Goal: Task Accomplishment & Management: Manage account settings

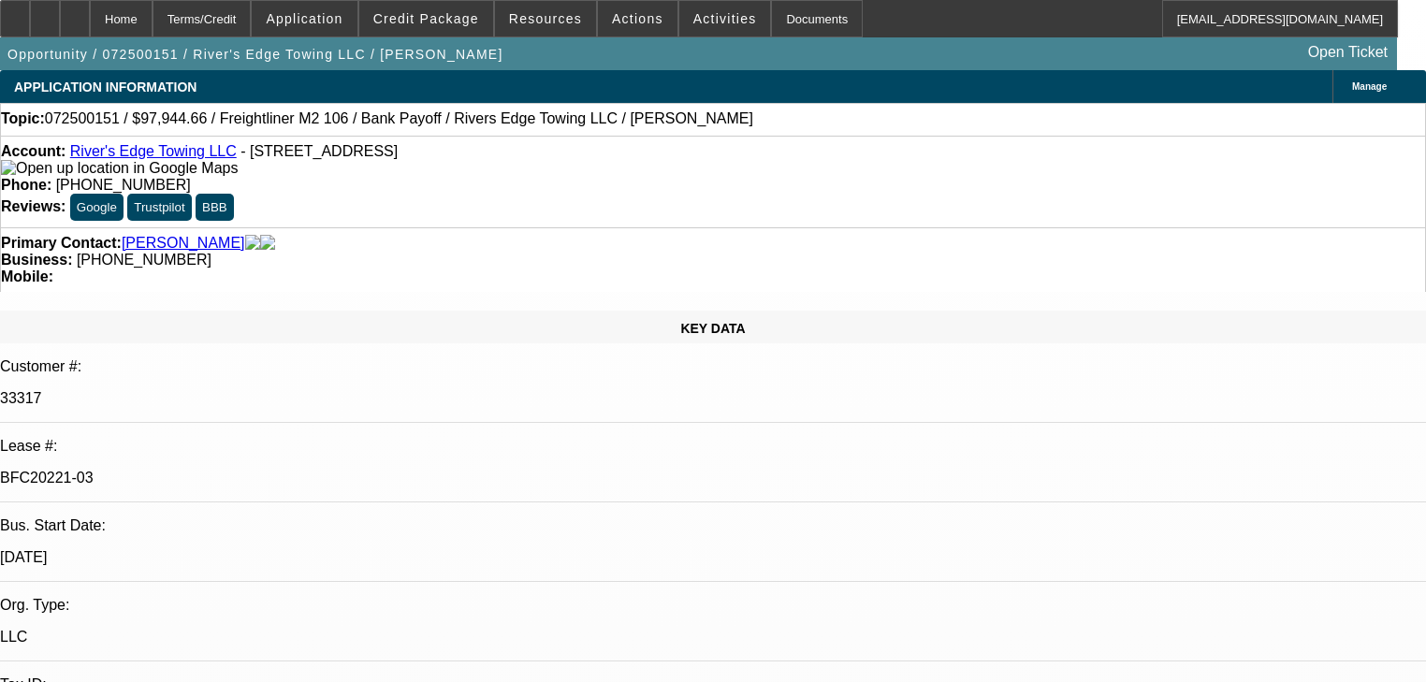
select select "0"
select select "2"
select select "0"
select select "6"
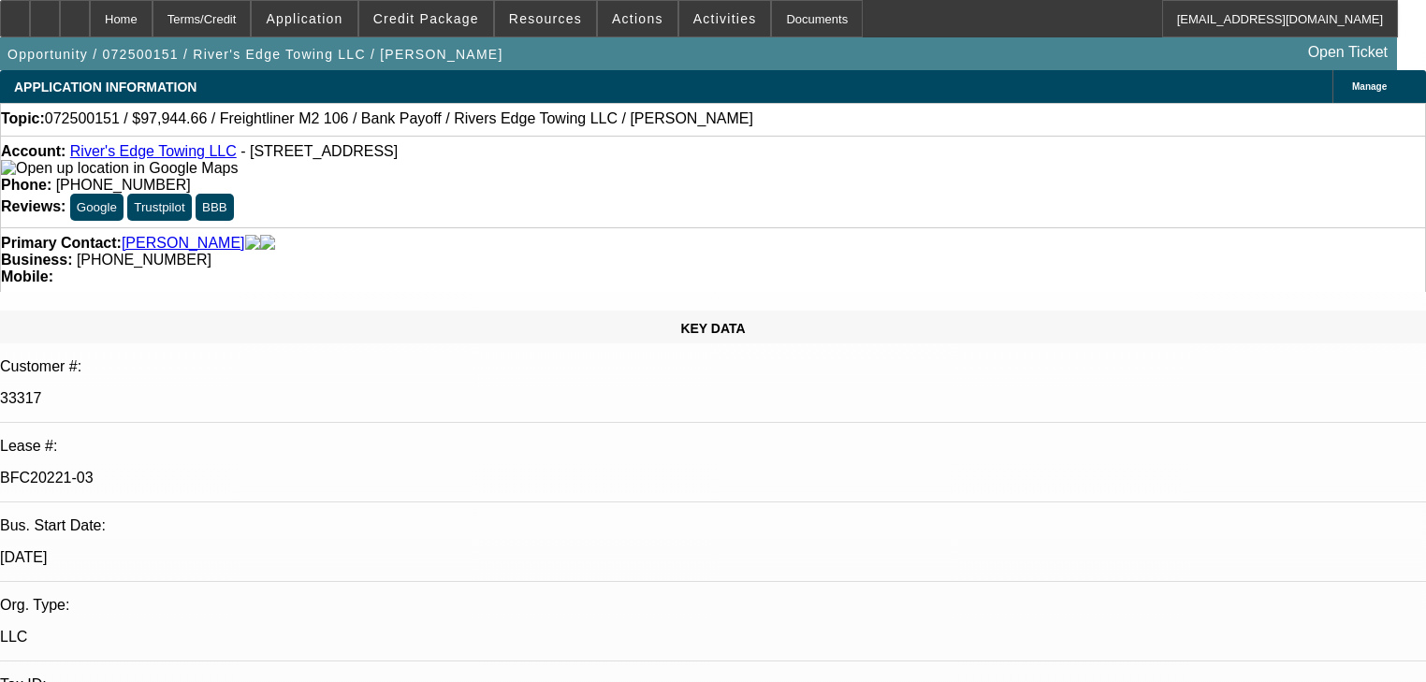
select select "0"
select select "2"
select select "0"
select select "6"
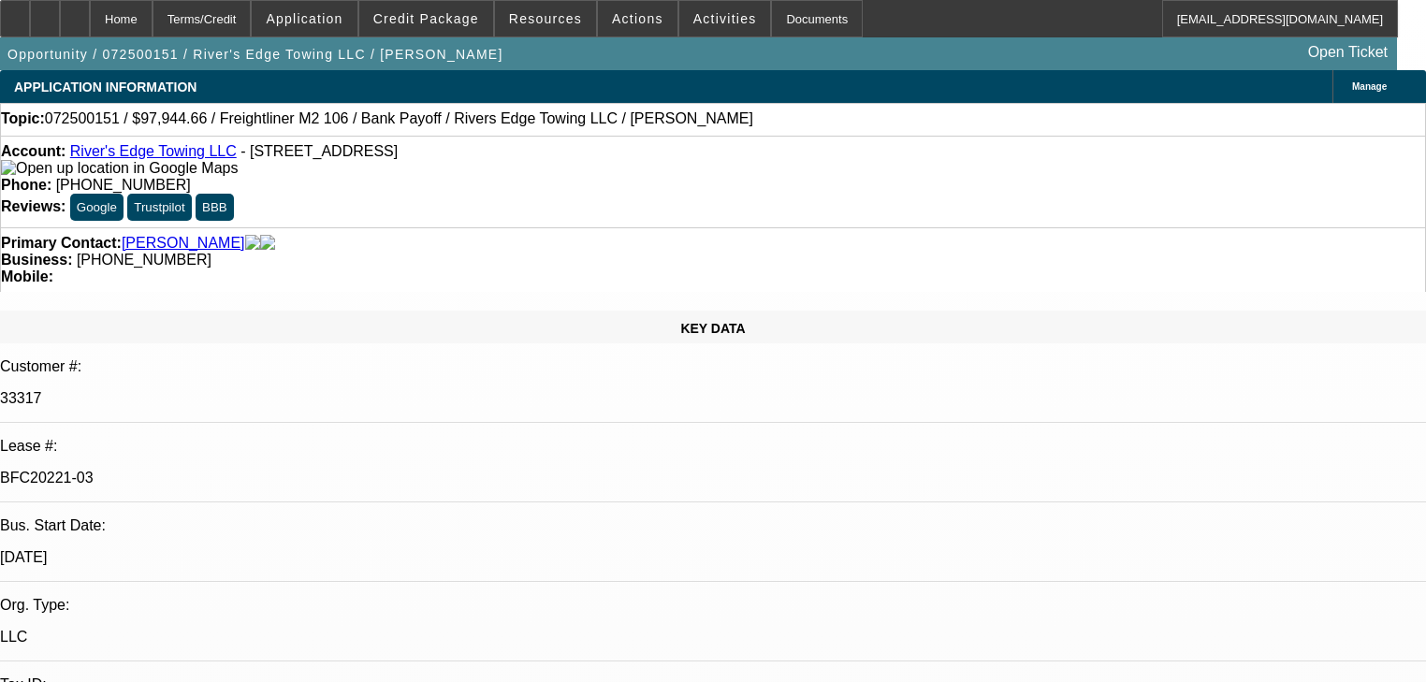
select select "0"
select select "2"
select select "0"
select select "6"
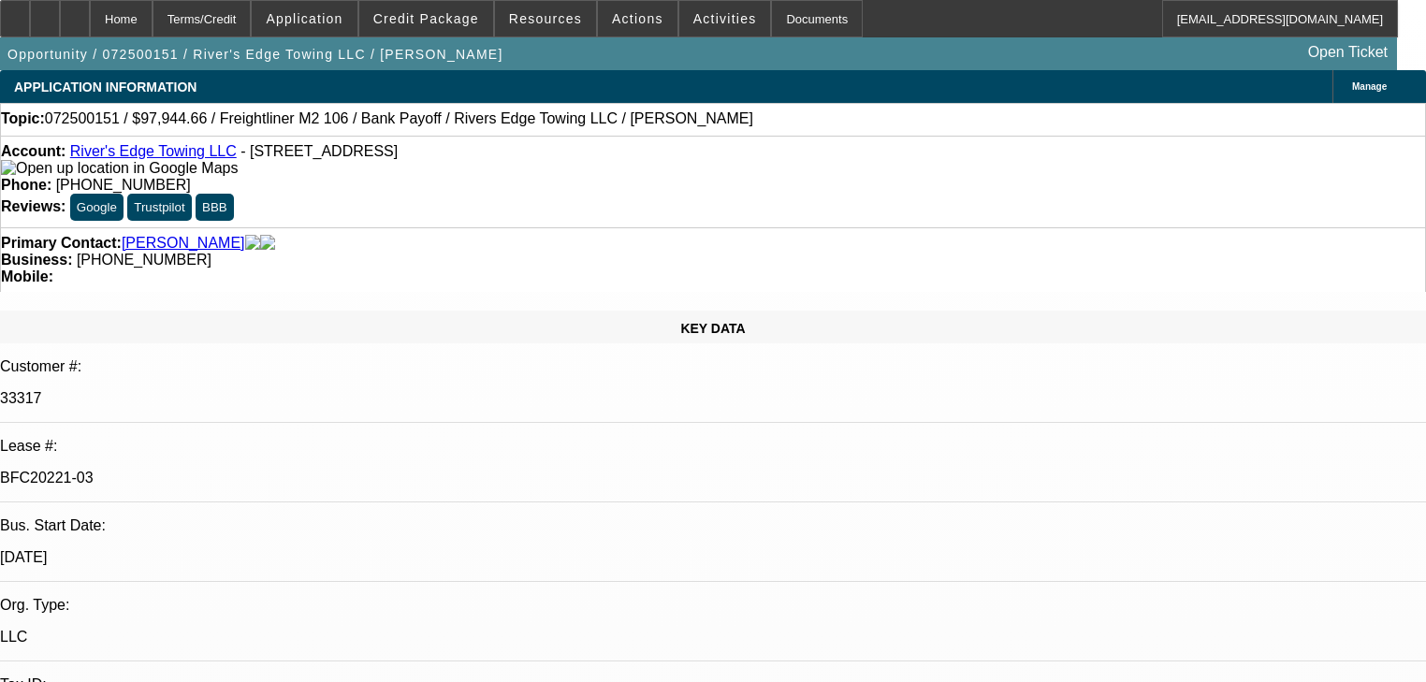
select select "0"
select select "6"
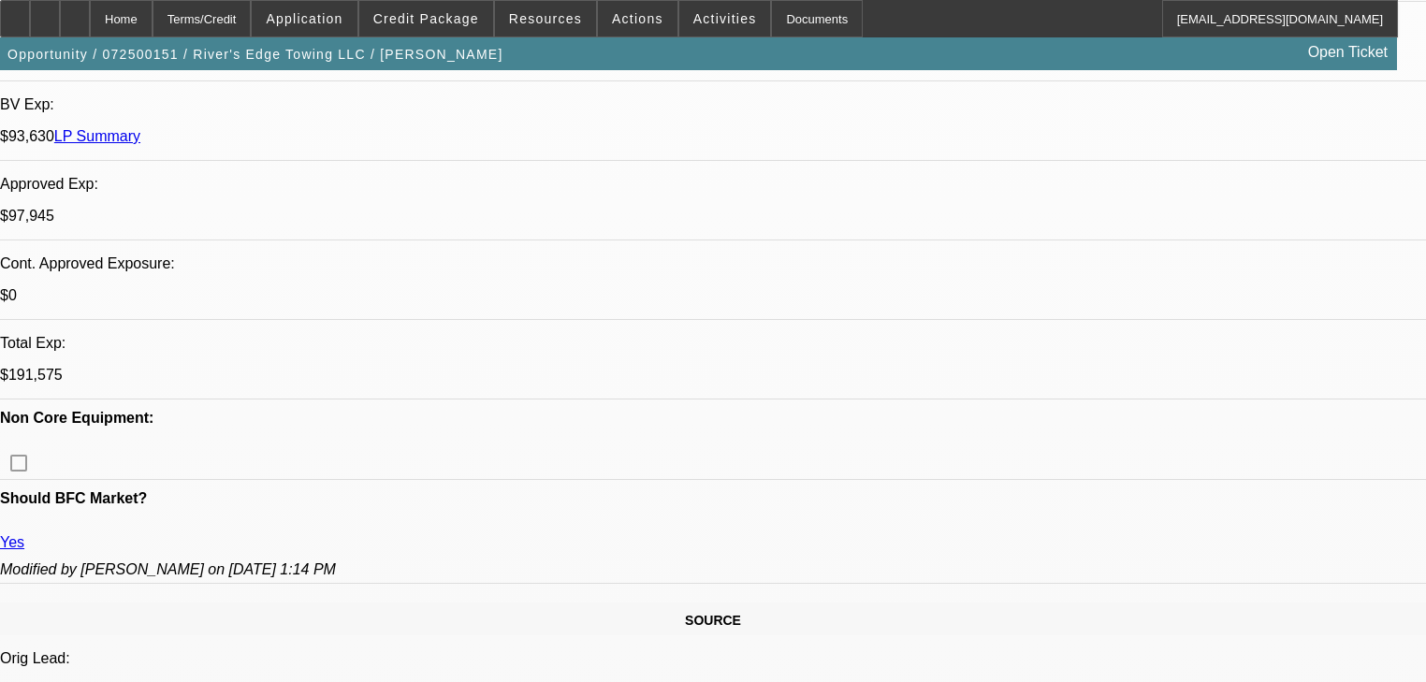
scroll to position [449, 0]
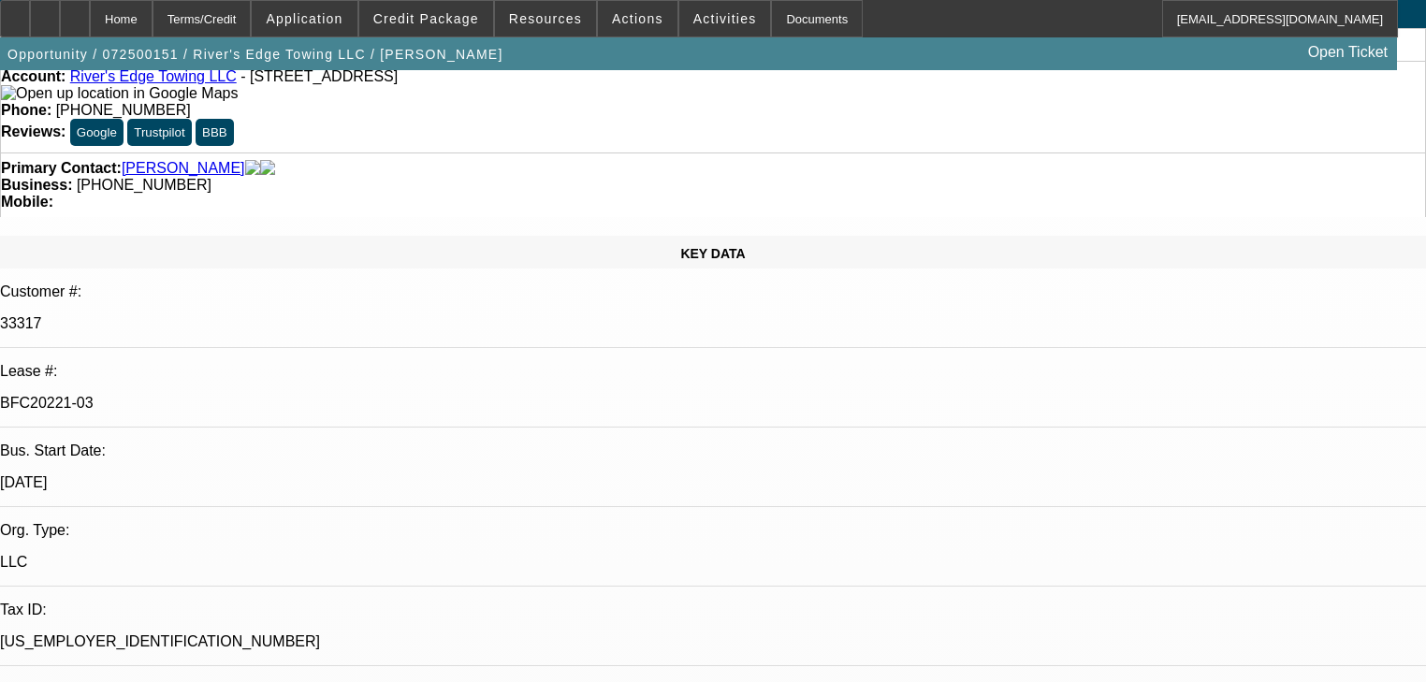
scroll to position [299, 0]
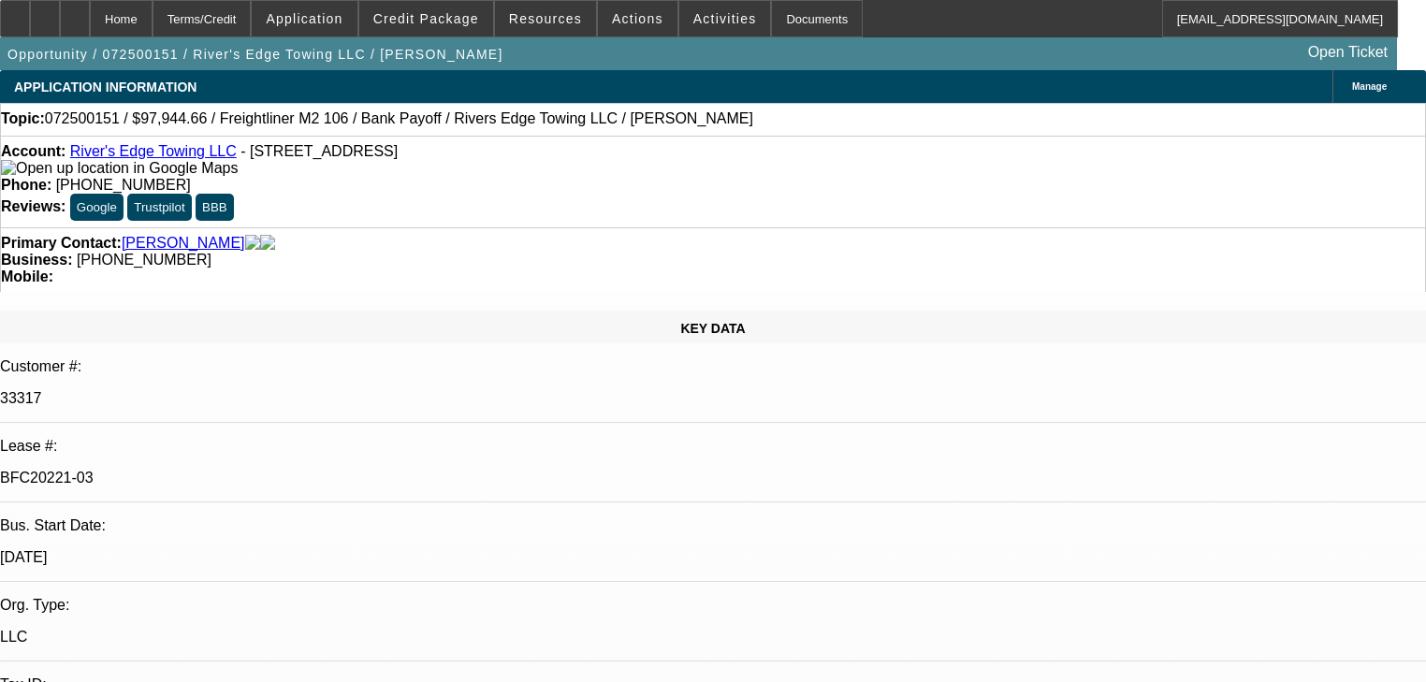
click at [414, 33] on span at bounding box center [426, 18] width 134 height 45
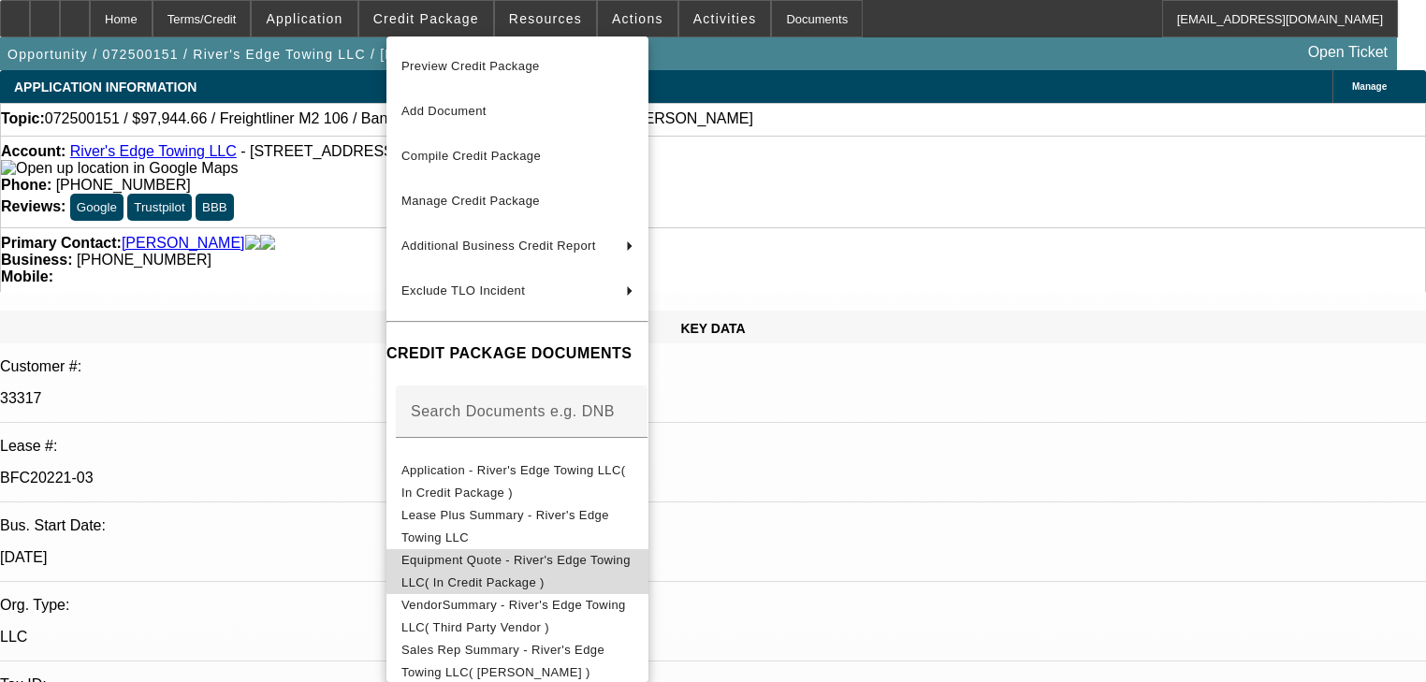
click at [499, 567] on span "Equipment Quote - River's Edge Towing LLC( In Credit Package )" at bounding box center [515, 571] width 229 height 36
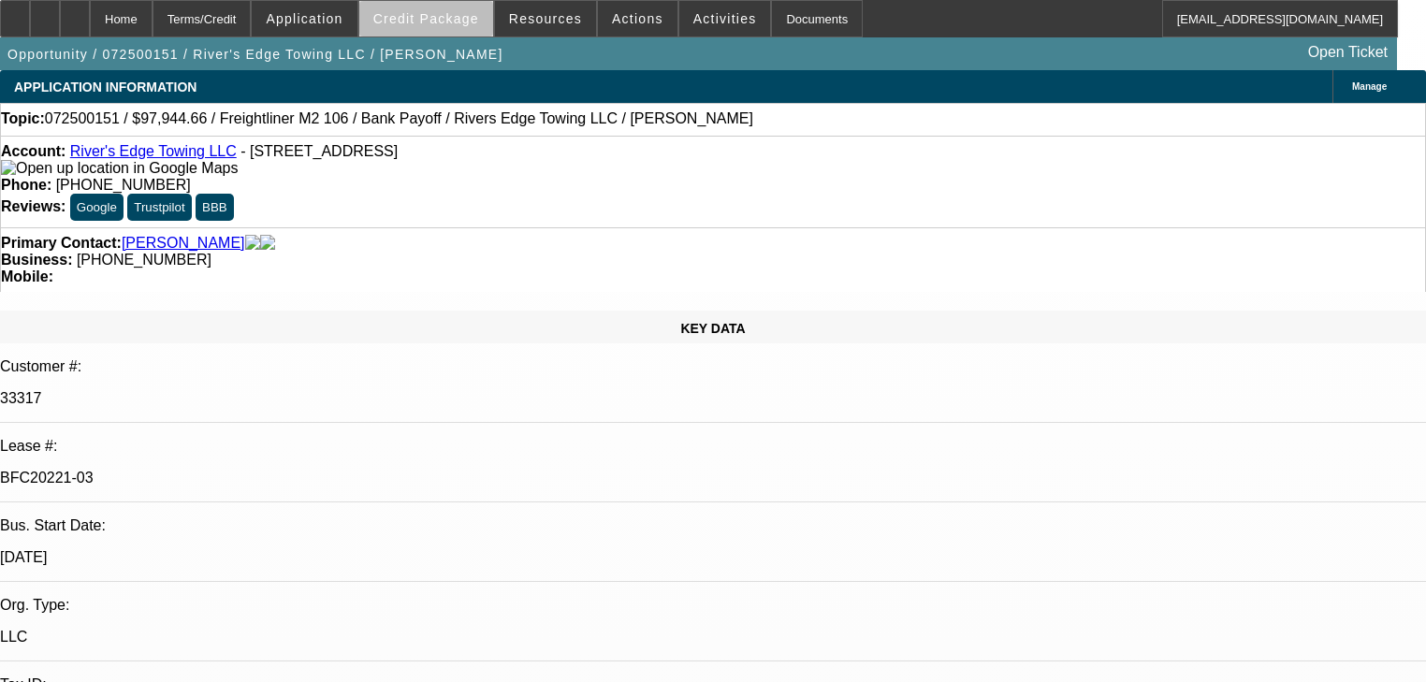
click at [468, 25] on span "Credit Package" at bounding box center [426, 18] width 106 height 15
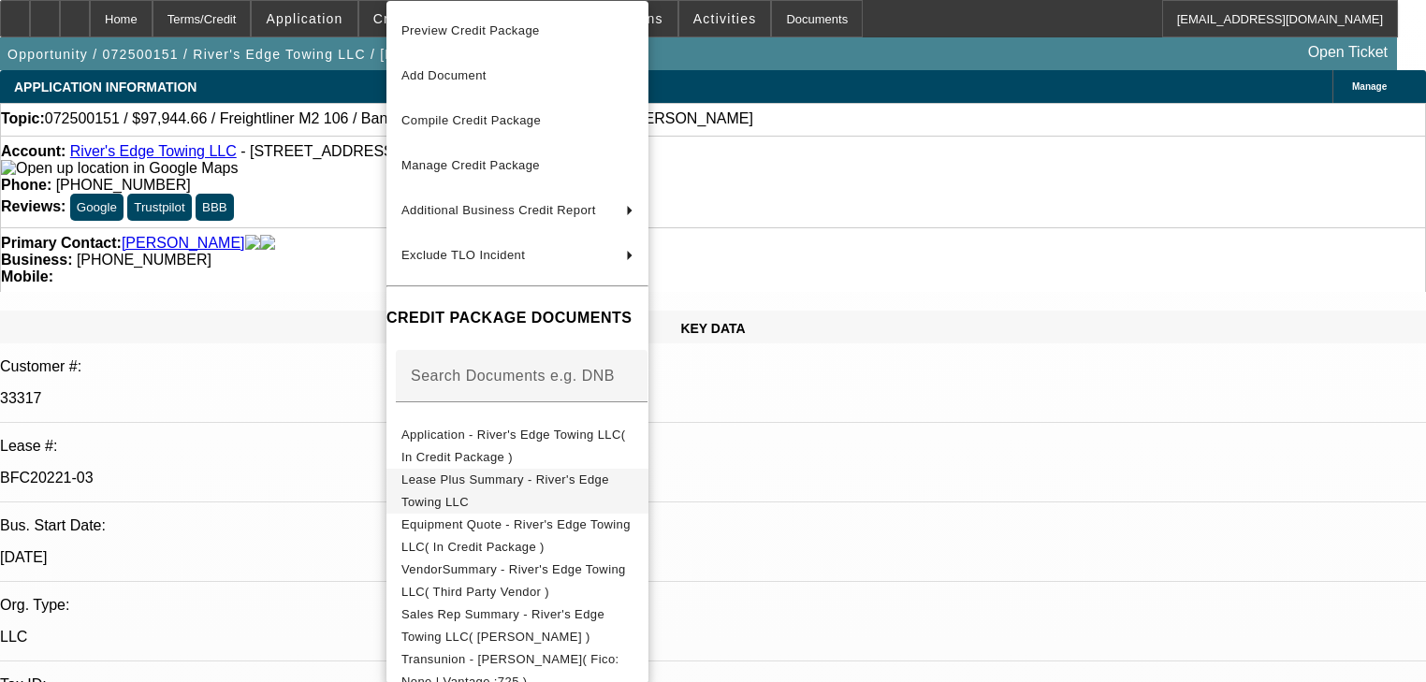
scroll to position [75, 0]
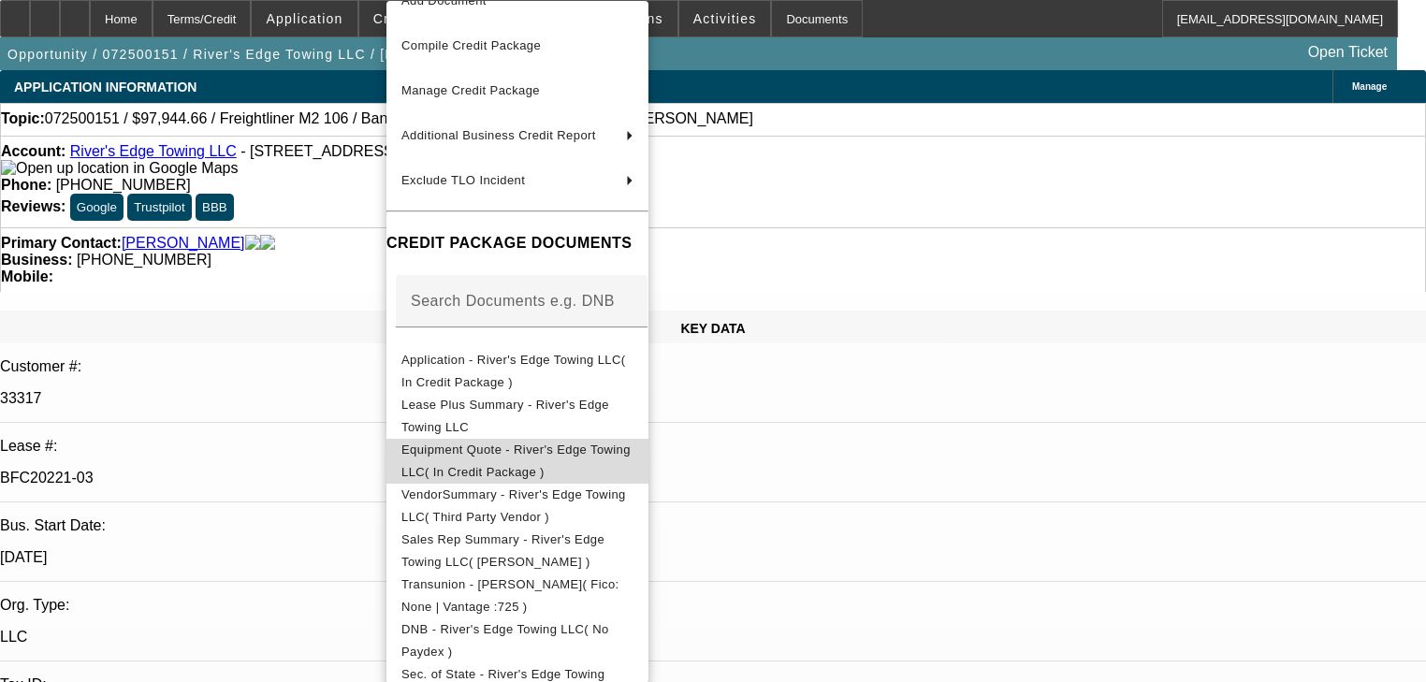
click at [579, 459] on span "Equipment Quote - River's Edge Towing LLC( In Credit Package )" at bounding box center [517, 461] width 232 height 45
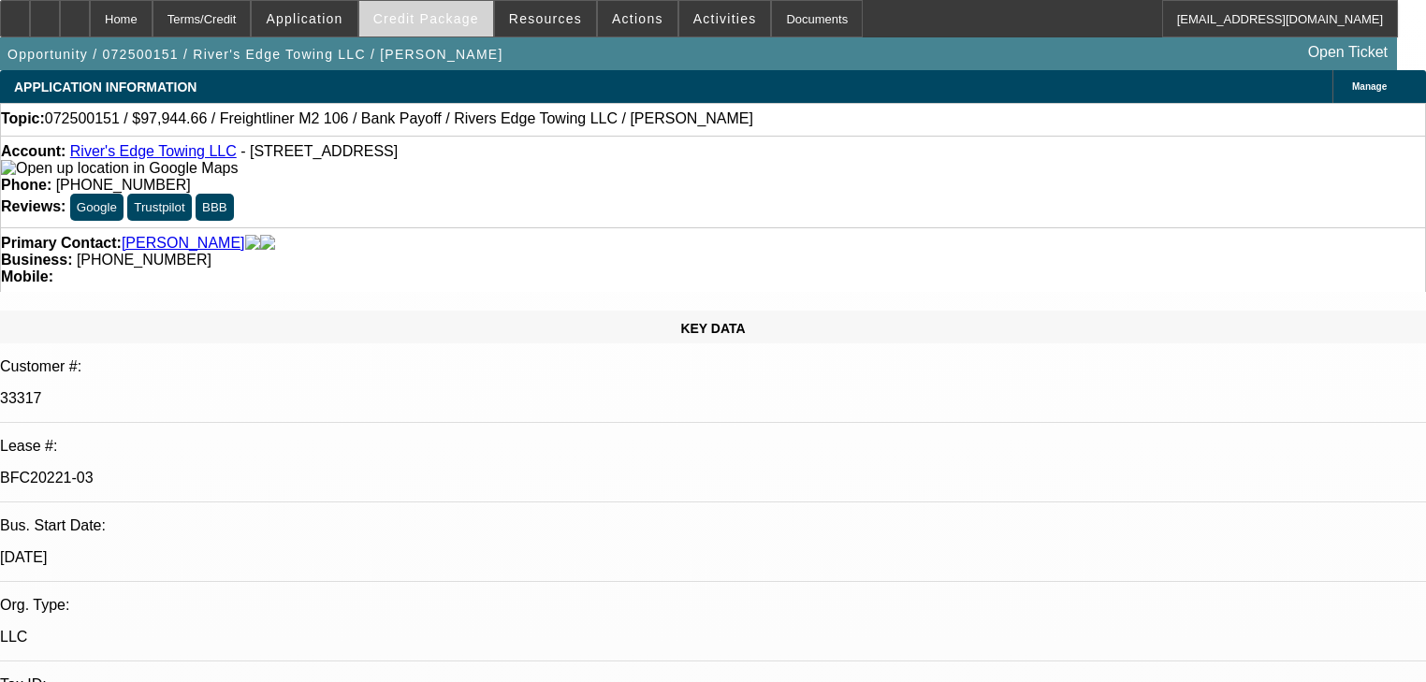
click at [464, 21] on span "Credit Package" at bounding box center [426, 18] width 106 height 15
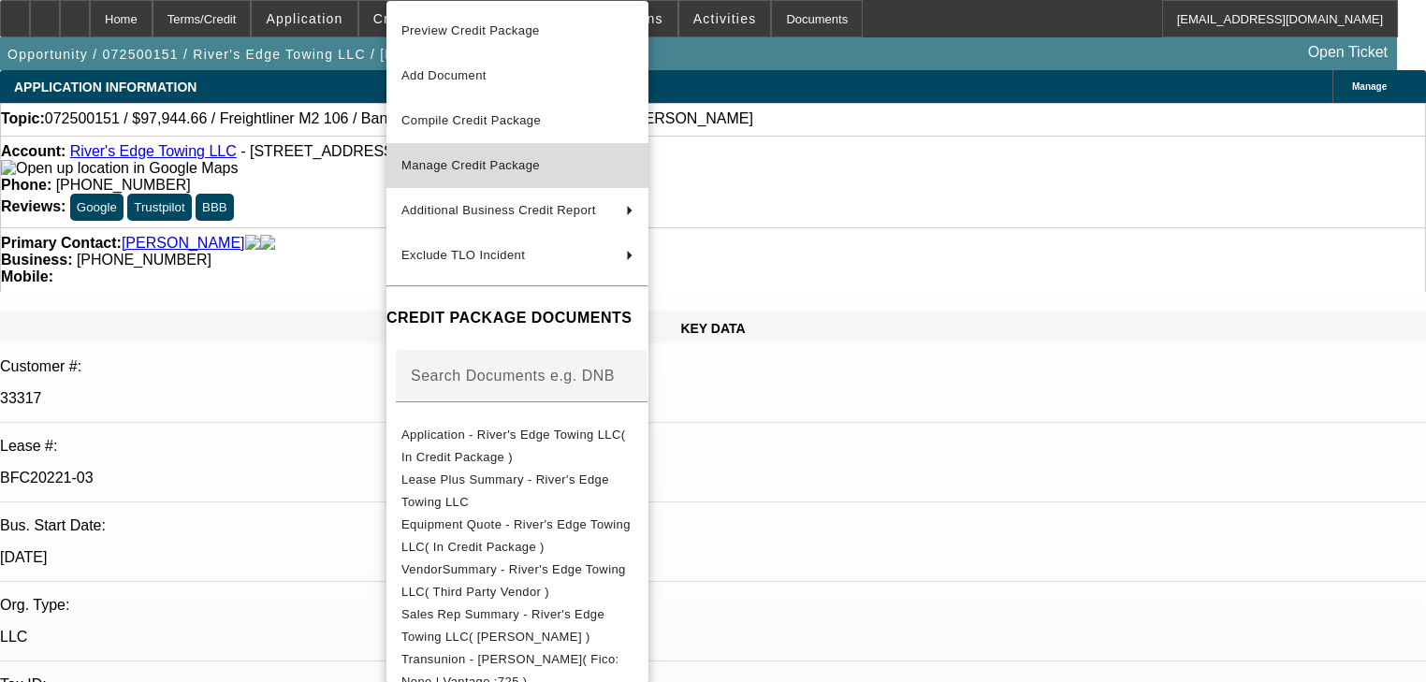
click at [505, 153] on button "Manage Credit Package" at bounding box center [517, 165] width 262 height 45
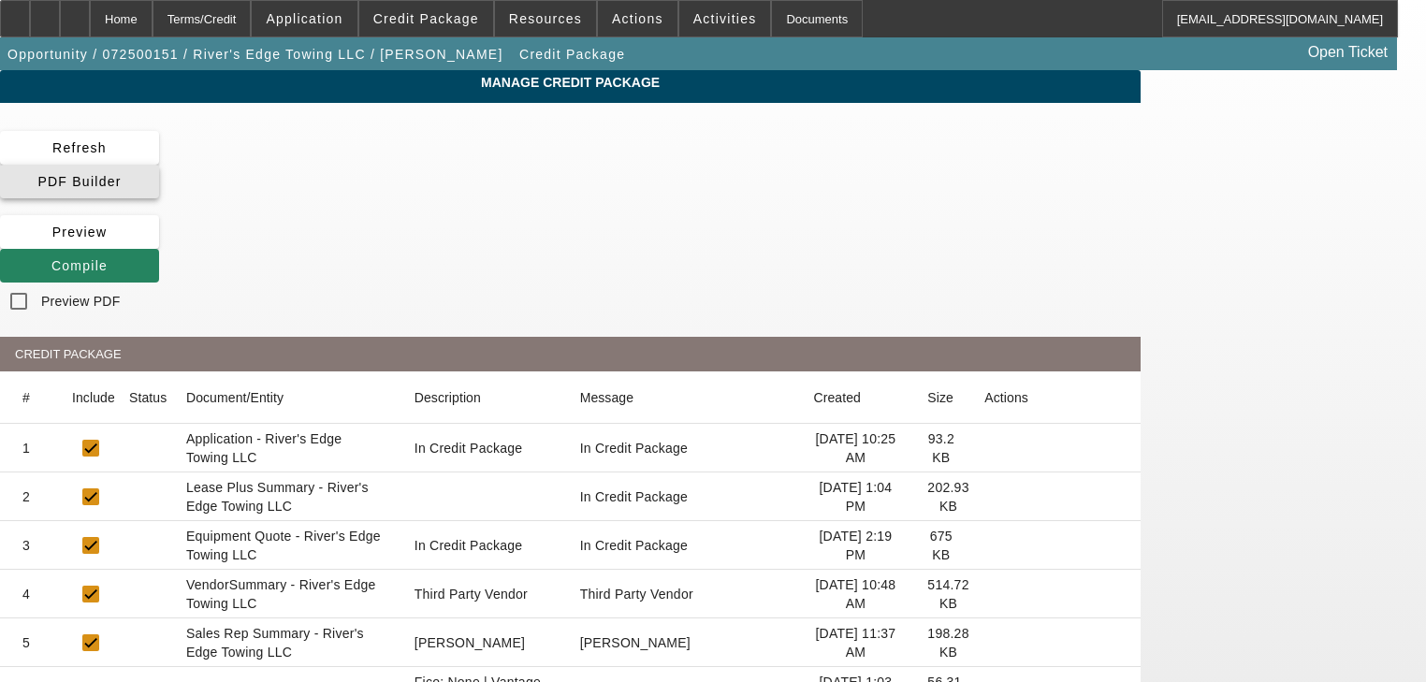
click at [159, 159] on span at bounding box center [79, 181] width 159 height 45
click at [159, 243] on span at bounding box center [79, 265] width 159 height 45
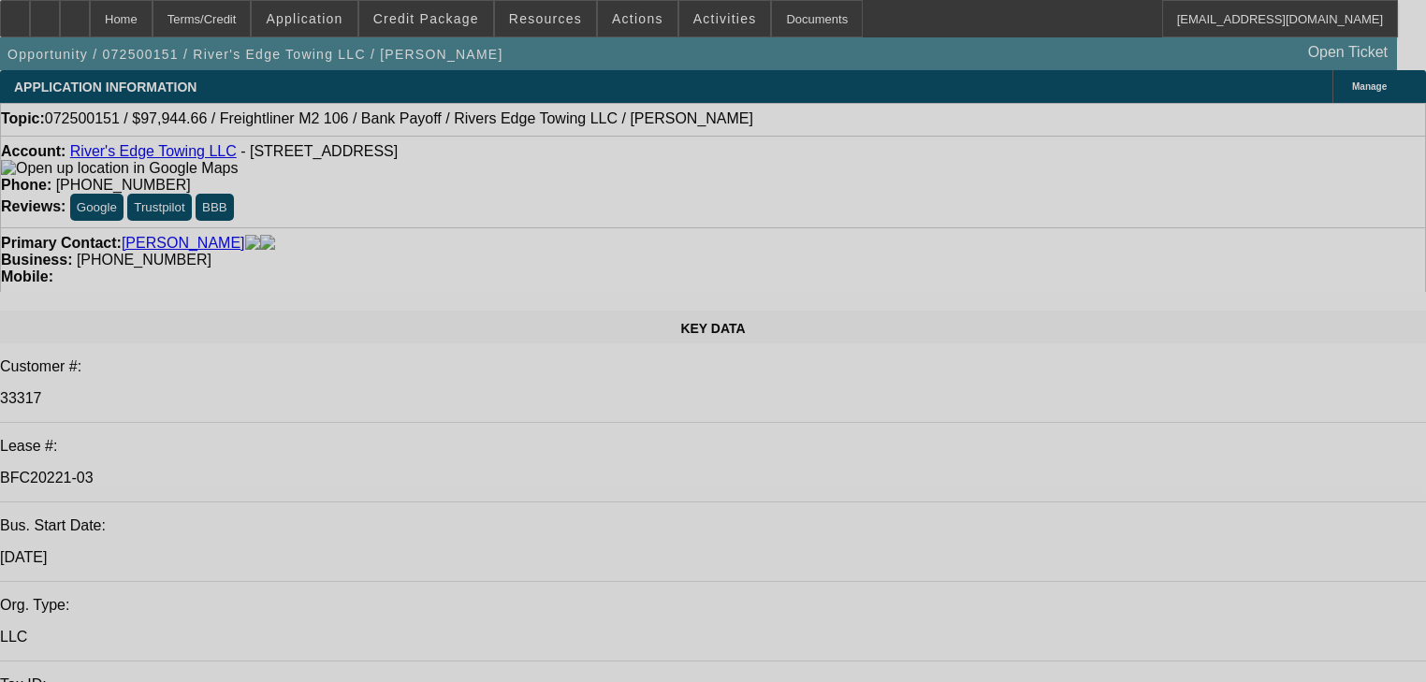
select select "0"
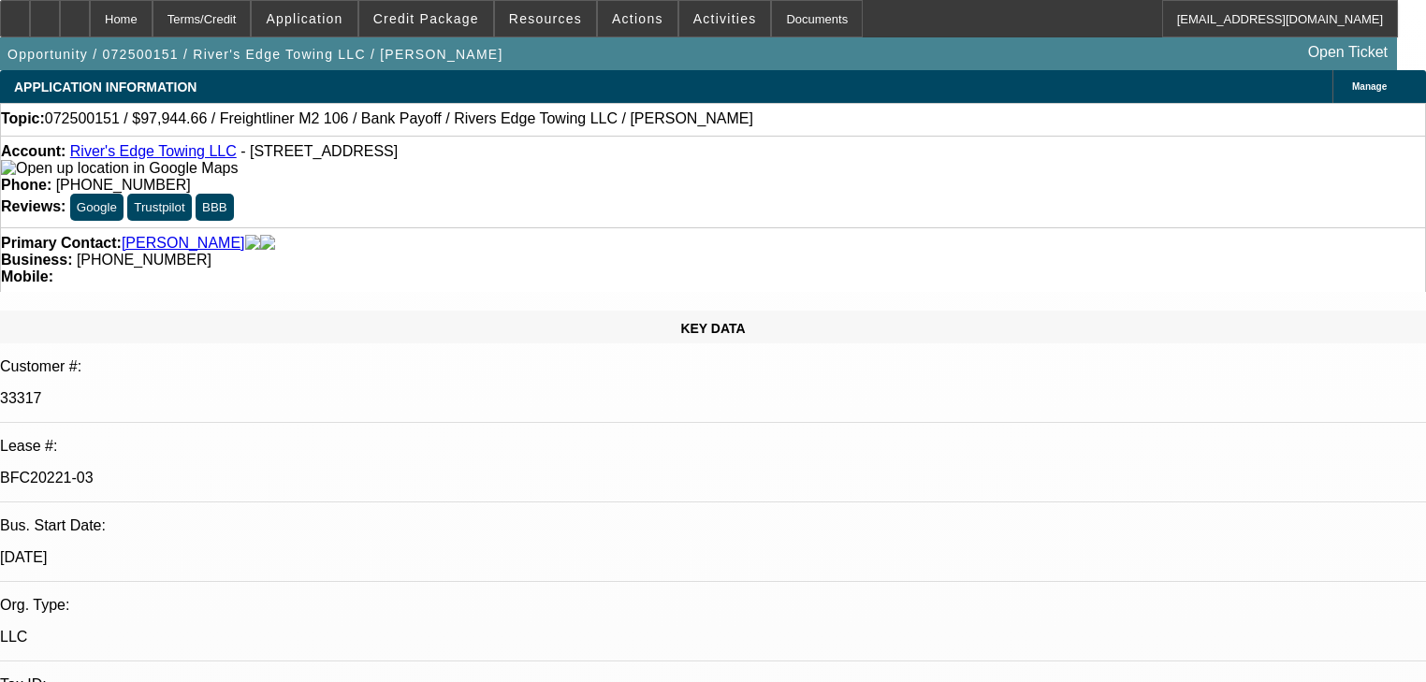
select select "2"
select select "0"
select select "6"
select select "0"
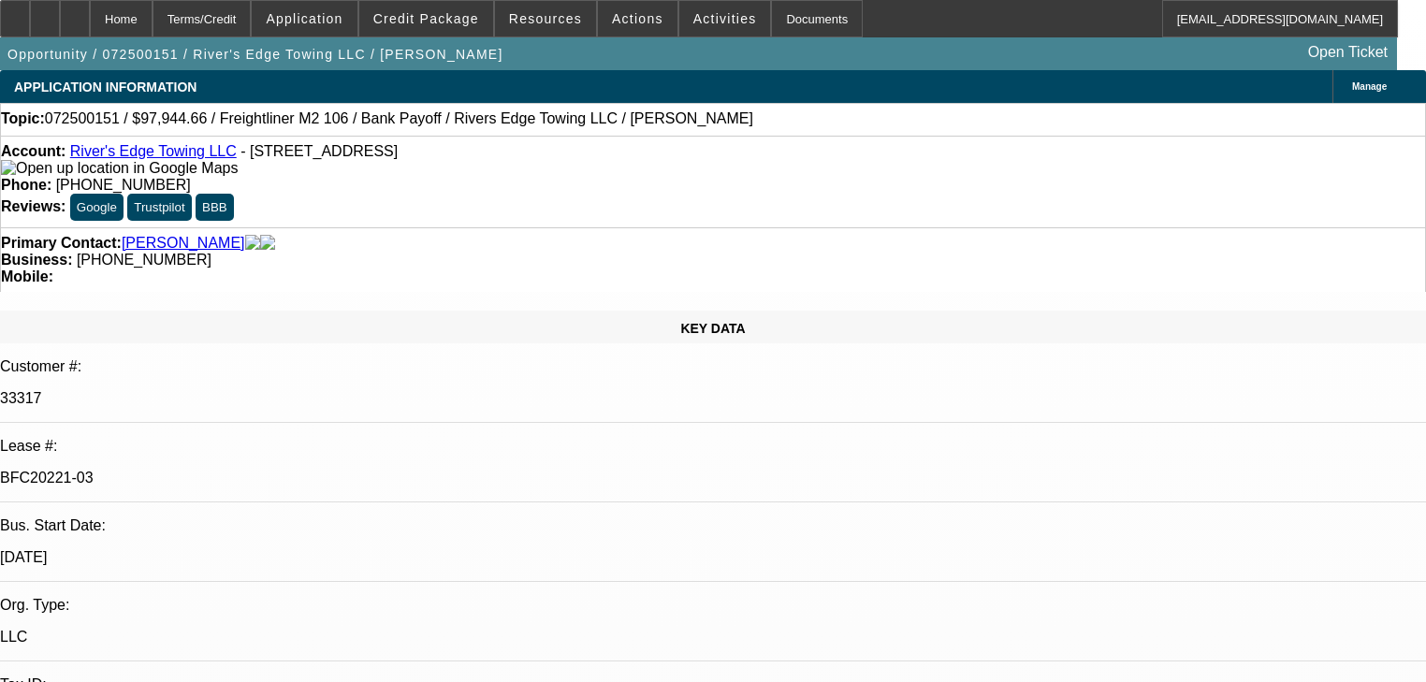
select select "2"
select select "0"
select select "6"
select select "0"
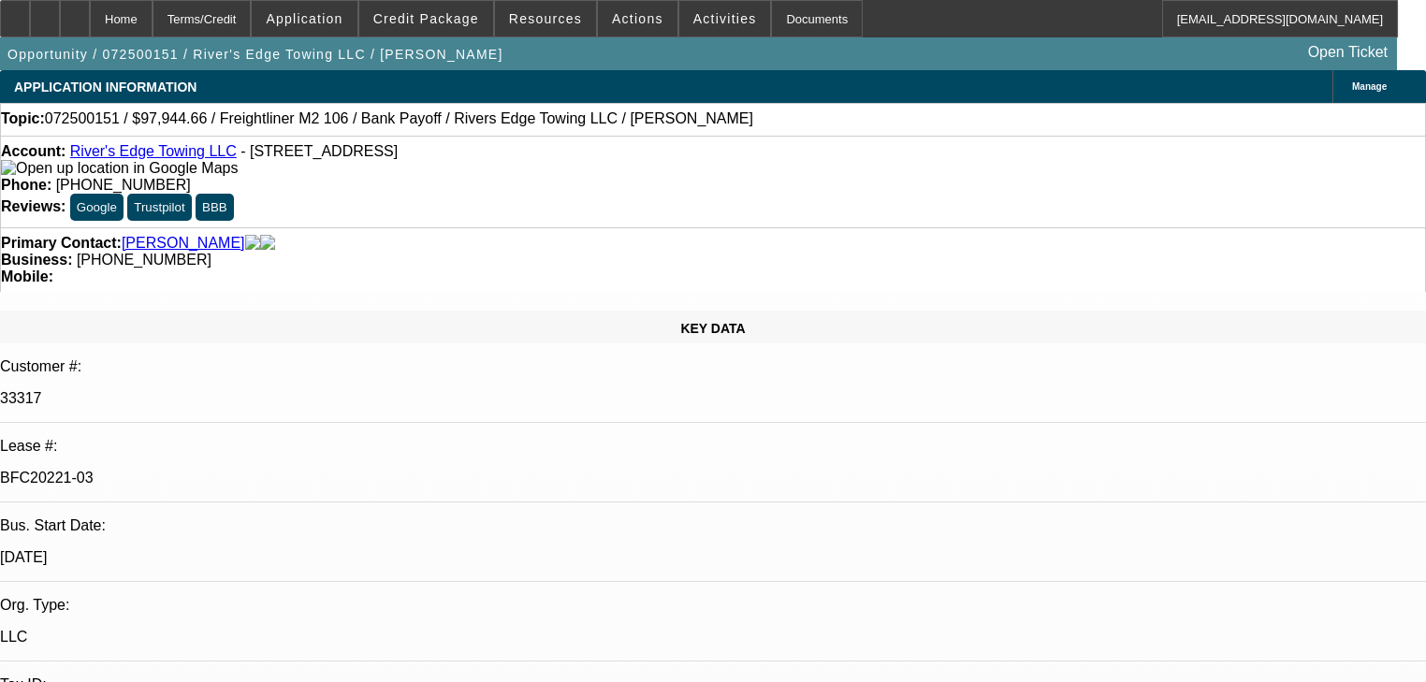
select select "2"
select select "0"
select select "6"
select select "0"
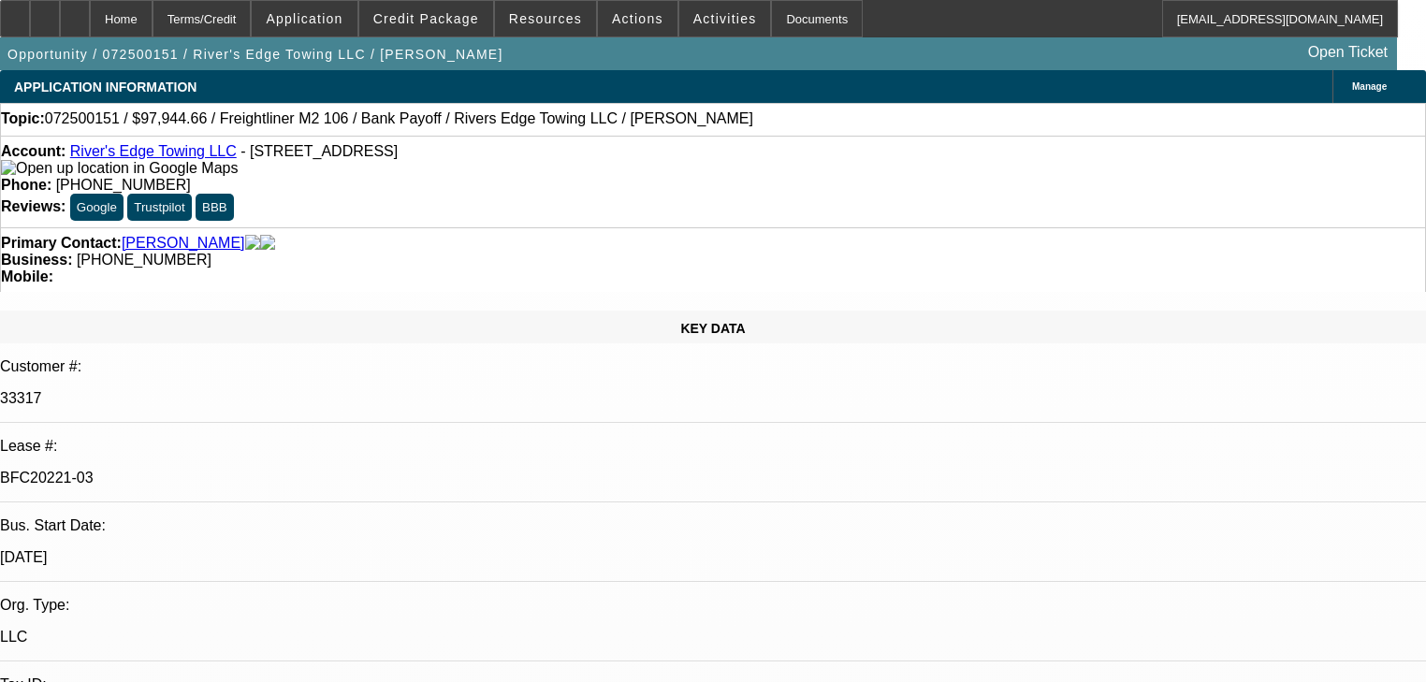
select select "0"
select select "6"
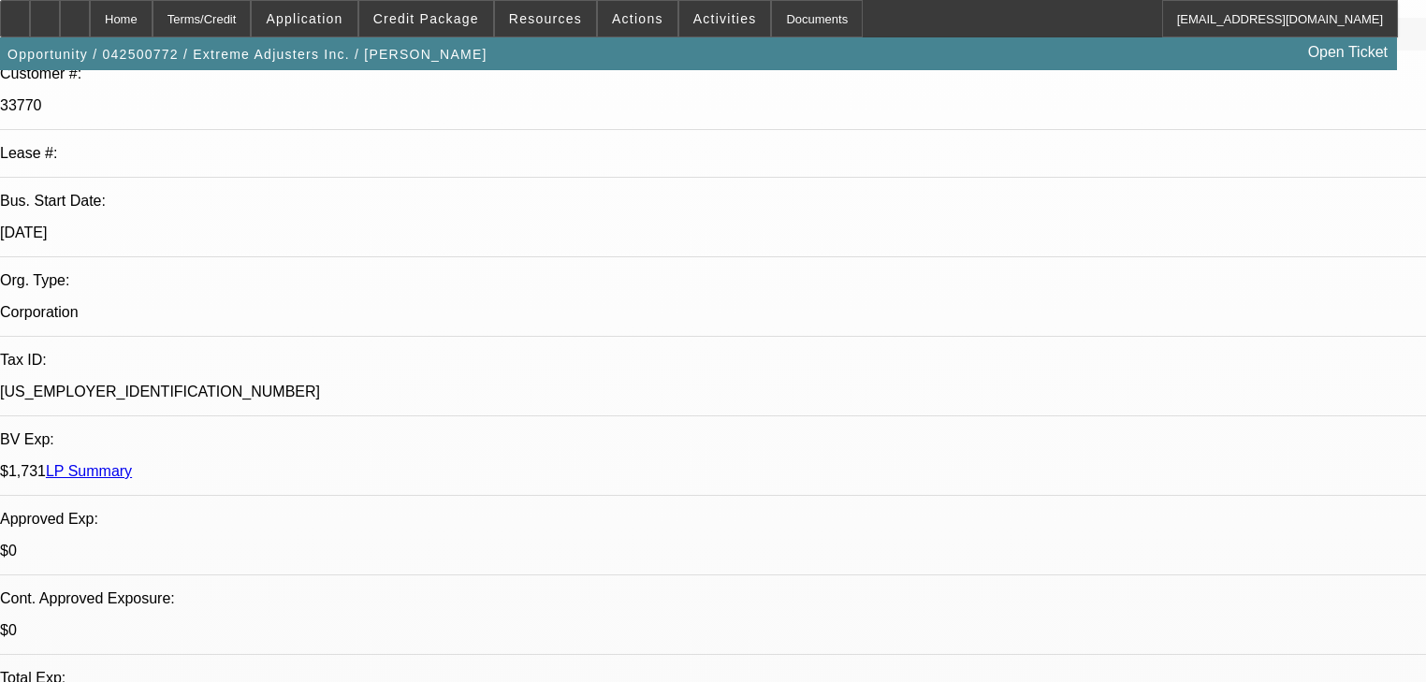
select select "0"
select select "2"
select select "0.1"
select select "4"
select select "0"
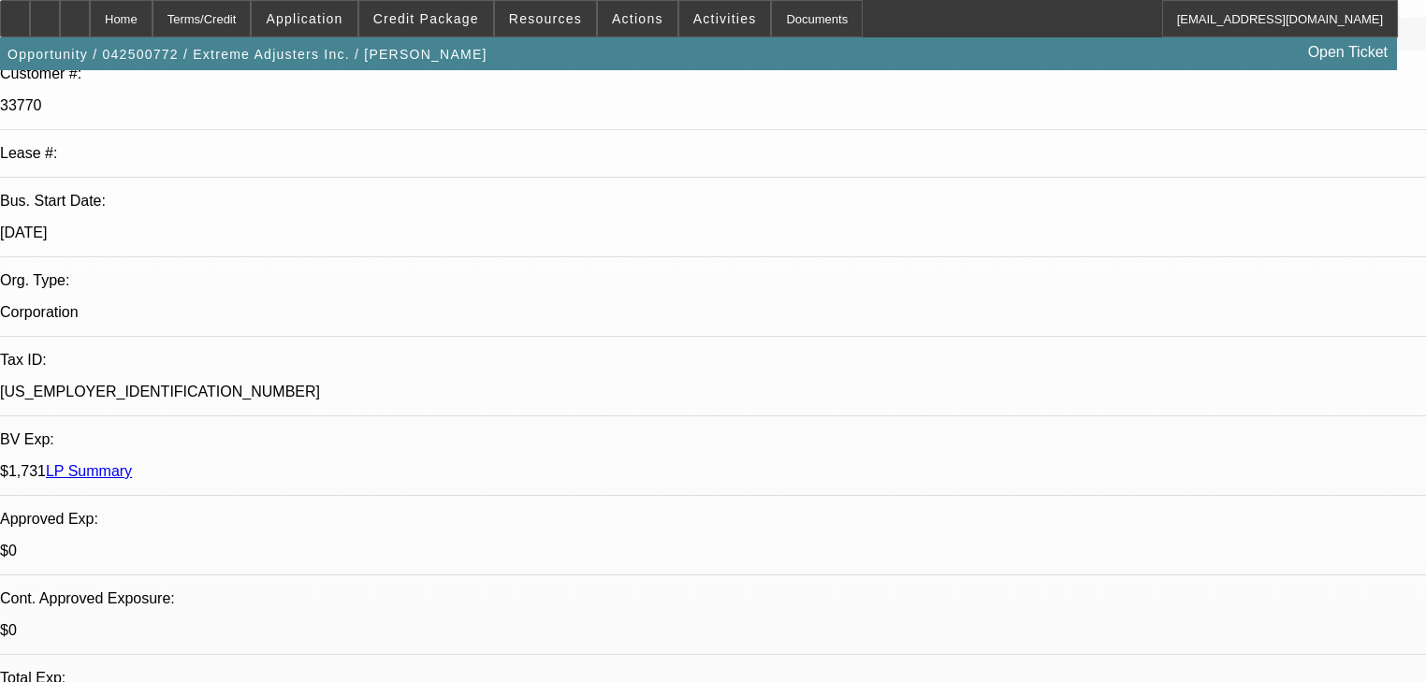
select select "2"
select select "0.1"
select select "4"
select select "0"
select select "0.1"
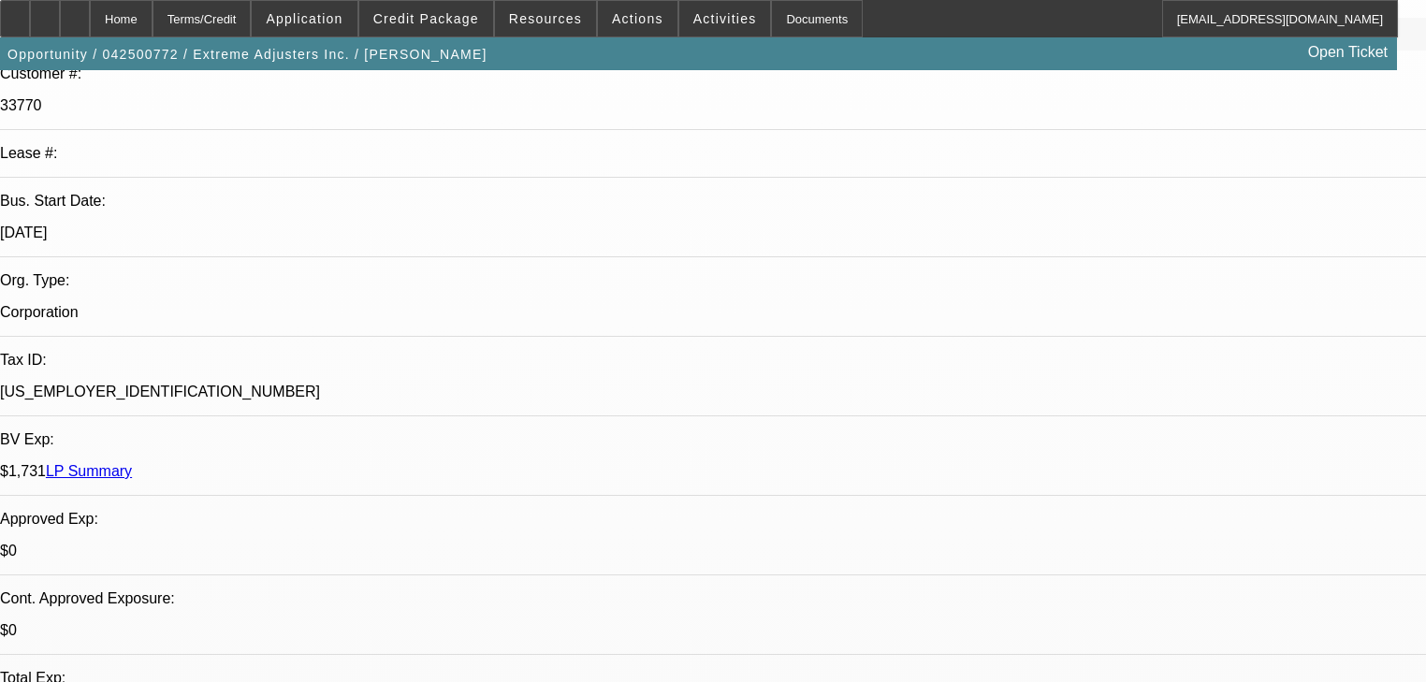
select select "4"
select select "0"
select select "3"
select select "0.1"
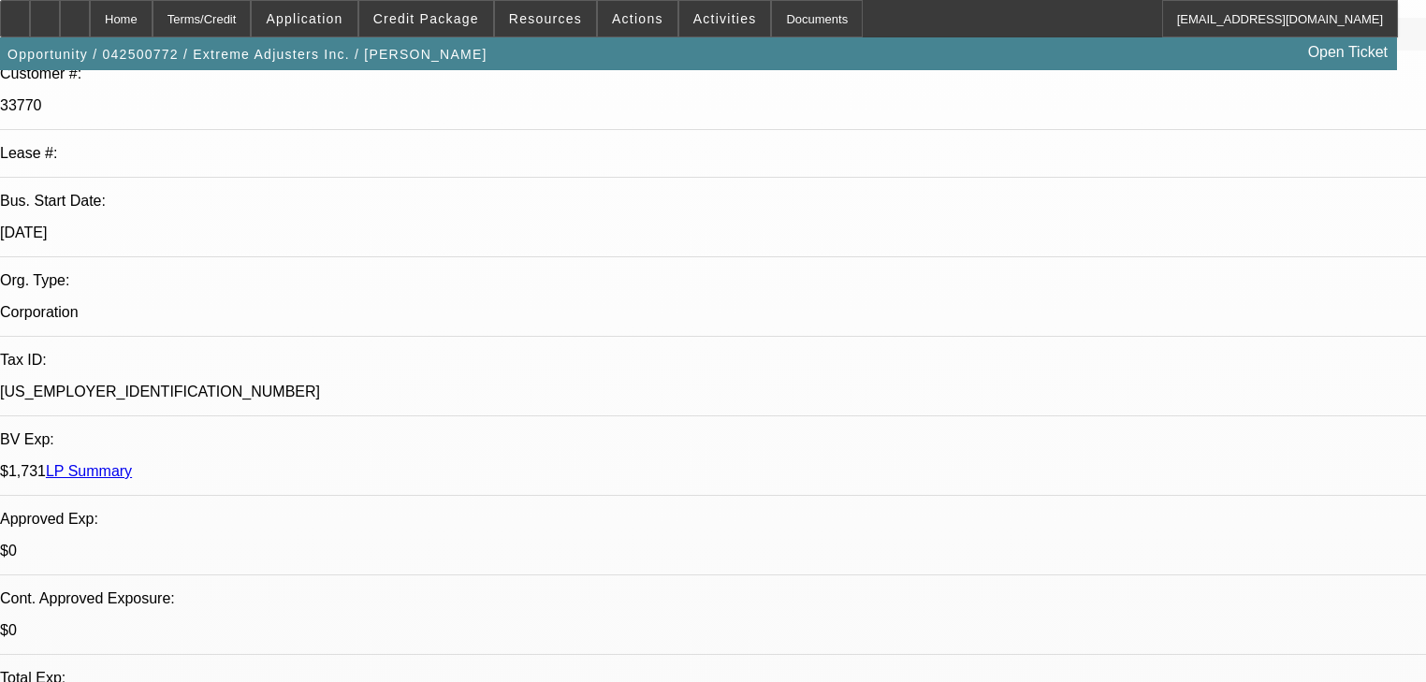
select select "4"
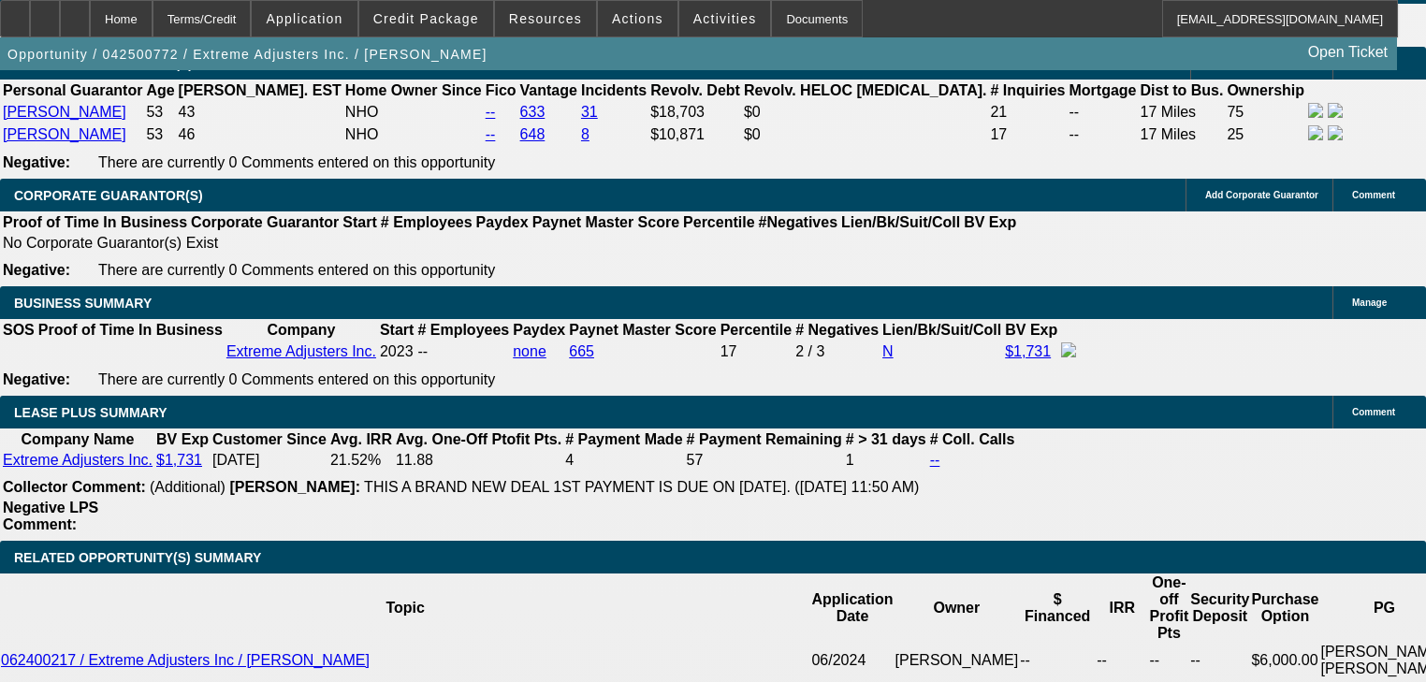
scroll to position [3219, 0]
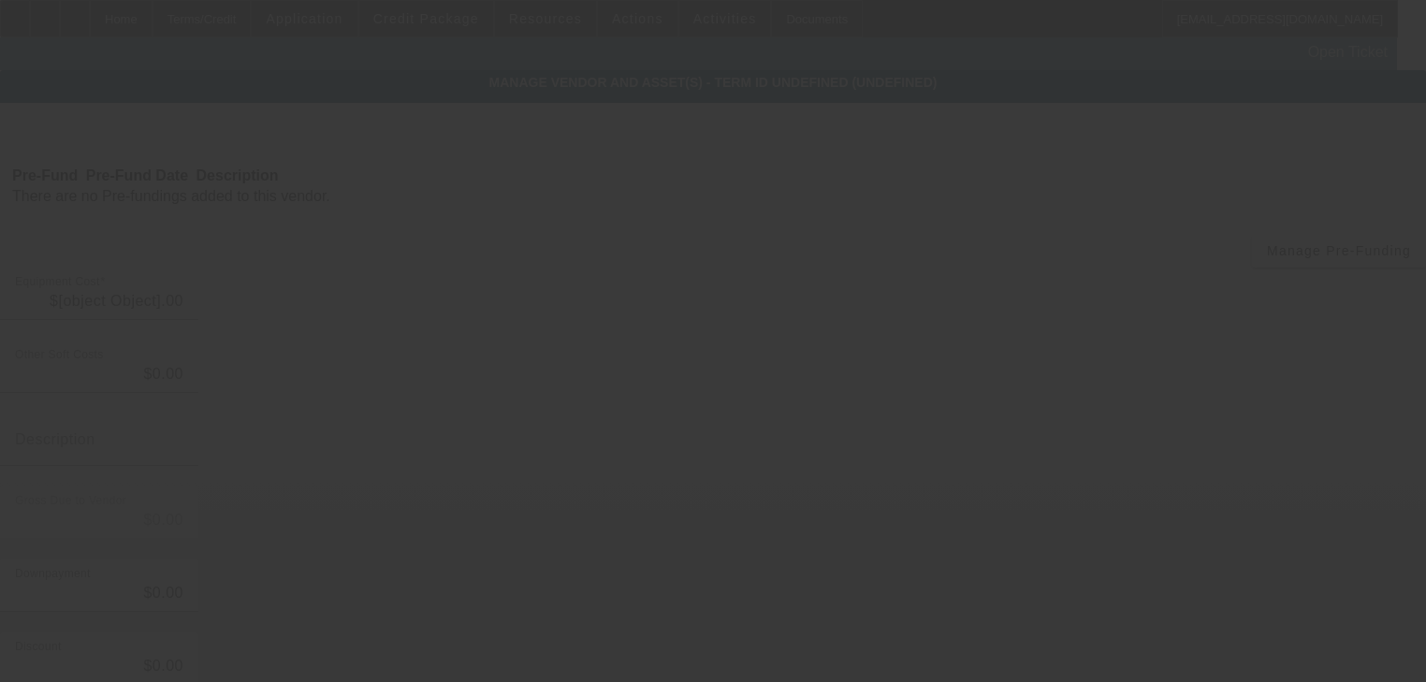
type input "$44,563.00"
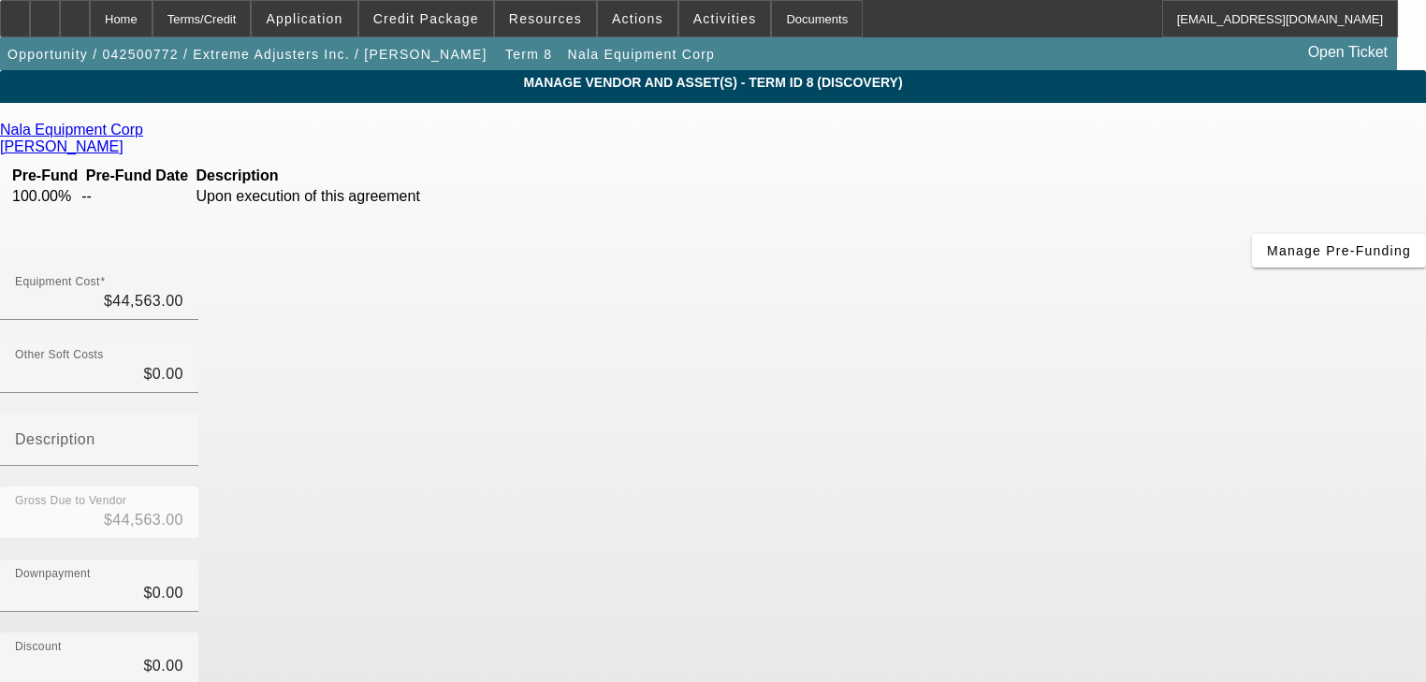
click at [148, 131] on icon at bounding box center [148, 130] width 0 height 16
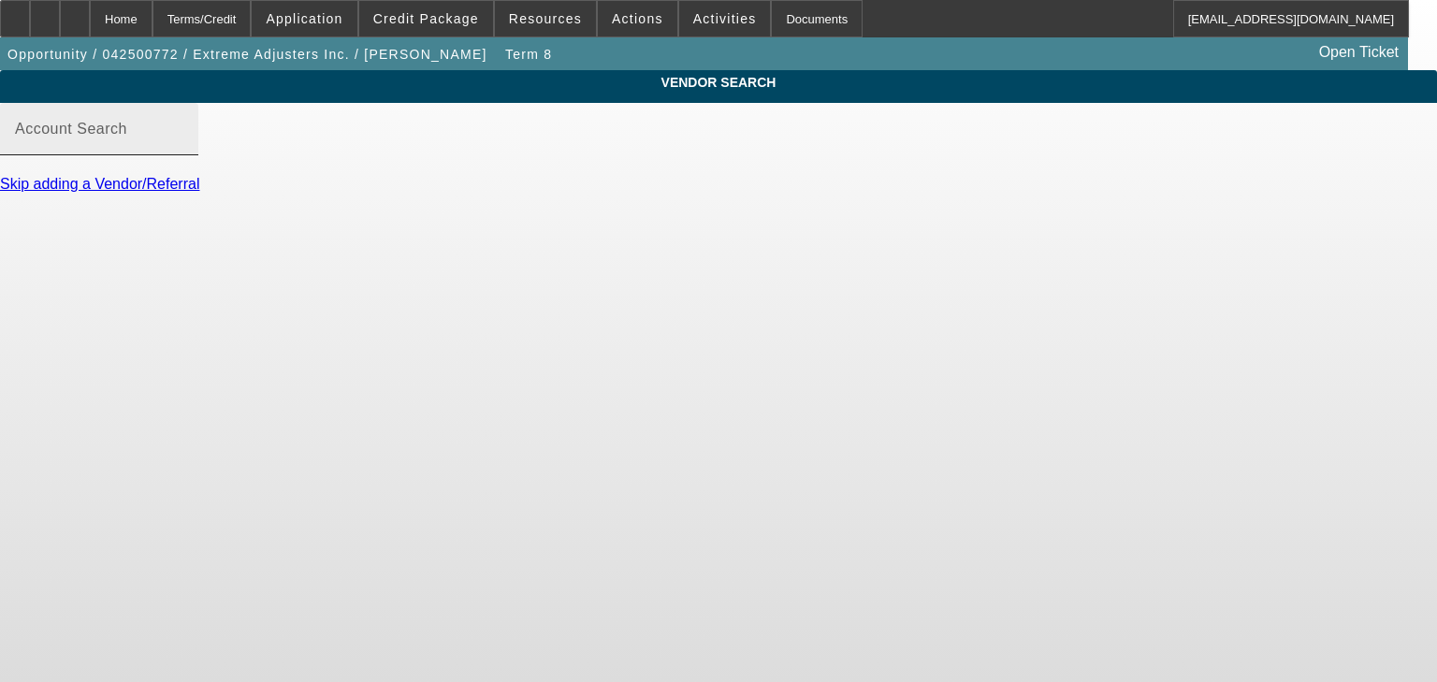
click at [127, 137] on mat-label "Account Search" at bounding box center [71, 129] width 112 height 16
click at [183, 148] on input "Account Search" at bounding box center [99, 136] width 168 height 22
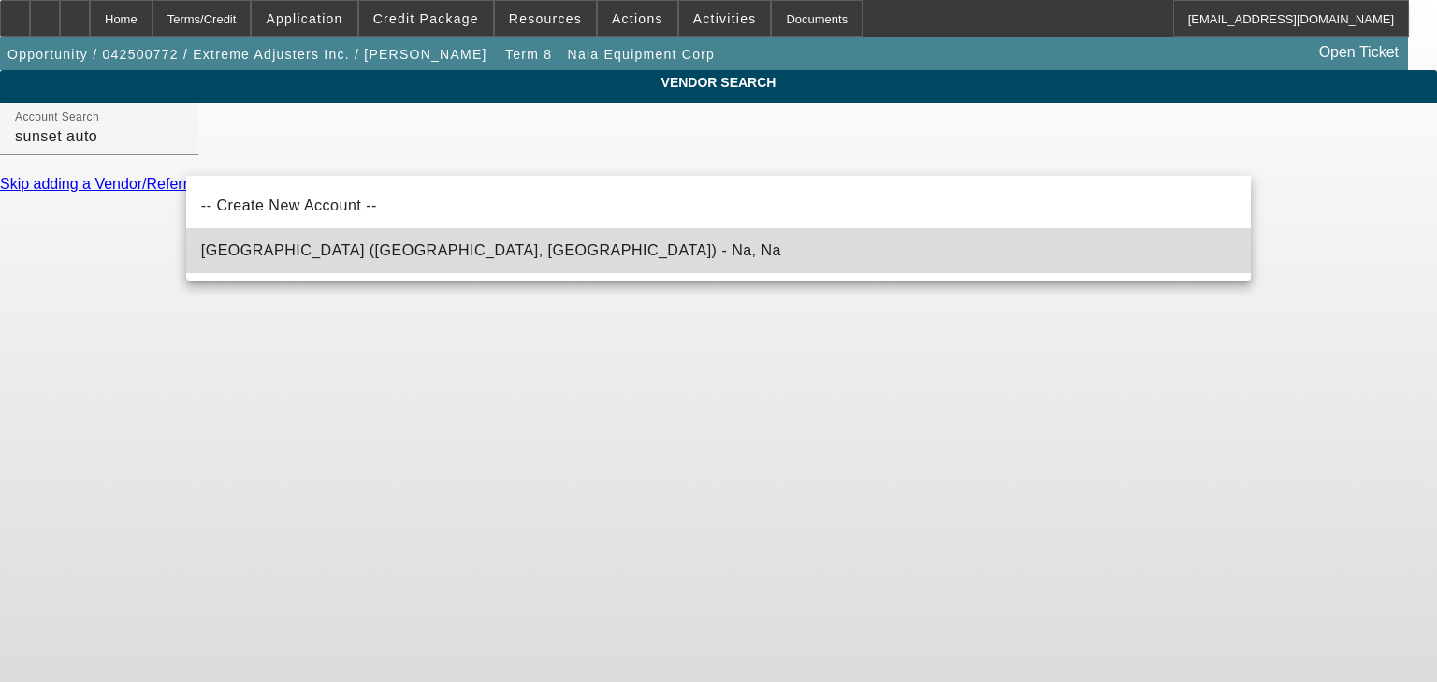
click at [375, 241] on span "Sunset Auto Center (Las Cruces, NM) - Na, Na" at bounding box center [491, 251] width 580 height 22
type input "Sunset Auto Center (Las Cruces, NM) - Na, Na"
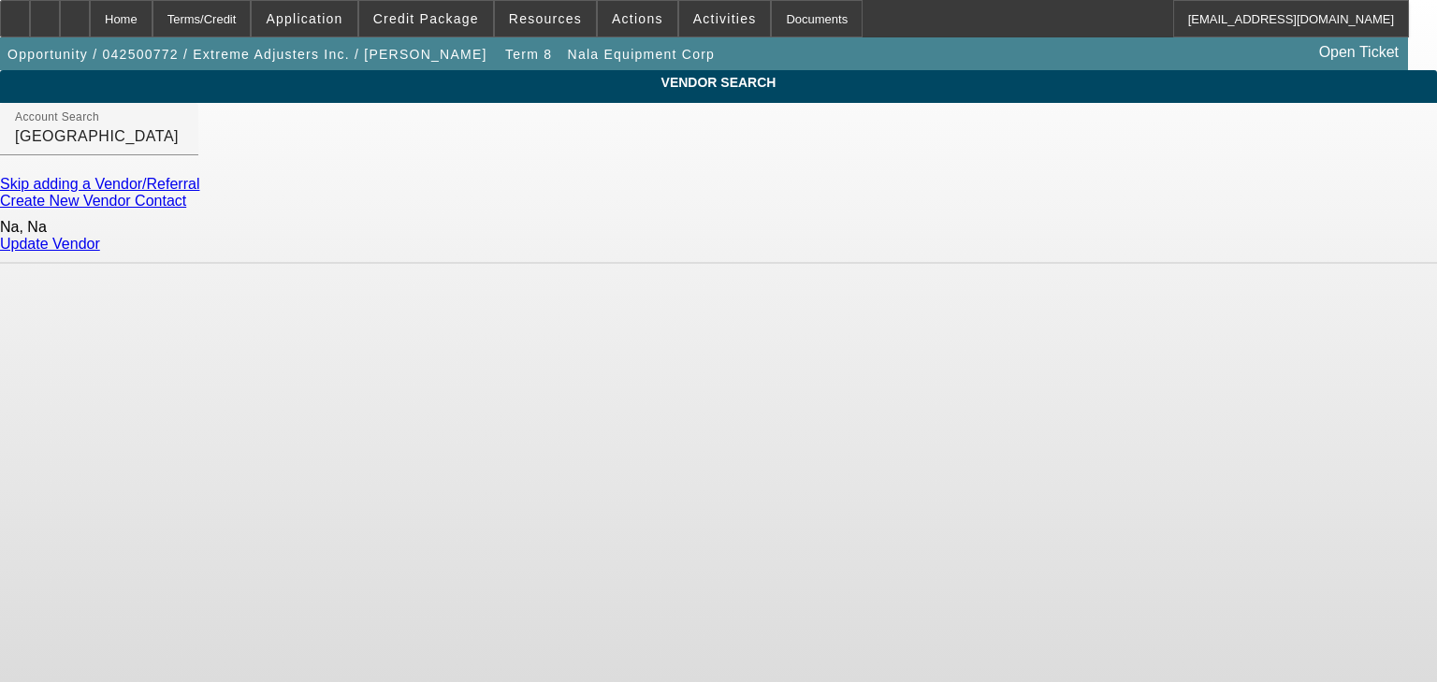
click at [100, 240] on link "Update Vendor" at bounding box center [50, 244] width 100 height 16
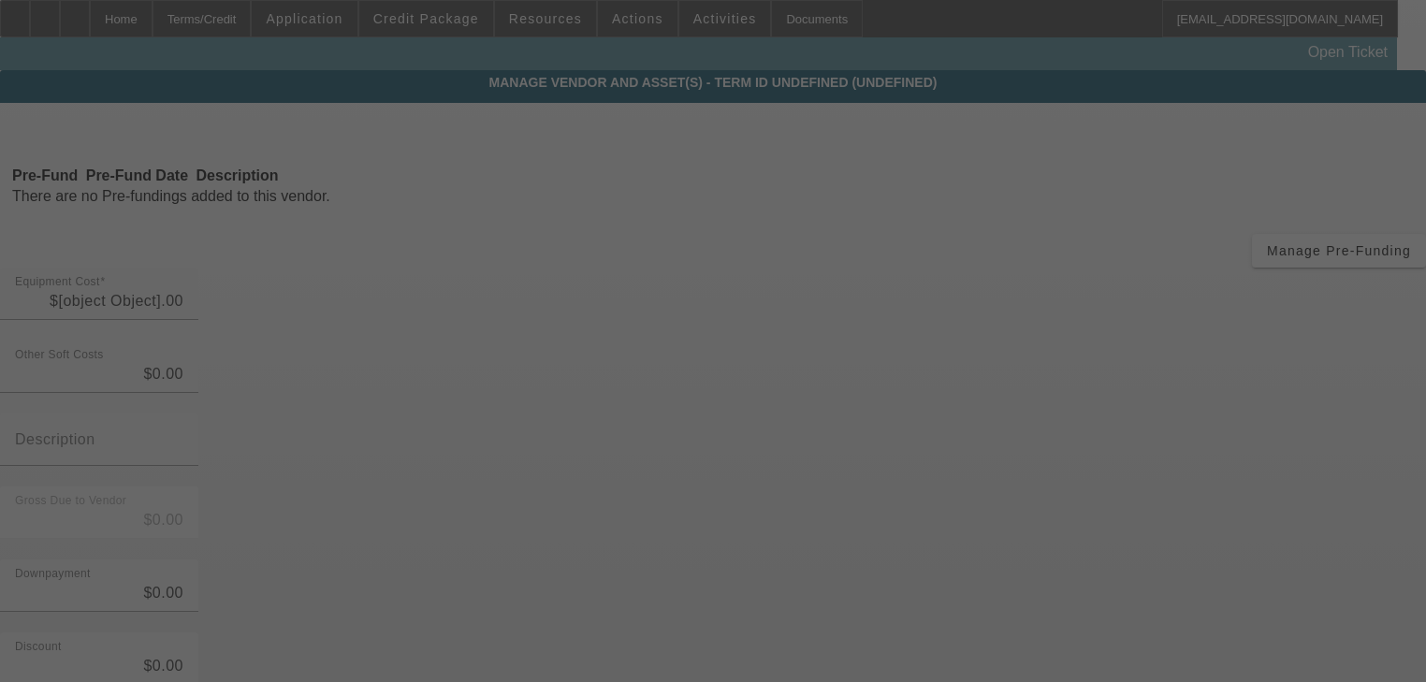
type input "$44,563.00"
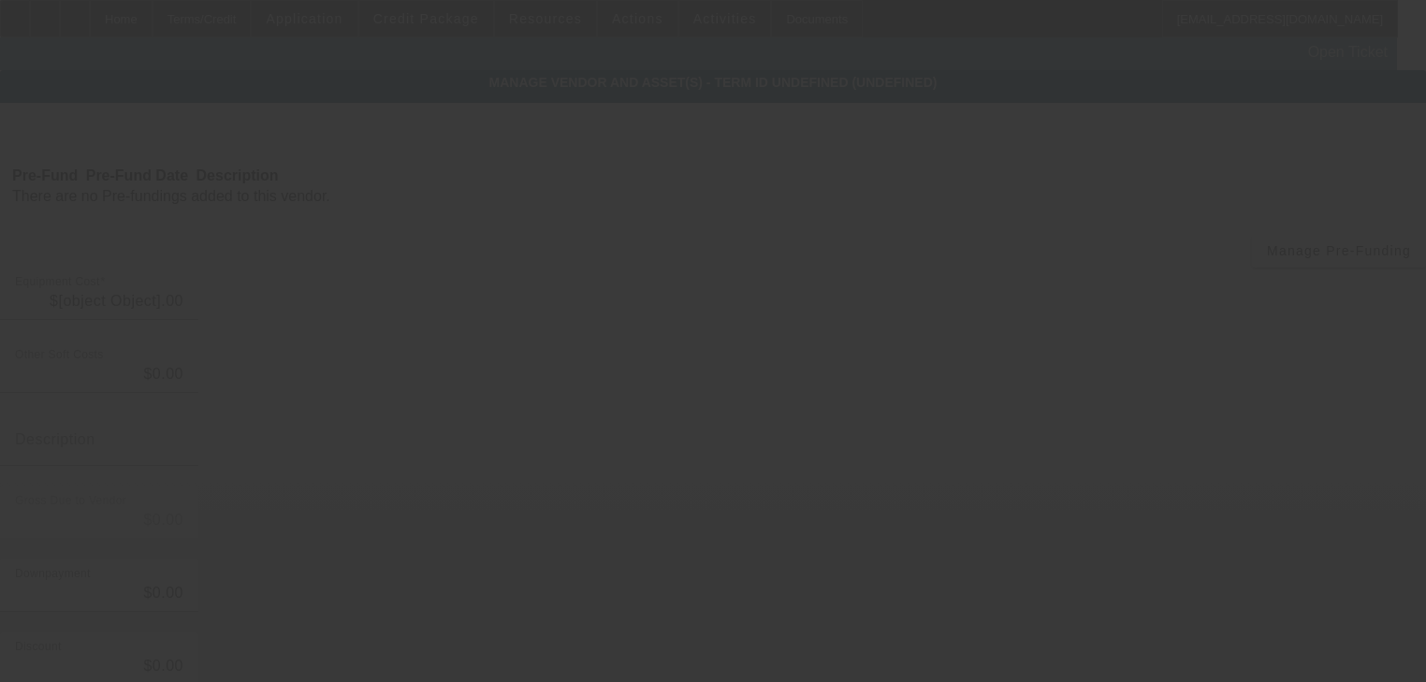
type input "$44,563.00"
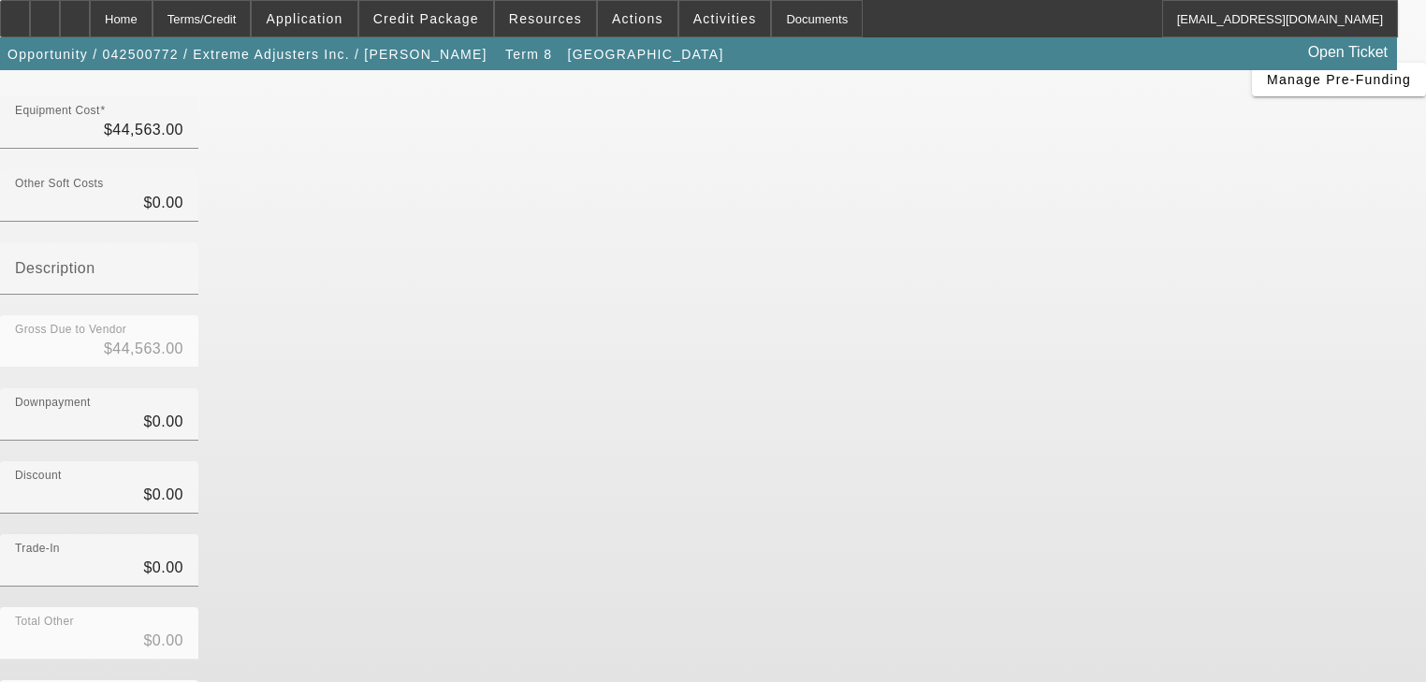
scroll to position [191, 0]
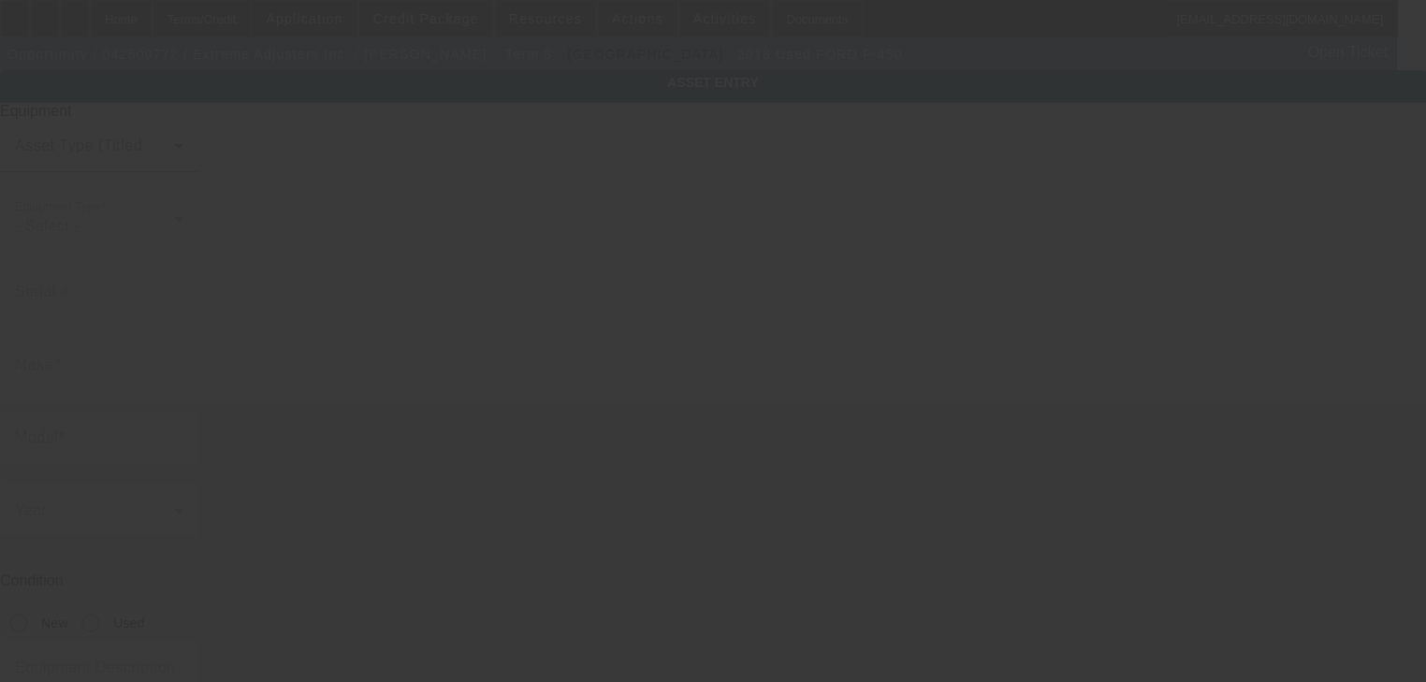
type input "1FDUF4GT7JEC27984"
type input "FORD"
type input "F-450"
radio input "true"
type textarea "Self Loader"
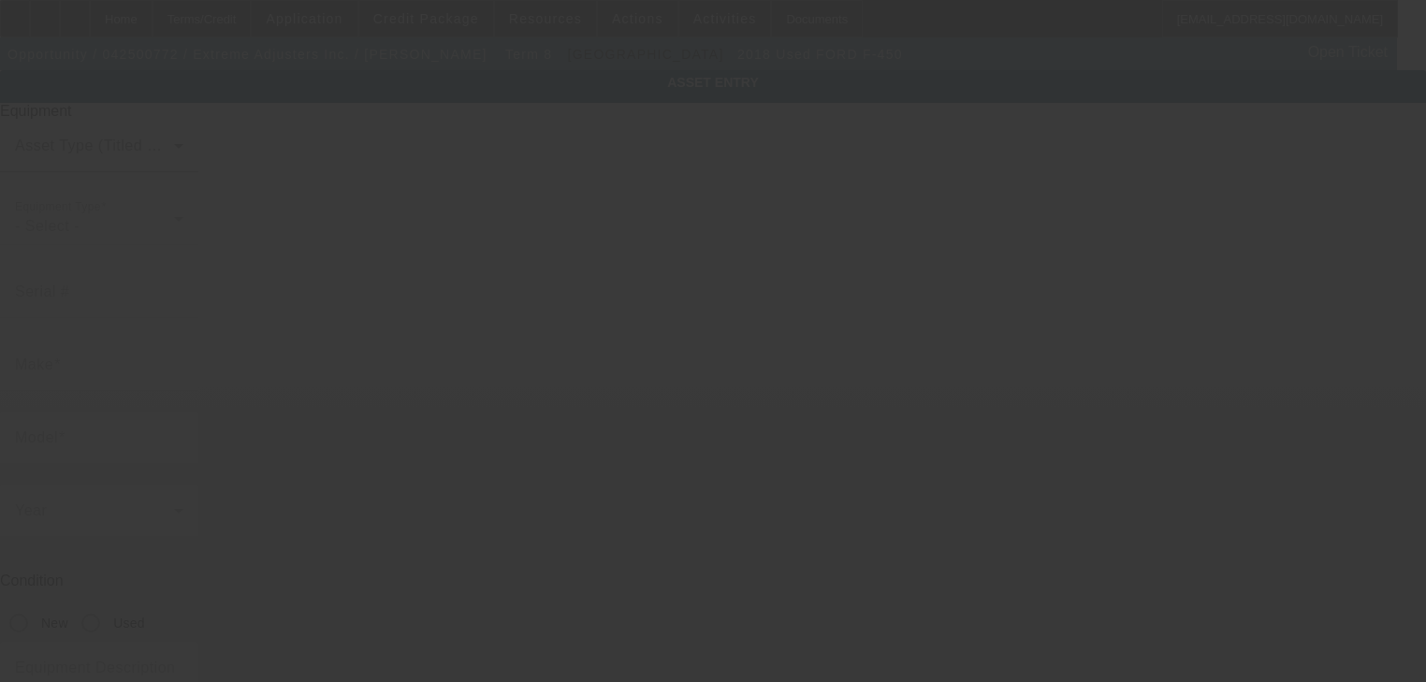
type input "10265 Rockingham Dr"
type input "Ste 100"
type input "Sacramento"
type input "95827"
type input "Sacramento"
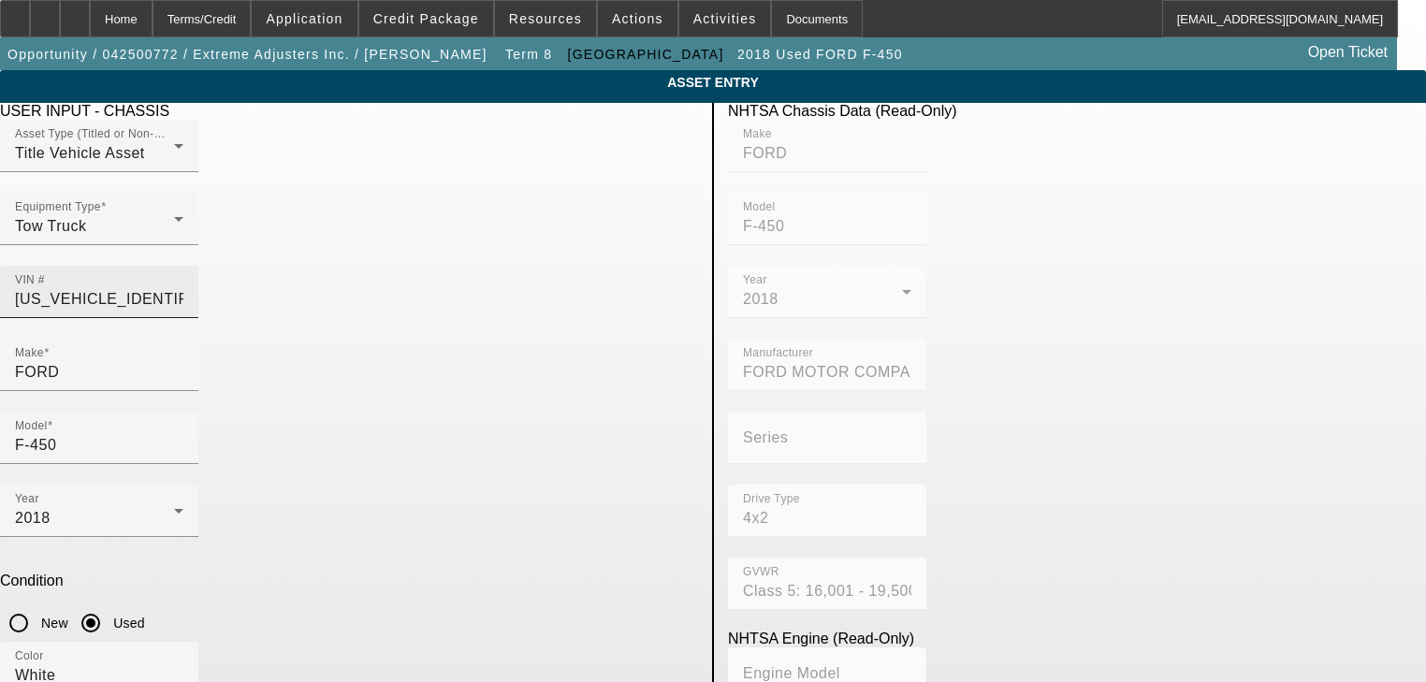
click at [183, 288] on input "1FDUF4GT7JEC27984" at bounding box center [99, 299] width 168 height 22
paste input "XKEF7701"
type input "1FDUF4GTXKEF77014"
type input "FORD"
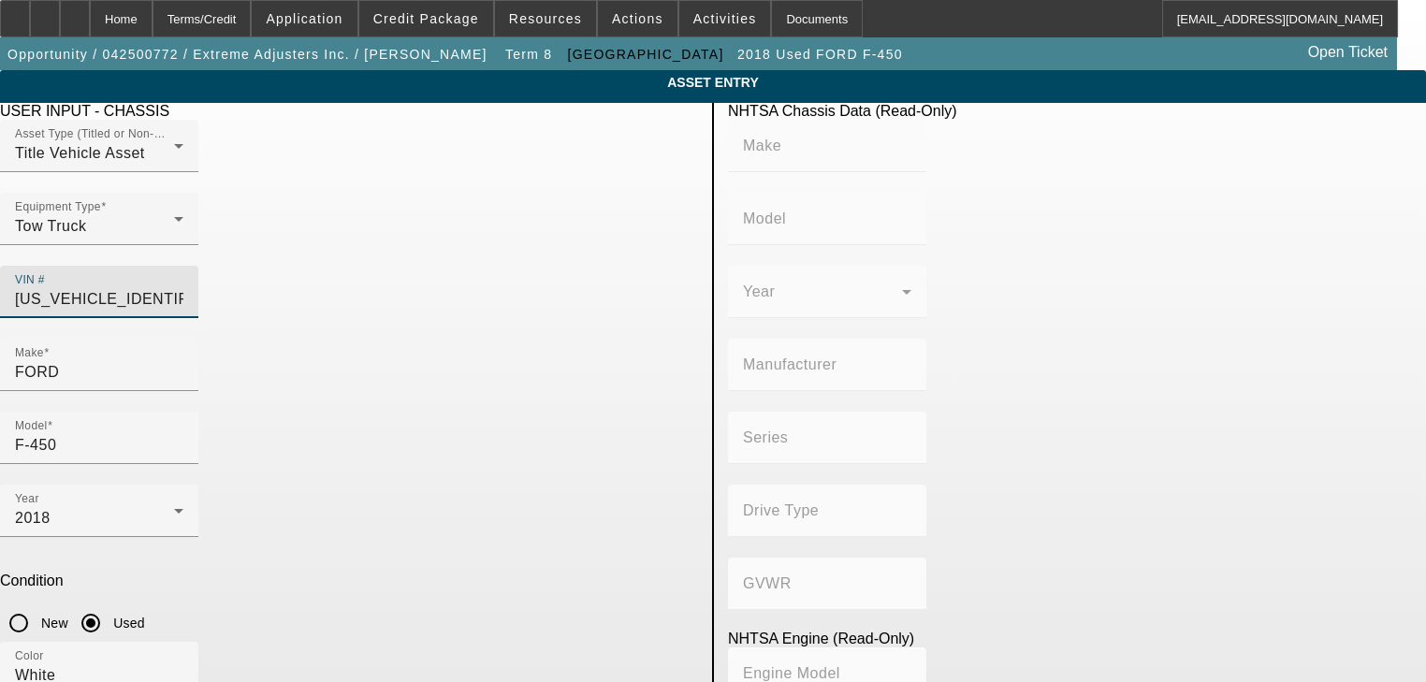
type input "F-450"
type input "FORD MOTOR COMPANY"
type input "4x2"
type input "Class 5: 16,001 - 19,500 lb (7,258 - 8,845 kg)"
type input "8"
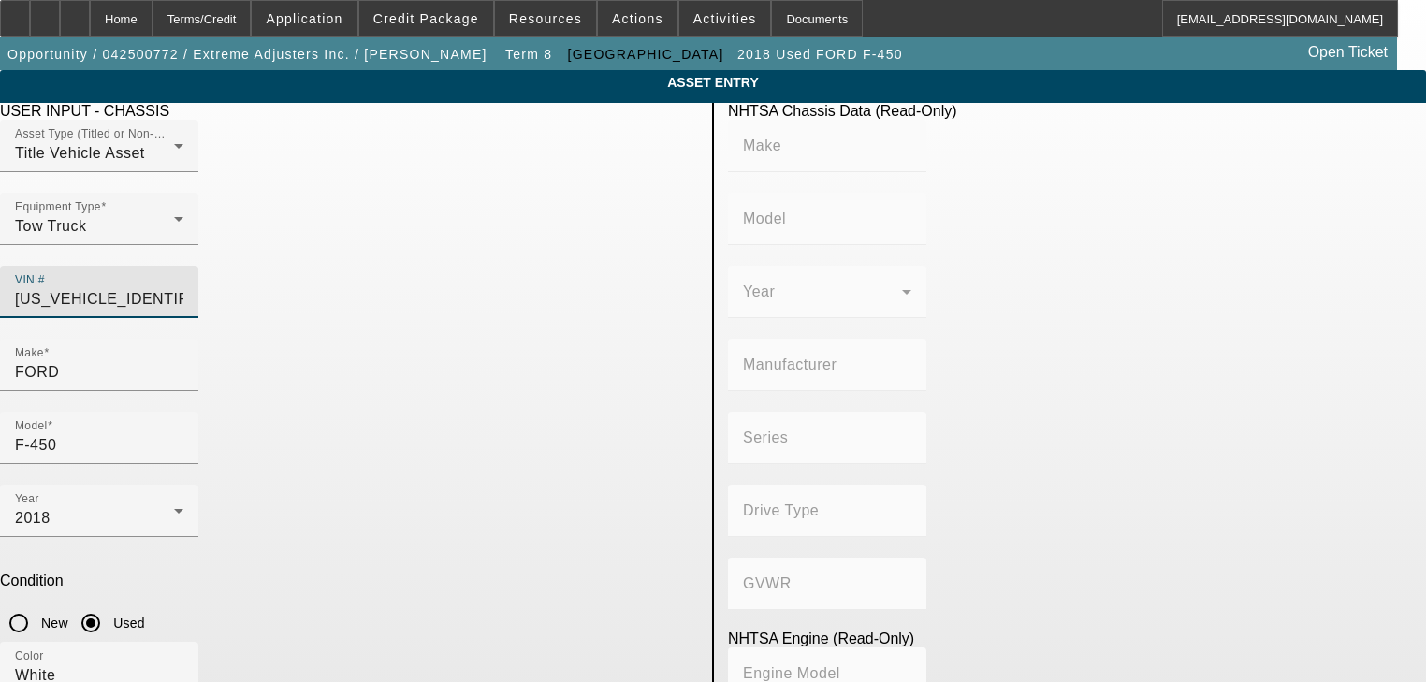
type input "Diesel"
type input "408.85908543470"
type input "6.7"
type input "1FDUF4GTXKEF77014"
click at [190, 500] on icon at bounding box center [178, 511] width 22 height 22
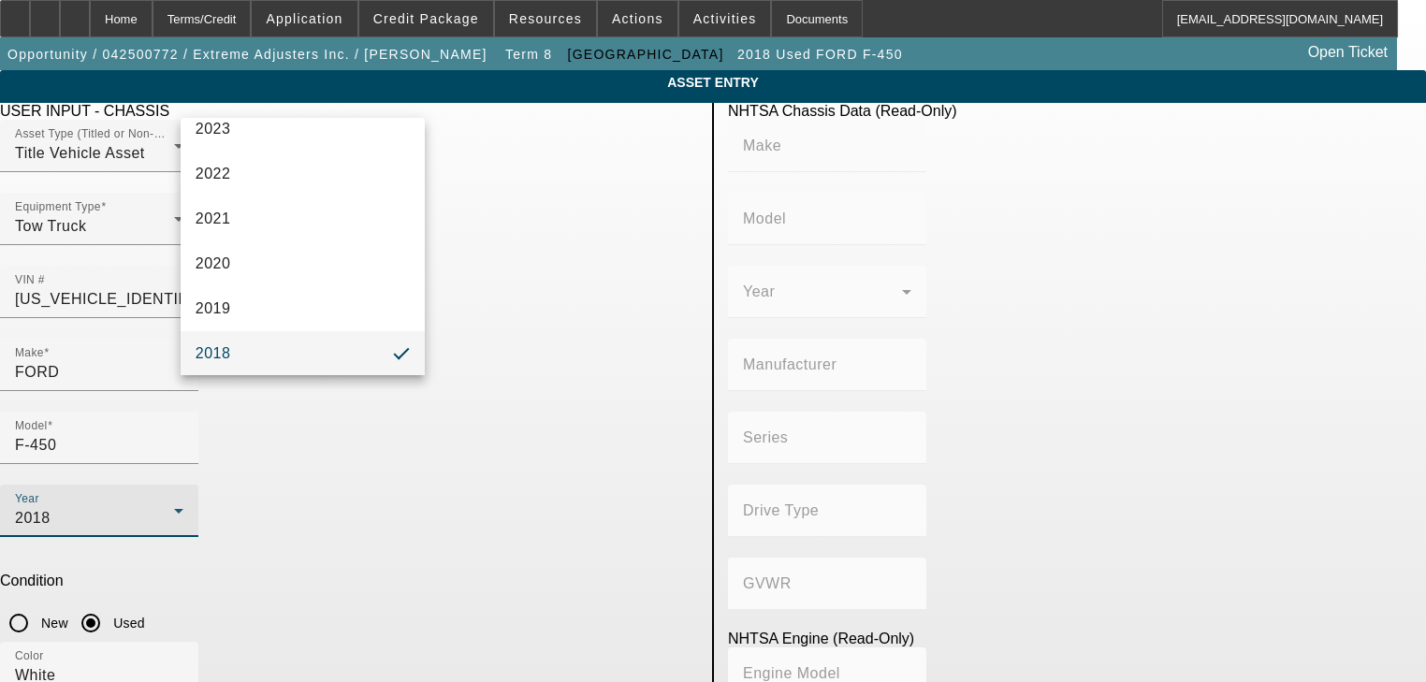
type input "FORD"
type input "F-450"
type input "FORD MOTOR COMPANY"
type input "4x2"
type input "Class 5: 16,001 - 19,500 lb (7,258 - 8,845 kg)"
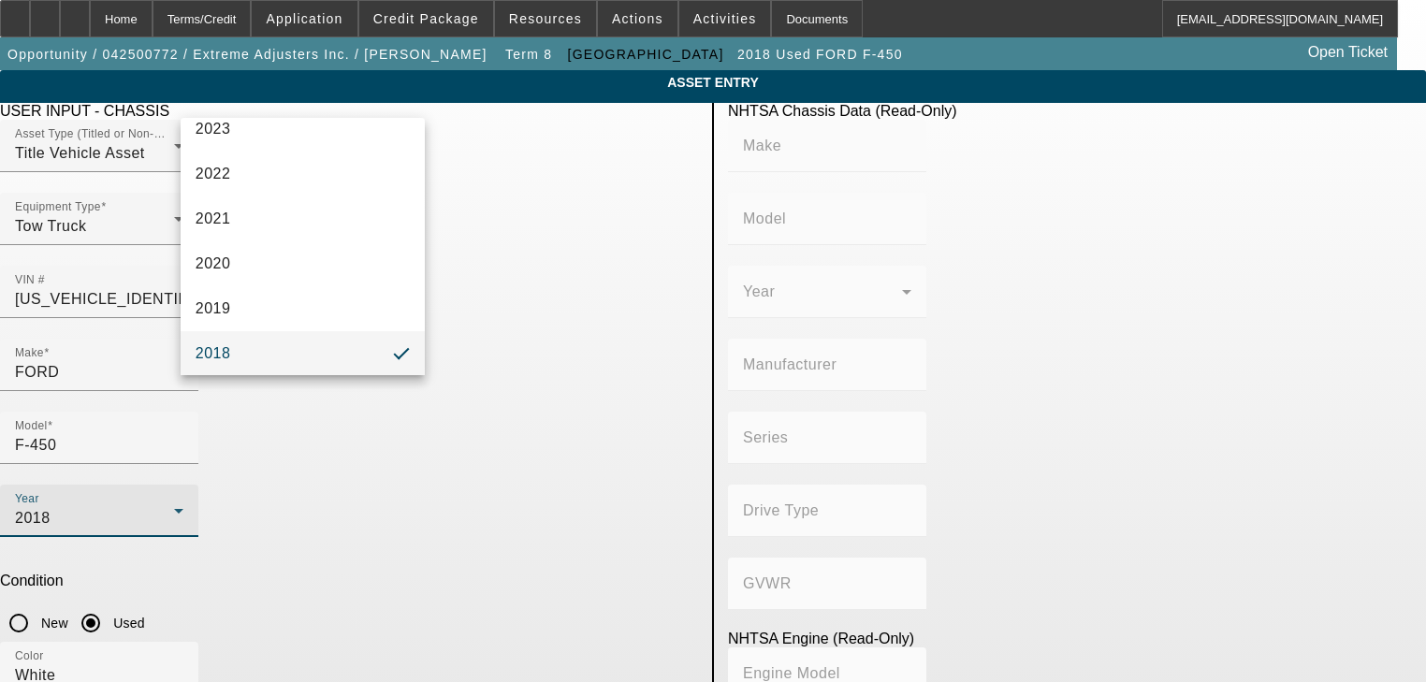
type input "8"
type input "Diesel"
type input "408.85908543470"
type input "6.7"
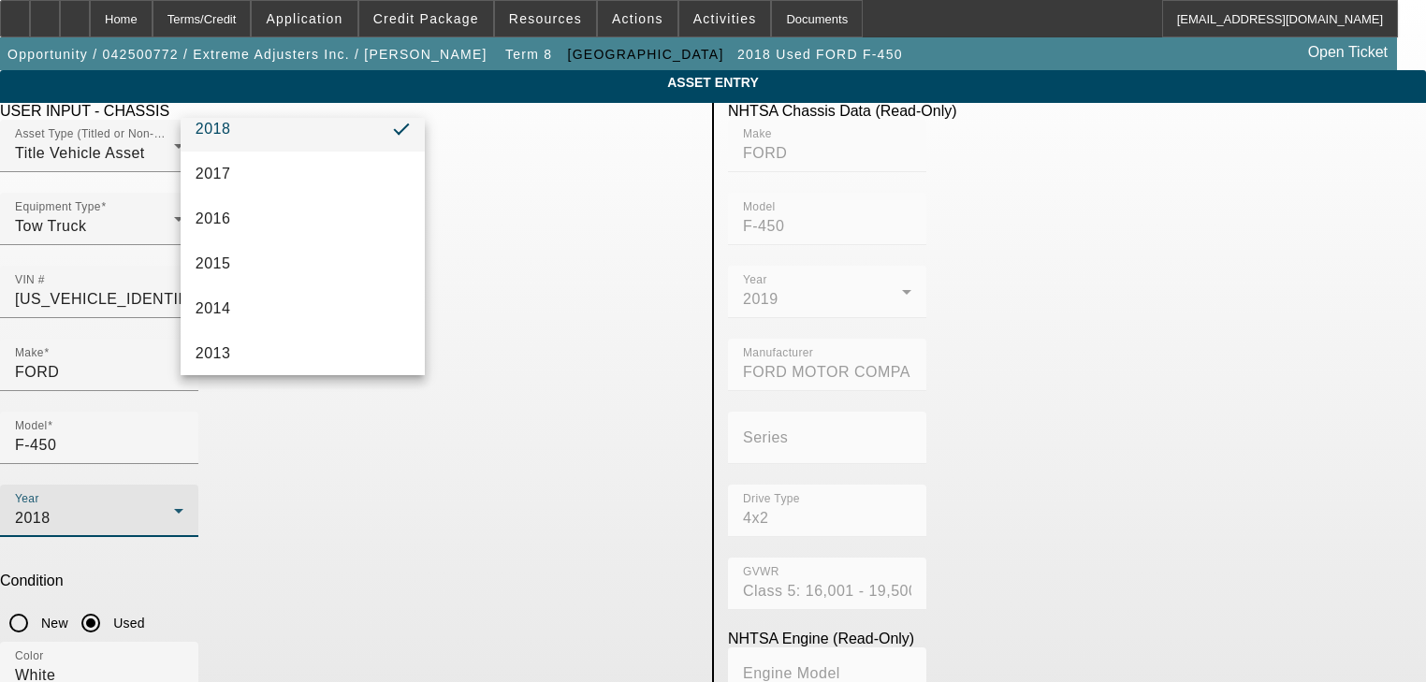
scroll to position [393, 0]
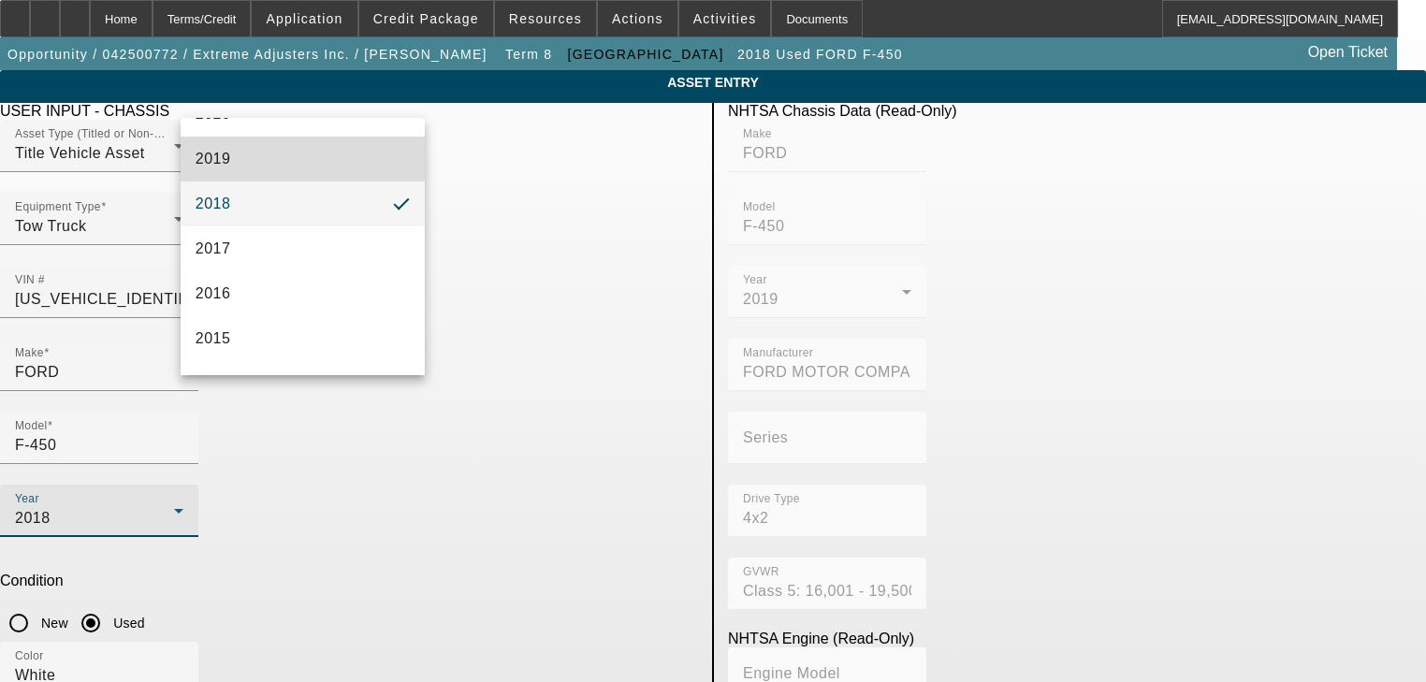
click at [349, 165] on mat-option "2019" at bounding box center [303, 159] width 245 height 45
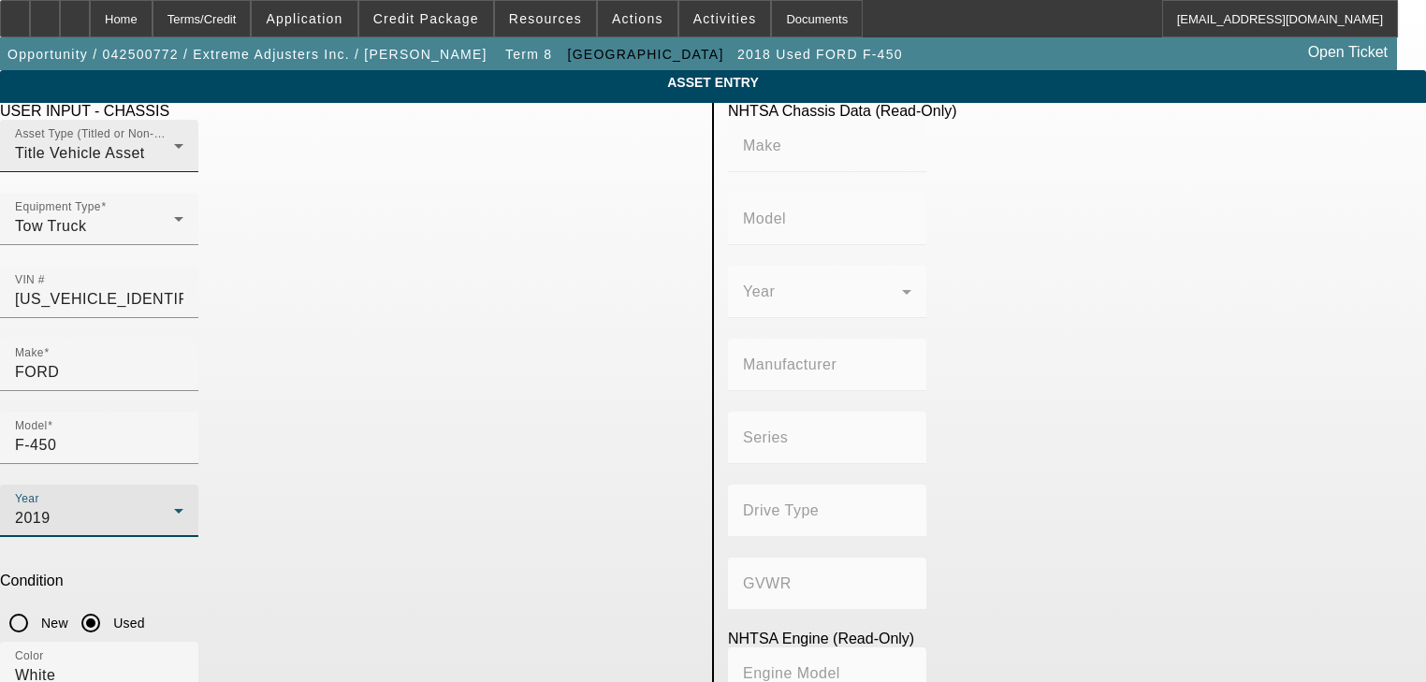
type input "FORD"
type input "F-450"
type input "FORD MOTOR COMPANY"
type input "4x2"
type input "Class 5: 16,001 - 19,500 lb (7,258 - 8,845 kg)"
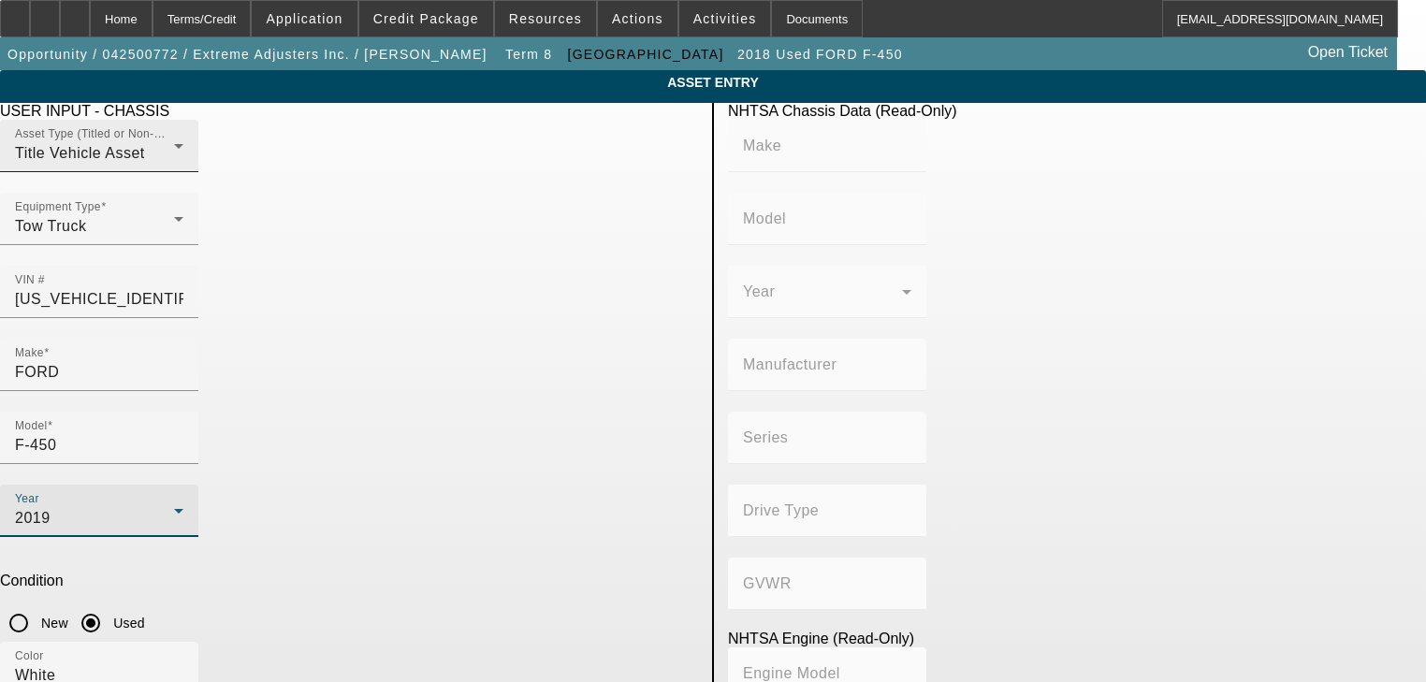
type input "8"
type input "Diesel"
type input "408.85908543470"
type input "6.7"
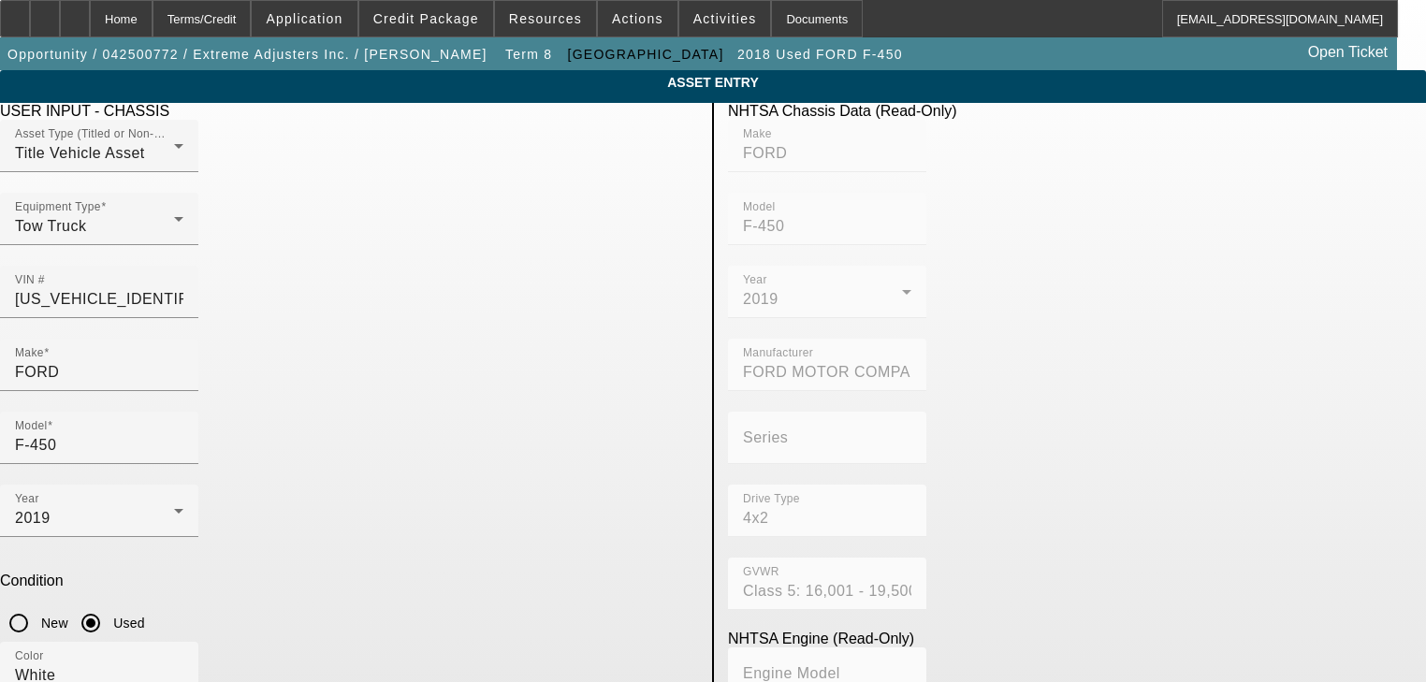
type input "128563"
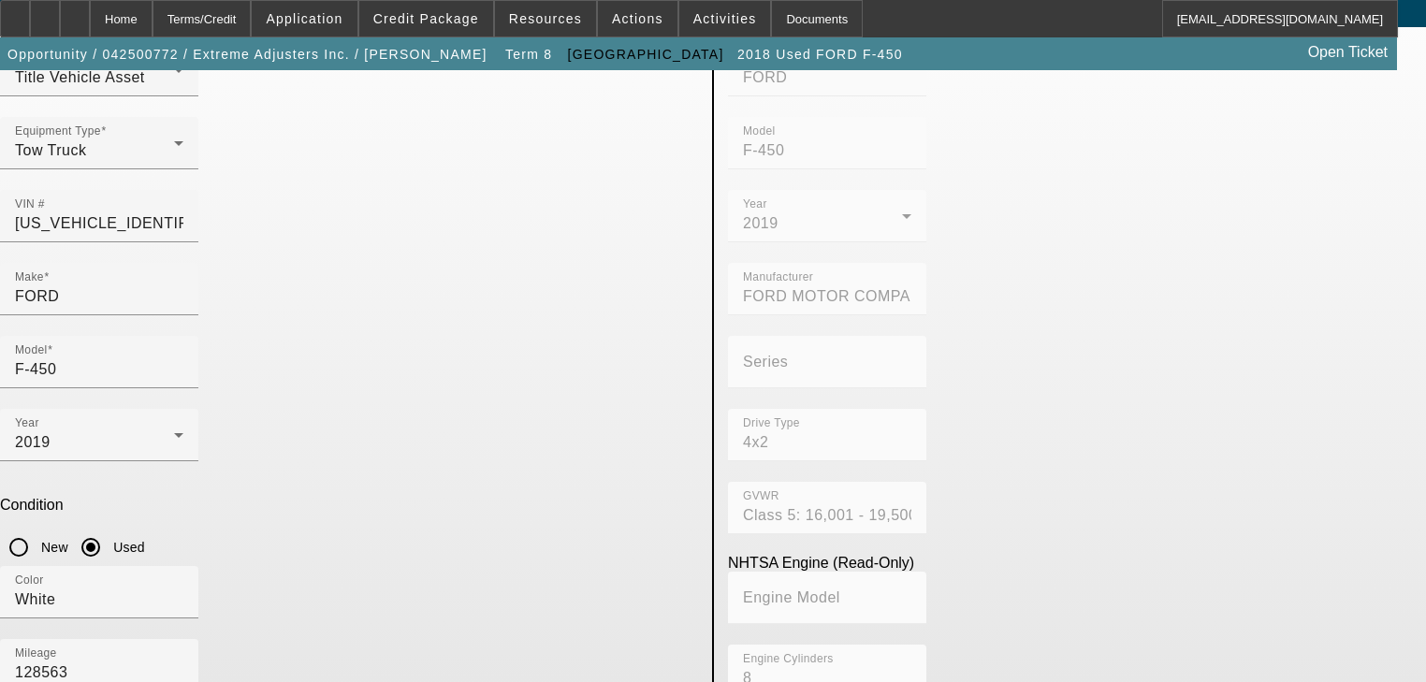
scroll to position [134, 0]
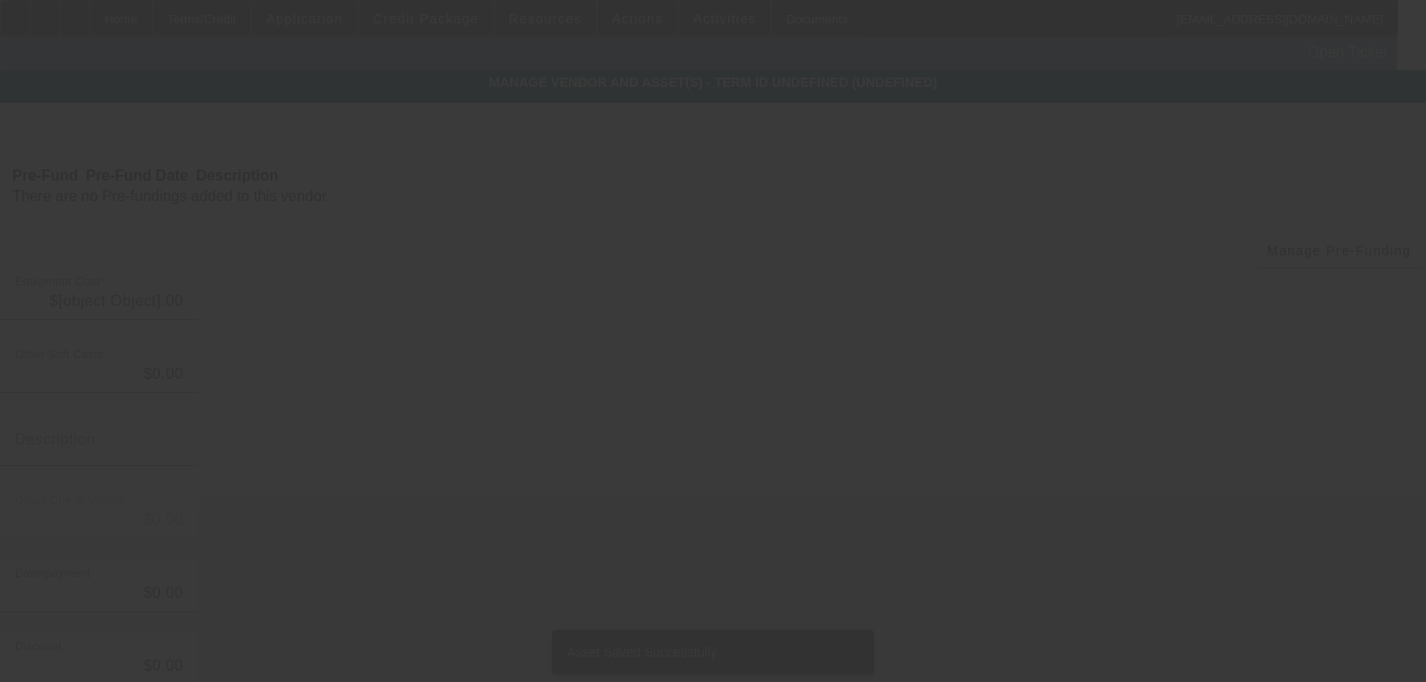
type input "$44,563.00"
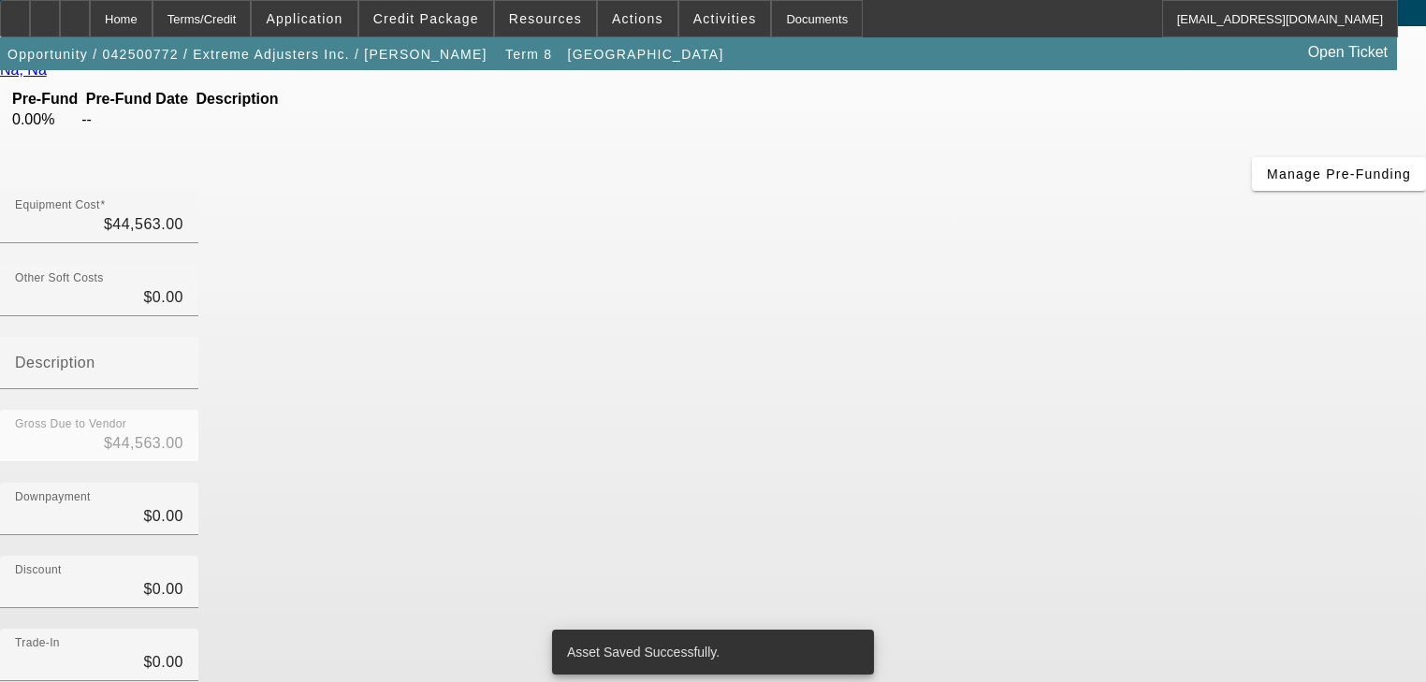
scroll to position [191, 0]
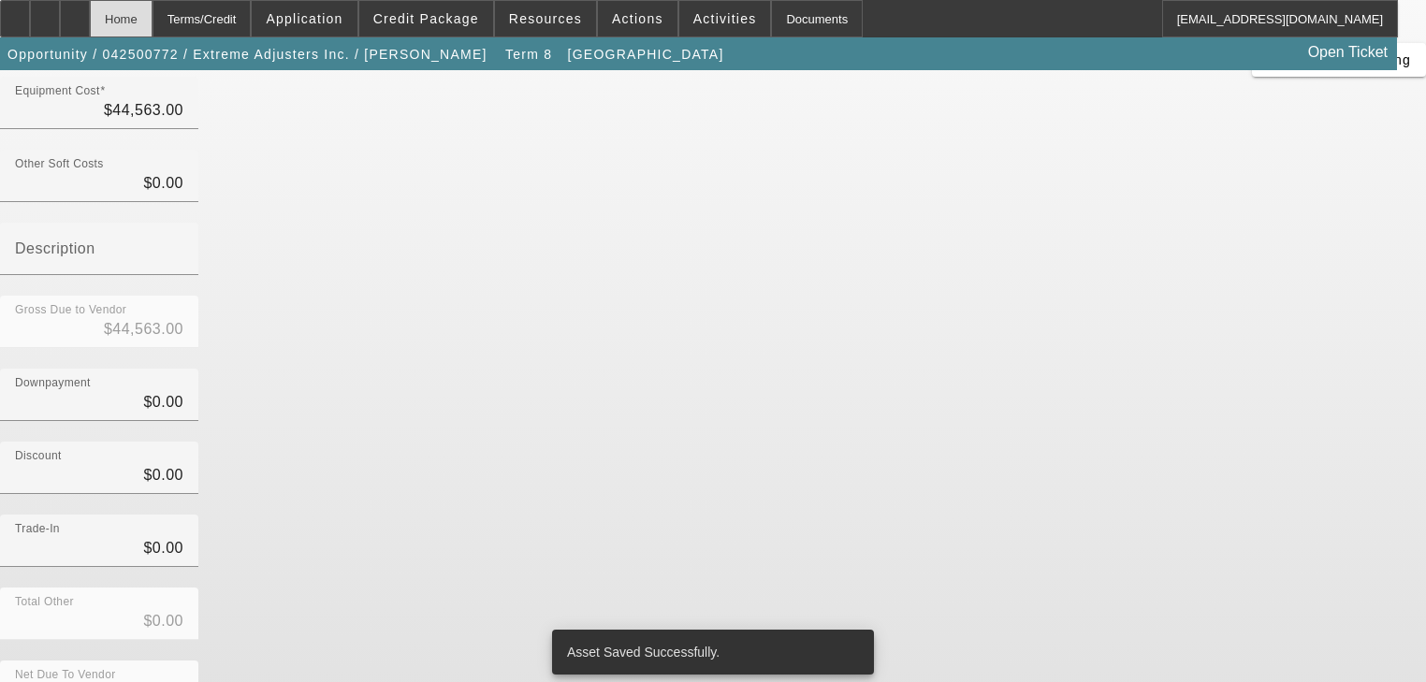
click at [153, 26] on div "Home" at bounding box center [121, 18] width 63 height 37
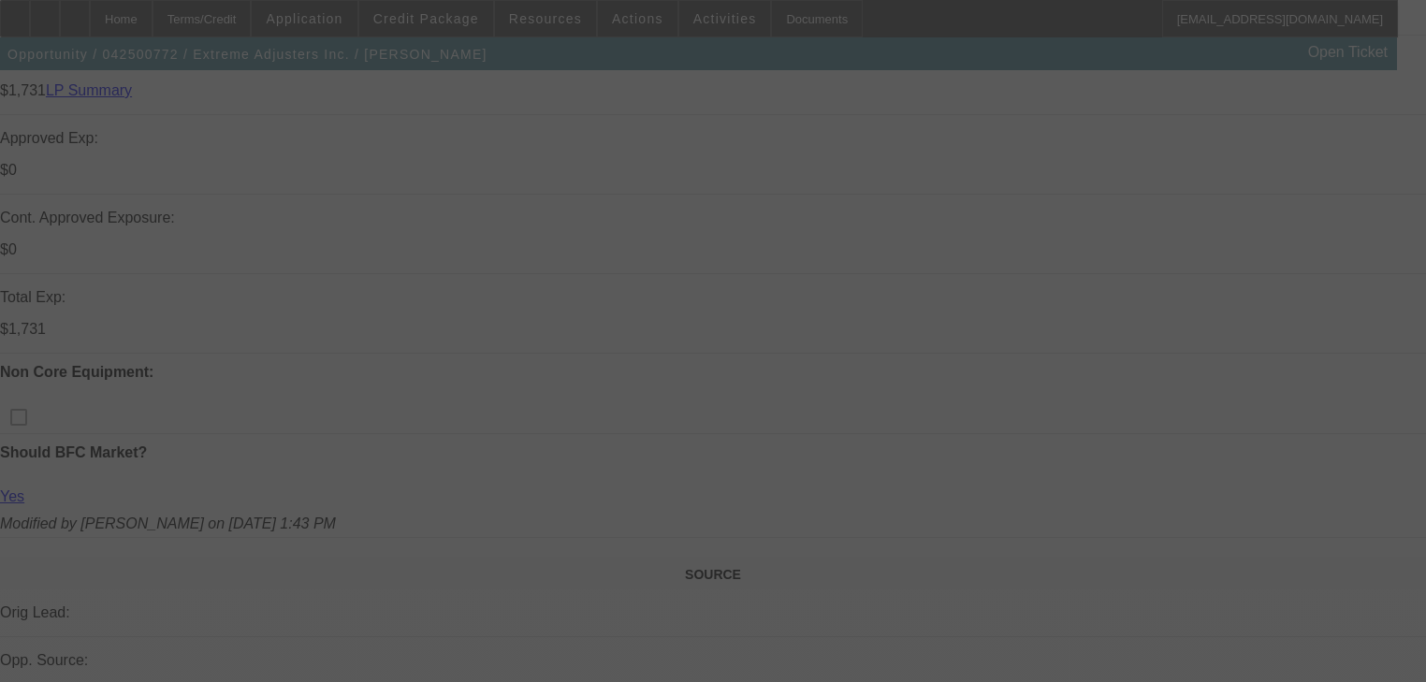
scroll to position [988, 0]
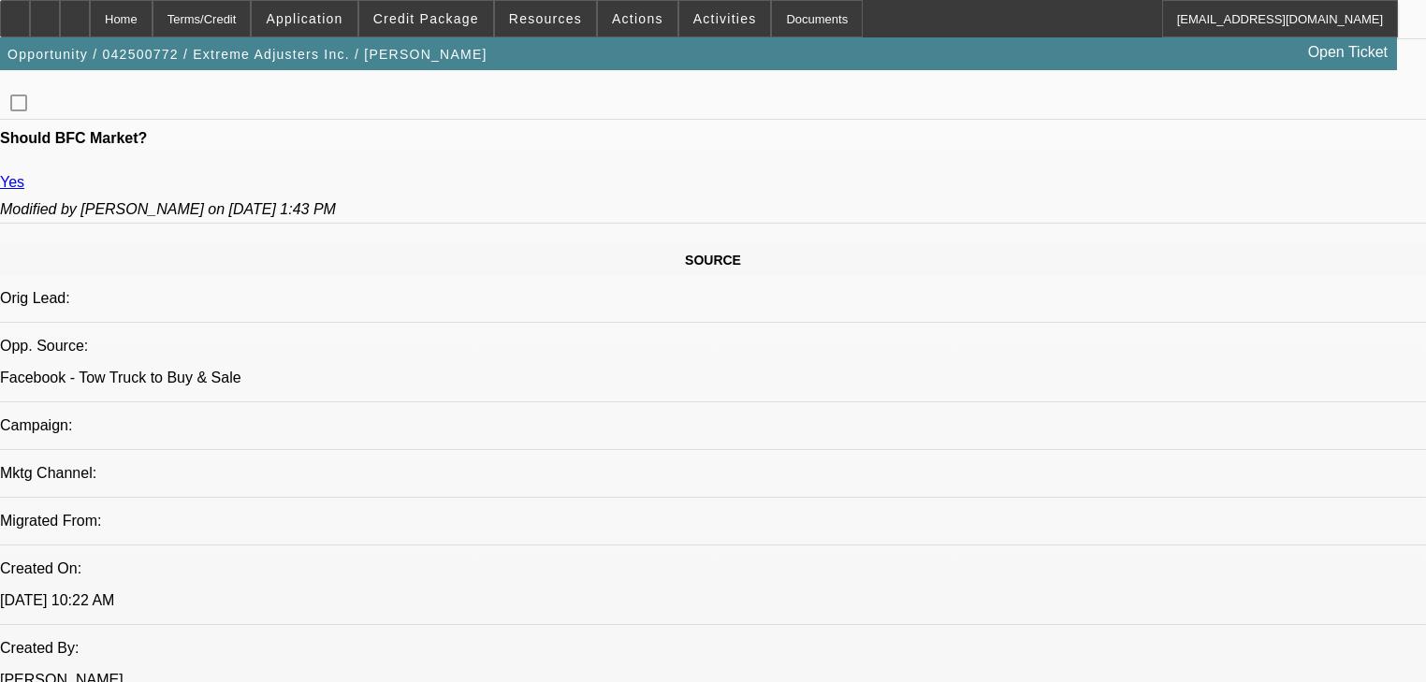
select select "0"
select select "2"
select select "0.1"
select select "4"
select select "0"
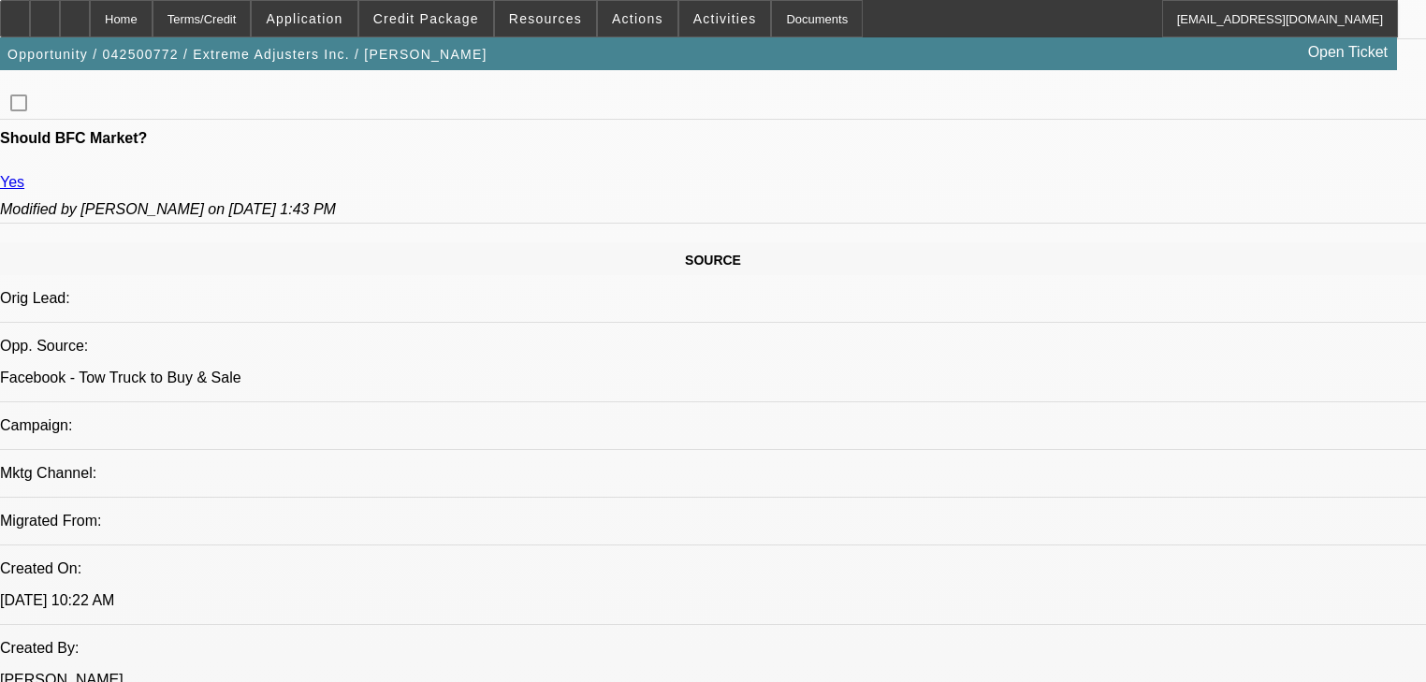
select select "2"
select select "0.1"
select select "4"
select select "0"
select select "0.1"
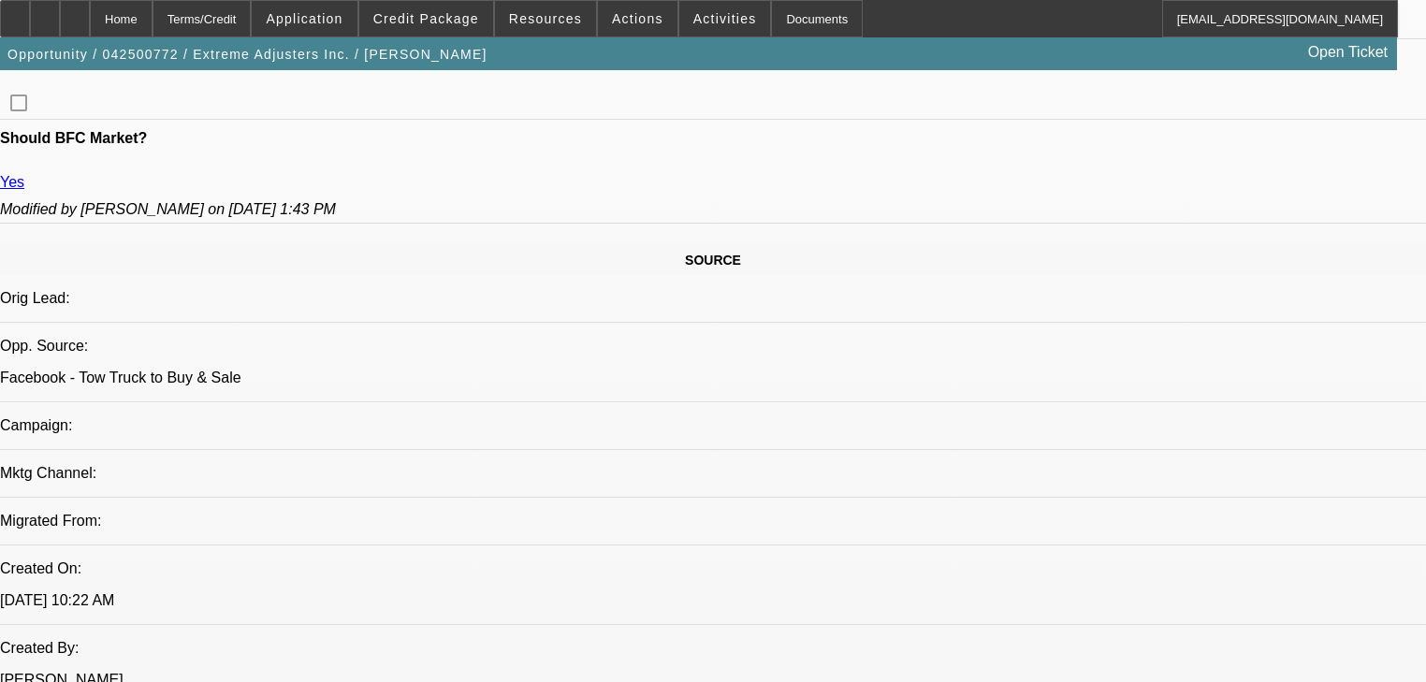
select select "4"
select select "0"
select select "3"
select select "0.1"
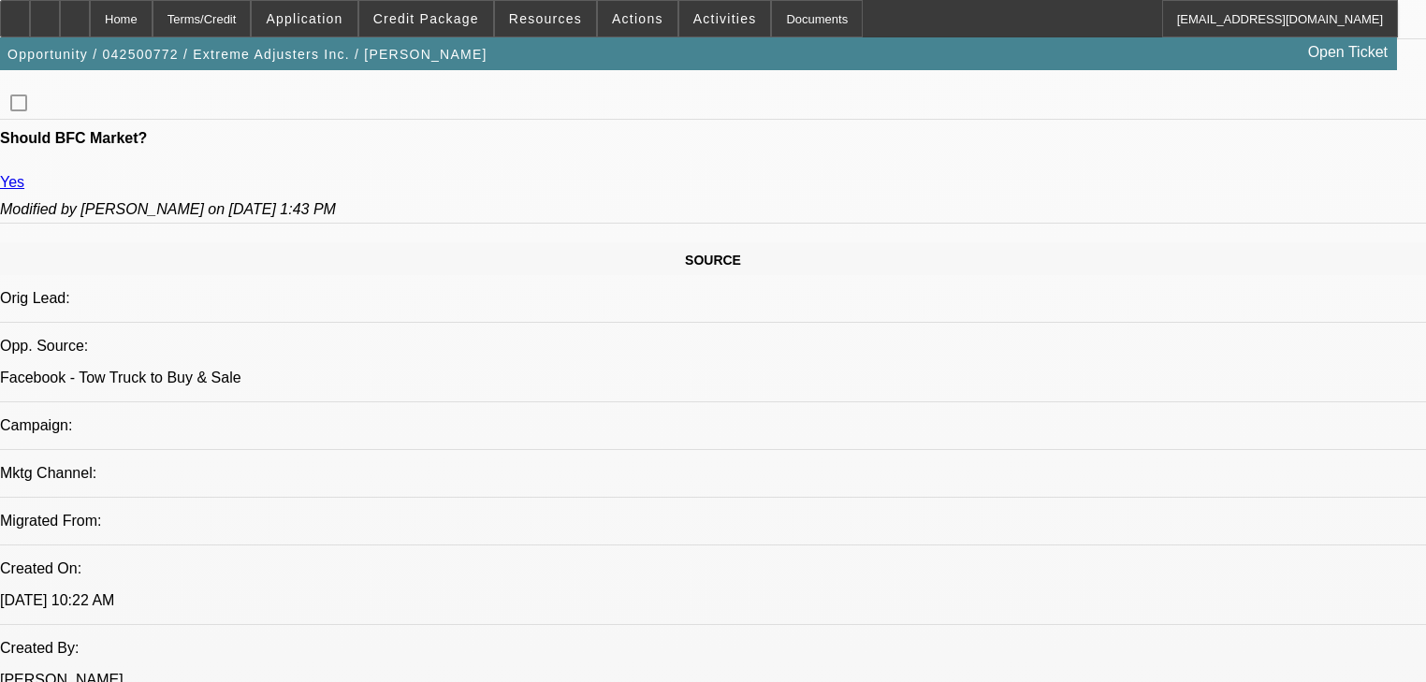
select select "4"
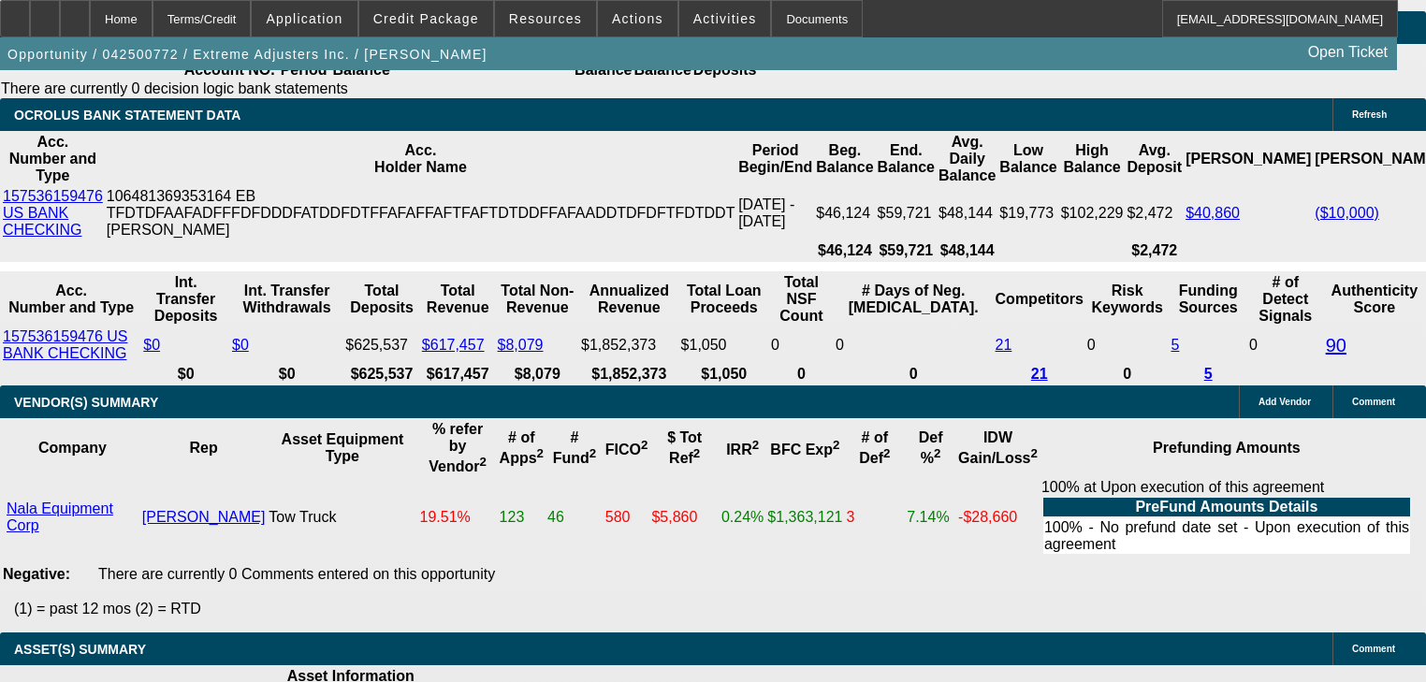
scroll to position [3668, 0]
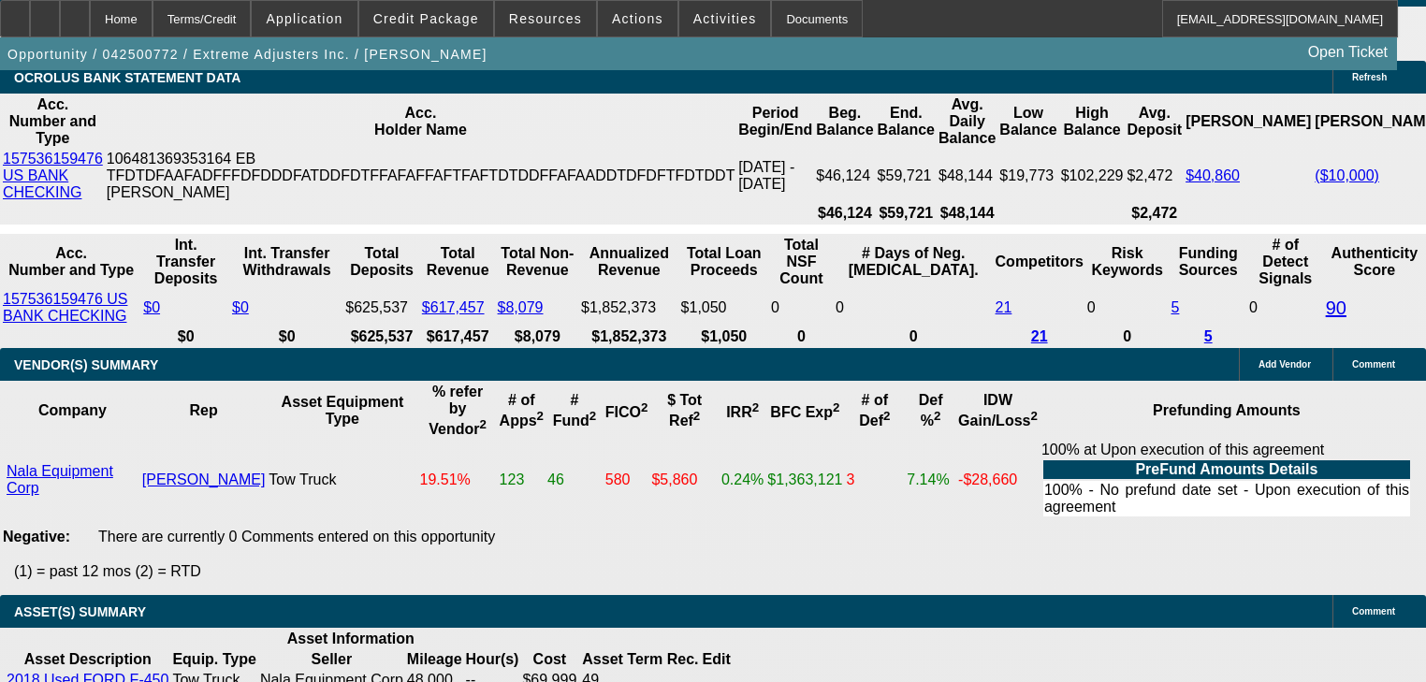
type input "1"
type input "UNKNOWN"
type input "$900.10"
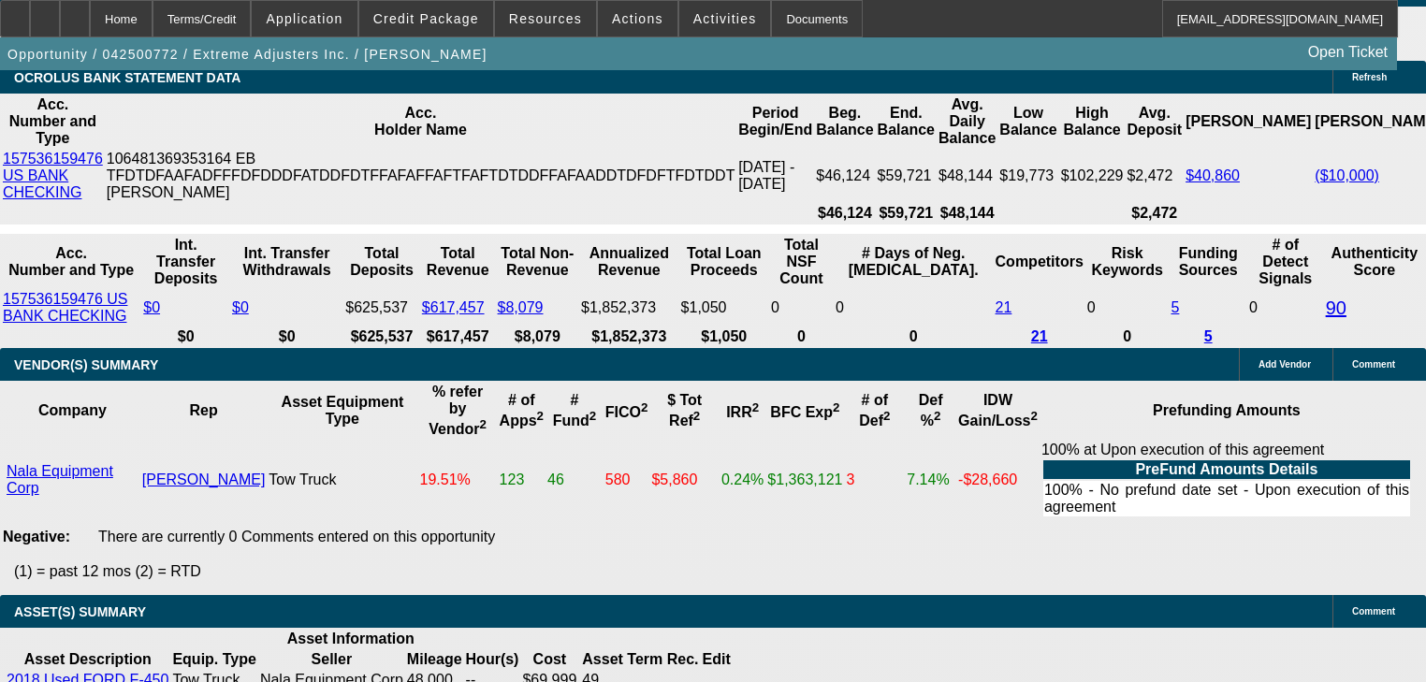
type input "17"
type input "$1,221.57"
type input "17"
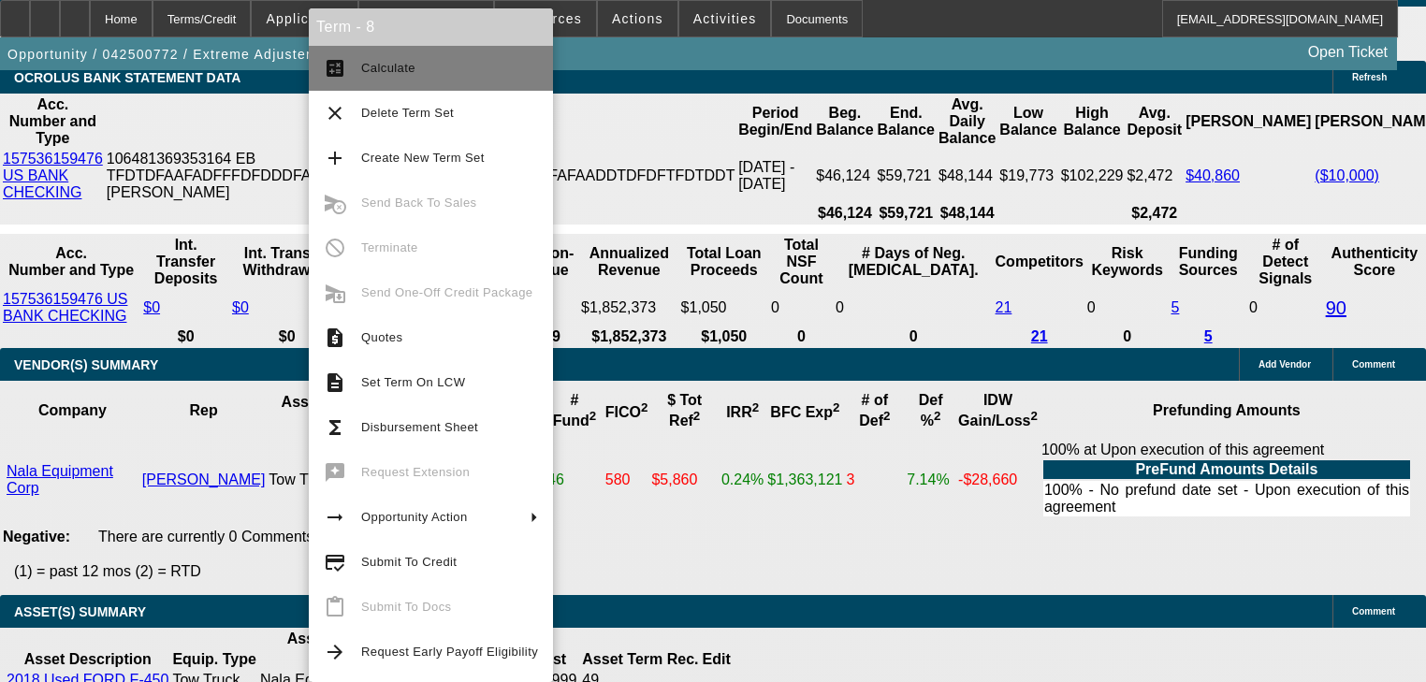
click at [349, 82] on button "calculate Calculate" at bounding box center [431, 68] width 244 height 45
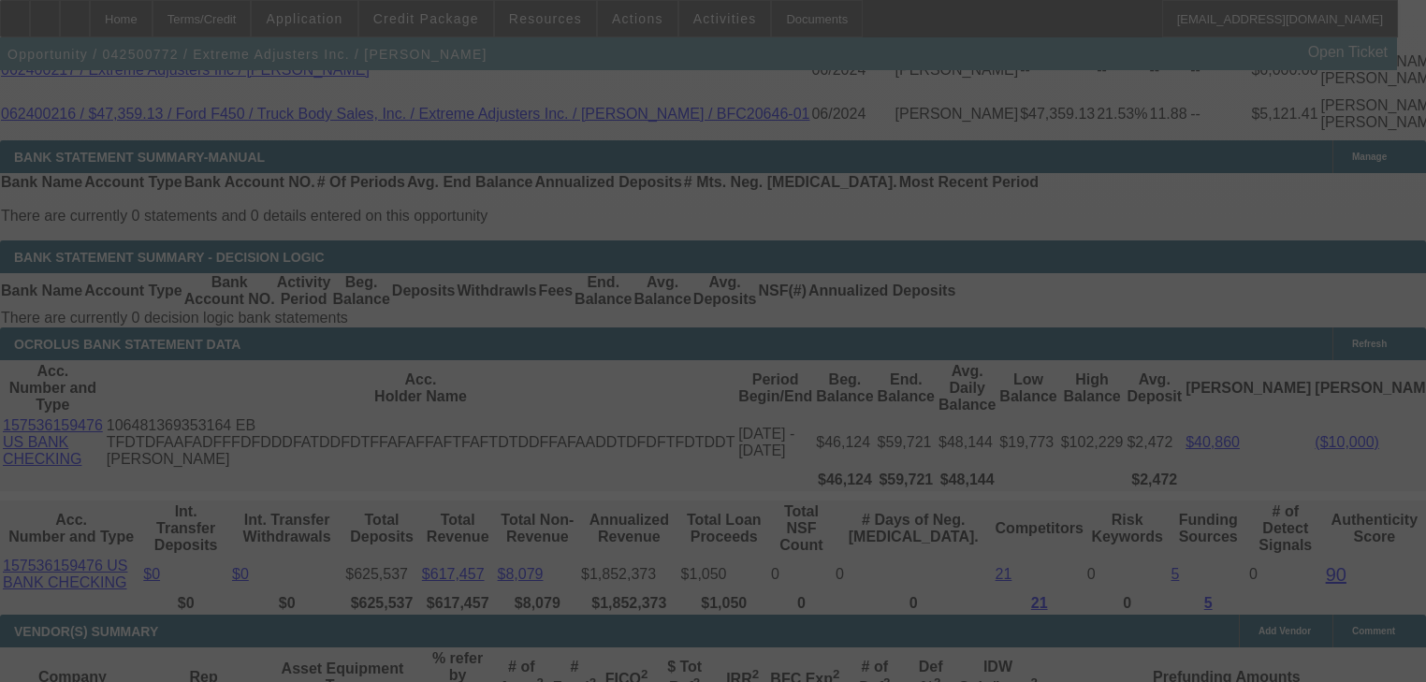
scroll to position [3144, 0]
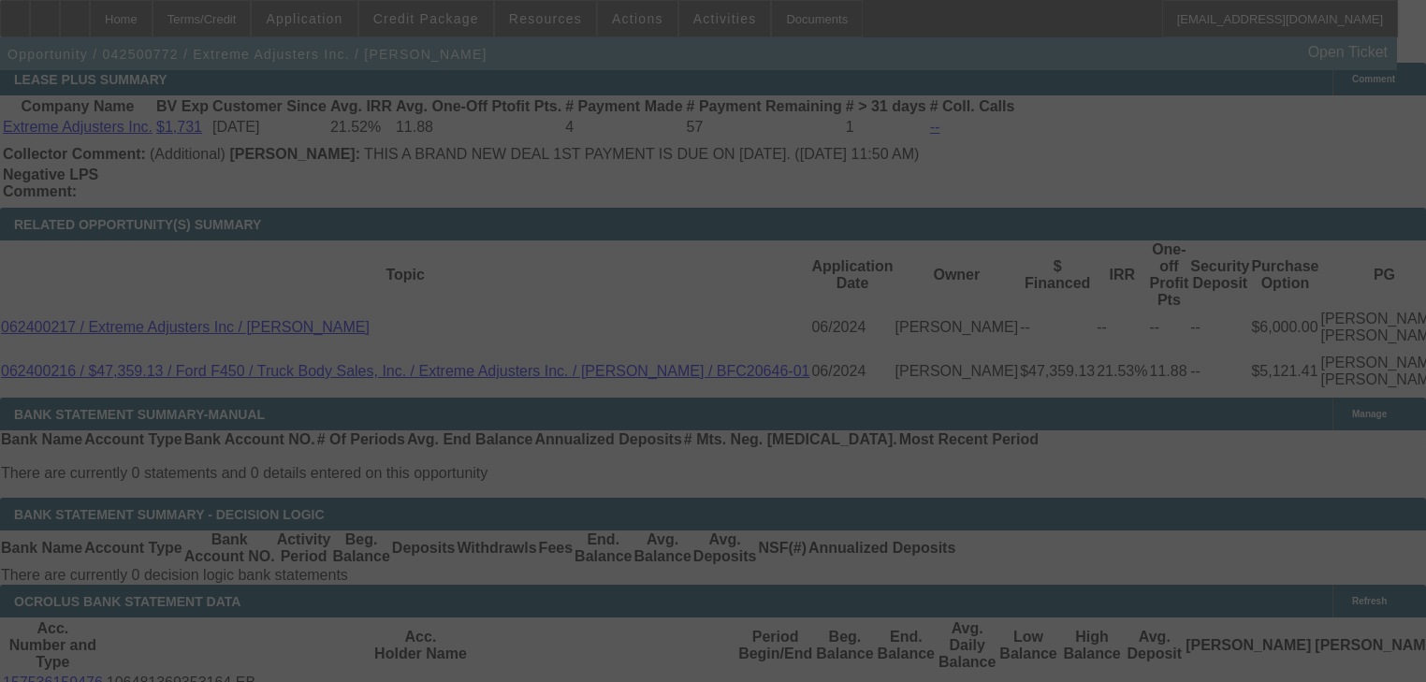
select select "0"
select select "2"
select select "0.1"
select select "4"
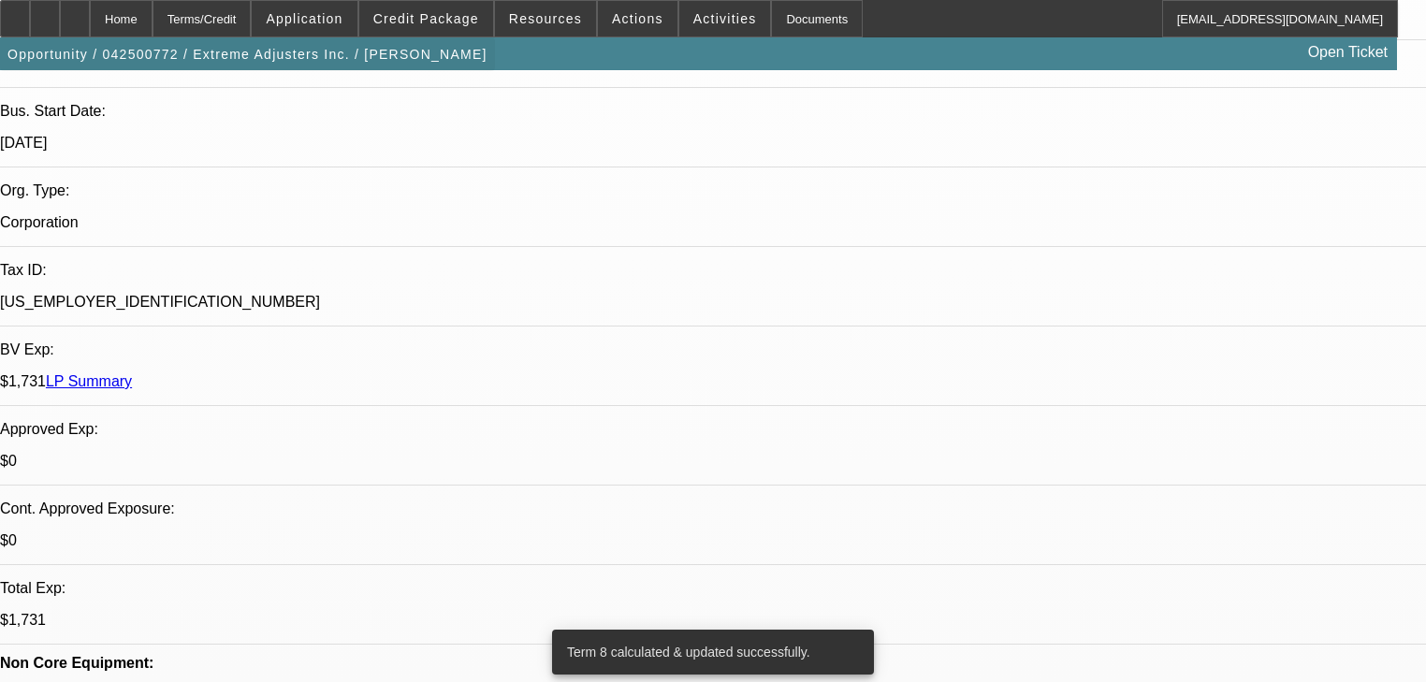
scroll to position [0, 0]
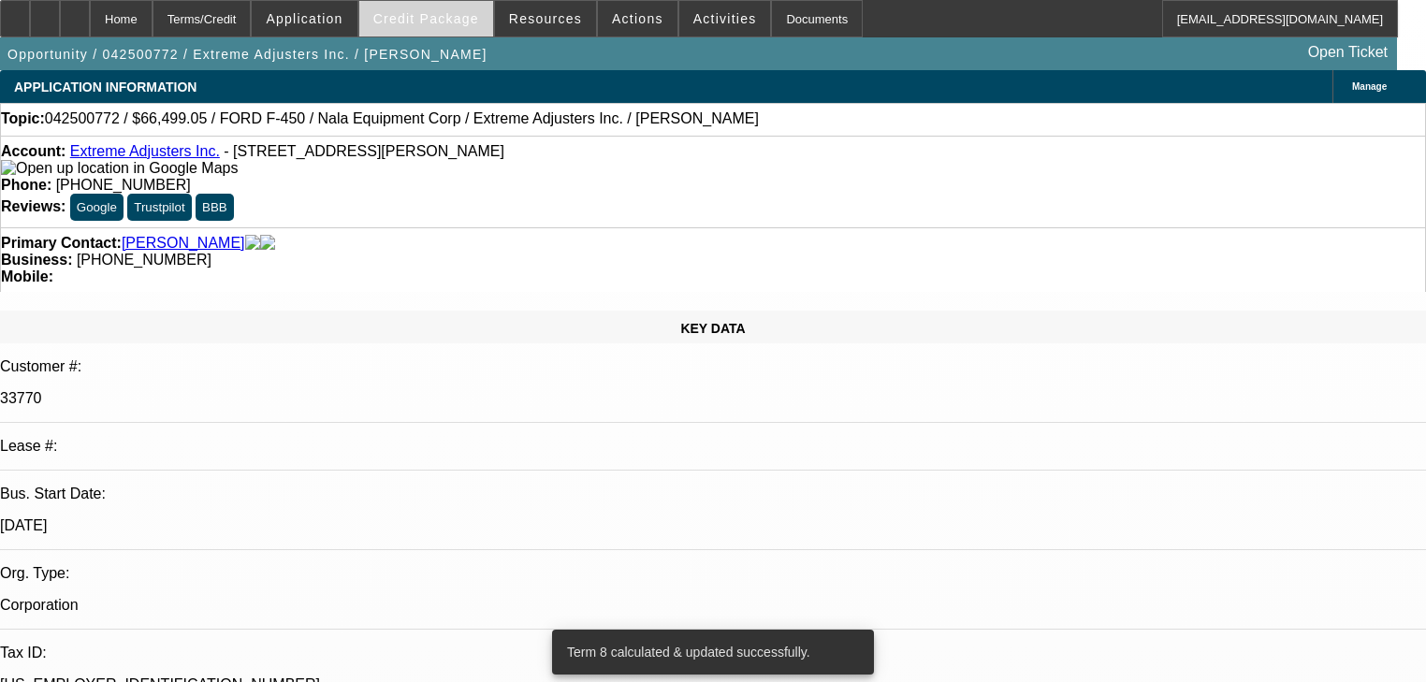
click at [400, 9] on span at bounding box center [426, 18] width 134 height 45
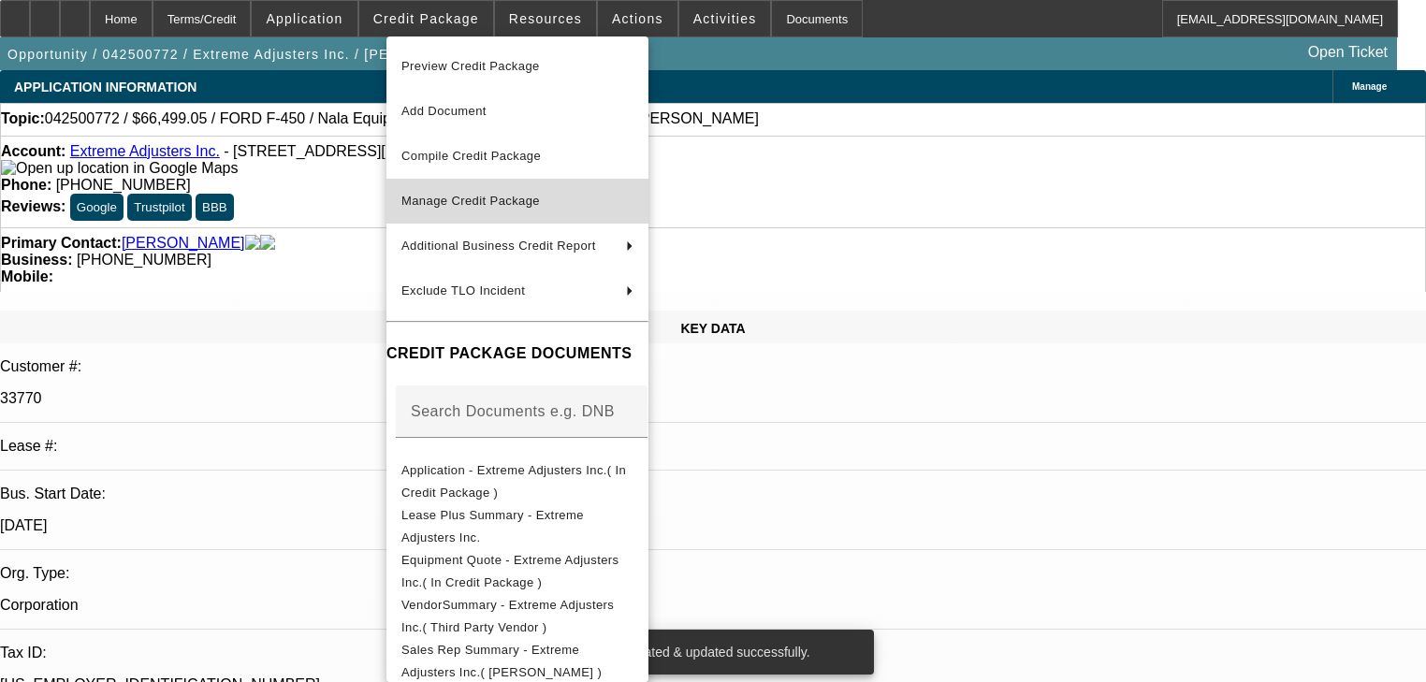
click at [436, 196] on span "Manage Credit Package" at bounding box center [470, 201] width 138 height 14
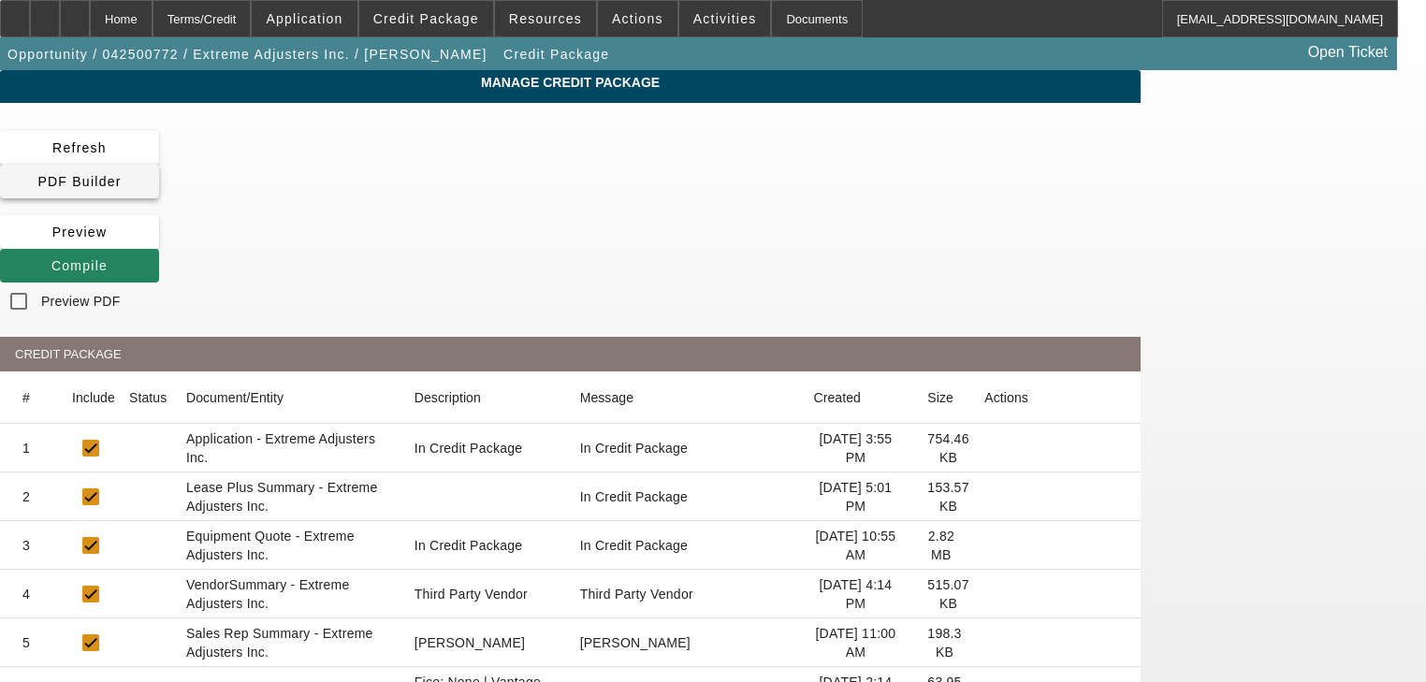
click at [121, 174] on span "PDF Builder" at bounding box center [78, 181] width 83 height 15
click at [108, 258] on span "Compile" at bounding box center [79, 265] width 56 height 15
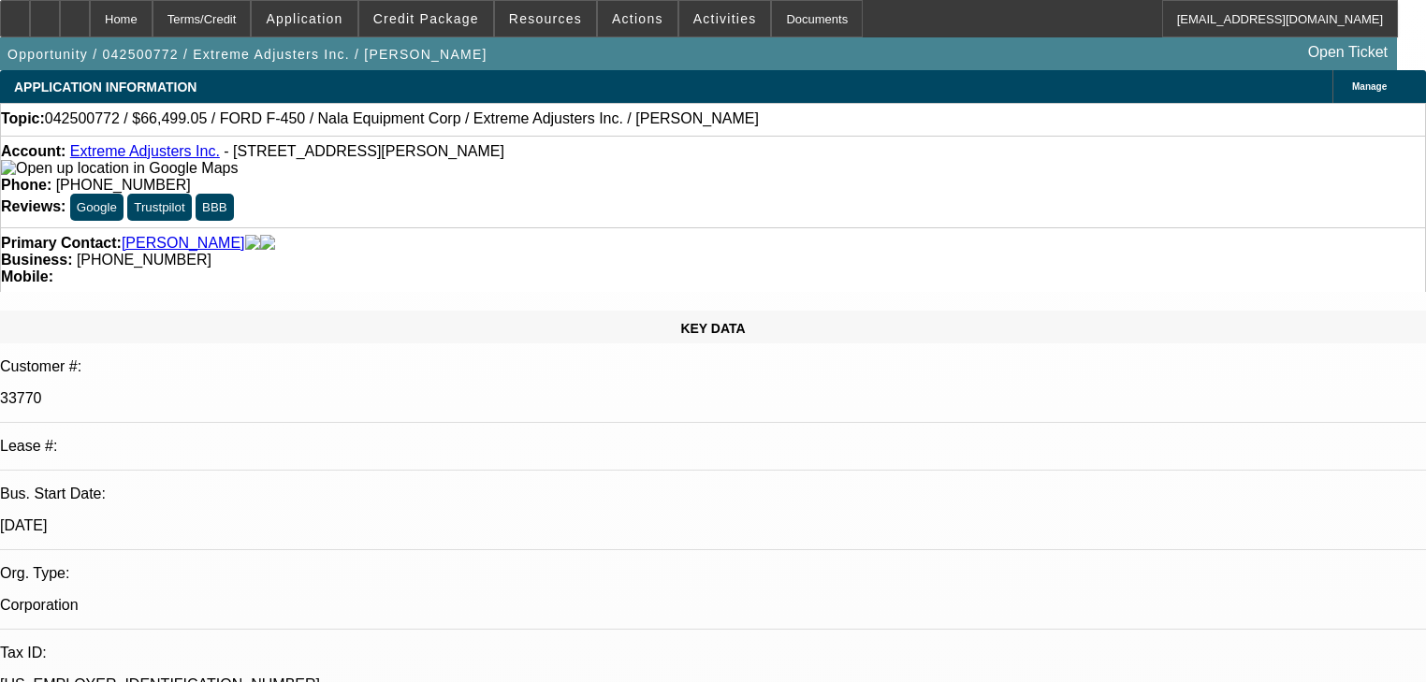
select select "0"
select select "2"
select select "0.1"
select select "4"
select select "0"
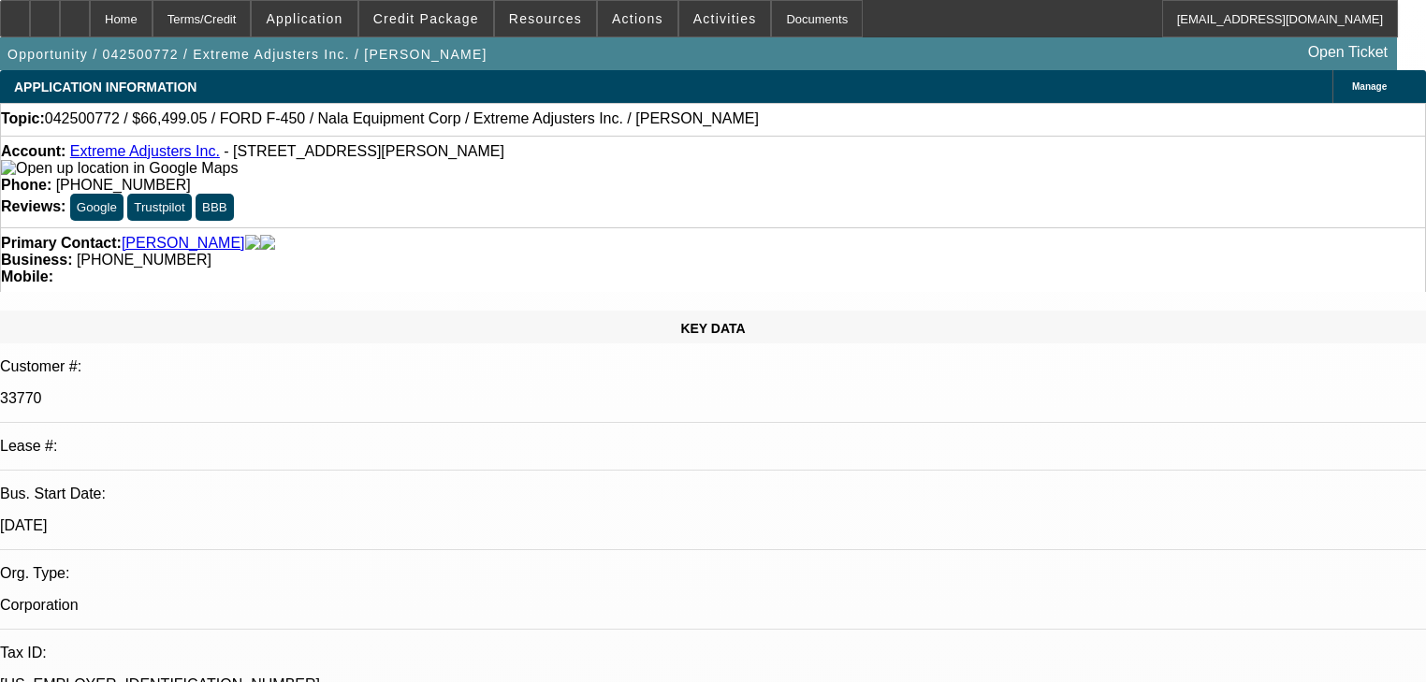
select select "2"
select select "0.1"
select select "4"
select select "0"
select select "0.1"
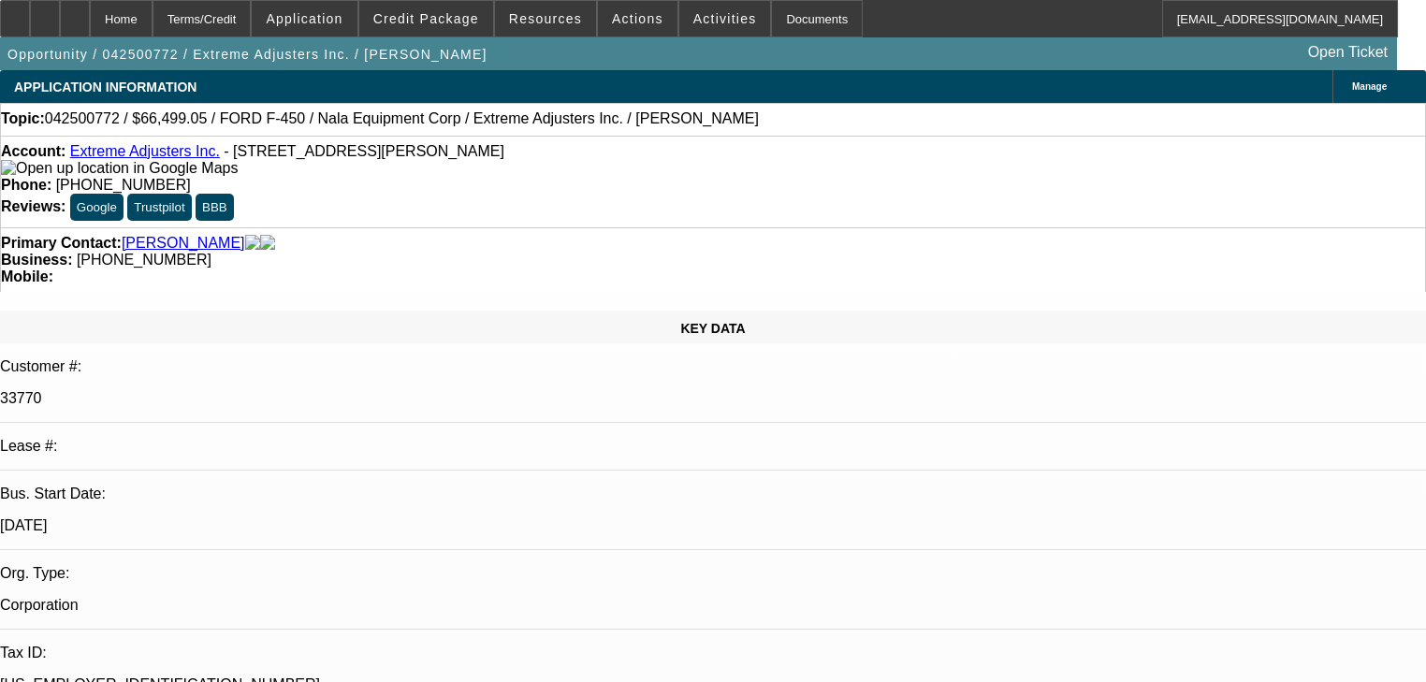
select select "4"
select select "0"
select select "3"
select select "0.1"
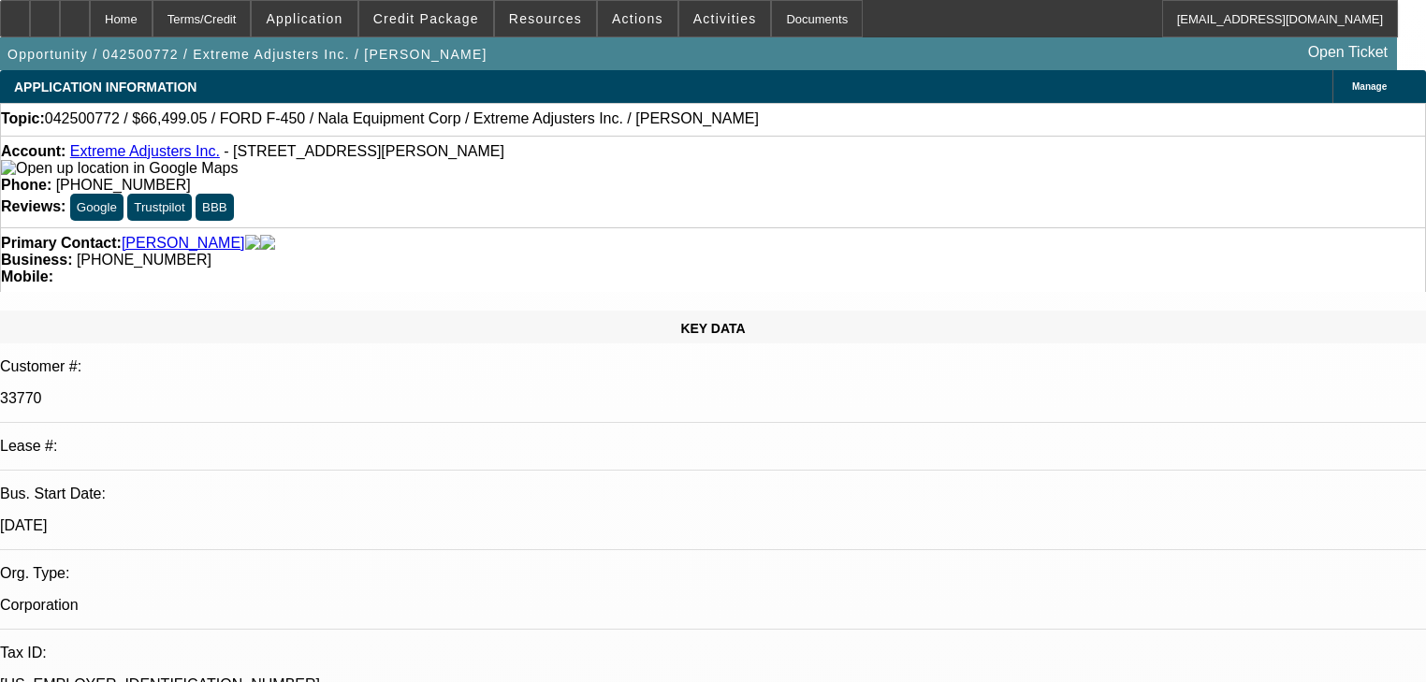
select select "4"
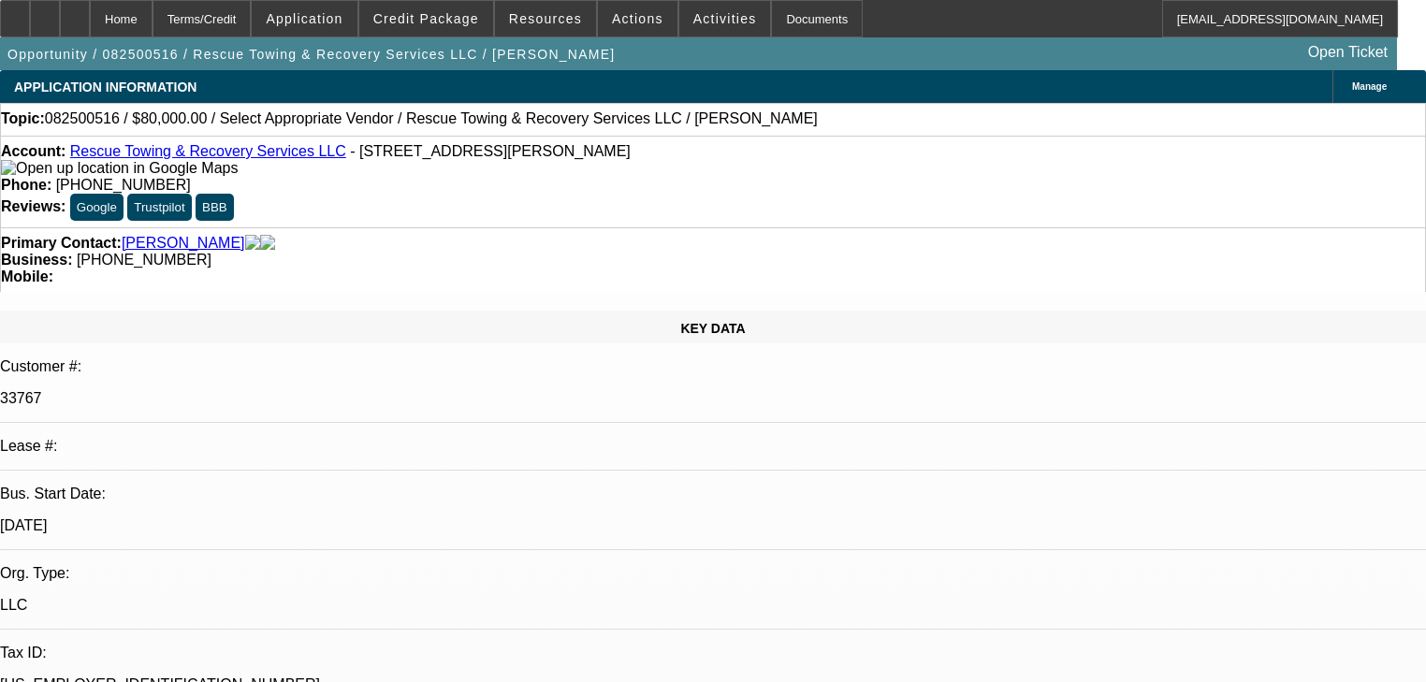
select select "0"
select select "2"
select select "0.1"
select select "4"
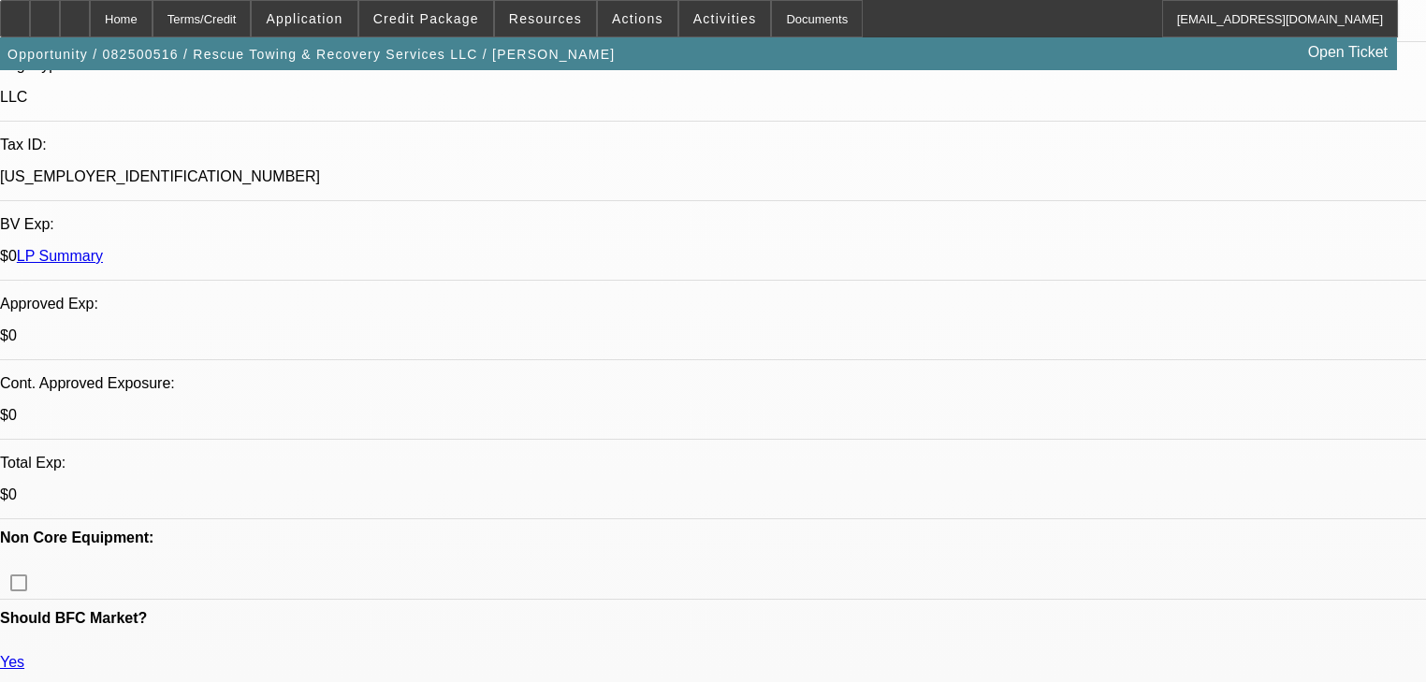
scroll to position [449, 0]
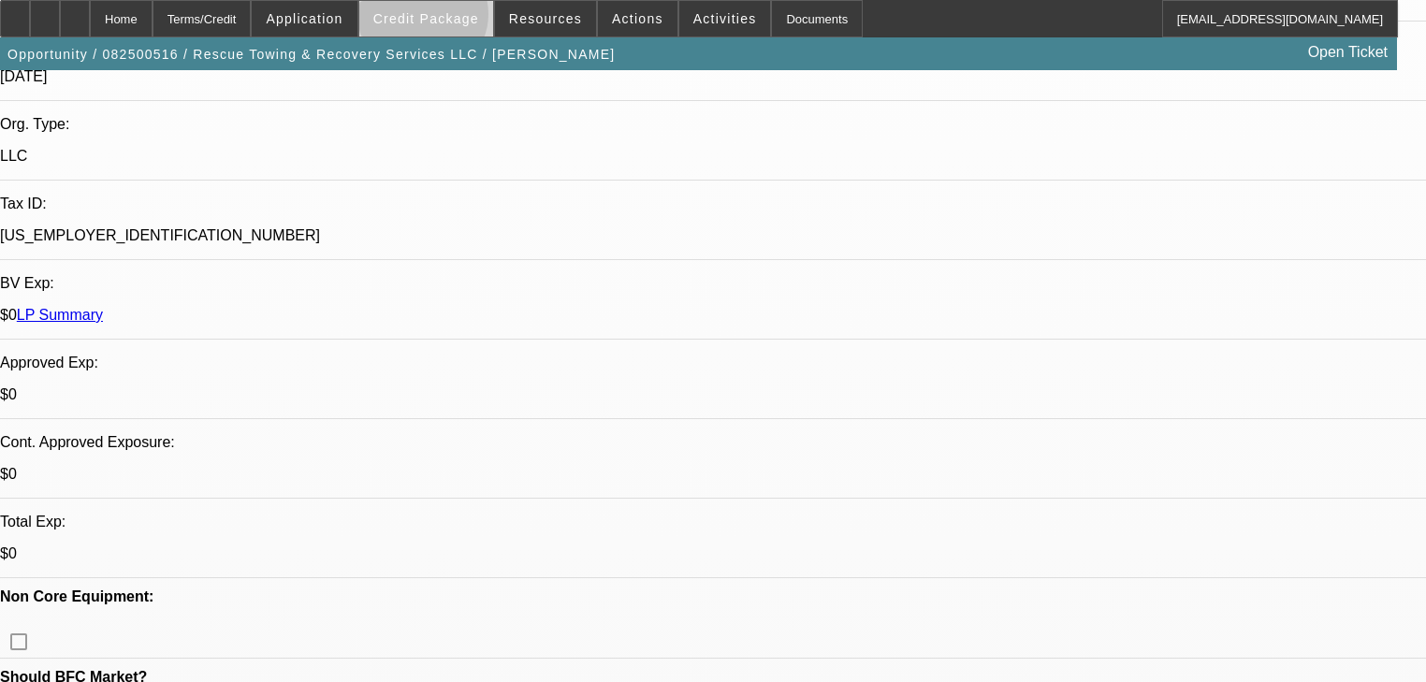
click at [450, 19] on span "Credit Package" at bounding box center [426, 18] width 106 height 15
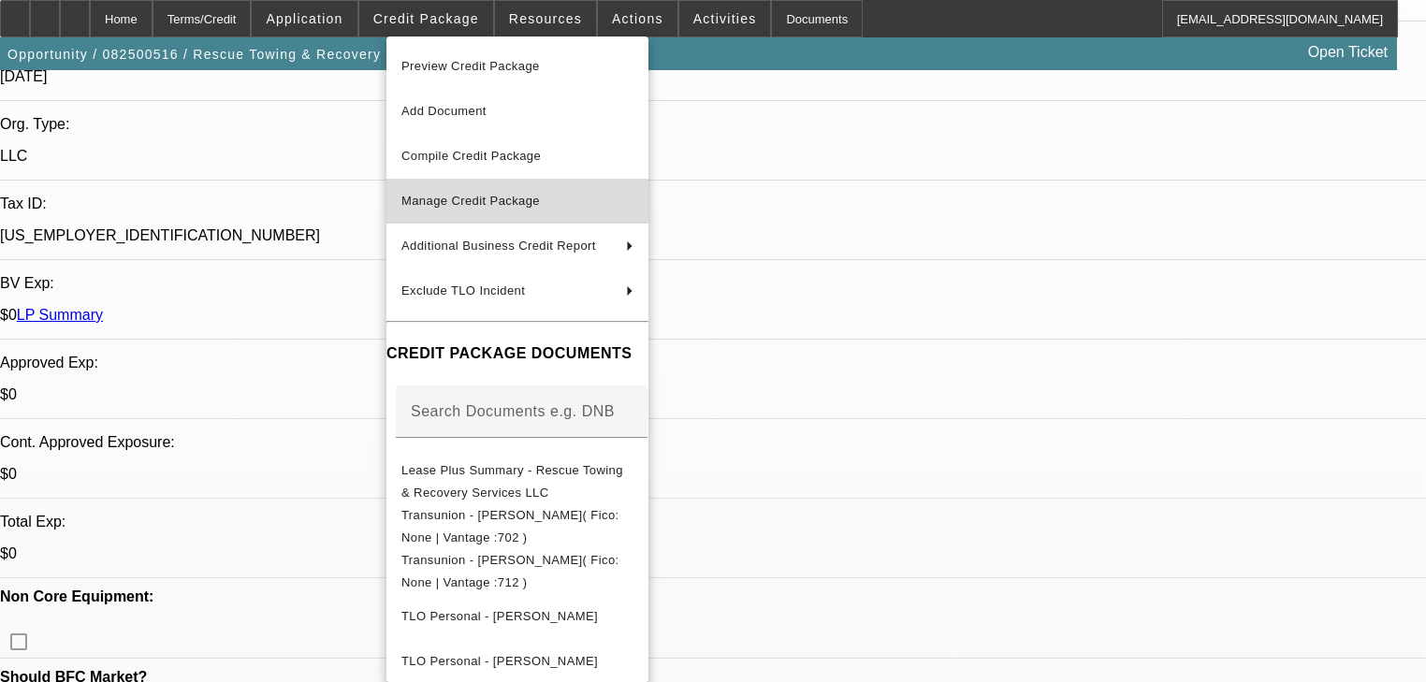
click at [499, 191] on span "Manage Credit Package" at bounding box center [517, 201] width 232 height 22
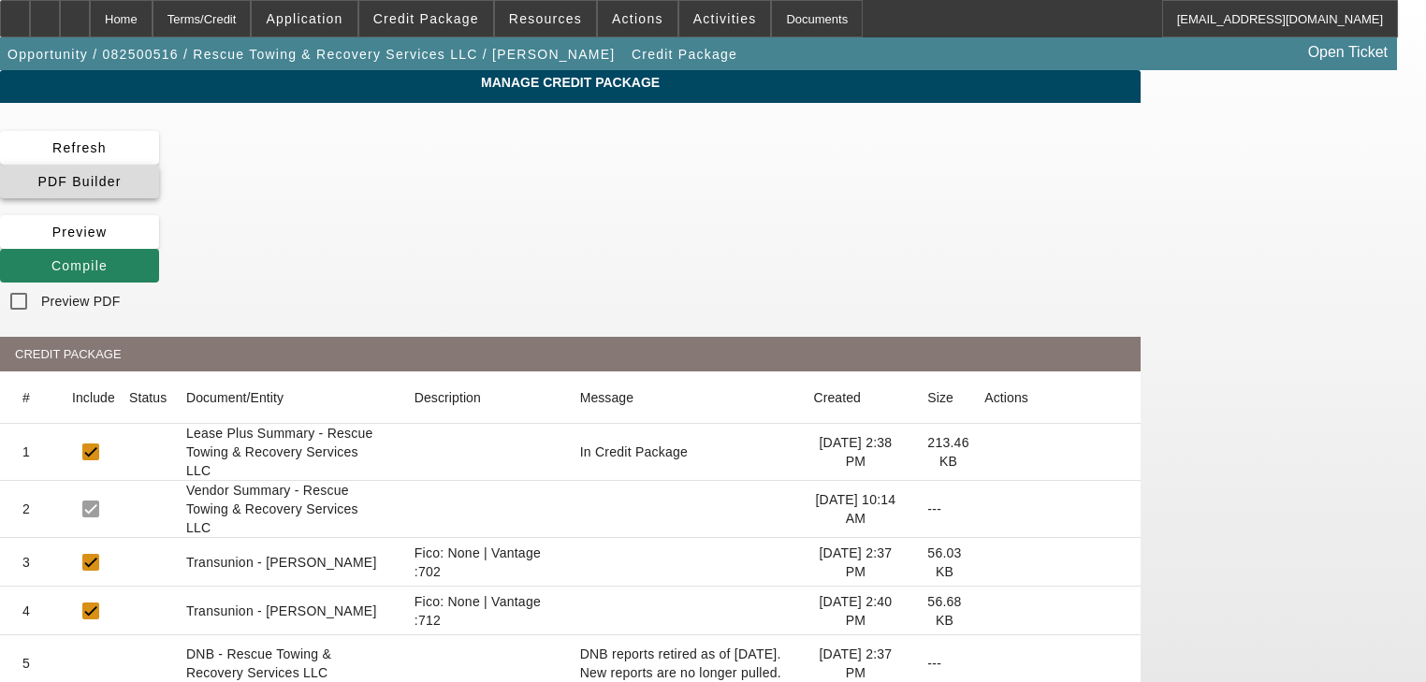
click at [159, 166] on span at bounding box center [79, 181] width 159 height 45
click at [51, 258] on icon at bounding box center [51, 265] width 0 height 15
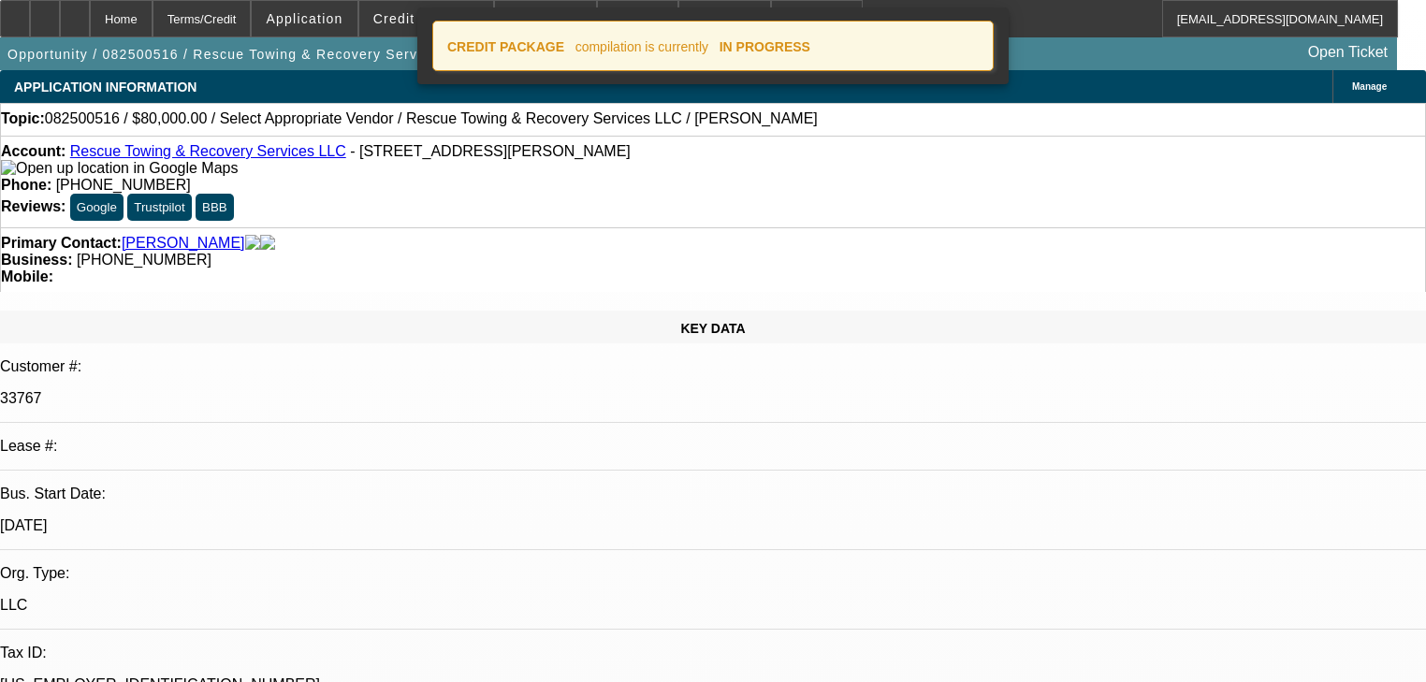
select select "0"
select select "2"
select select "0.1"
select select "4"
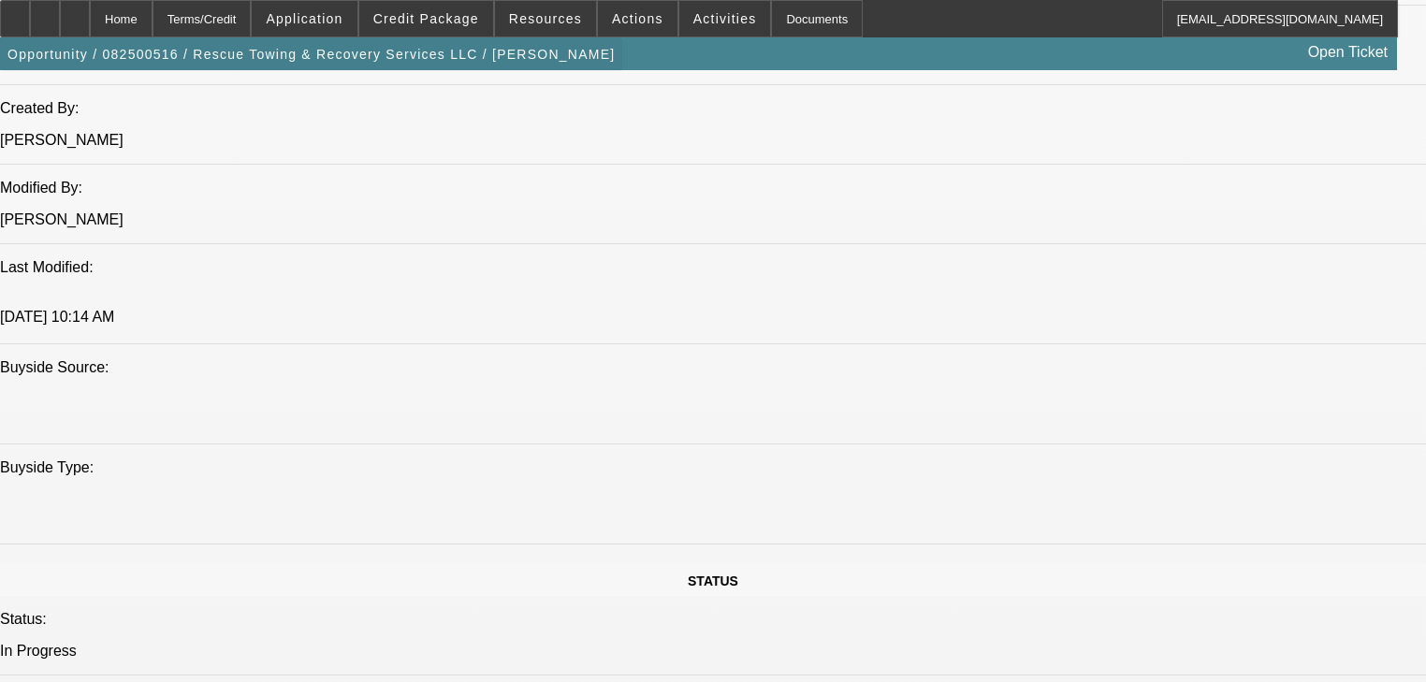
scroll to position [1524, 0]
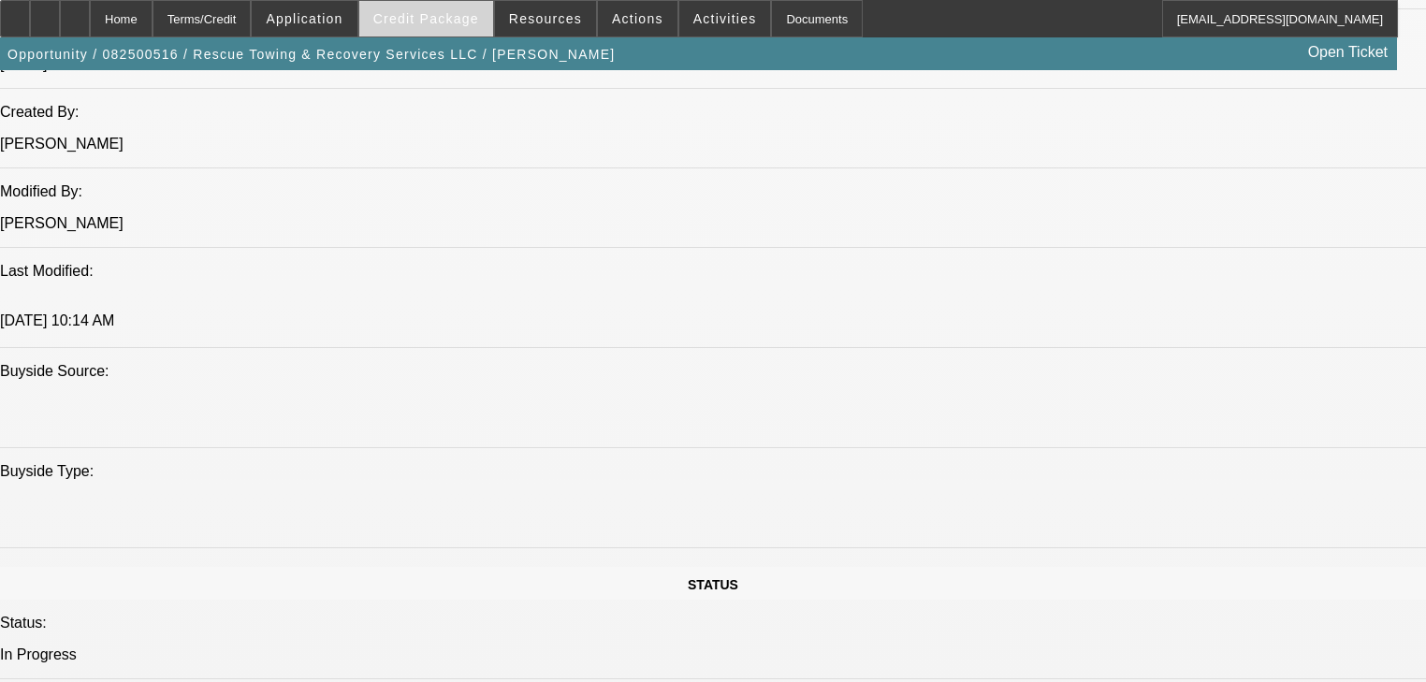
click at [464, 30] on span at bounding box center [426, 18] width 134 height 45
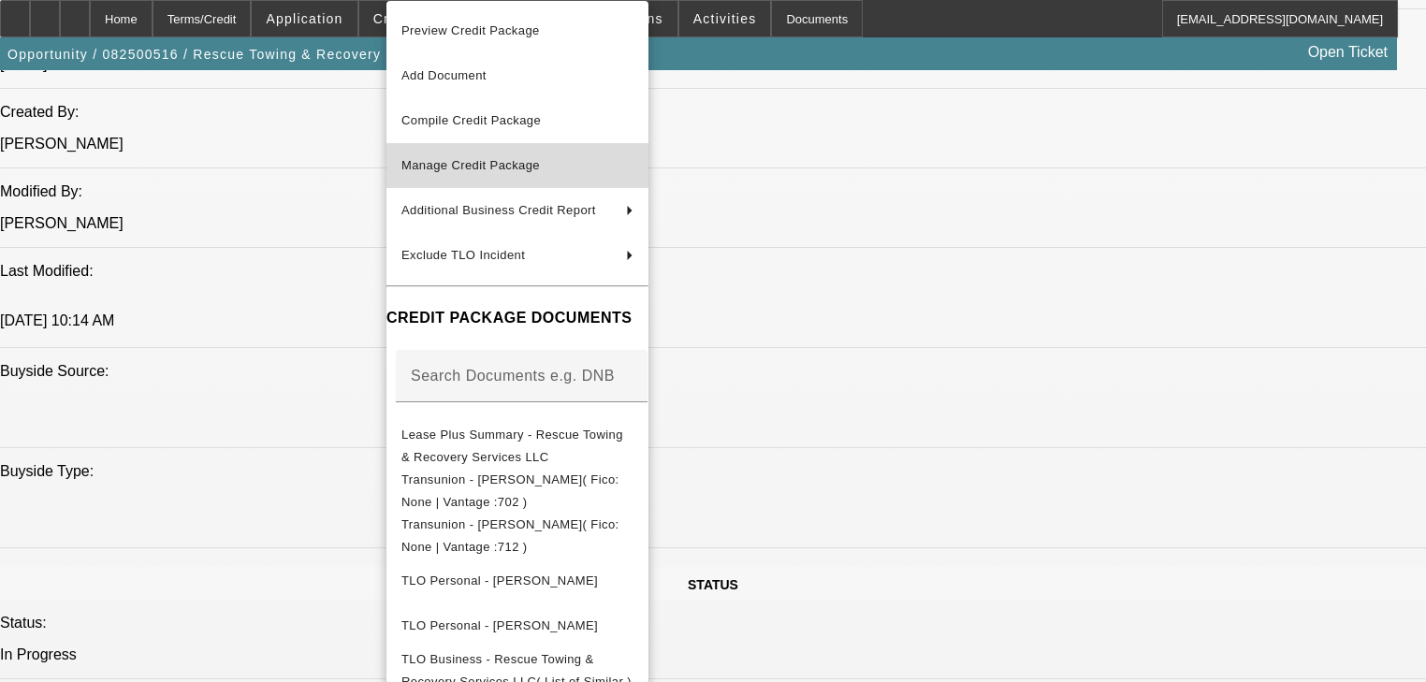
click at [501, 172] on span "Manage Credit Package" at bounding box center [517, 165] width 232 height 22
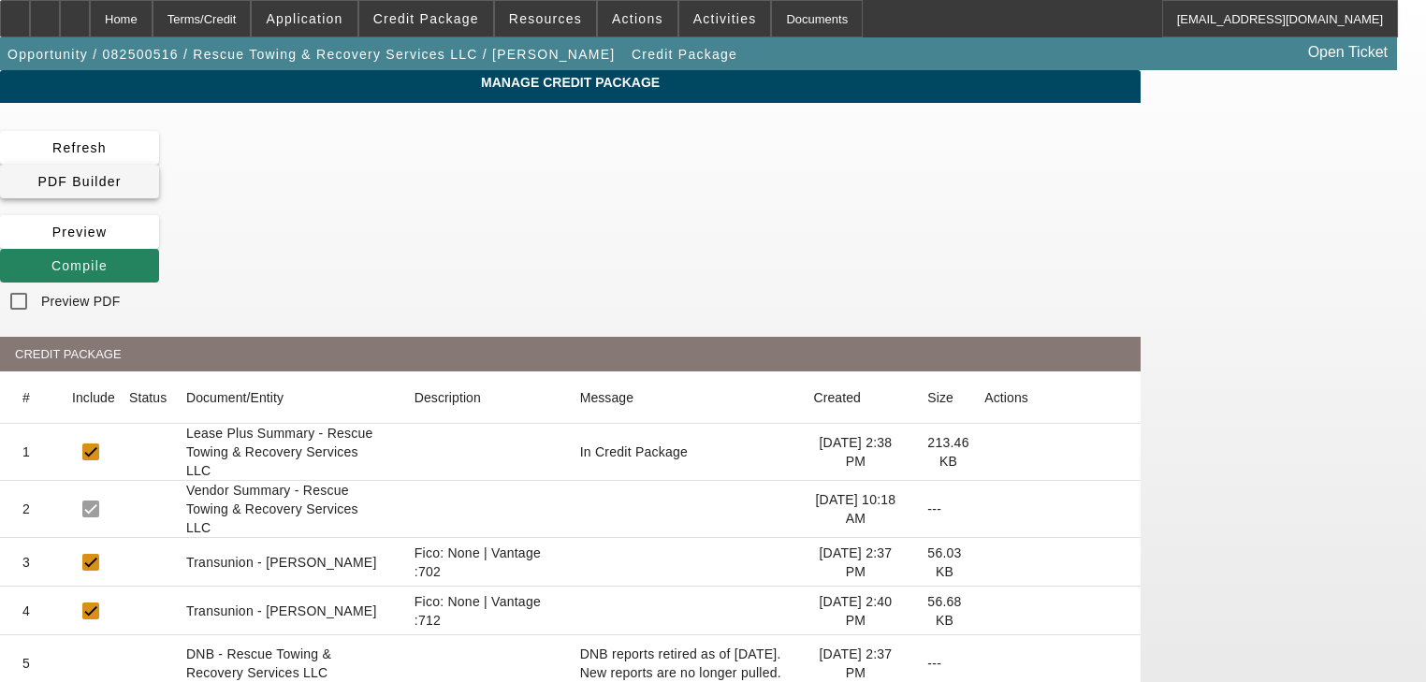
click at [159, 165] on span at bounding box center [79, 181] width 159 height 45
click at [51, 258] on icon at bounding box center [51, 265] width 0 height 15
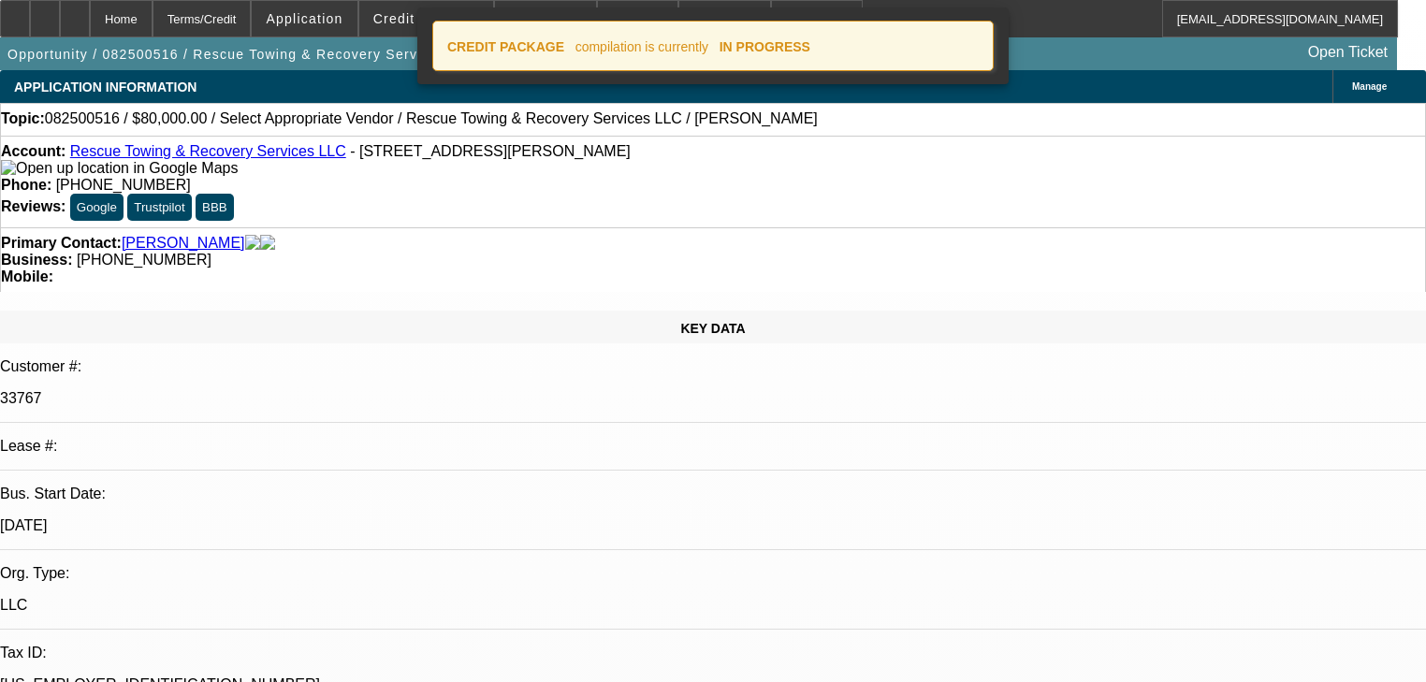
select select "0"
select select "2"
select select "0.1"
select select "4"
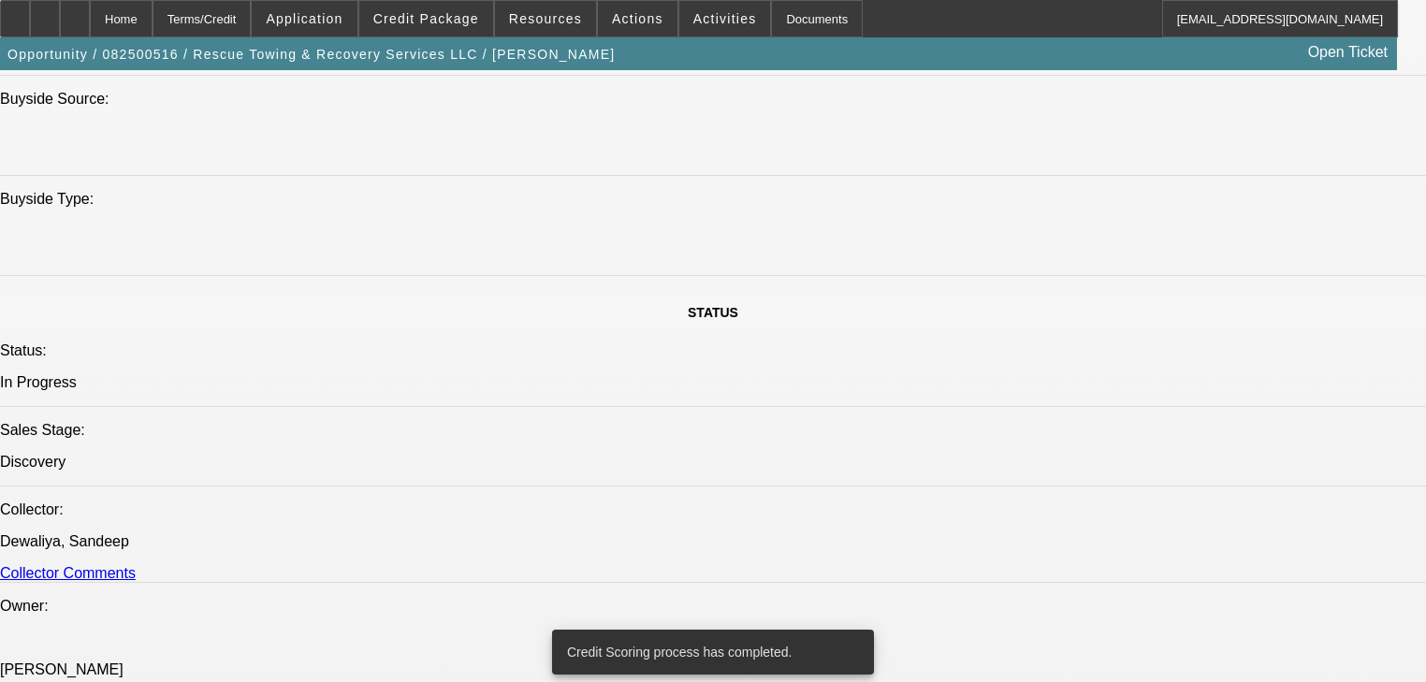
scroll to position [1787, 0]
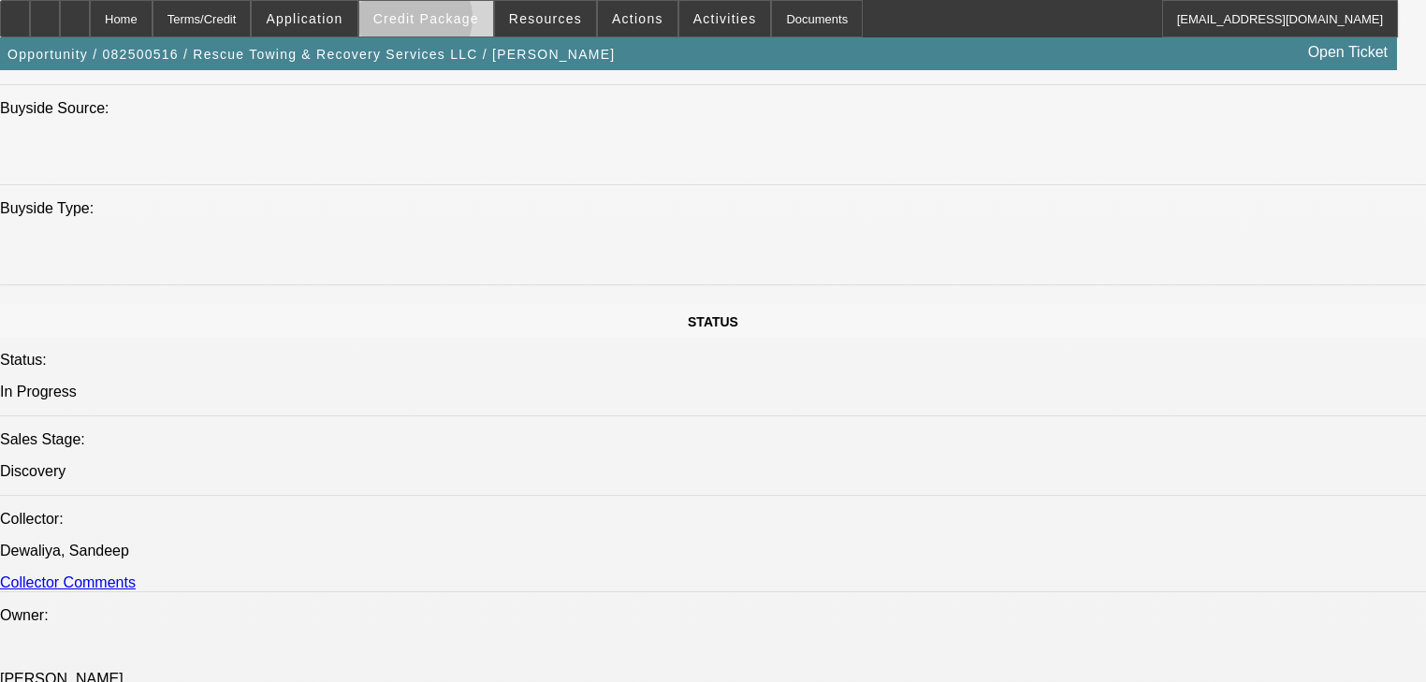
click at [440, 22] on span "Credit Package" at bounding box center [426, 18] width 106 height 15
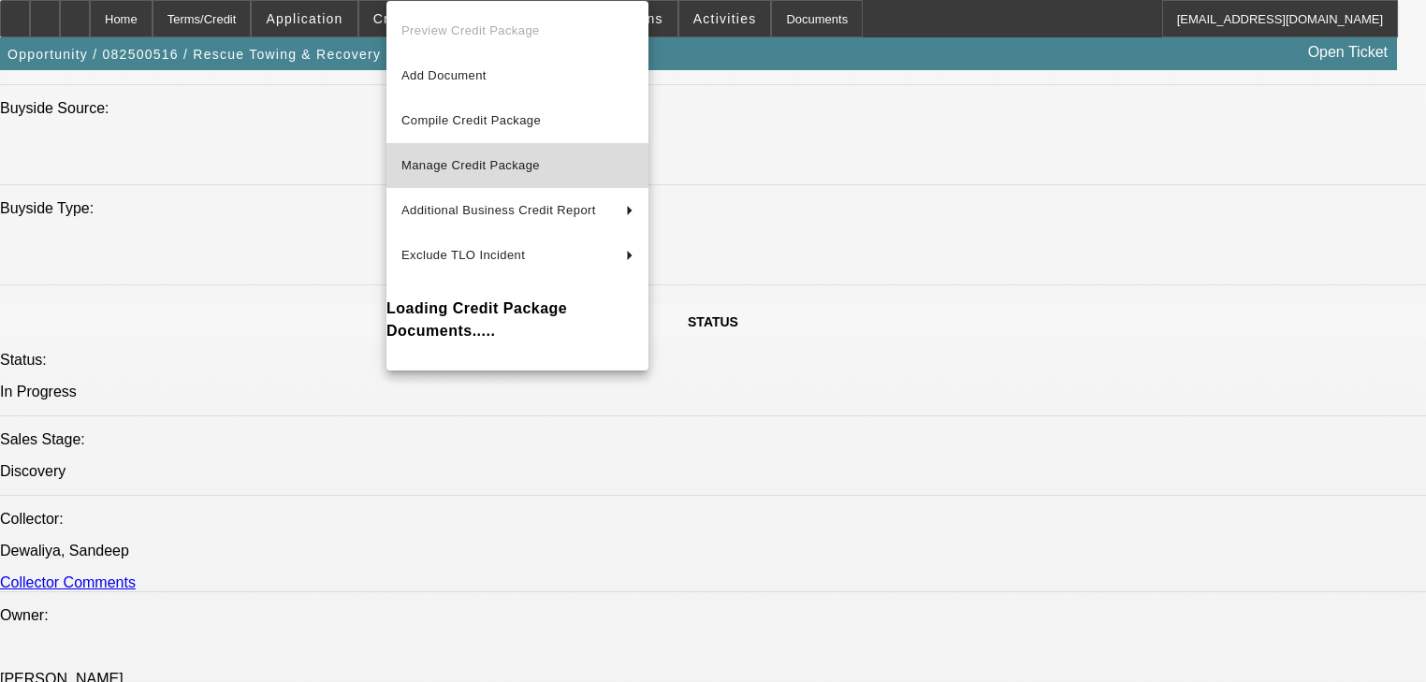
click at [451, 157] on span "Manage Credit Package" at bounding box center [517, 165] width 232 height 22
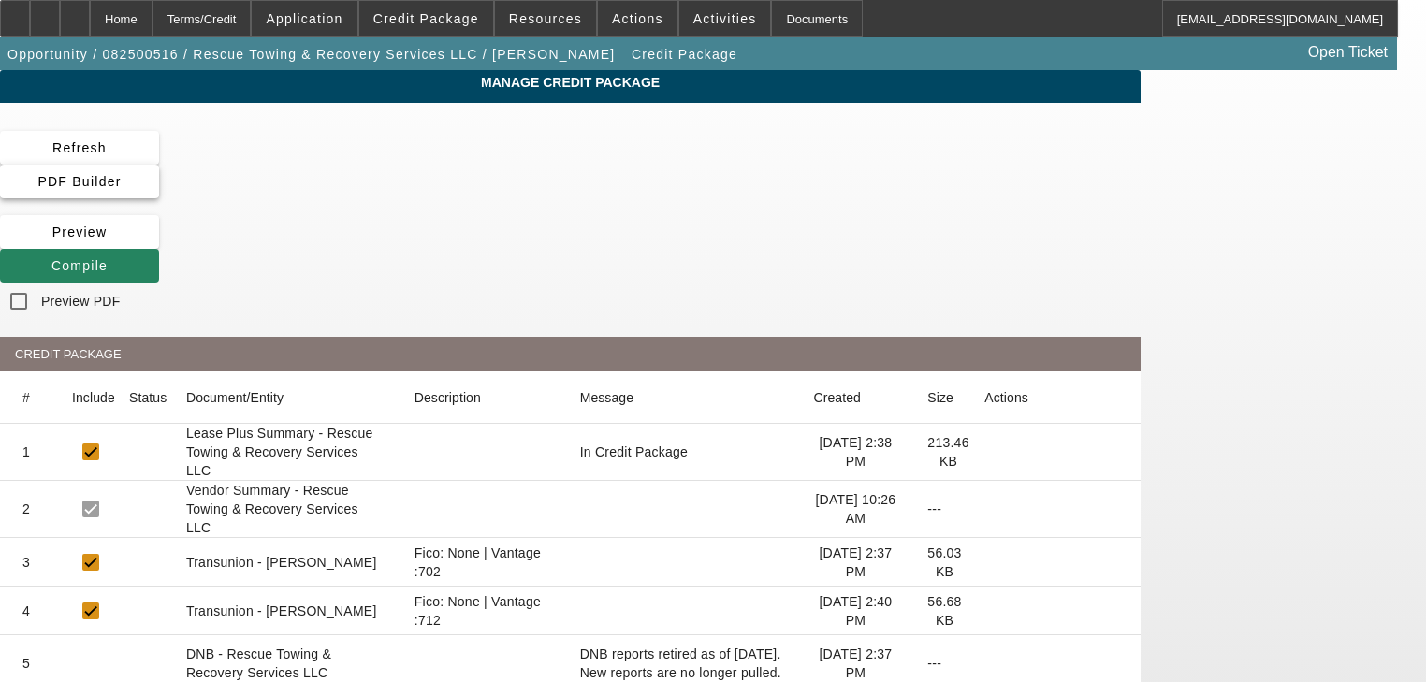
click at [121, 174] on span "PDF Builder" at bounding box center [78, 181] width 83 height 15
click at [159, 243] on span at bounding box center [79, 265] width 159 height 45
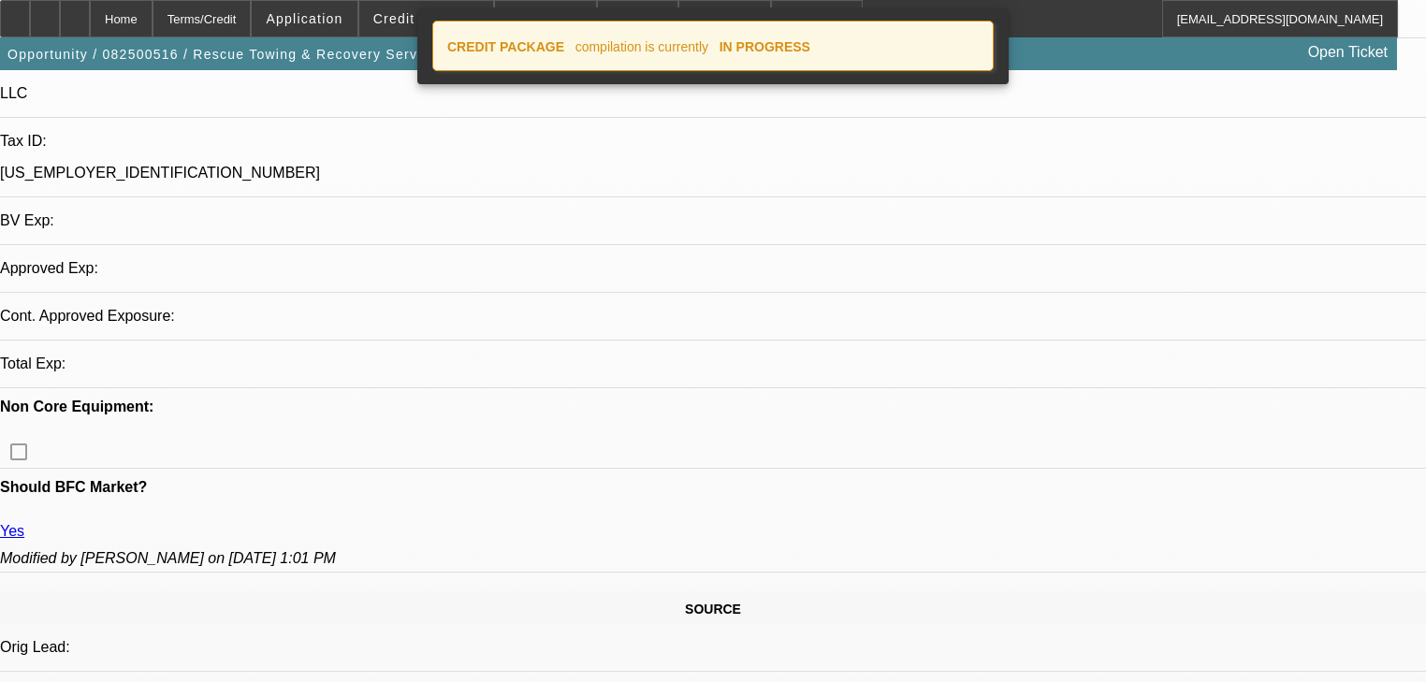
select select "0"
select select "2"
select select "0.1"
select select "4"
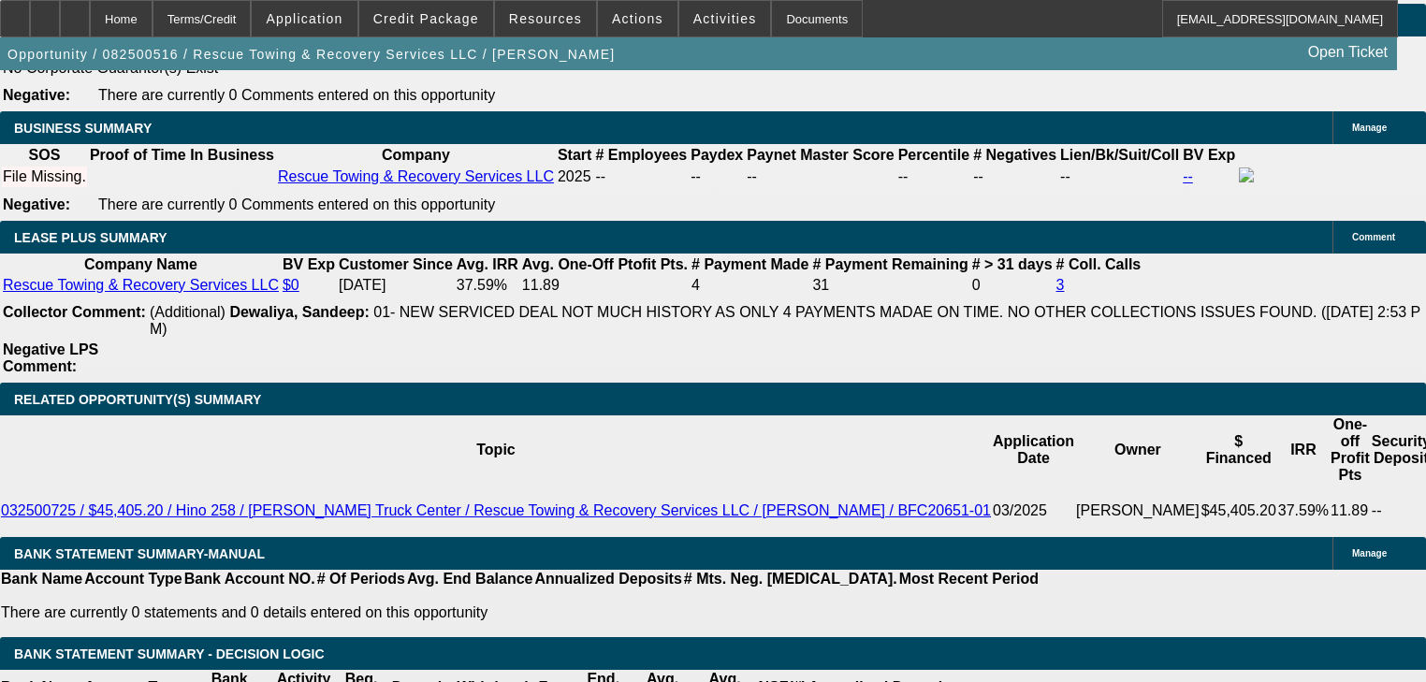
scroll to position [2919, 0]
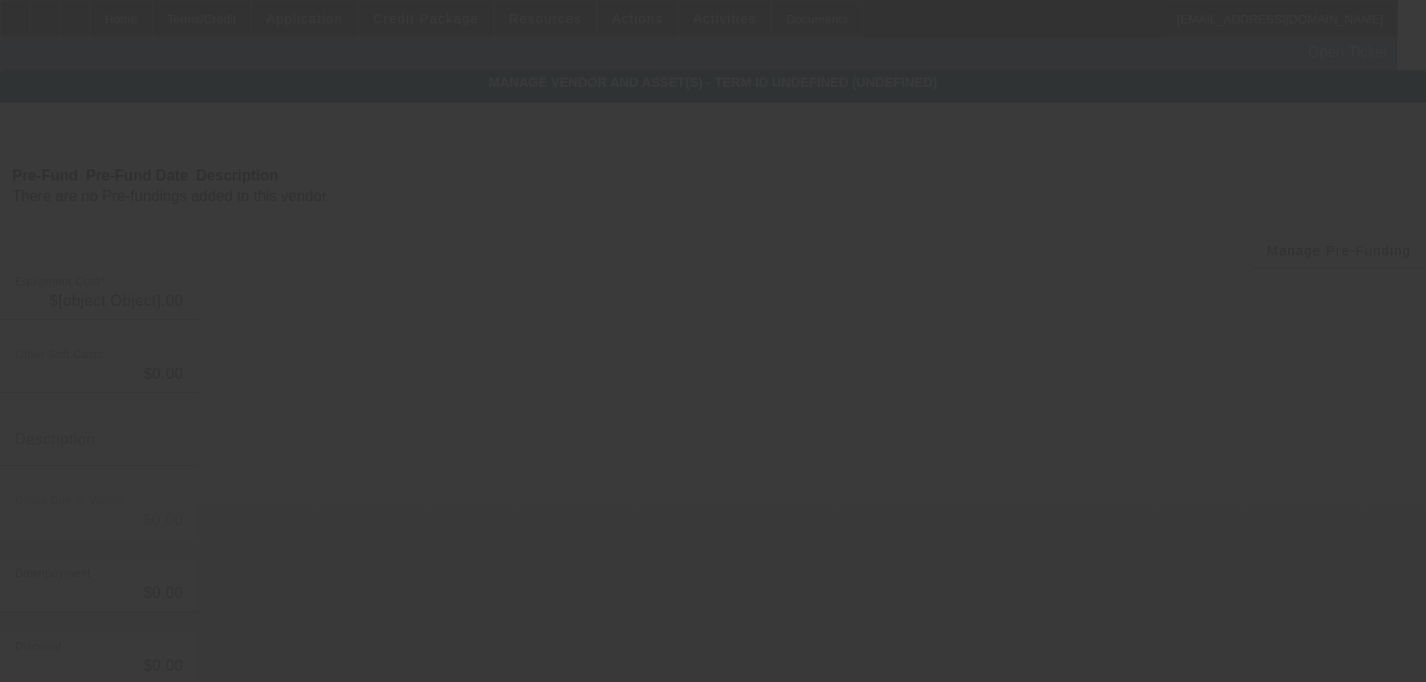
type input "$80,000.00"
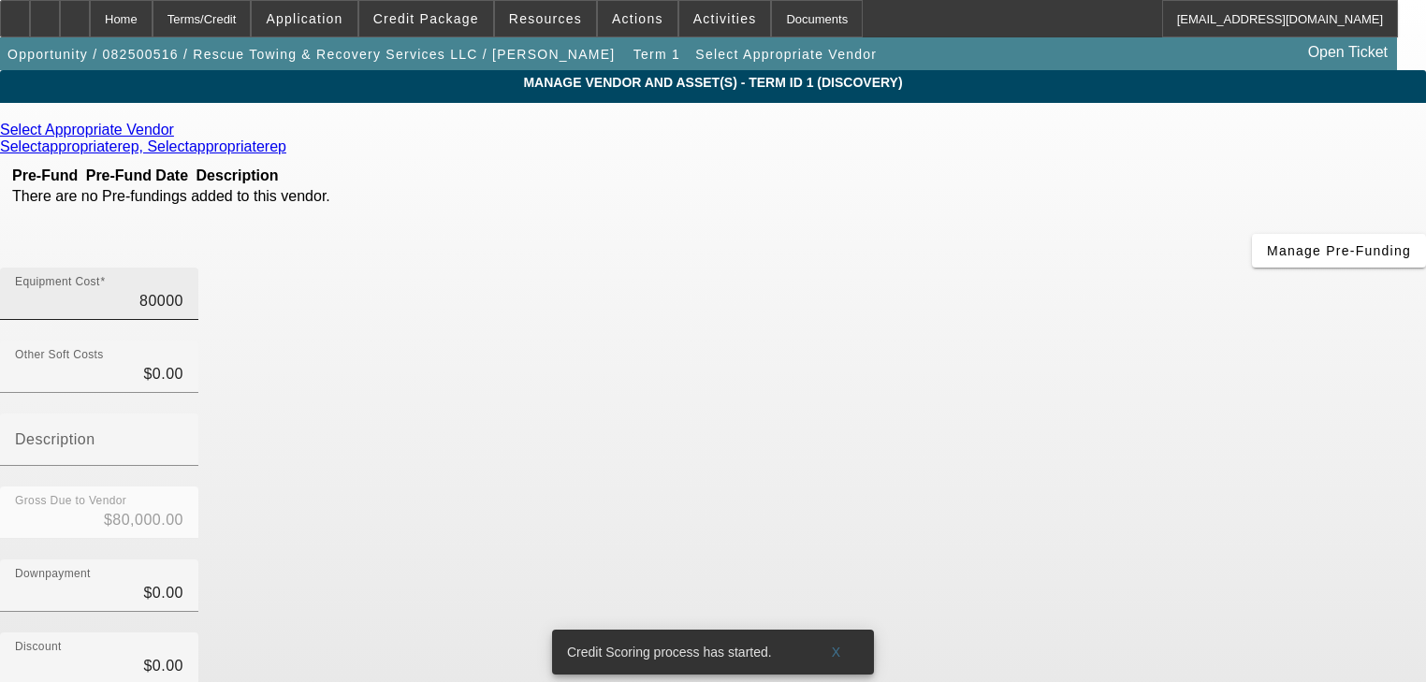
click at [183, 290] on input "80000" at bounding box center [99, 301] width 168 height 22
type input "7"
type input "$7.00"
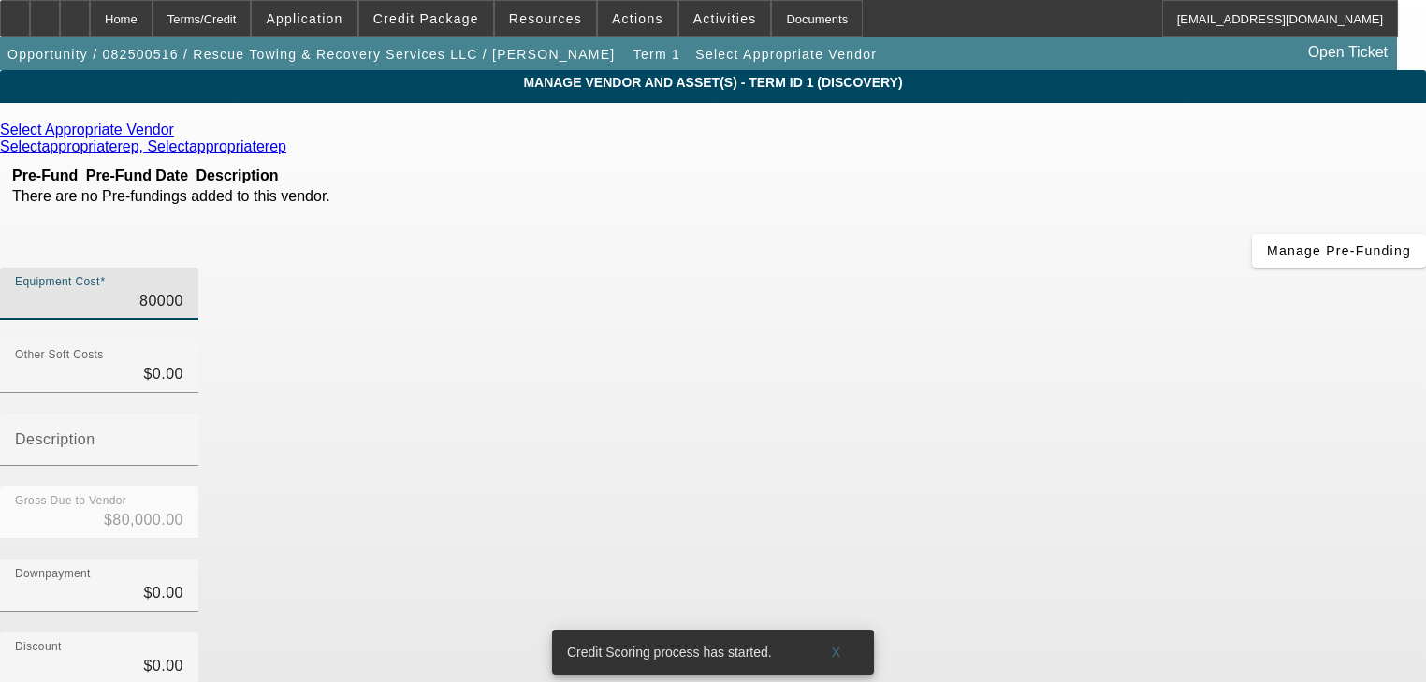
type input "$7.00"
type input "70"
type input "$70.00"
type input "700"
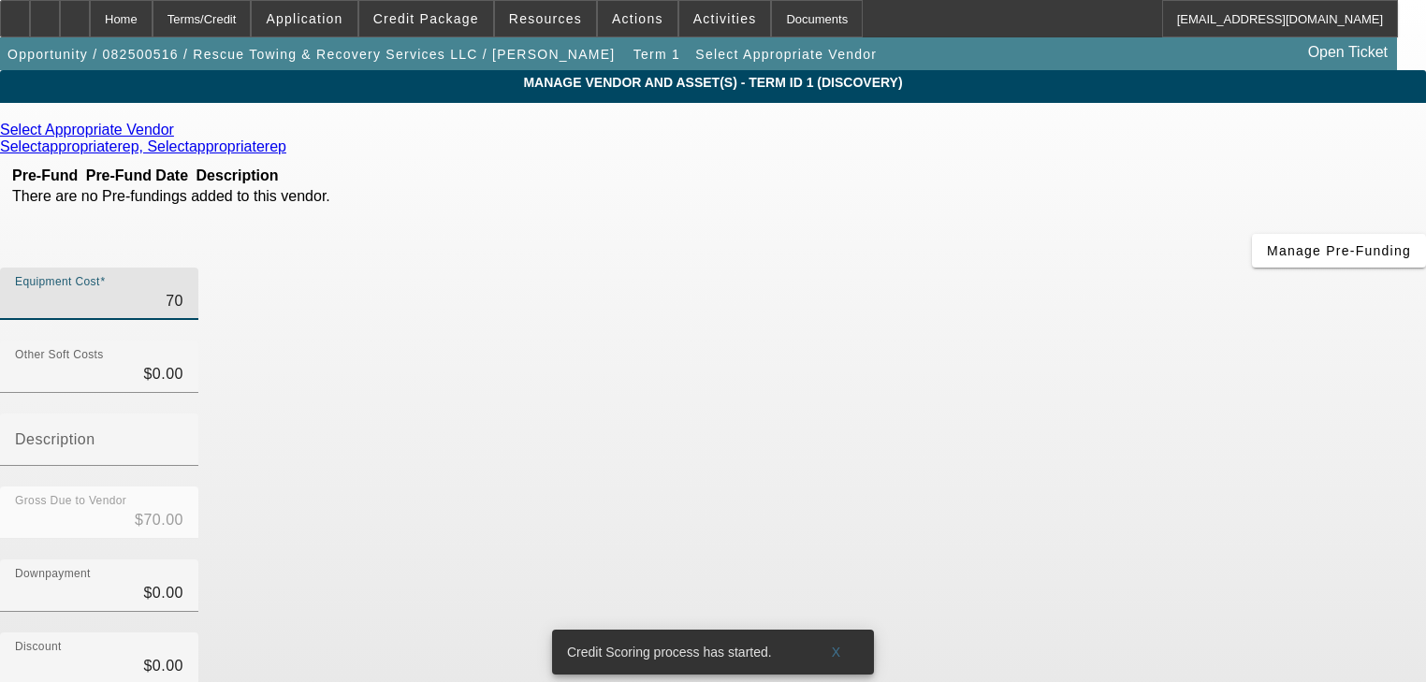
type input "$700.00"
type input "7000"
type input "$7,000.00"
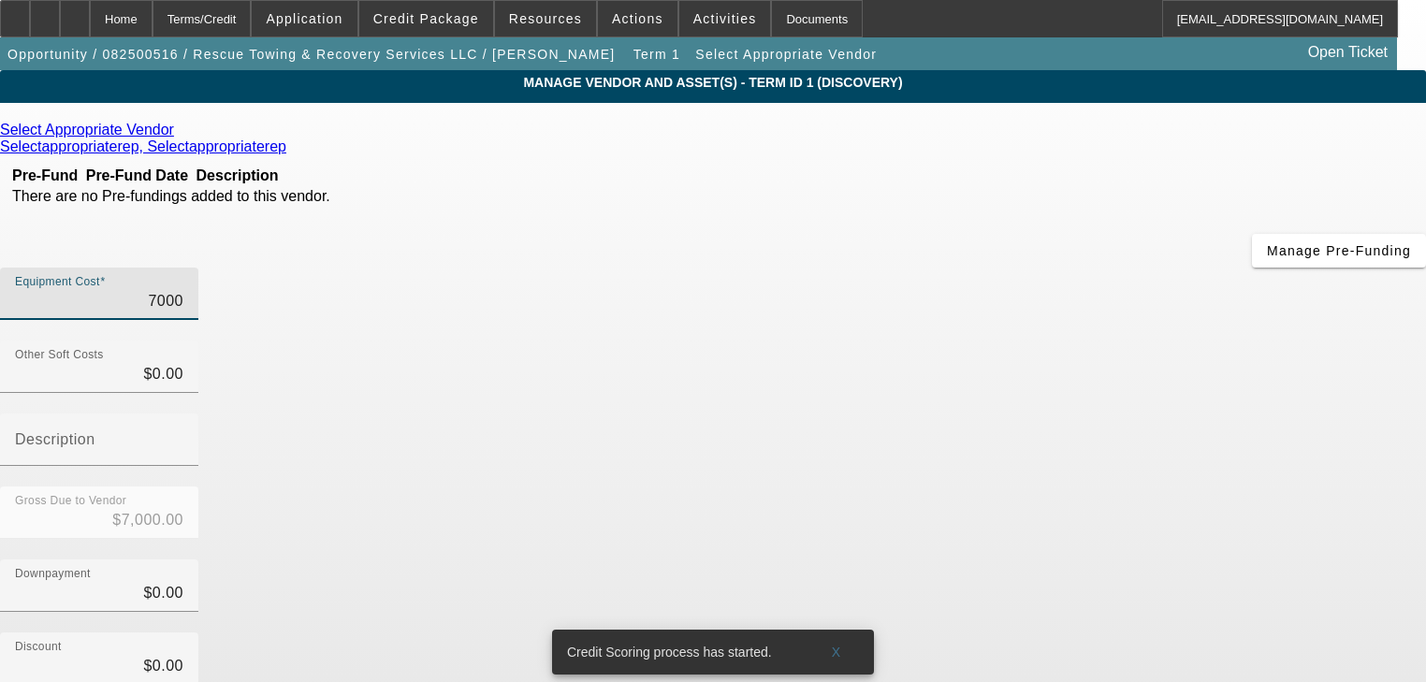
type input "70000"
type input "$70,000.00"
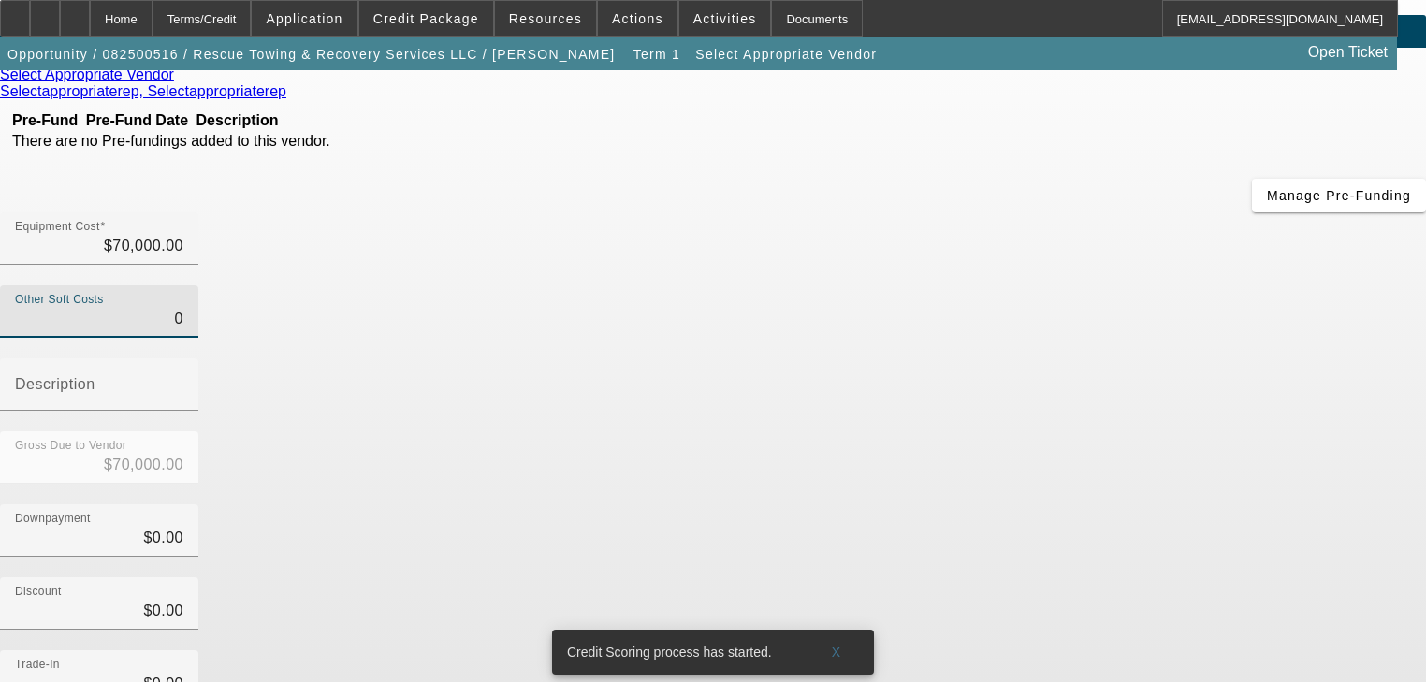
scroll to position [183, 0]
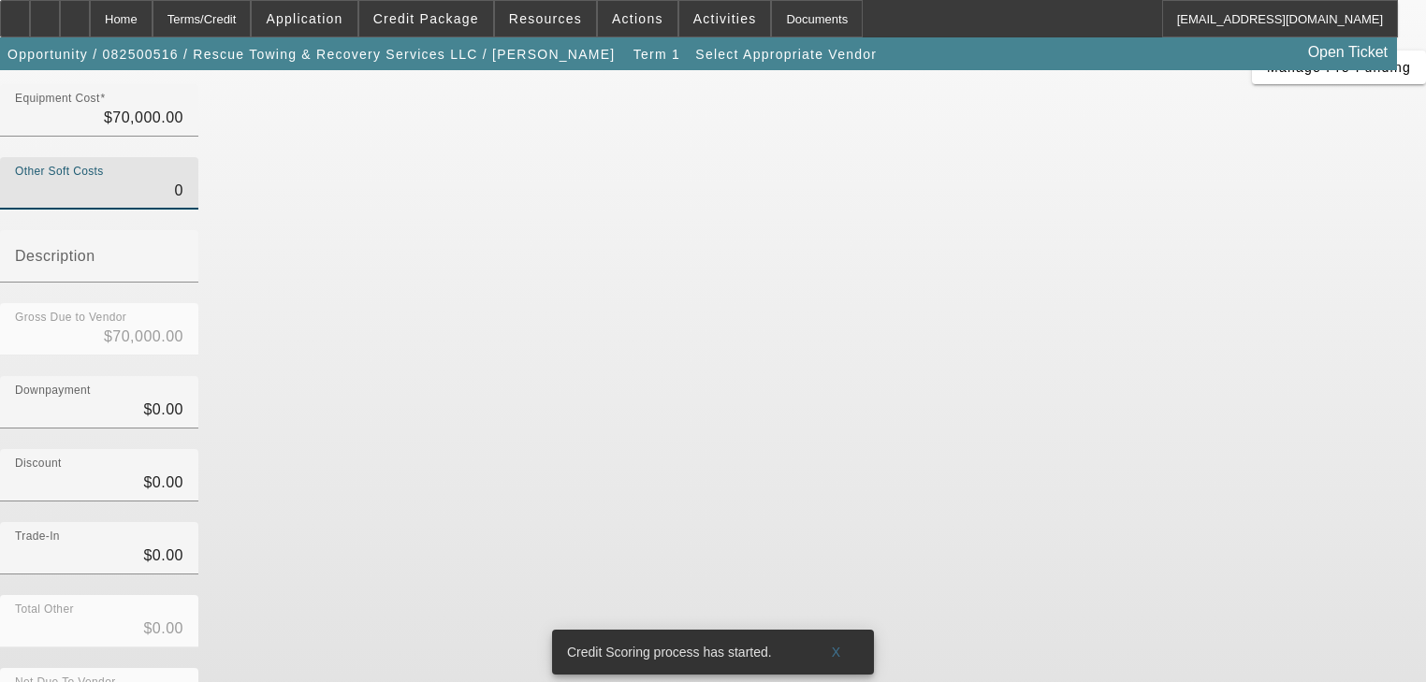
type input "$0.00"
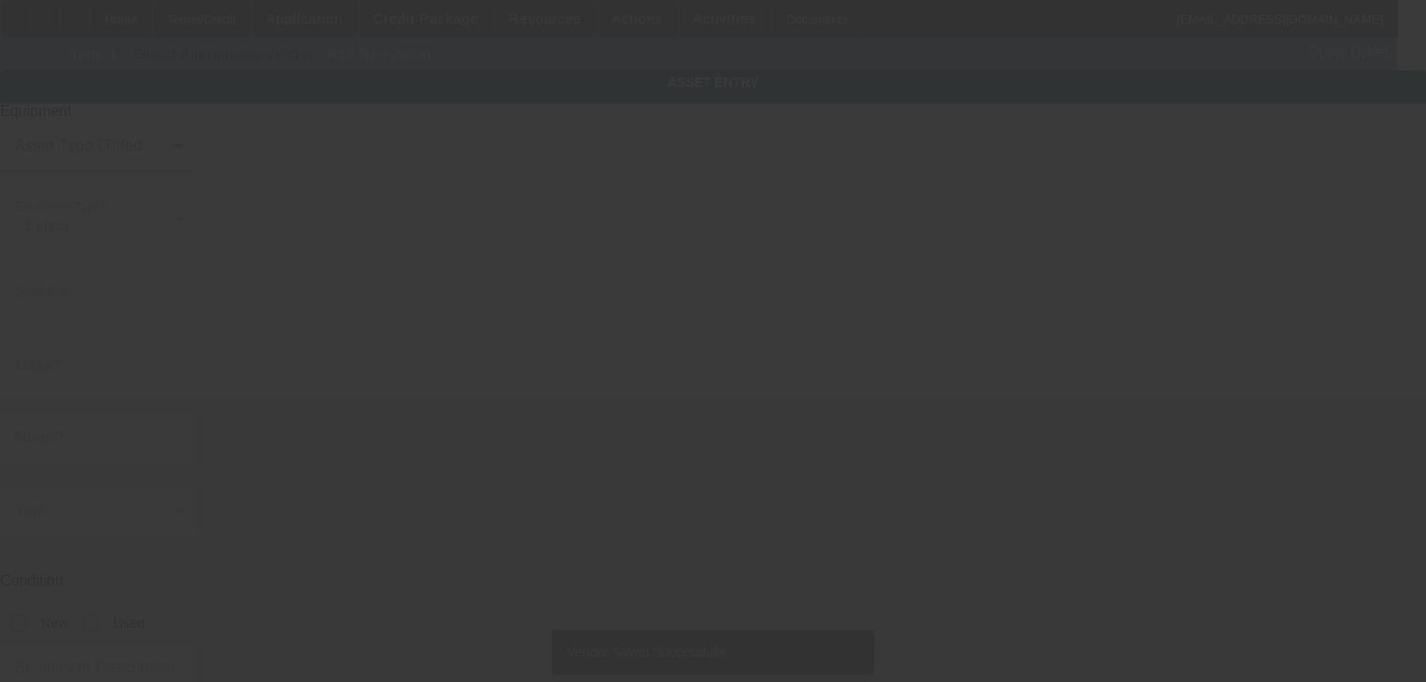
type input "25310 107th St"
type input "# 97"
type input "Trevor"
type input "53179"
type input "Kenosha"
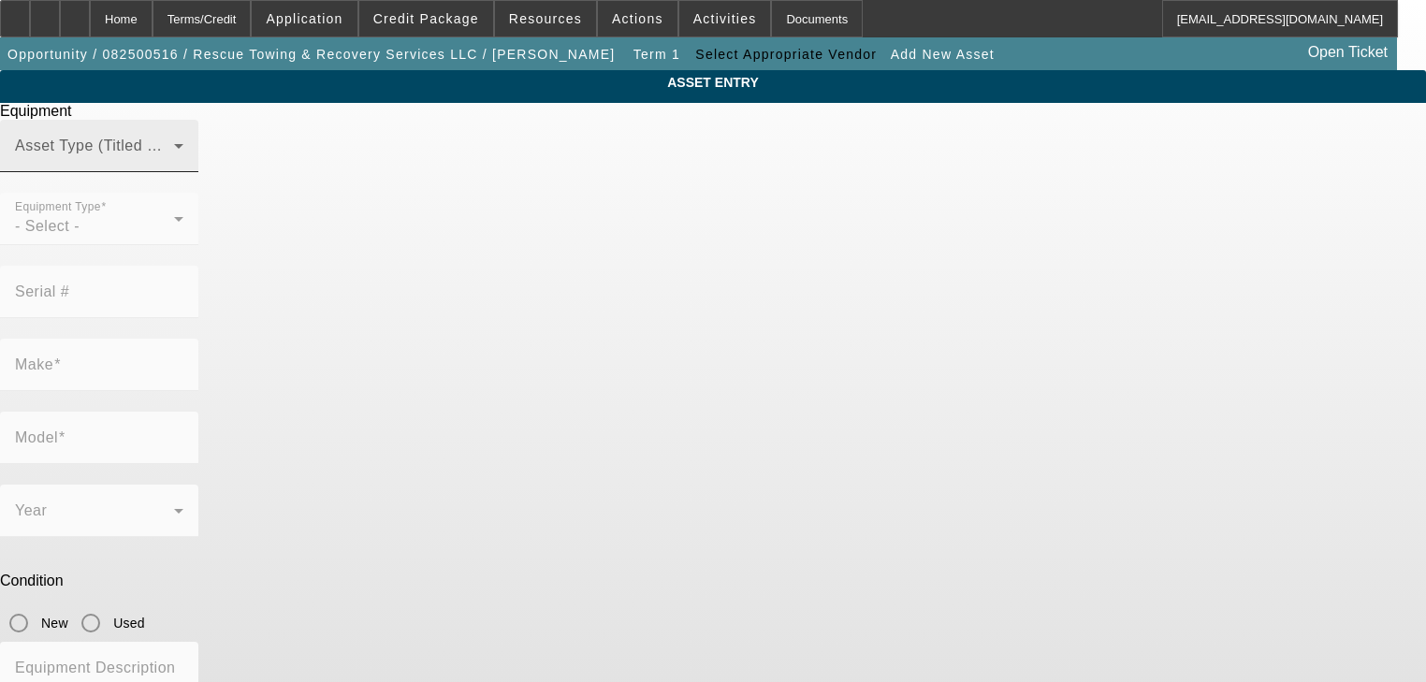
click at [244, 153] on mat-label "Asset Type (Titled or Non-Titled)" at bounding box center [129, 146] width 229 height 16
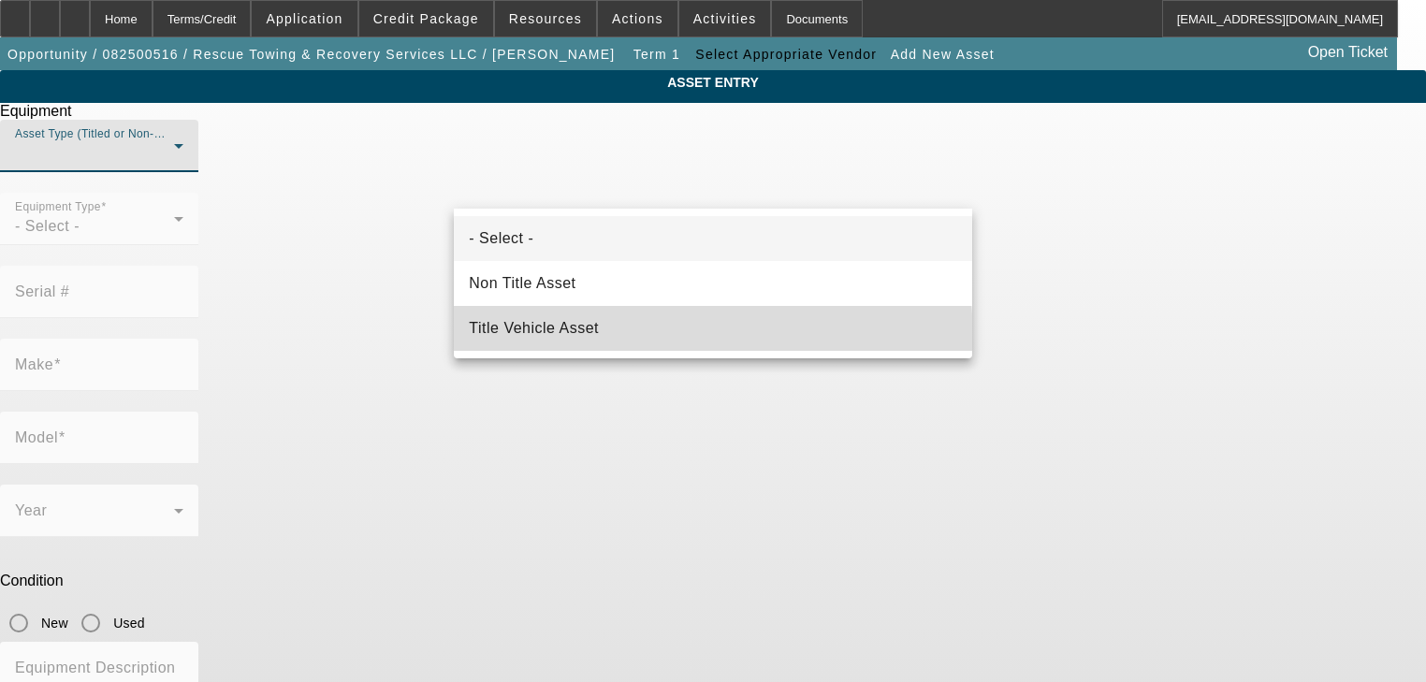
click at [657, 338] on mat-option "Title Vehicle Asset" at bounding box center [712, 328] width 517 height 45
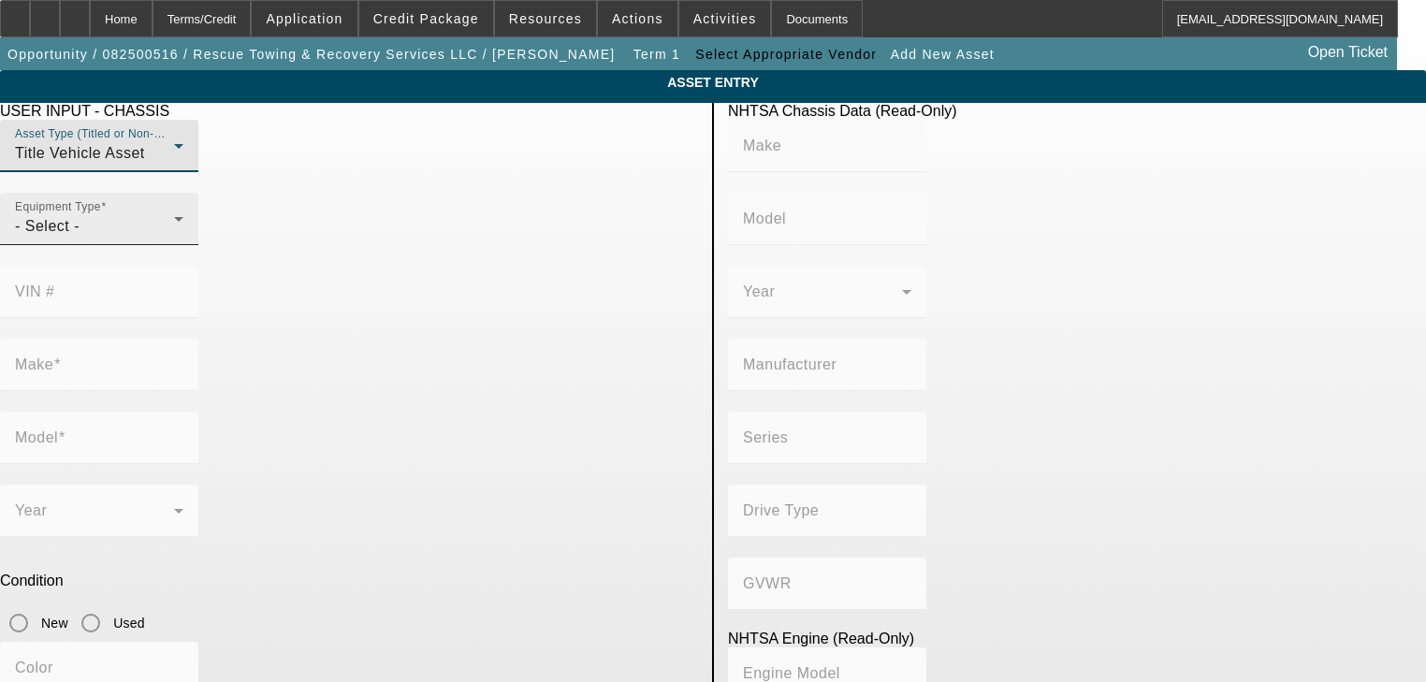
click at [183, 245] on div "Equipment Type - Select -" at bounding box center [99, 219] width 168 height 52
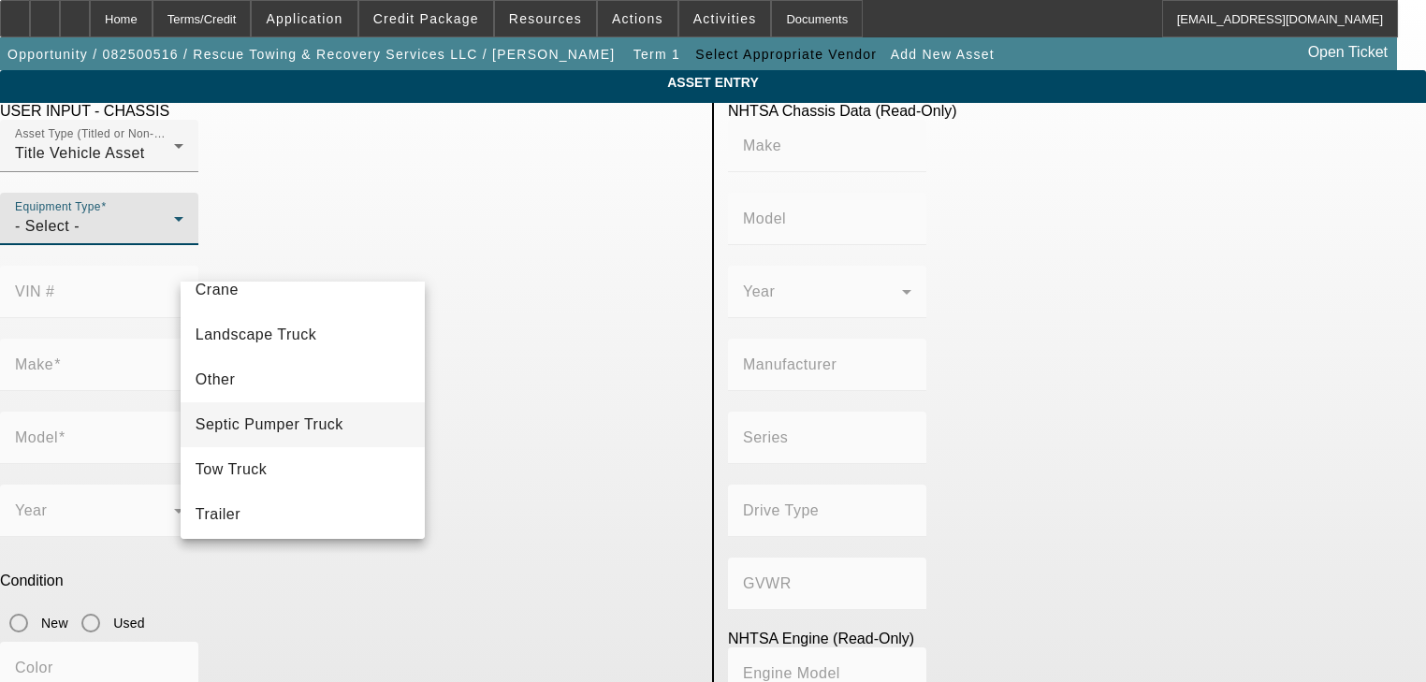
scroll to position [206, 0]
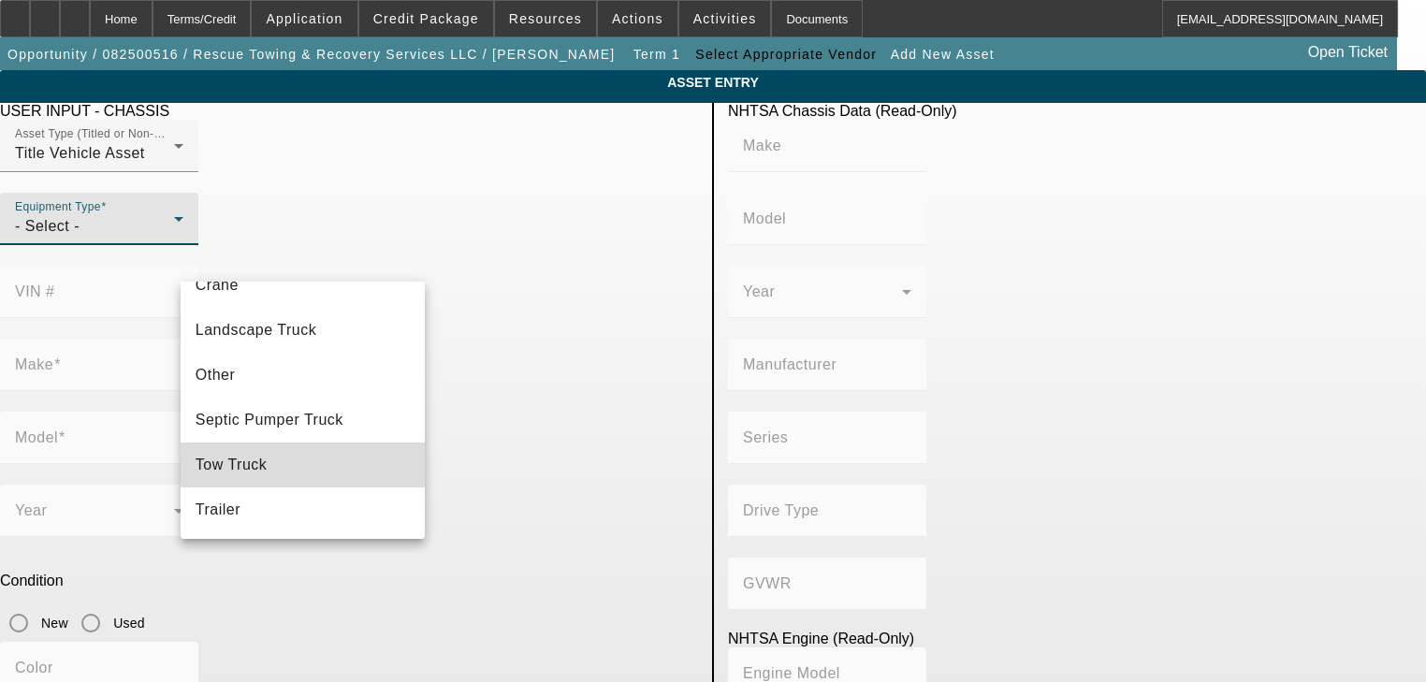
click at [324, 461] on mat-option "Tow Truck" at bounding box center [303, 465] width 245 height 45
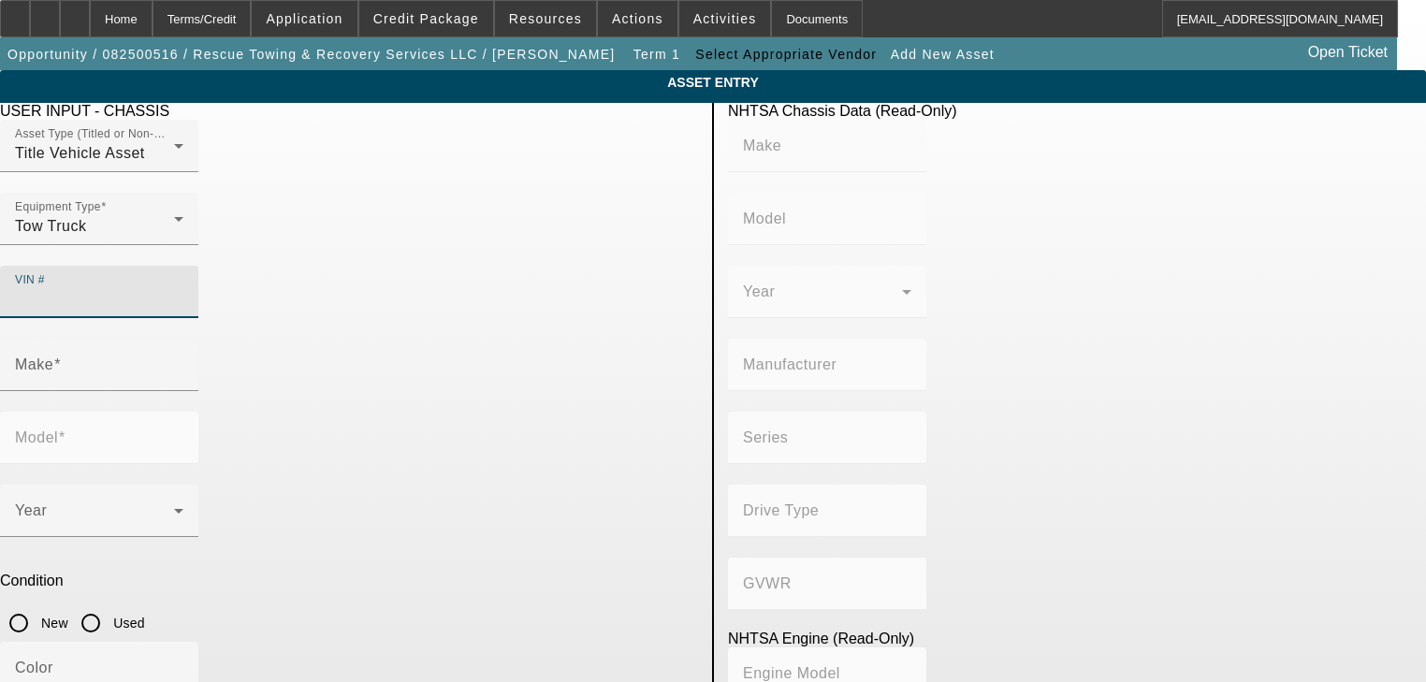
click at [183, 288] on input "VIN #" at bounding box center [99, 299] width 168 height 22
click at [183, 361] on input "Make" at bounding box center [99, 372] width 168 height 22
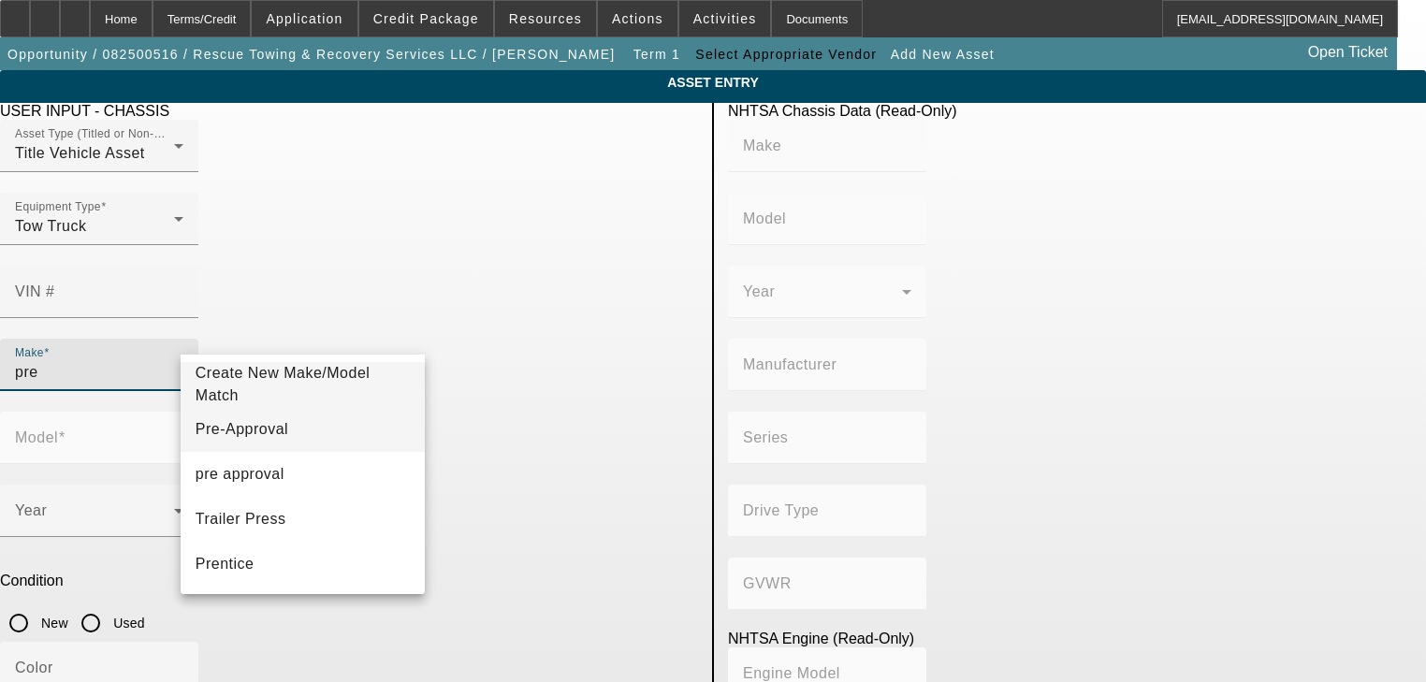
click at [312, 428] on mat-option "Pre-Approval" at bounding box center [303, 429] width 245 height 45
type input "Pre-Approval"
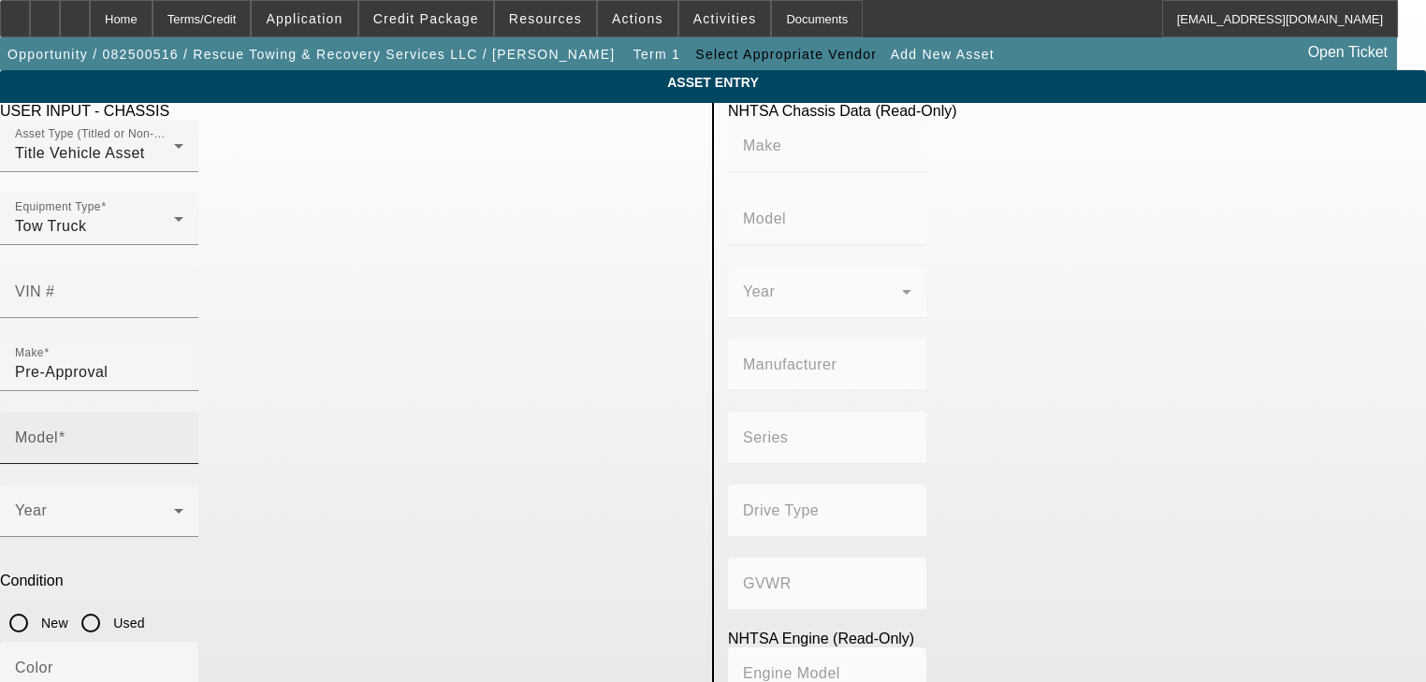
click at [58, 429] on mat-label "Model" at bounding box center [36, 437] width 43 height 16
click at [183, 434] on input "Model" at bounding box center [99, 445] width 168 height 22
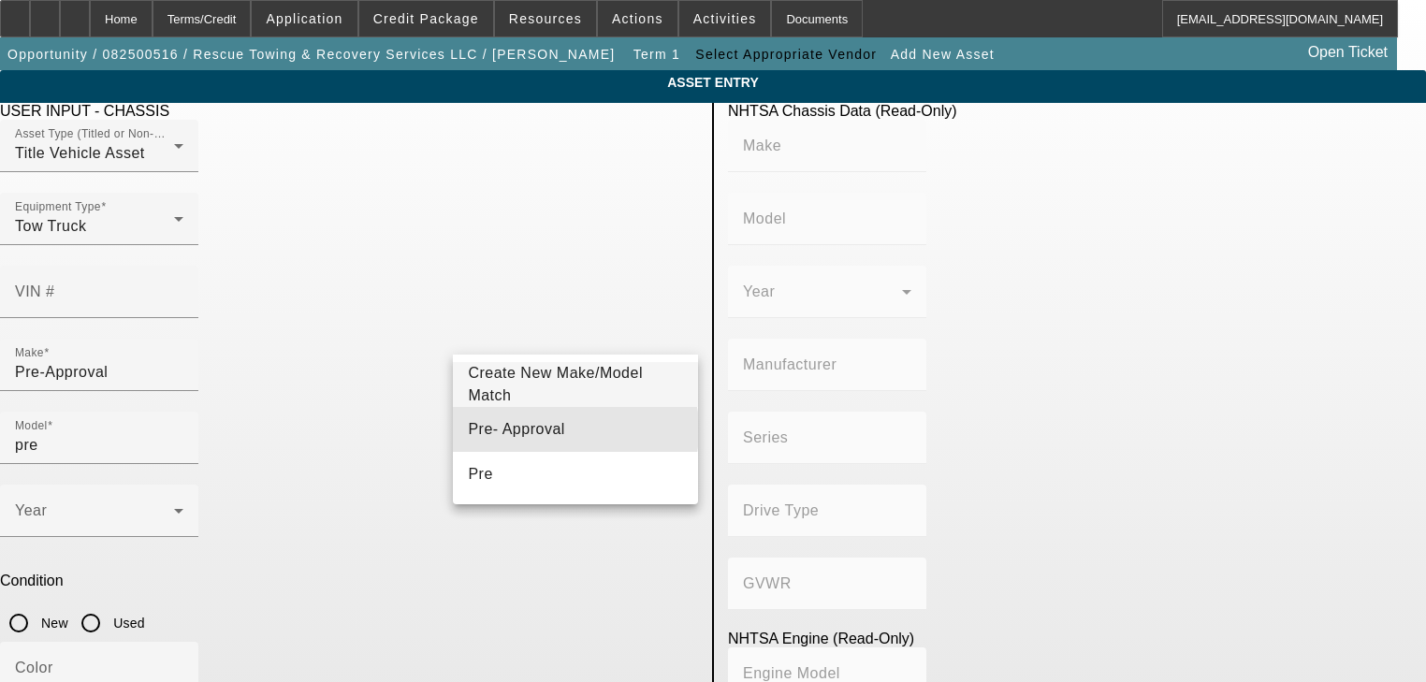
click at [528, 430] on span "Pre- Approval" at bounding box center [516, 429] width 96 height 16
type input "Pre- Approval"
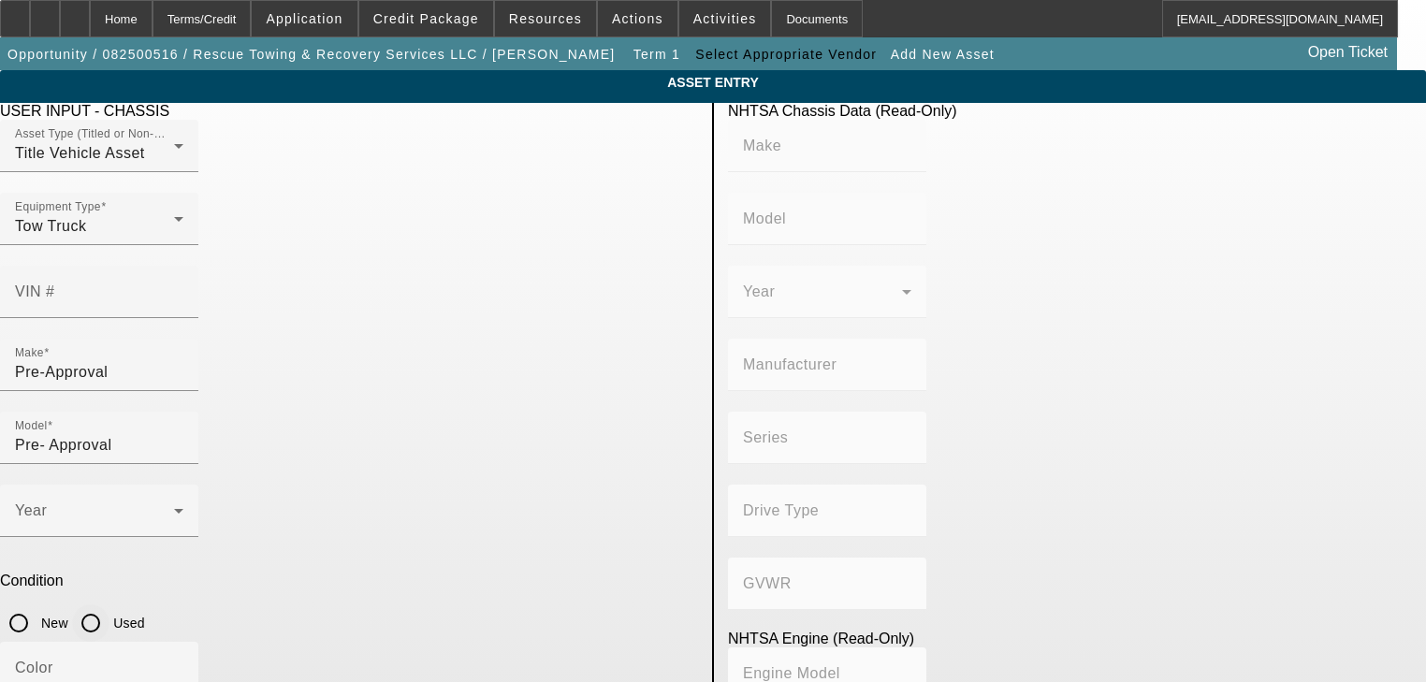
click at [109, 604] on input "Used" at bounding box center [90, 622] width 37 height 37
radio input "true"
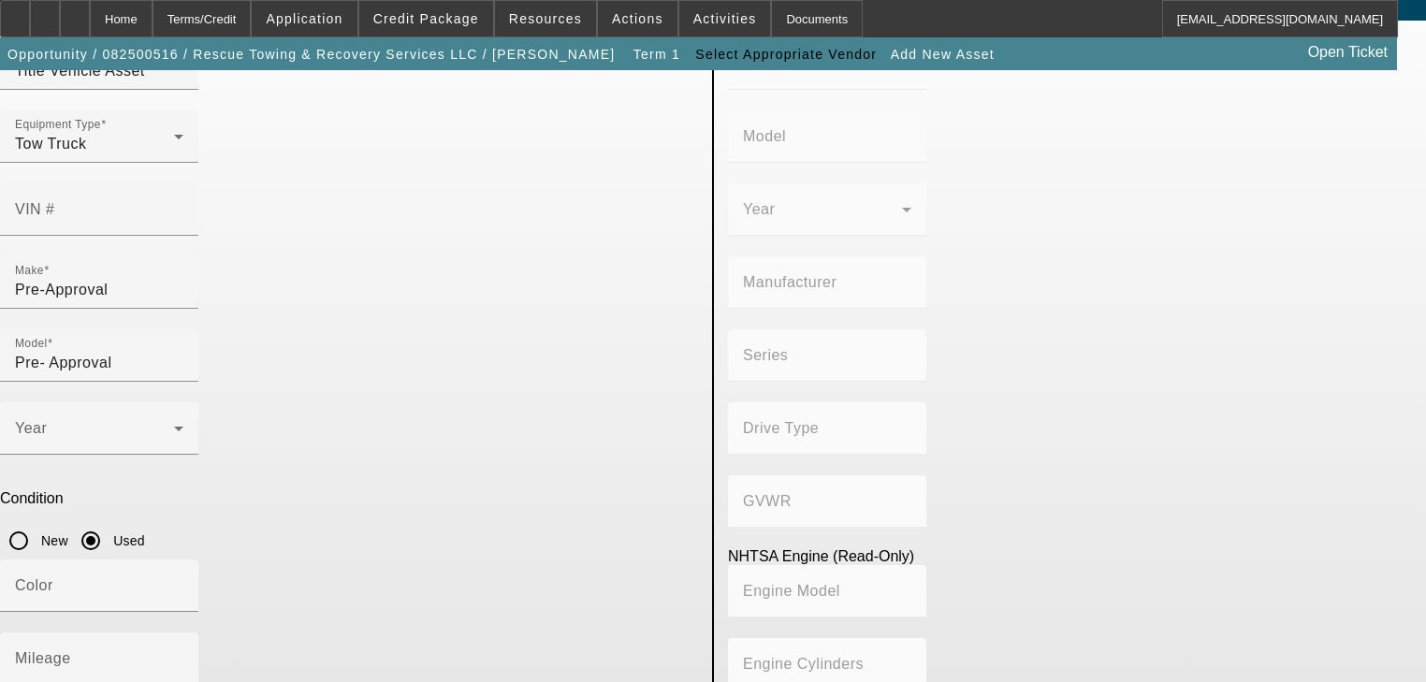
scroll to position [134, 0]
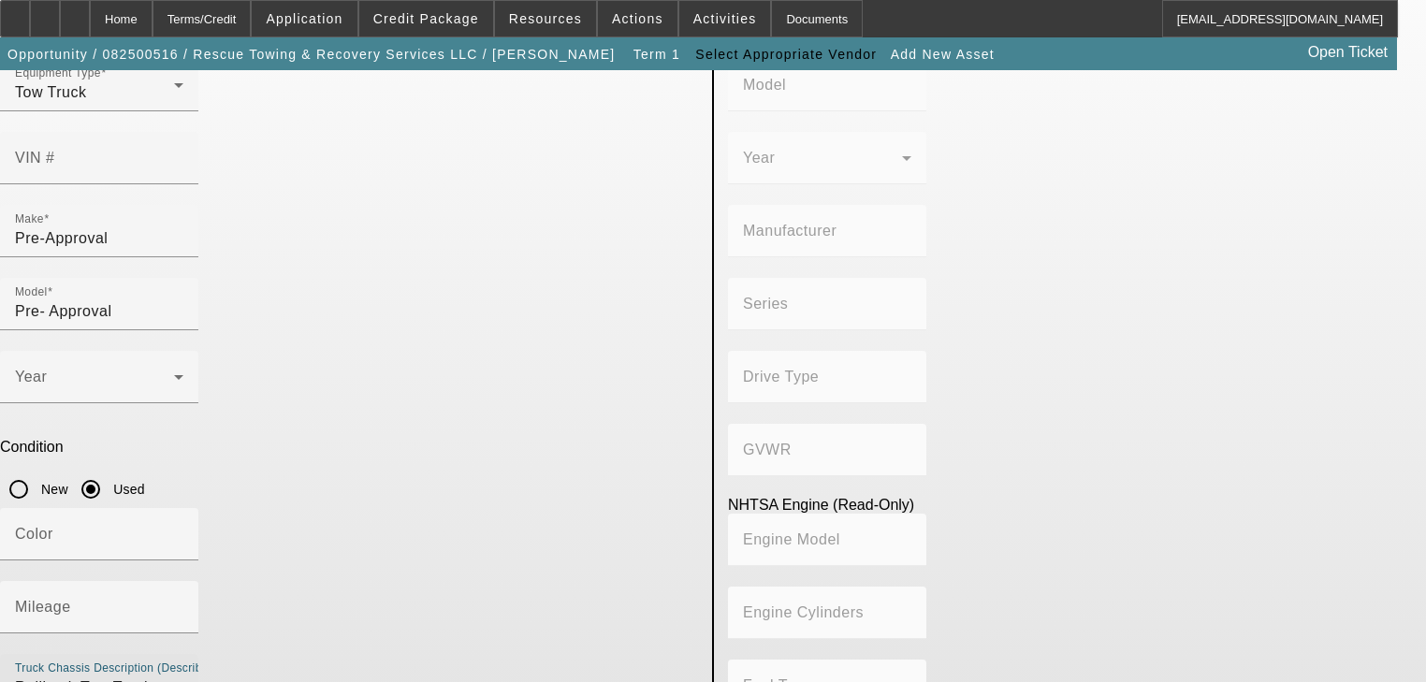
type textarea "Rollback Tow Truck"
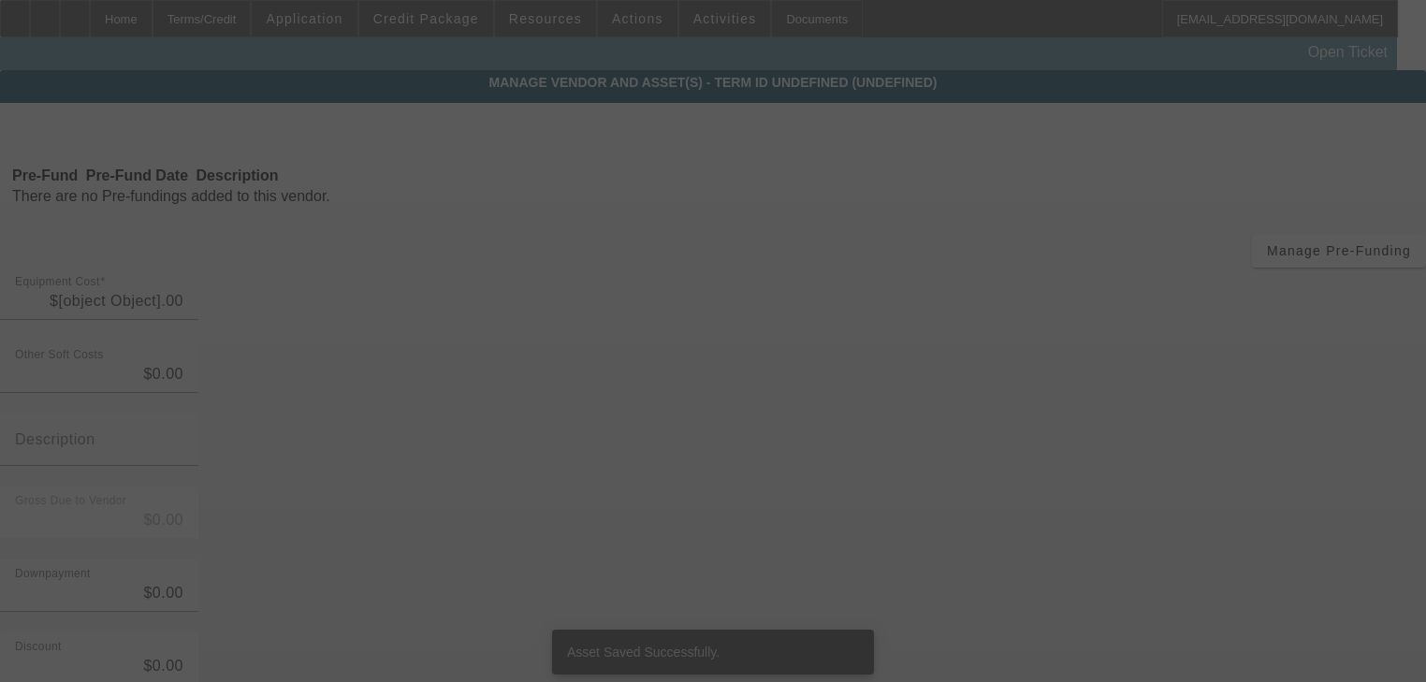
type input "$70,000.00"
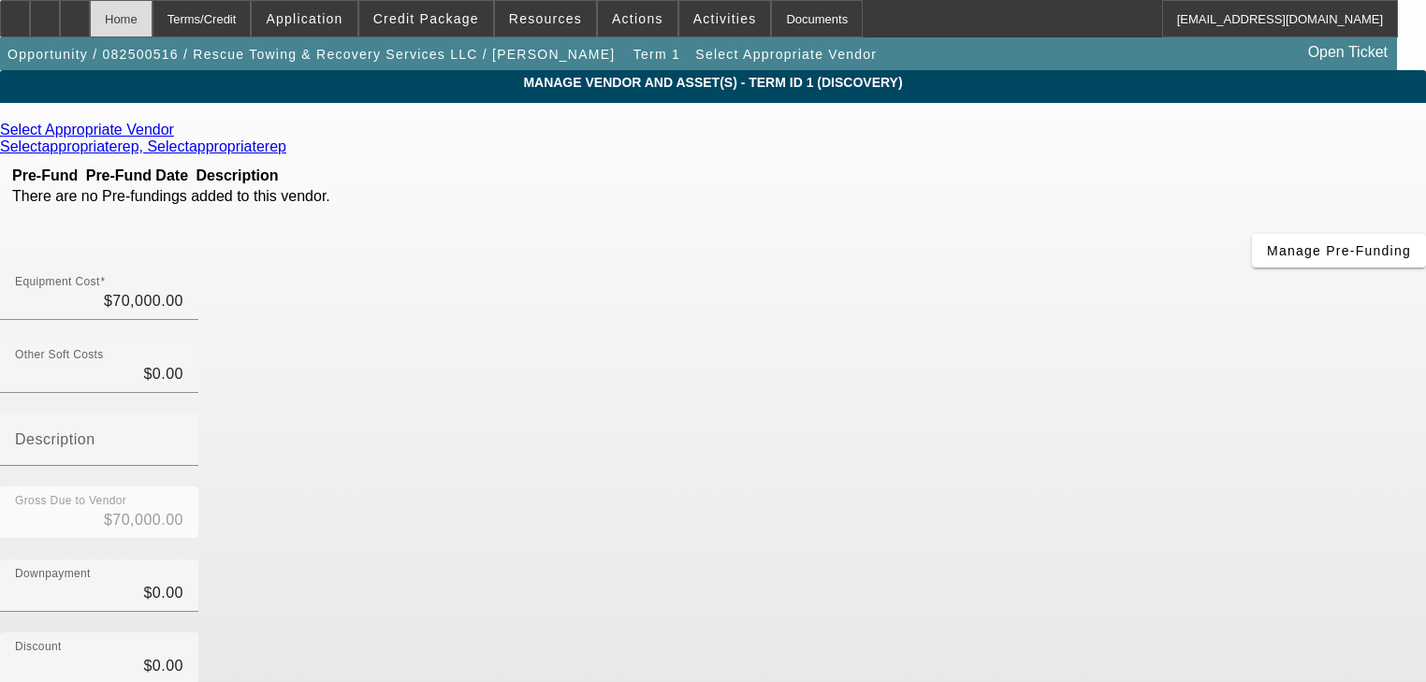
click at [153, 33] on div "Home" at bounding box center [121, 18] width 63 height 37
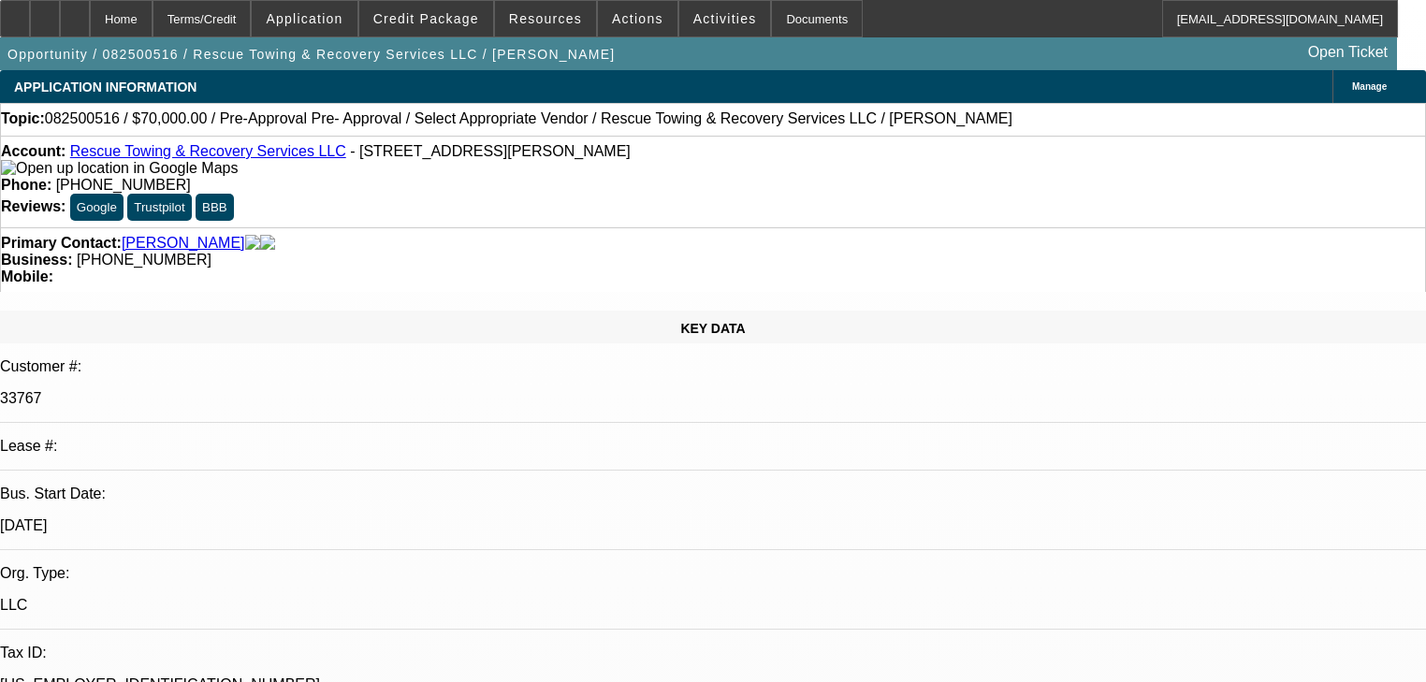
select select "0"
select select "2"
select select "0.1"
select select "4"
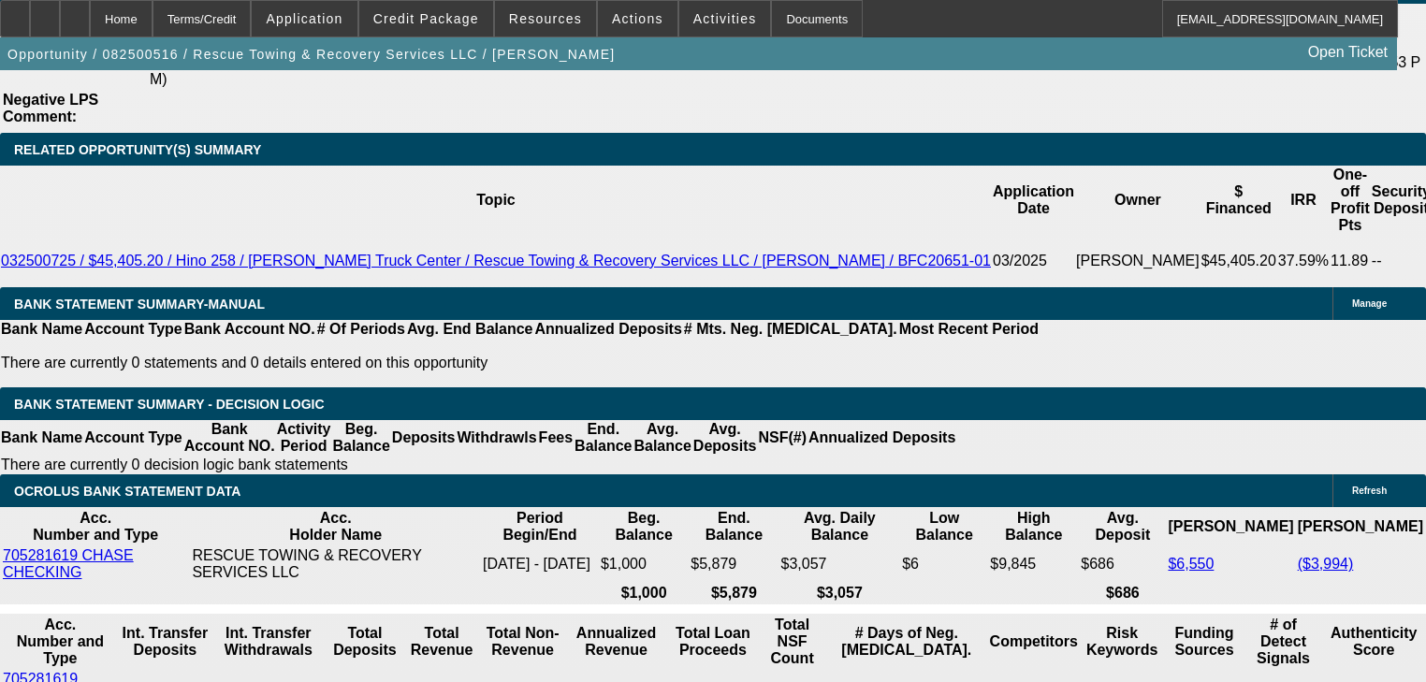
scroll to position [3219, 0]
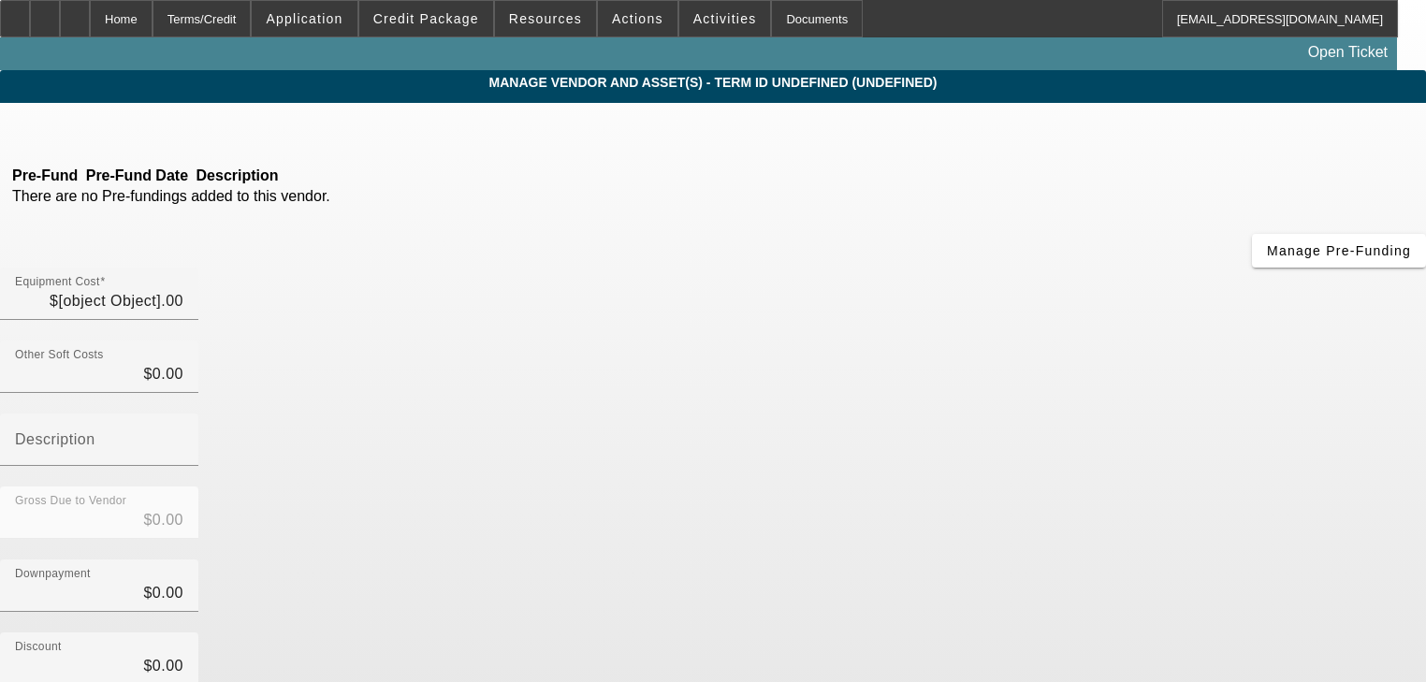
type input "$70,000.00"
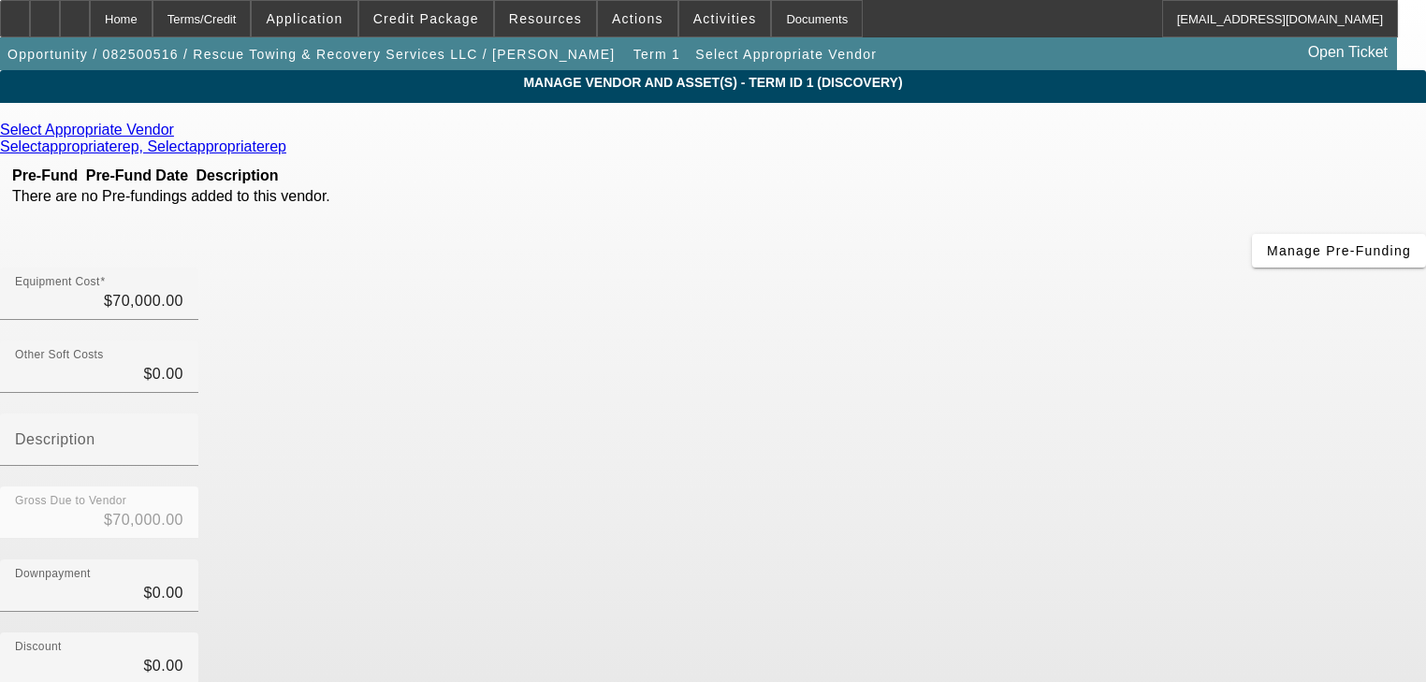
click at [179, 134] on icon at bounding box center [179, 130] width 0 height 16
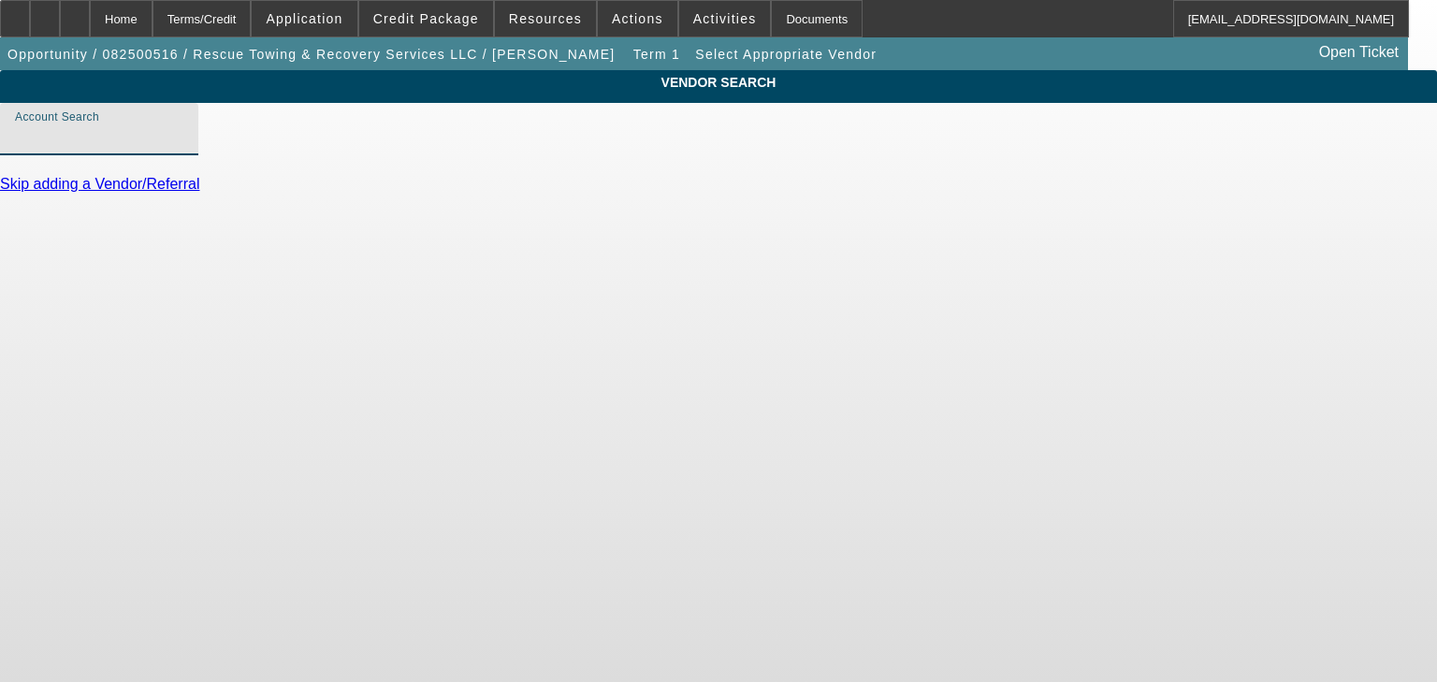
click at [183, 148] on input "Account Search" at bounding box center [99, 136] width 168 height 22
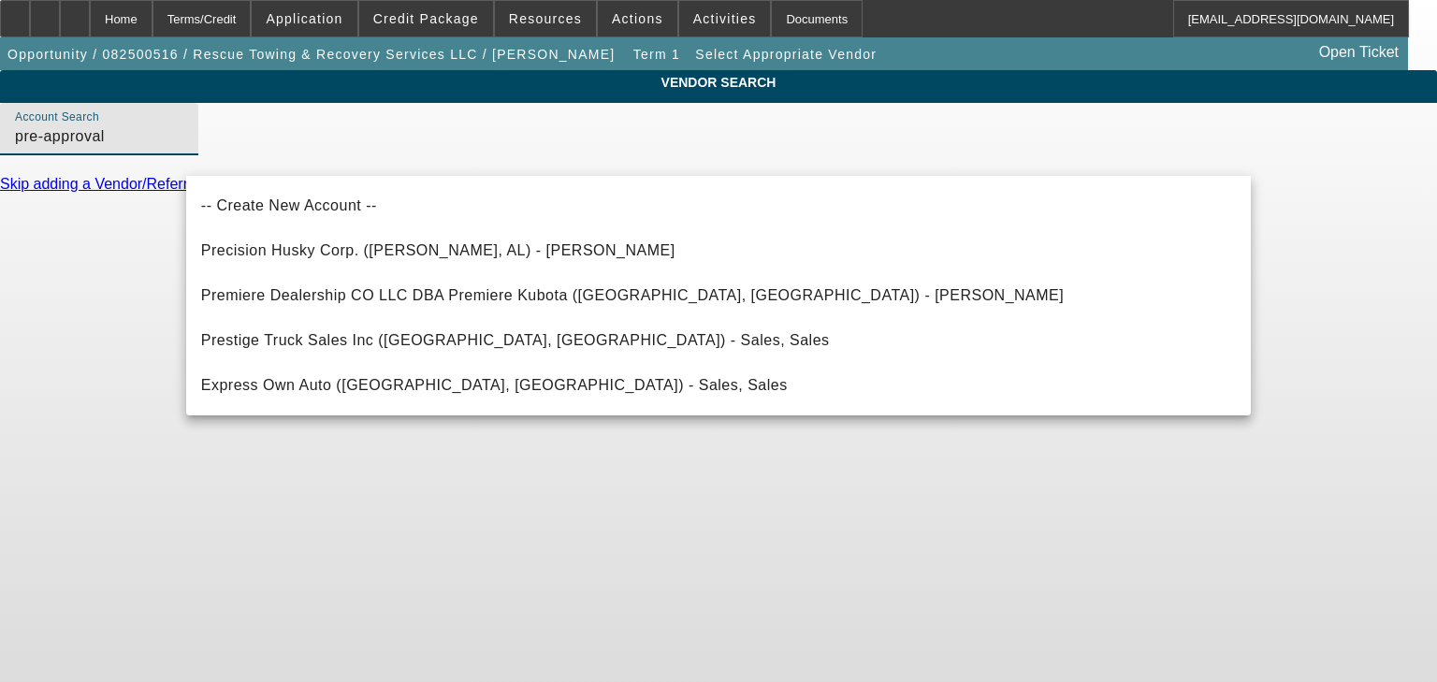
click at [183, 148] on input "pre-approval" at bounding box center [99, 136] width 168 height 22
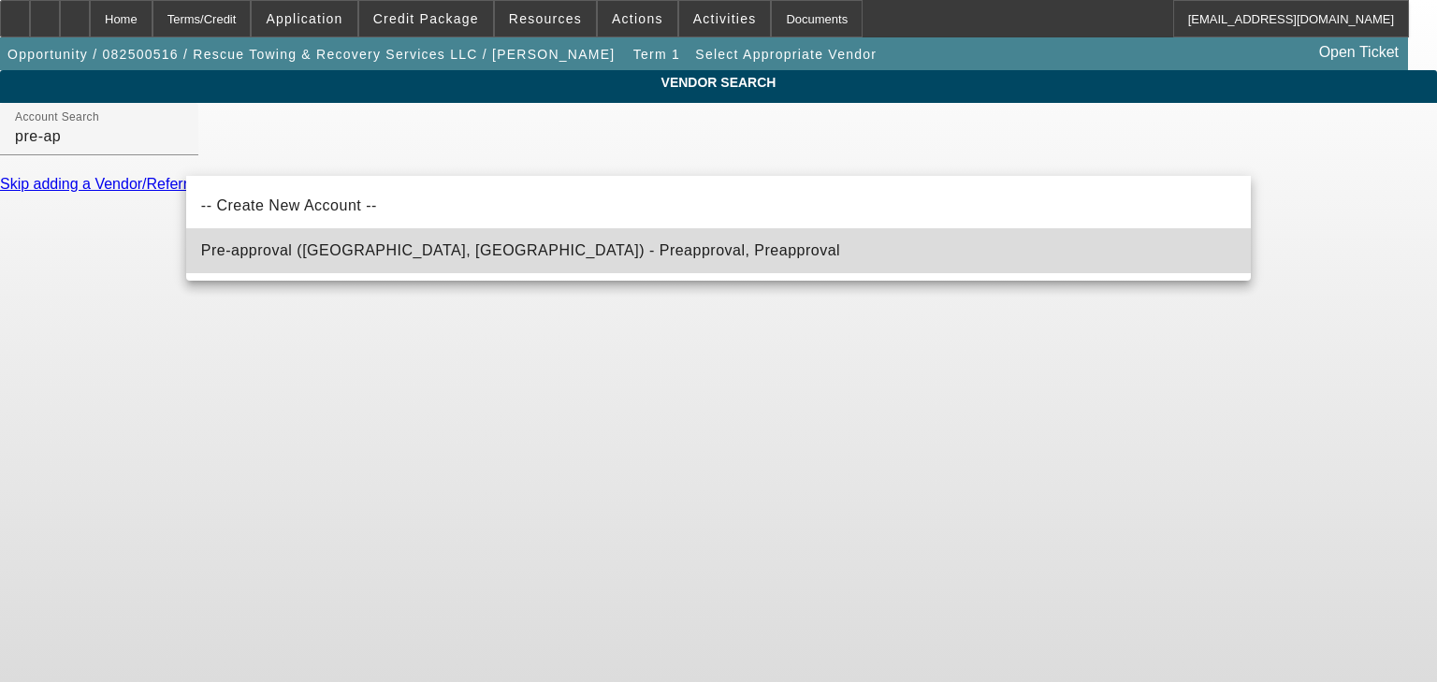
click at [553, 246] on mat-option "Pre-approval (Northbrook, IL) - Preapproval, Preapproval" at bounding box center [718, 250] width 1065 height 45
type input "Pre-approval (Northbrook, IL) - Preapproval, Preapproval"
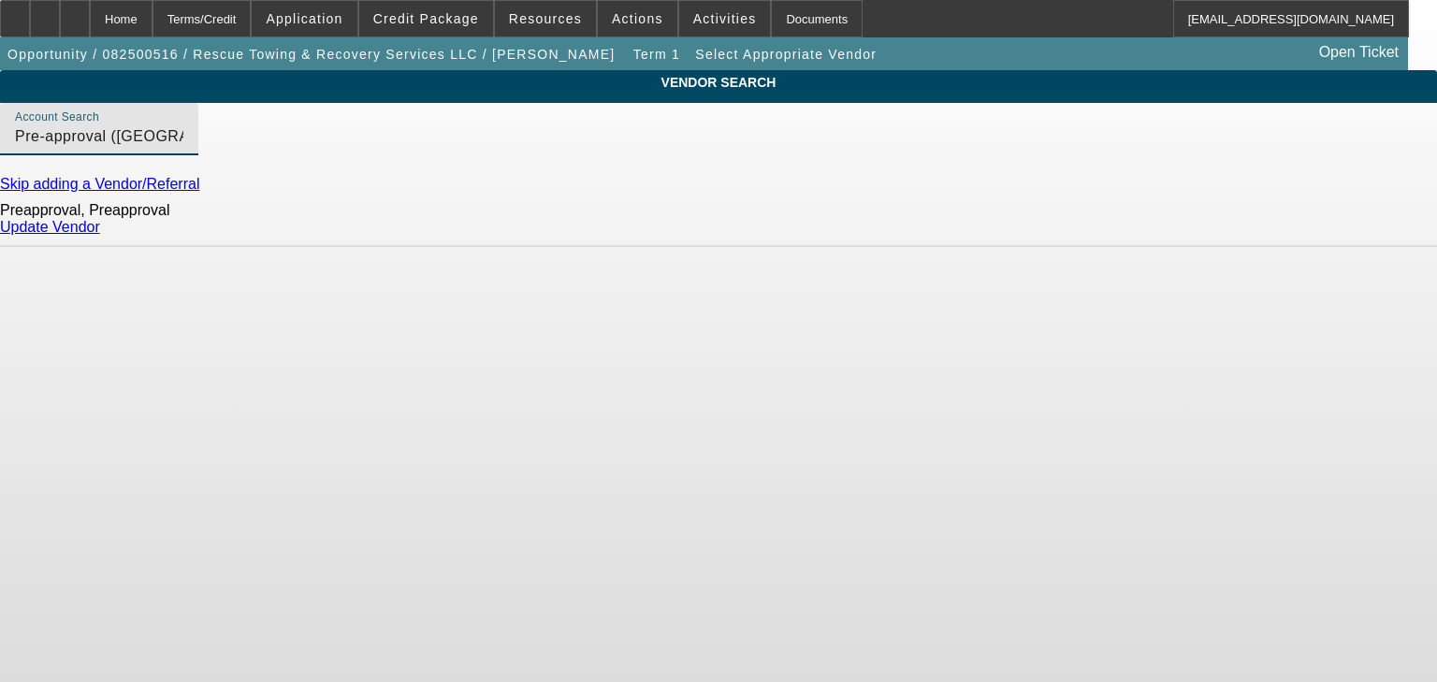
click at [100, 235] on link "Update Vendor" at bounding box center [50, 227] width 100 height 16
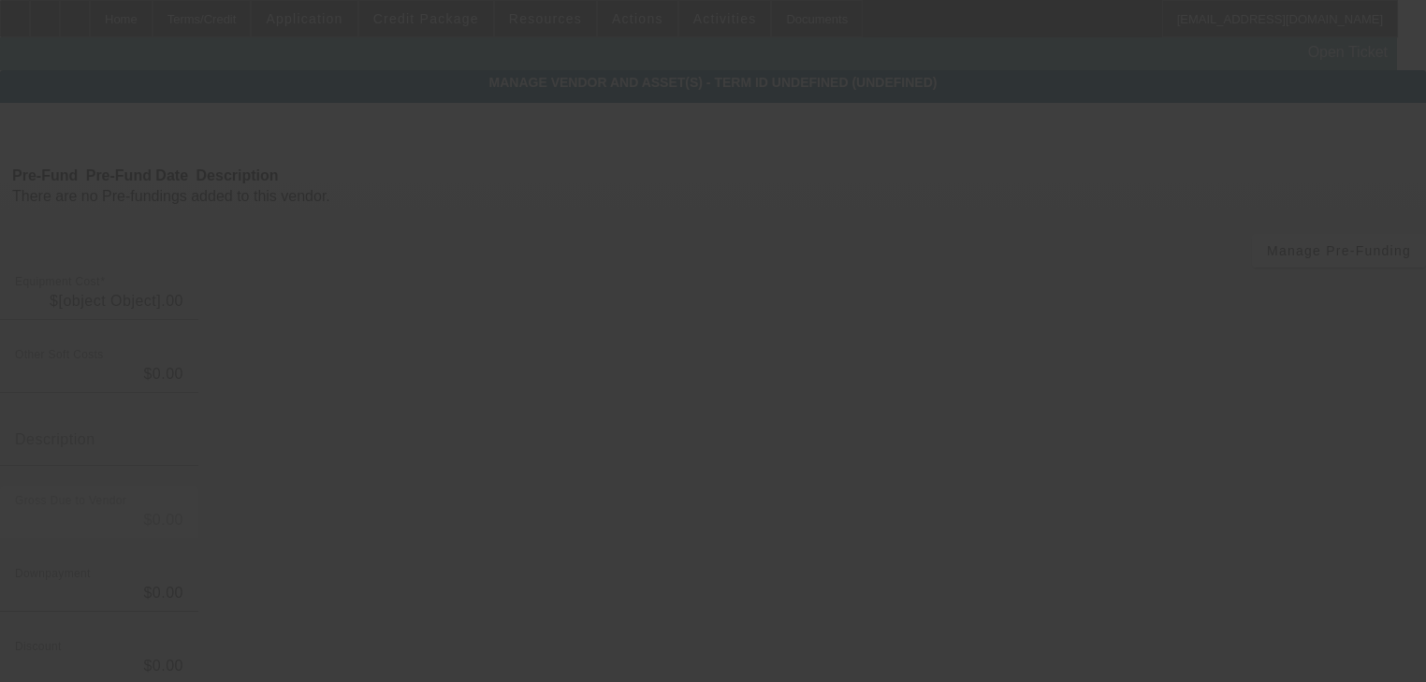
type input "$70,000.00"
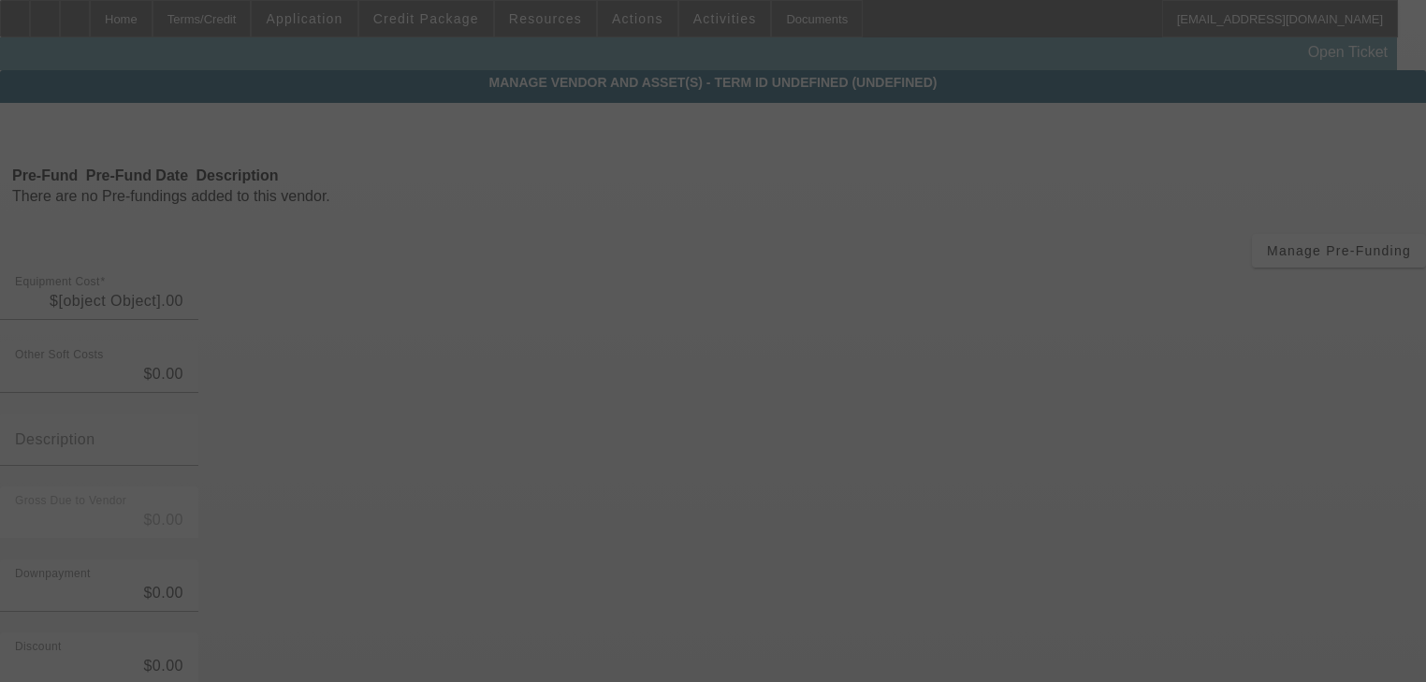
type input "$70,000.00"
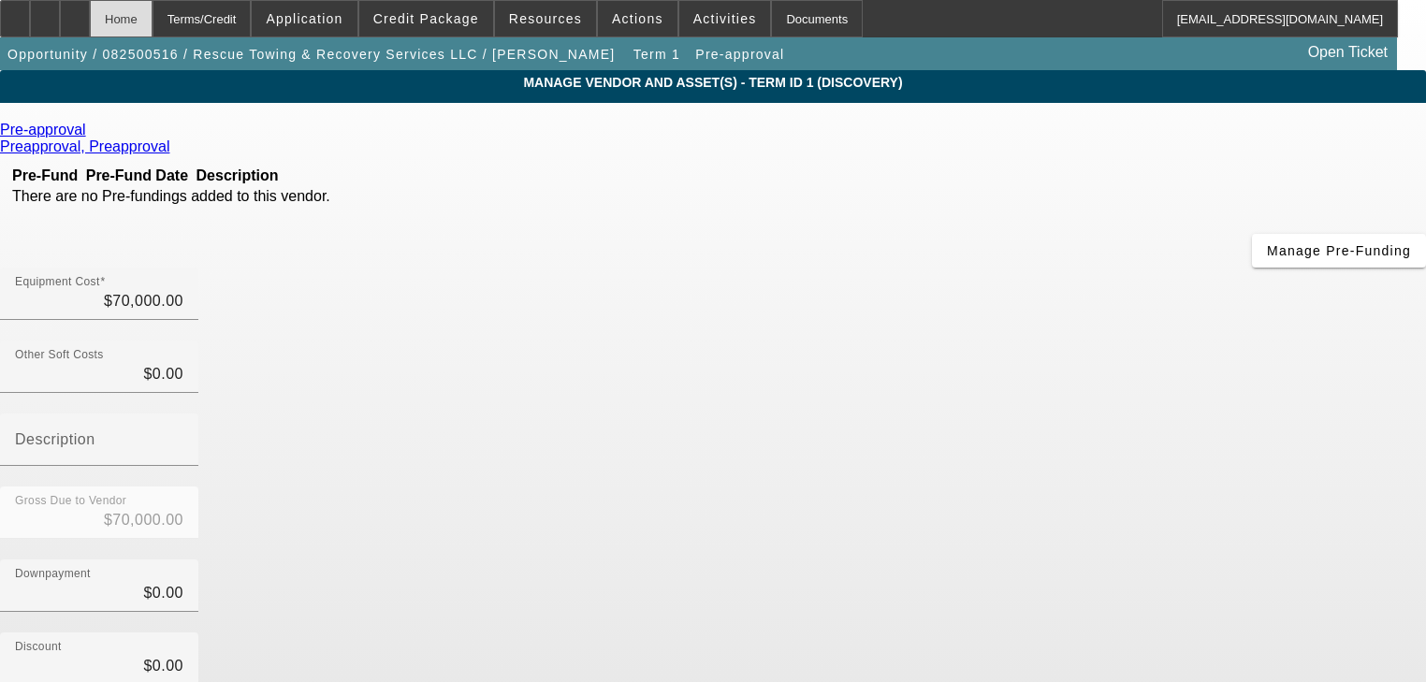
click at [153, 31] on div "Home" at bounding box center [121, 18] width 63 height 37
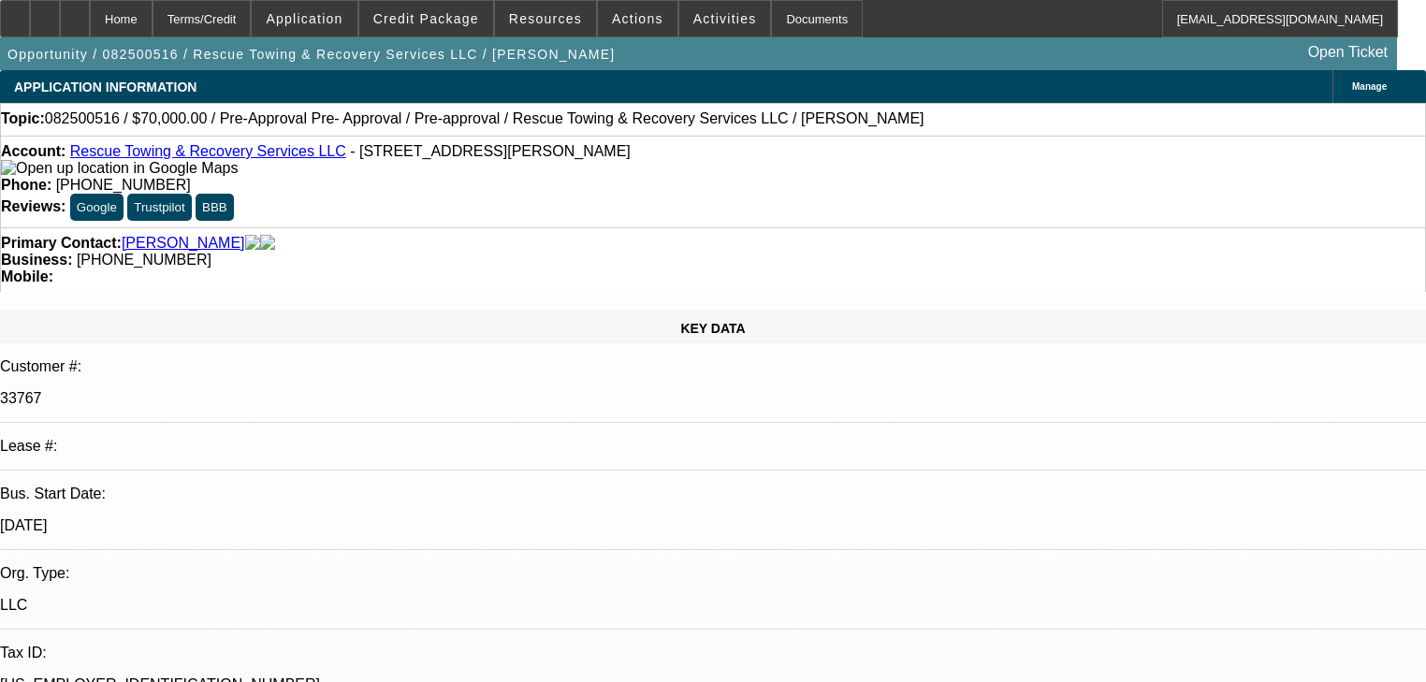
select select "0"
select select "2"
select select "0.1"
select select "4"
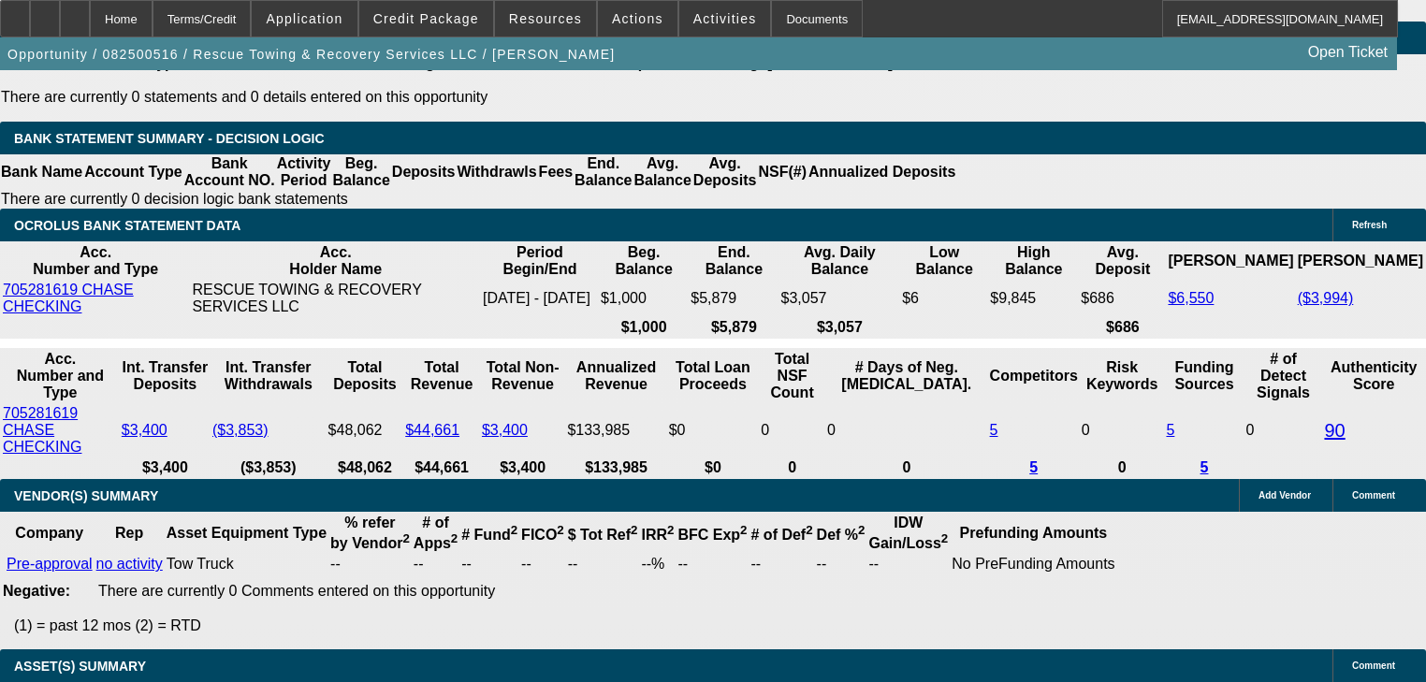
scroll to position [3448, 0]
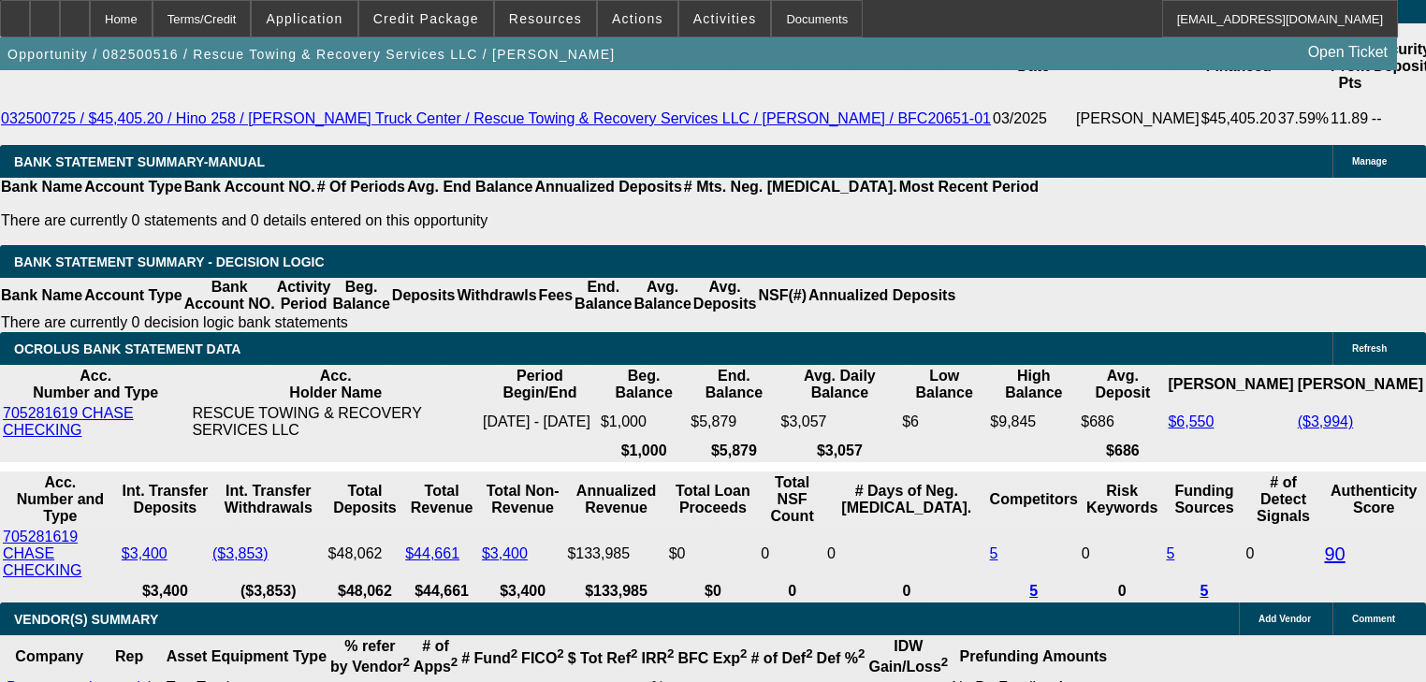
scroll to position [3148, 0]
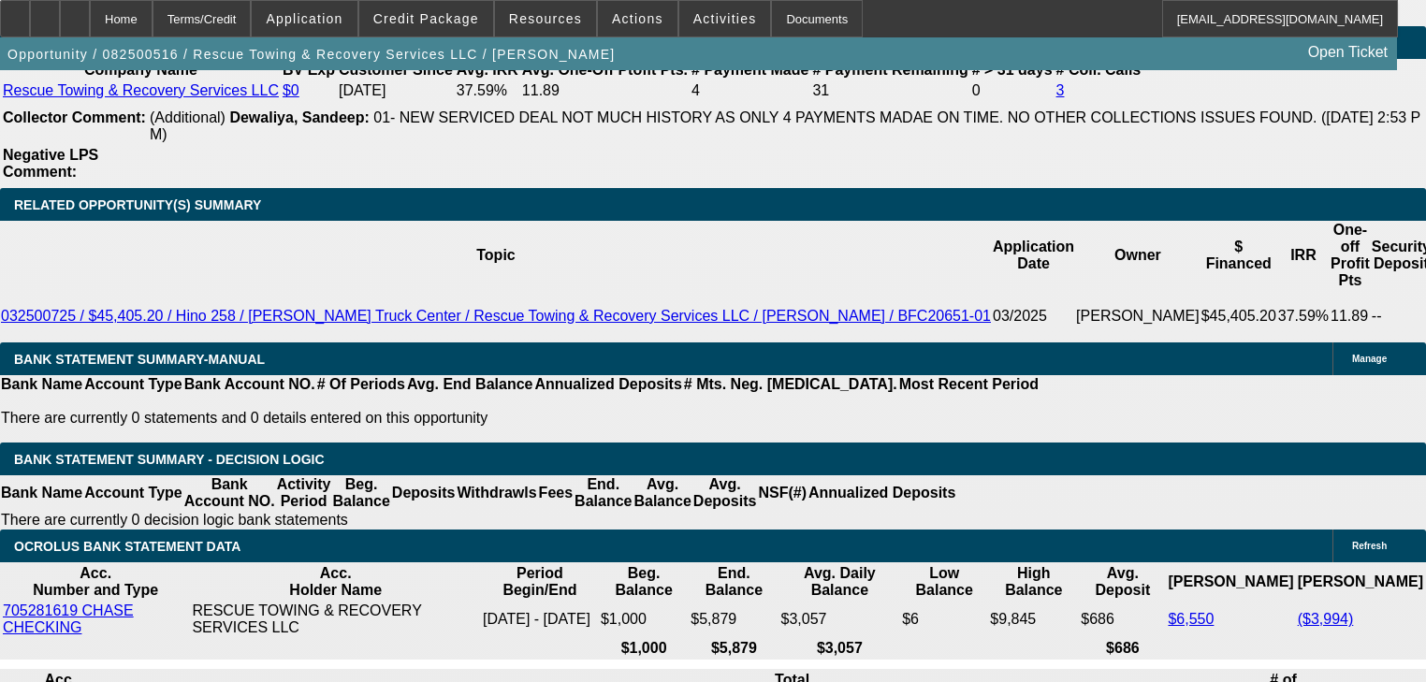
type input "60"
type input "2"
type input "$2,453.88"
type input "$1,226.94"
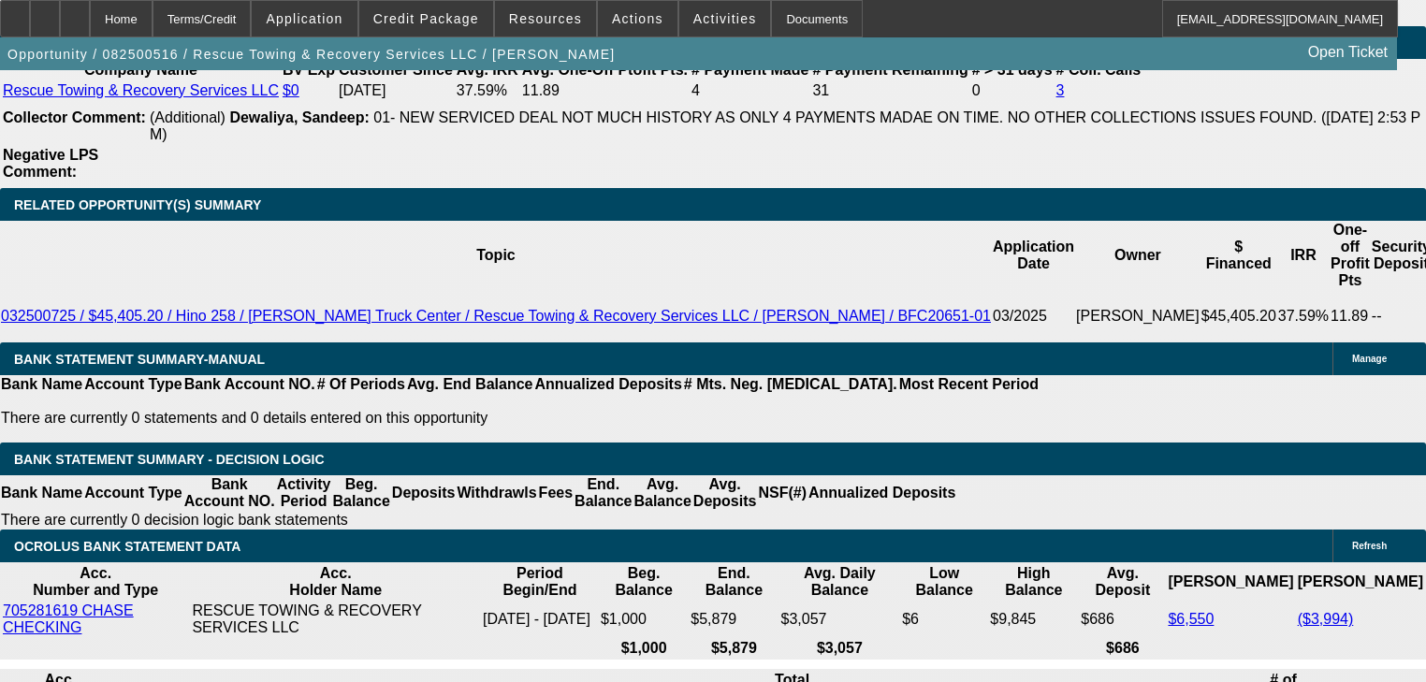
type input "2"
type input "$2,393.12"
type input "$1,196.56"
type input "25"
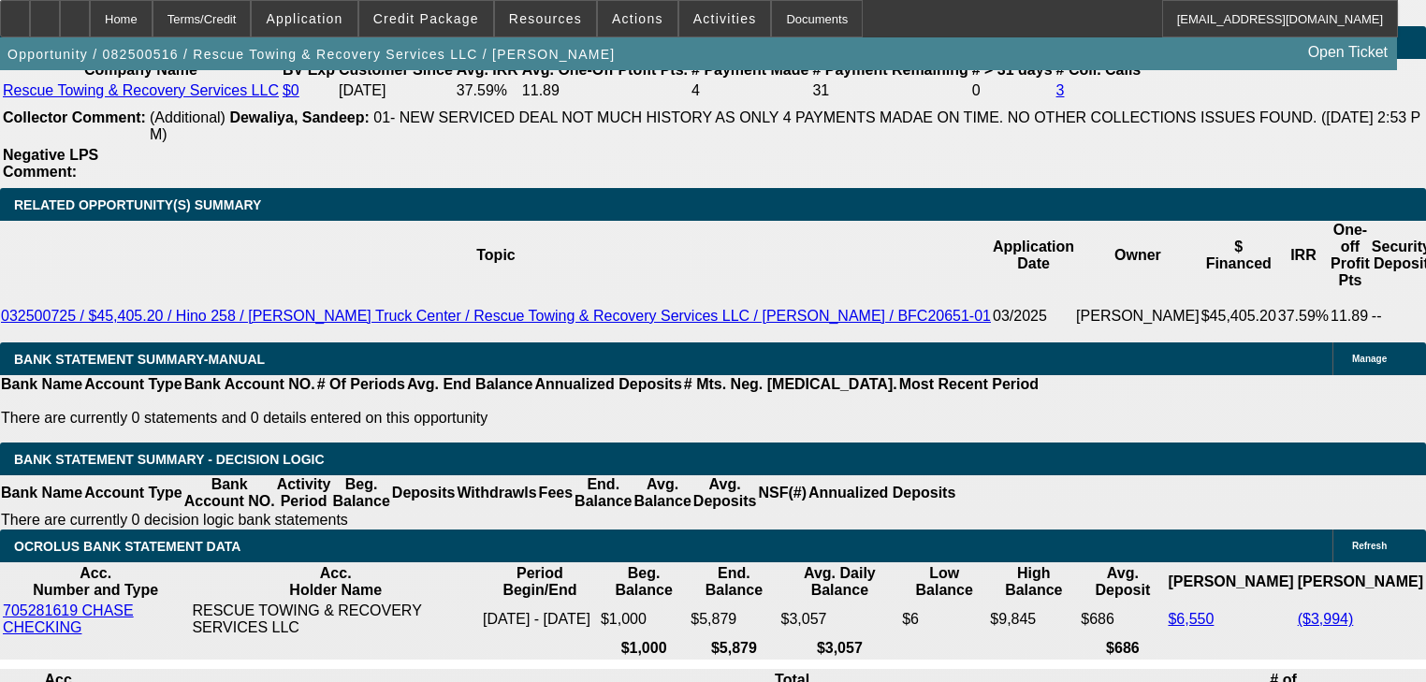
type input "$4,109.18"
type input "$2,054.59"
type input "215"
type input "$25,084.60"
type input "$12,542.30"
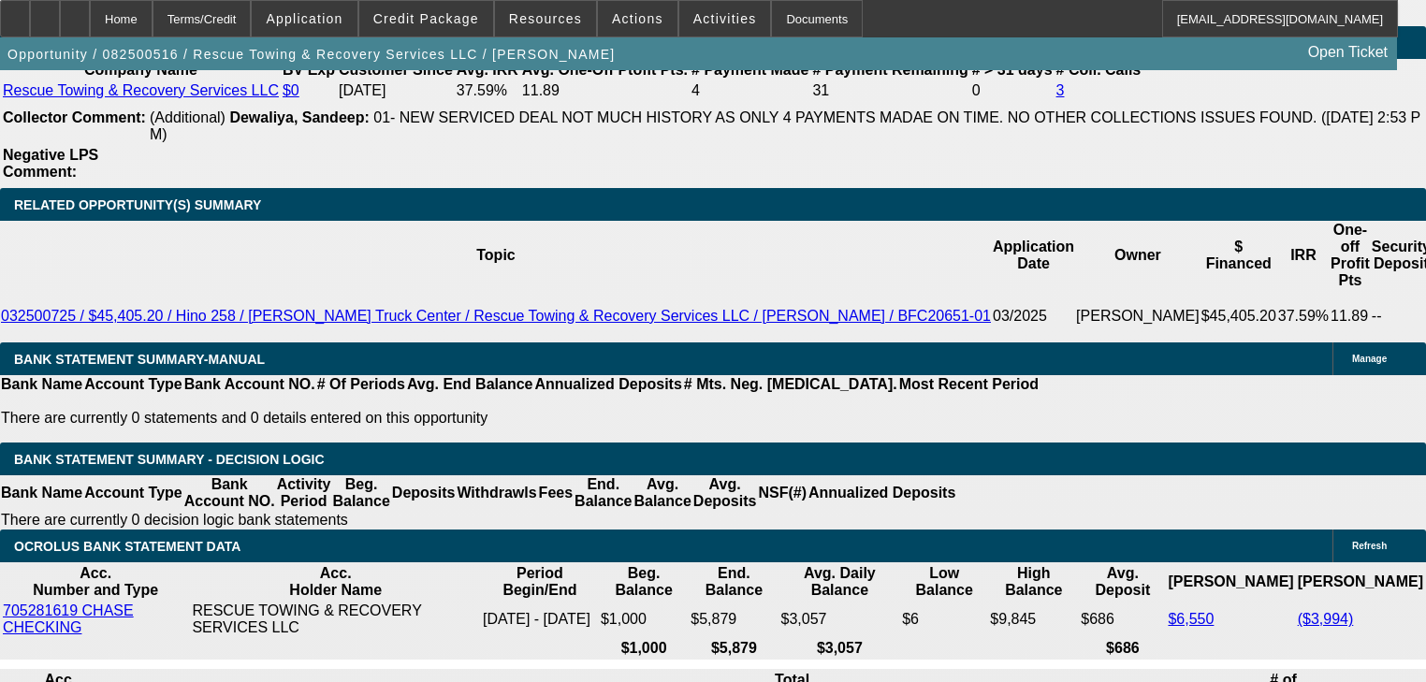
type input "15"
type input "$3,330.60"
type input "$1,665.30"
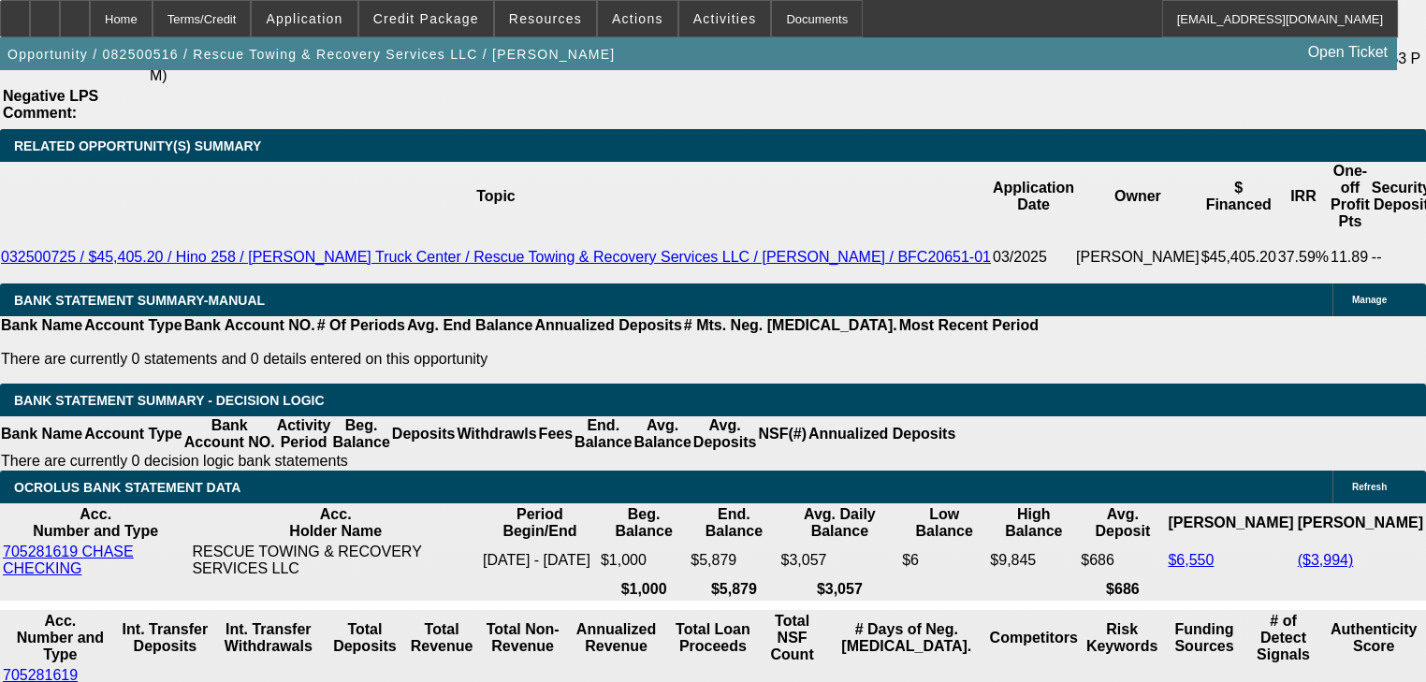
scroll to position [3298, 0]
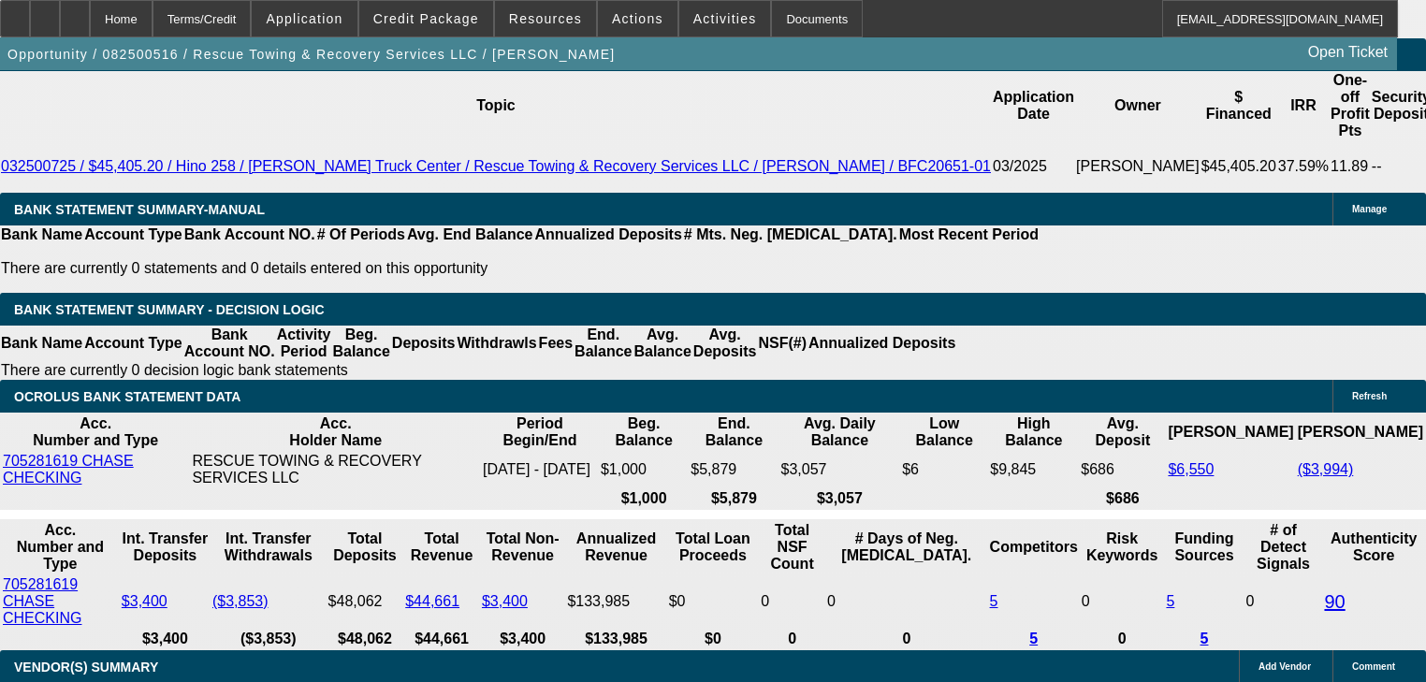
type input "15"
select select "0.05"
type input "$3,500.00"
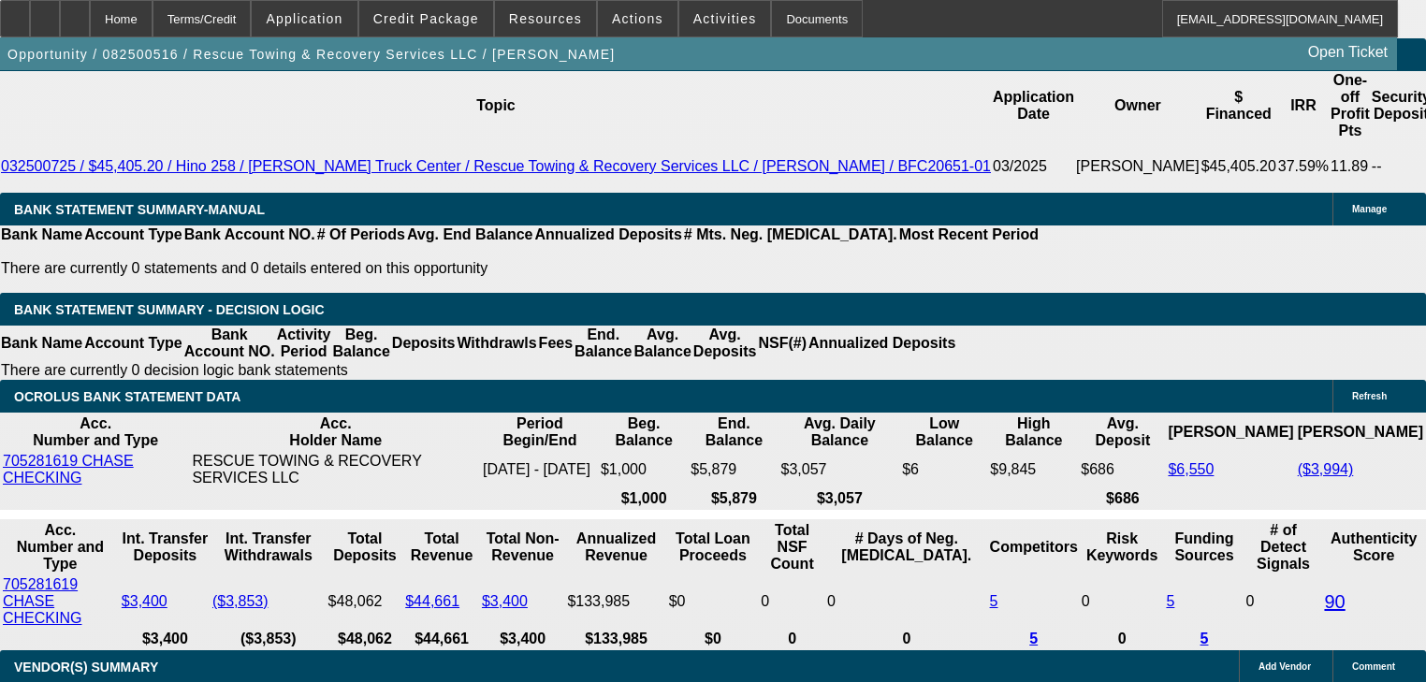
type input "$3,164.06"
type input "$1,582.03"
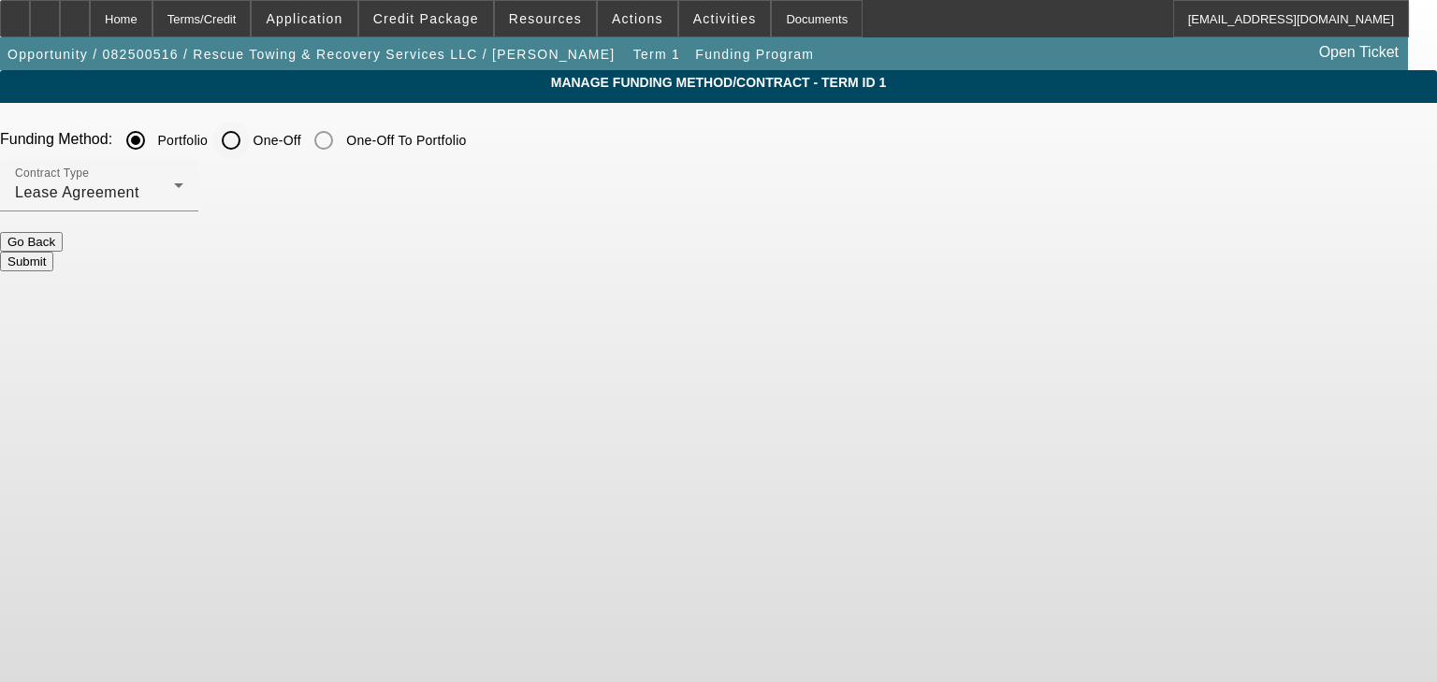
click at [250, 136] on input "One-Off" at bounding box center [230, 140] width 37 height 37
radio input "true"
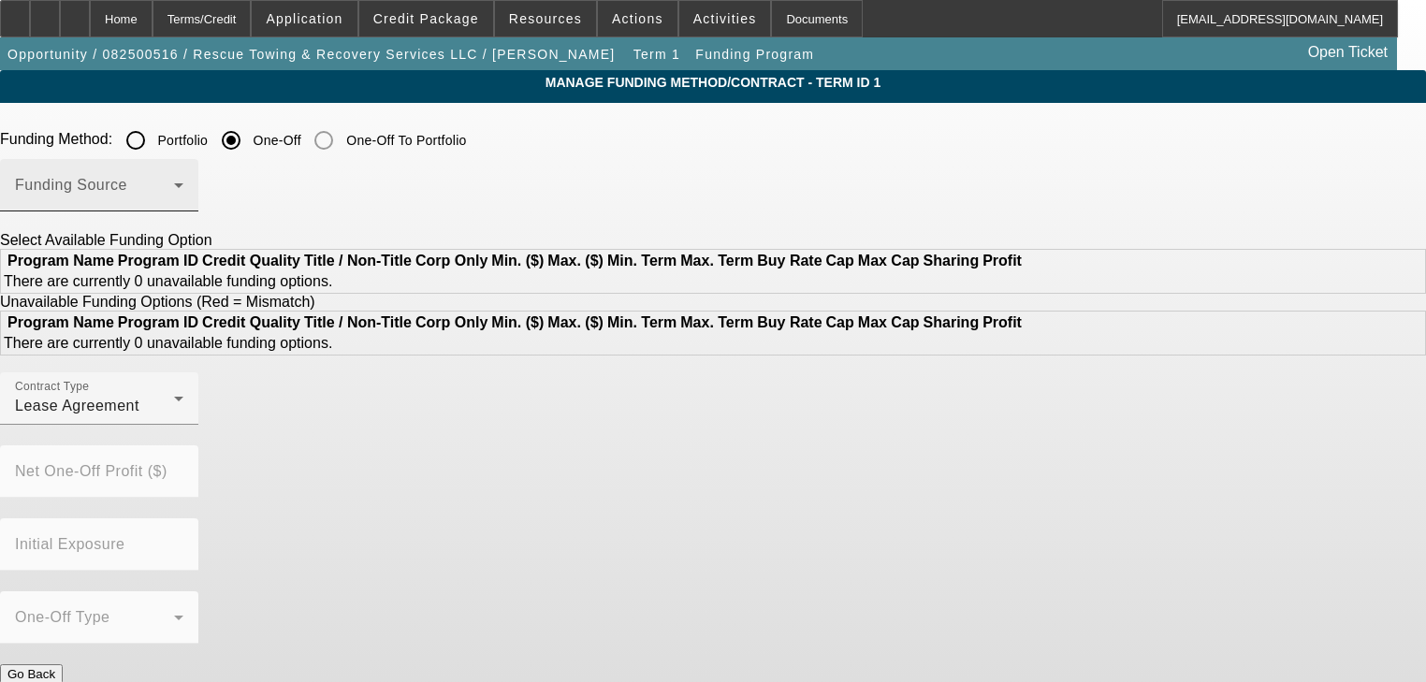
click at [174, 191] on span at bounding box center [94, 193] width 159 height 22
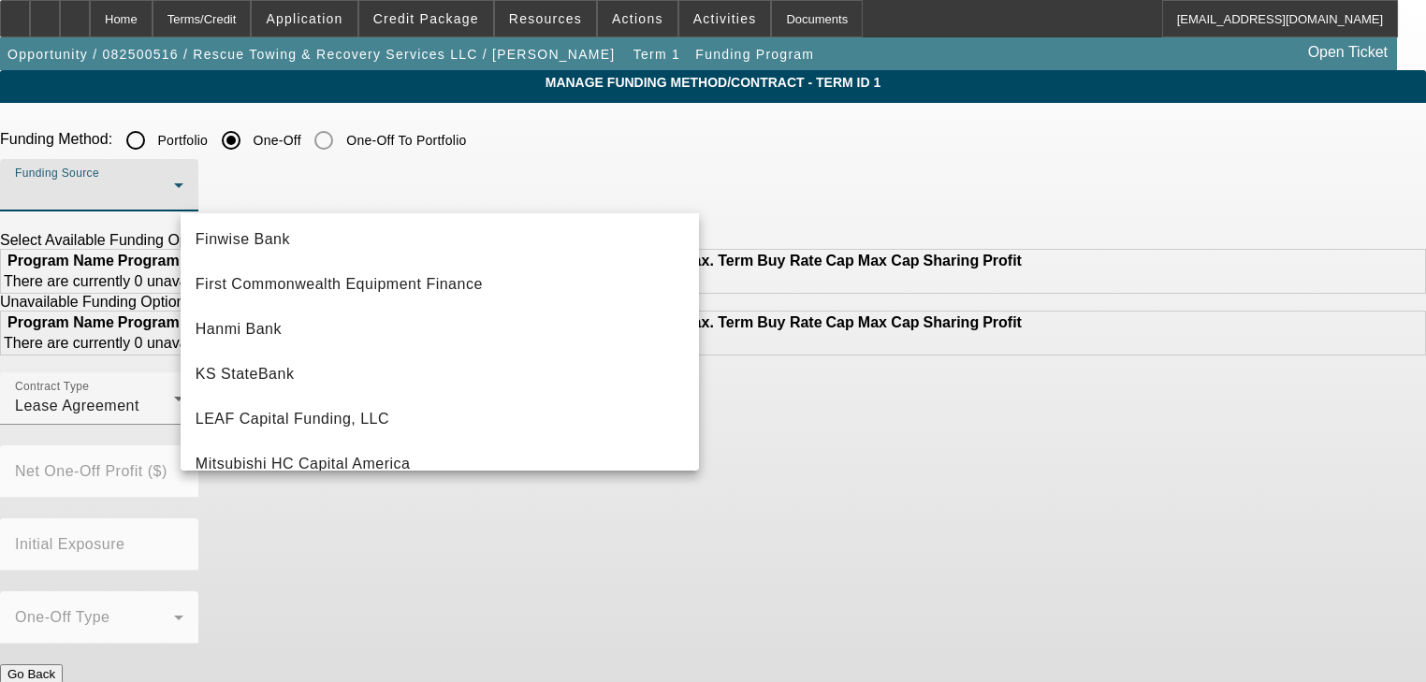
scroll to position [524, 0]
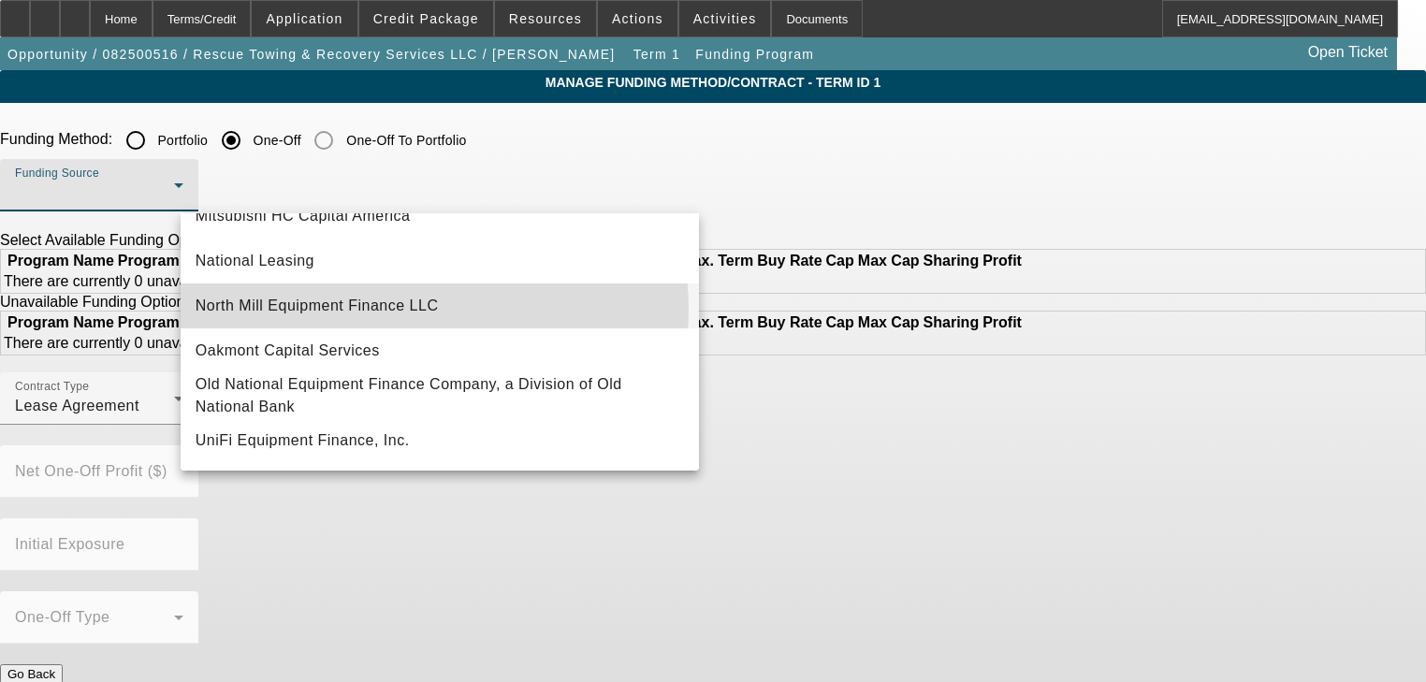
click at [397, 307] on span "North Mill Equipment Finance LLC" at bounding box center [317, 306] width 243 height 22
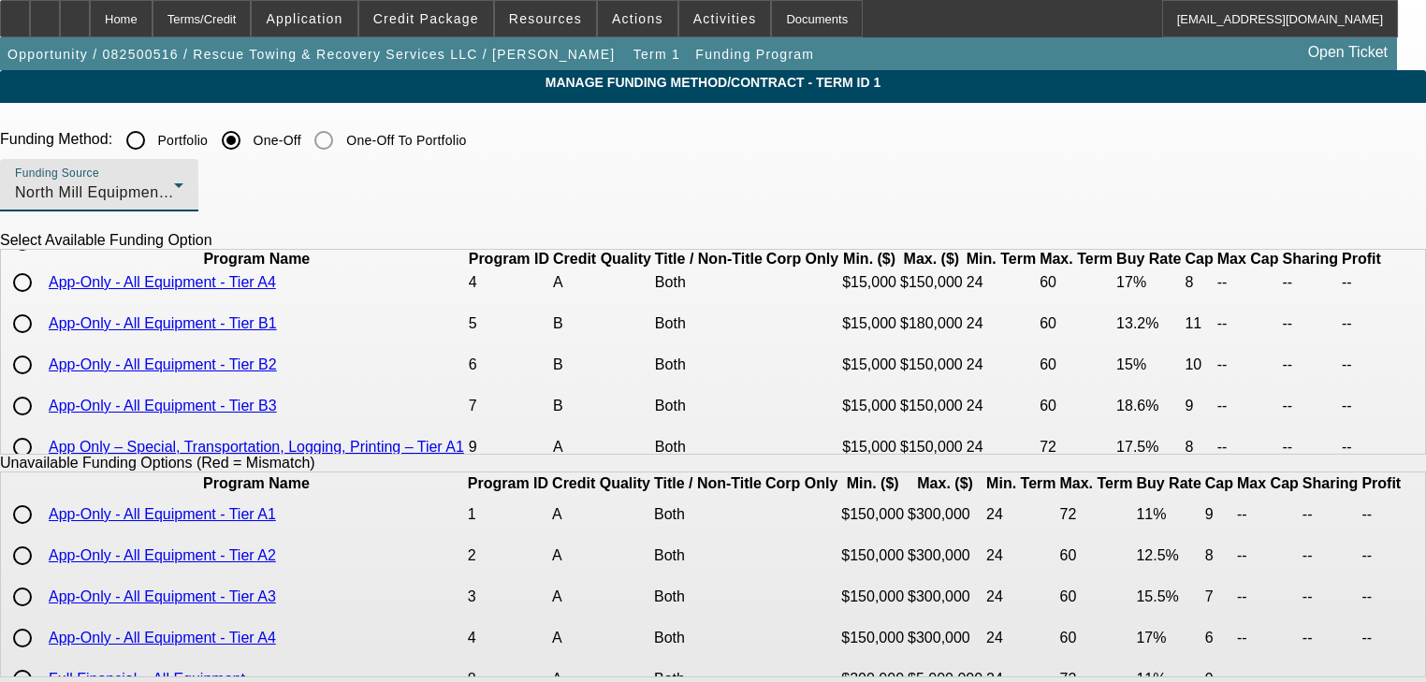
scroll to position [150, 0]
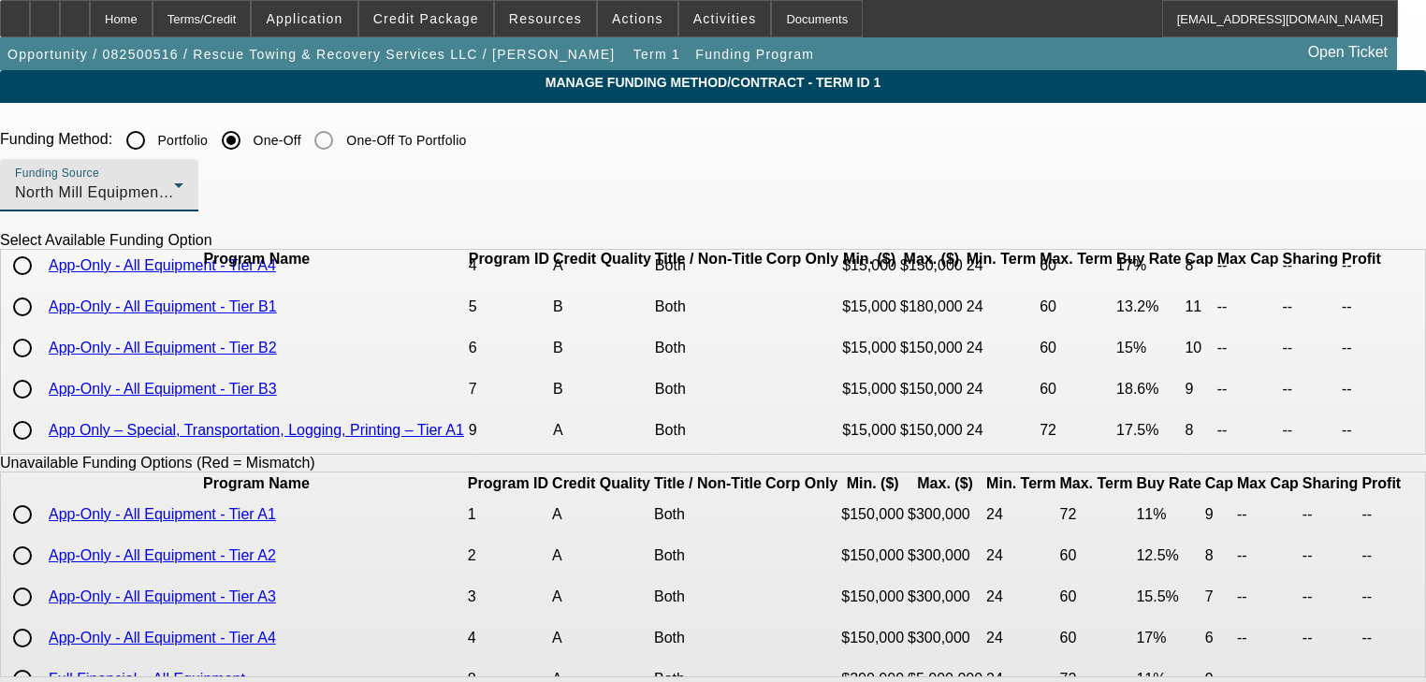
click at [45, 329] on div at bounding box center [22, 306] width 45 height 45
radio input "true"
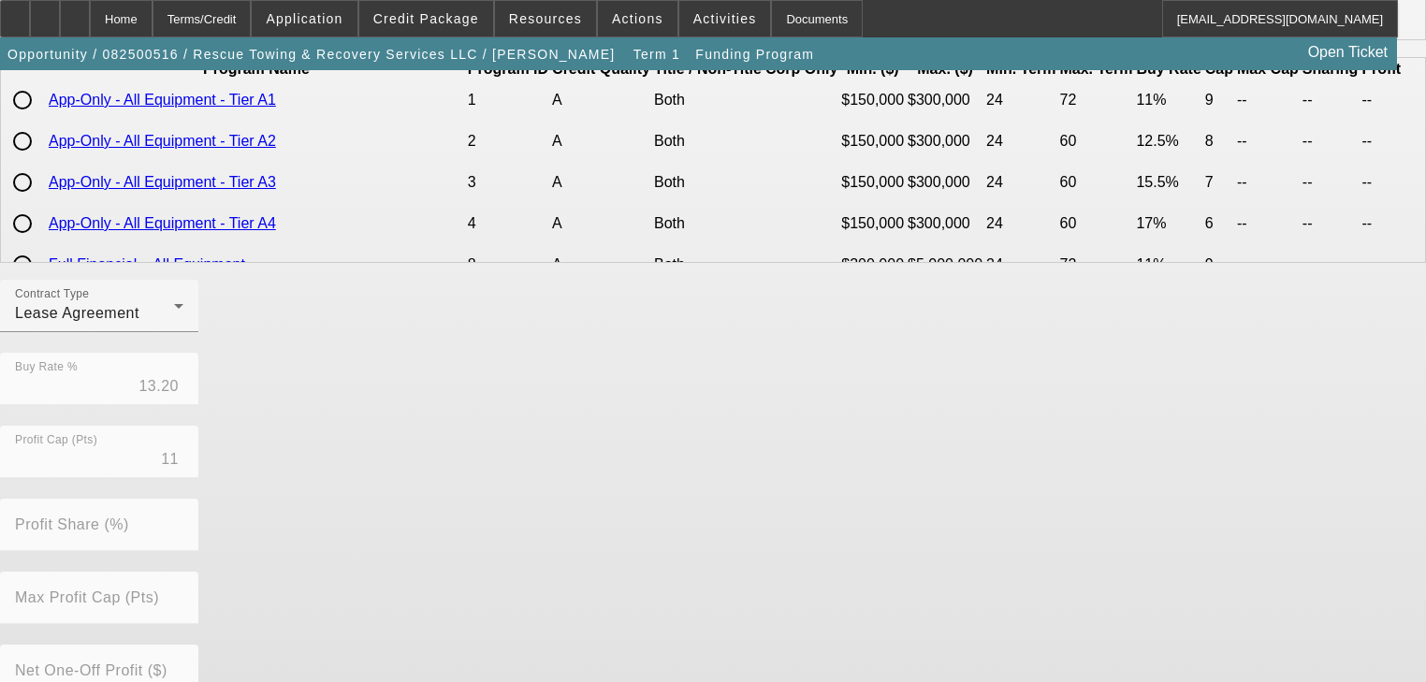
scroll to position [591, 0]
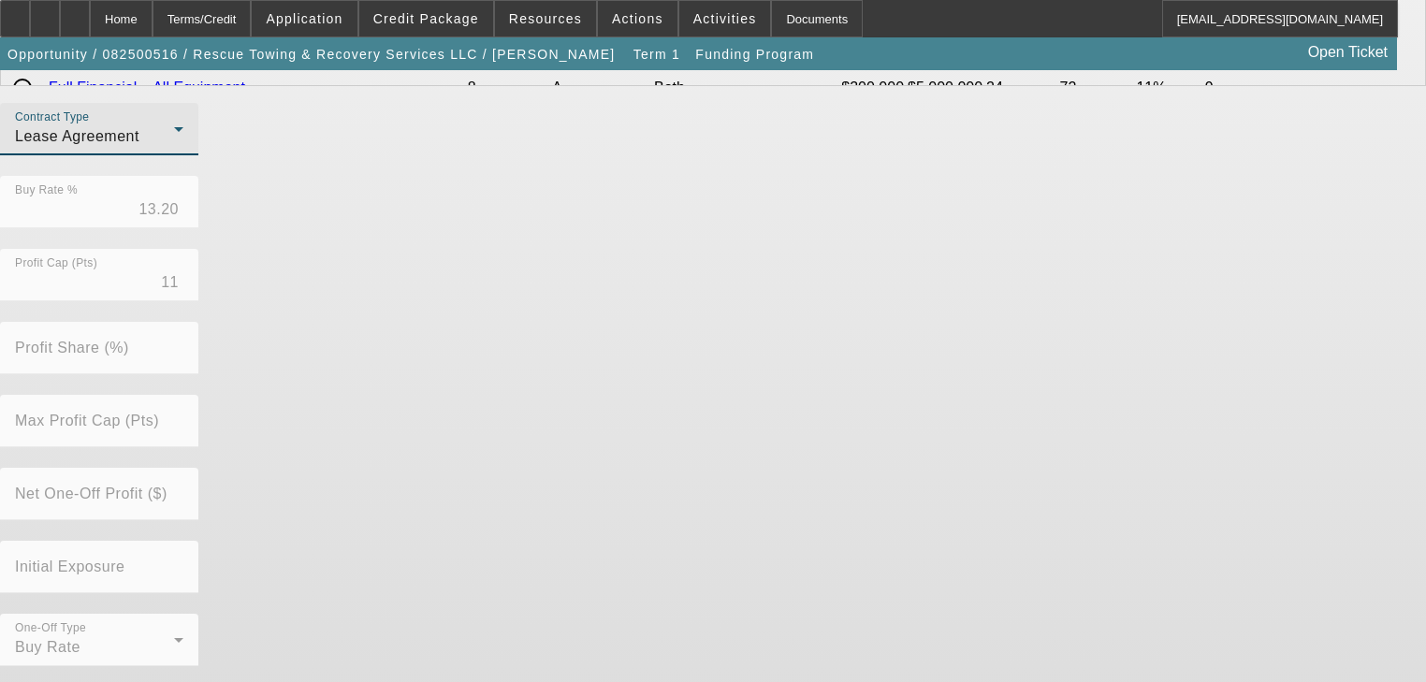
click at [174, 148] on div "Lease Agreement" at bounding box center [94, 136] width 159 height 22
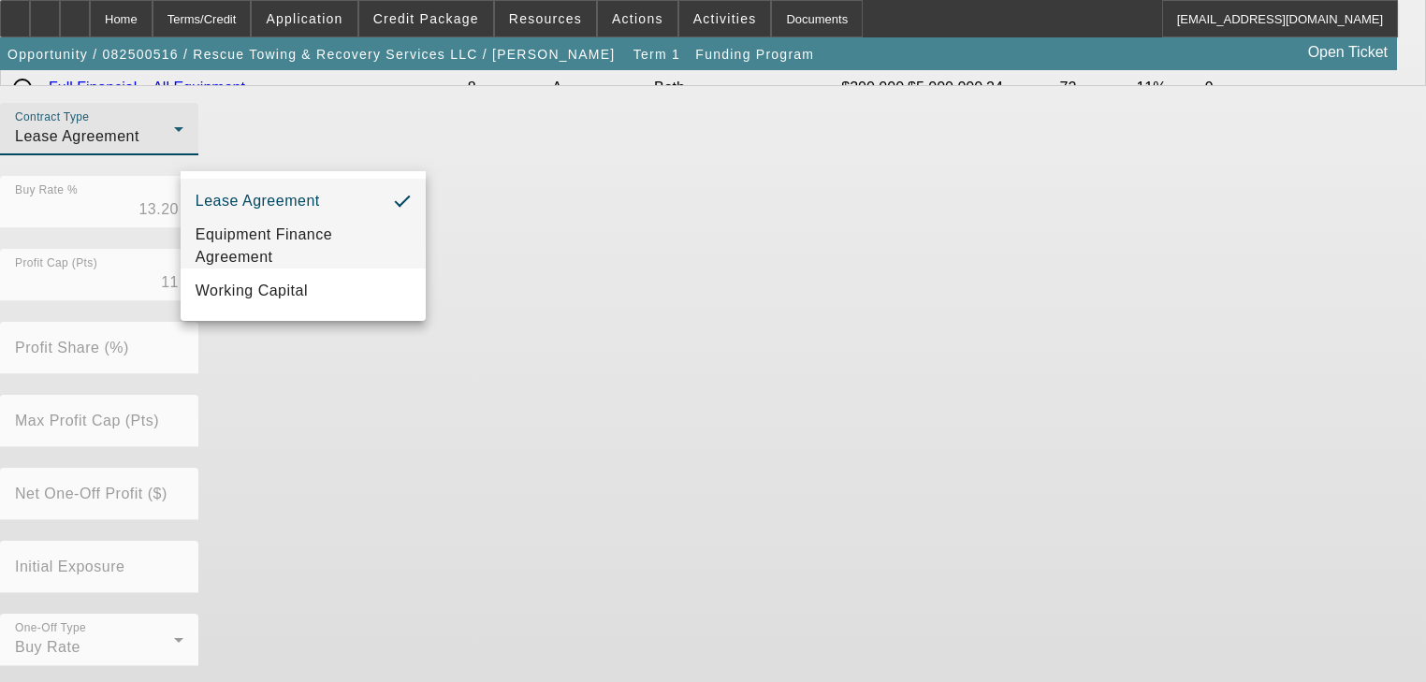
click at [371, 241] on span "Equipment Finance Agreement" at bounding box center [303, 246] width 215 height 45
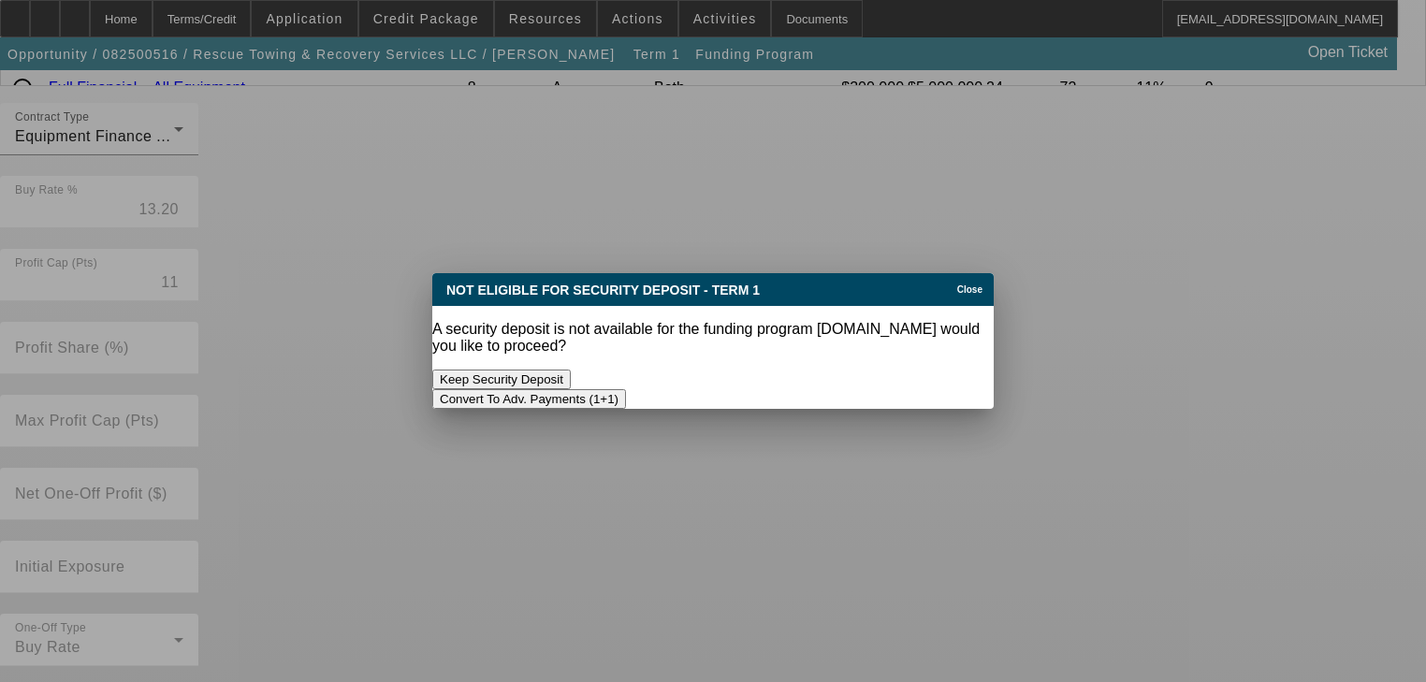
click at [626, 389] on button "Convert To Adv. Payments (1+1)" at bounding box center [529, 399] width 194 height 20
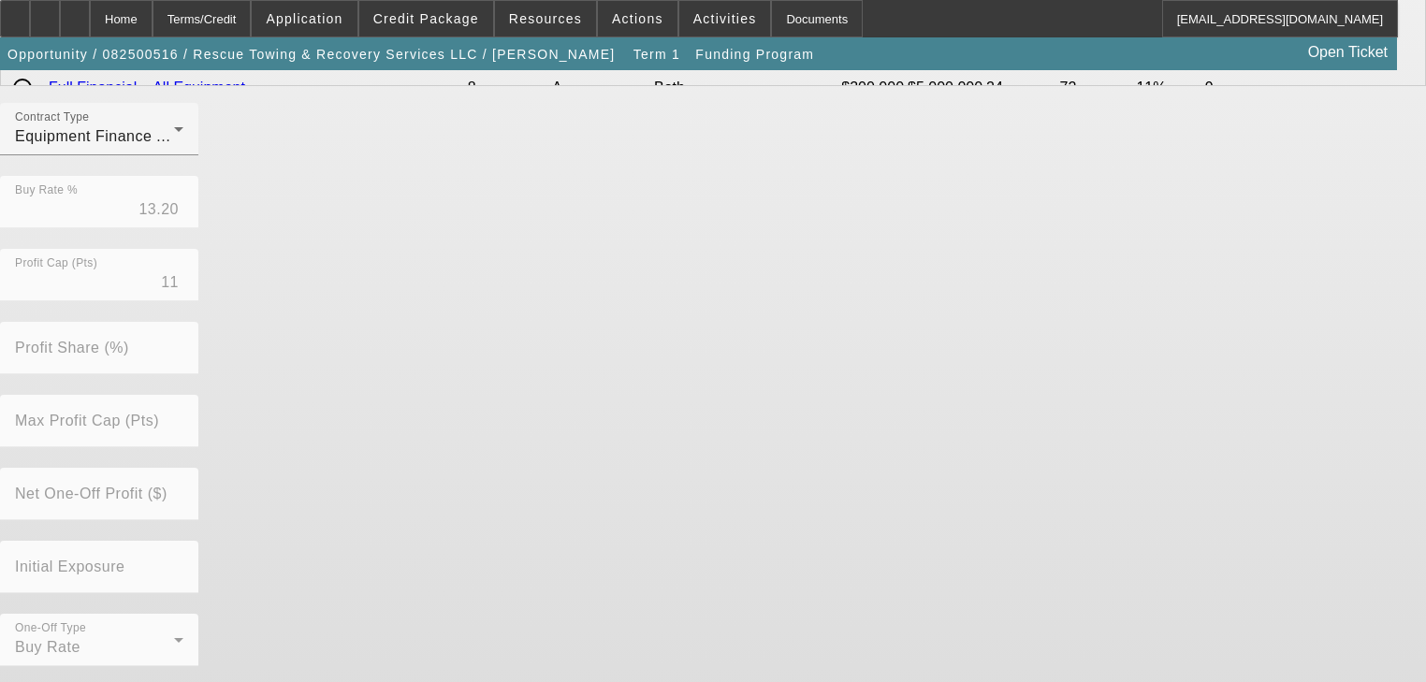
scroll to position [591, 0]
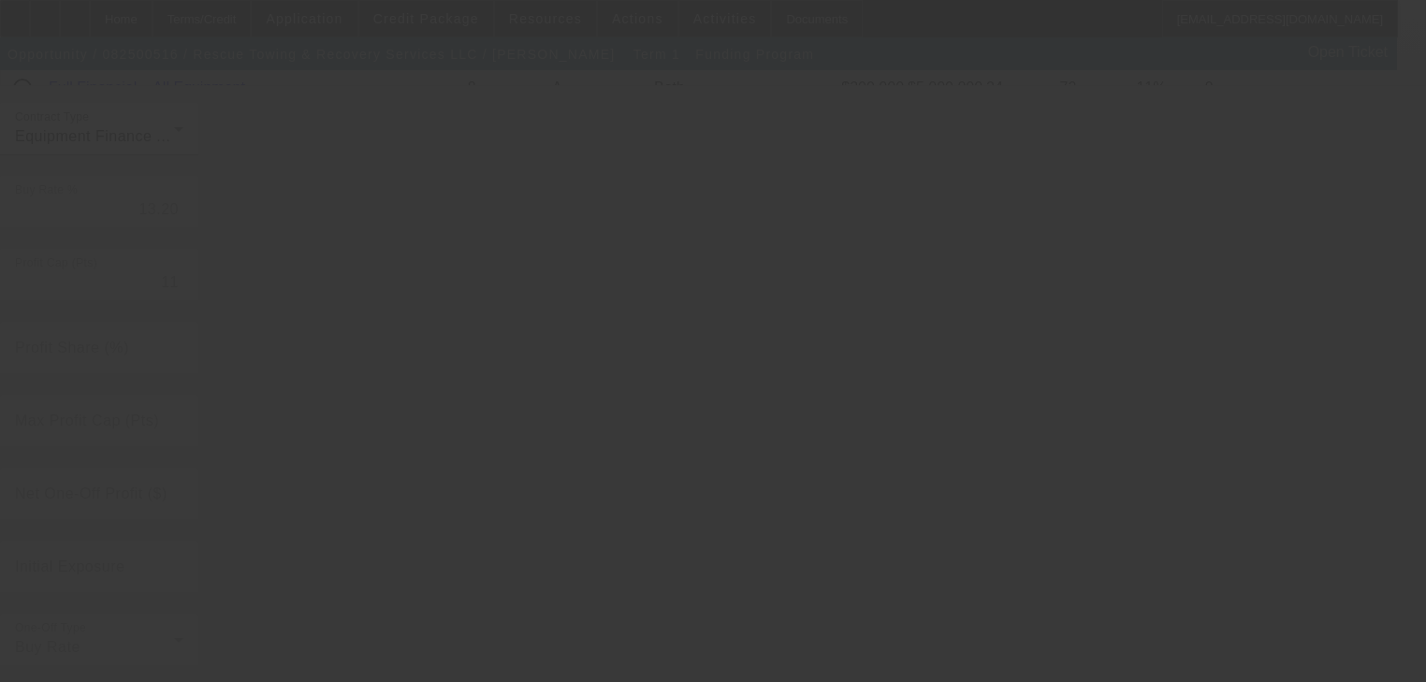
radio input "true"
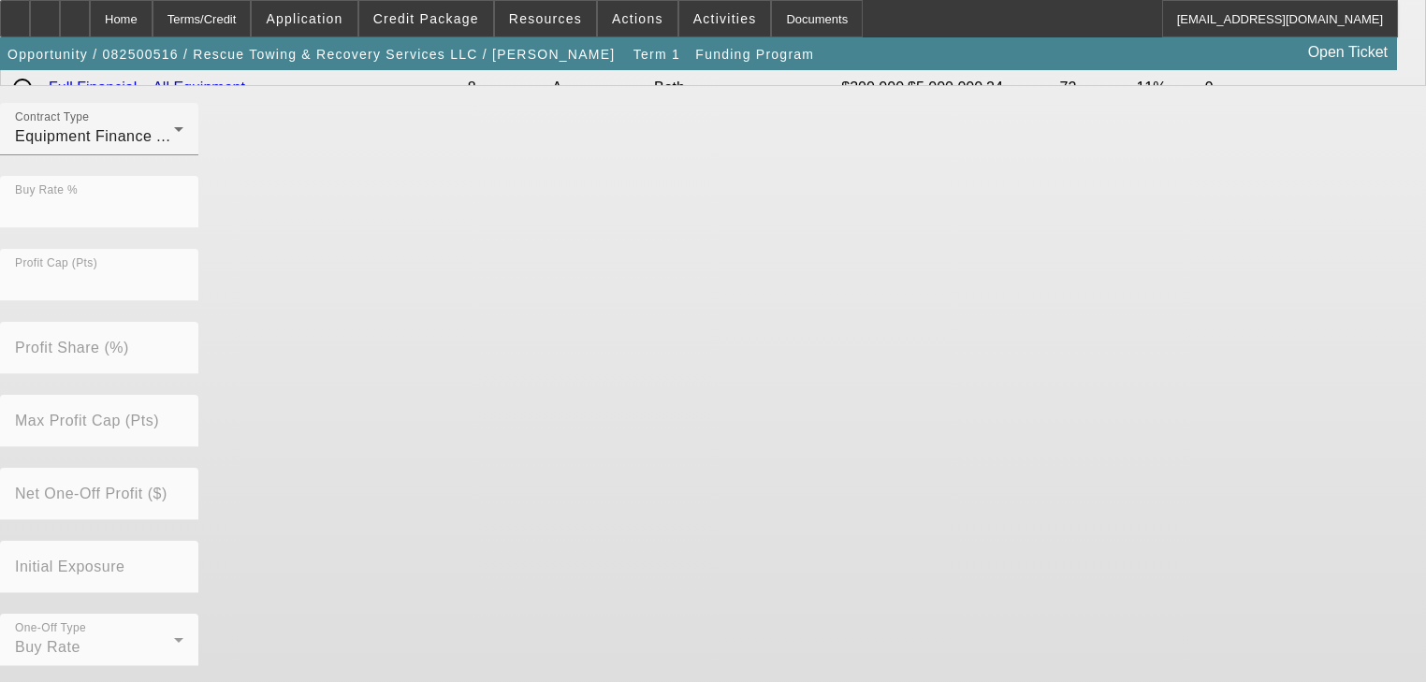
scroll to position [0, 0]
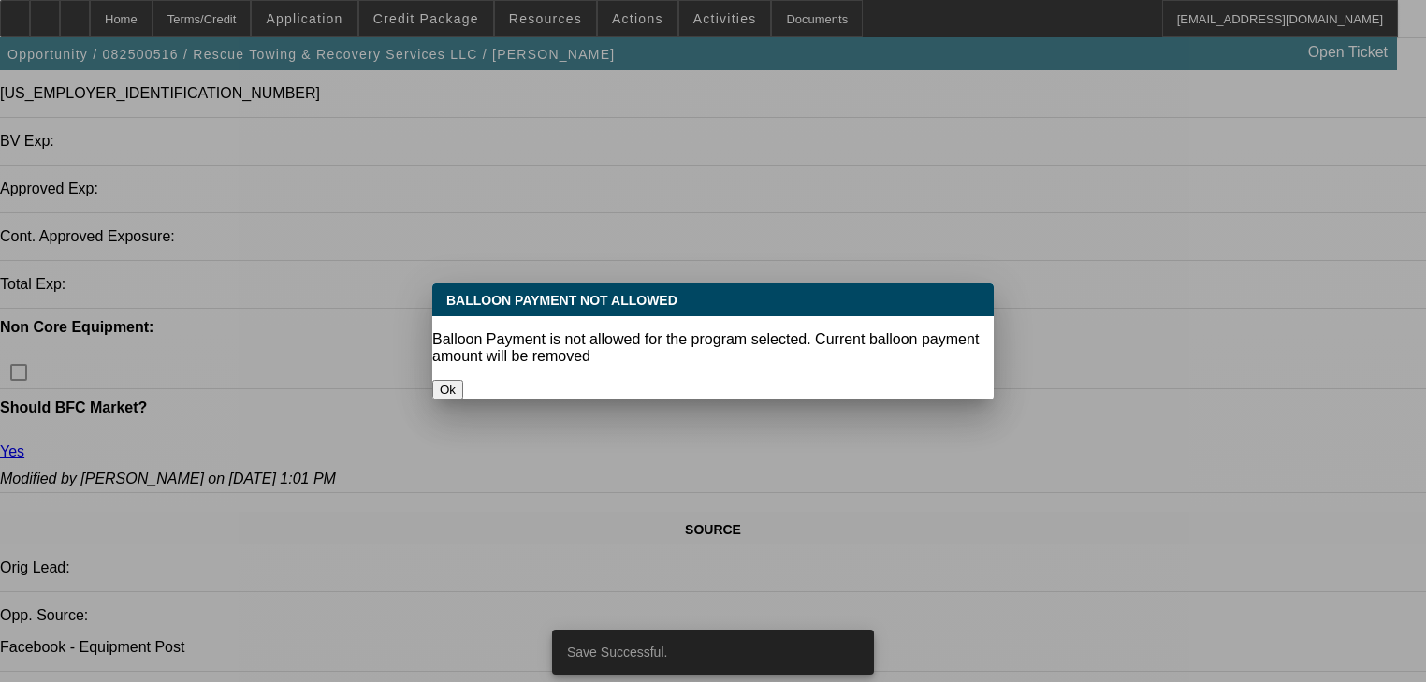
select select "0"
select select "6"
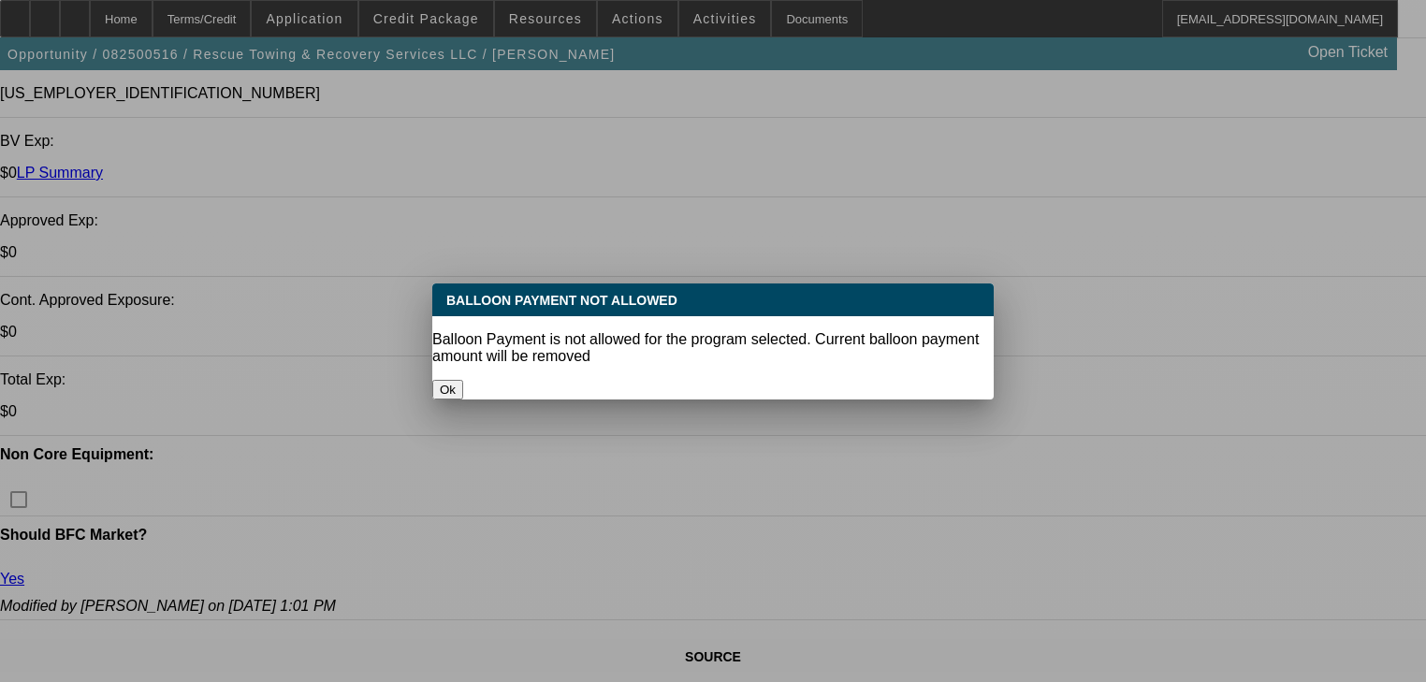
click at [463, 380] on button "Ok" at bounding box center [447, 390] width 31 height 20
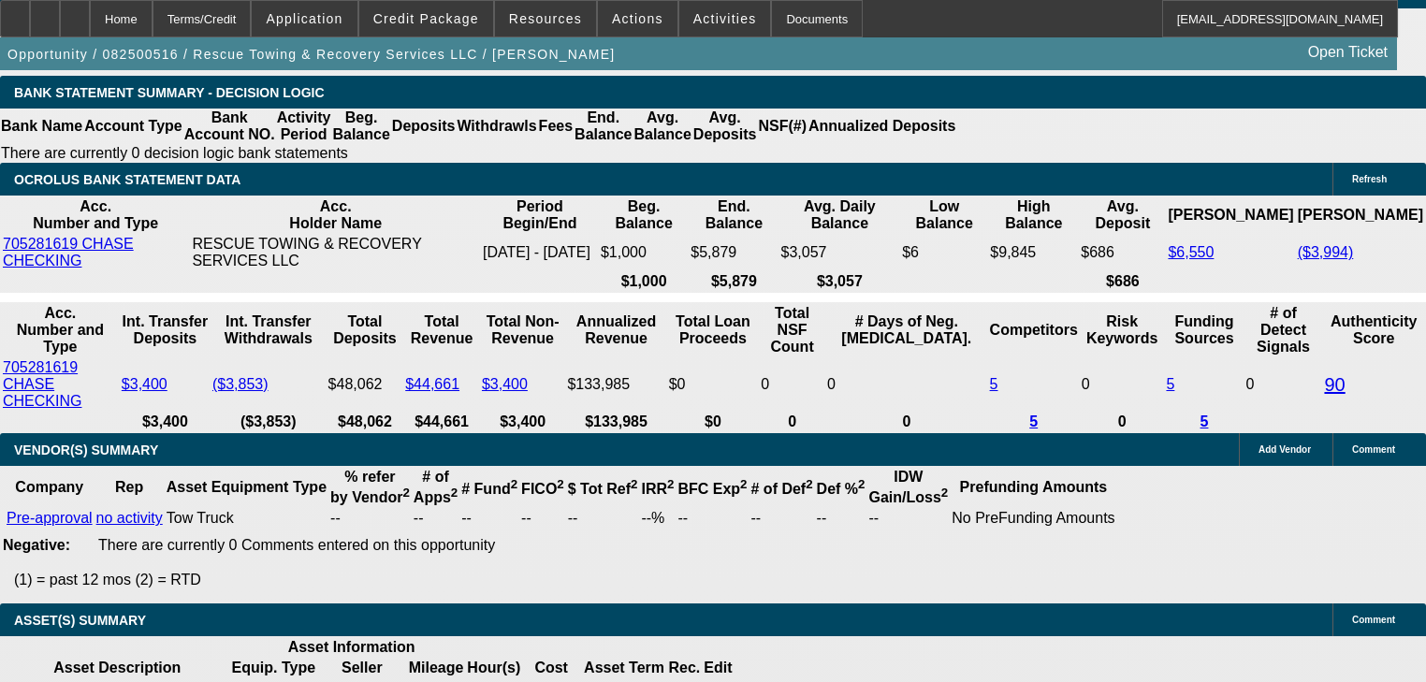
scroll to position [3518, 0]
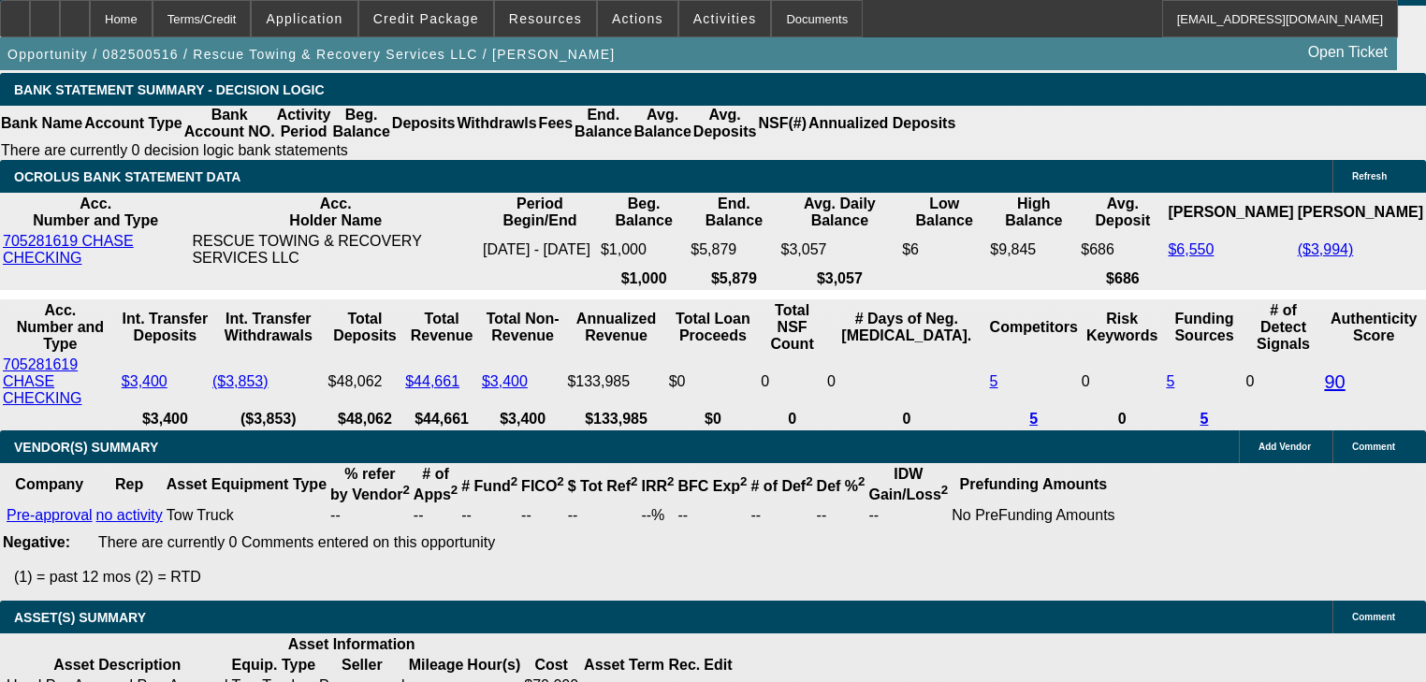
type input "2"
type input "UNKNOWN"
type input "$1,165.60"
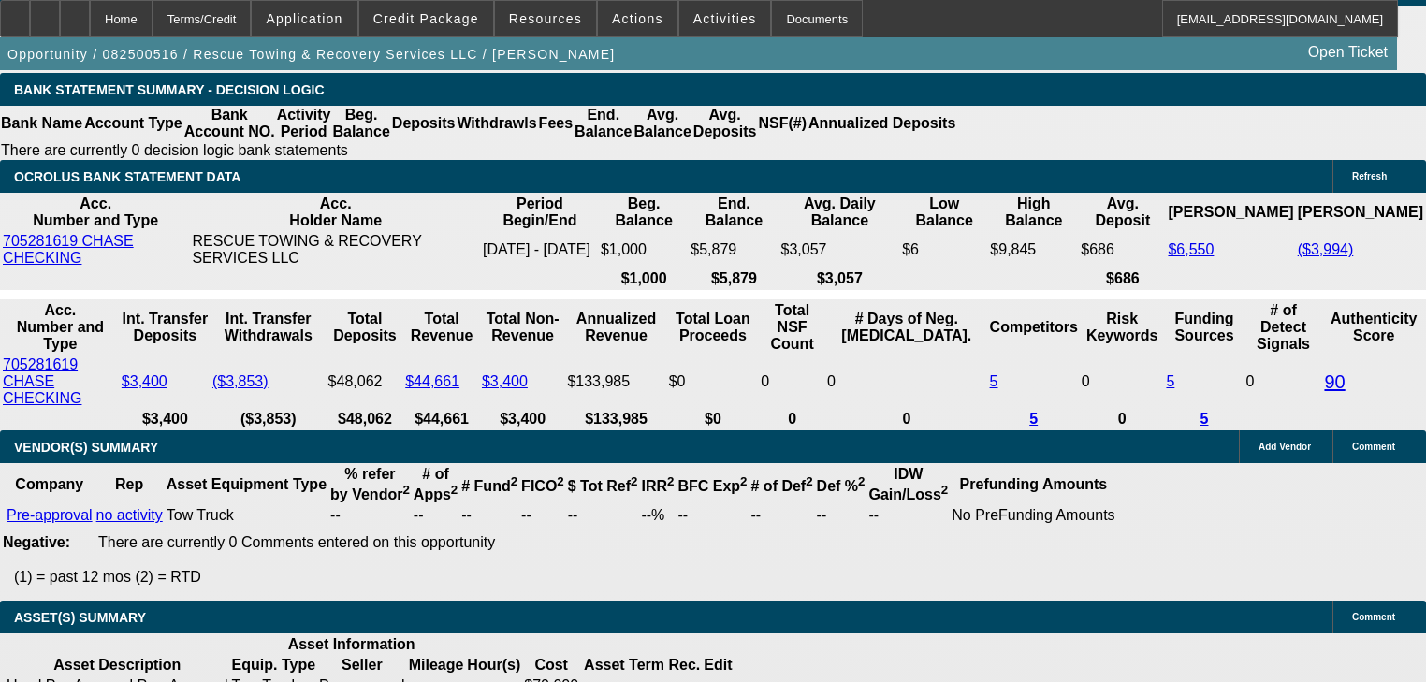
type input "20"
type input "$1,761.84"
type input "20"
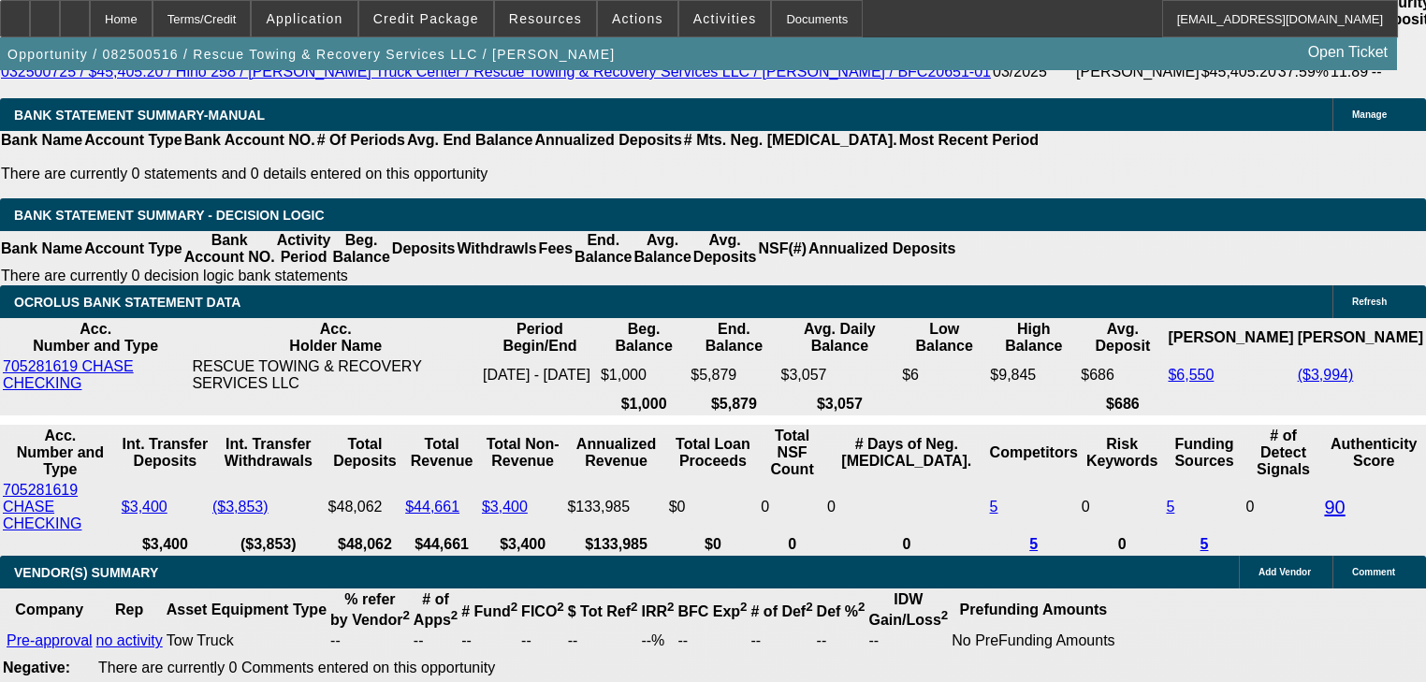
scroll to position [3293, 0]
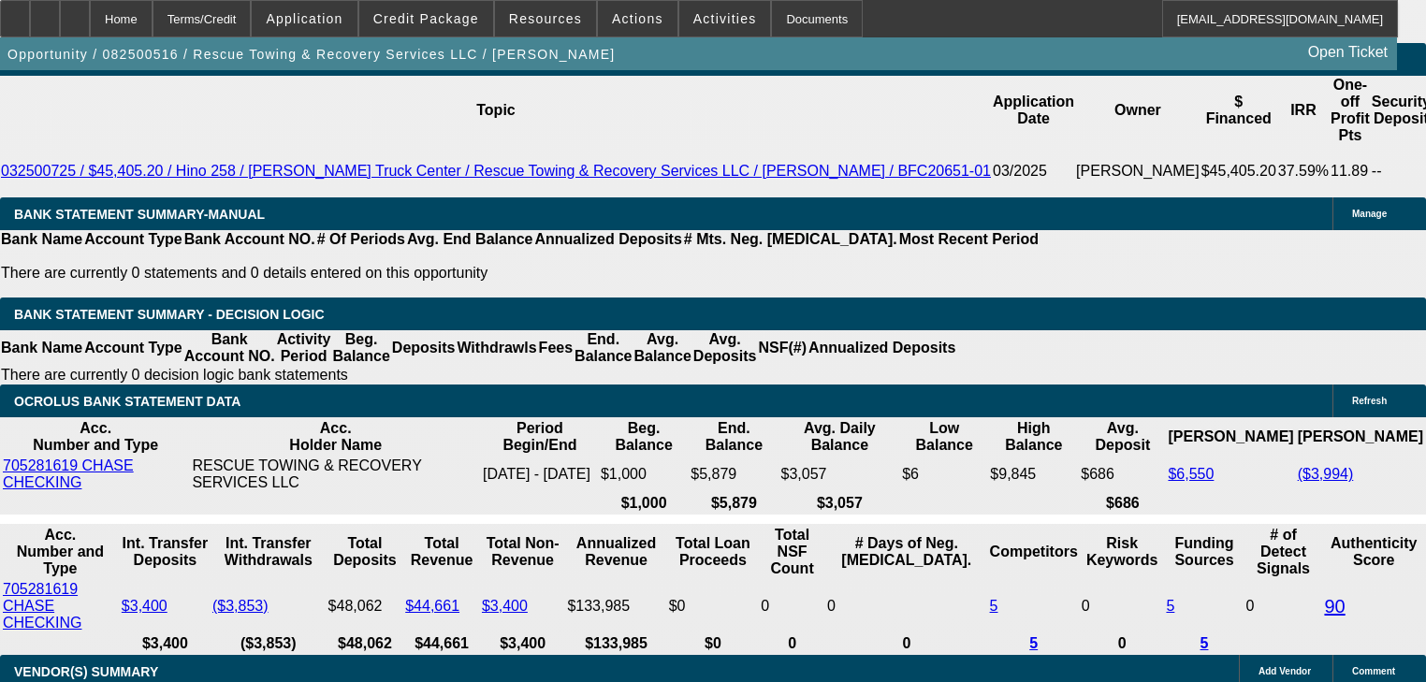
type input "$0.00"
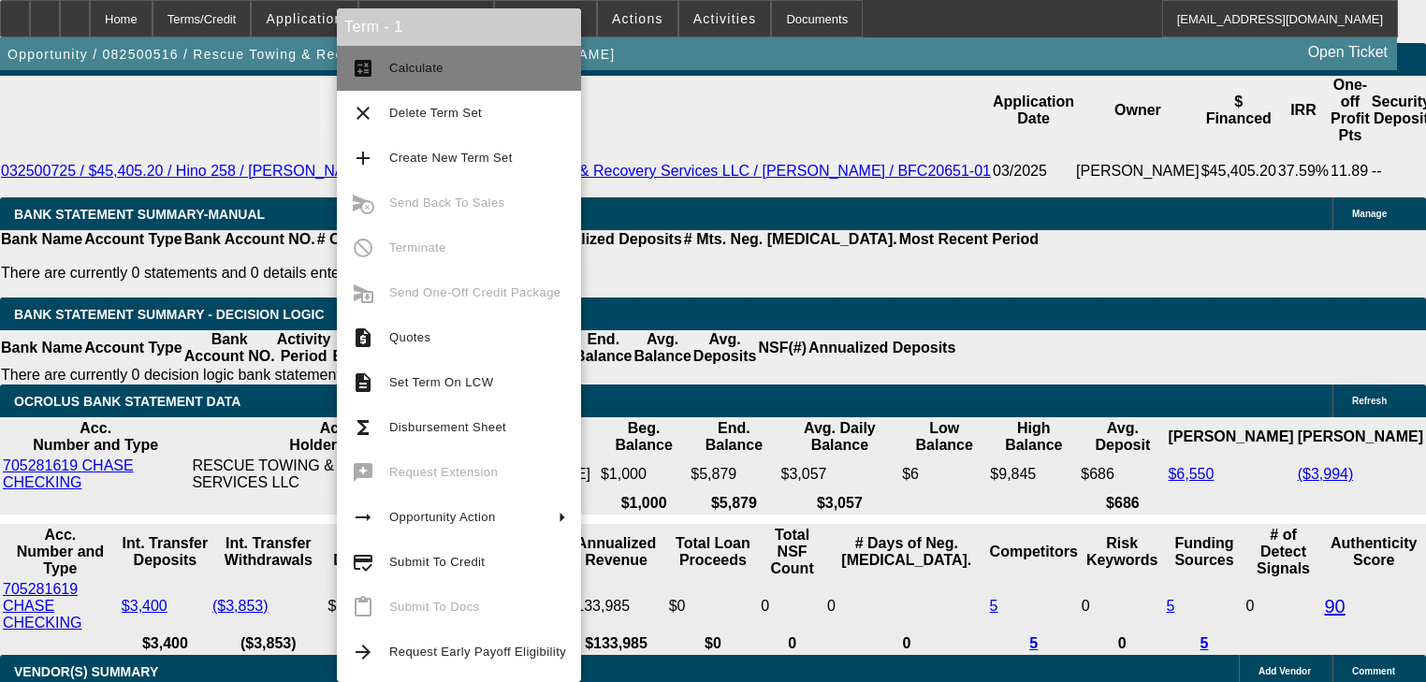
click at [400, 72] on span "Calculate" at bounding box center [416, 68] width 54 height 14
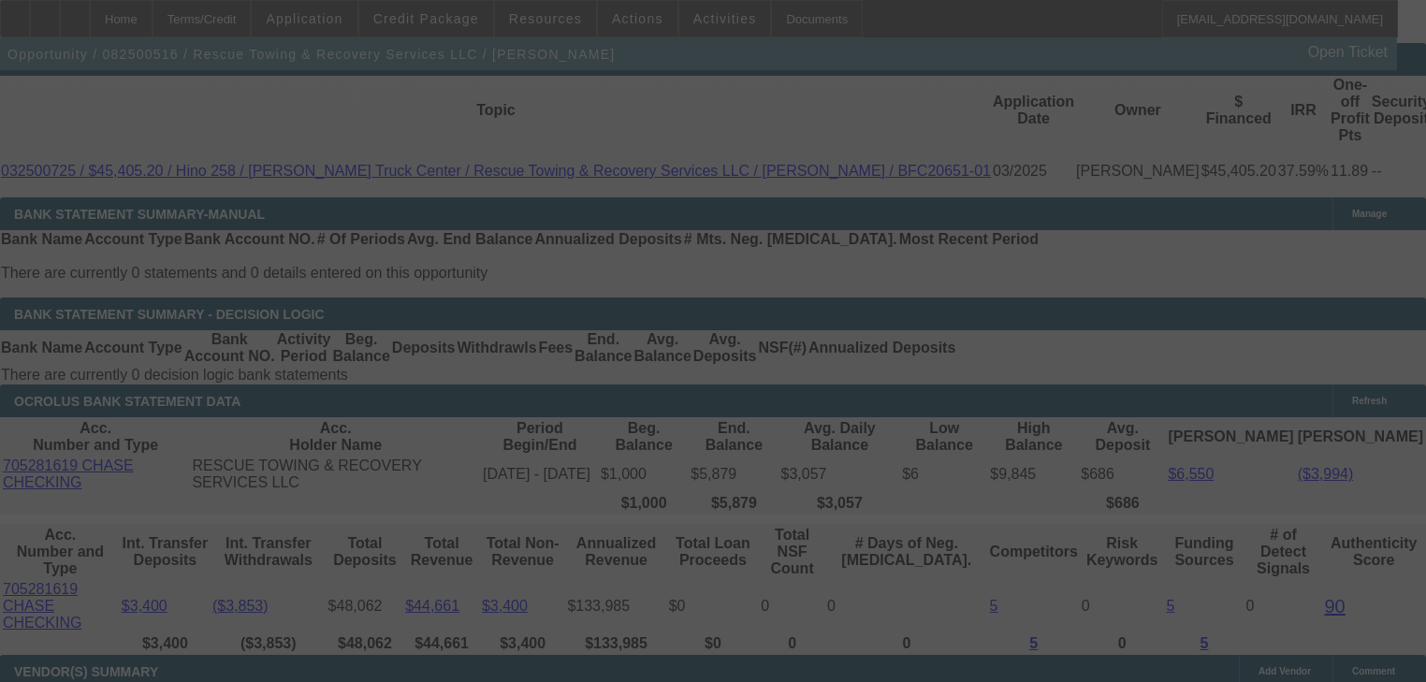
select select "0"
select select "6"
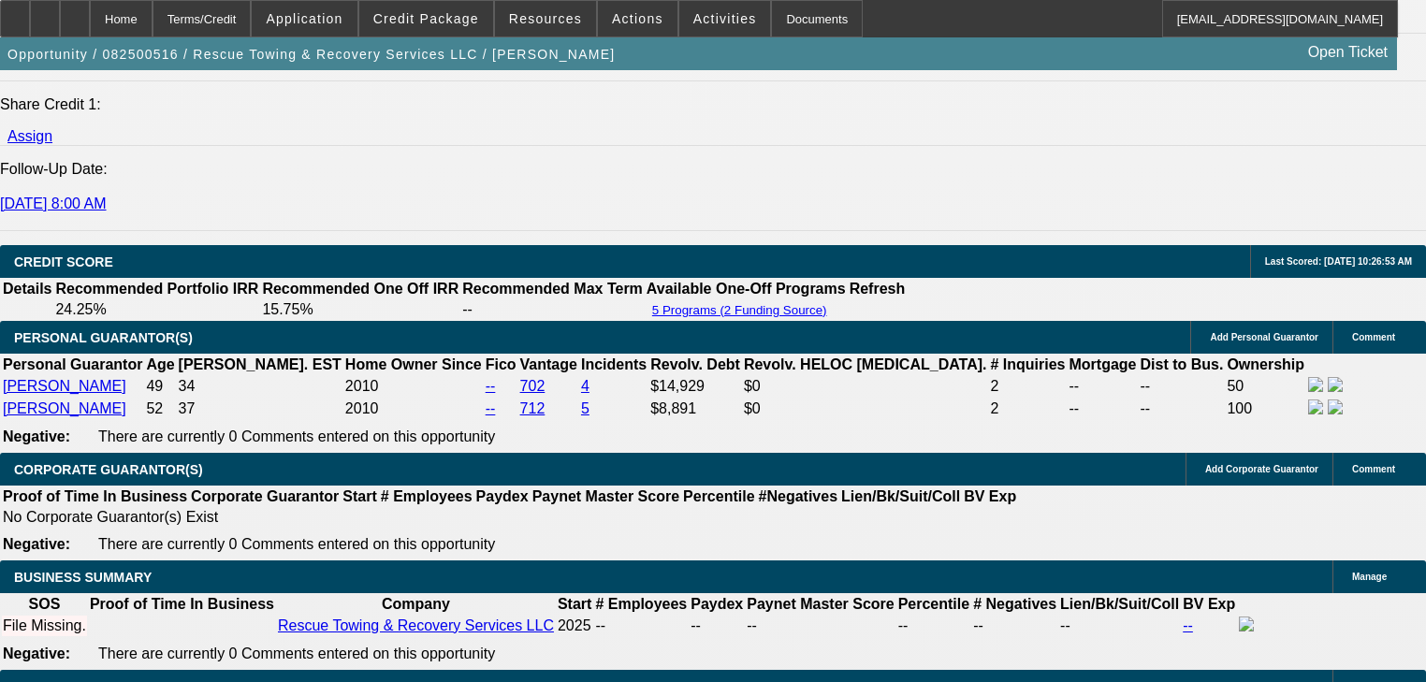
scroll to position [2470, 0]
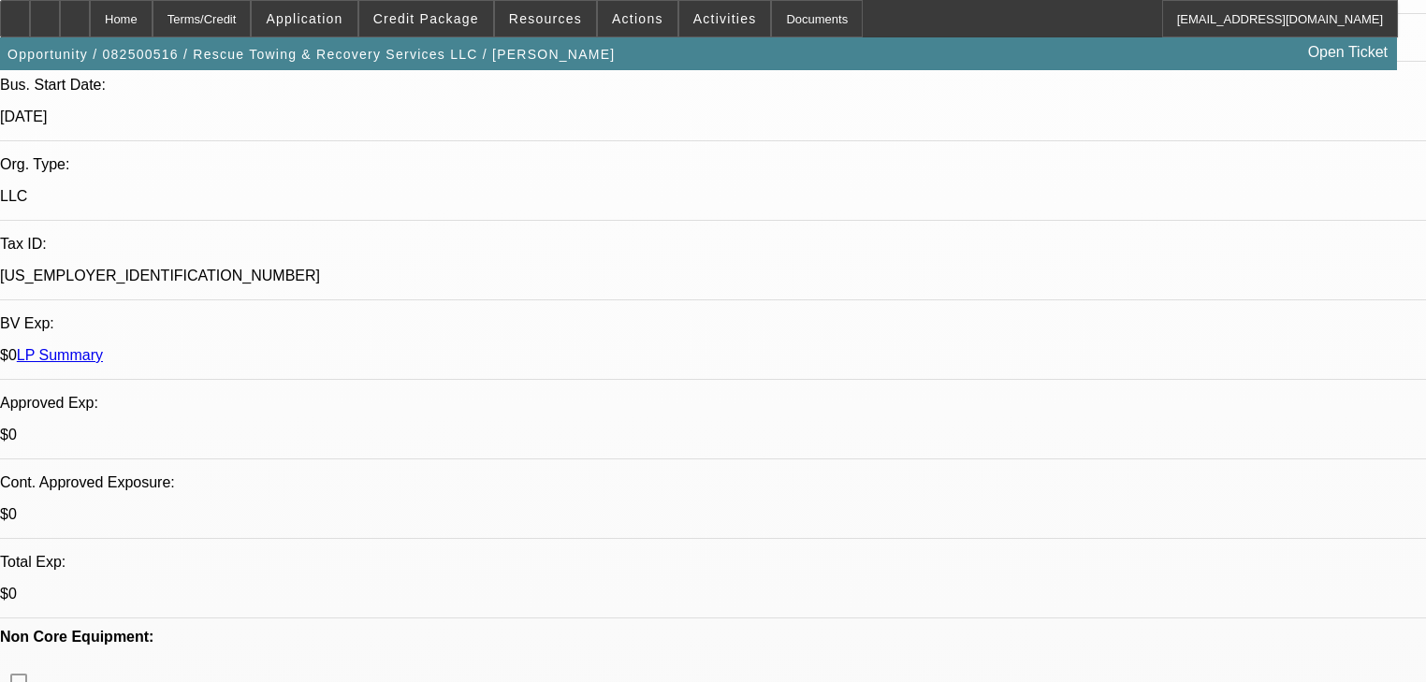
scroll to position [524, 0]
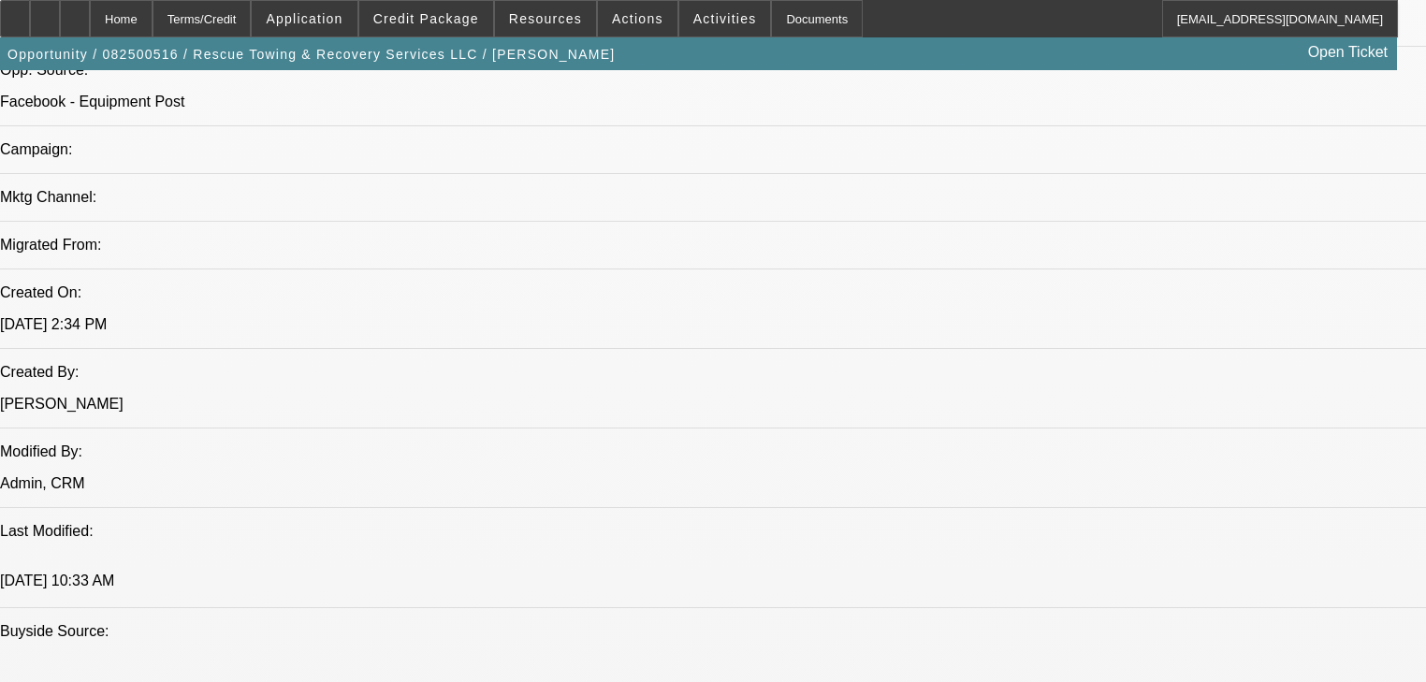
scroll to position [1123, 0]
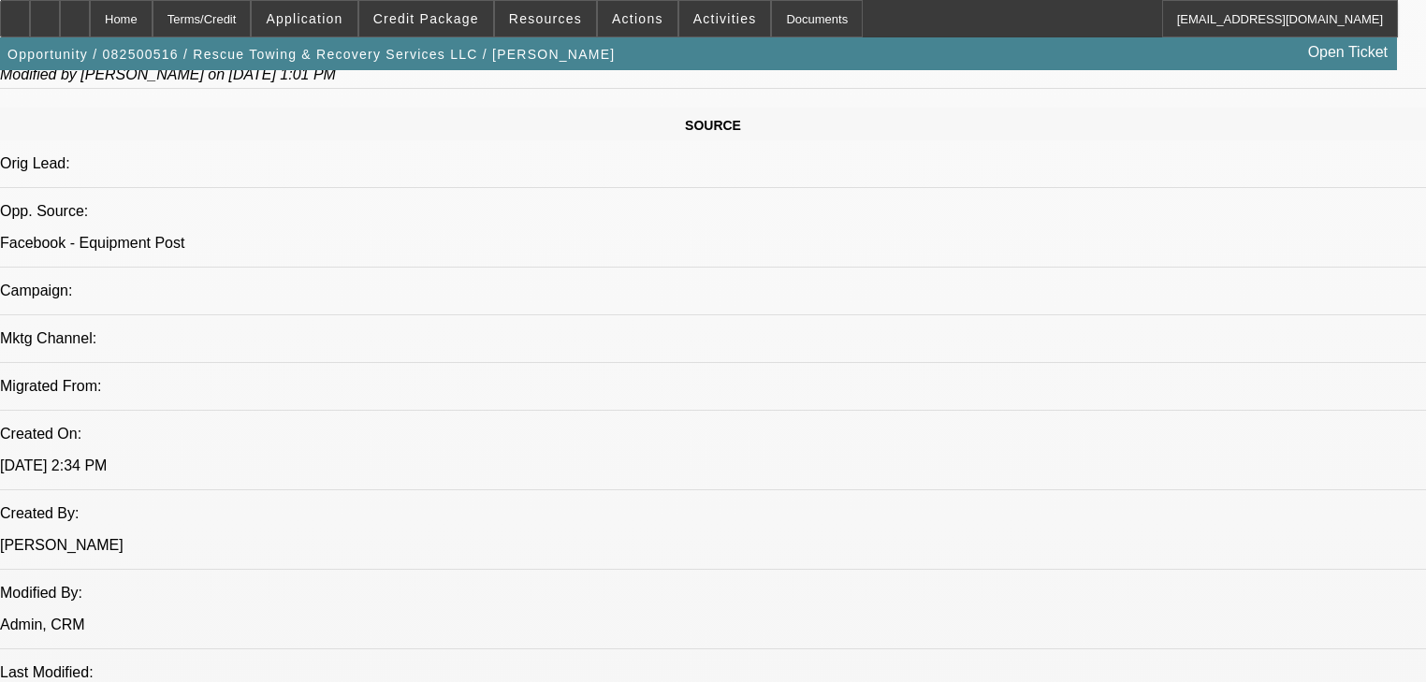
click at [422, 10] on span at bounding box center [426, 18] width 134 height 45
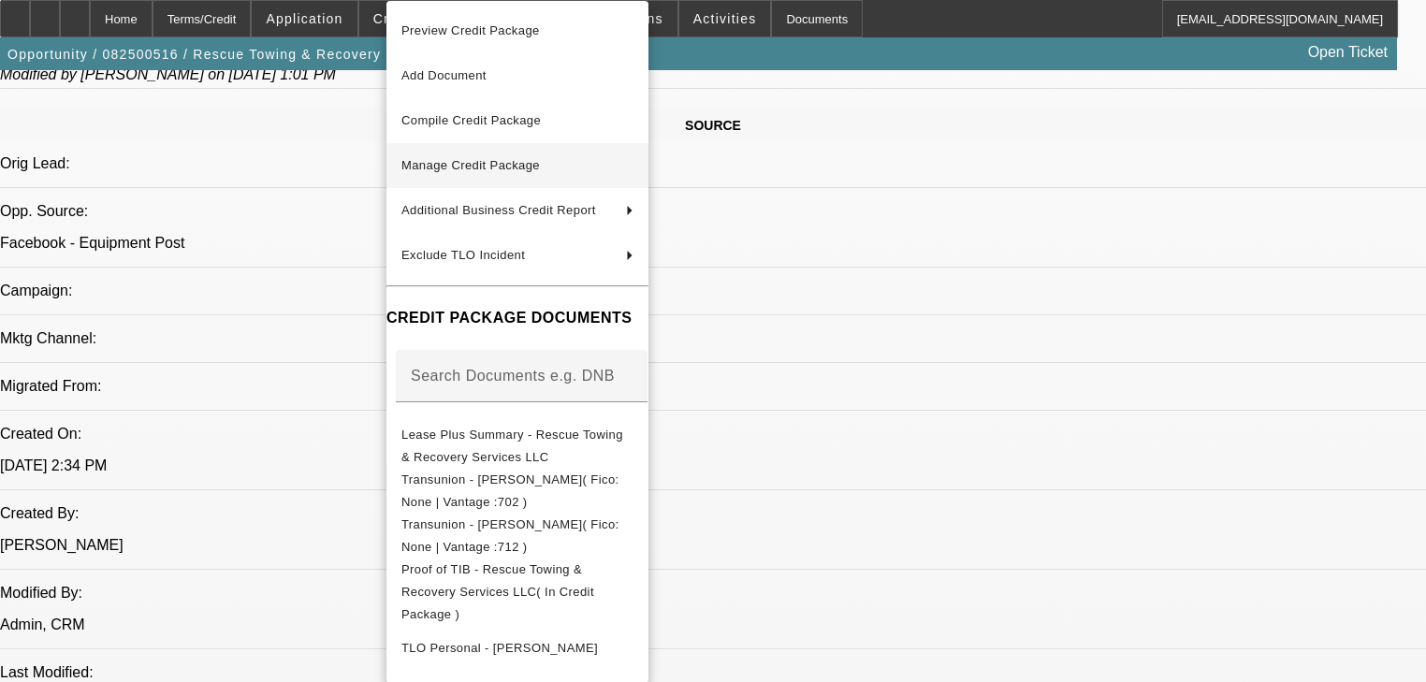
click at [513, 184] on button "Manage Credit Package" at bounding box center [517, 165] width 262 height 45
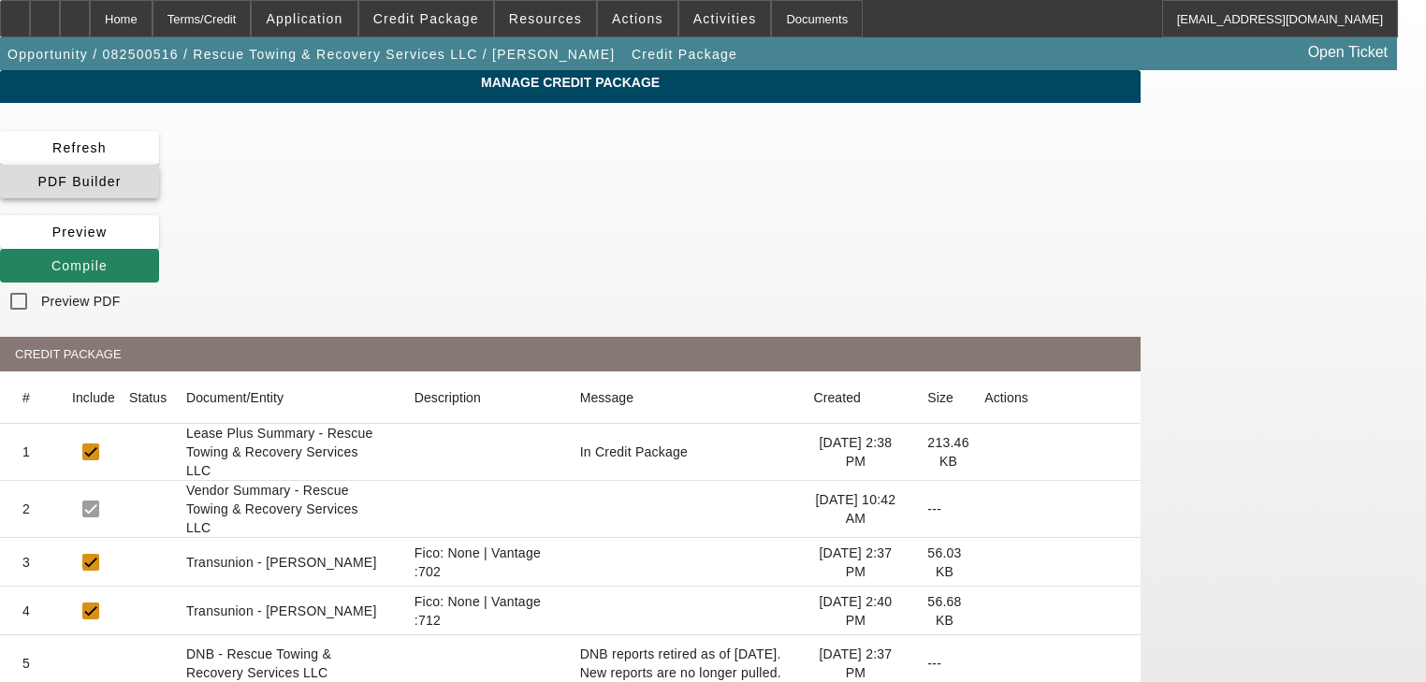
click at [121, 174] on span "PDF Builder" at bounding box center [78, 181] width 83 height 15
click at [159, 243] on span at bounding box center [79, 265] width 159 height 45
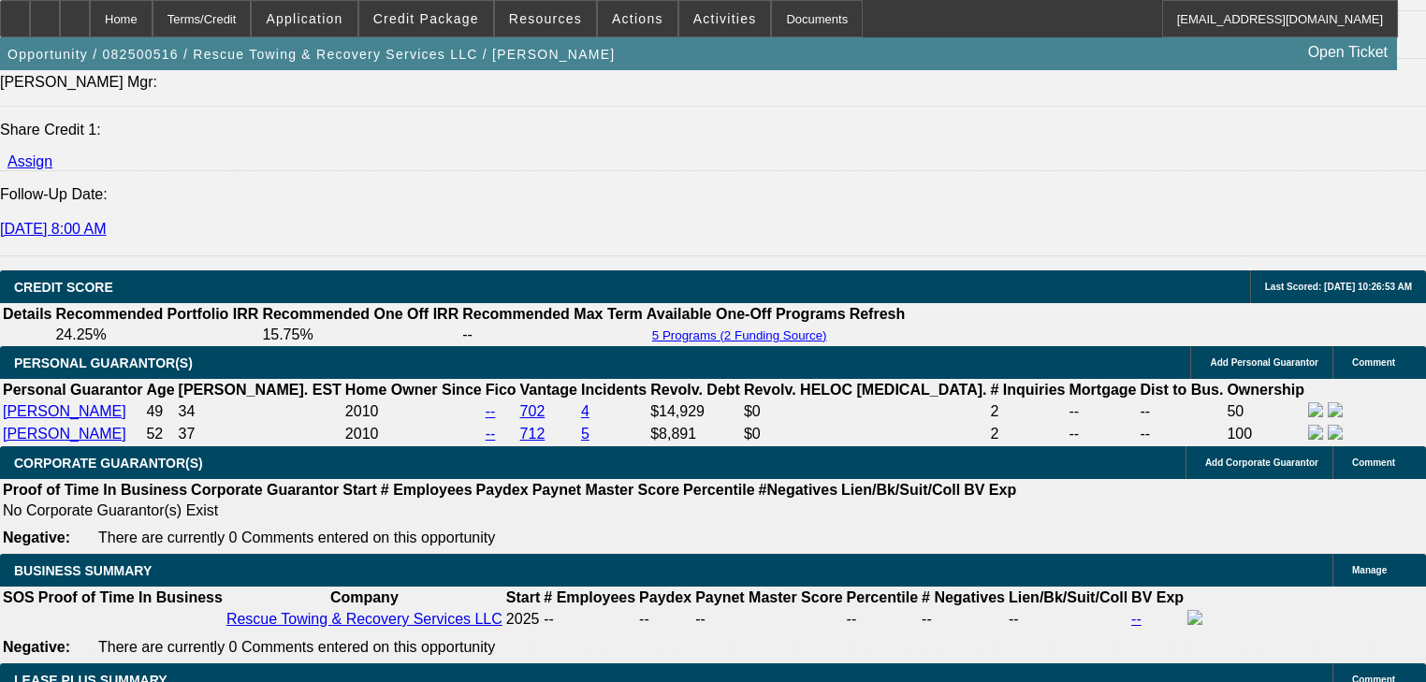
select select "0"
select select "6"
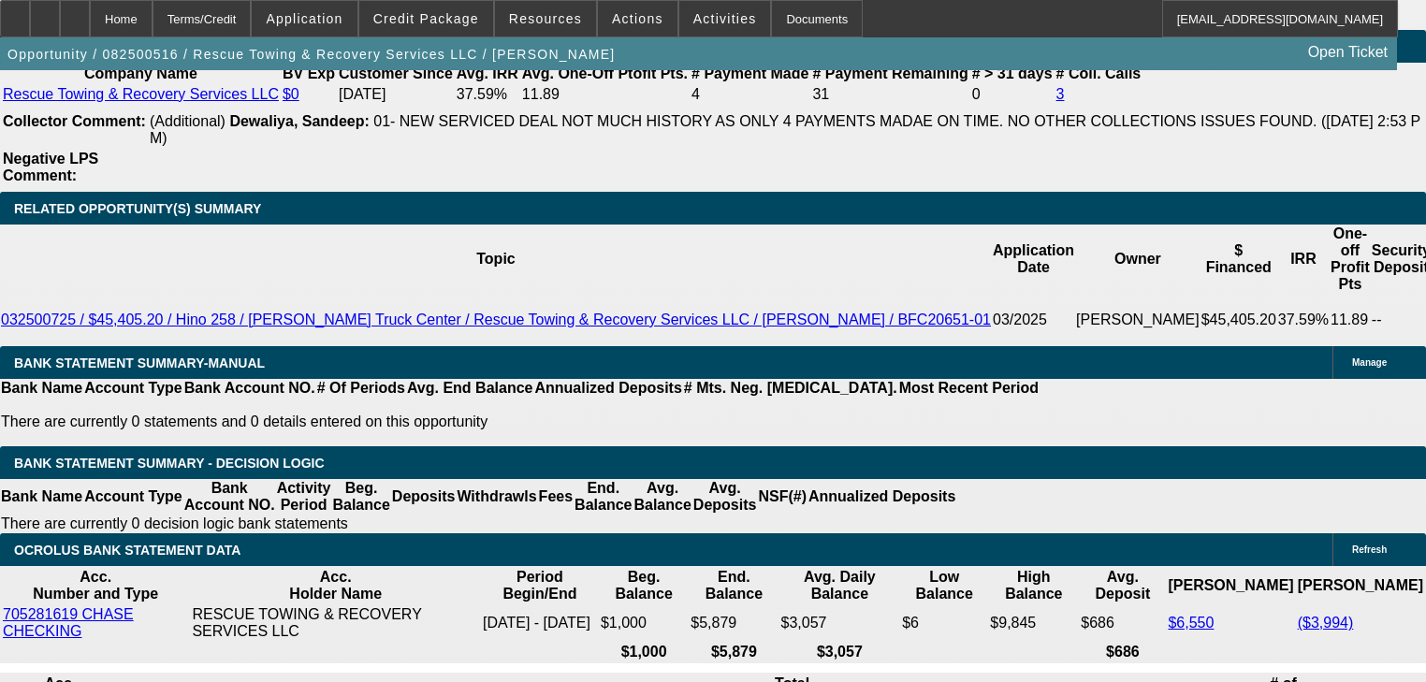
scroll to position [3146, 0]
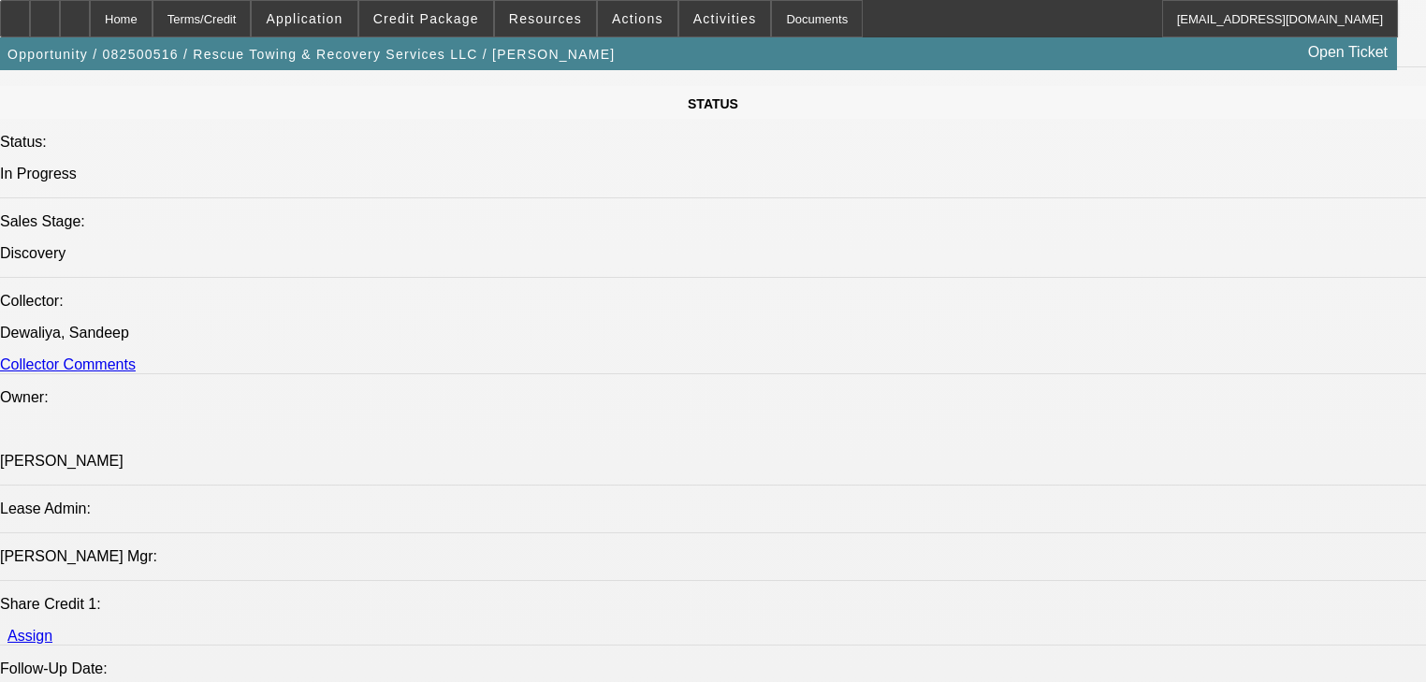
scroll to position [1984, 0]
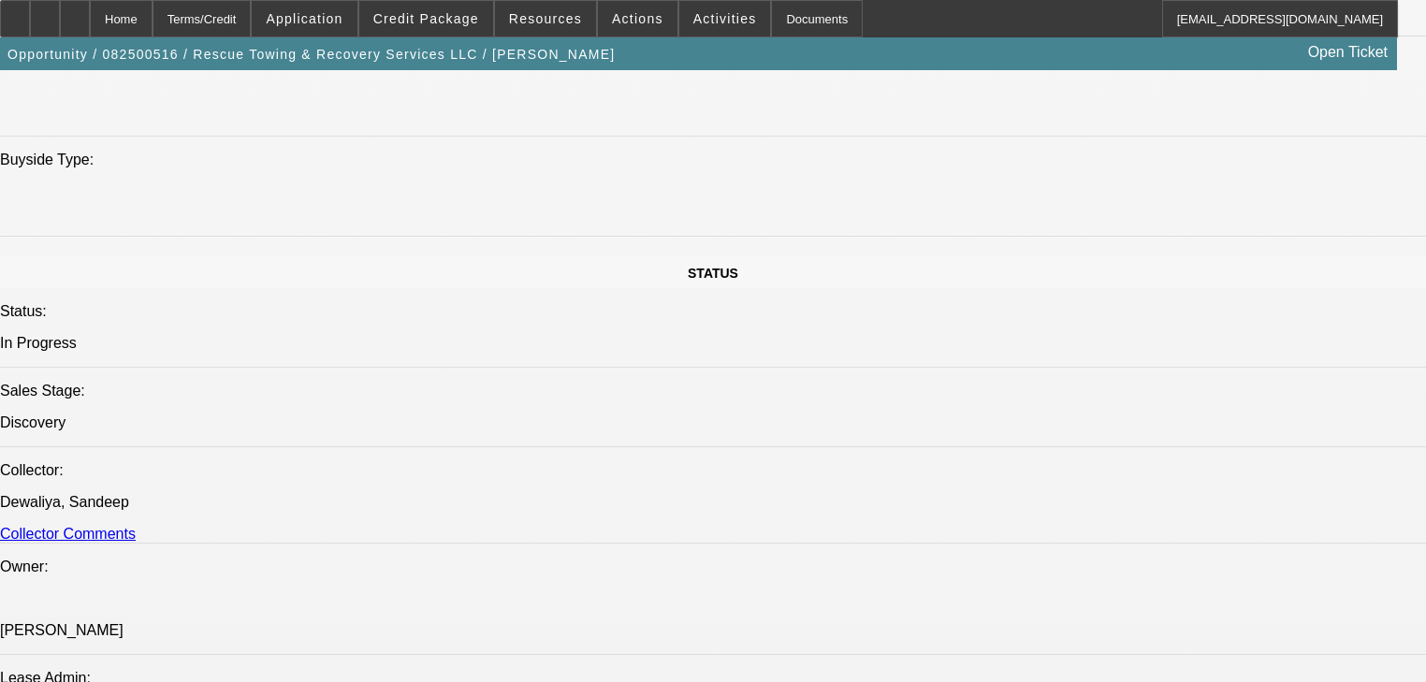
scroll to position [1835, 0]
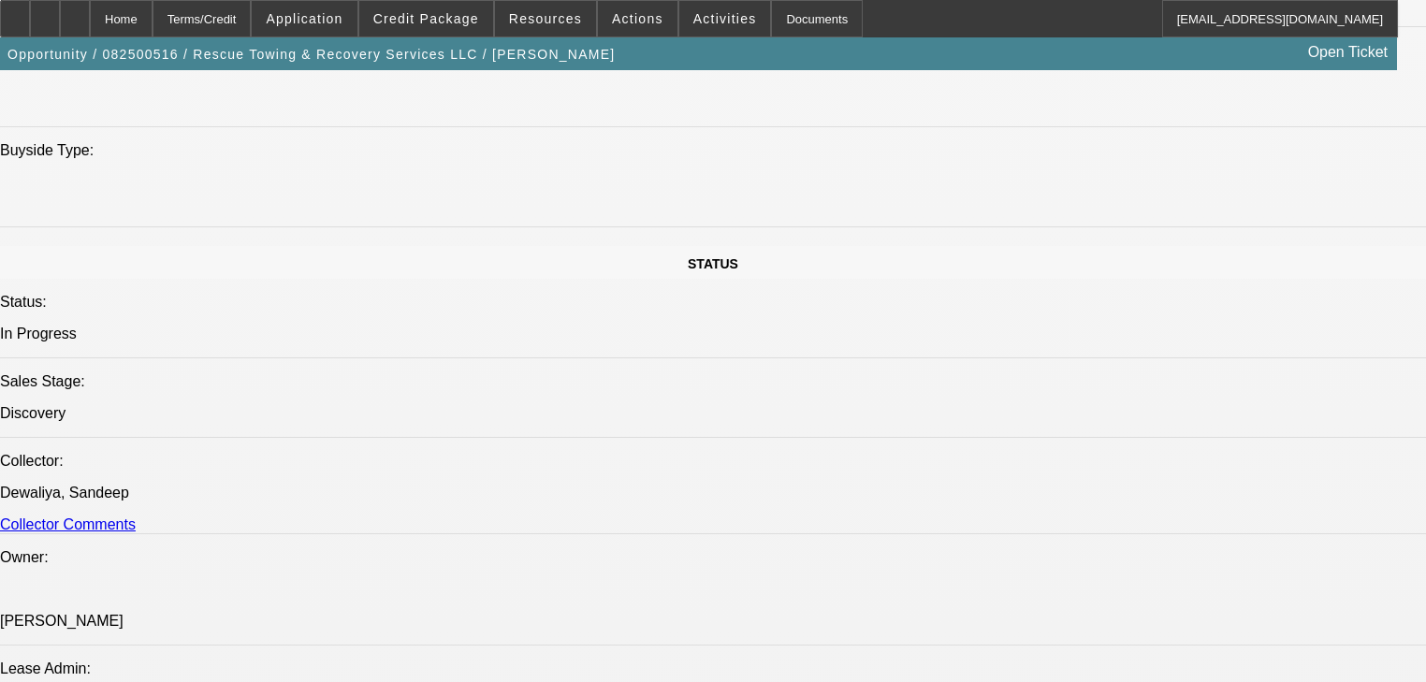
scroll to position [1752, 0]
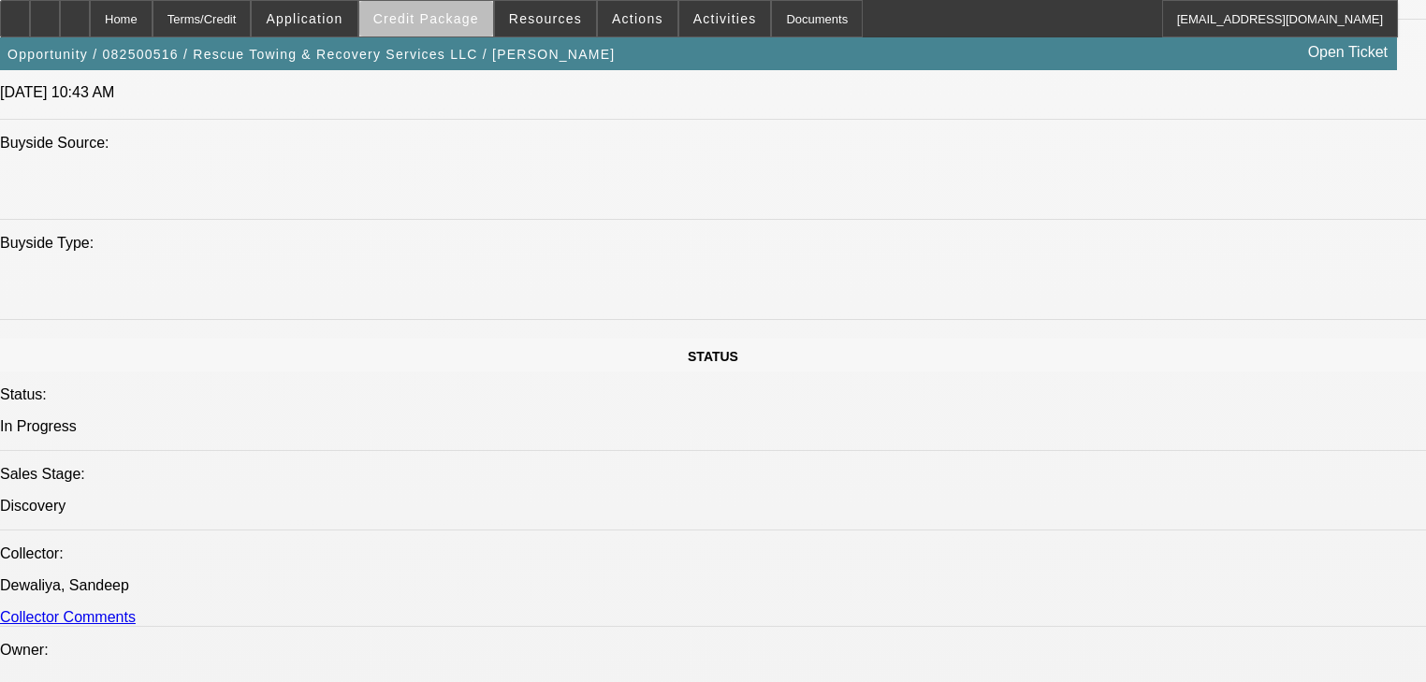
click at [472, 26] on span at bounding box center [426, 18] width 134 height 45
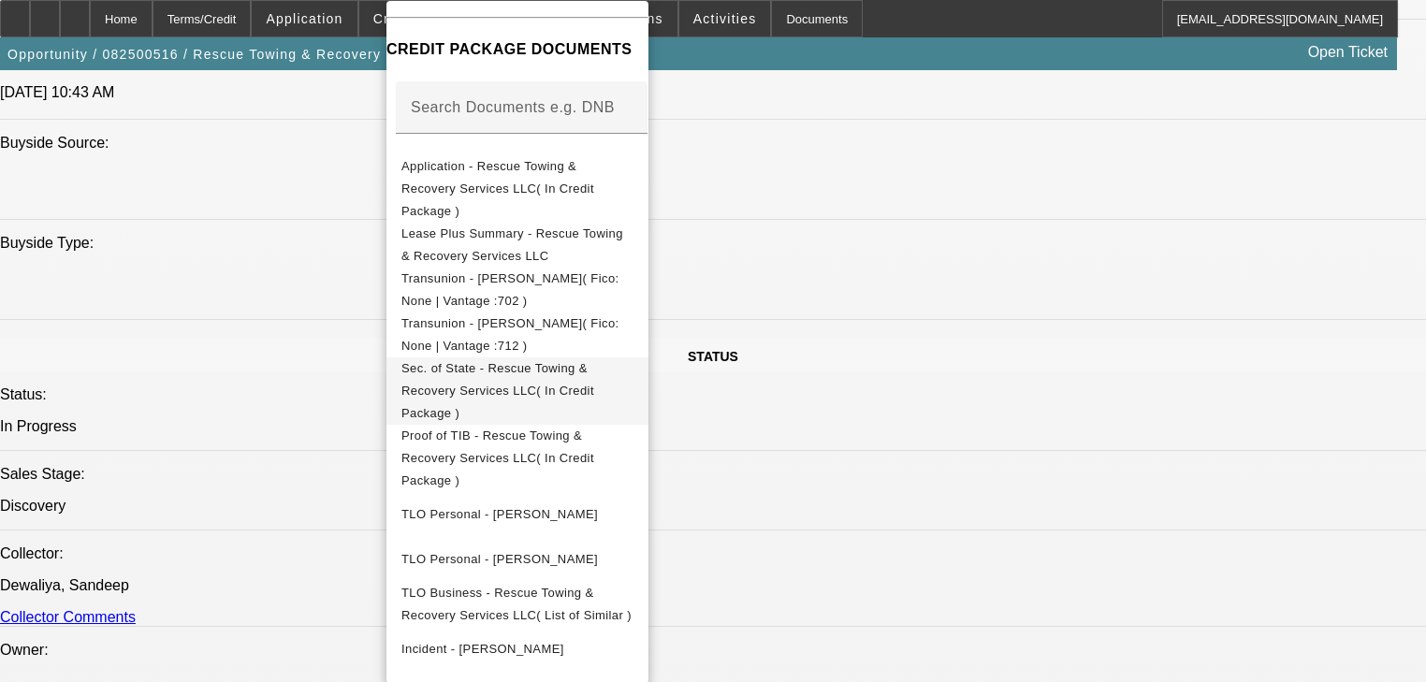
scroll to position [288, 0]
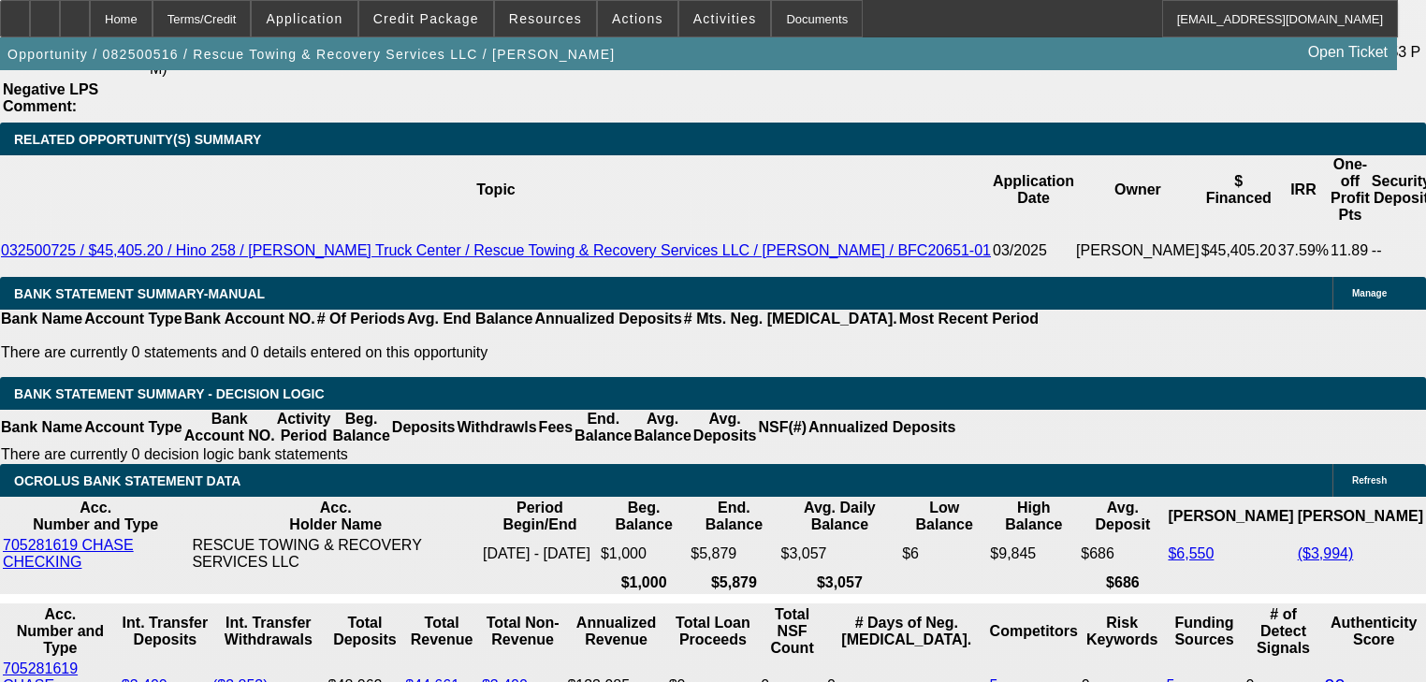
scroll to position [3347, 0]
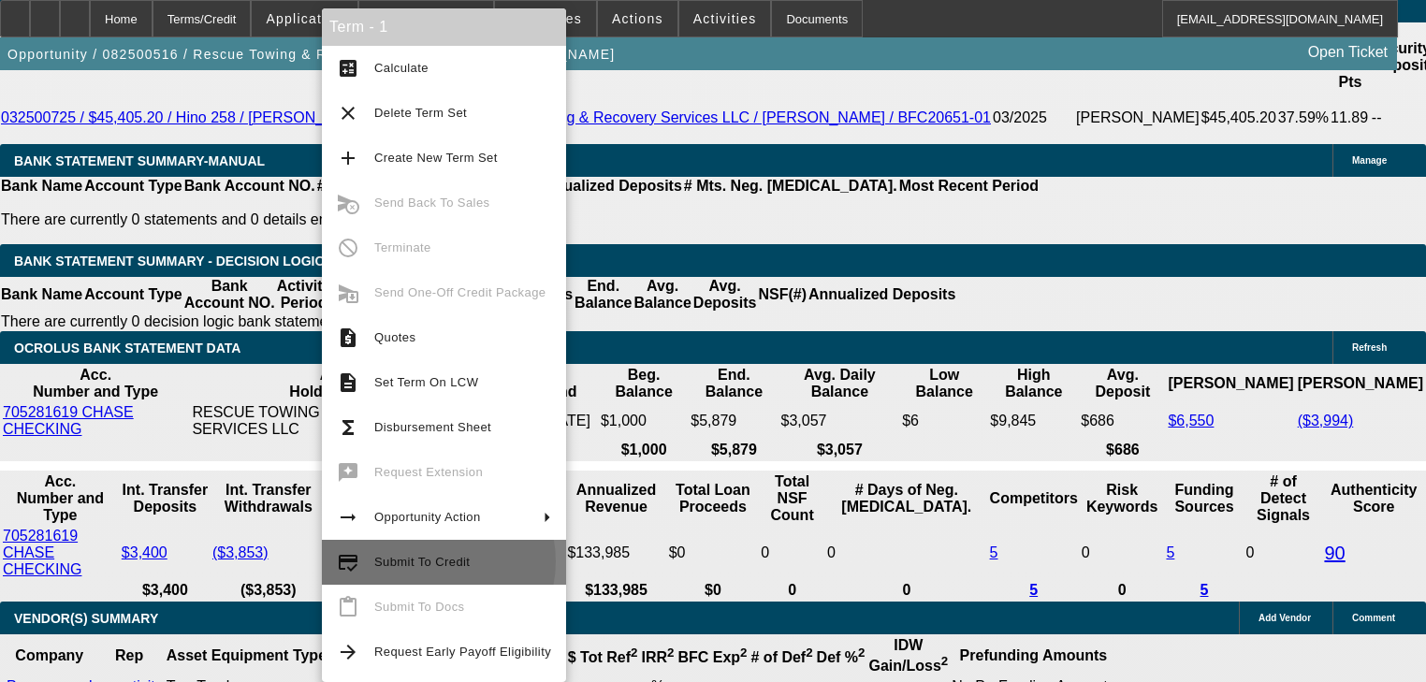
click at [430, 564] on span "Submit To Credit" at bounding box center [421, 562] width 95 height 14
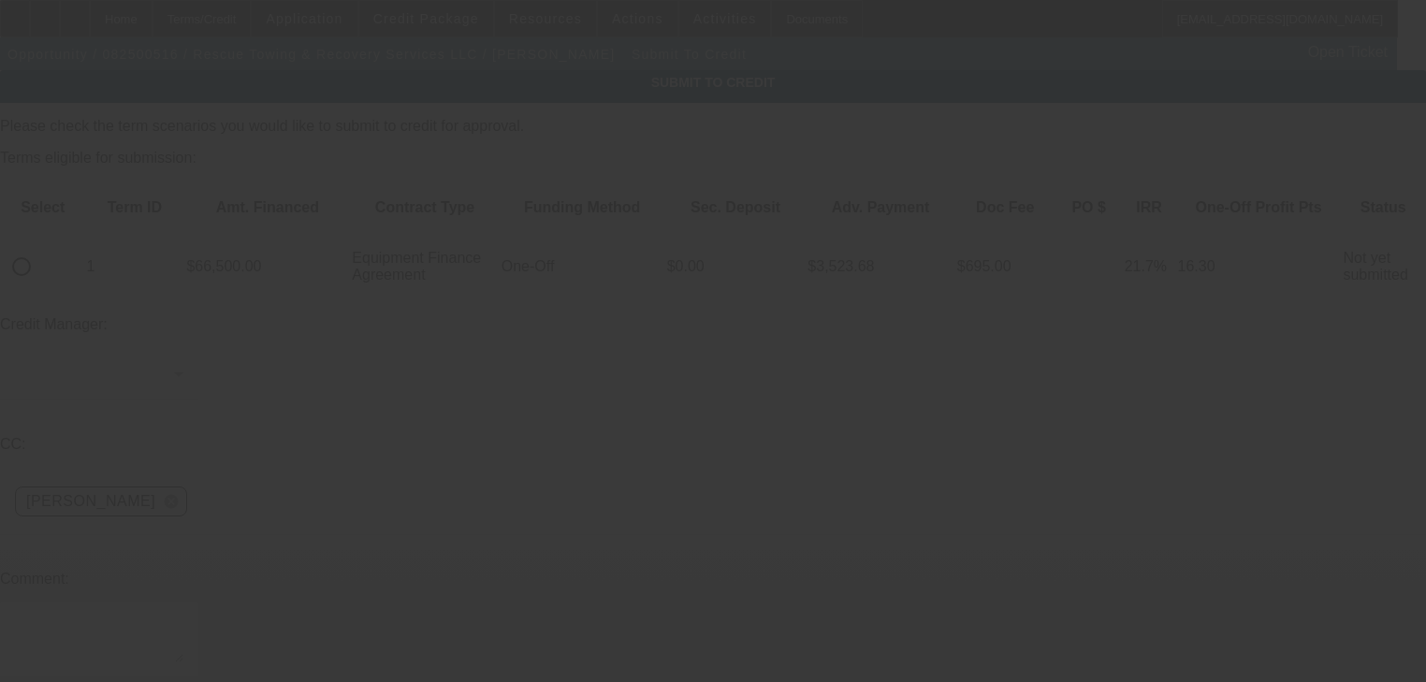
click at [40, 248] on input "radio" at bounding box center [21, 266] width 37 height 37
radio input "true"
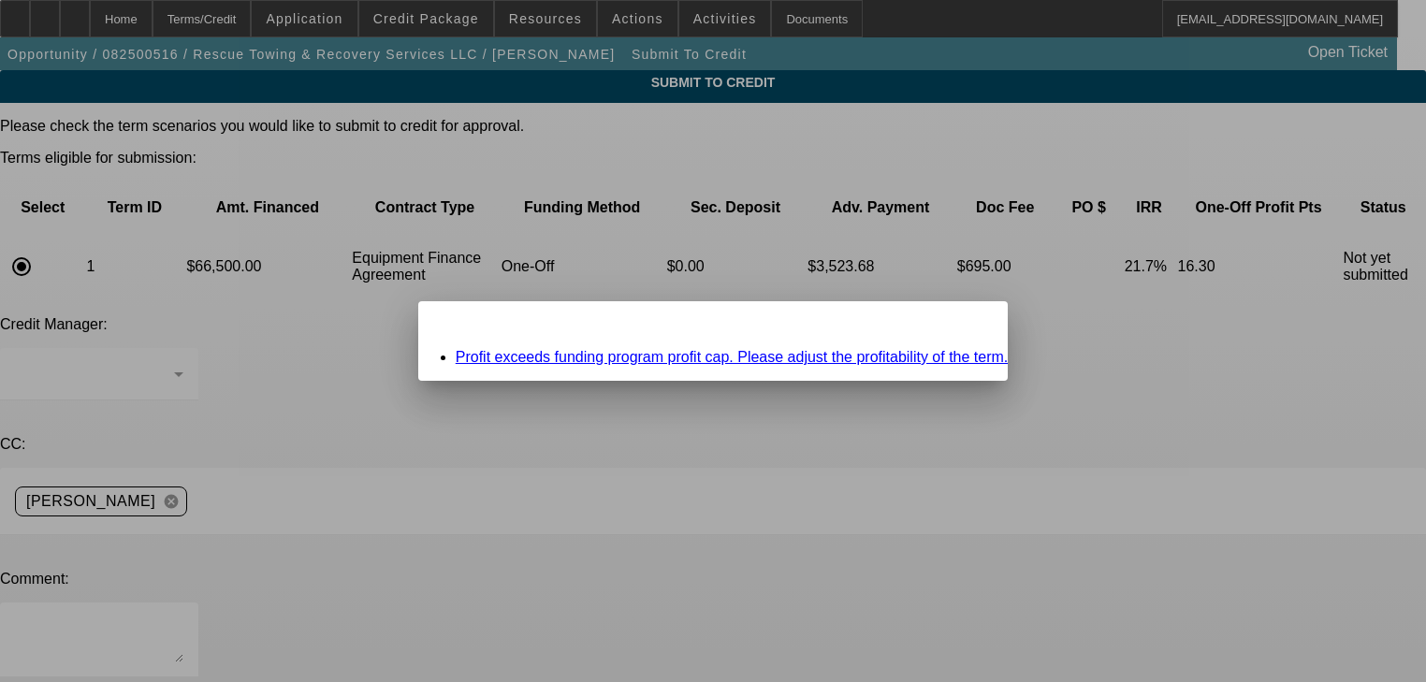
click at [555, 366] on div "Profit exceeds funding program profit cap. Please adjust the profitability of t…" at bounding box center [713, 357] width 590 height 17
click at [564, 352] on link "Profit exceeds funding program profit cap. Please adjust the profitability of t…" at bounding box center [732, 357] width 553 height 16
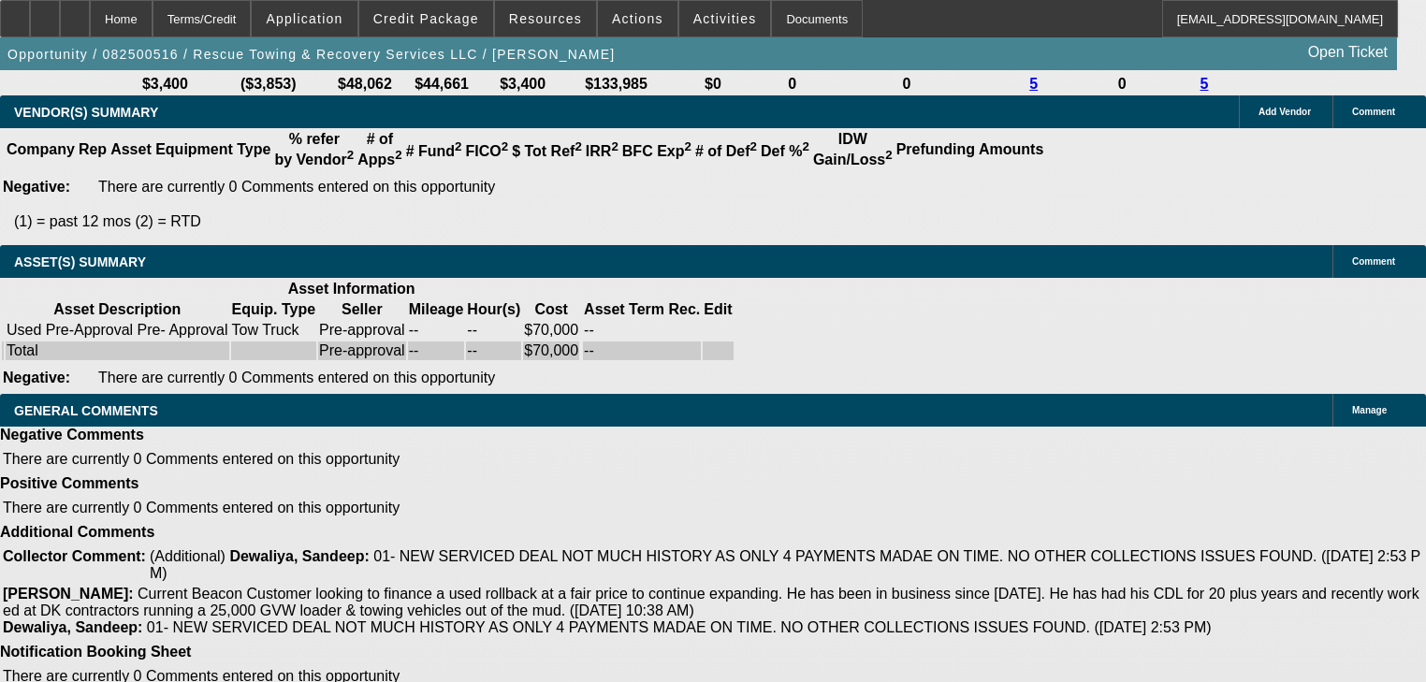
select select "0"
select select "6"
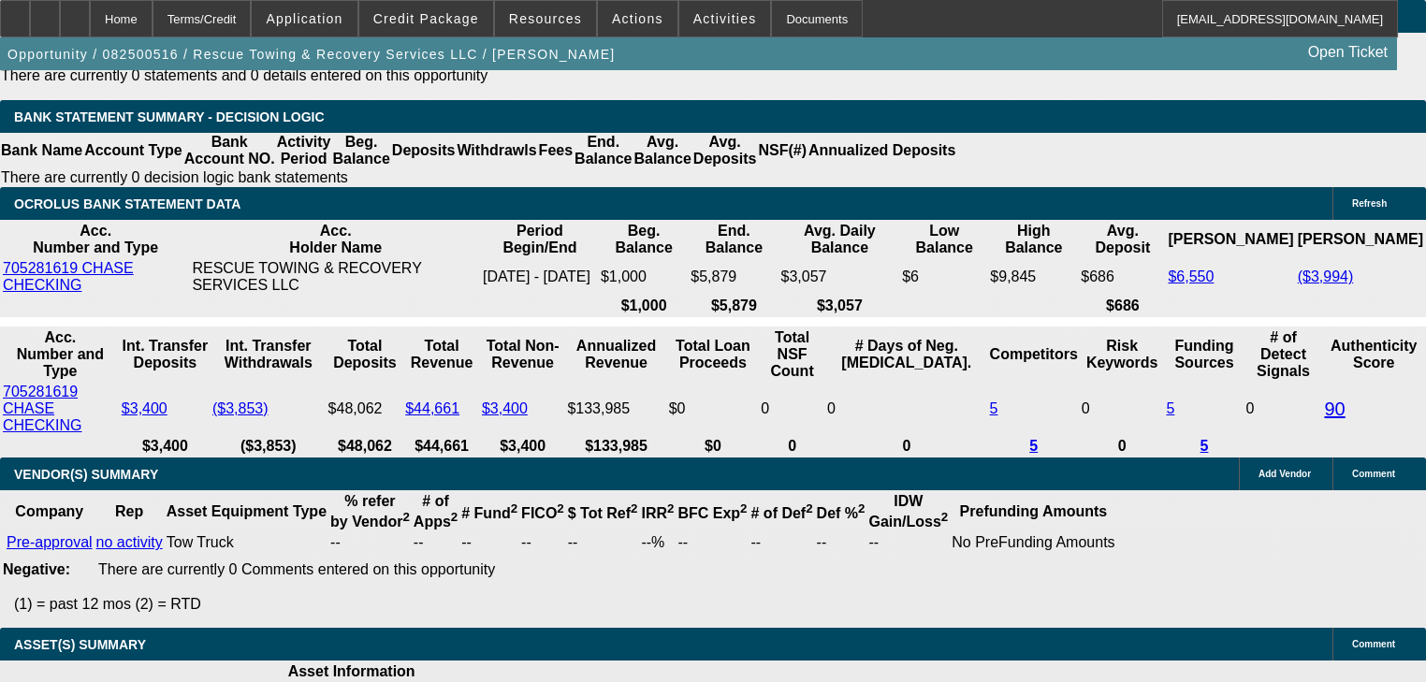
scroll to position [3479, 0]
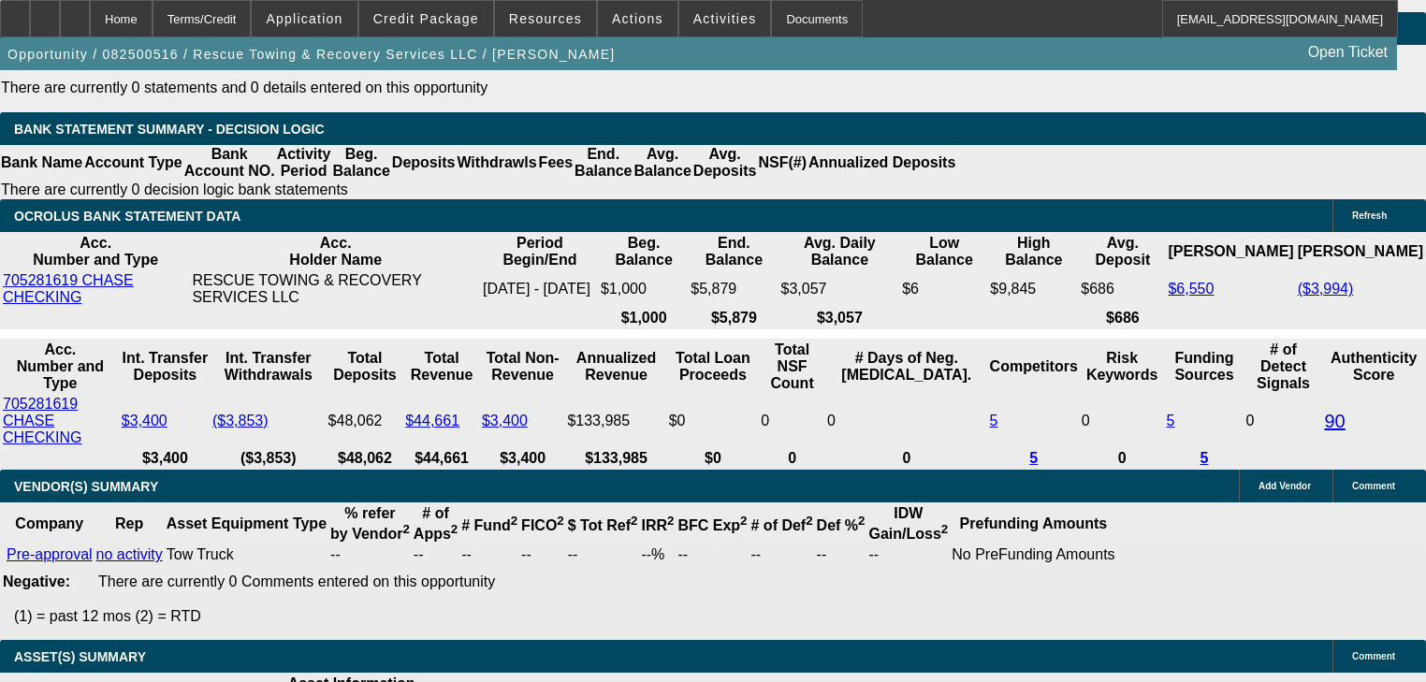
select select "2"
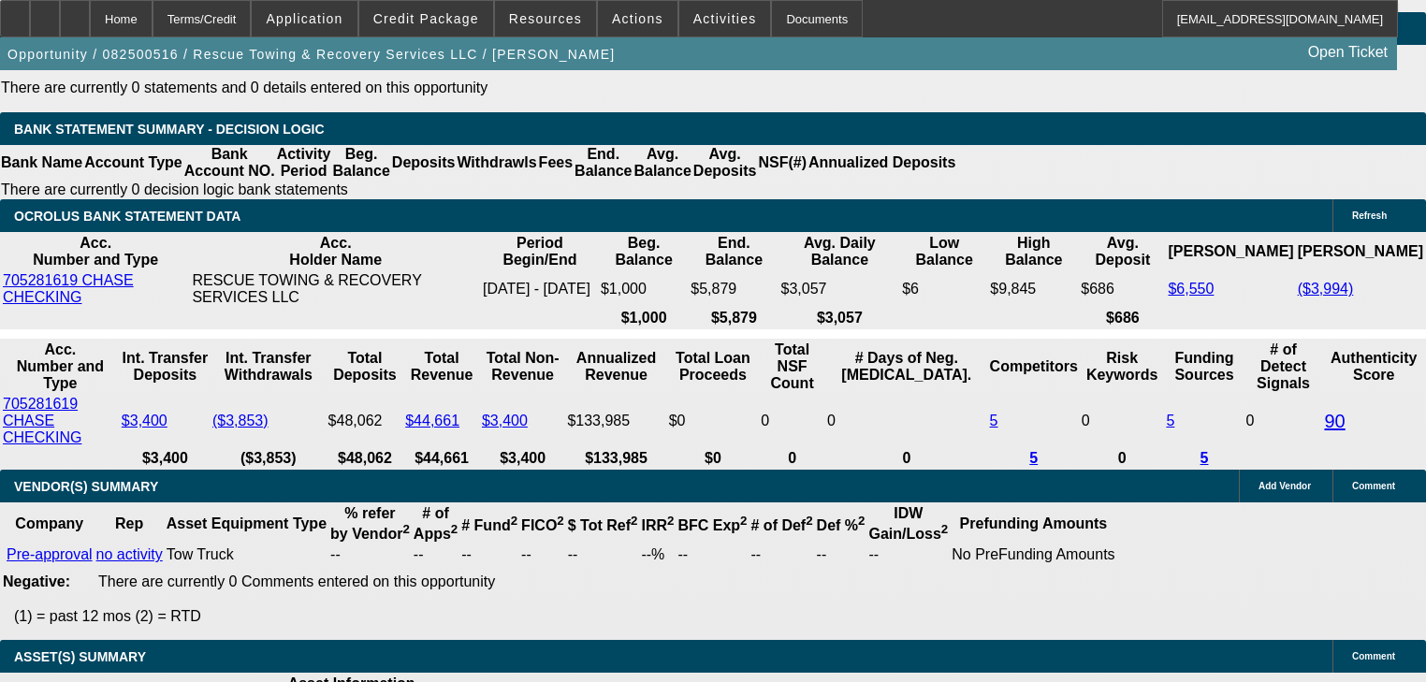
type input "UNKNOWN"
type input "1"
type input "$1,136.73"
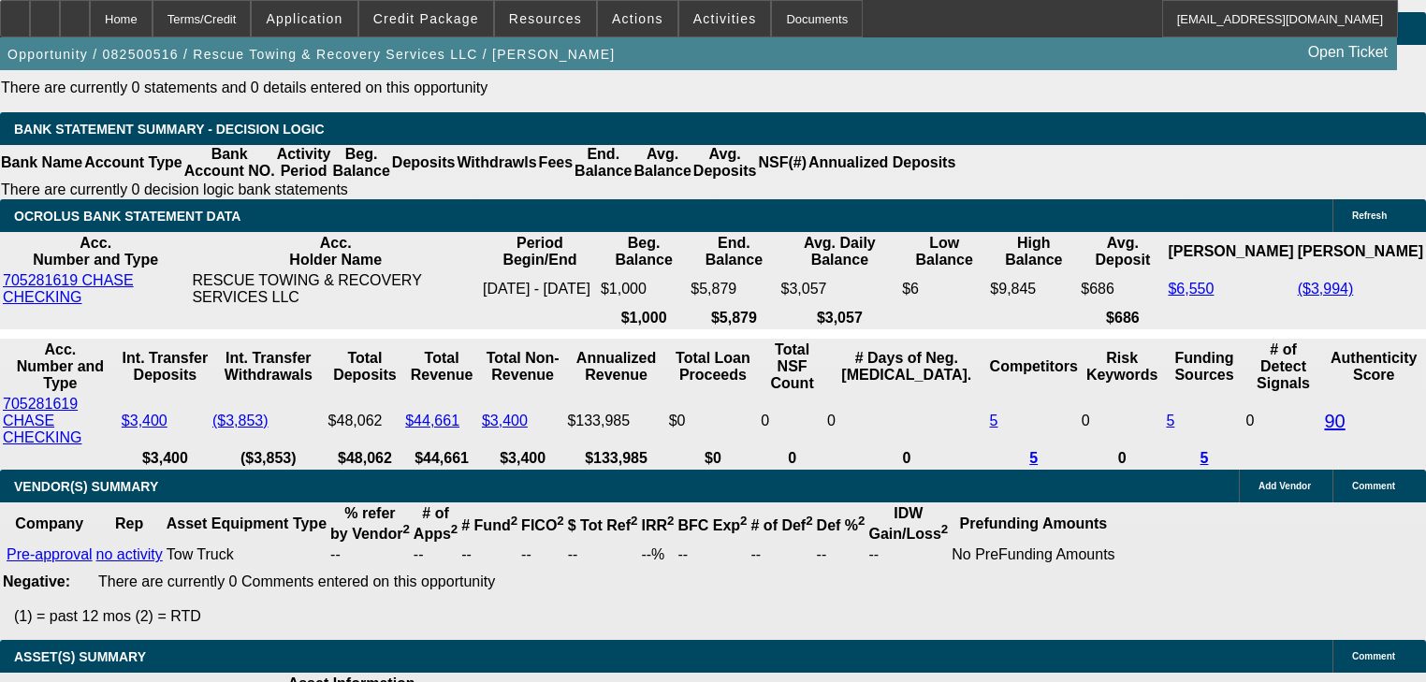
type input "18"
type input "$1,688.66"
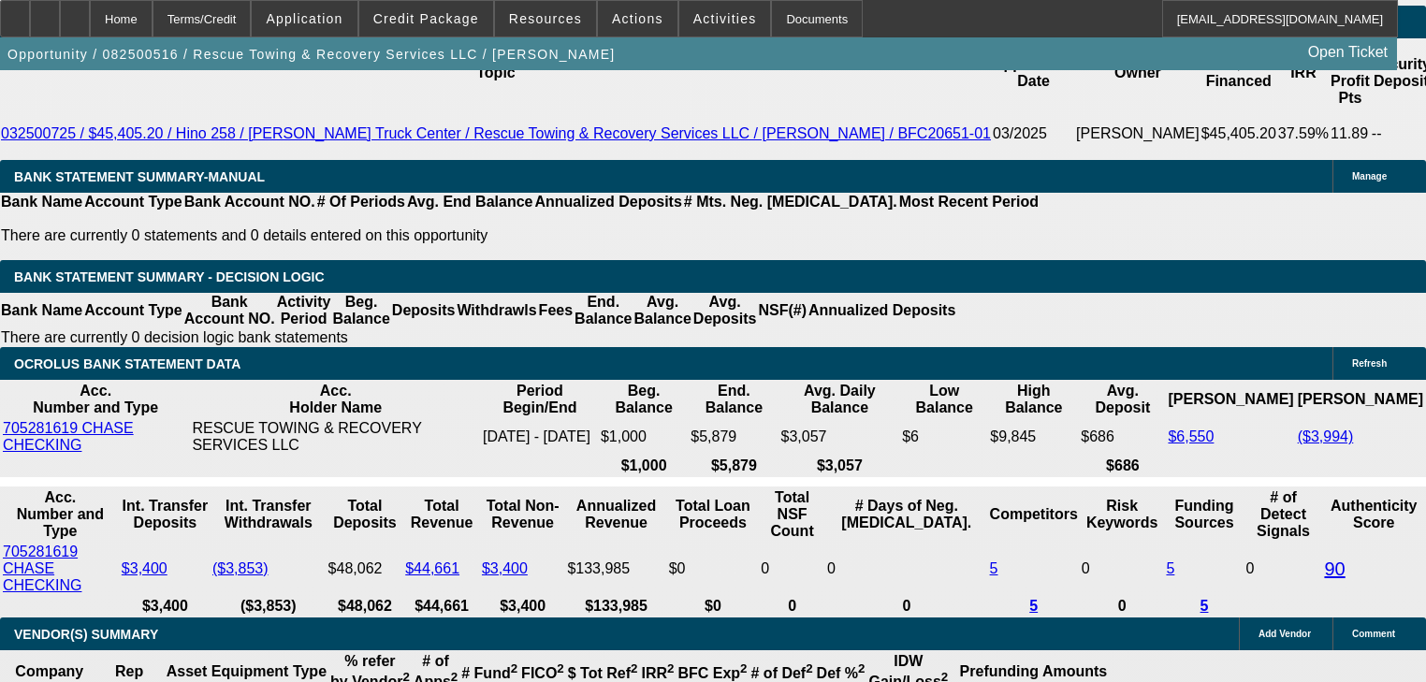
scroll to position [3329, 0]
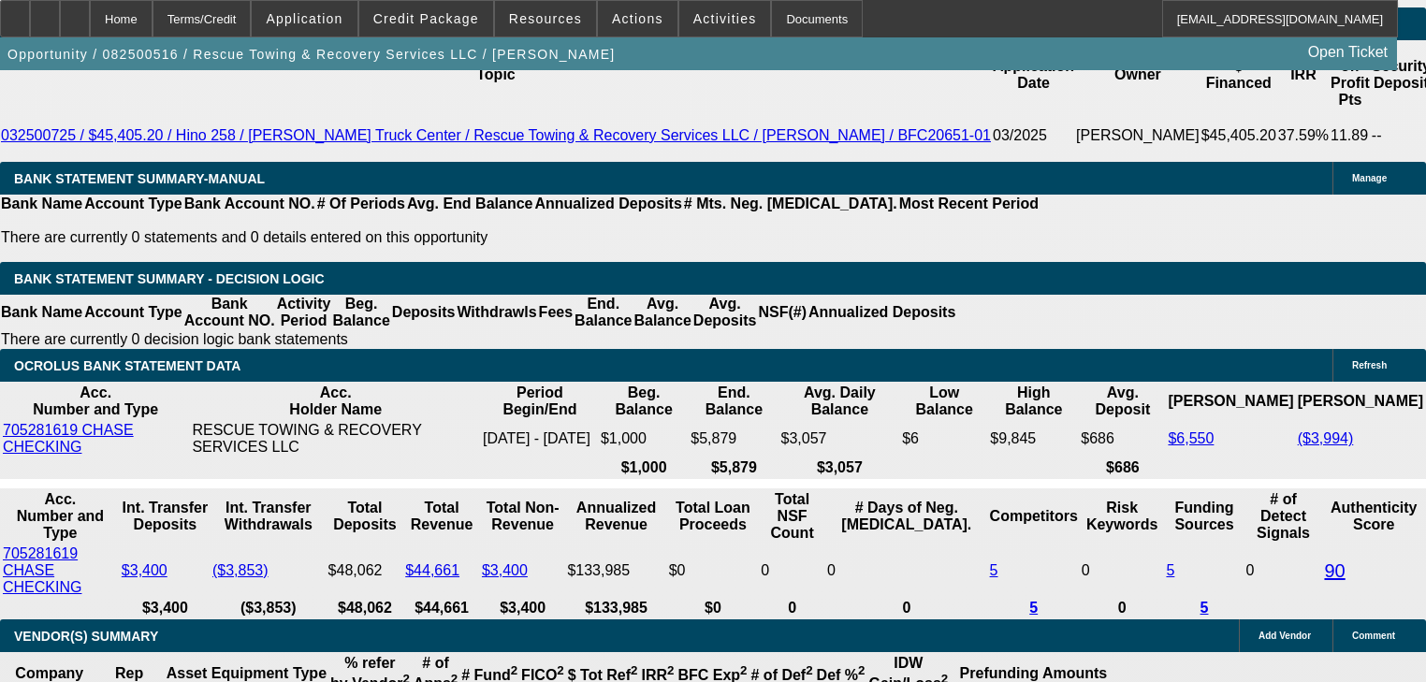
type input "18"
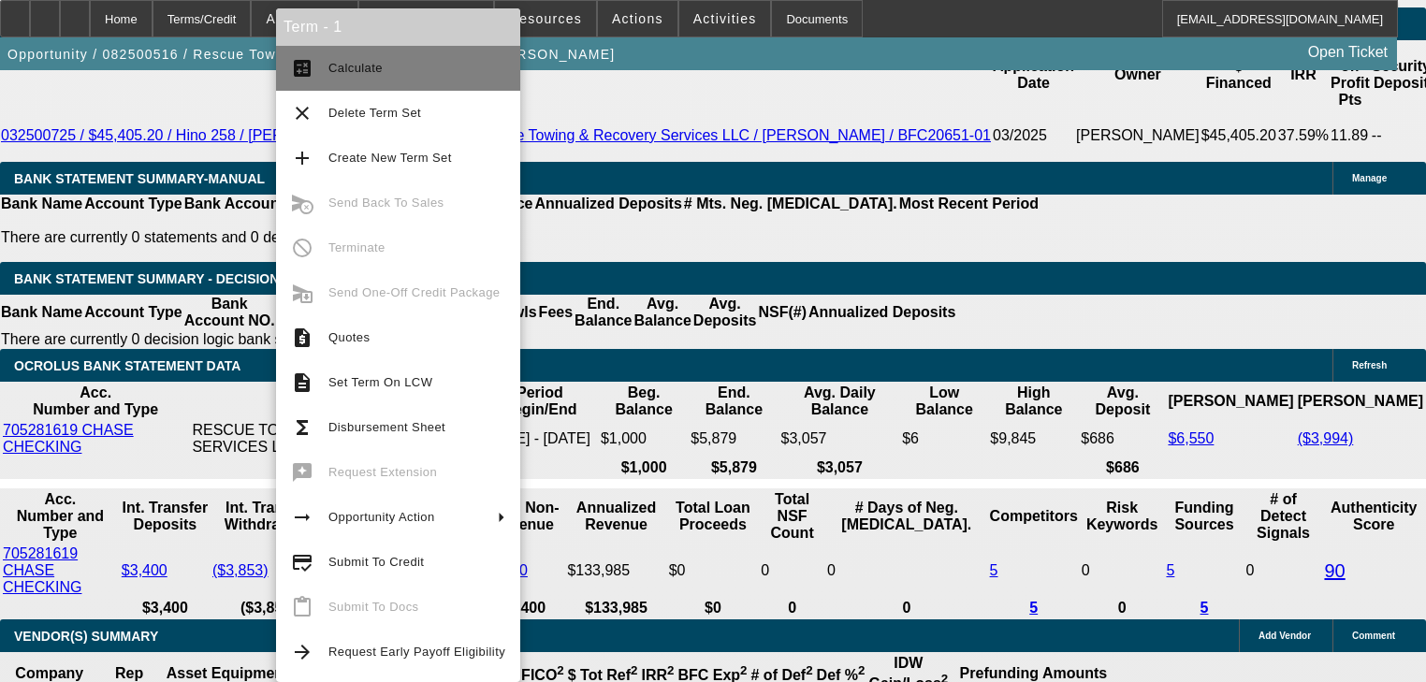
click at [356, 75] on span "Calculate" at bounding box center [416, 68] width 177 height 22
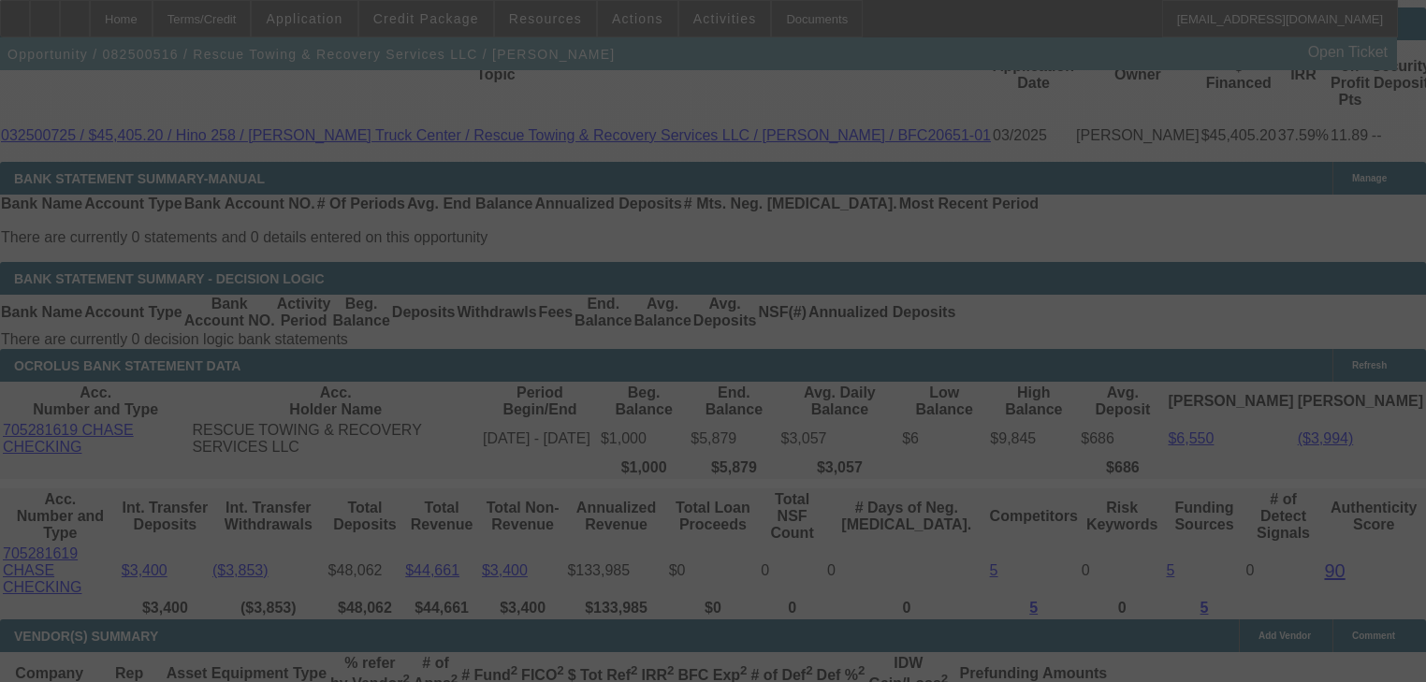
select select "0"
select select "2"
select select "0"
select select "6"
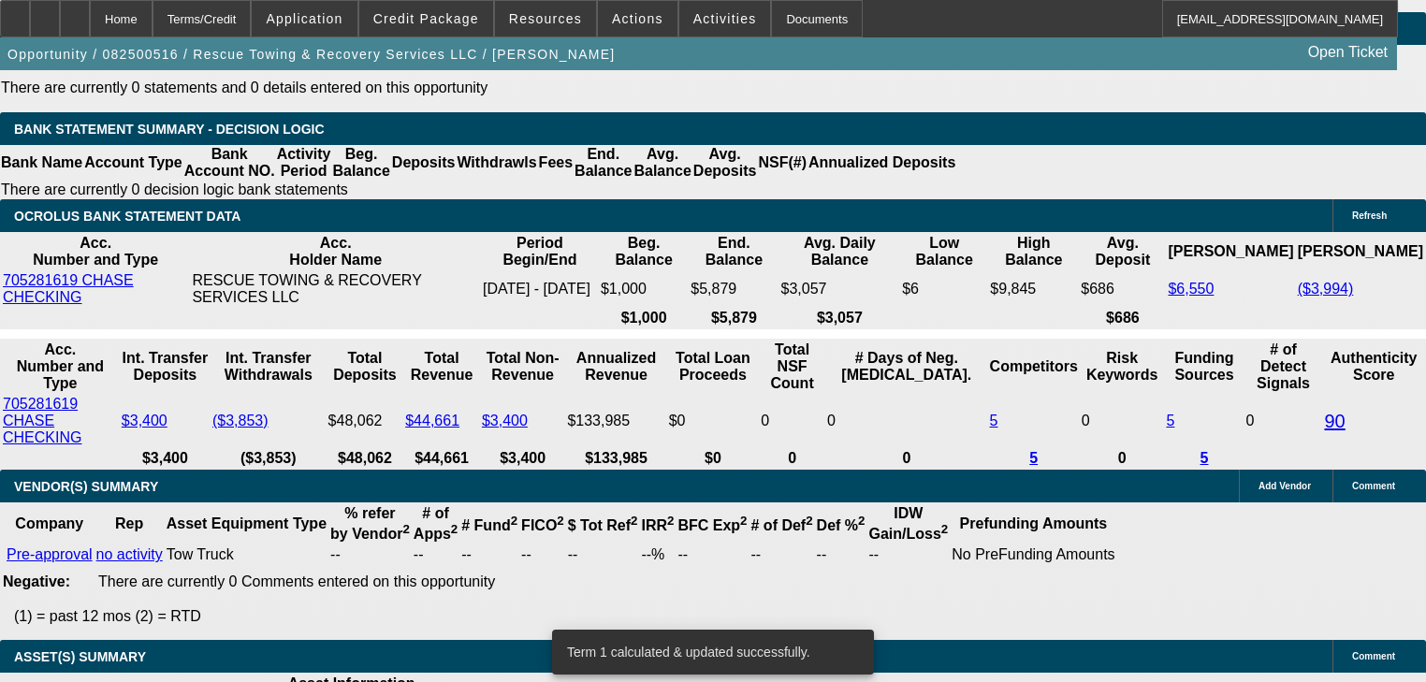
scroll to position [3404, 0]
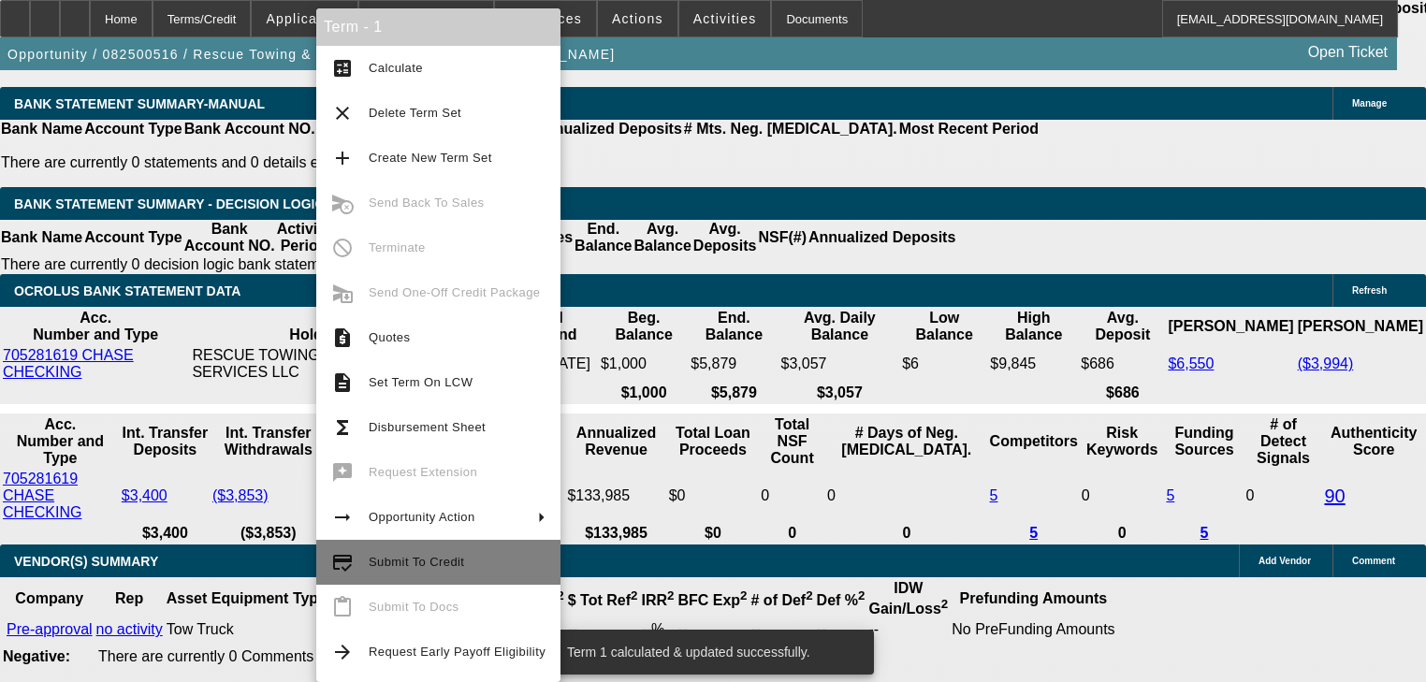
click at [424, 565] on span "Submit To Credit" at bounding box center [416, 562] width 95 height 14
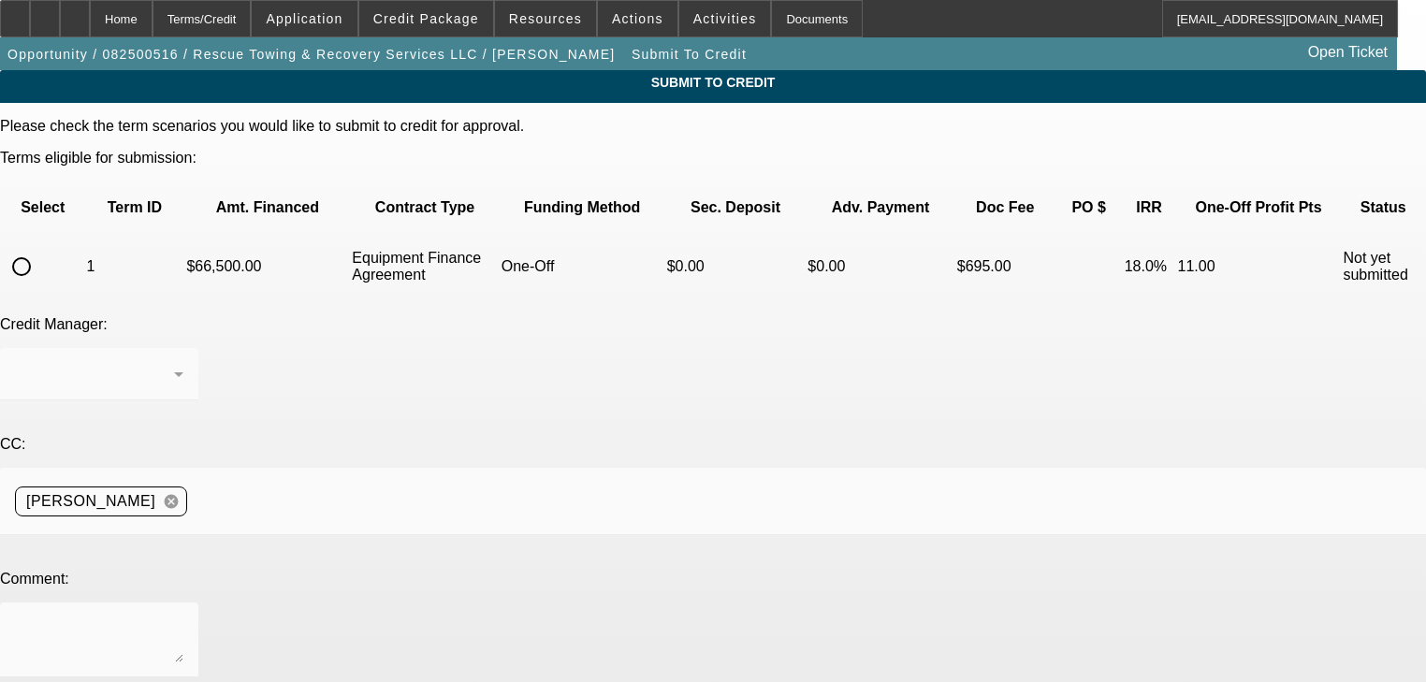
click at [40, 248] on input "radio" at bounding box center [21, 266] width 37 height 37
radio input "true"
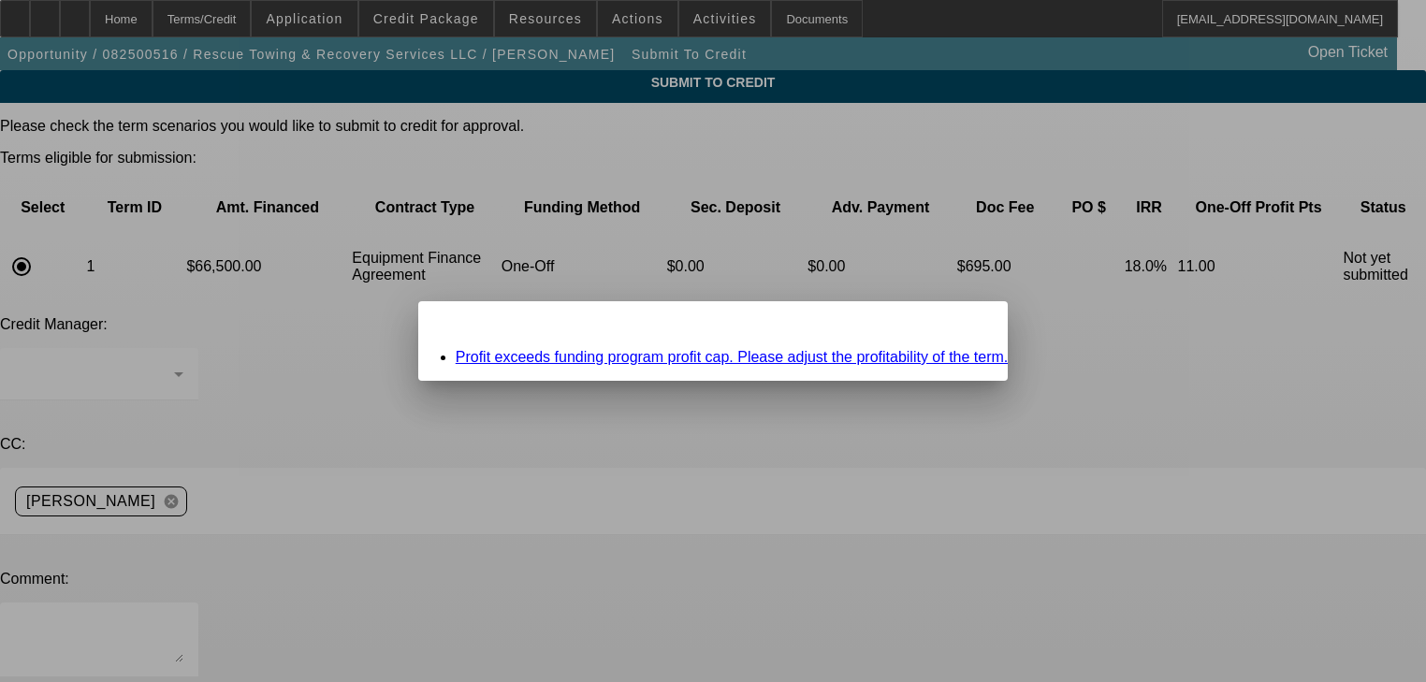
click at [663, 354] on link "Profit exceeds funding program profit cap. Please adjust the profitability of t…" at bounding box center [732, 357] width 553 height 16
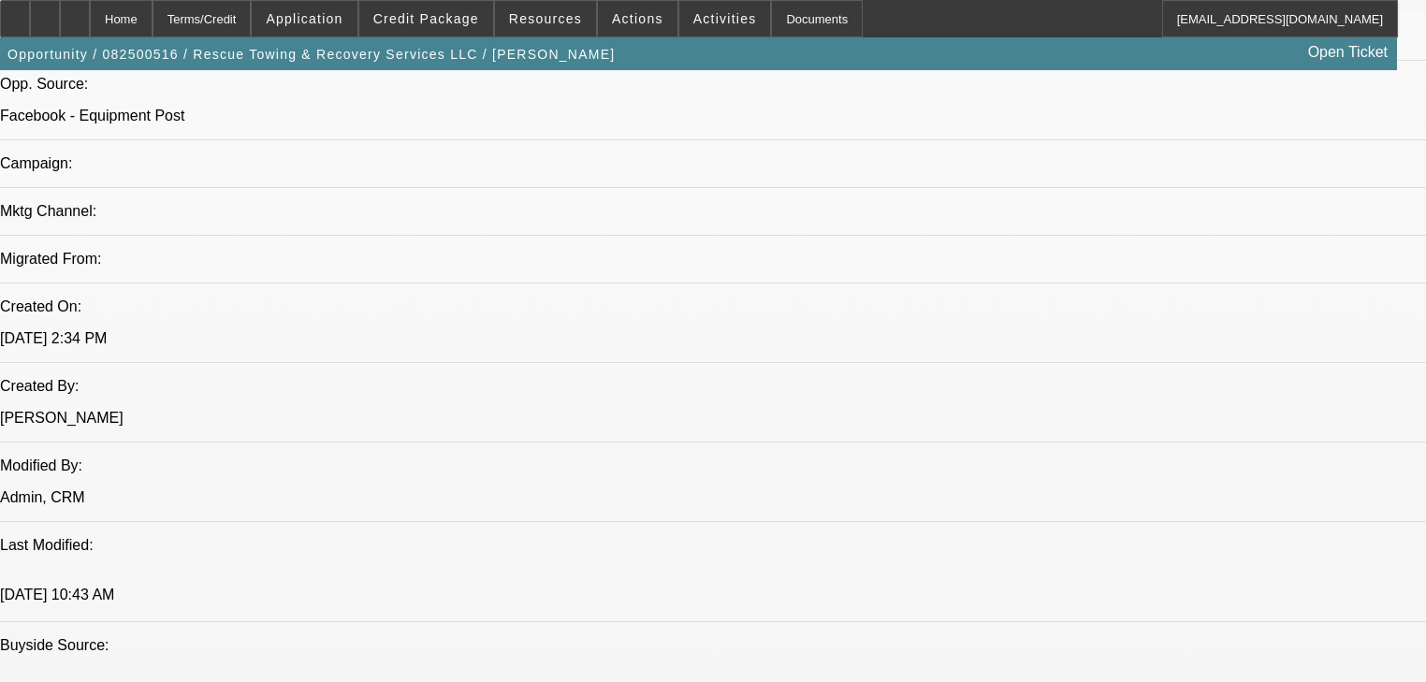
select select "0"
select select "2"
select select "0"
select select "6"
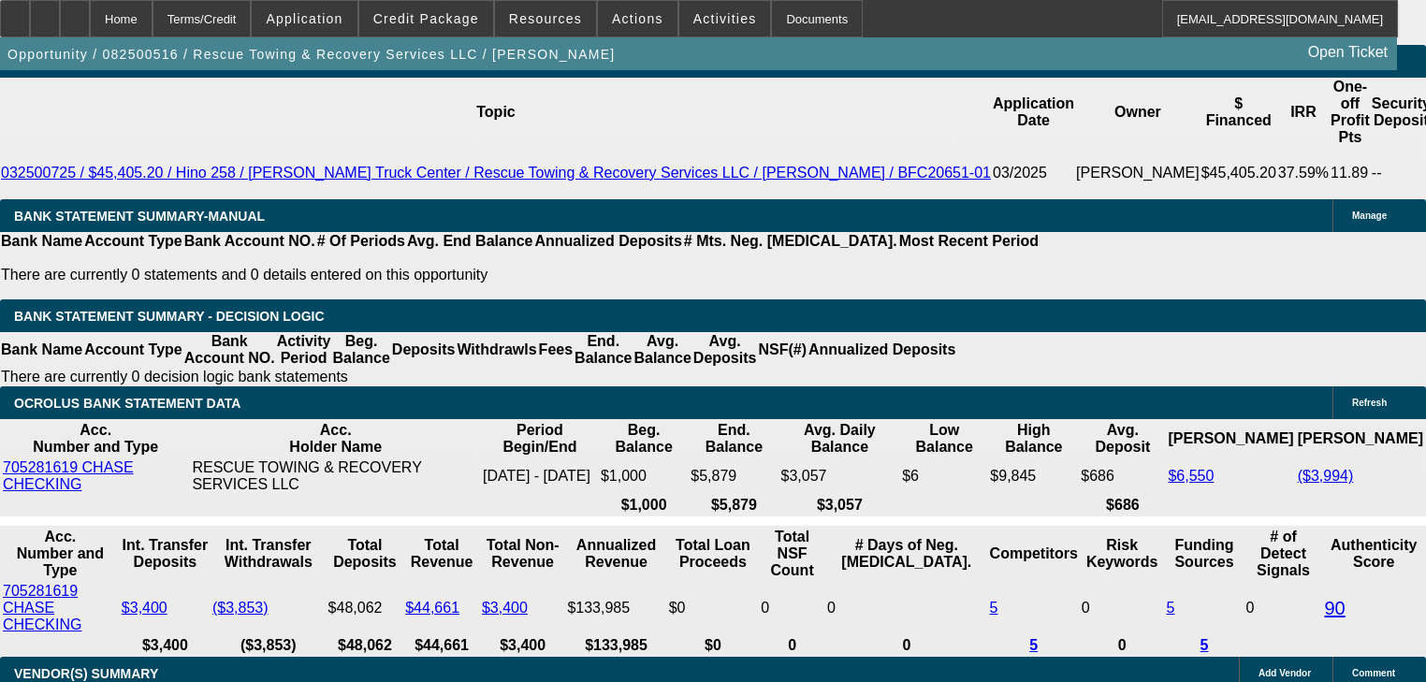
scroll to position [3259, 0]
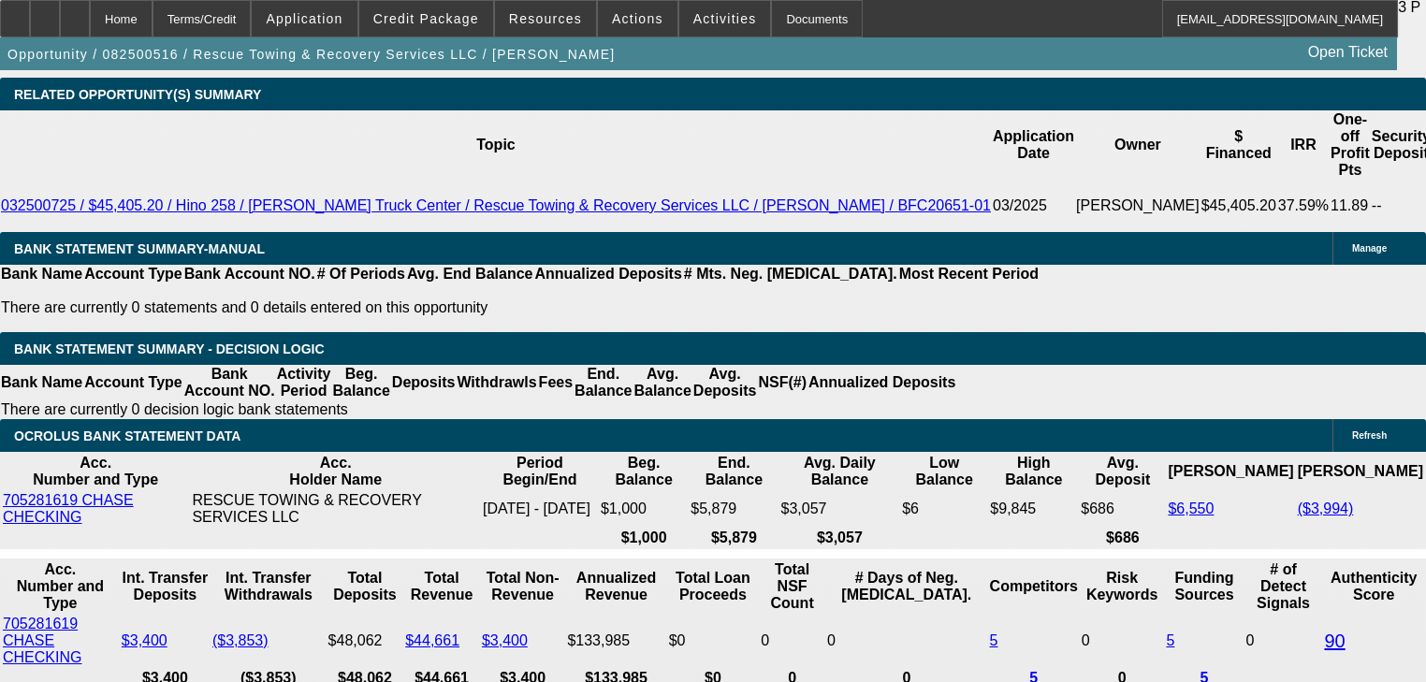
type input "UNKNOWN"
type input "1"
type input "$1,136.73"
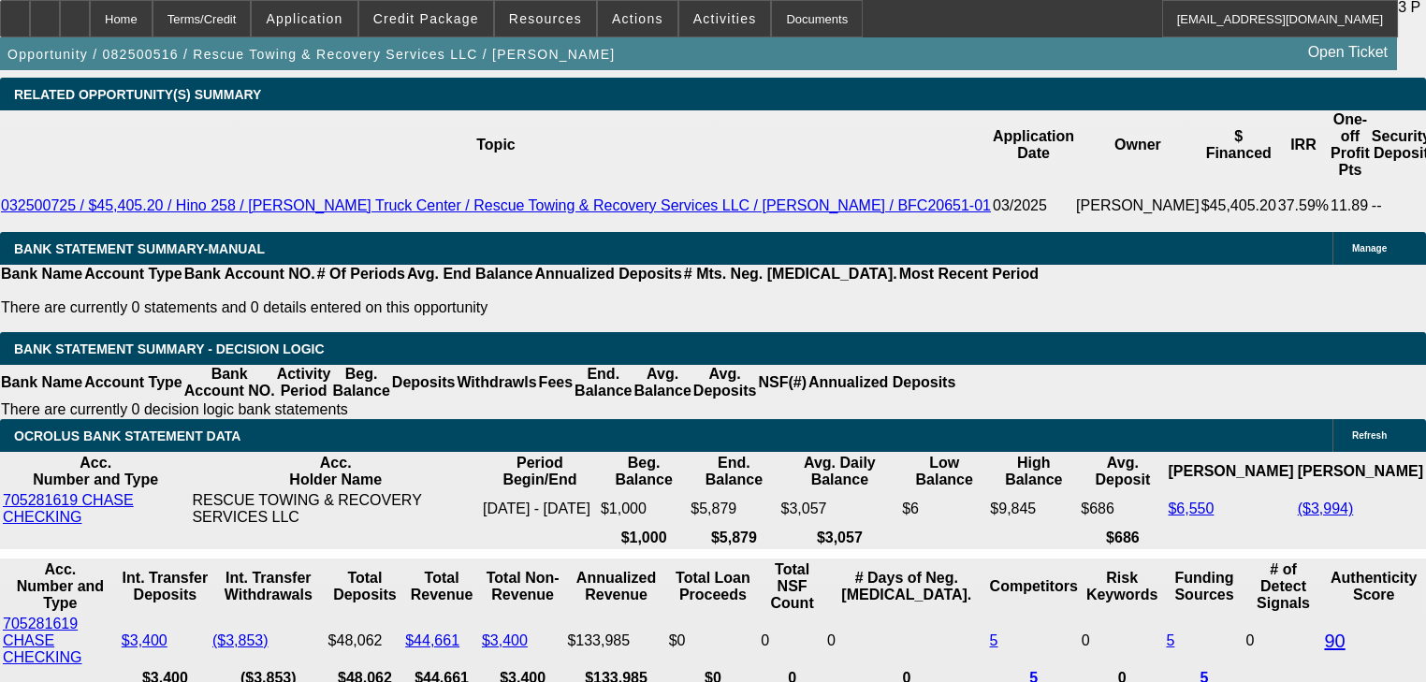
type input "16"
type input "0"
type input "$1,617.15"
type input "$0.00"
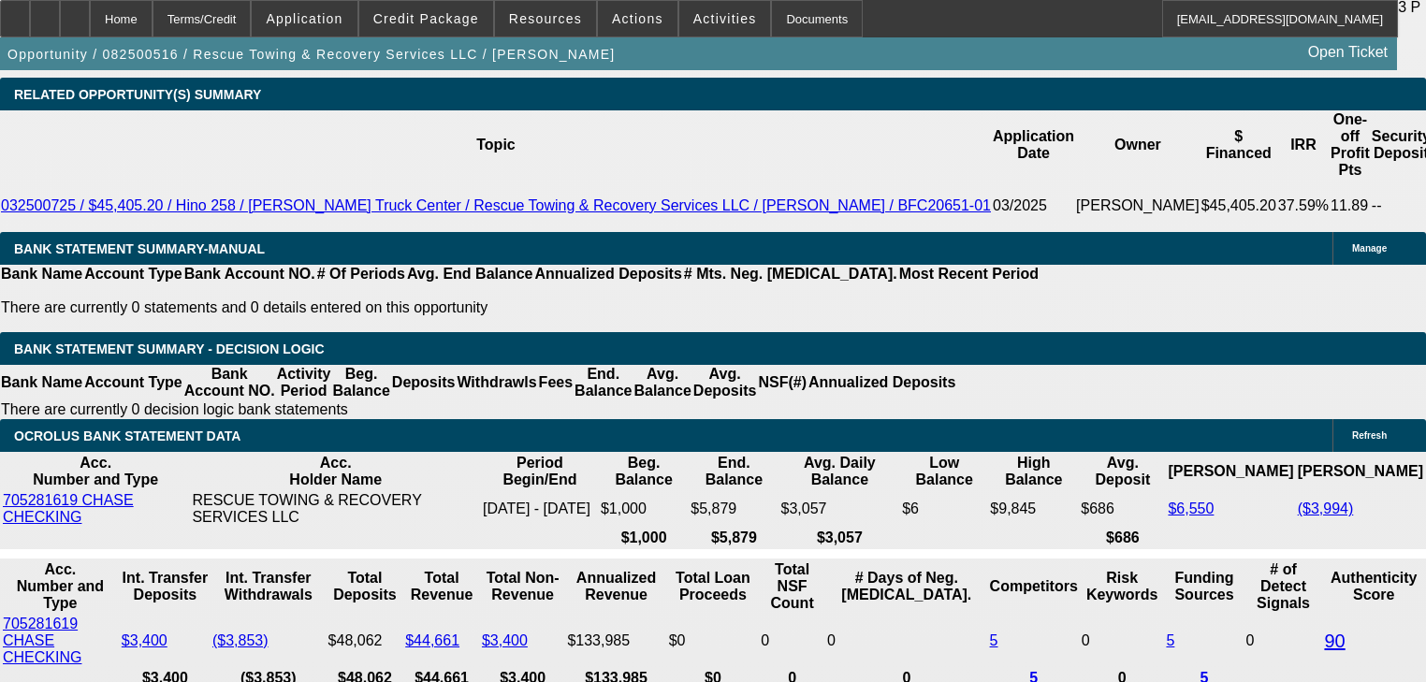
type input "48"
type input "$1,884.63"
type input "48"
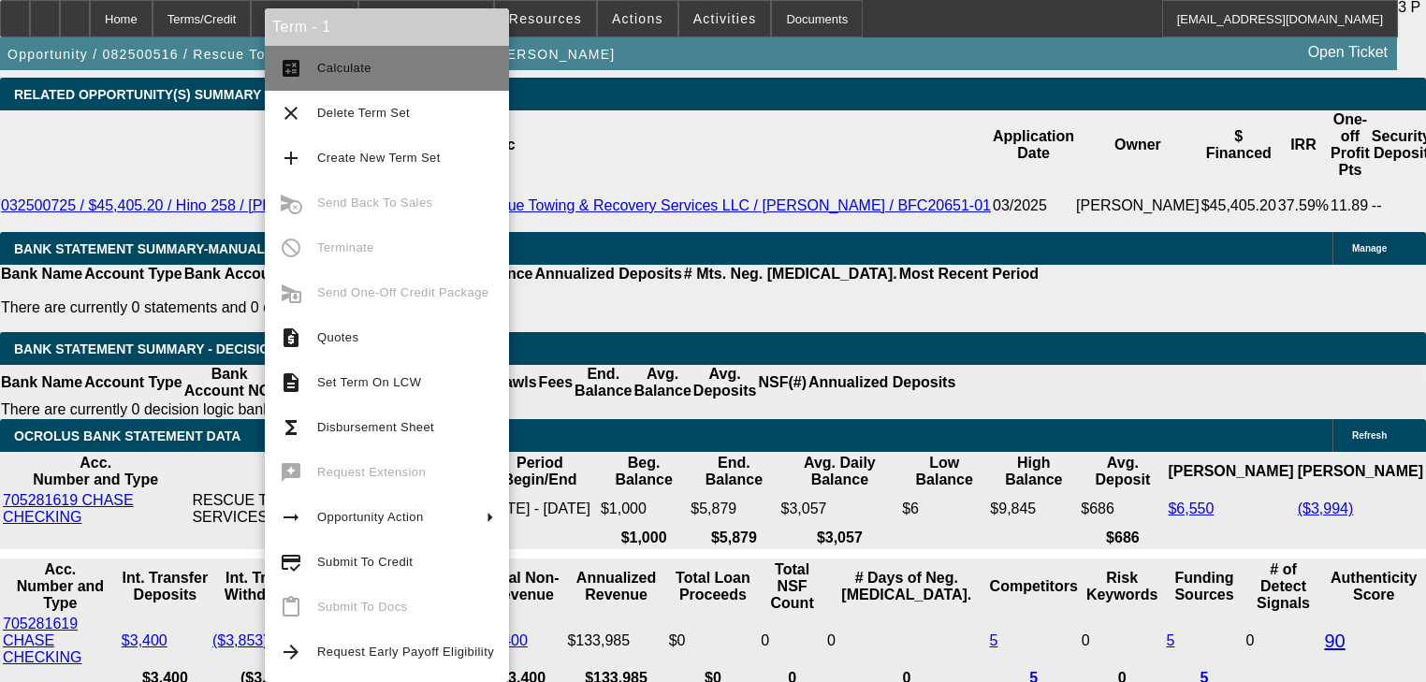
click at [378, 64] on span "Calculate" at bounding box center [405, 68] width 177 height 22
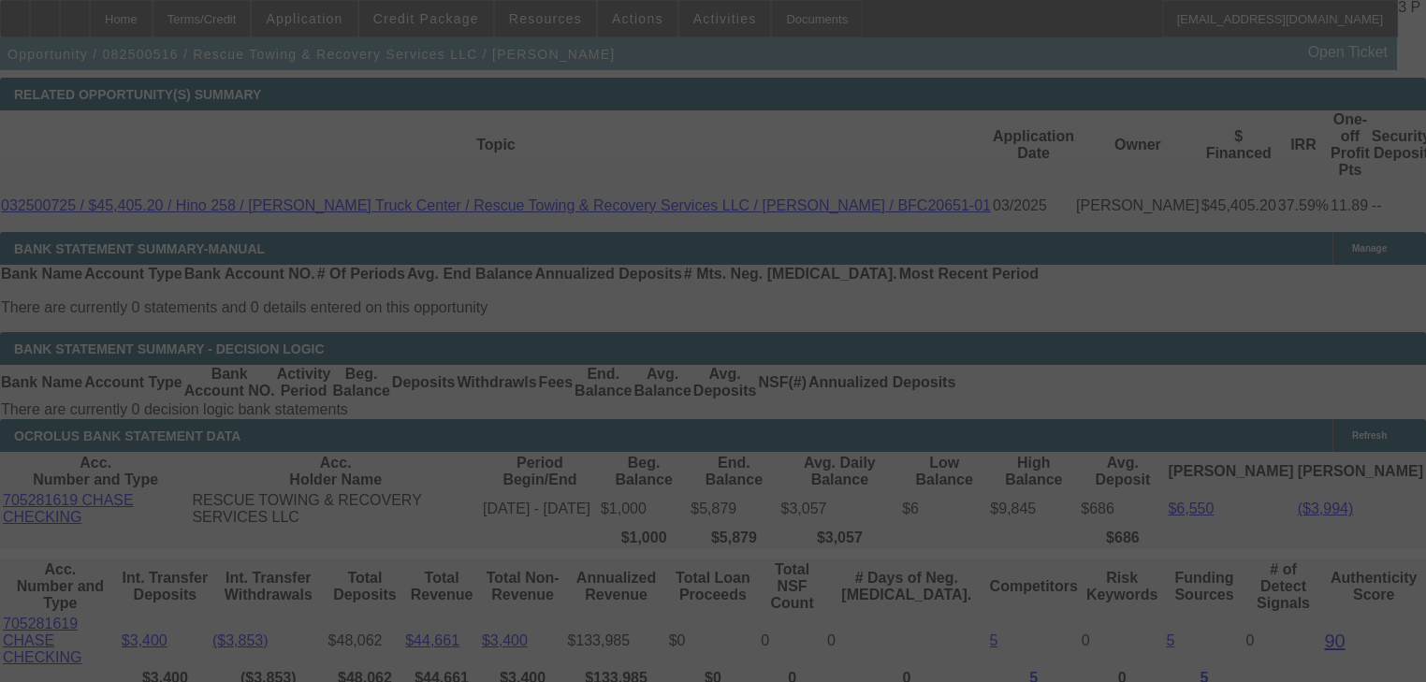
select select "0"
select select "2"
select select "0"
select select "6"
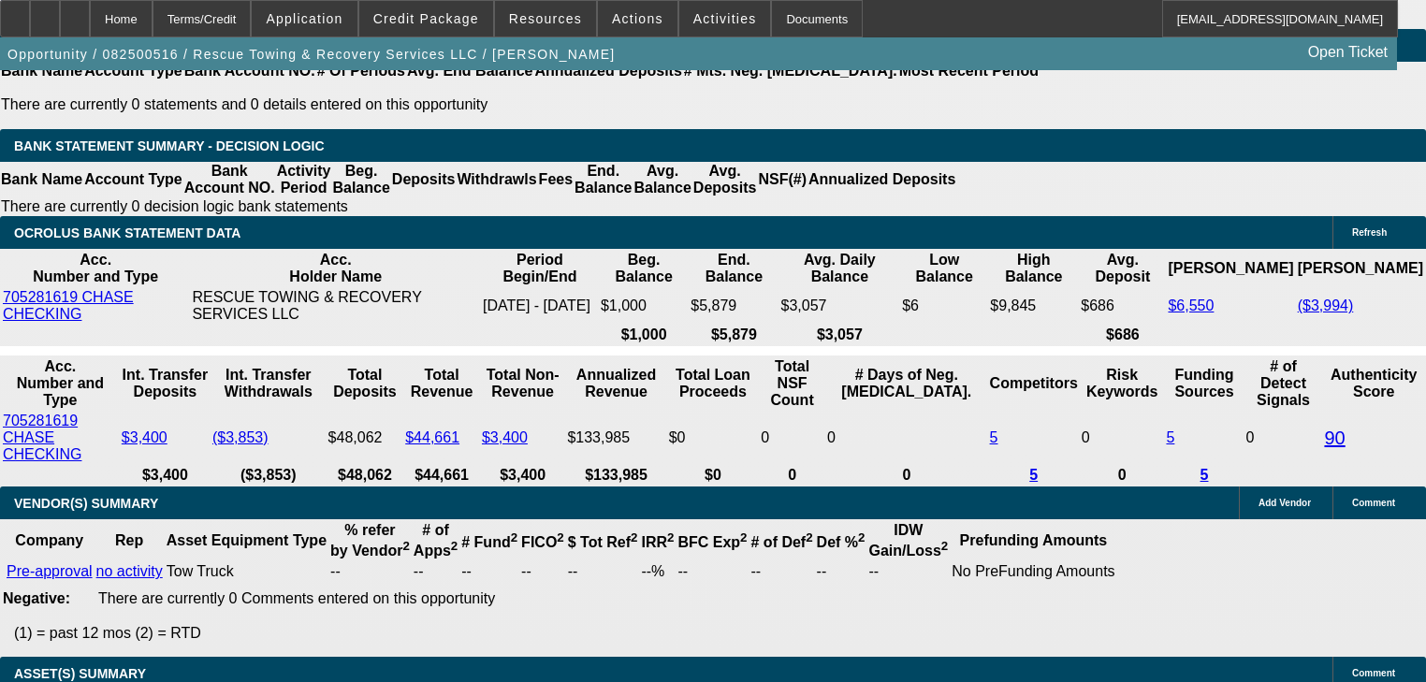
scroll to position [3312, 0]
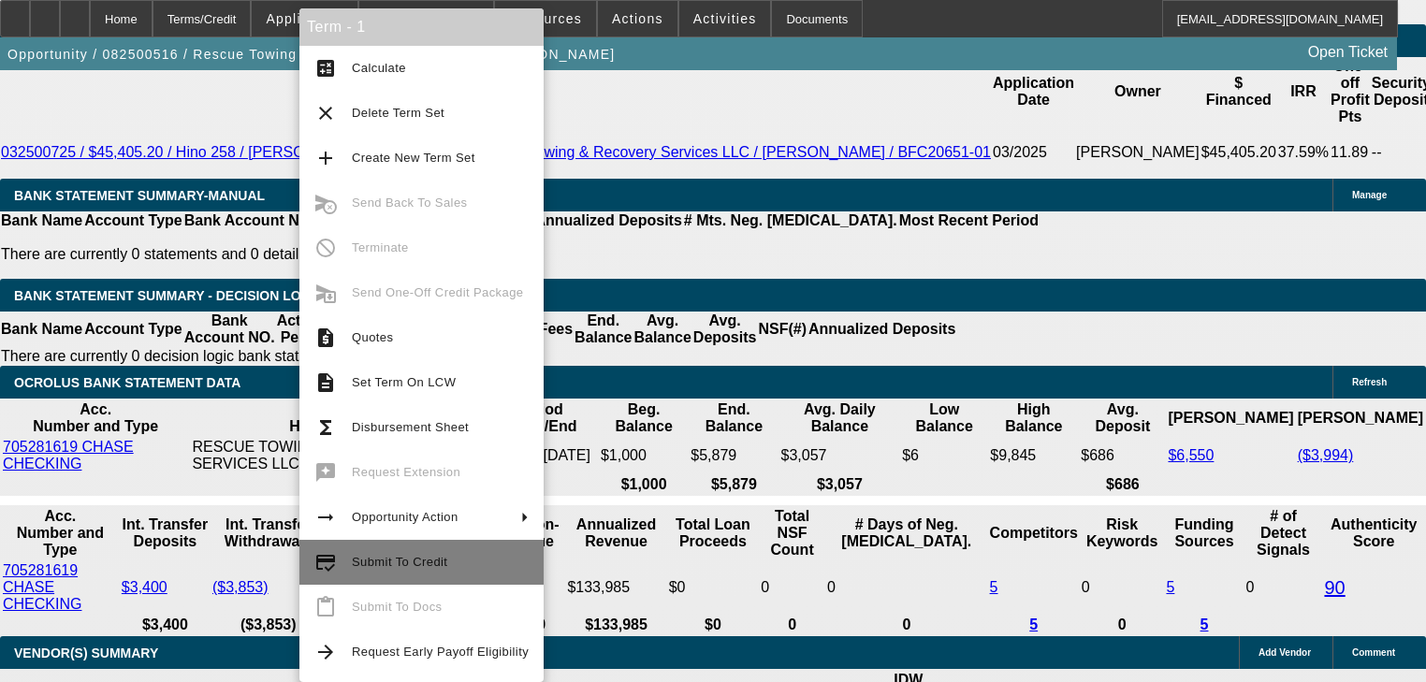
click at [373, 568] on span "Submit To Credit" at bounding box center [399, 562] width 95 height 14
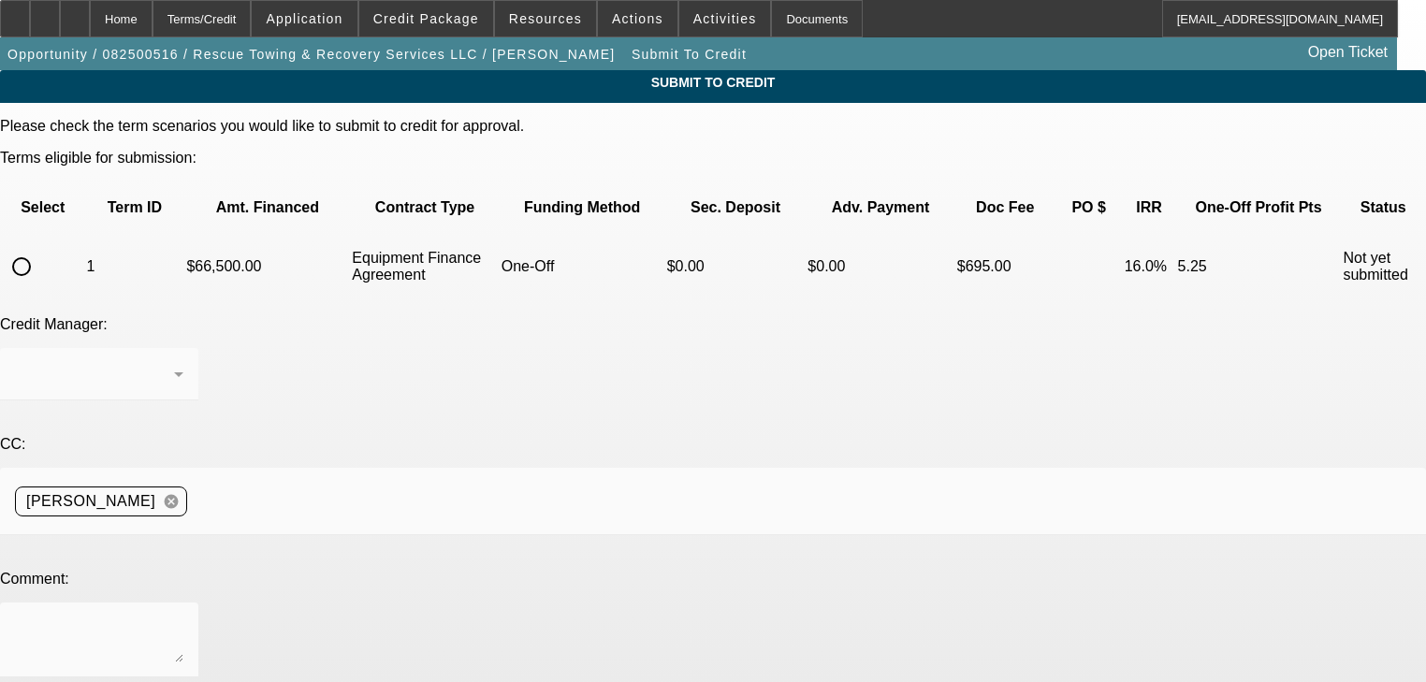
click at [44, 244] on div at bounding box center [21, 266] width 45 height 45
radio input "true"
click at [538, 495] on div at bounding box center [713, 341] width 1426 height 682
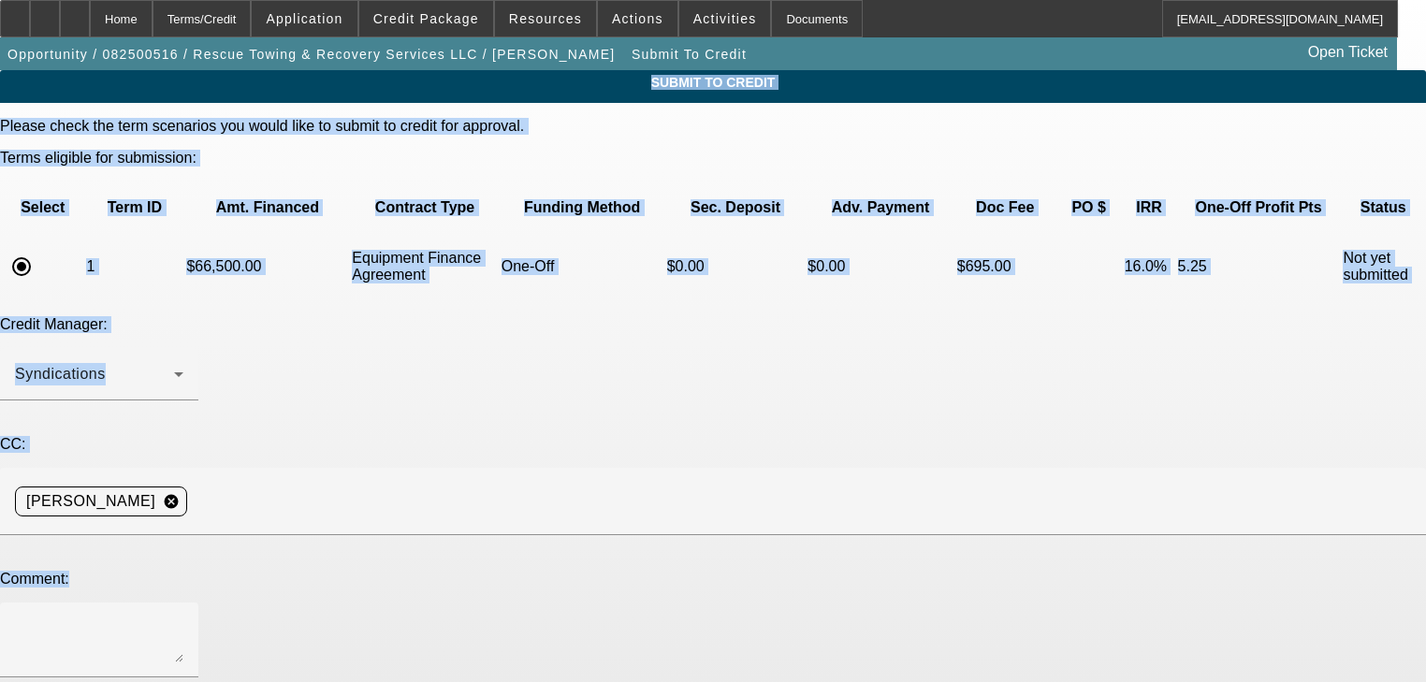
click at [183, 618] on textarea at bounding box center [99, 640] width 168 height 45
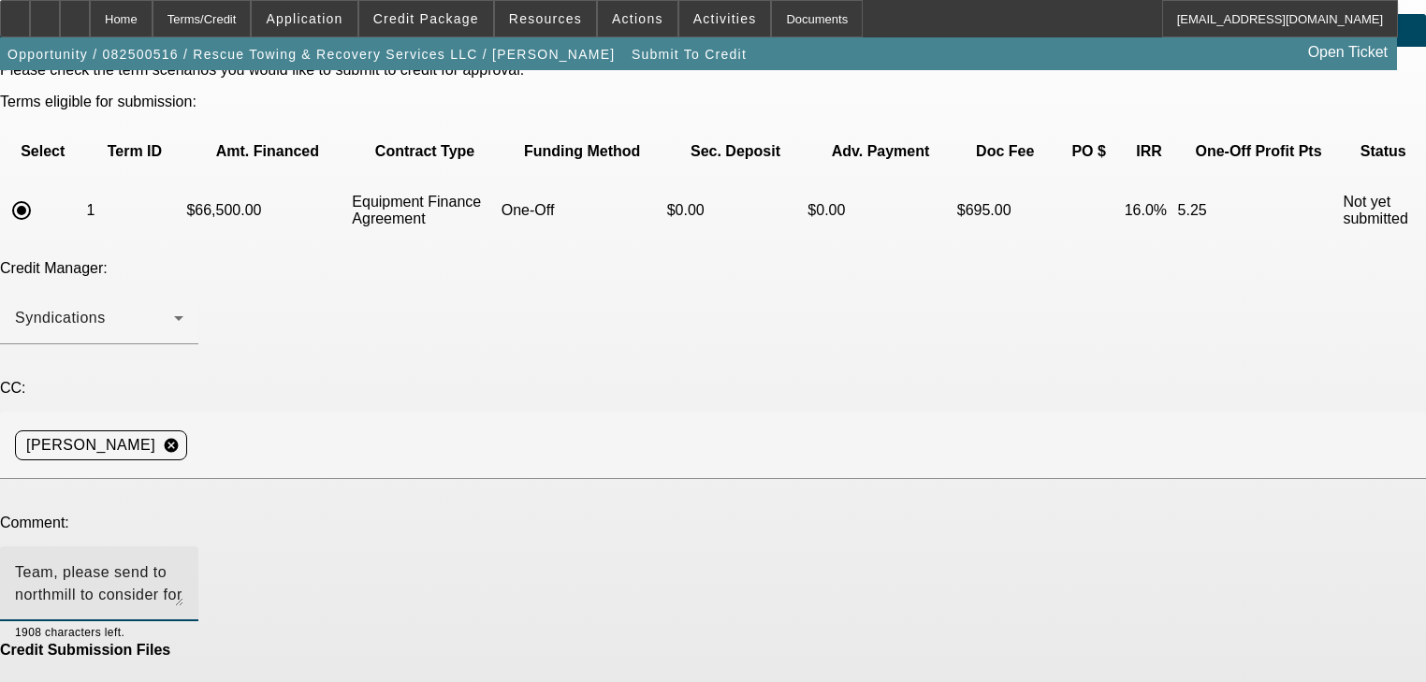
scroll to position [112, 0]
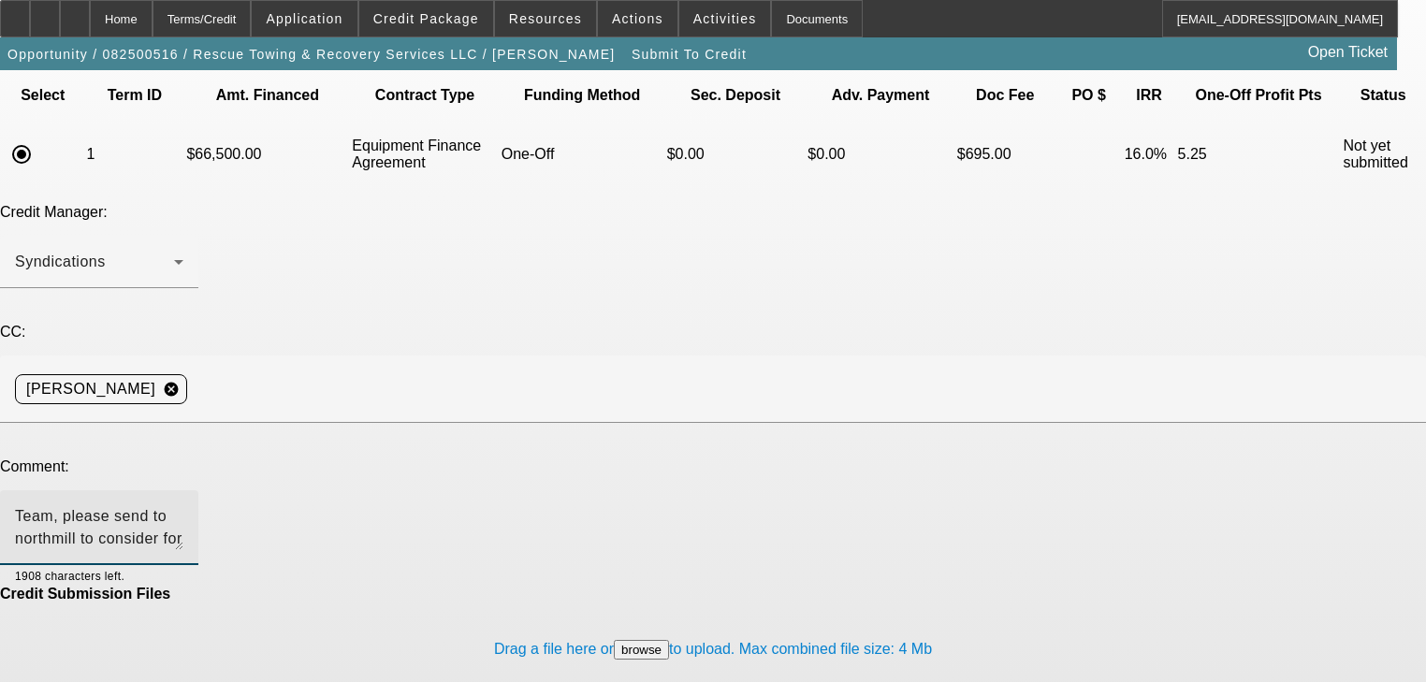
type textarea "Team, please send to northmill to consider for a pre-approval. 3 w2s and CDL ad…"
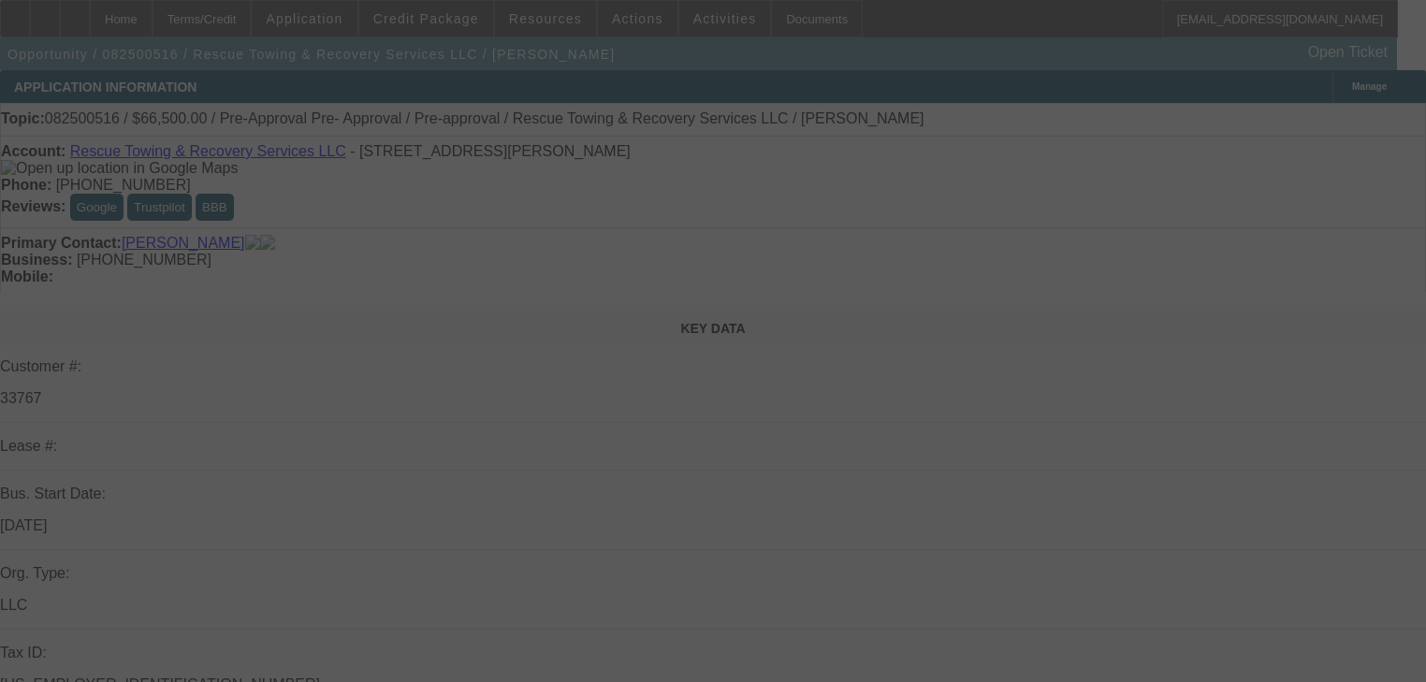
select select "0"
select select "2"
select select "0"
select select "6"
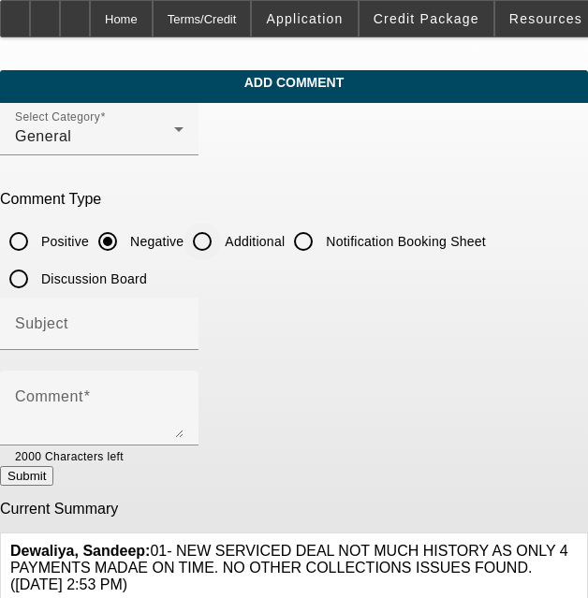
click at [221, 248] on input "Additional" at bounding box center [201, 241] width 37 height 37
radio input "true"
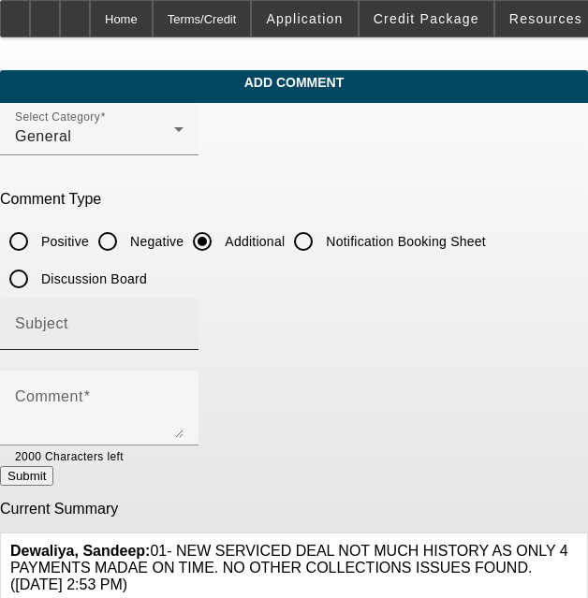
click at [183, 327] on input "Subject" at bounding box center [99, 331] width 168 height 22
type input "Write Up"
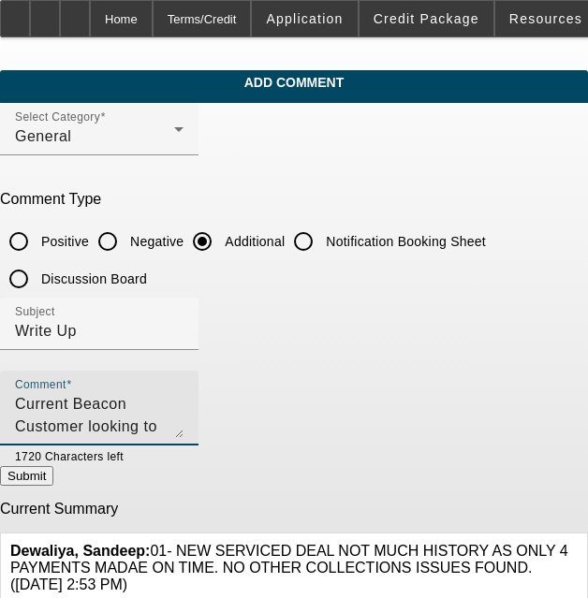
scroll to position [45, 0]
type textarea "Current Beacon Customer looking to finance a used rollback at a fair price to c…"
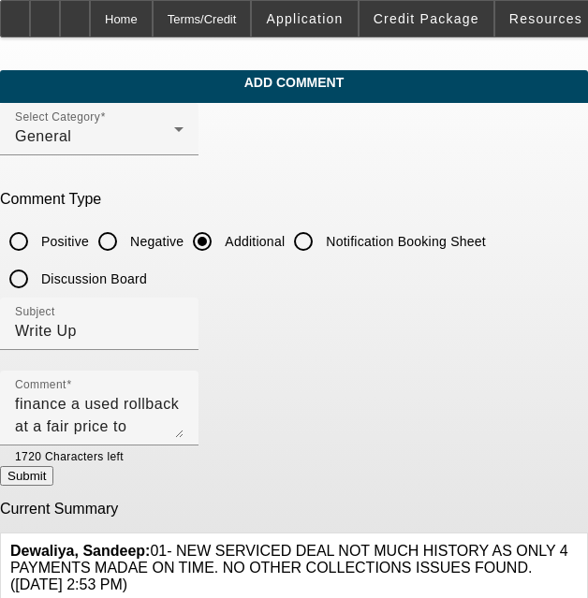
click at [53, 475] on button "Submit" at bounding box center [26, 476] width 53 height 20
radio input "true"
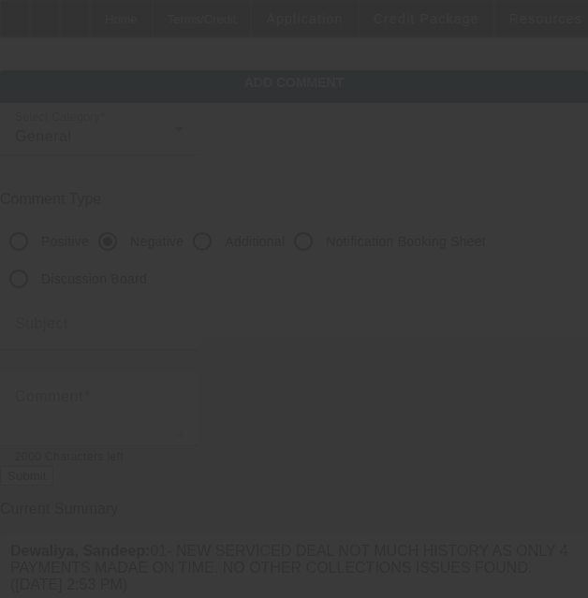
scroll to position [0, 0]
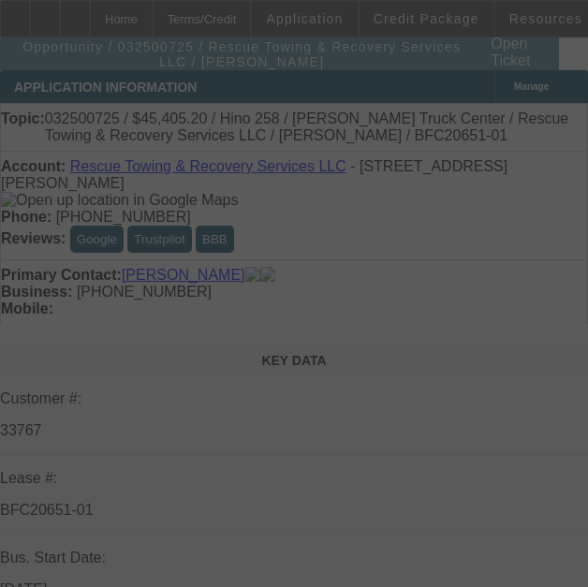
select select "0"
select select "6"
select select "0"
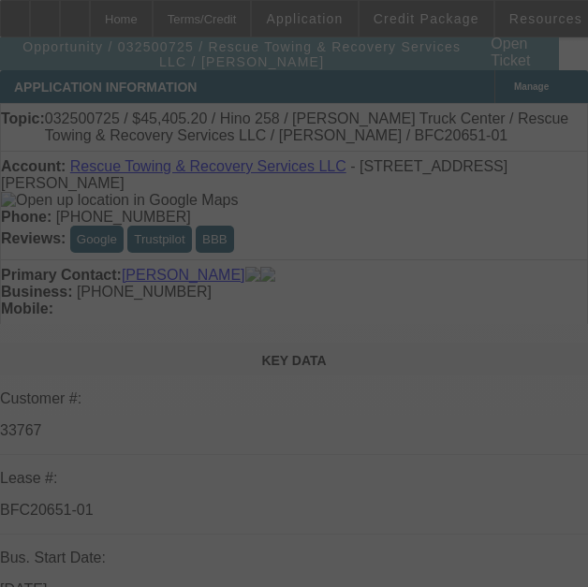
select select "0"
select select "6"
select select "0"
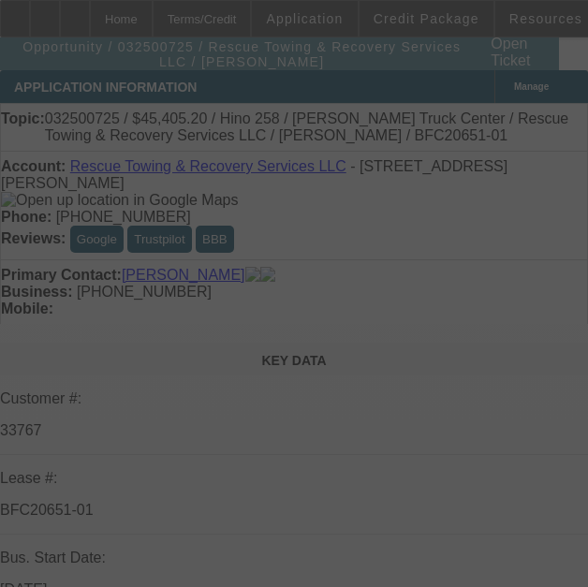
select select "0"
select select "6"
select select "0"
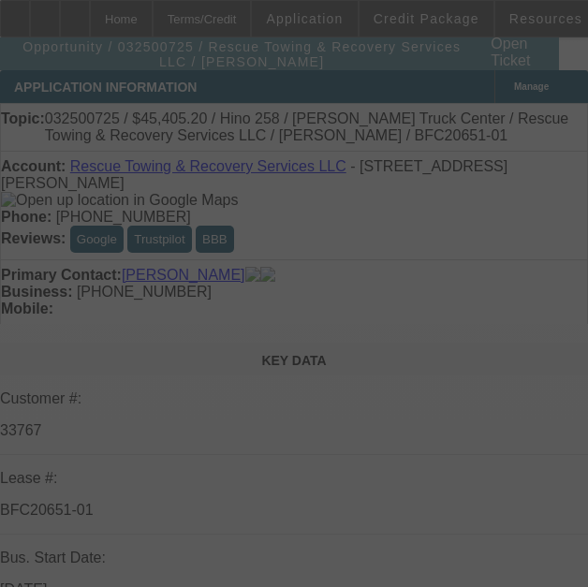
select select "6"
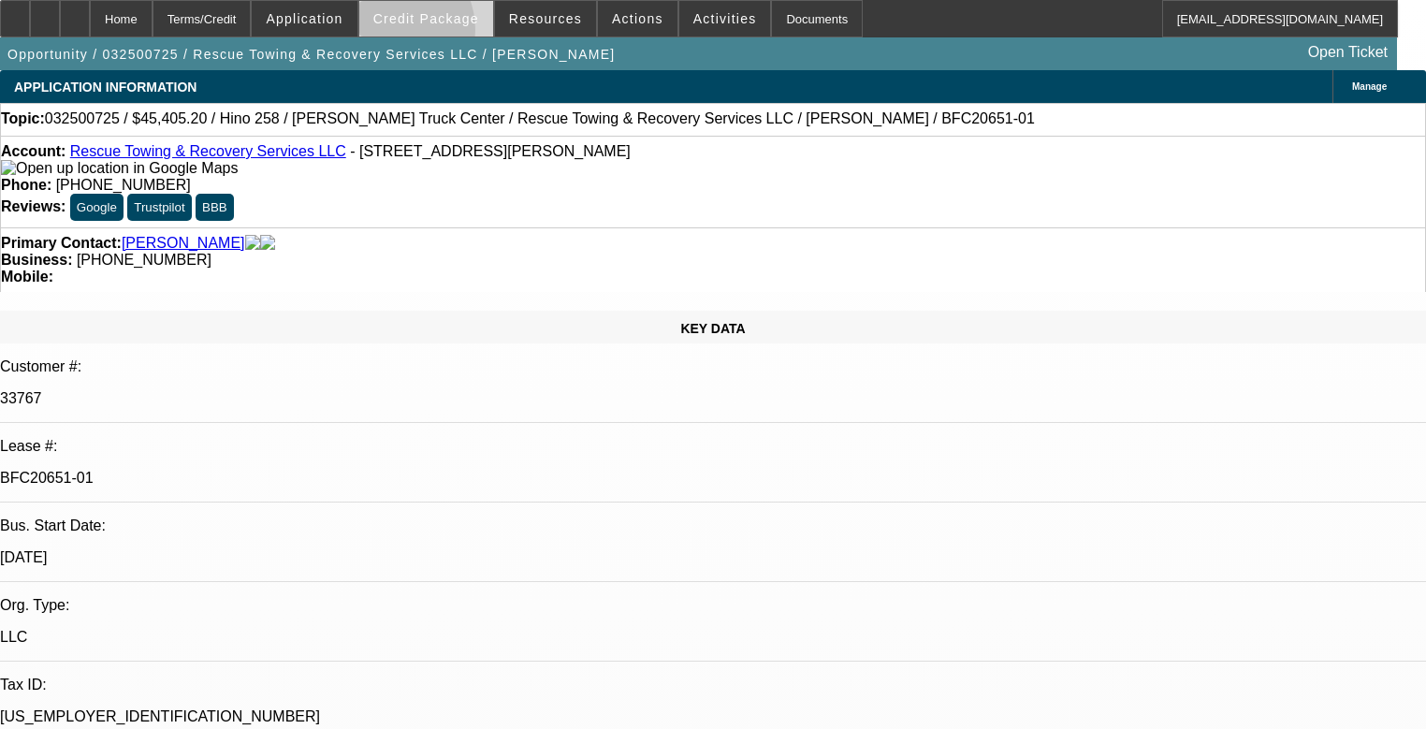
click at [415, 34] on span at bounding box center [426, 18] width 134 height 45
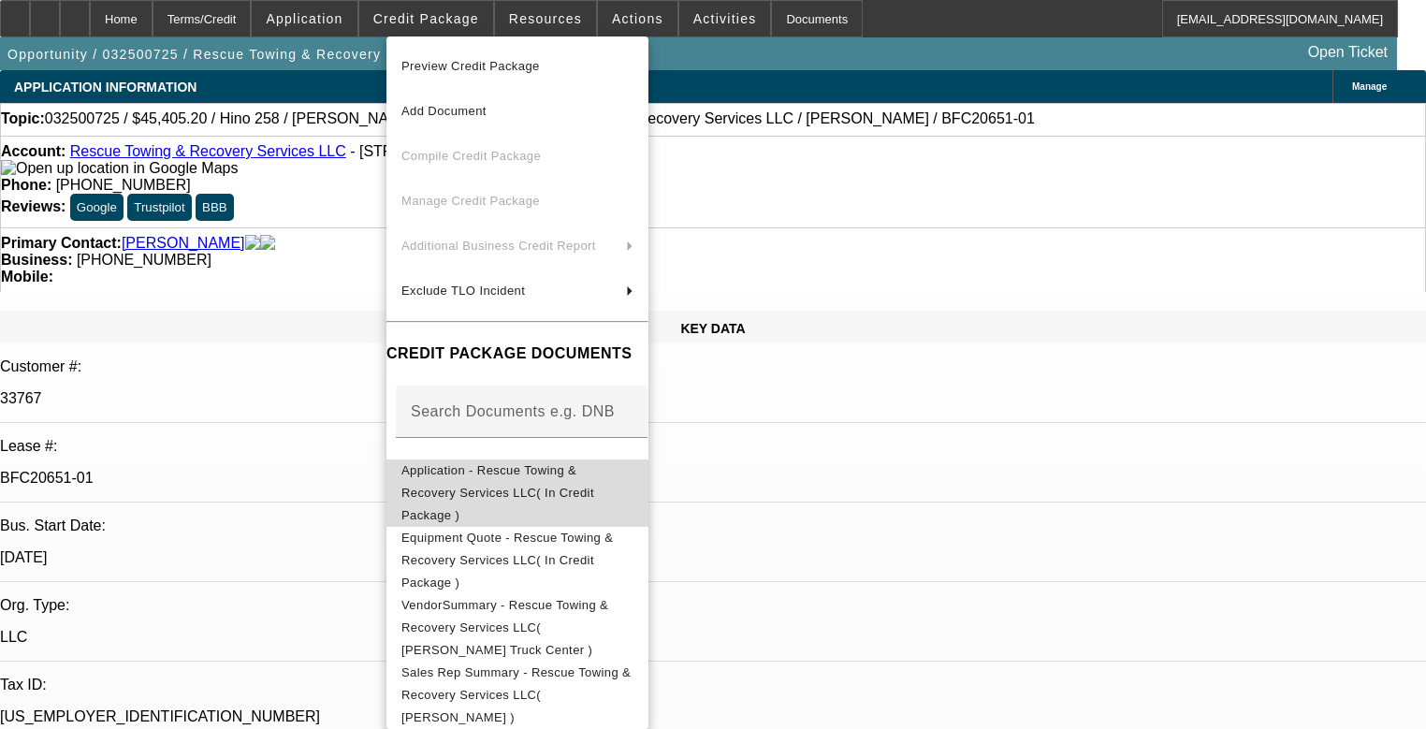
click at [572, 468] on span "Application - Rescue Towing & Recovery Services LLC( In Credit Package )" at bounding box center [497, 492] width 193 height 59
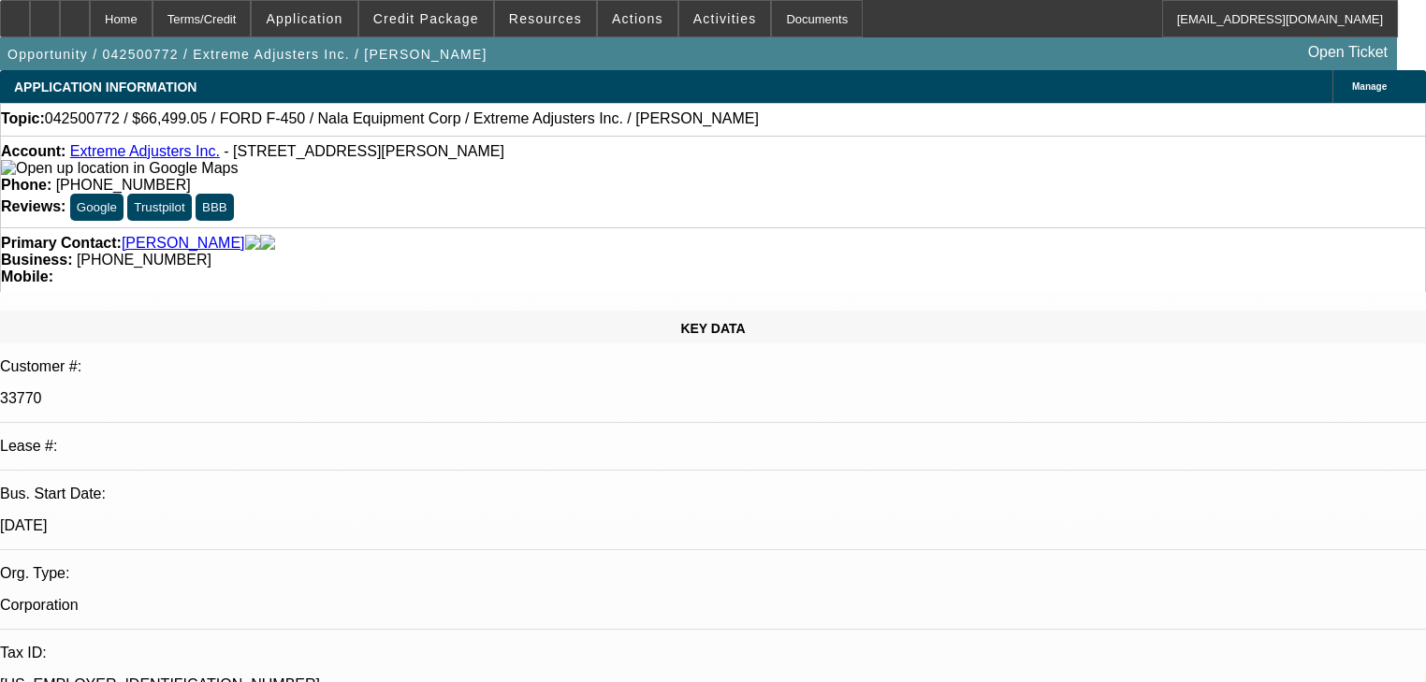
select select "0"
select select "2"
select select "0.1"
select select "4"
select select "0"
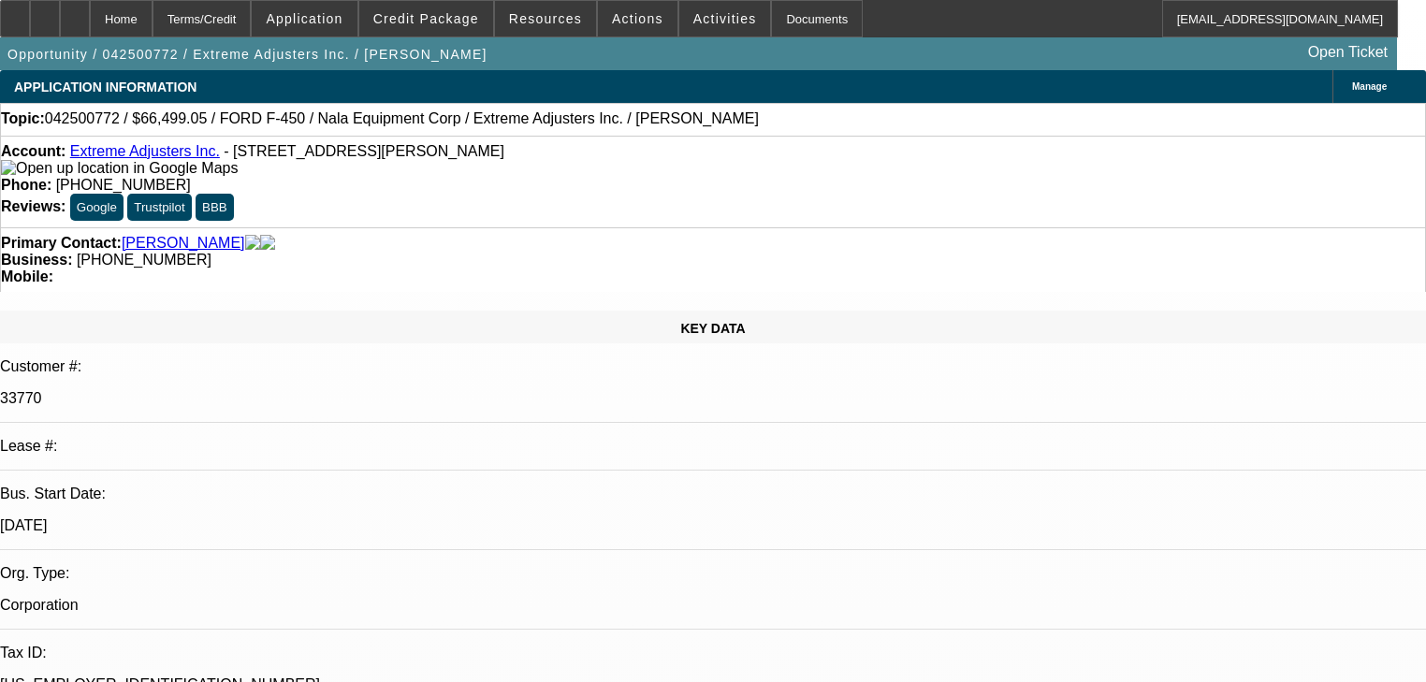
select select "2"
select select "0.1"
select select "4"
select select "0"
select select "0.1"
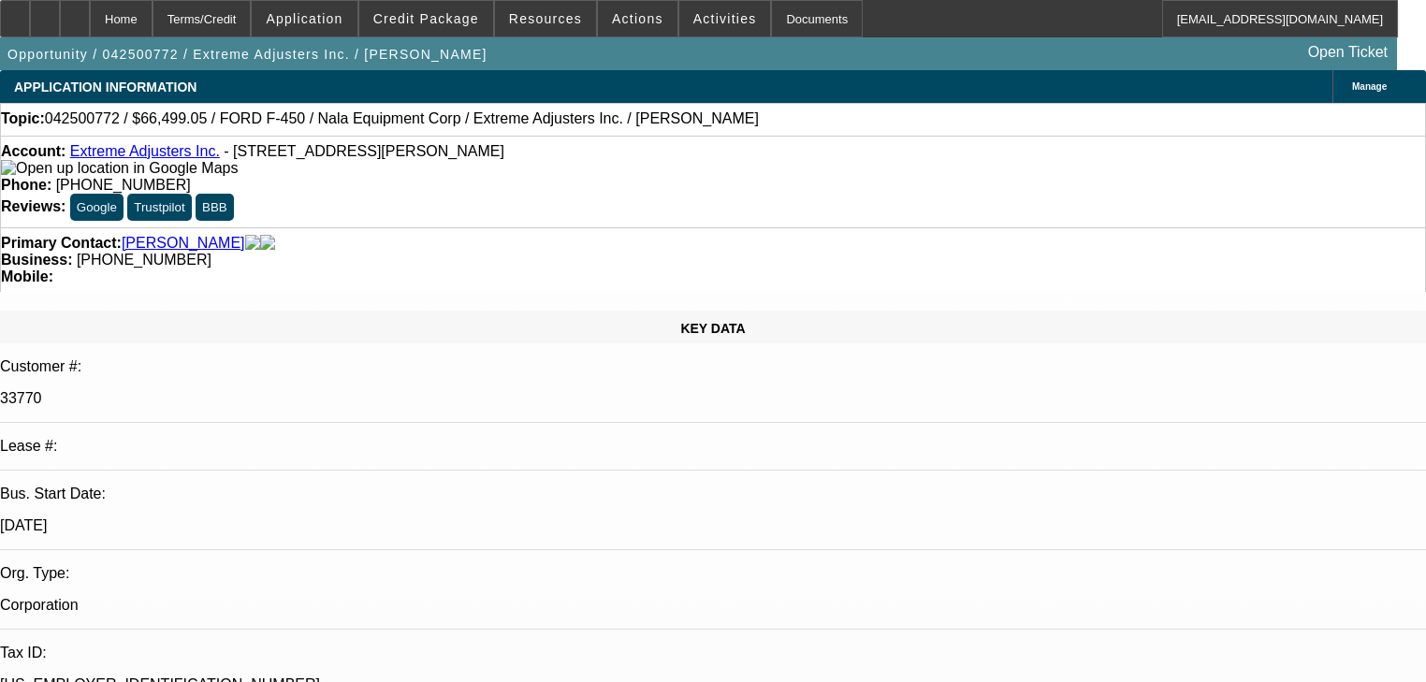
select select "4"
select select "0"
select select "3"
select select "0.1"
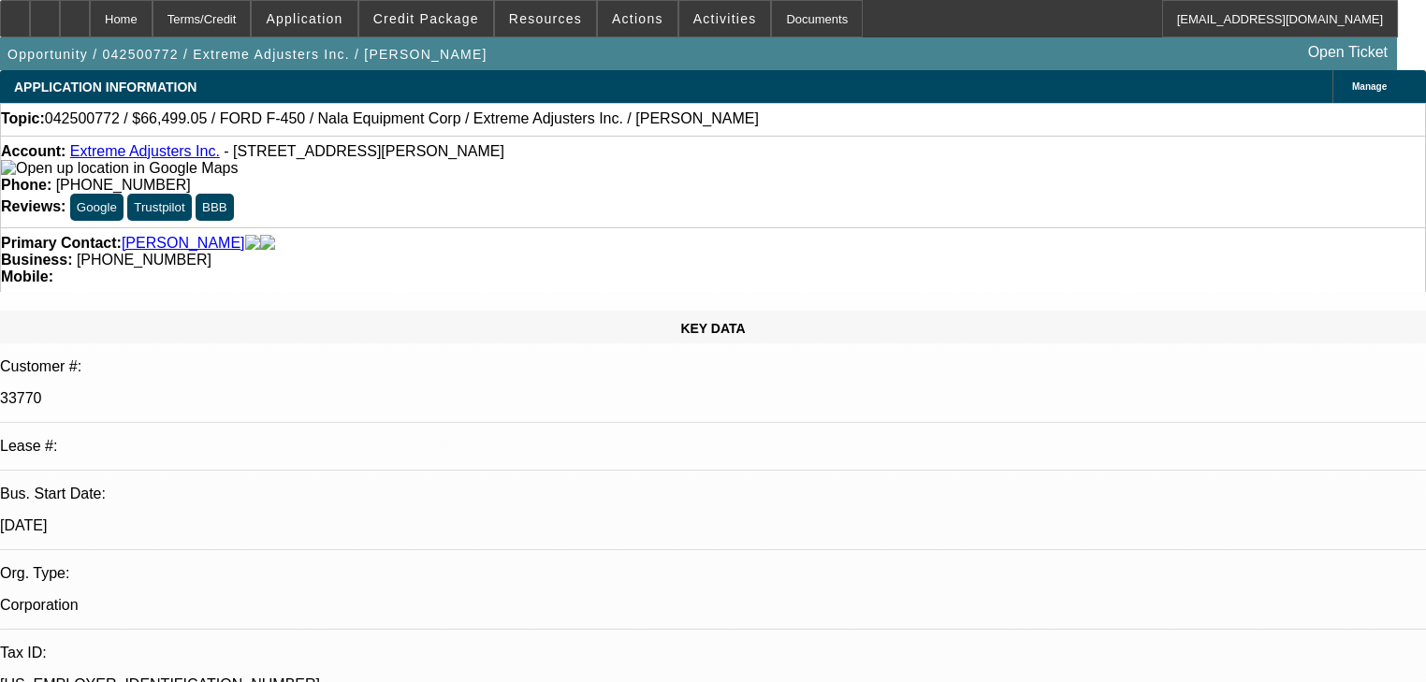
select select "4"
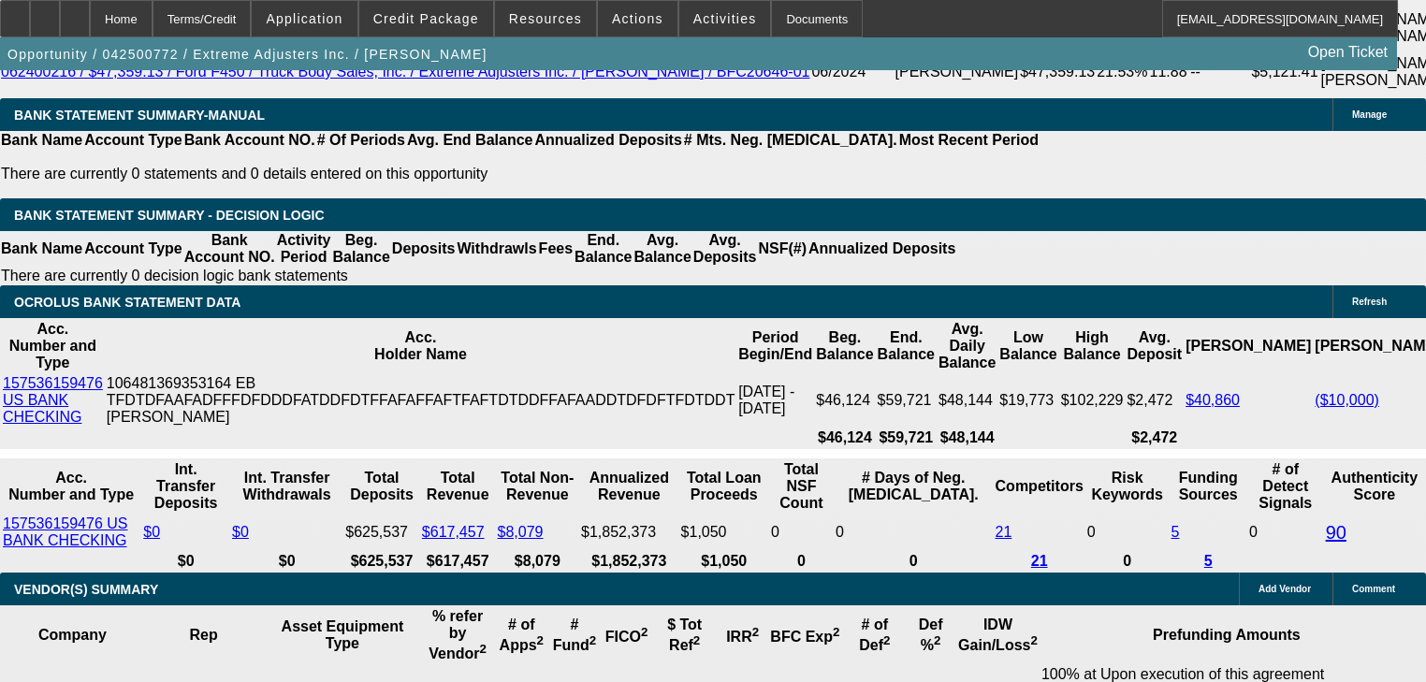
scroll to position [3523, 0]
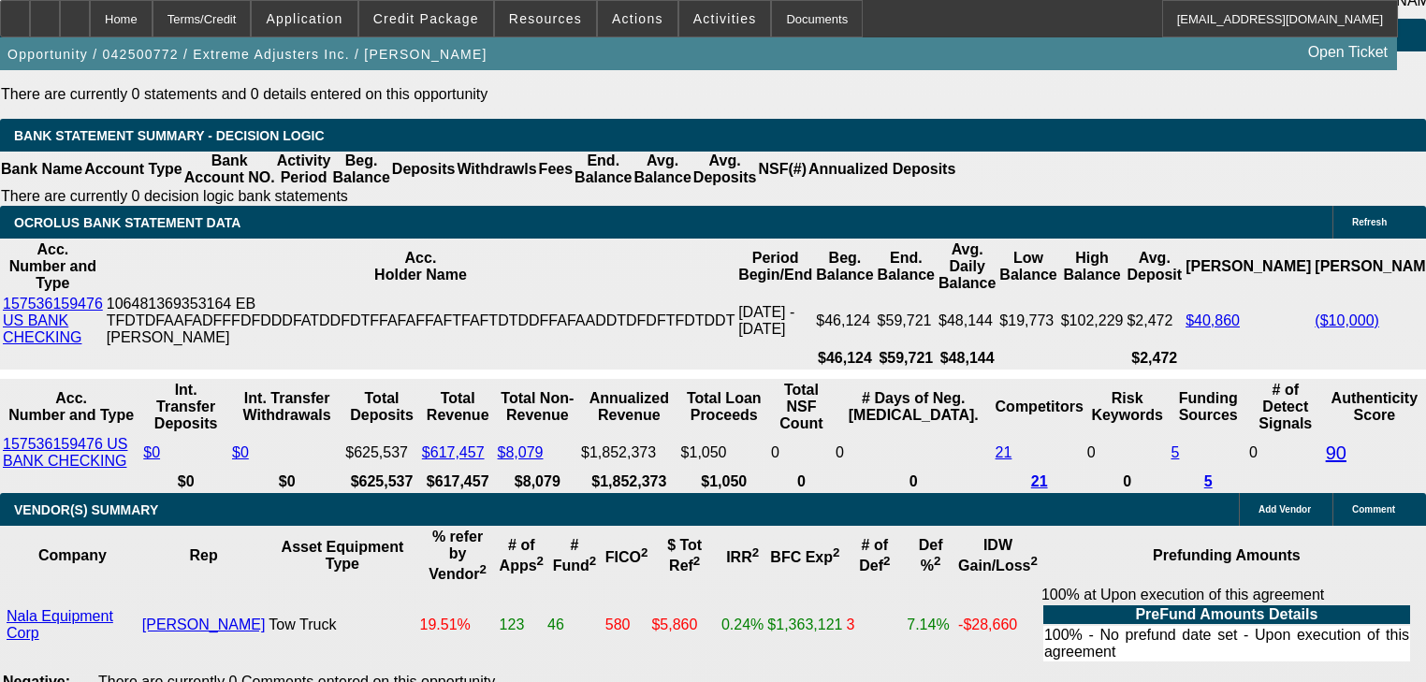
click at [437, 46] on div "Opportunity / 042500772 / Extreme Adjusters Inc. / [PERSON_NAME] Open Ticket" at bounding box center [698, 53] width 1397 height 33
click at [433, 22] on span "Credit Package" at bounding box center [426, 18] width 106 height 15
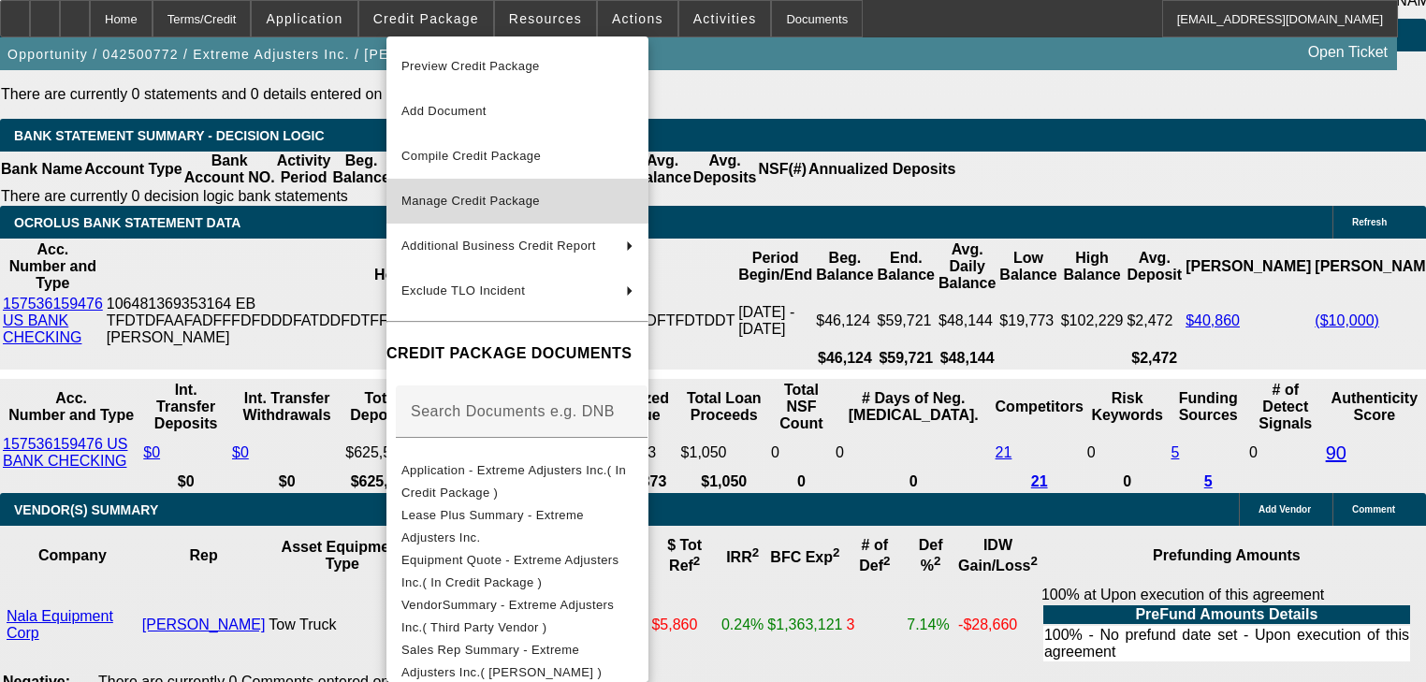
click at [448, 197] on span "Manage Credit Package" at bounding box center [470, 201] width 138 height 14
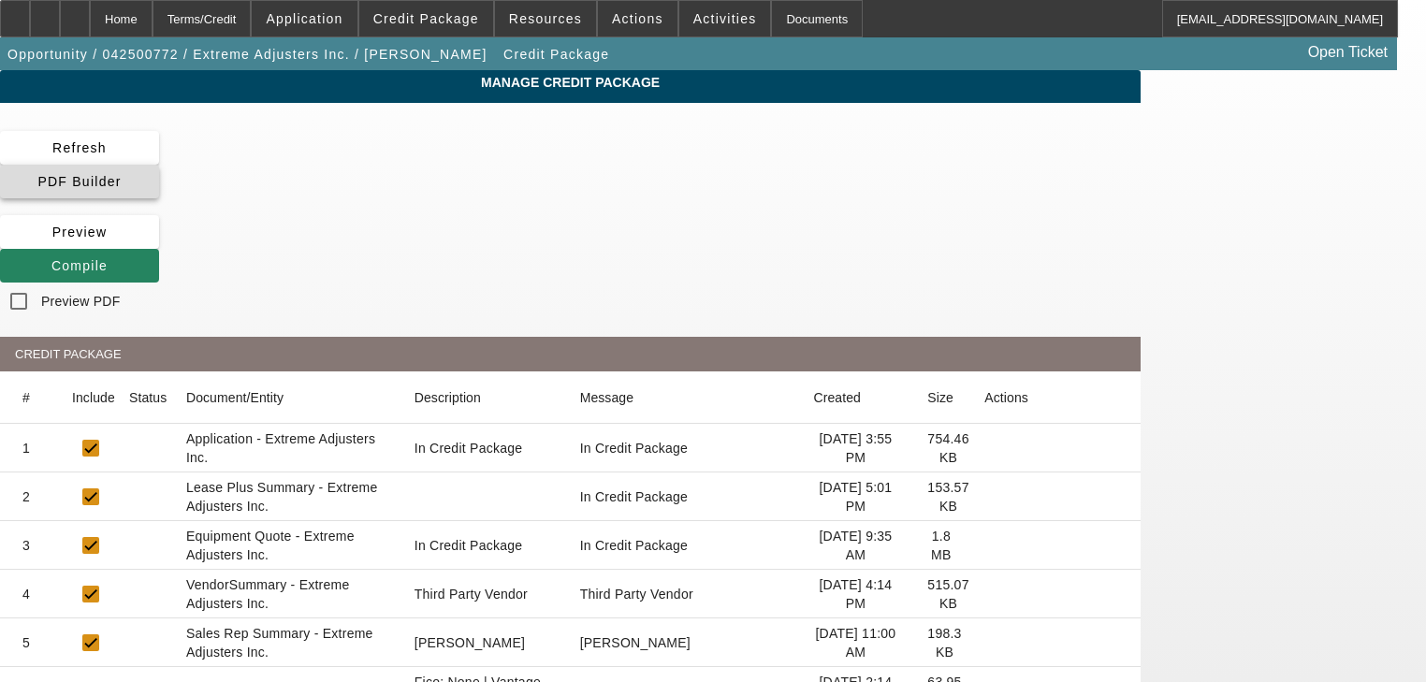
click at [159, 167] on span at bounding box center [79, 181] width 159 height 45
click at [159, 243] on span at bounding box center [79, 265] width 159 height 45
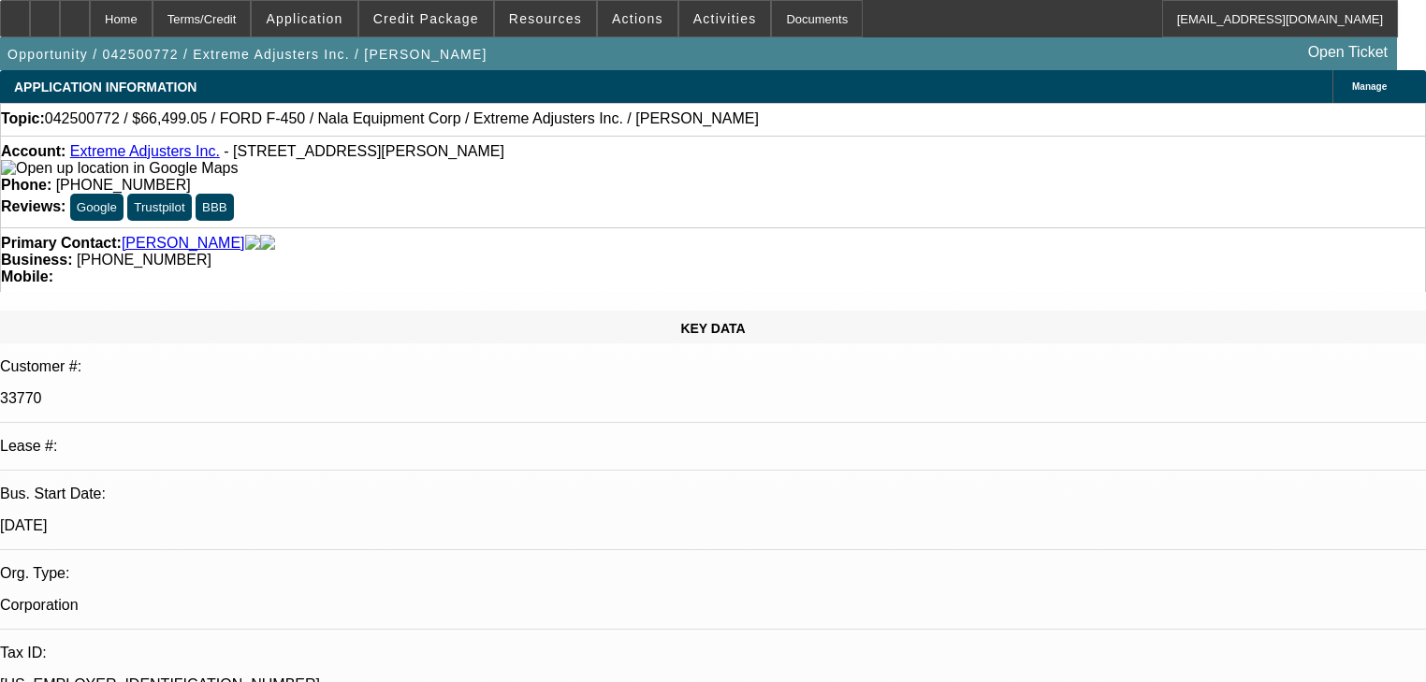
select select "0"
select select "2"
select select "0.1"
select select "4"
select select "0"
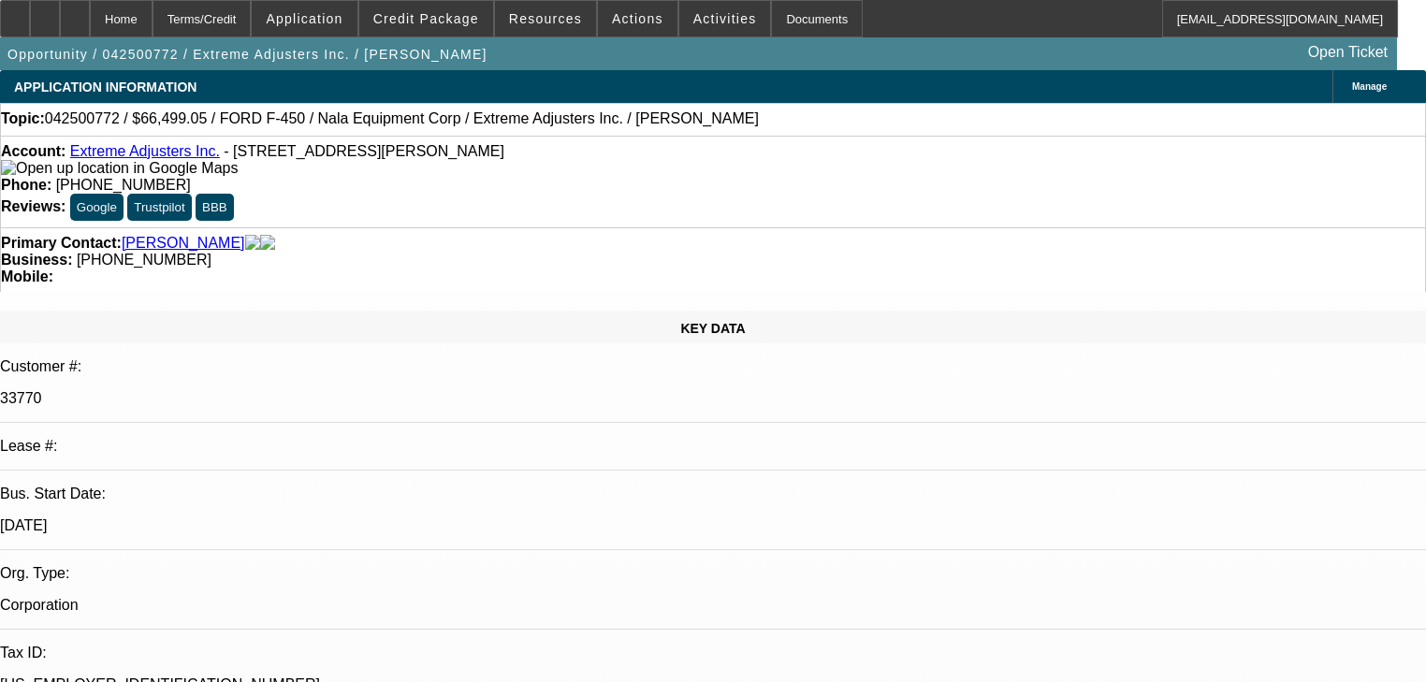
select select "2"
select select "0.1"
select select "4"
select select "0"
select select "0.1"
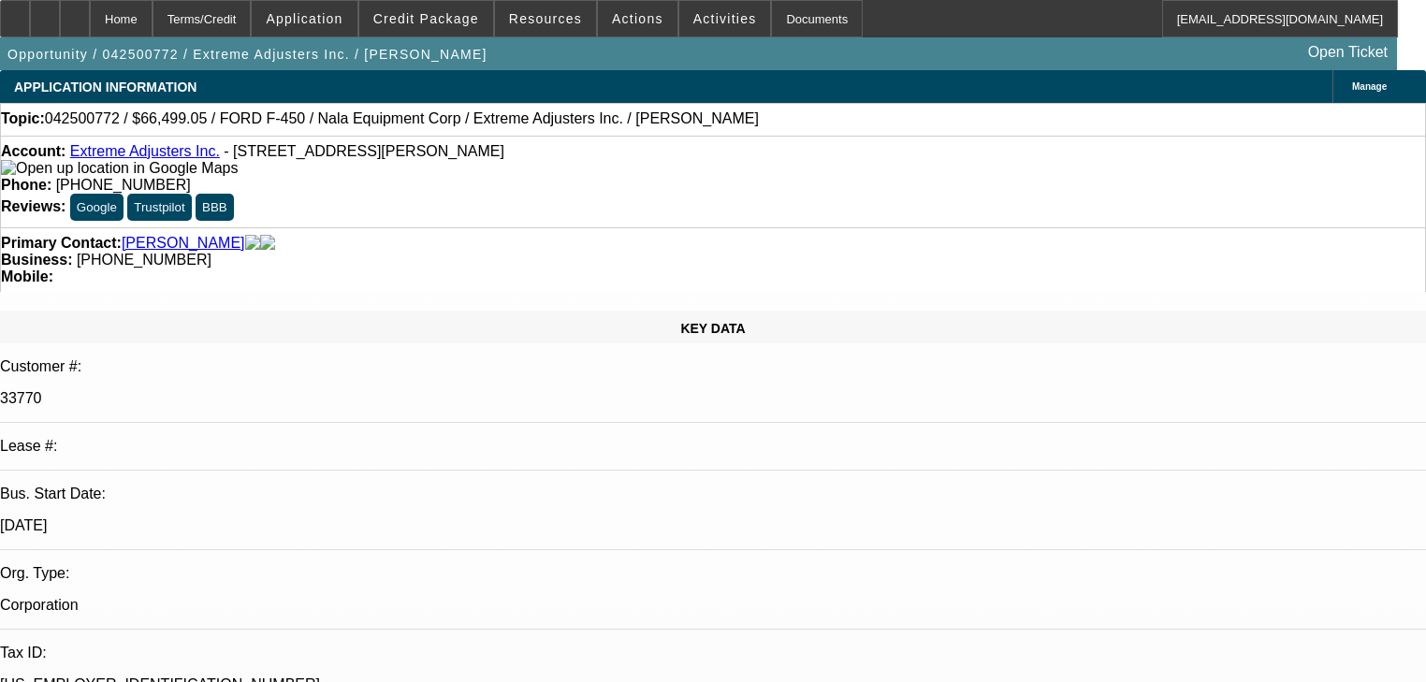
select select "4"
select select "0"
select select "3"
select select "0.1"
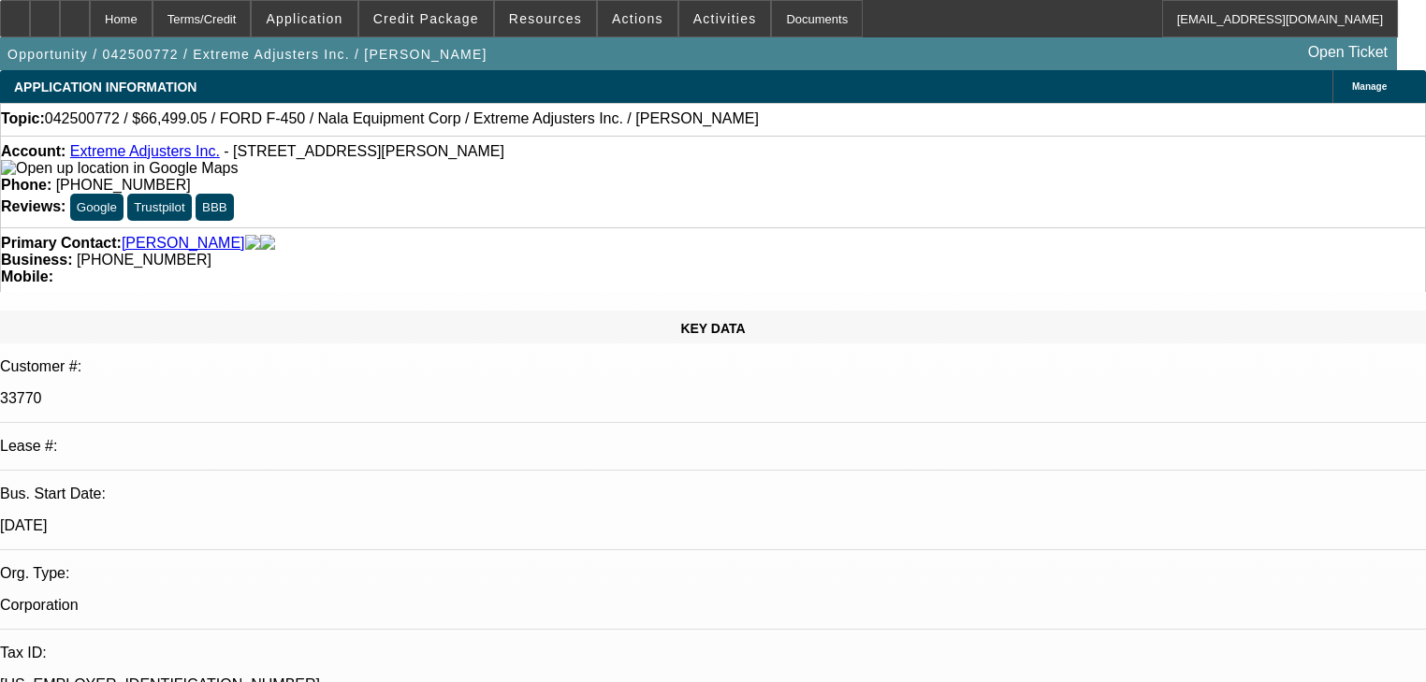
select select "4"
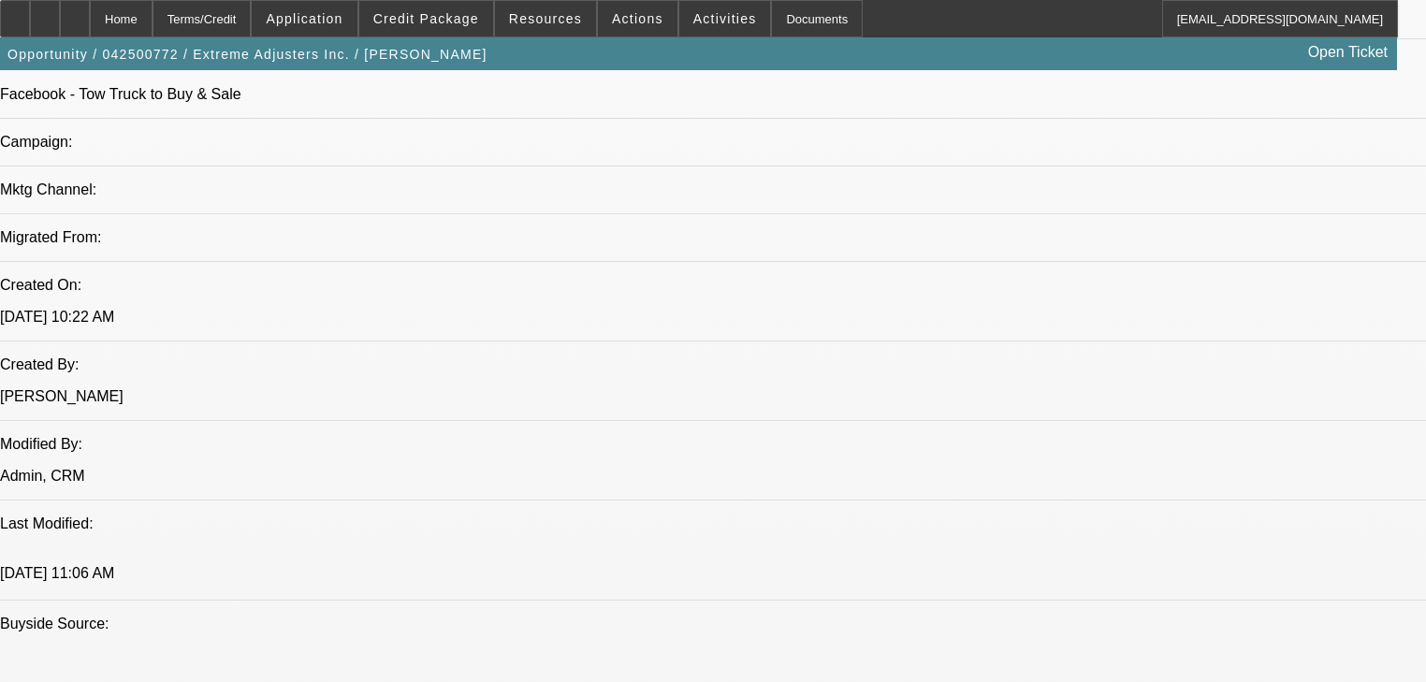
scroll to position [1227, 0]
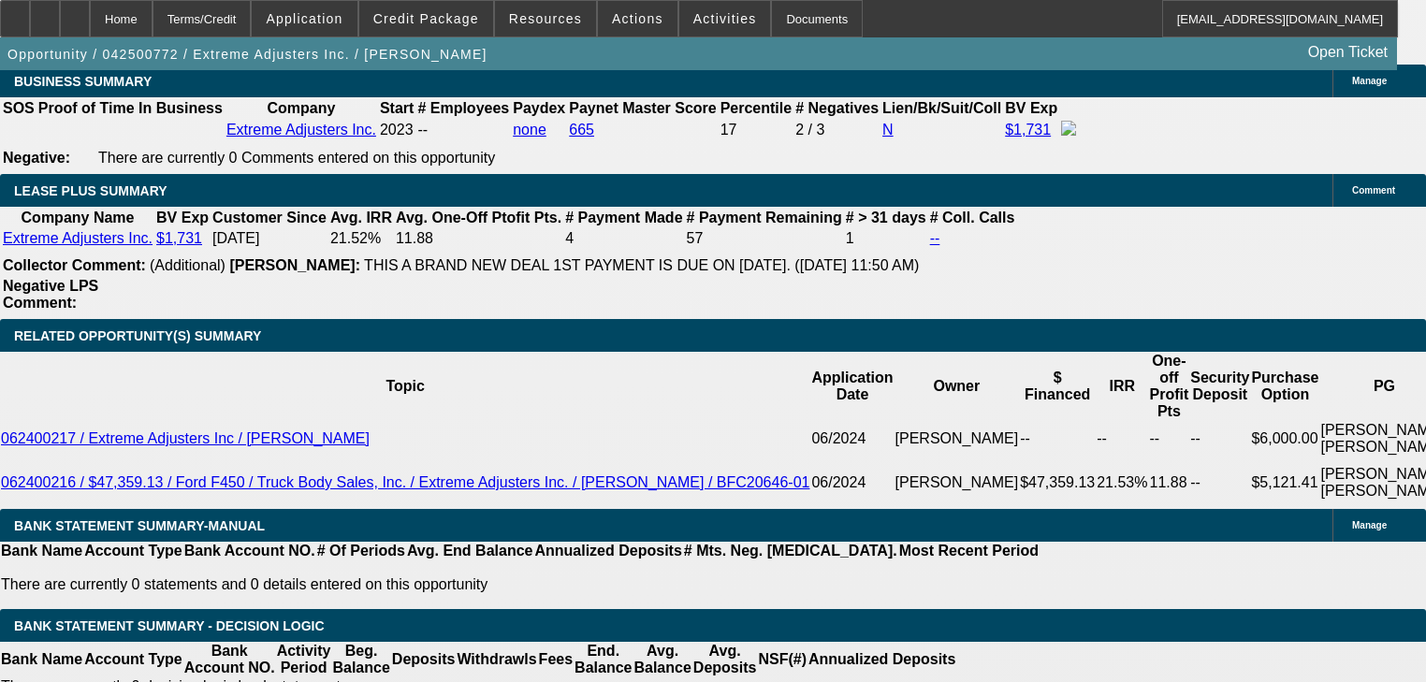
scroll to position [3322, 0]
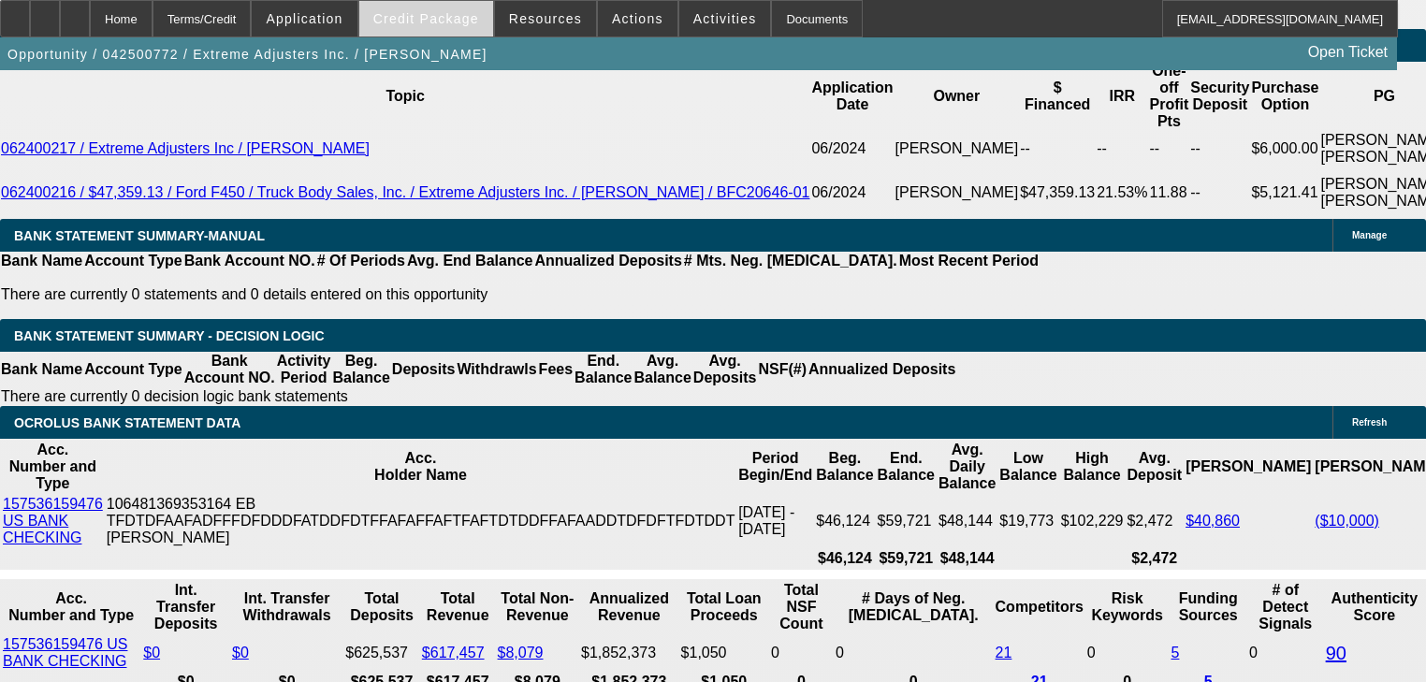
click at [457, 19] on span "Credit Package" at bounding box center [426, 18] width 106 height 15
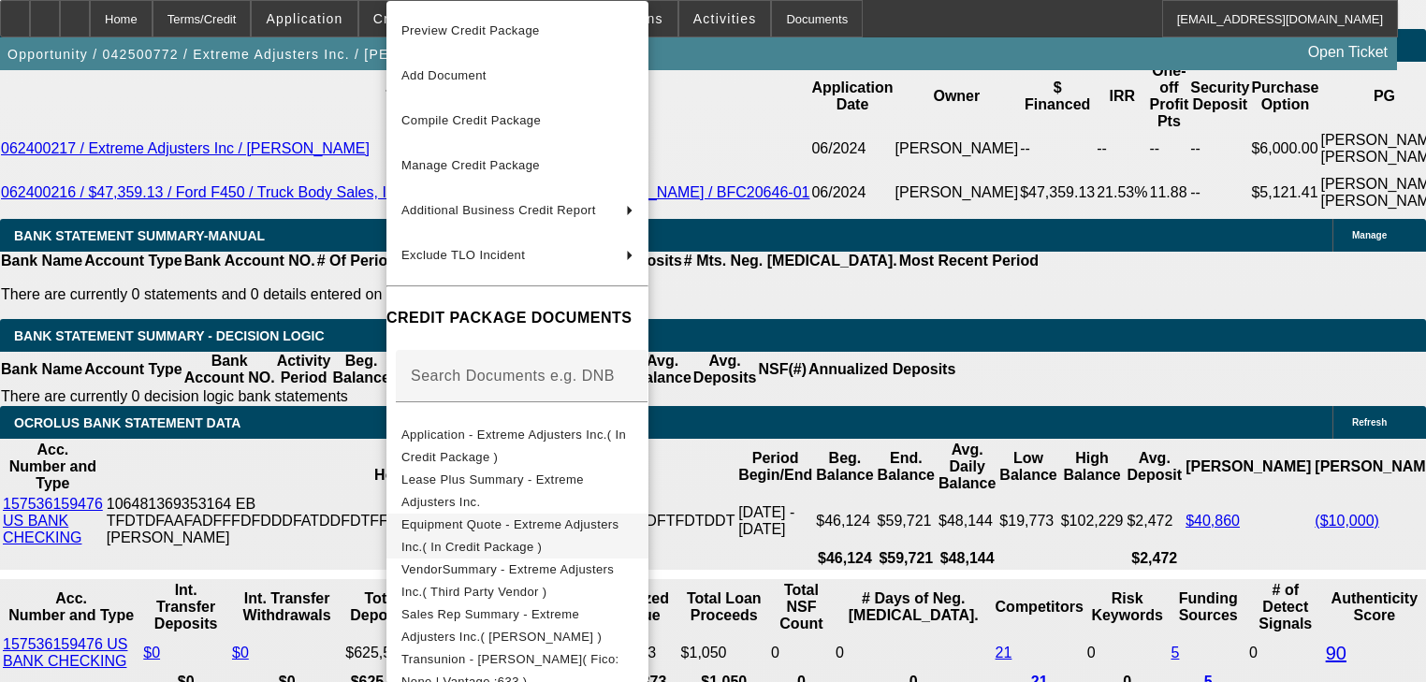
click at [648, 515] on button "Equipment Quote - Extreme Adjusters Inc.( In Credit Package )" at bounding box center [517, 536] width 262 height 45
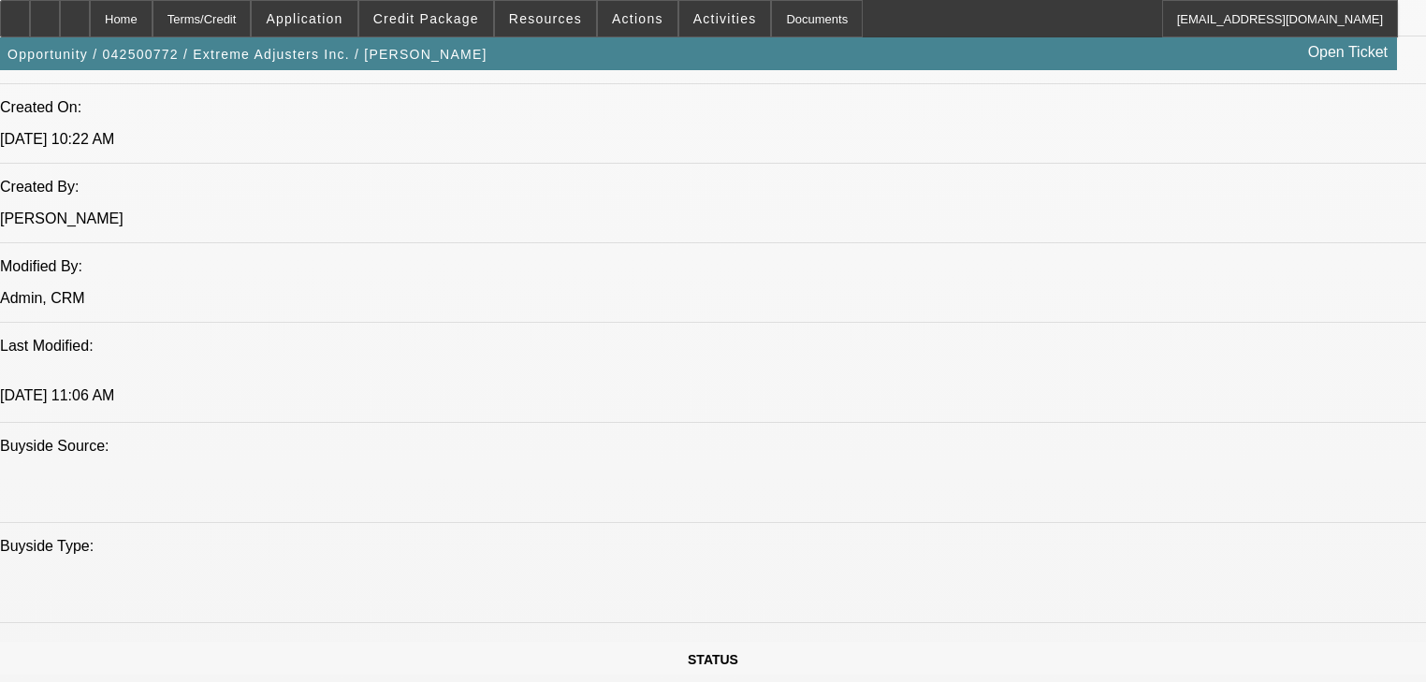
scroll to position [1227, 0]
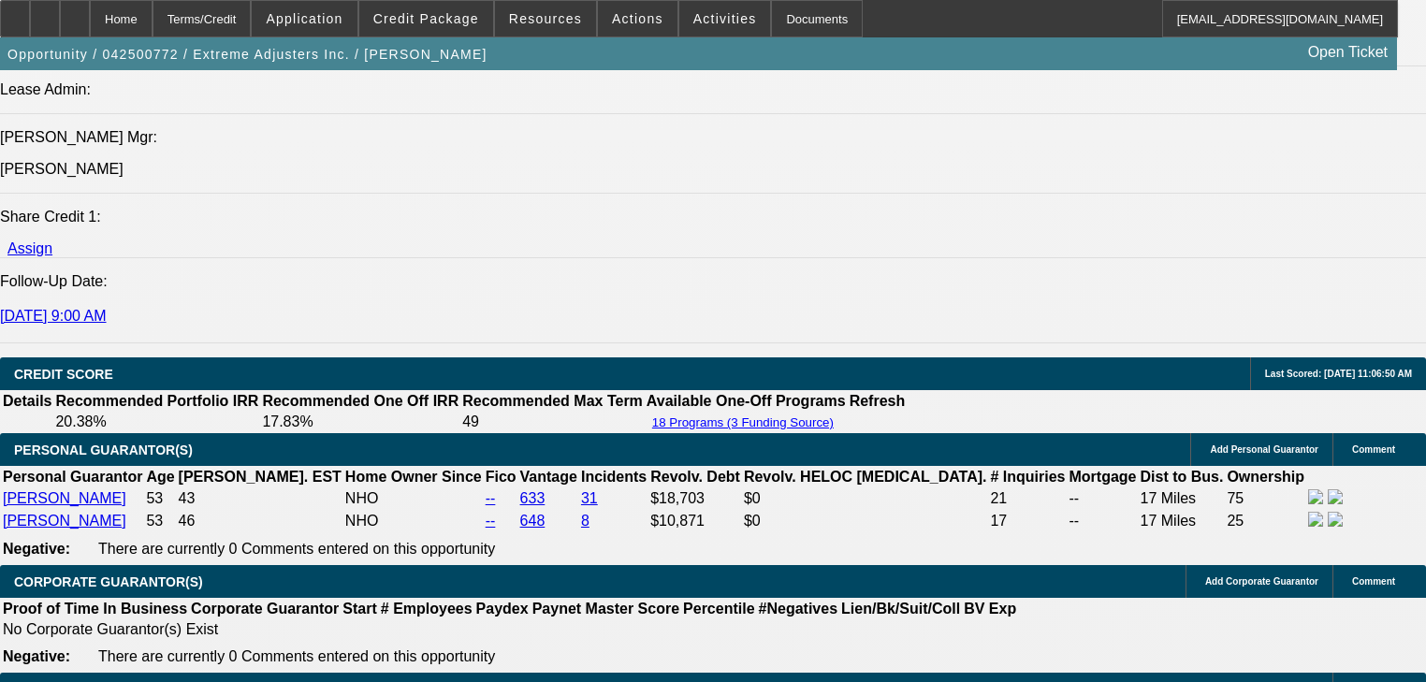
scroll to position [3098, 0]
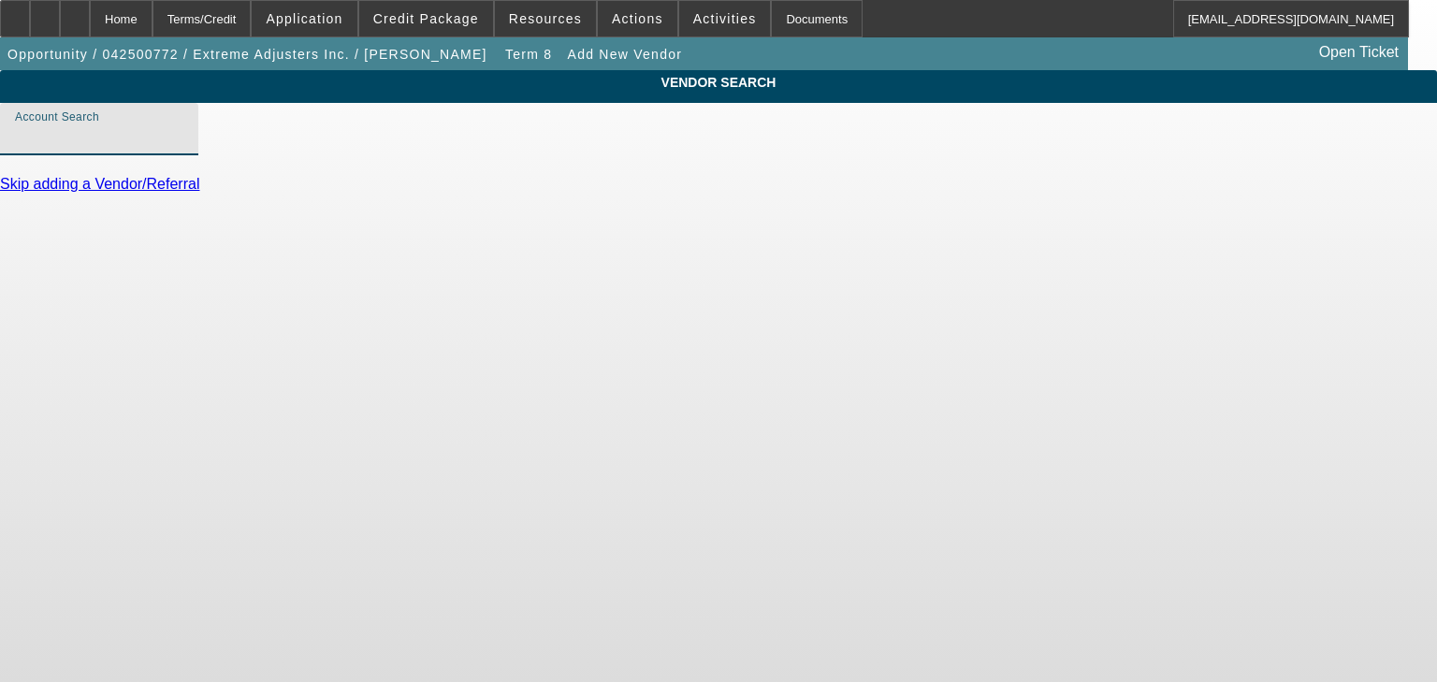
click at [183, 148] on input "Account Search" at bounding box center [99, 136] width 168 height 22
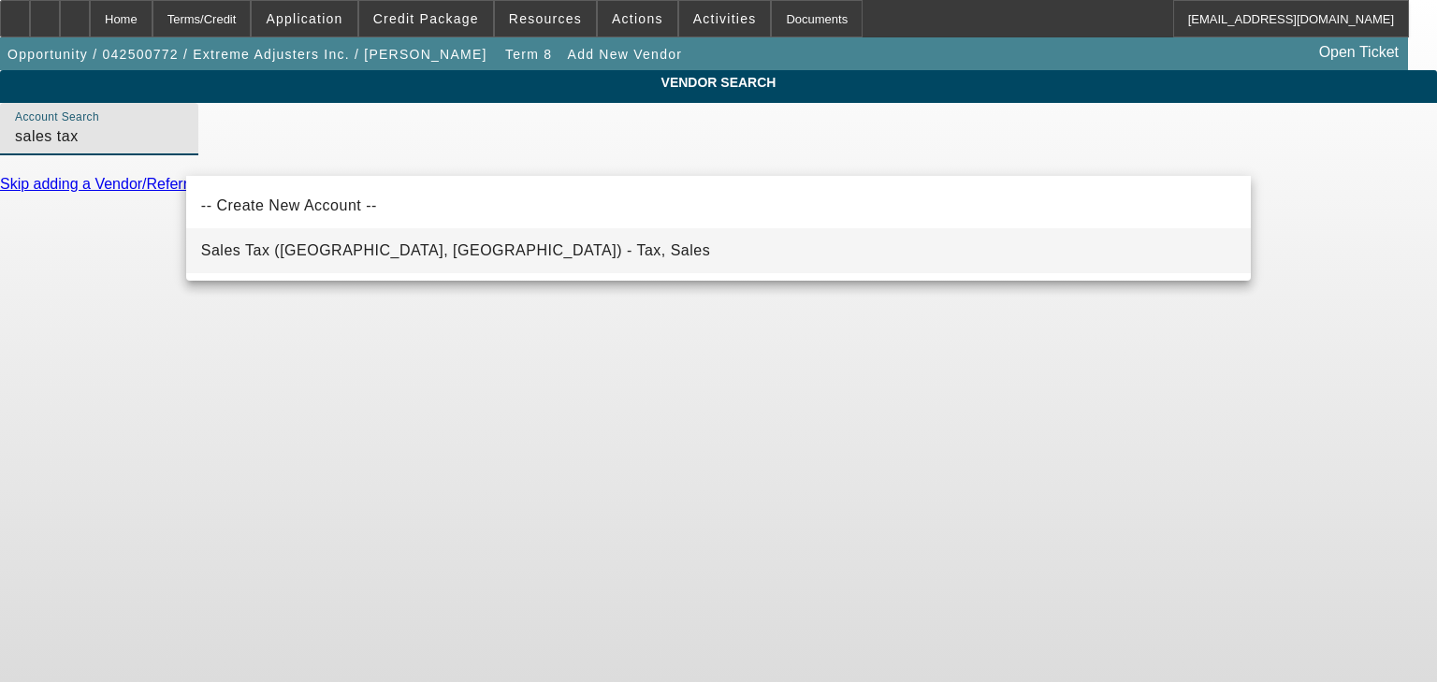
click at [476, 257] on mat-option "Sales Tax (Marlborough, MA) - Tax, Sales" at bounding box center [718, 250] width 1065 height 45
type input "Sales Tax (Marlborough, MA) - Tax, Sales"
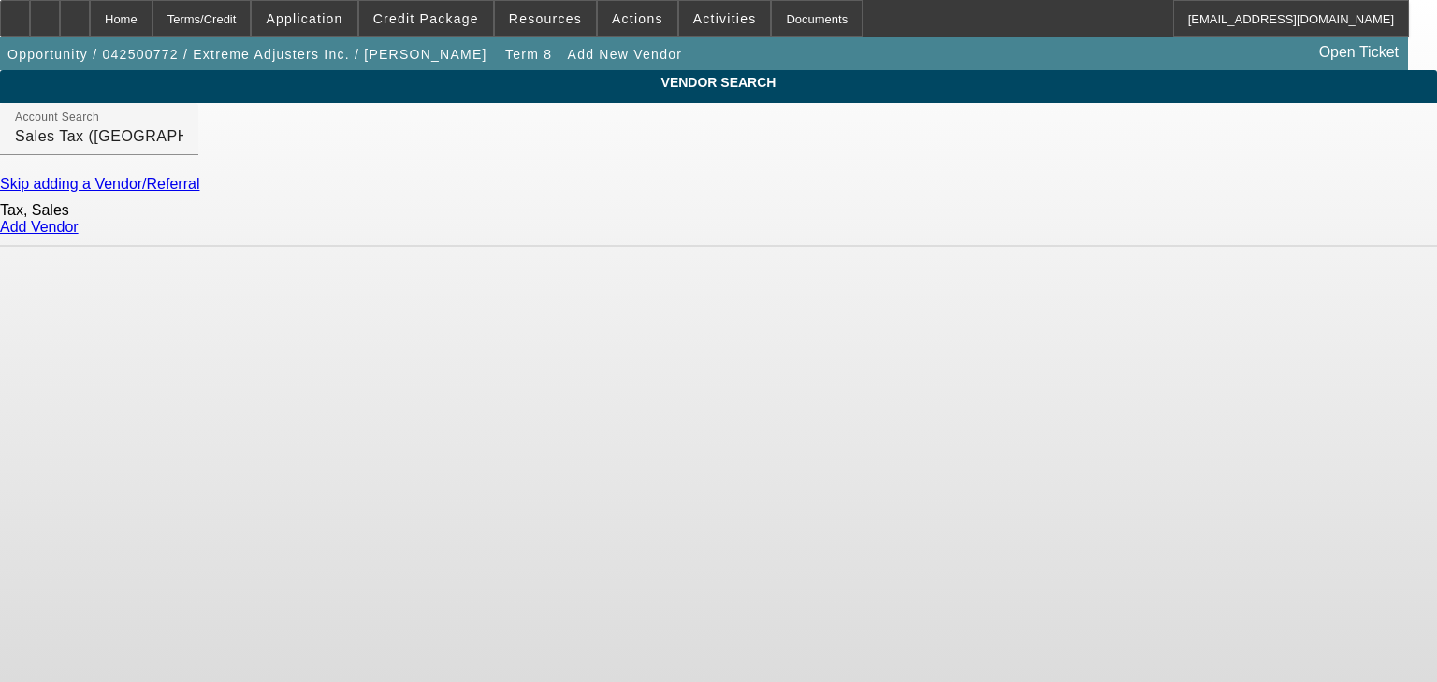
click at [79, 235] on link "Add Vendor" at bounding box center [39, 227] width 79 height 16
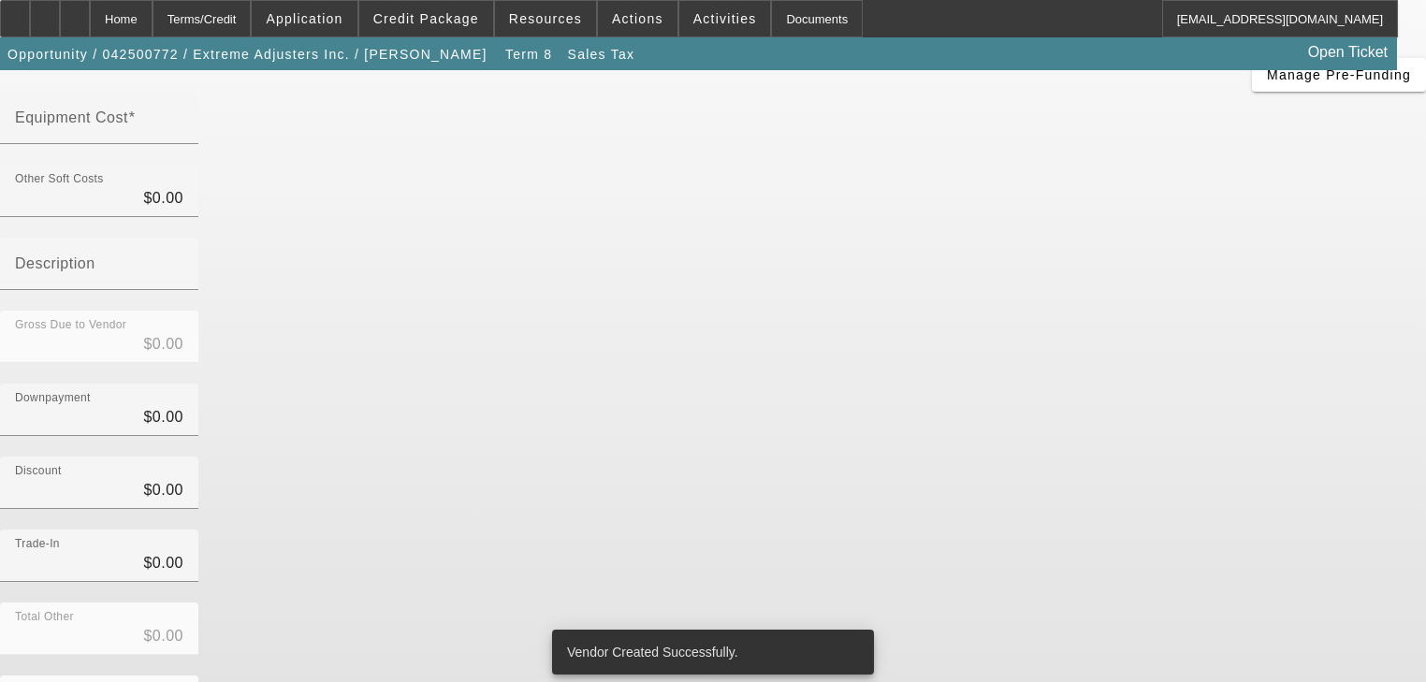
scroll to position [183, 0]
drag, startPoint x: 1173, startPoint y: 594, endPoint x: 568, endPoint y: 480, distance: 616.0
click at [574, 483] on form "Sales Tax Tax, Sales Pre-Fund Pre-Fund Date Description There are no Pre-fundin…" at bounding box center [713, 405] width 1426 height 935
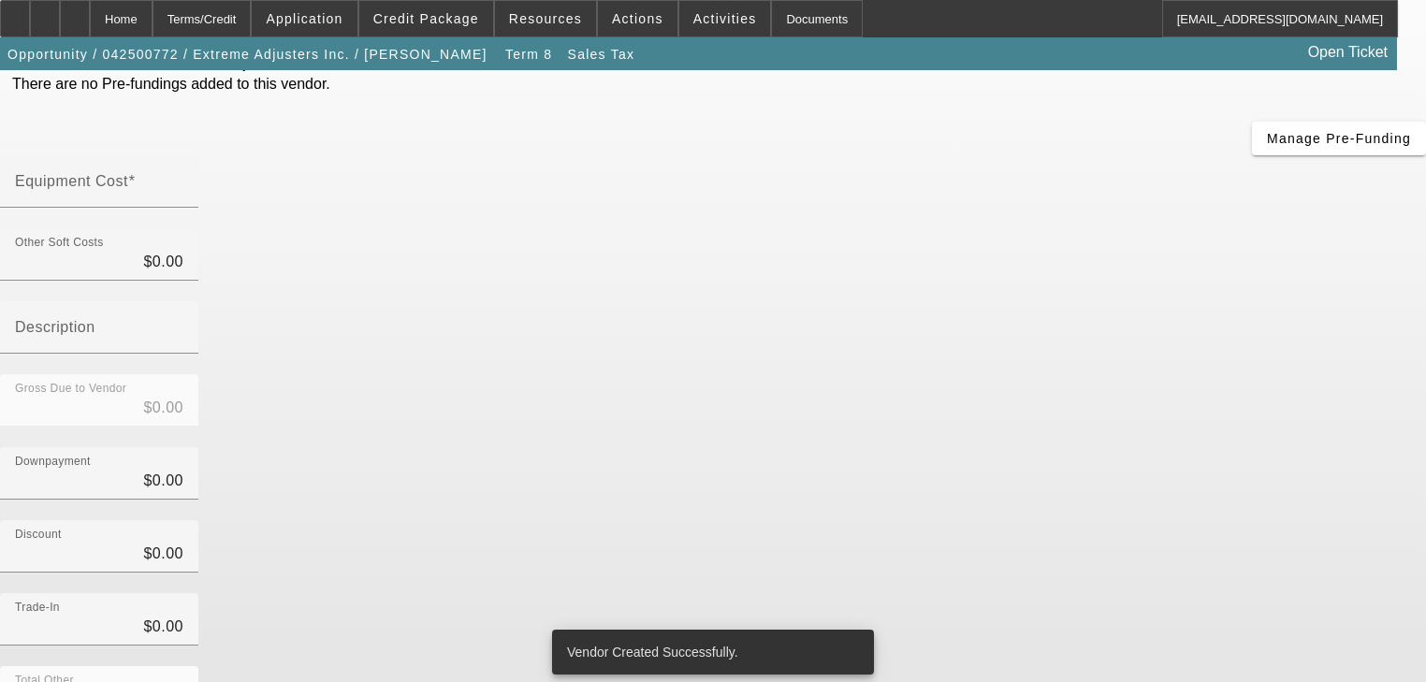
scroll to position [0, 0]
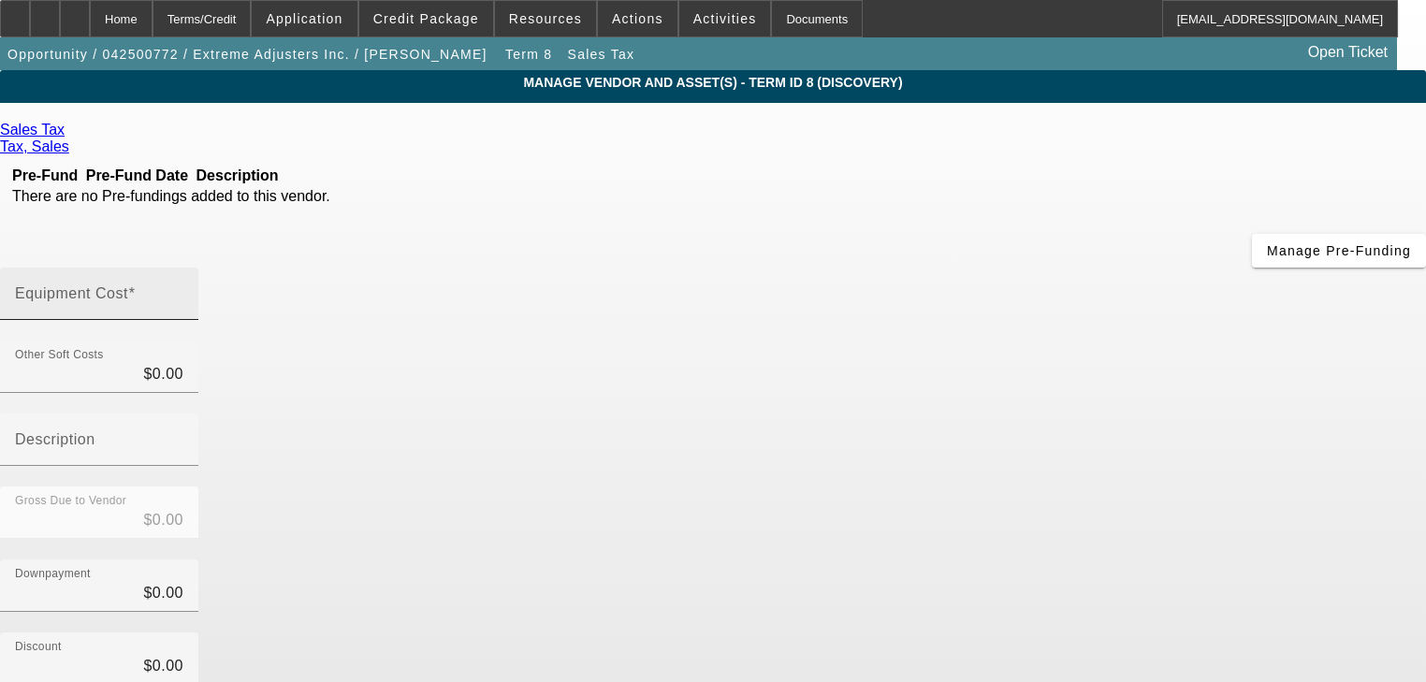
drag, startPoint x: 507, startPoint y: 432, endPoint x: 921, endPoint y: 162, distance: 494.1
click at [183, 290] on input "Equipment Cost" at bounding box center [99, 301] width 168 height 22
type input "3"
type input "$3.00"
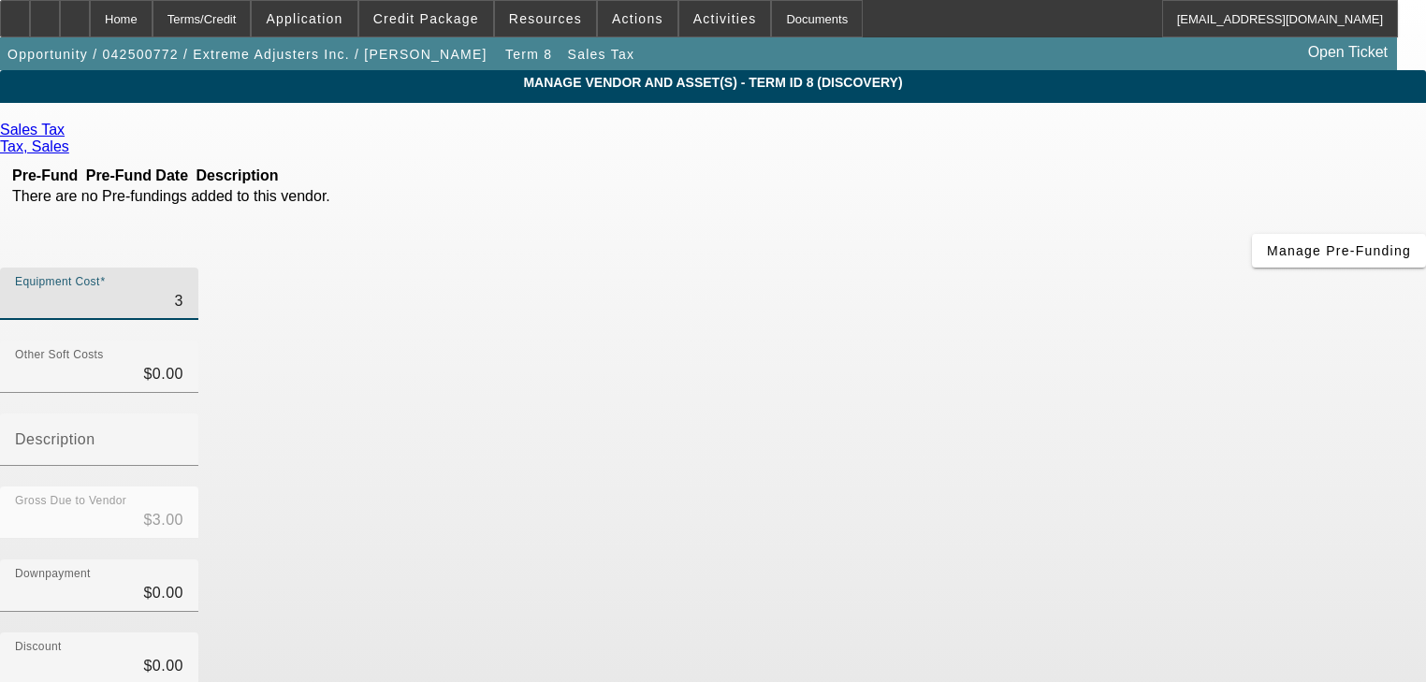
type input "38"
type input "$38.00"
type input "389"
type input "$389.00"
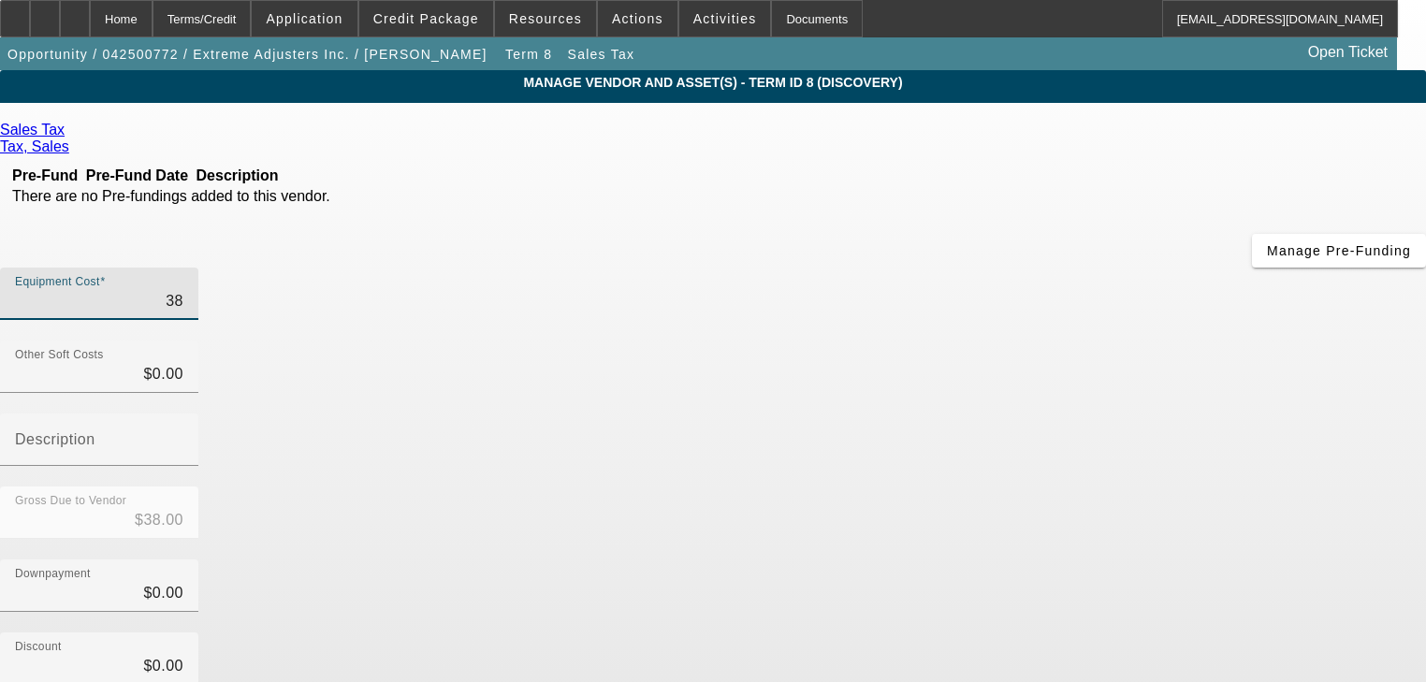
type input "$389.00"
type input "3899"
type input "$3,899.00"
type input "3899.2"
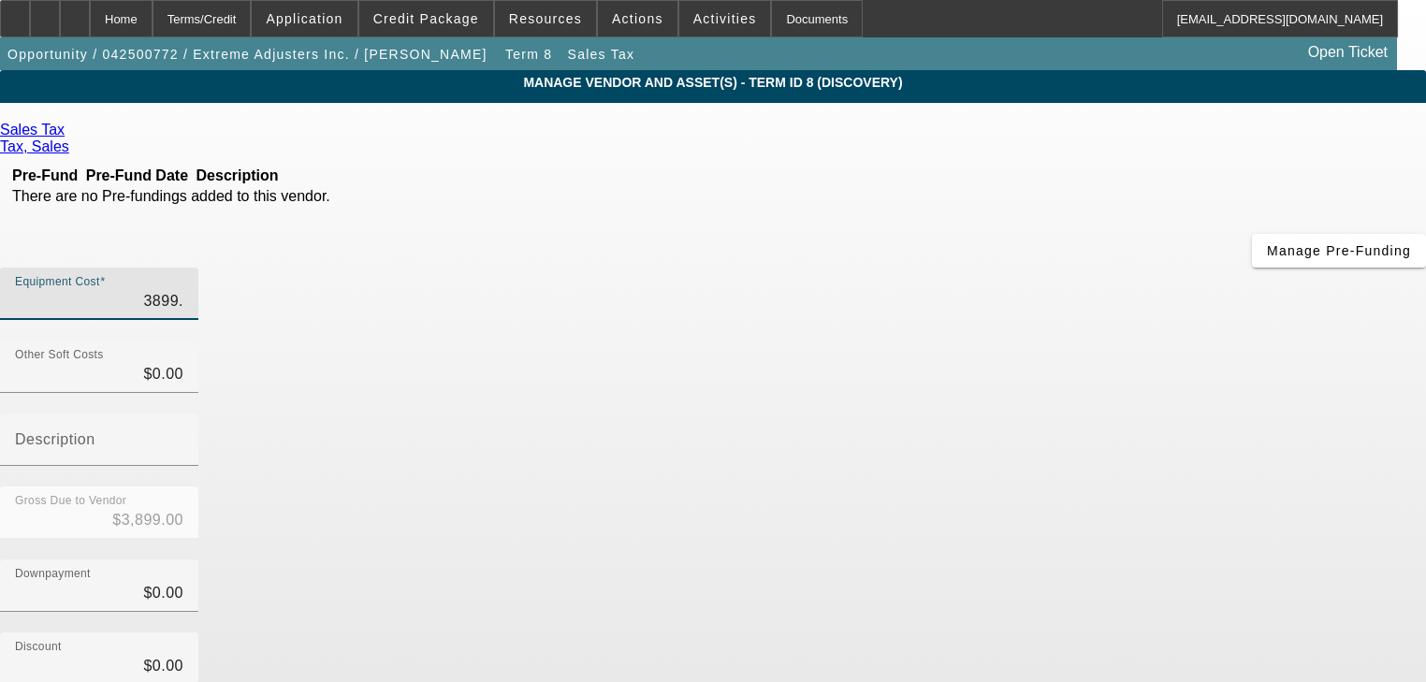
type input "$3,899.20"
type input "3899.26"
type input "$3,899.26"
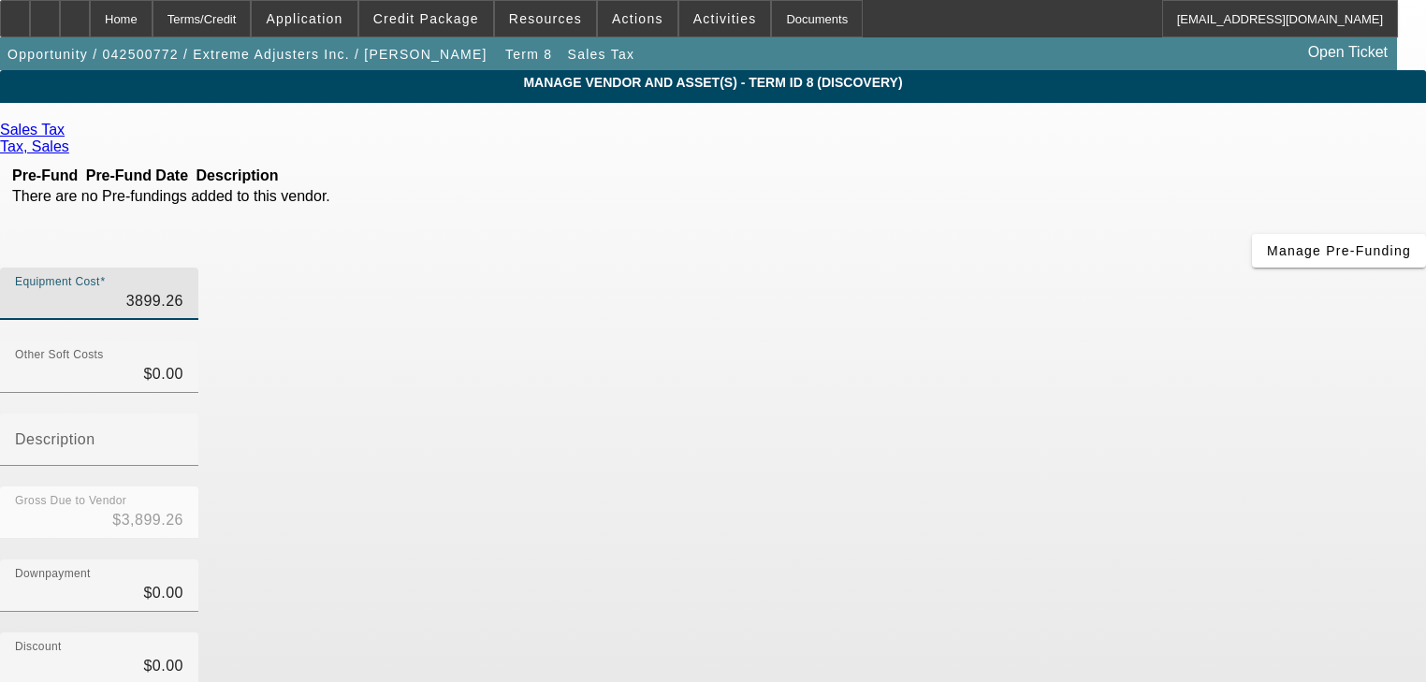
type input "$3,899.26"
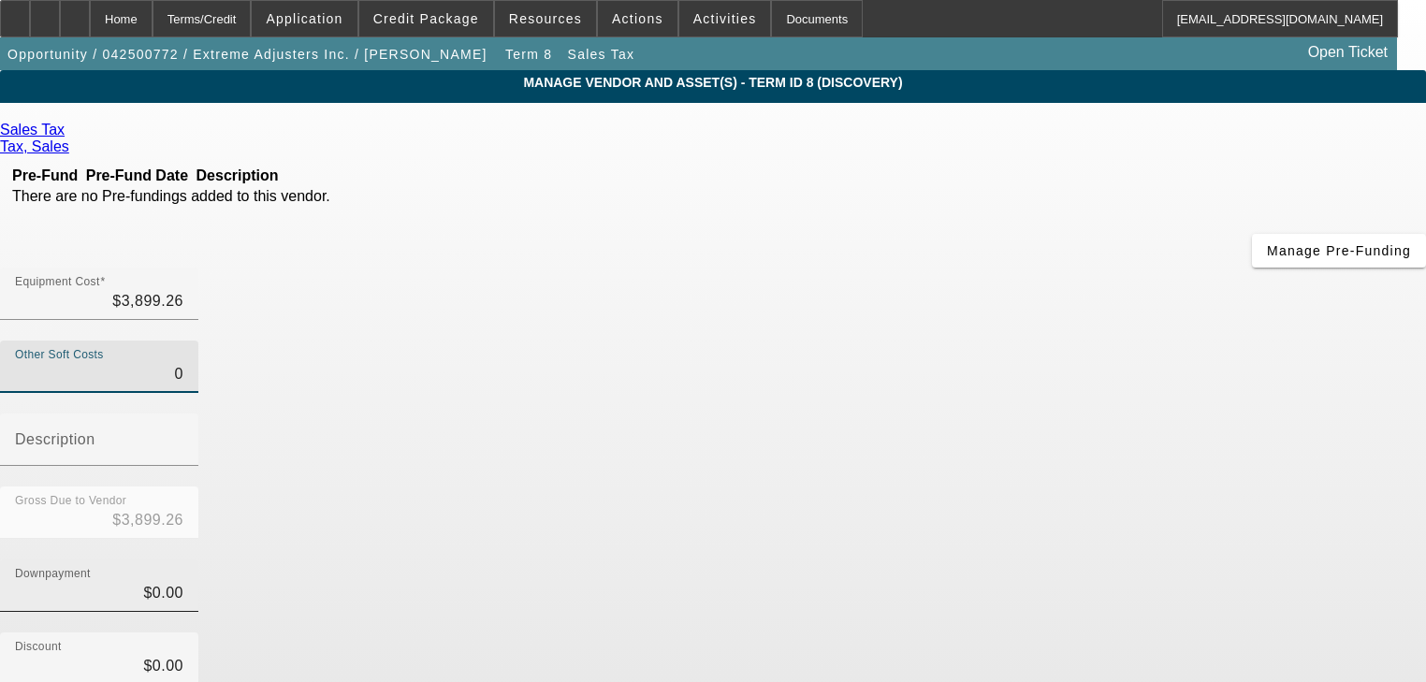
scroll to position [183, 0]
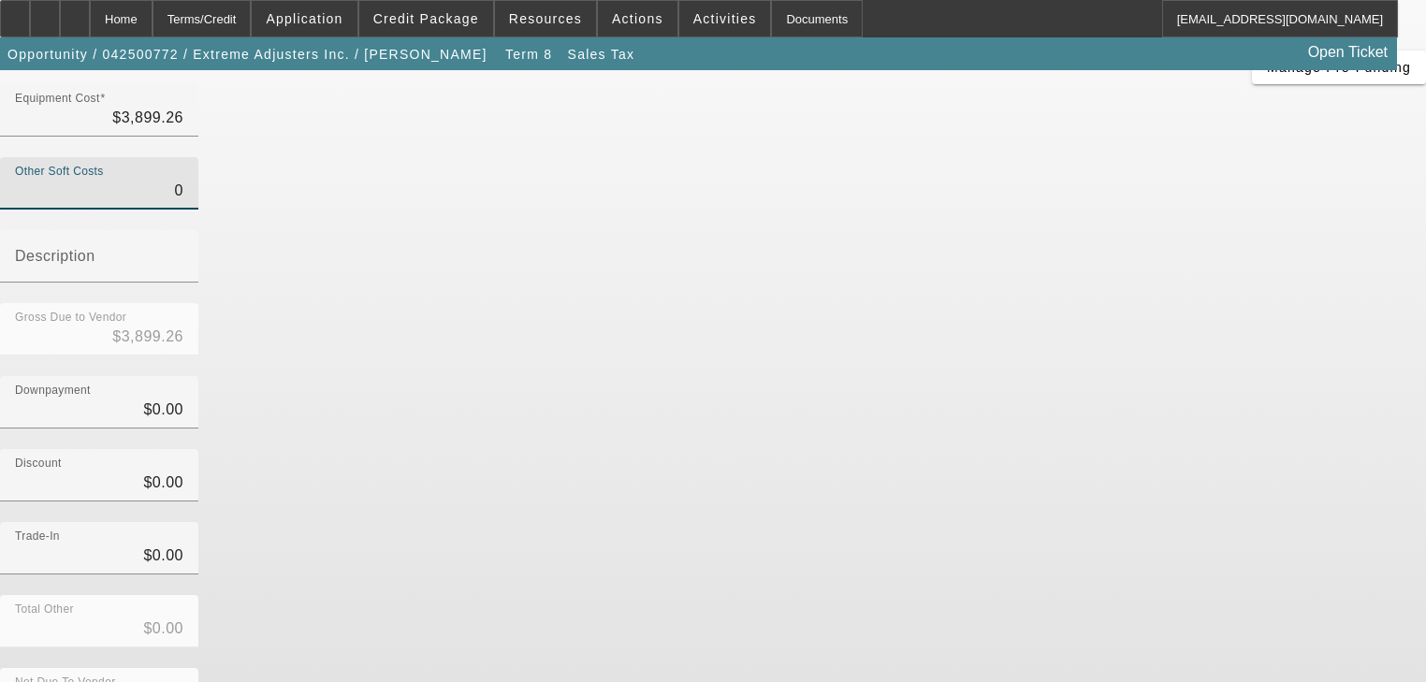
type input "$0.00"
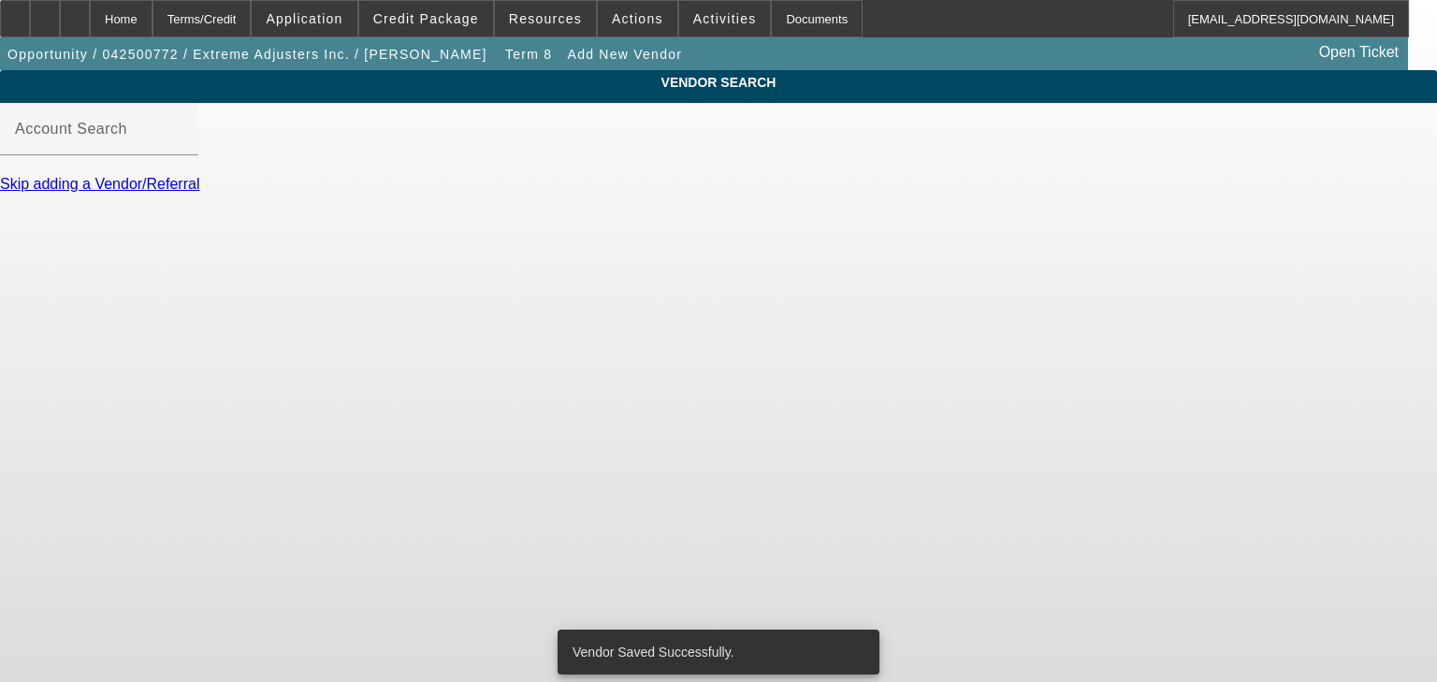
click at [199, 192] on link "Skip adding a Vendor/Referral" at bounding box center [99, 184] width 199 height 16
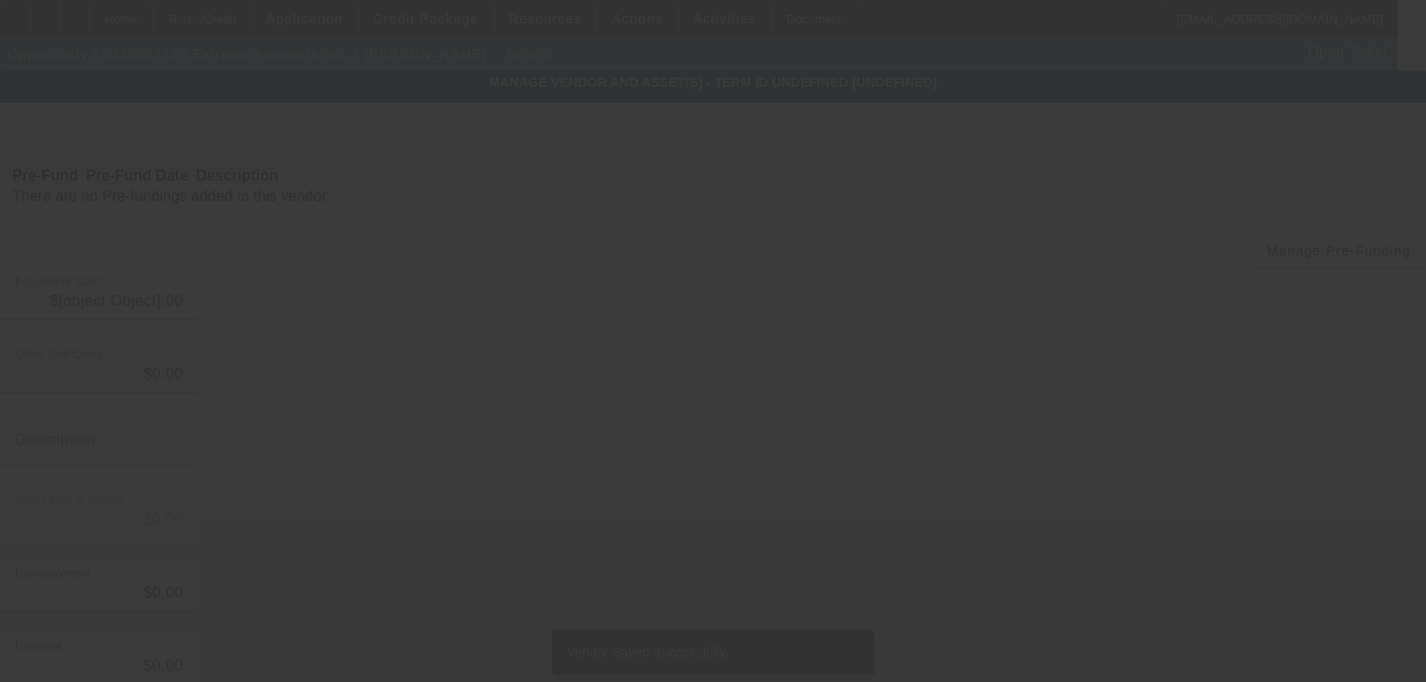
type input "$3,899.26"
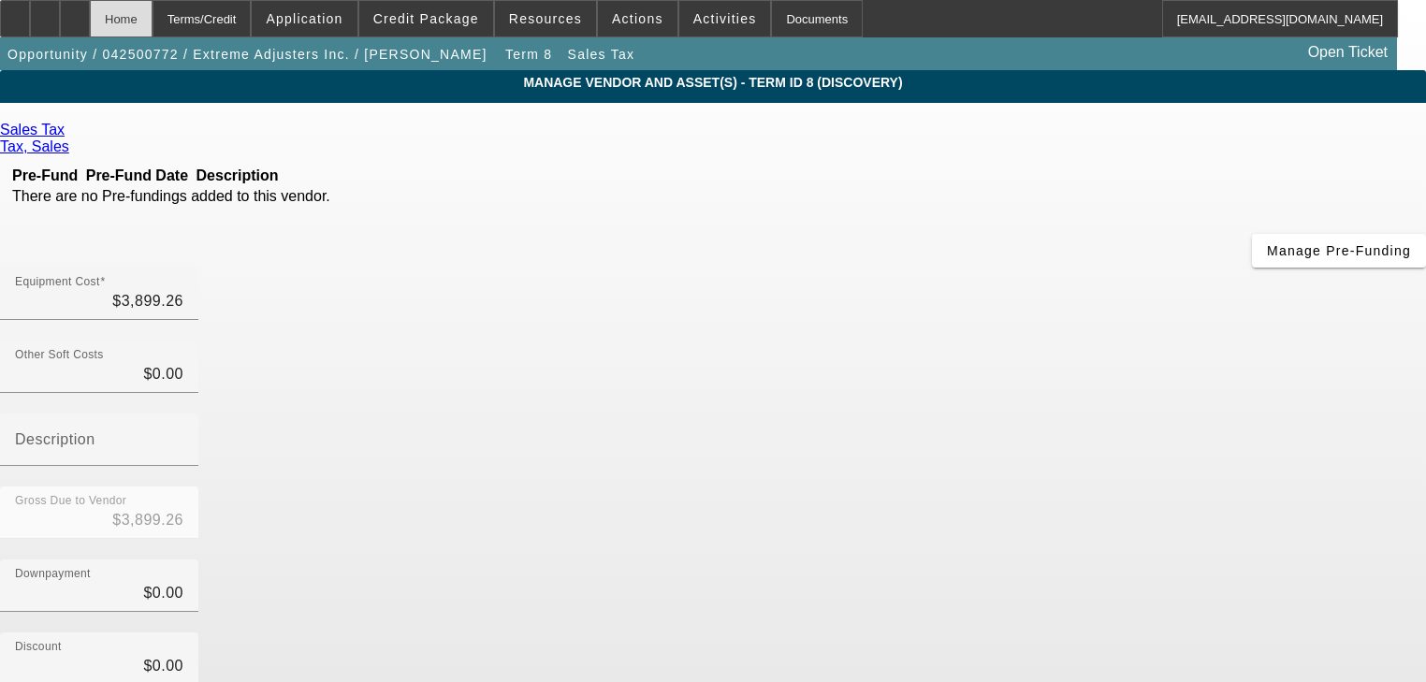
click at [153, 19] on div "Home" at bounding box center [121, 18] width 63 height 37
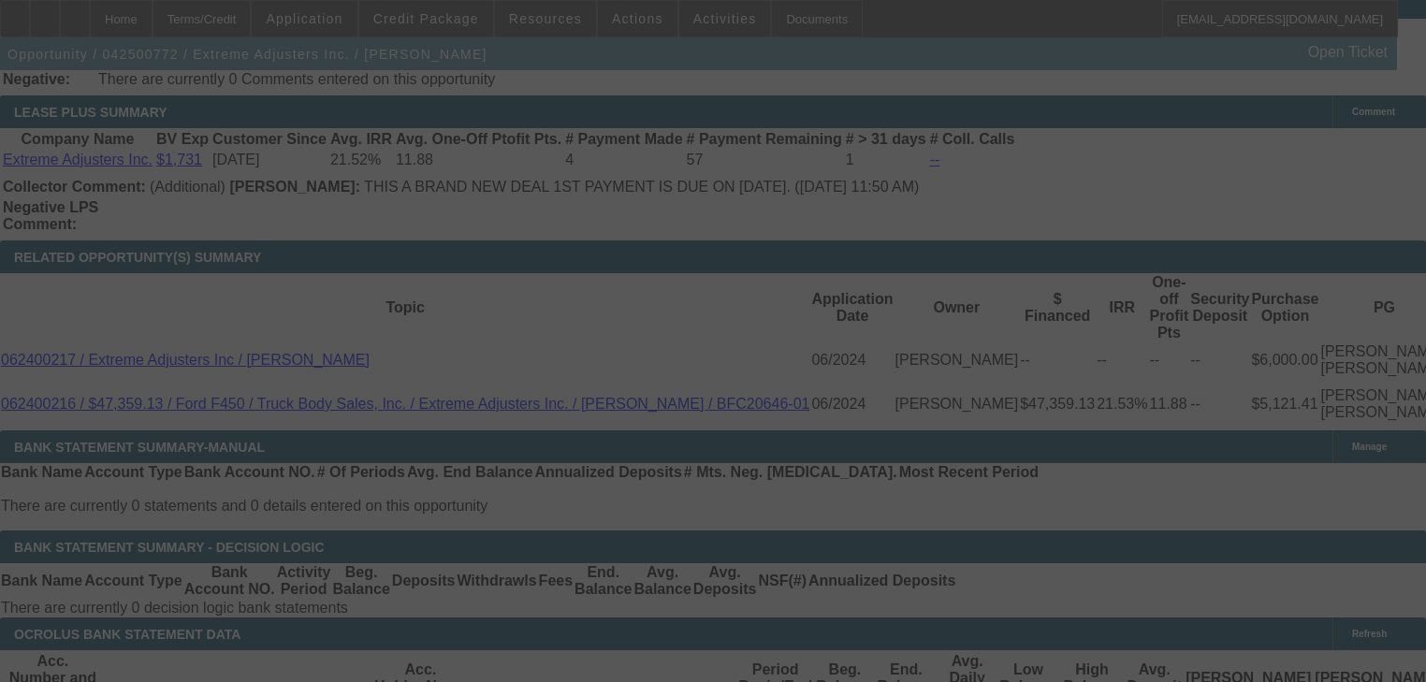
scroll to position [3611, 0]
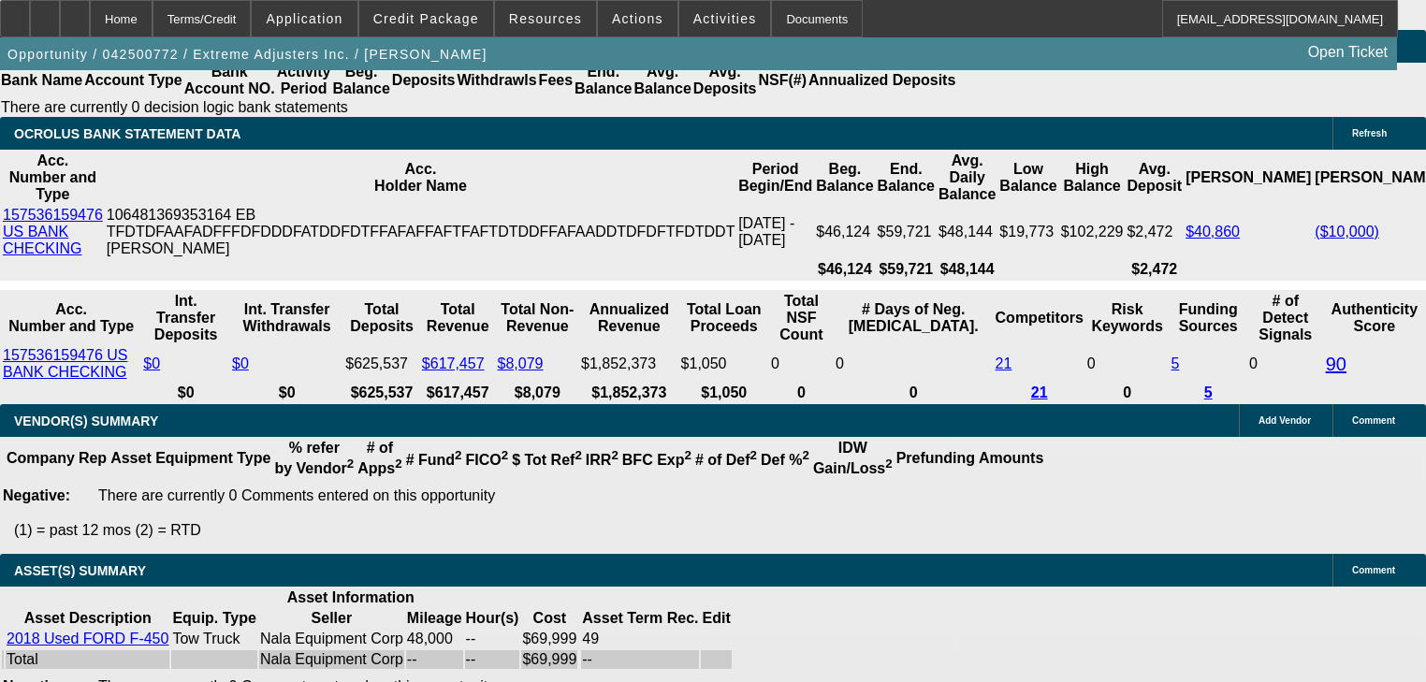
select select "0"
select select "2"
select select "0.1"
select select "4"
select select "0"
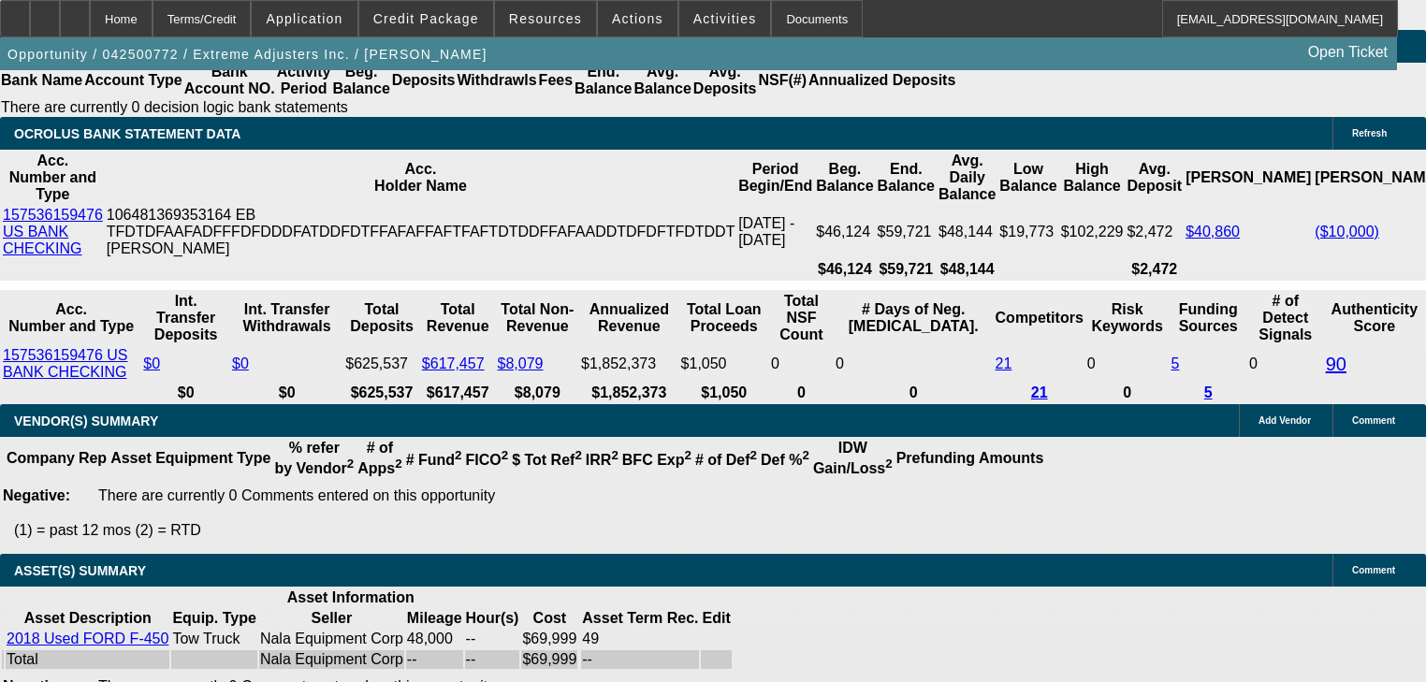
select select "2"
select select "0.1"
select select "4"
select select "0"
select select "0.1"
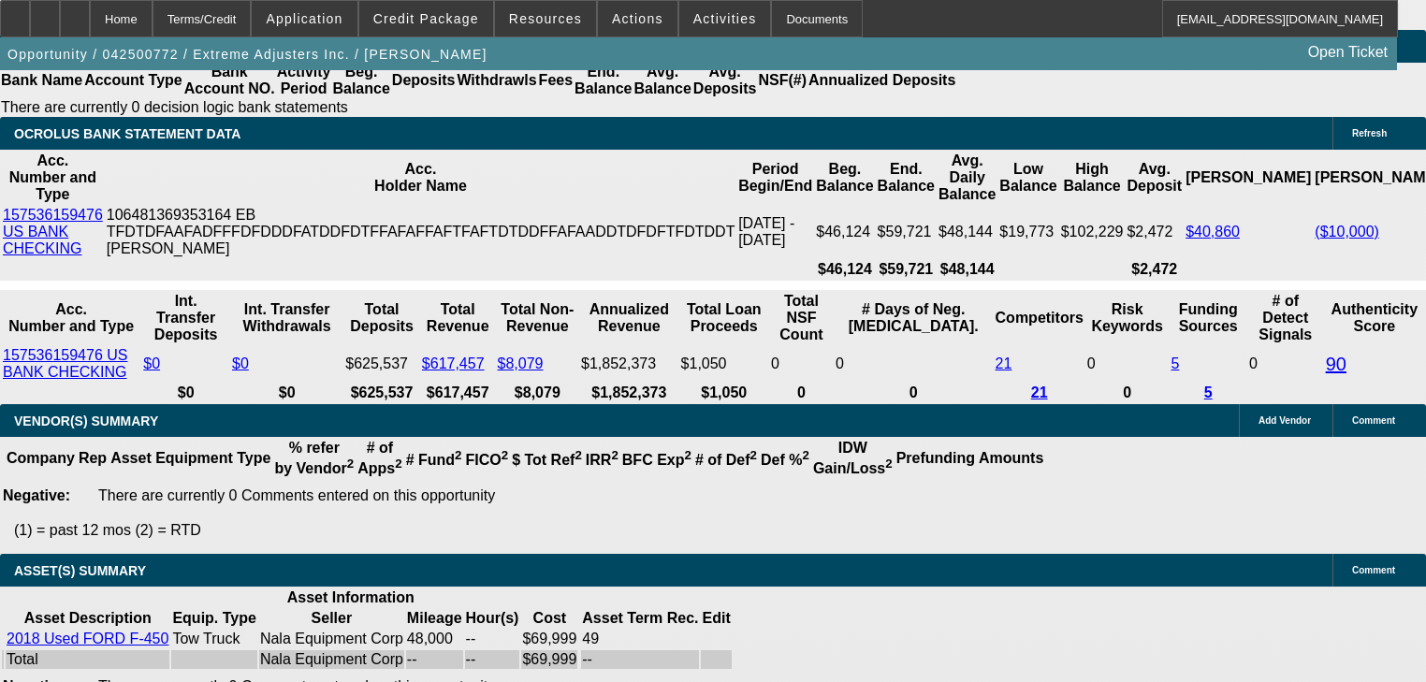
select select "4"
select select "0"
select select "3"
select select "0.1"
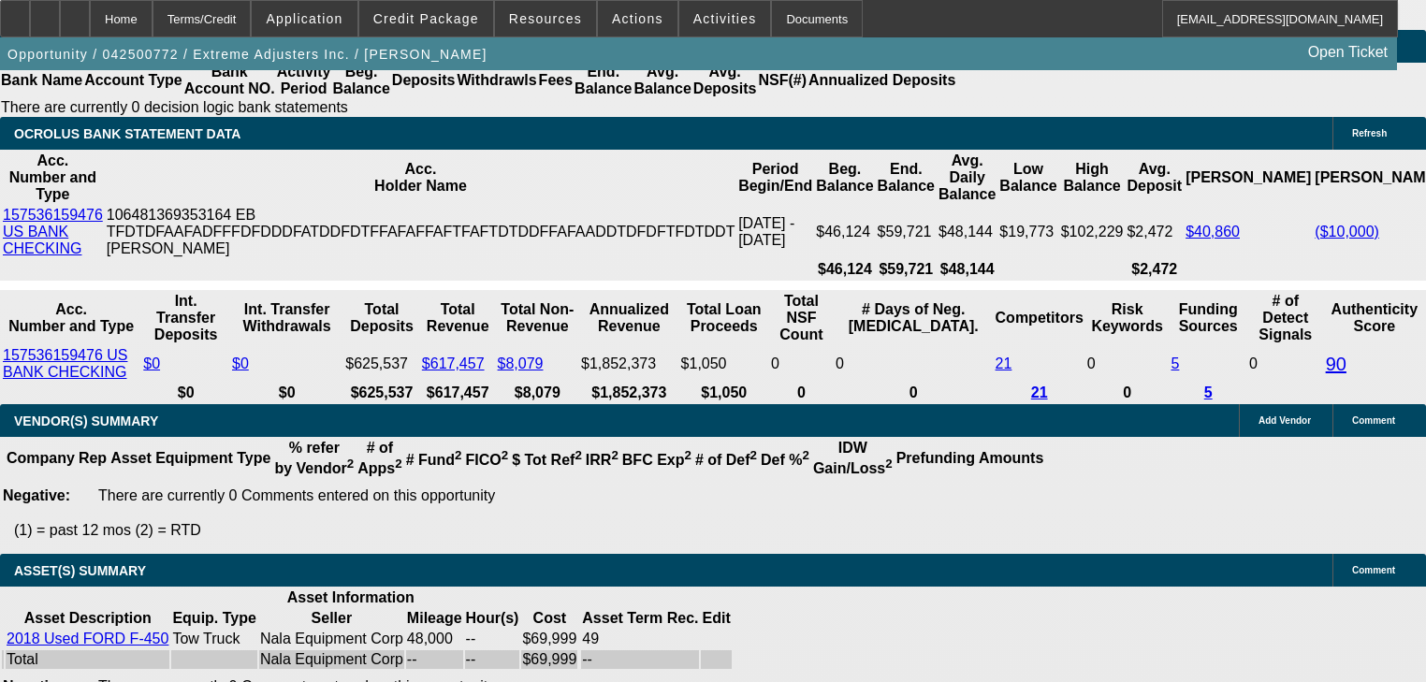
select select "4"
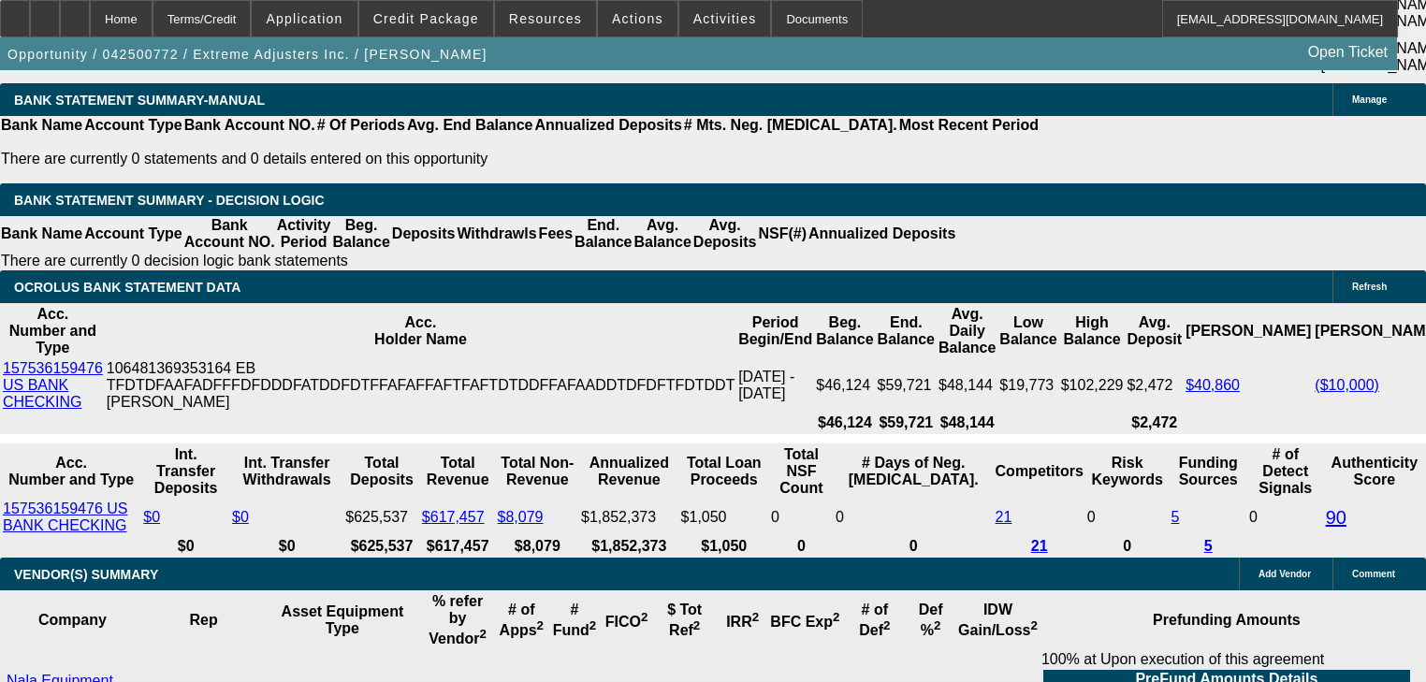
scroll to position [3383, 0]
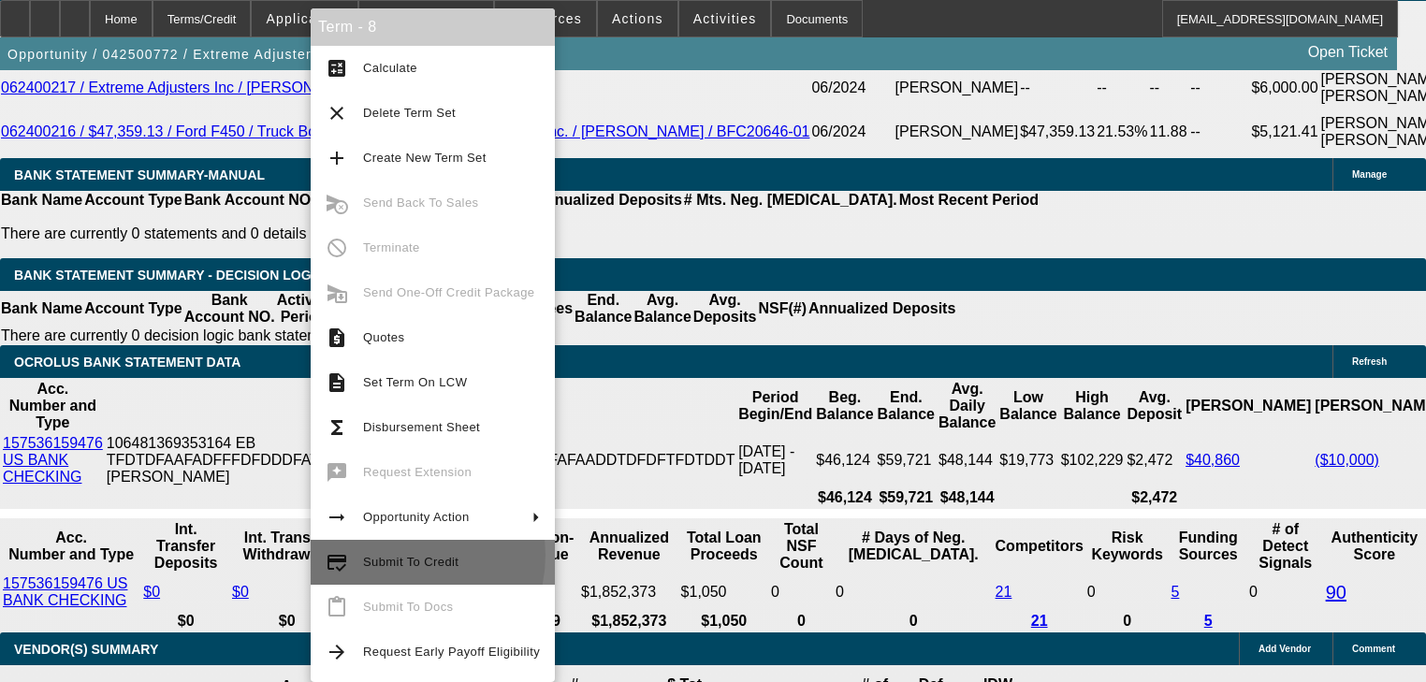
click at [397, 555] on span "Submit To Credit" at bounding box center [410, 562] width 95 height 14
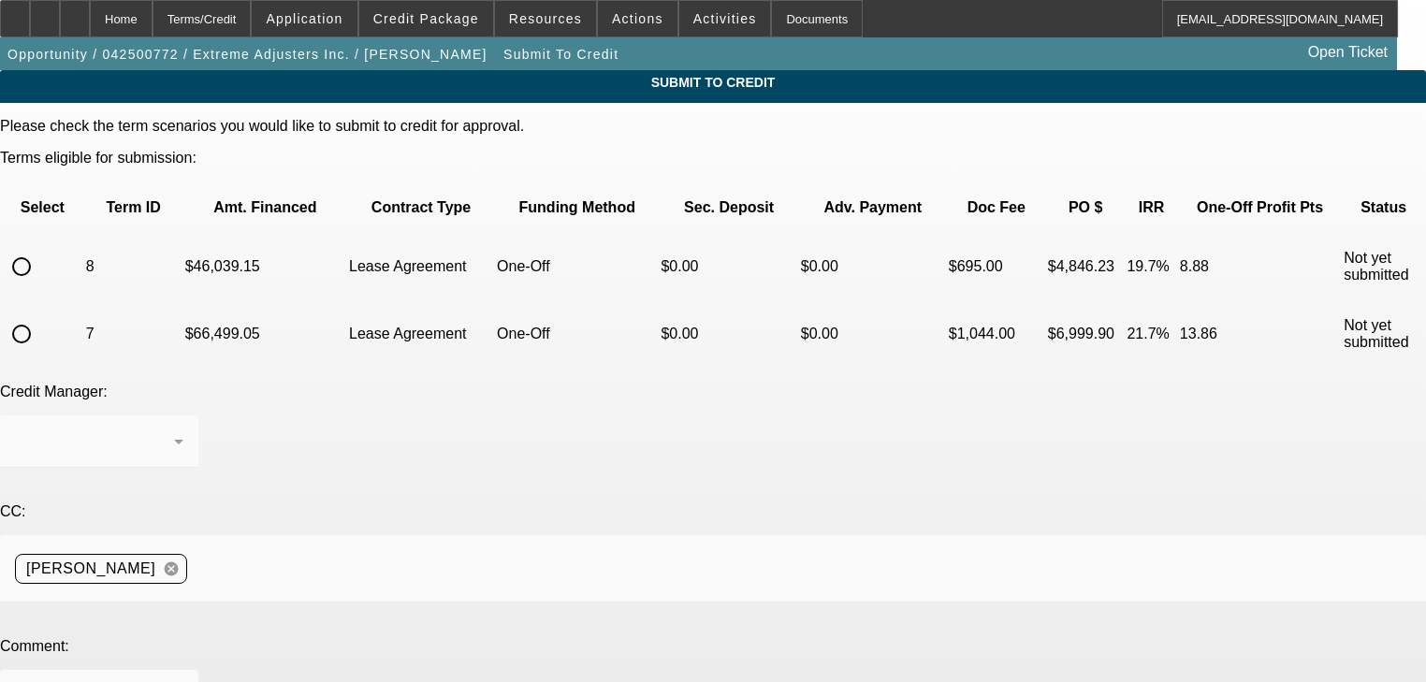
click at [40, 248] on input "radio" at bounding box center [21, 266] width 37 height 37
radio input "true"
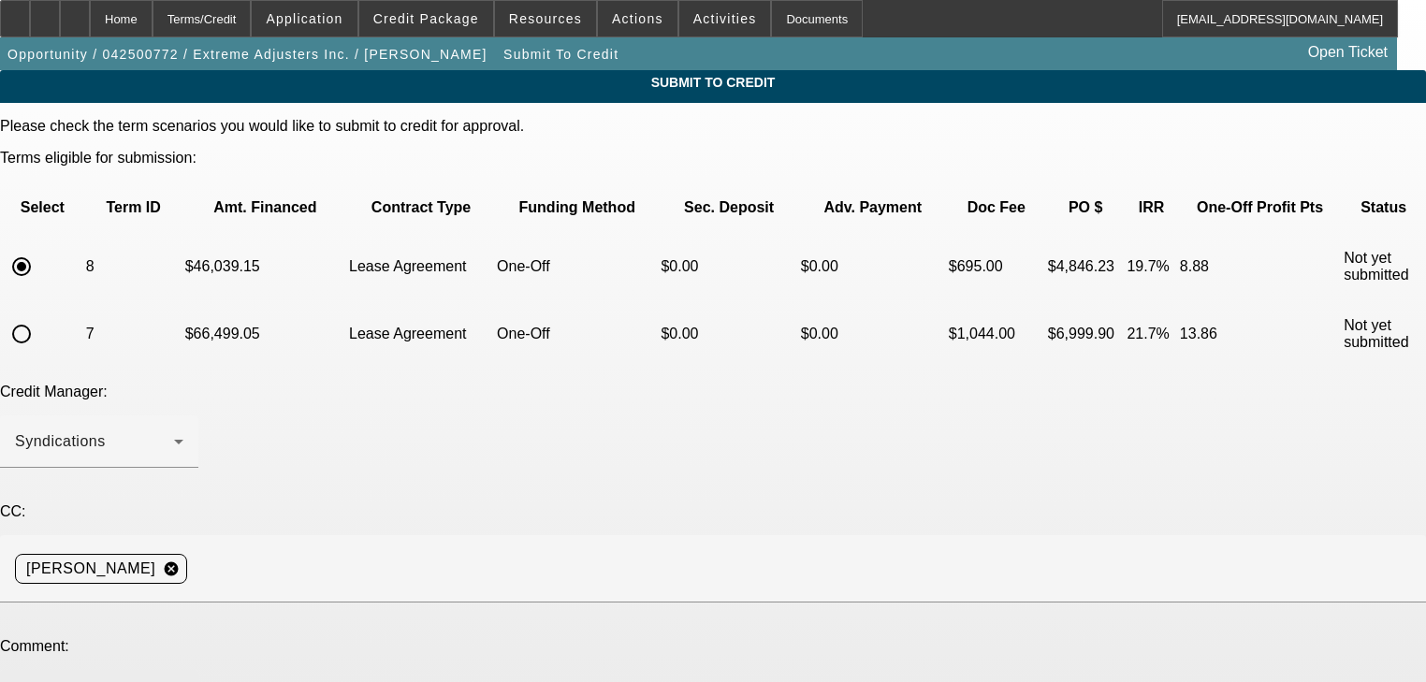
type textarea "T"
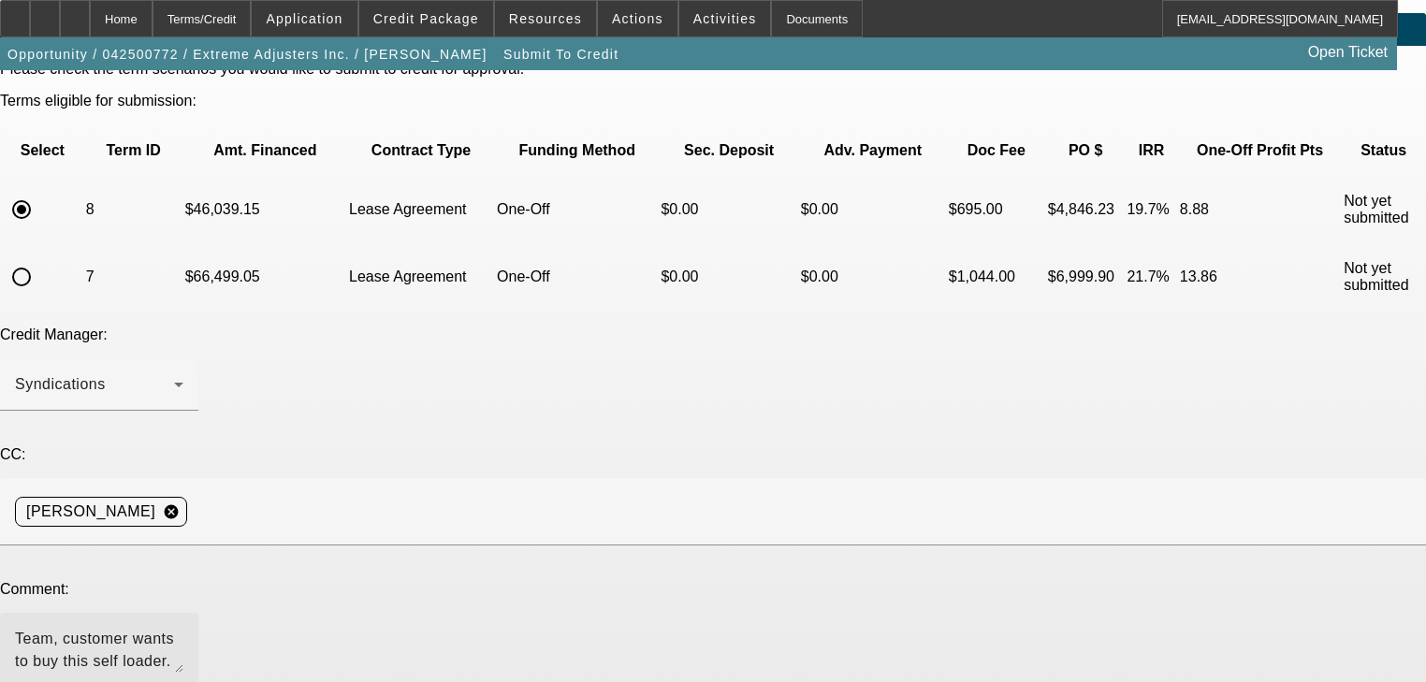
scroll to position [149, 0]
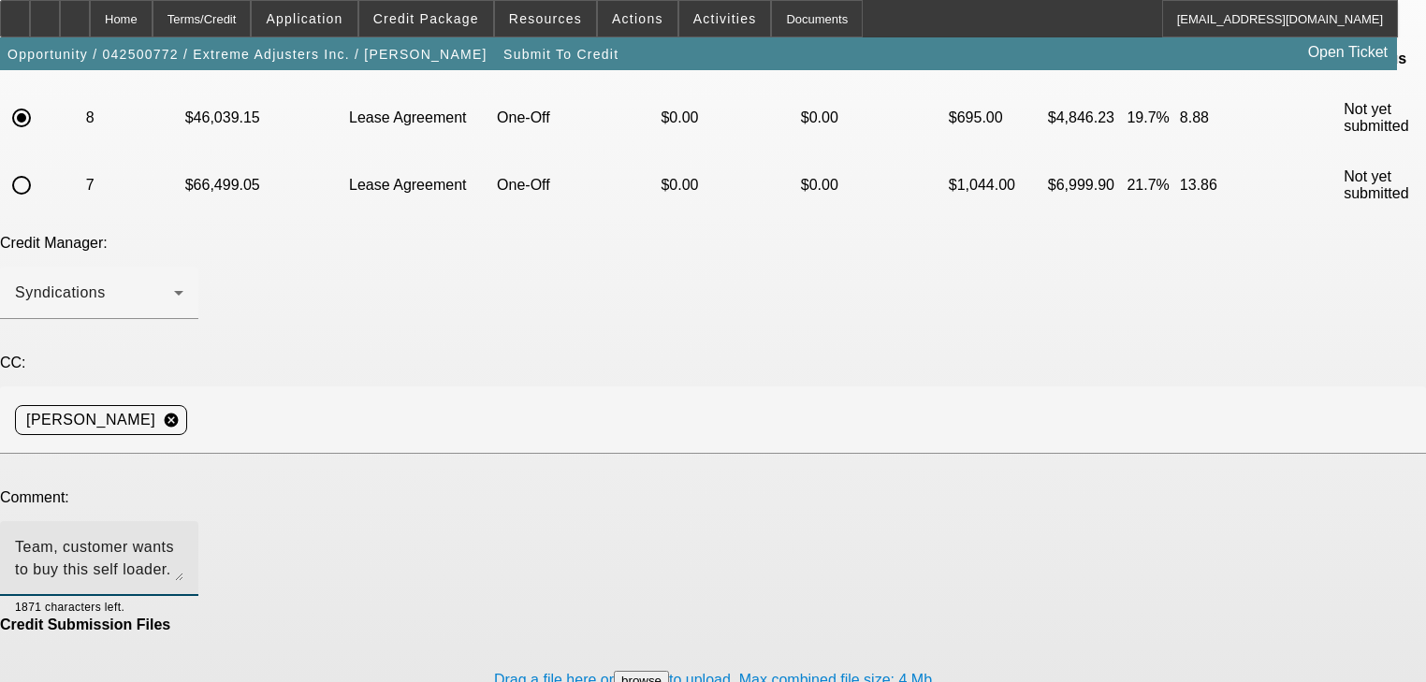
type textarea "Team, customer wants to buy this self loader. Please send to northmill to have …"
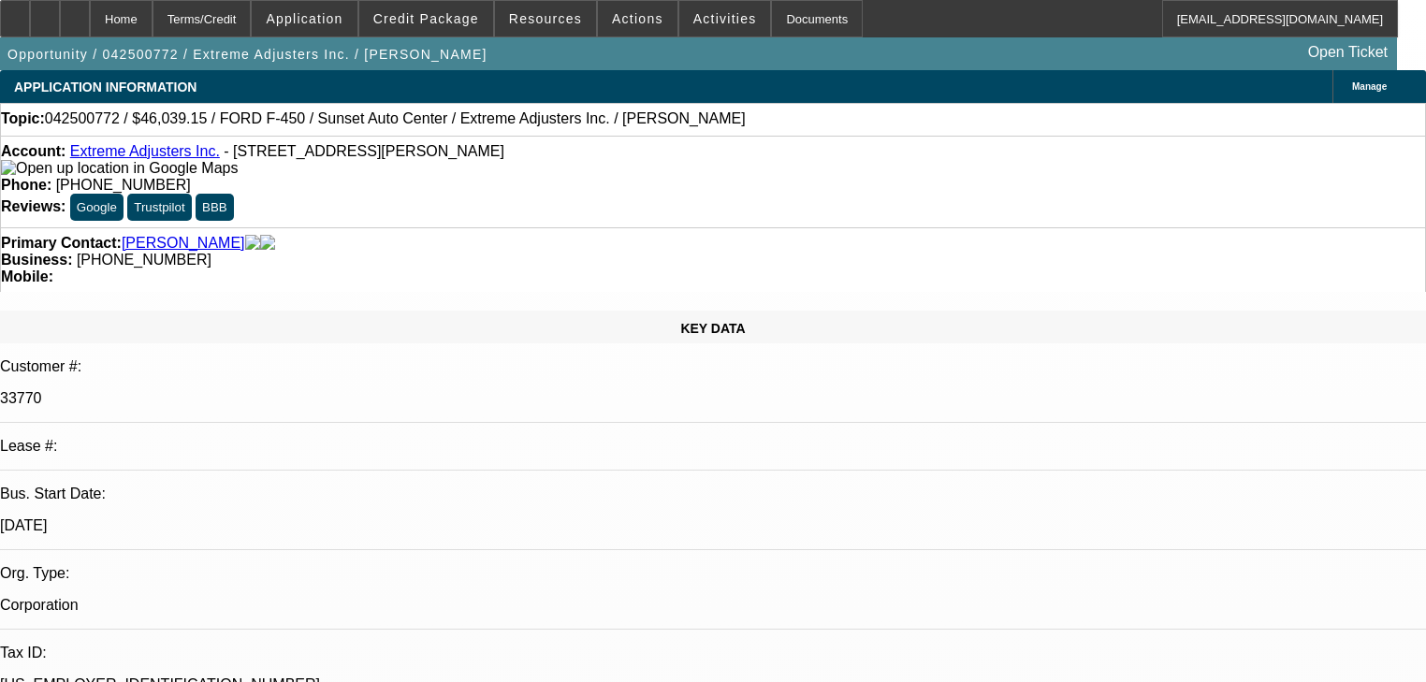
select select "0"
select select "2"
select select "0.1"
select select "4"
select select "0"
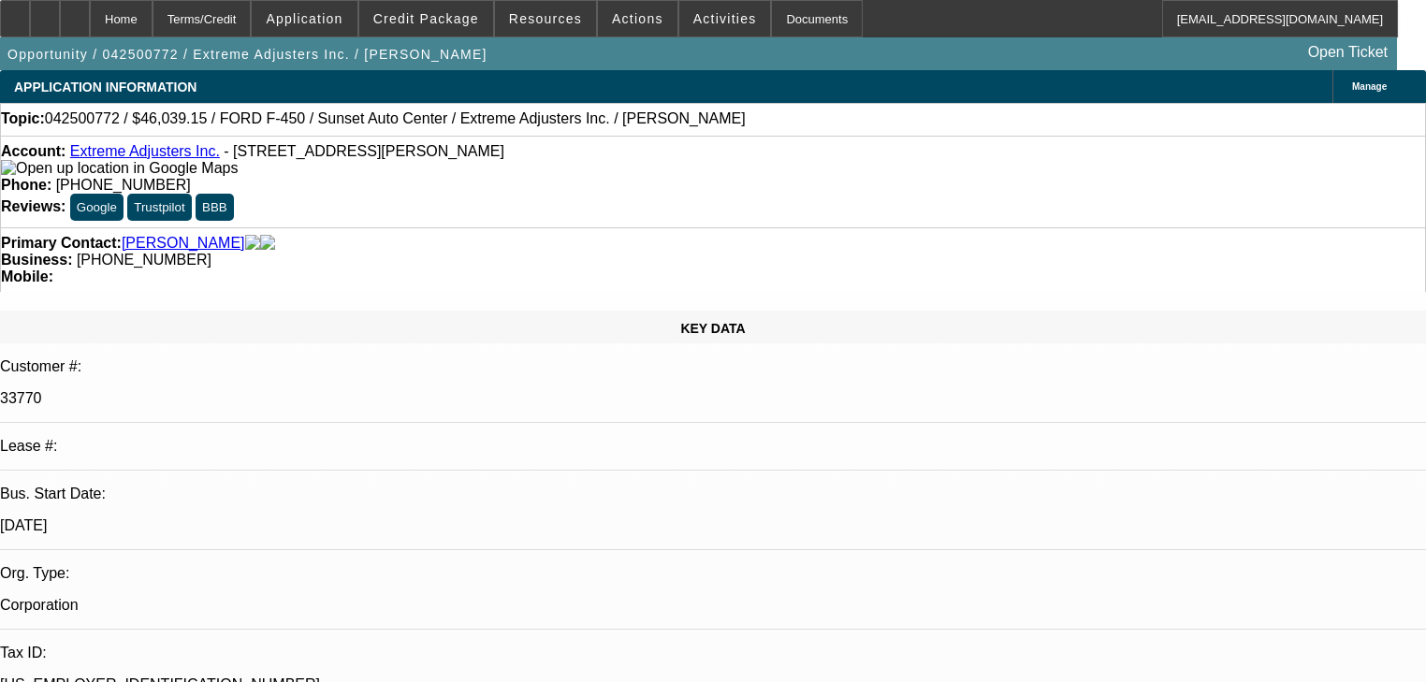
select select "2"
select select "0.1"
select select "4"
select select "0"
select select "0.1"
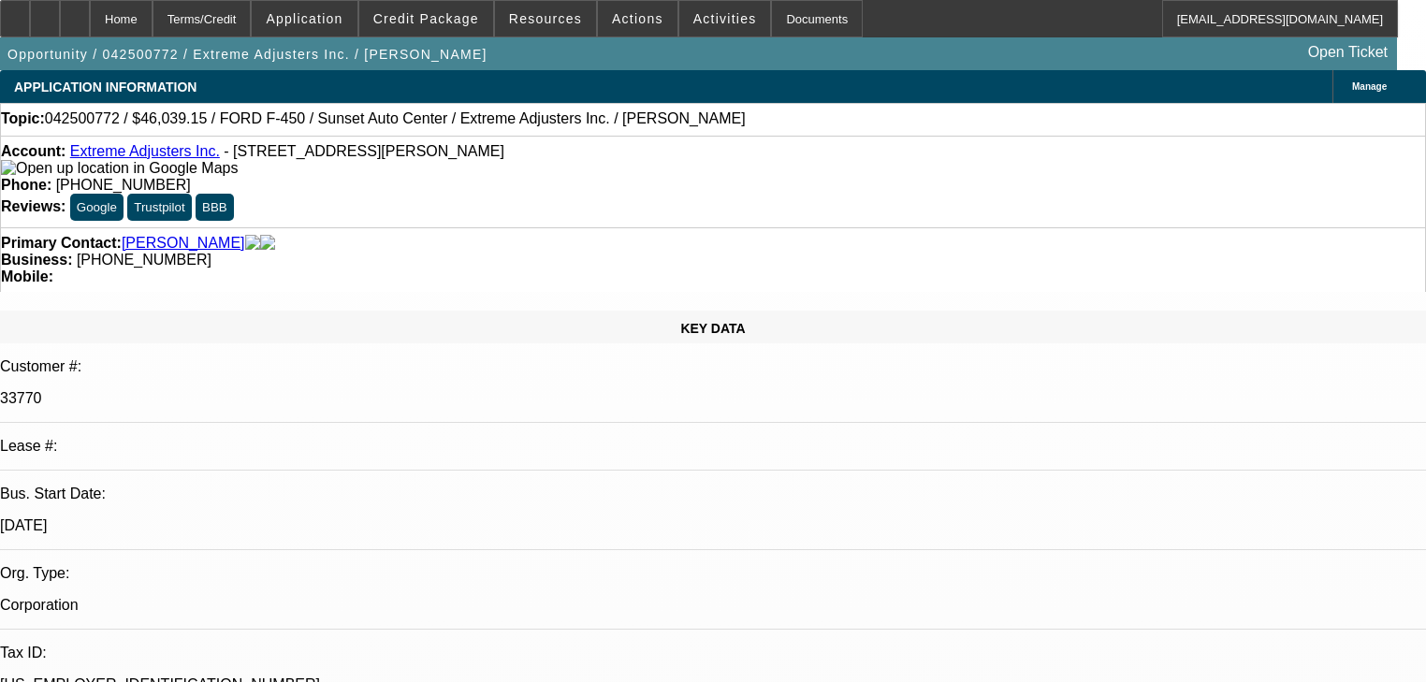
select select "4"
select select "0"
select select "3"
select select "0.1"
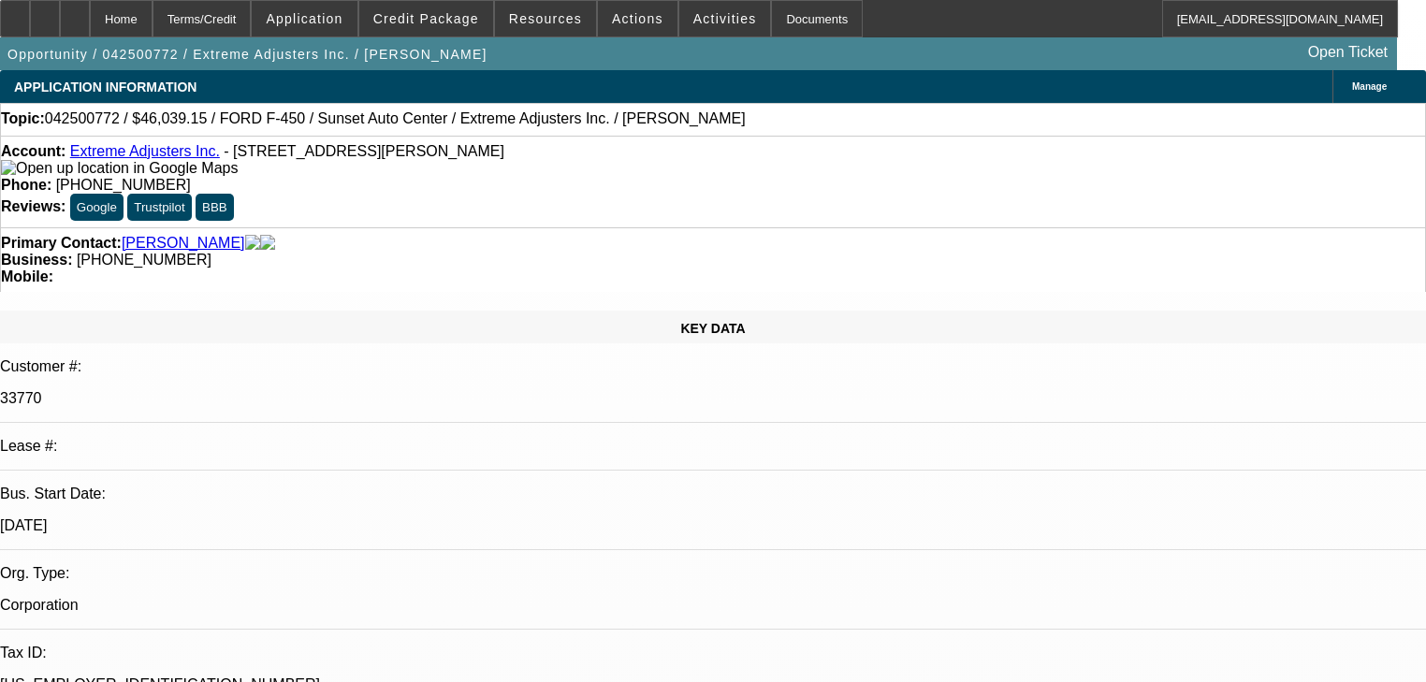
select select "4"
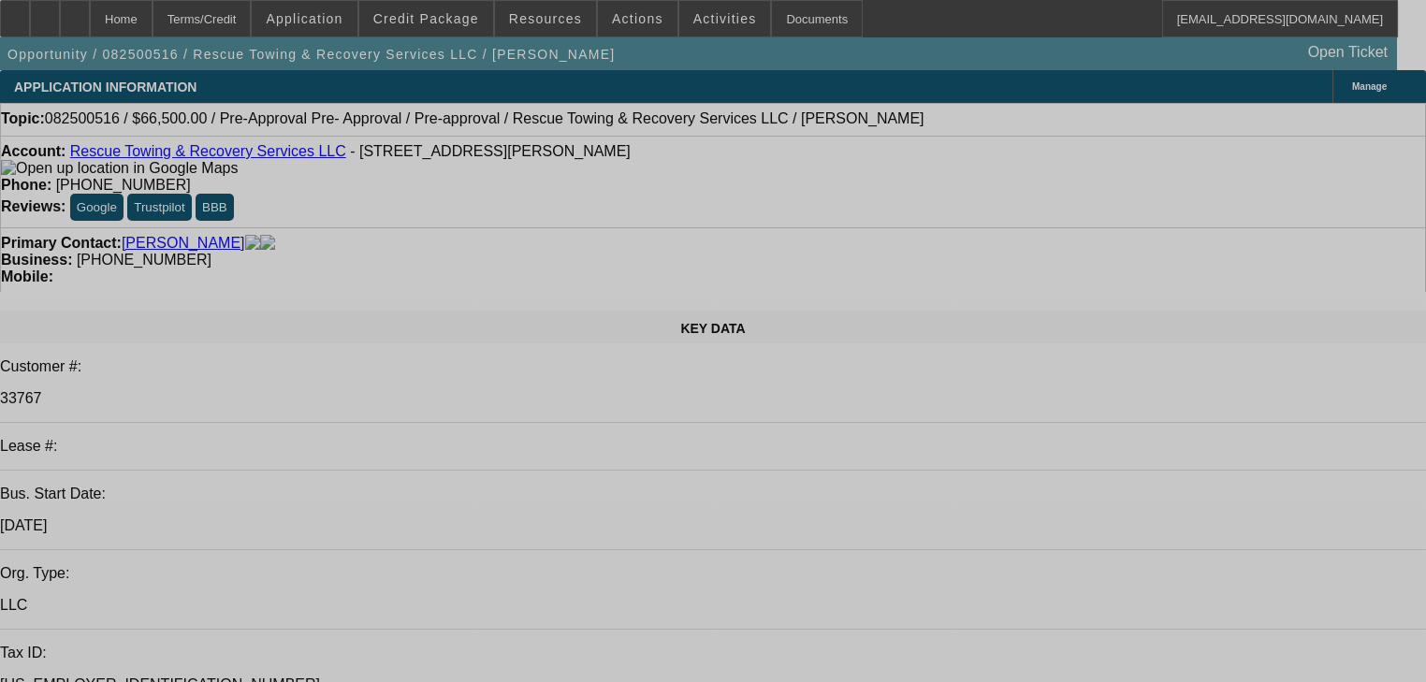
select select "0"
select select "2"
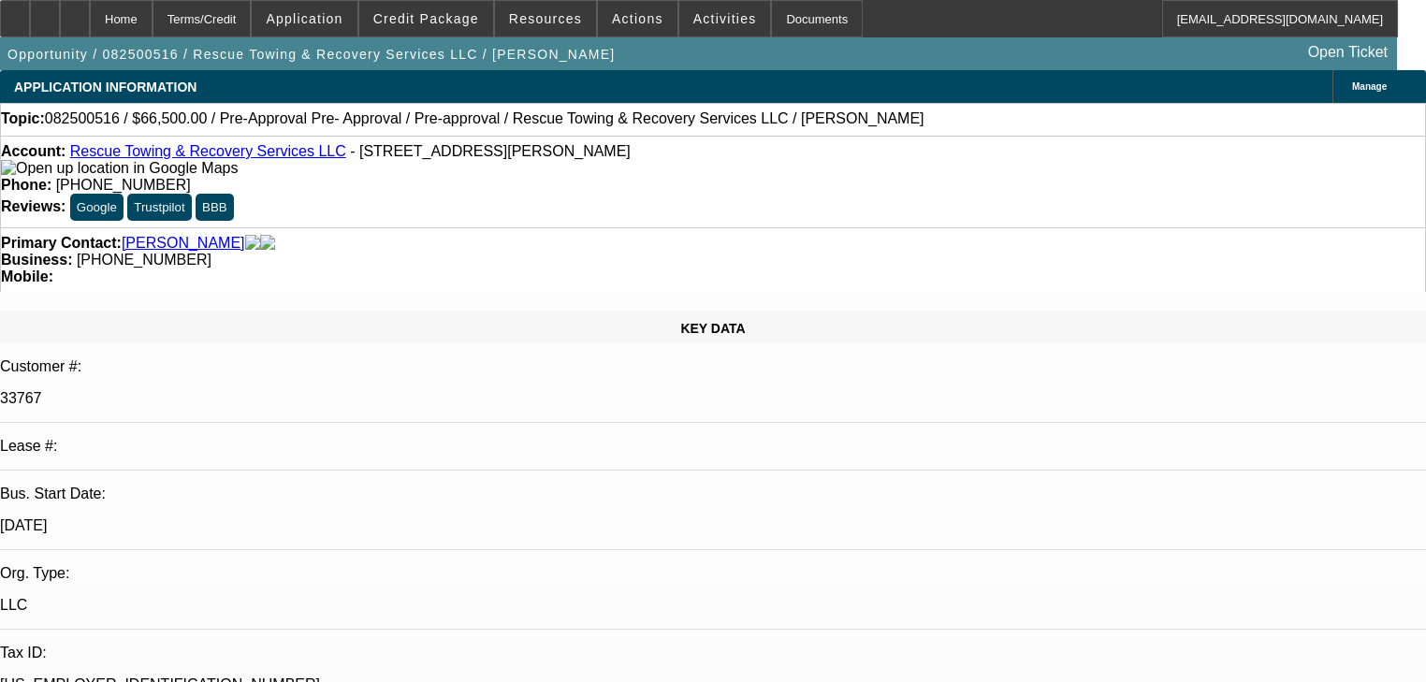
select select "0"
select select "6"
select select "0"
select select "2"
select select "0"
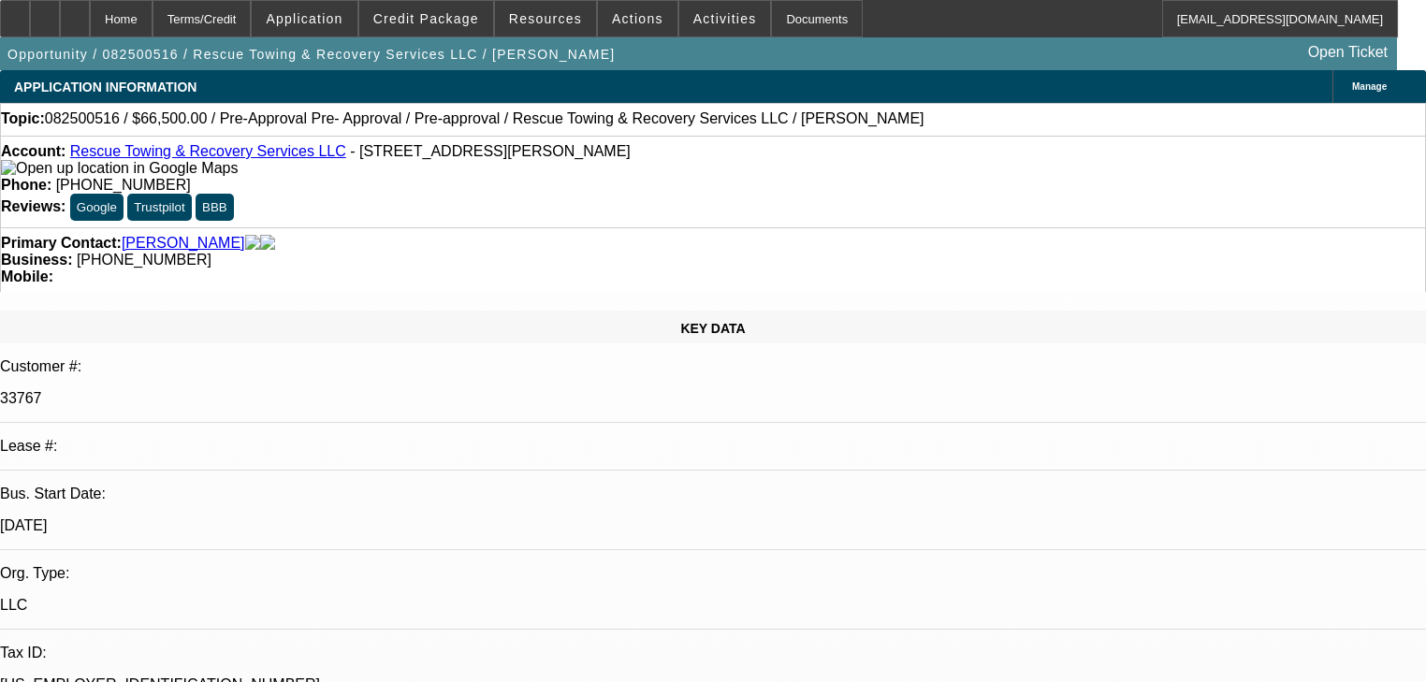
select select "6"
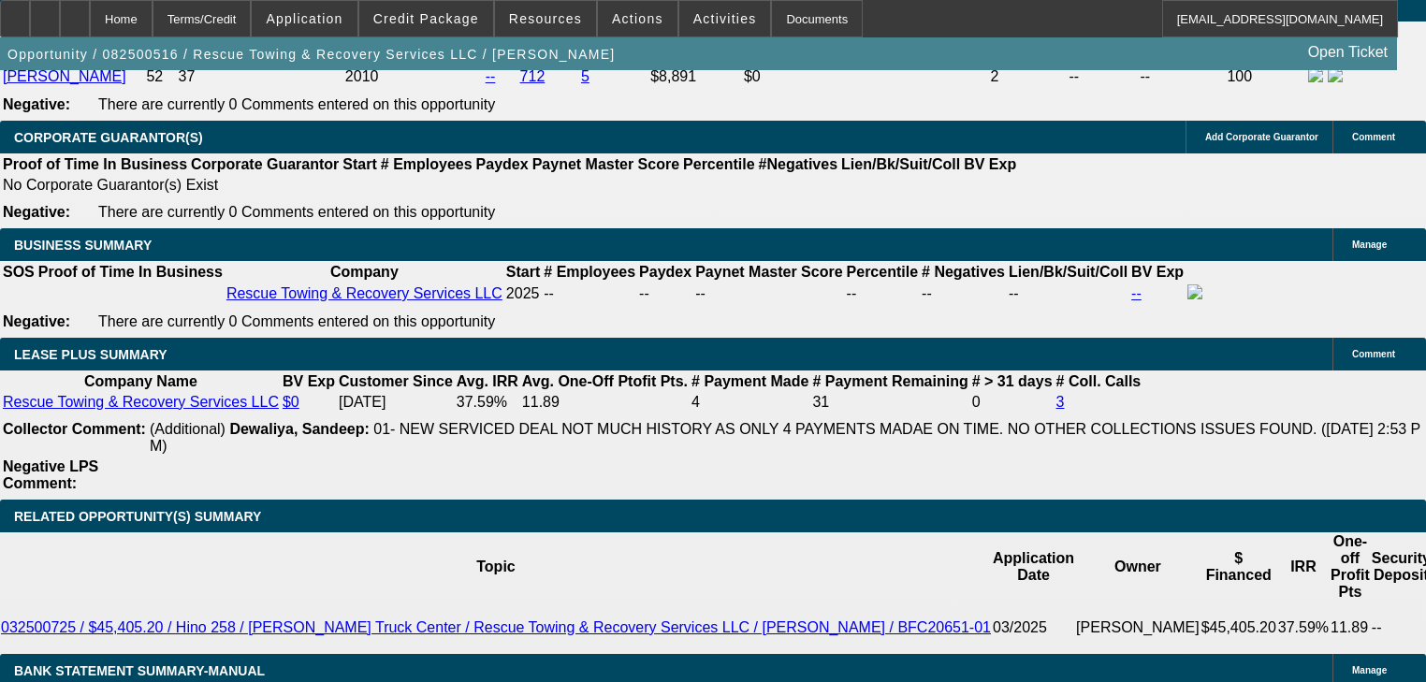
scroll to position [3293, 0]
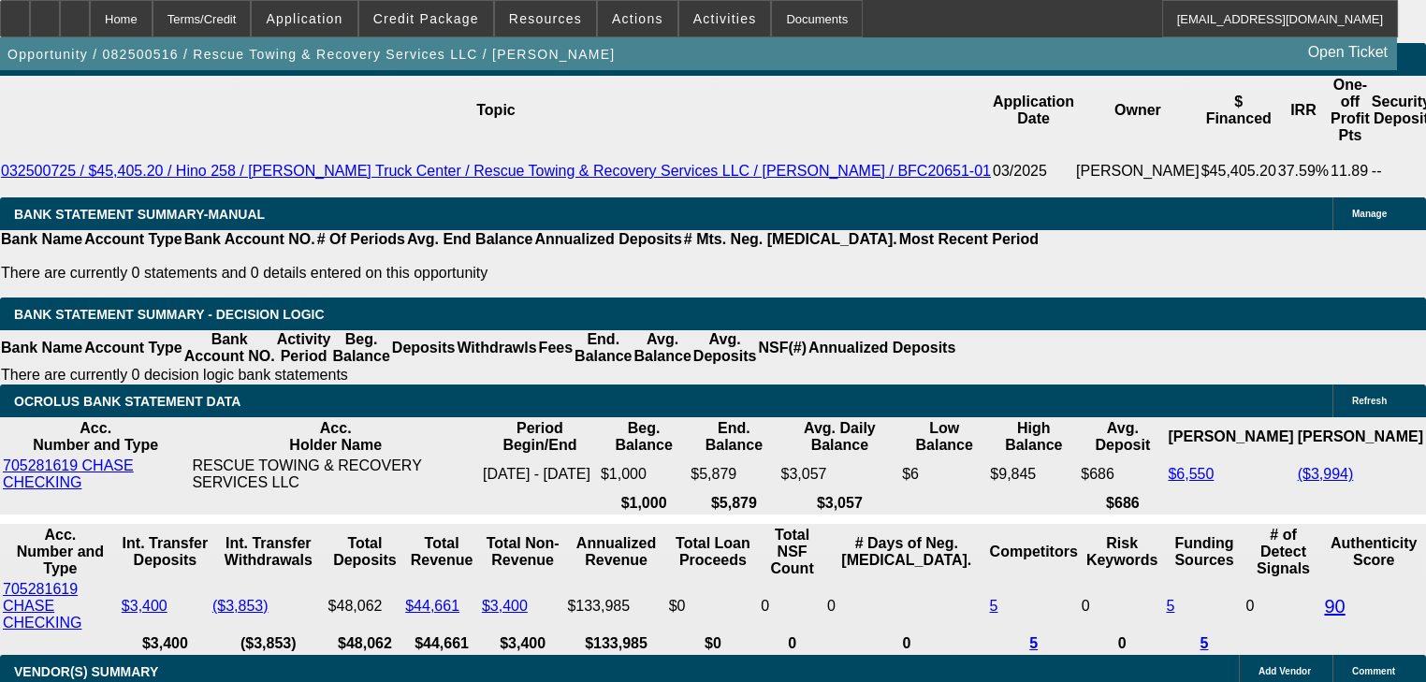
select select "0.15"
type input "$10,500.00"
type input "UNKNOWN"
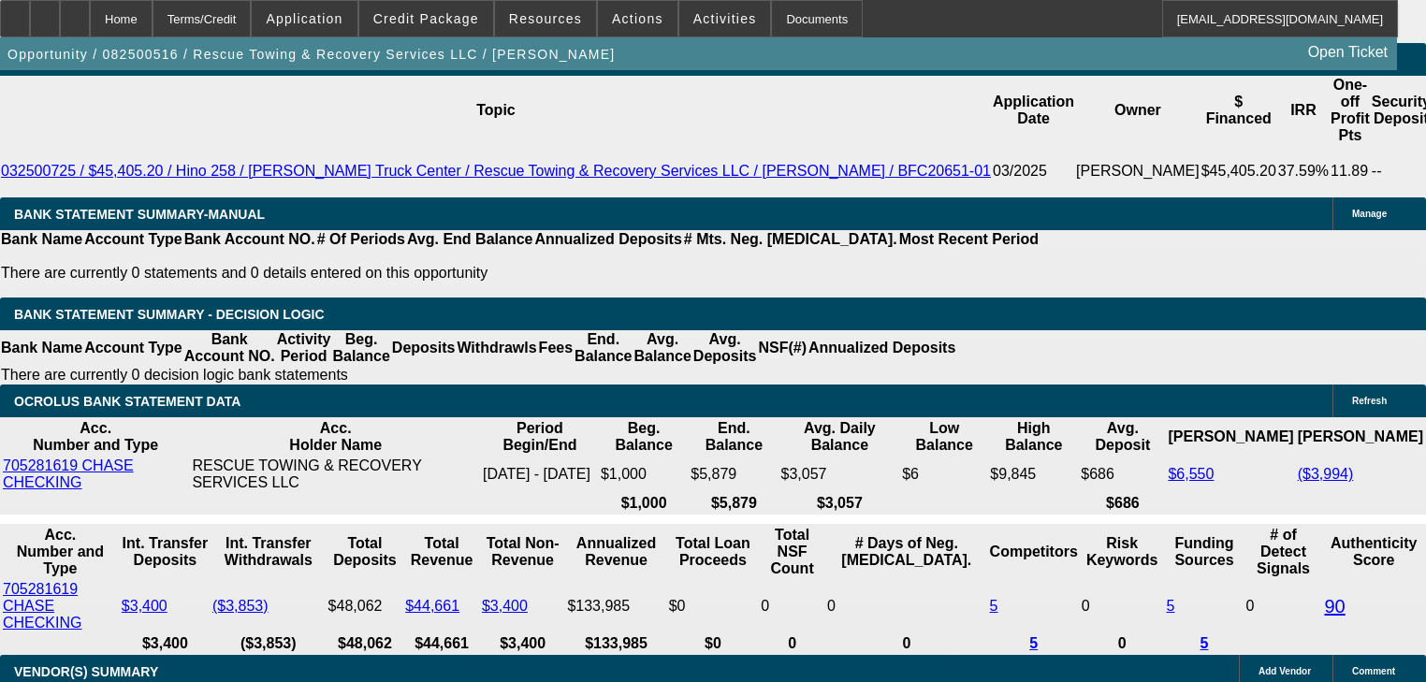
type input "$1,686.25"
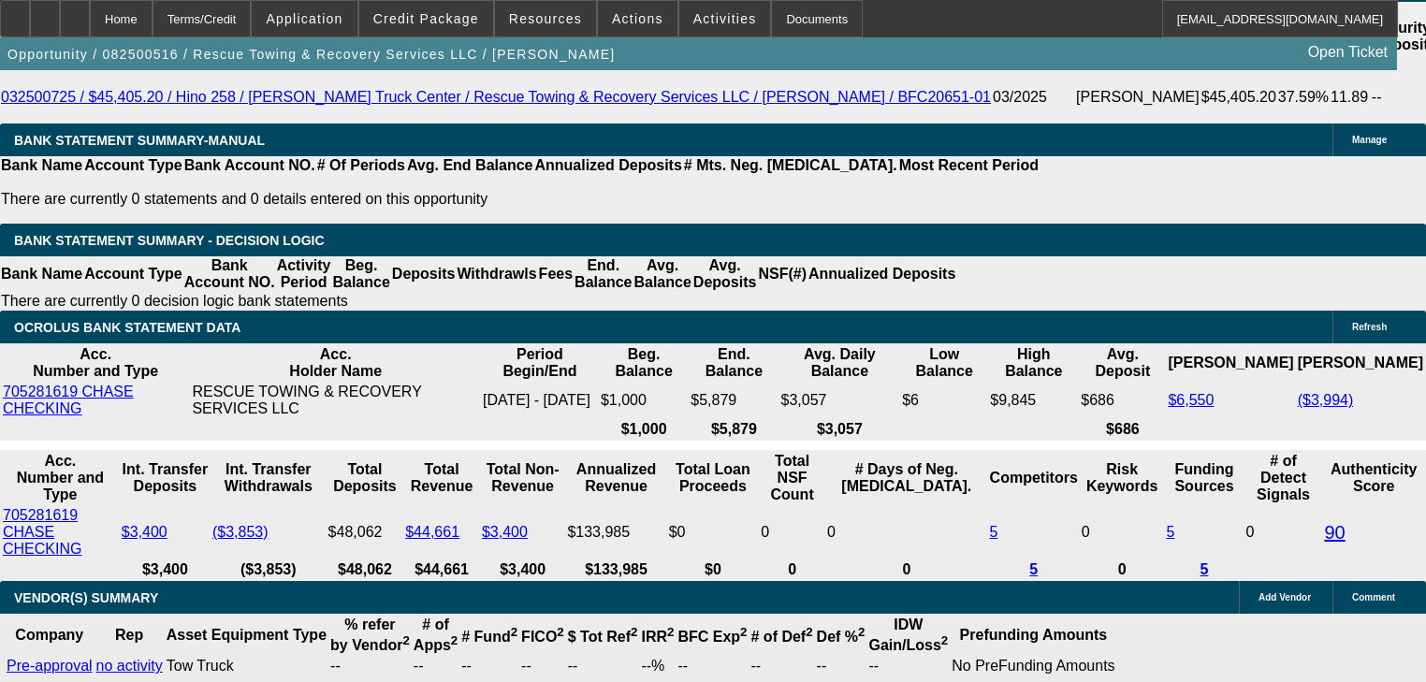
scroll to position [3368, 0]
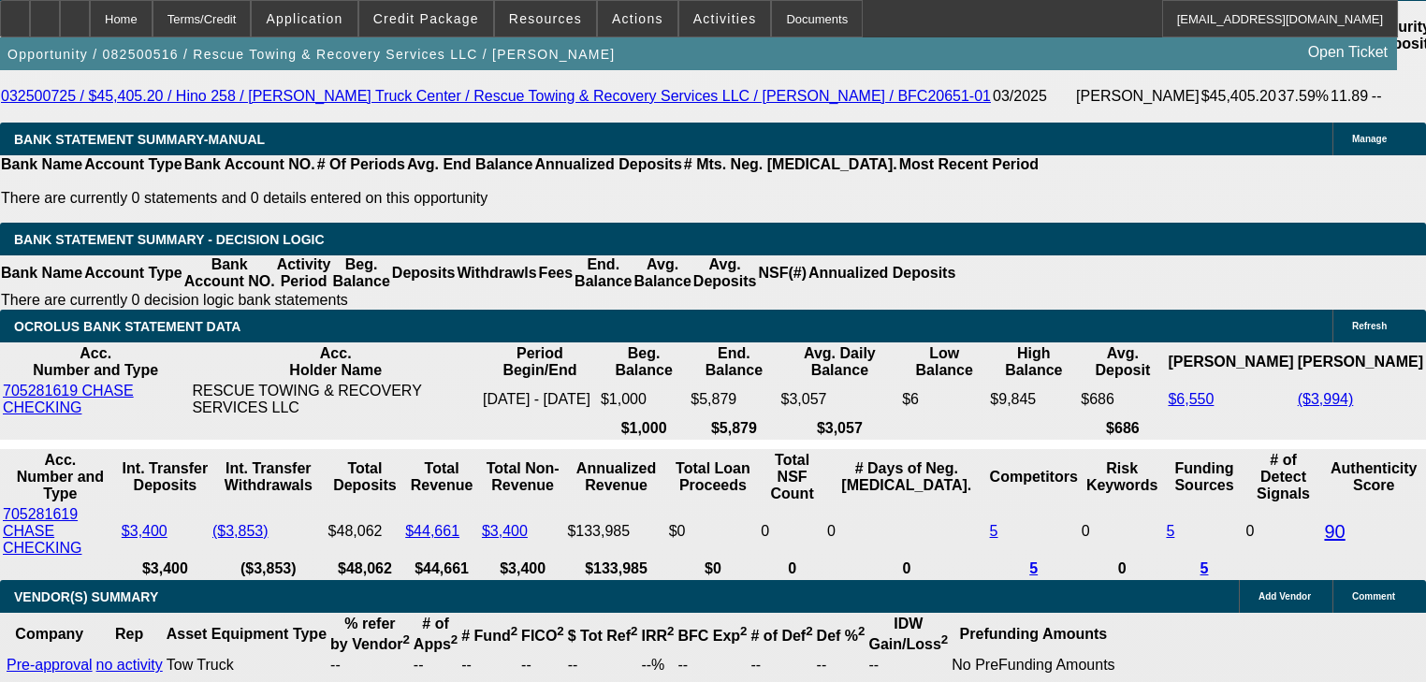
select select "2"
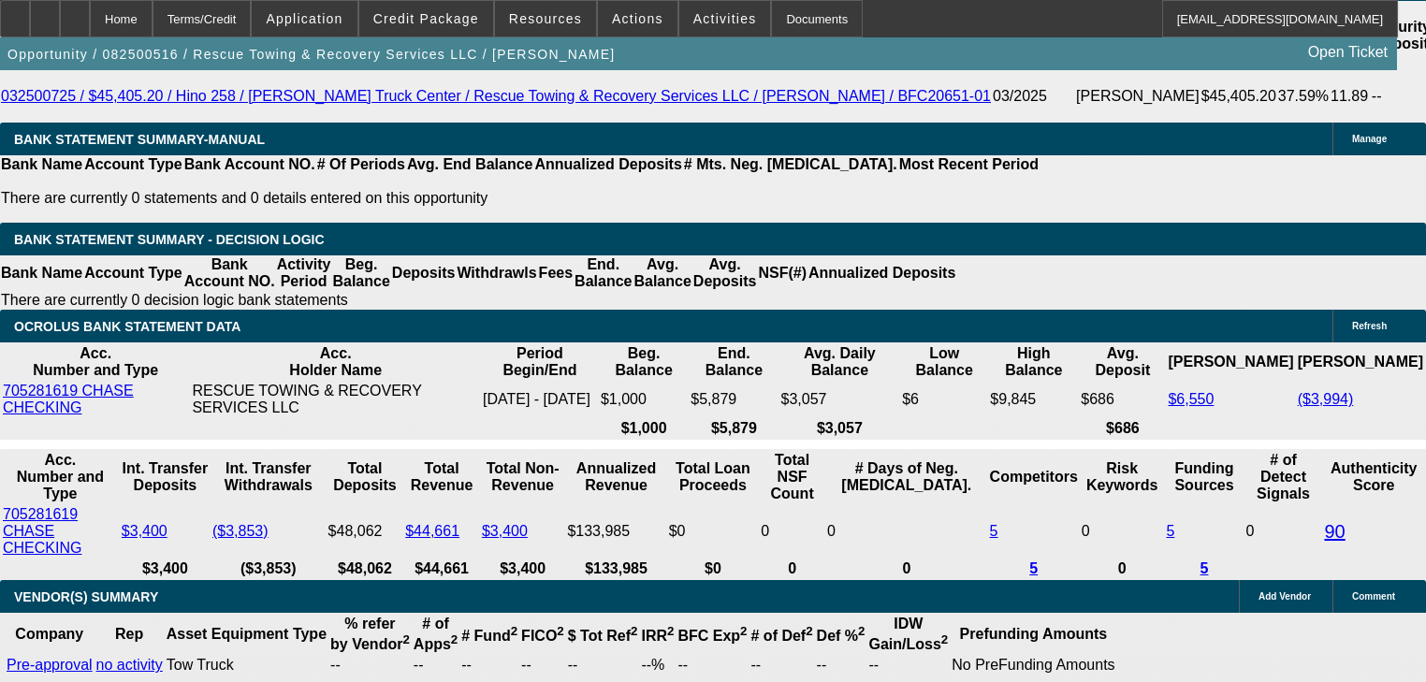
type input "$3,372.50"
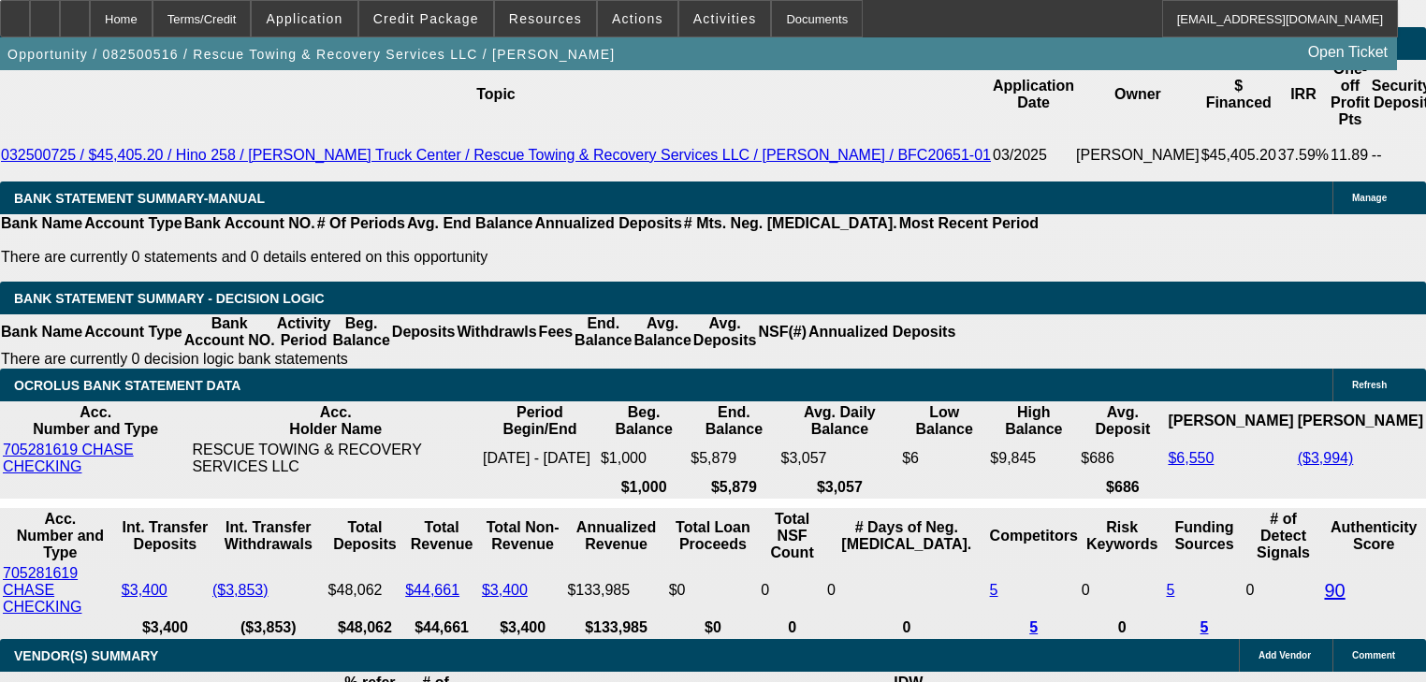
scroll to position [3219, 0]
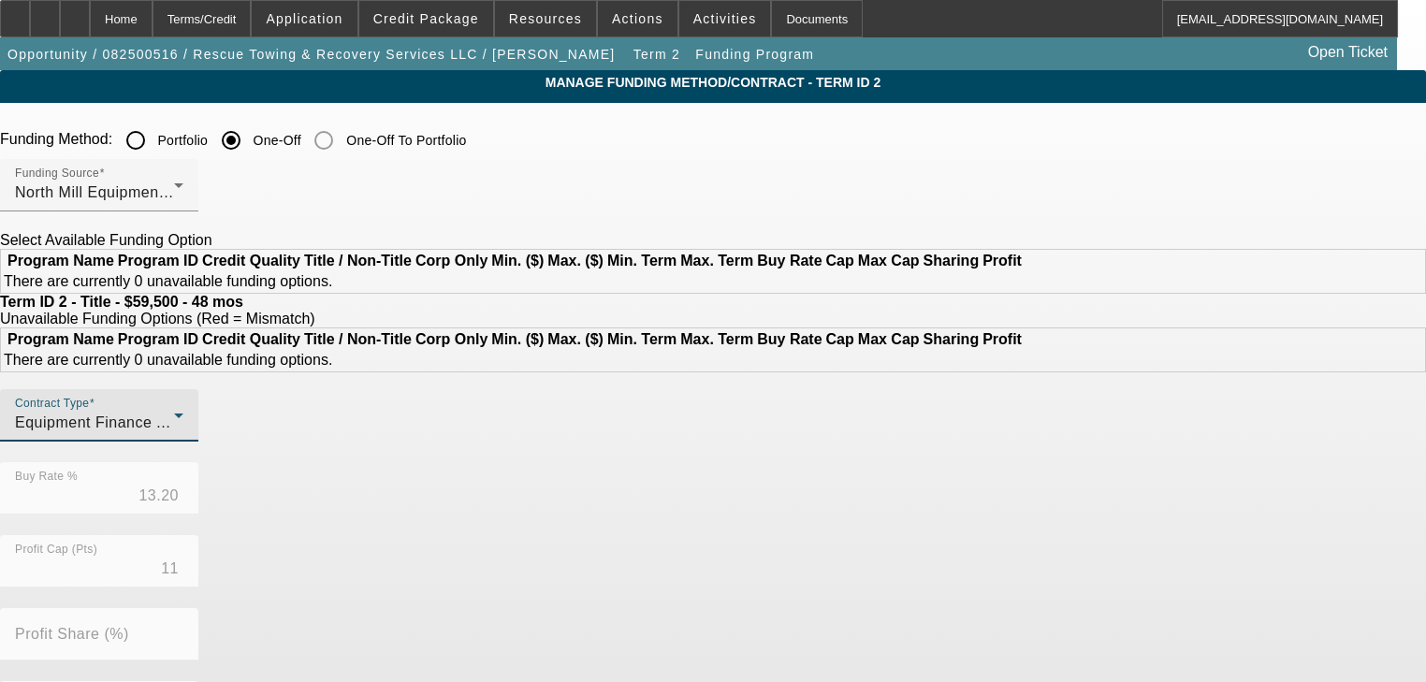
click at [174, 434] on div "Equipment Finance Agreement" at bounding box center [94, 423] width 159 height 22
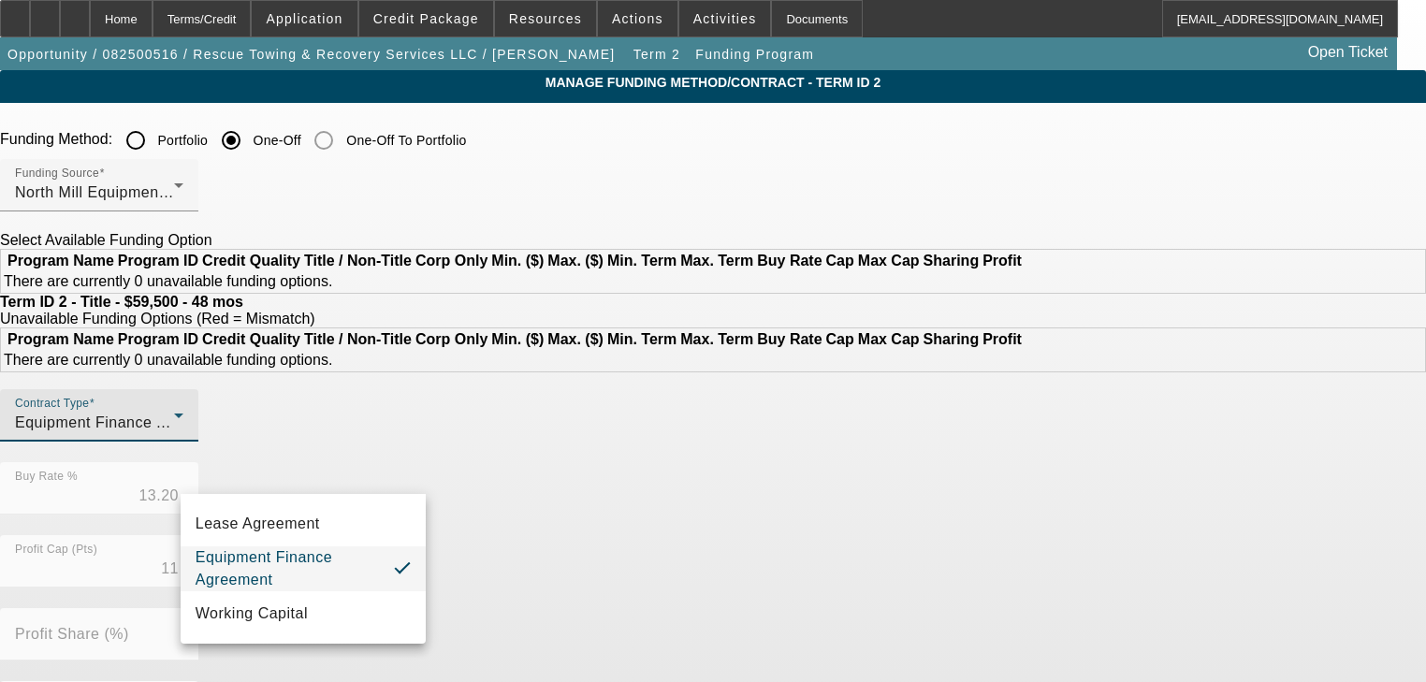
click at [332, 484] on div at bounding box center [713, 341] width 1426 height 682
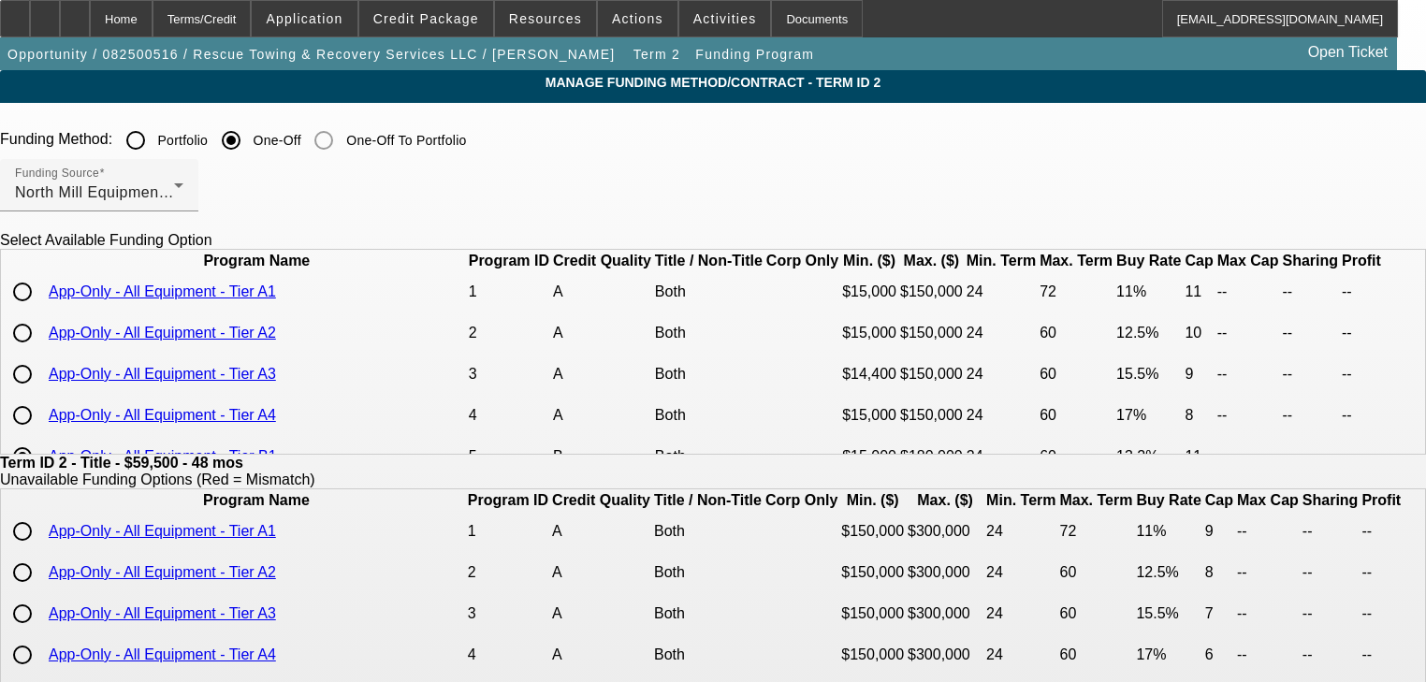
click at [154, 144] on input "Portfolio" at bounding box center [135, 140] width 37 height 37
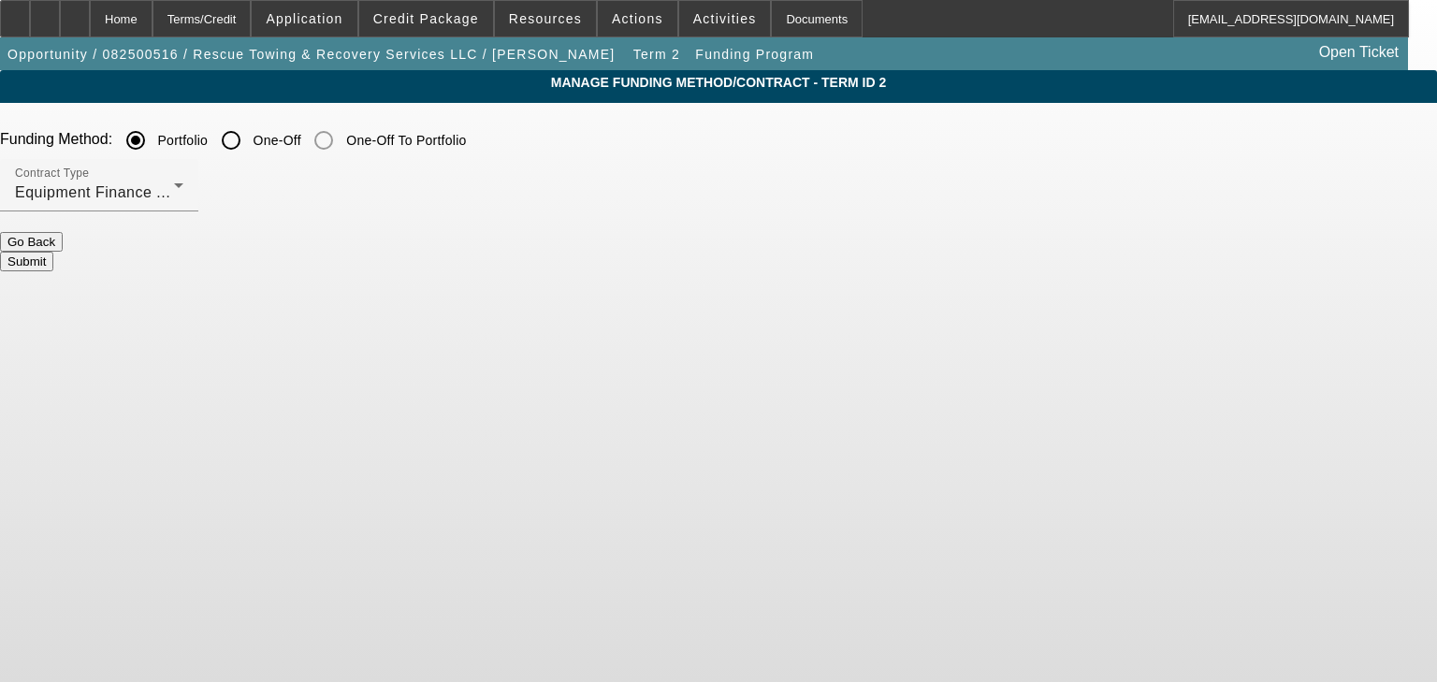
click at [53, 252] on button "Submit" at bounding box center [26, 262] width 53 height 20
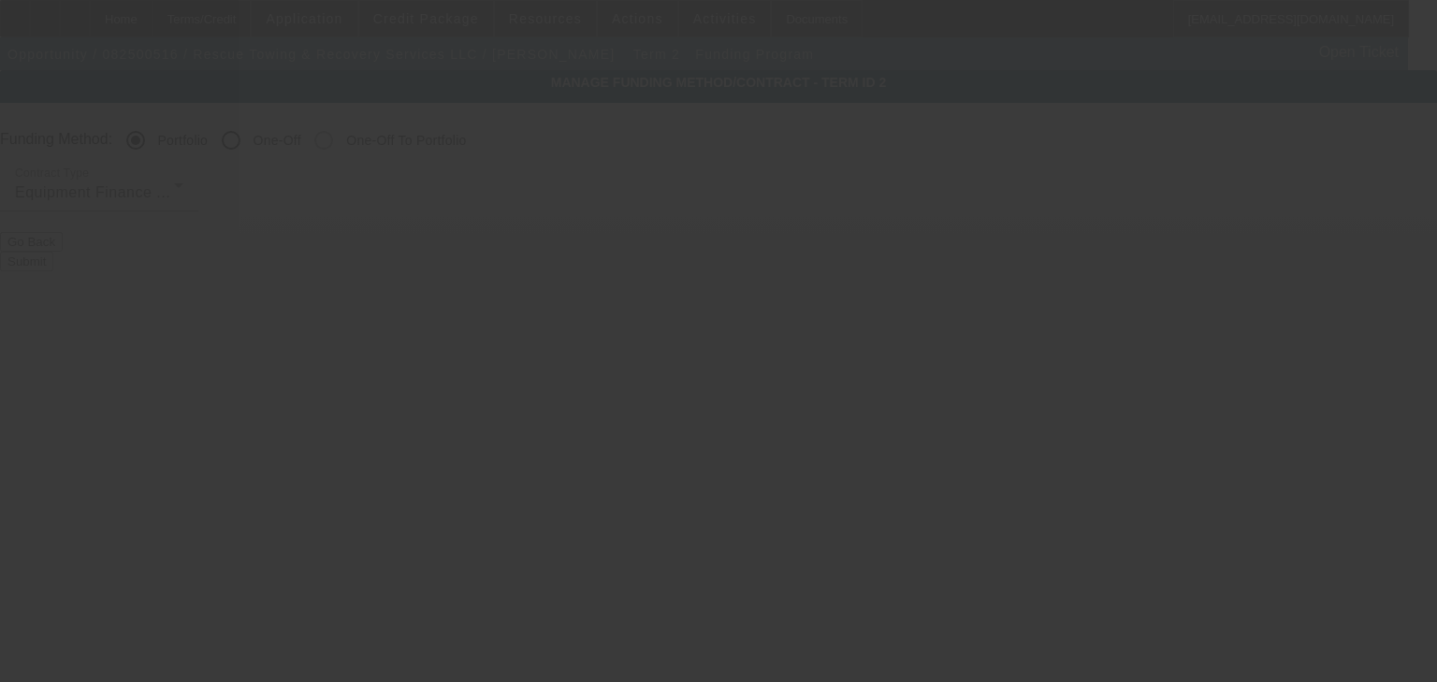
radio input "false"
radio input "true"
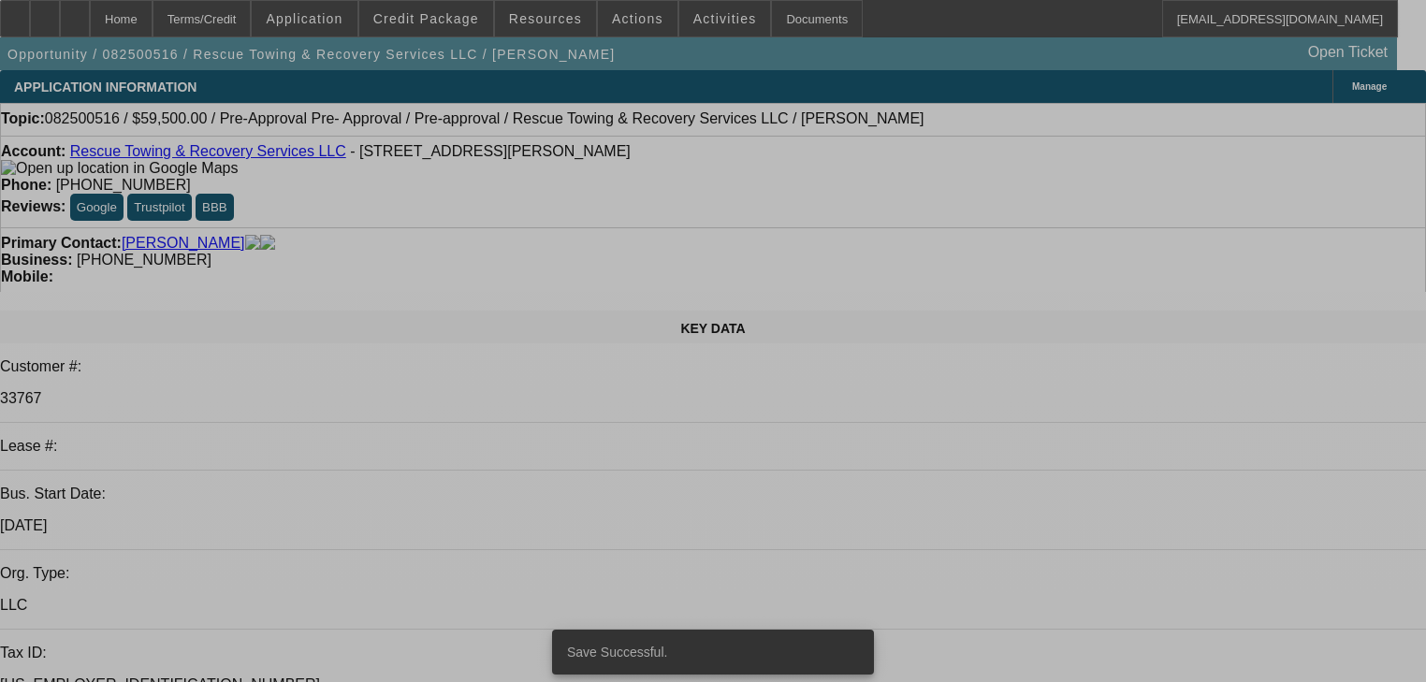
select select "0.15"
select select "2"
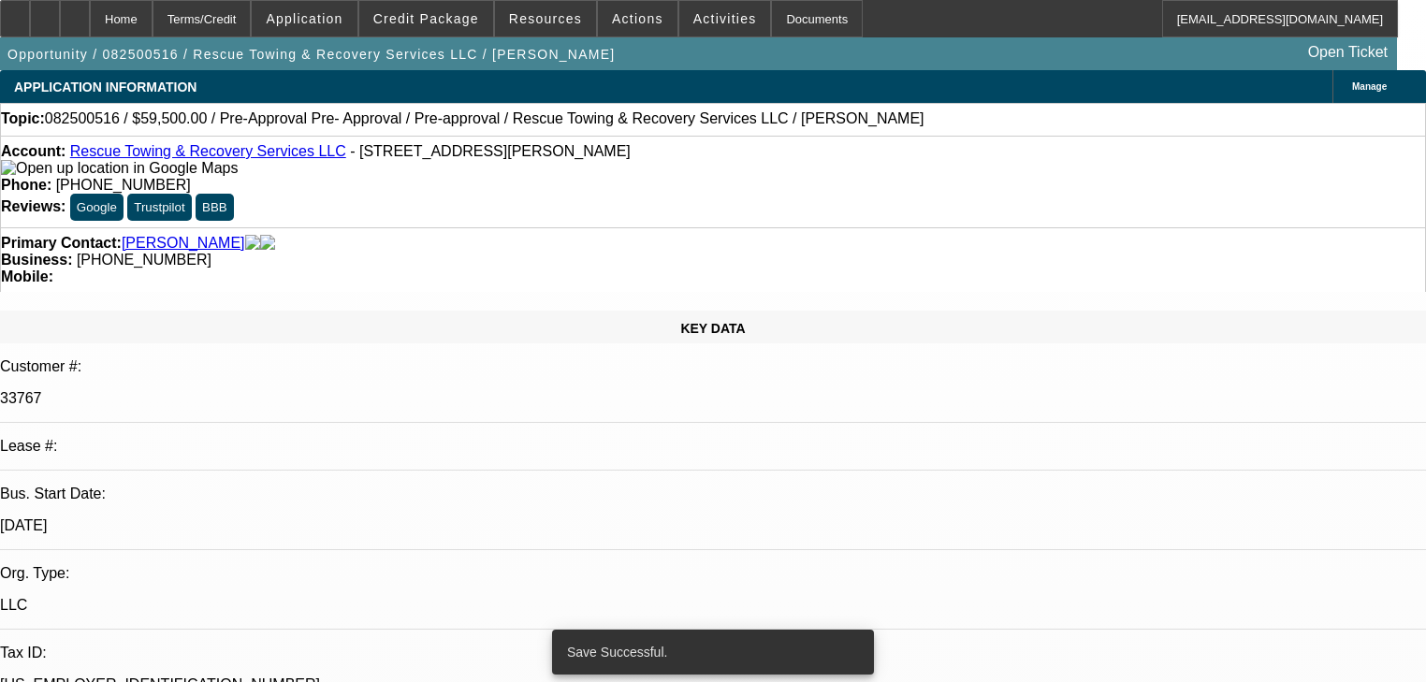
select select "2"
select select "0"
select select "6"
select select "0"
select select "2"
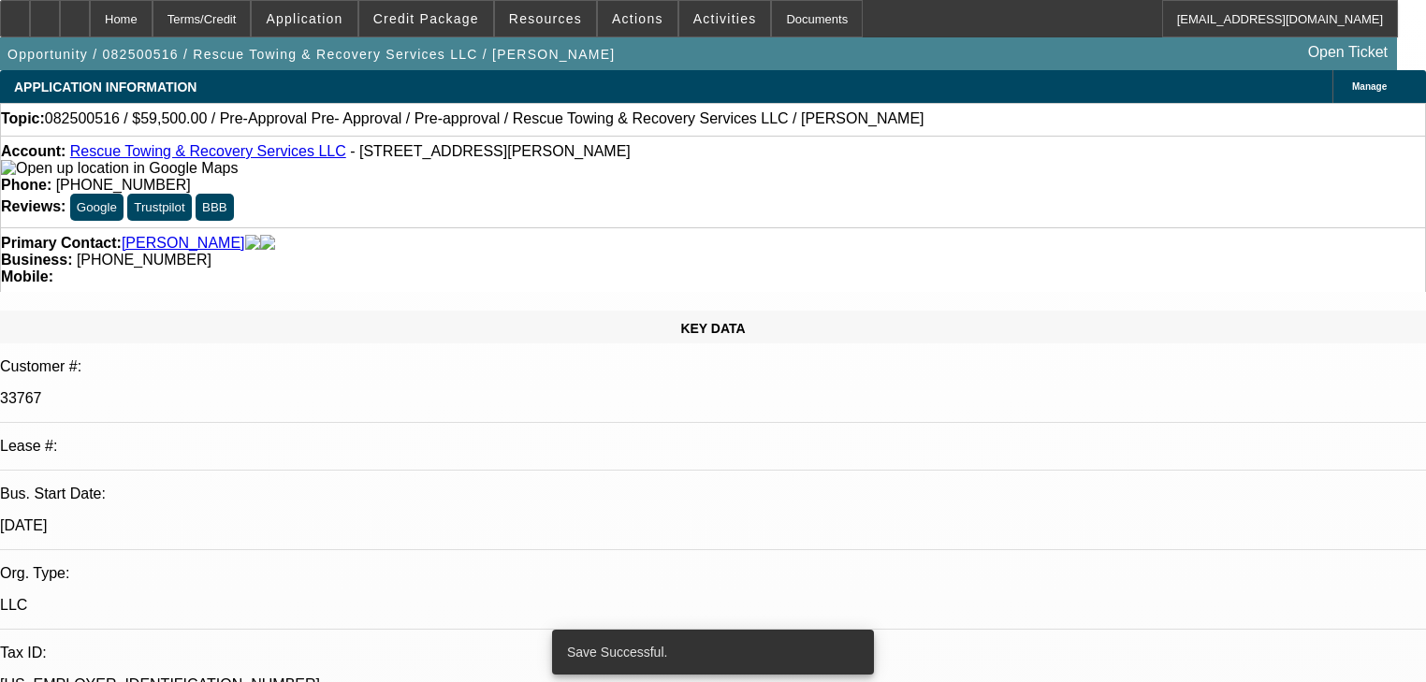
select select "0"
select select "6"
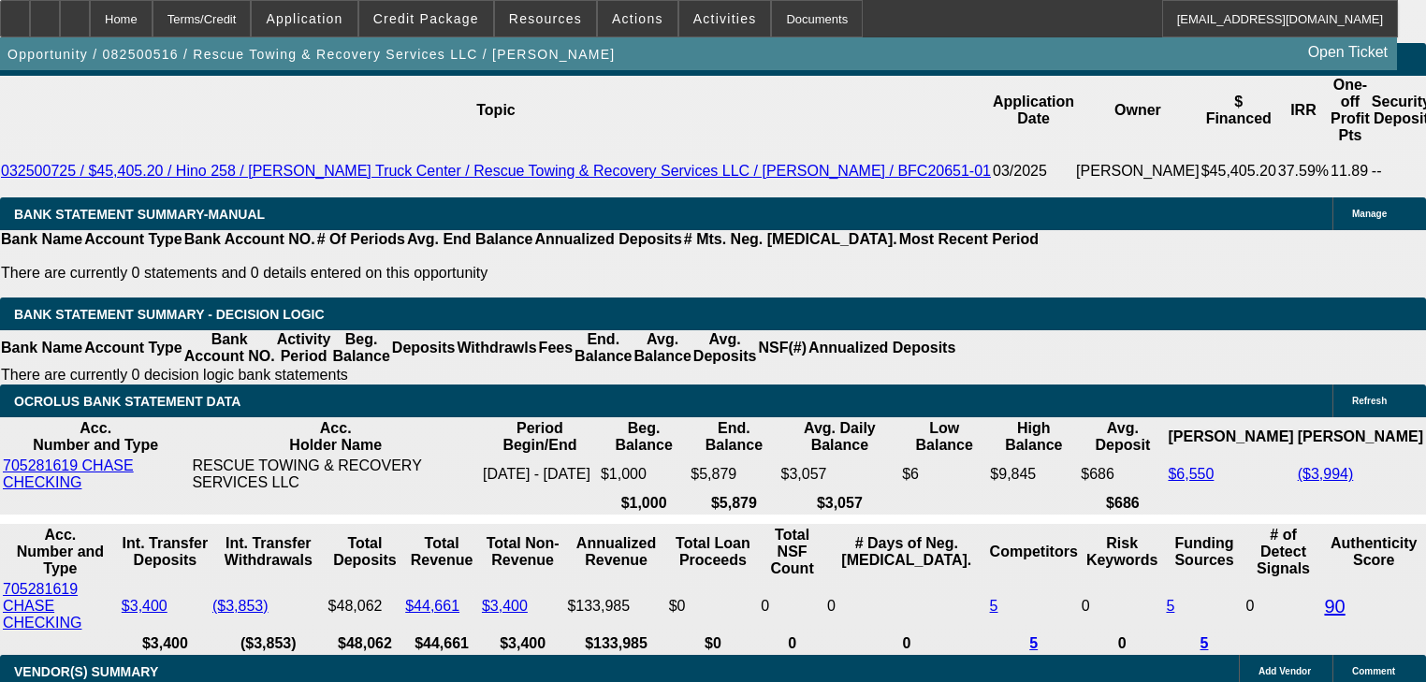
scroll to position [3293, 0]
select select "0.05"
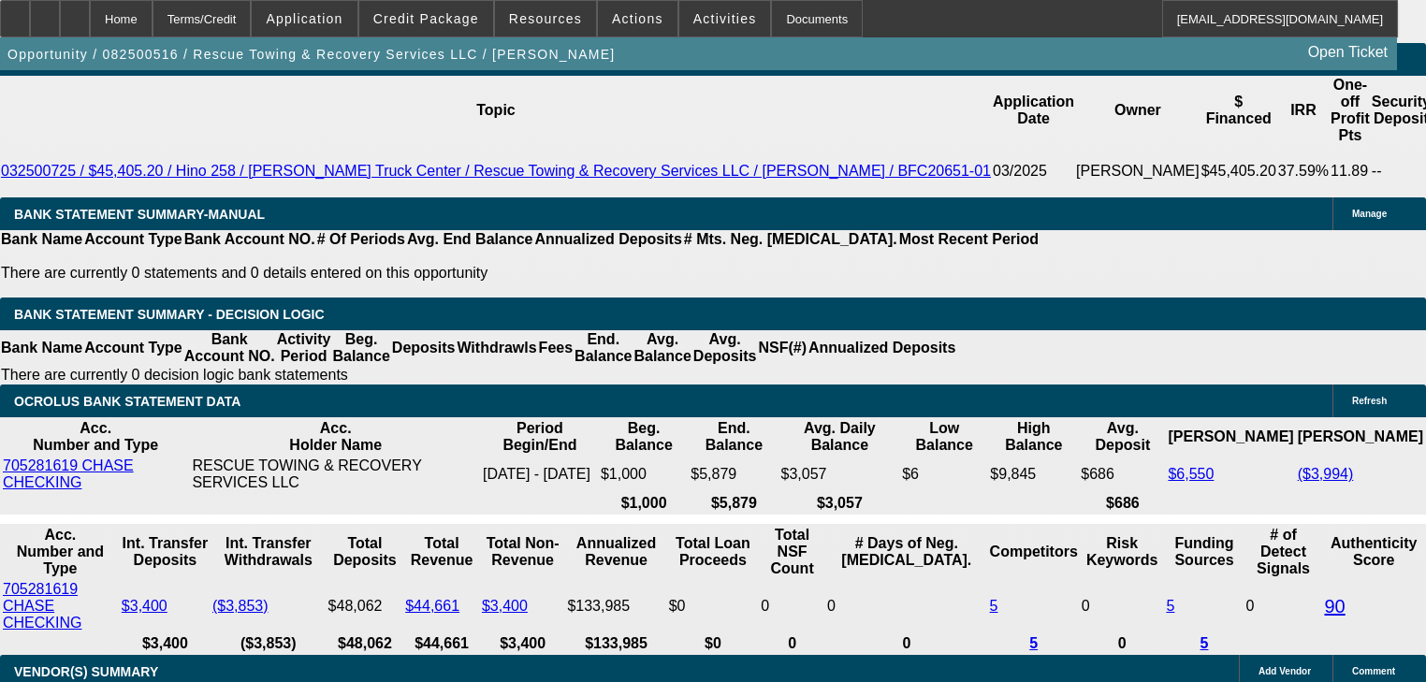
type input "$3,500.00"
type input "UNKNOWN"
type input "$3,769.26"
type input "$1,884.63"
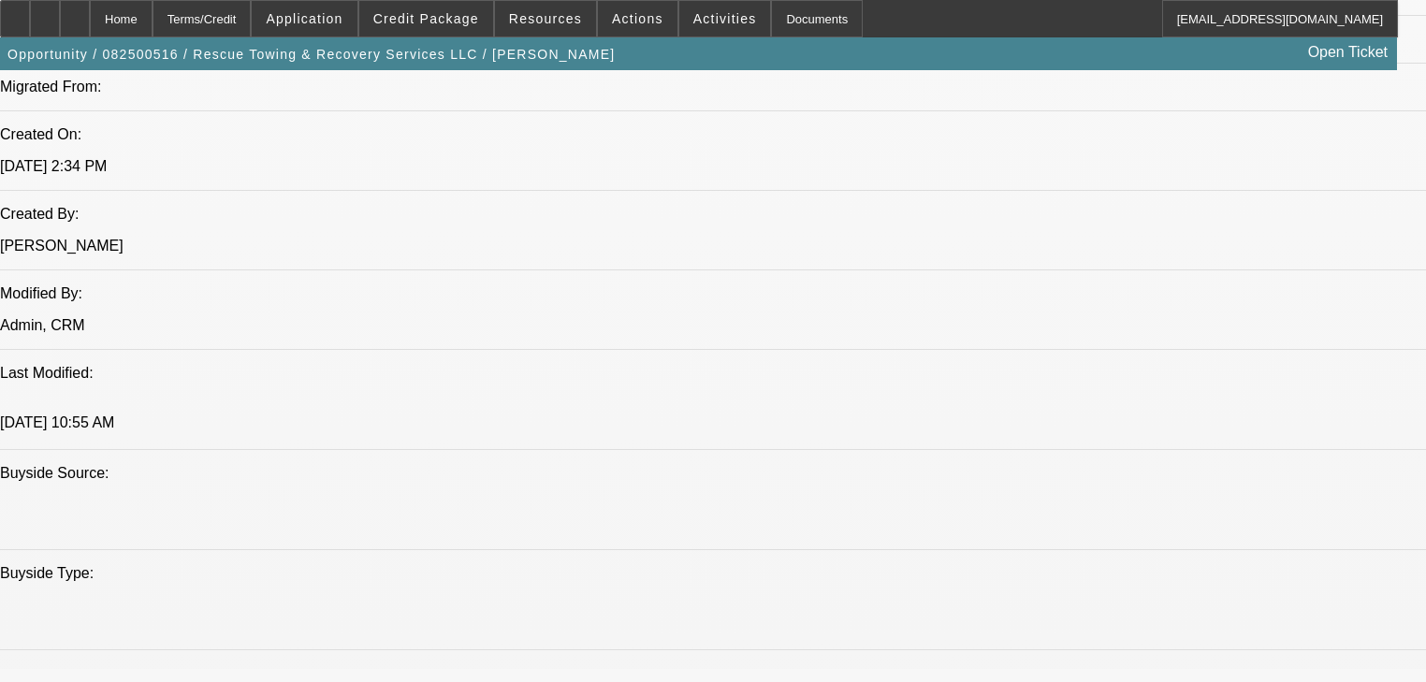
scroll to position [1272, 0]
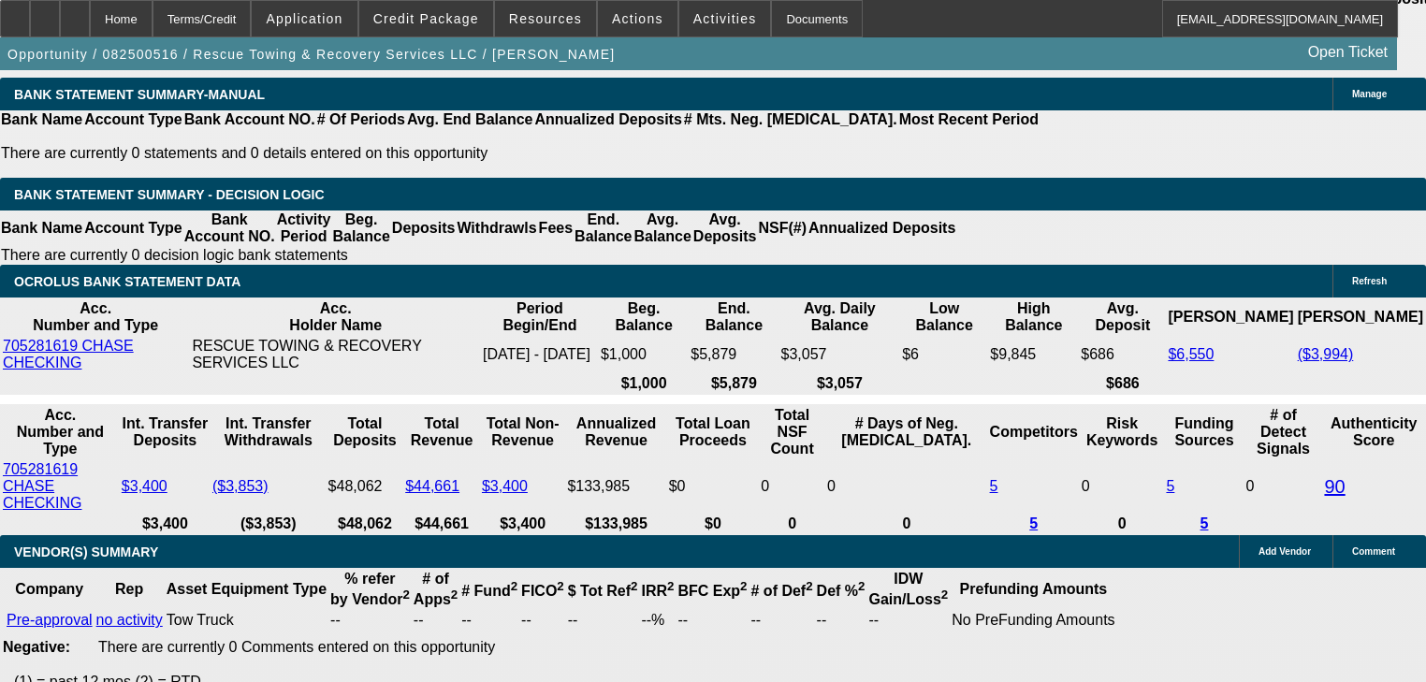
scroll to position [3443, 0]
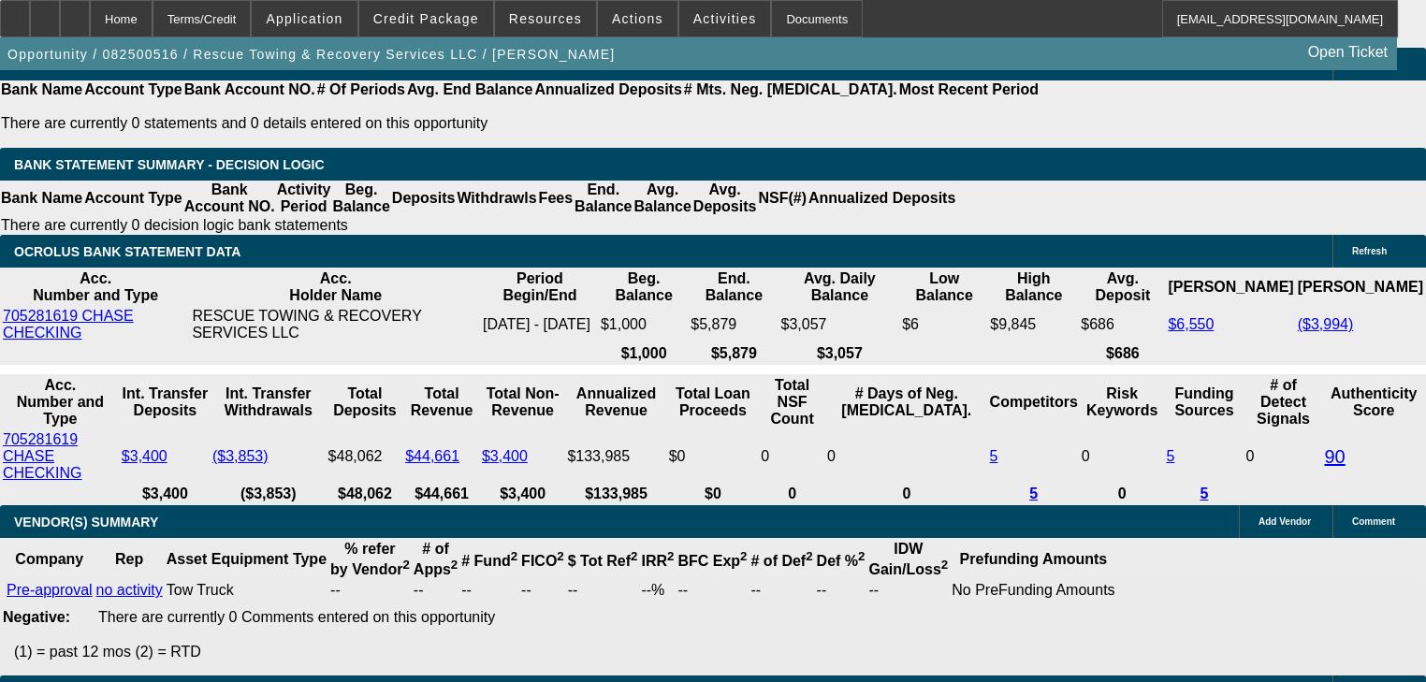
type input "3"
type input "$2,943.86"
type input "$1,471.93"
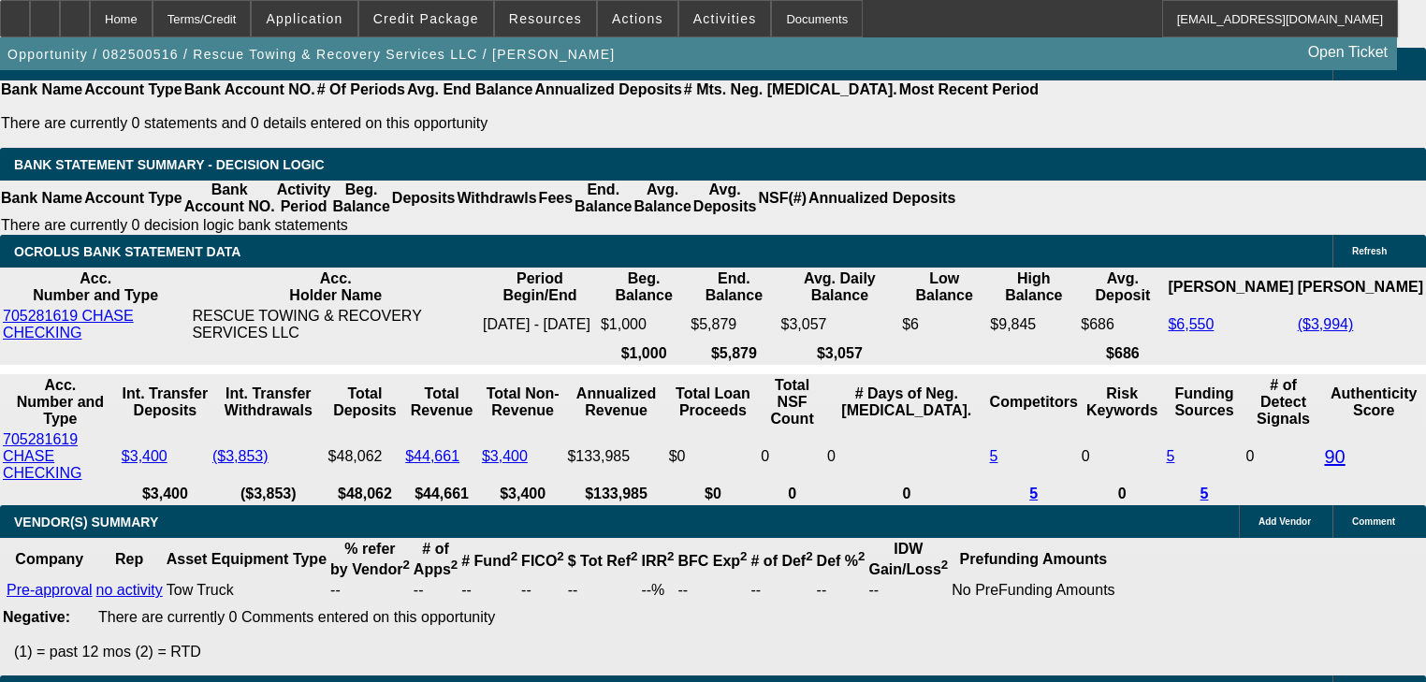
type input "32"
type input "$4,944.74"
type input "$2,472.37"
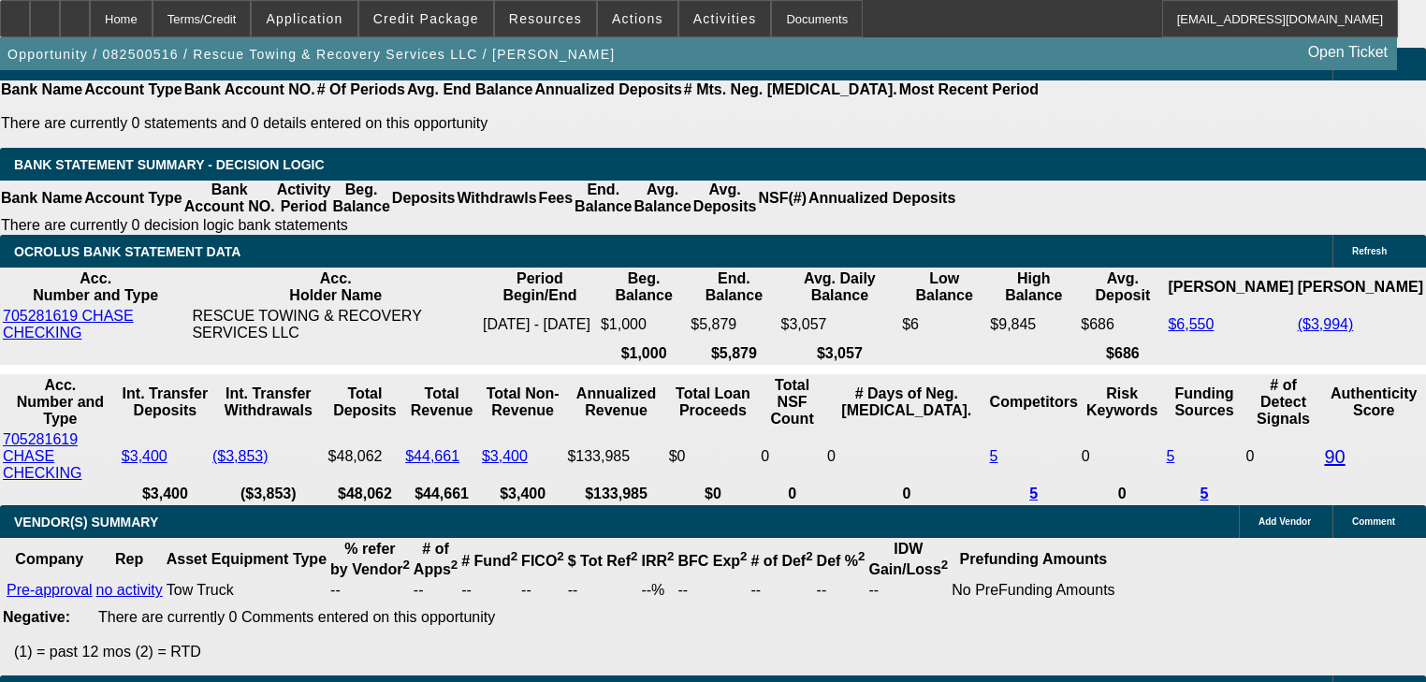
type input "2"
type input "$2,885.46"
type input "$1,442.73"
type input "25"
type input "$4,409.90"
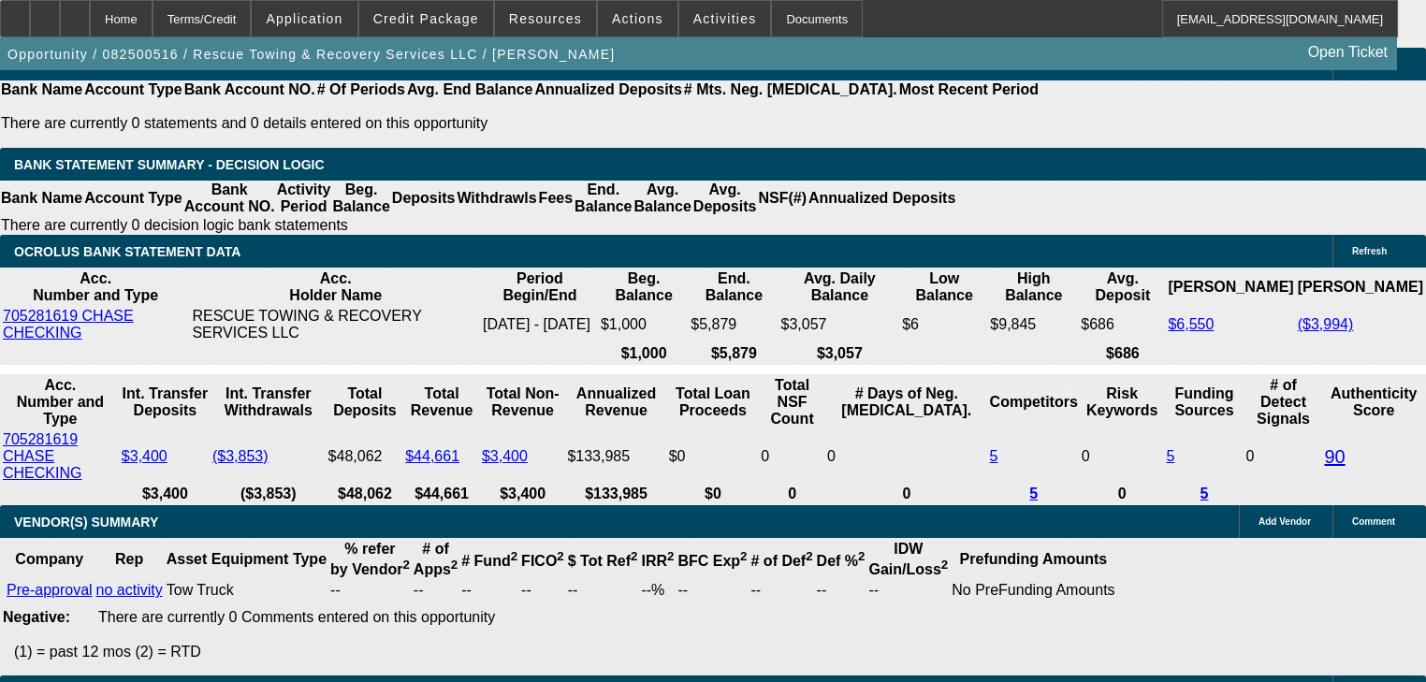
type input "$2,204.95"
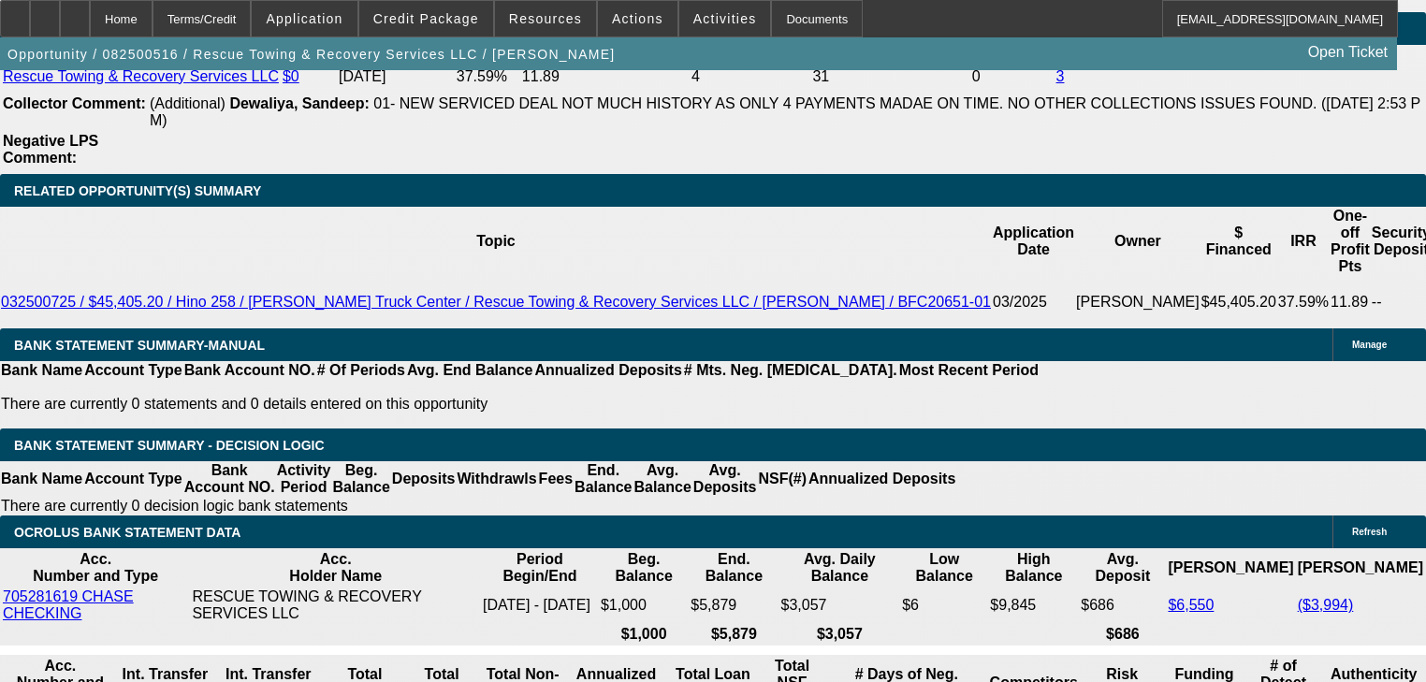
scroll to position [3144, 0]
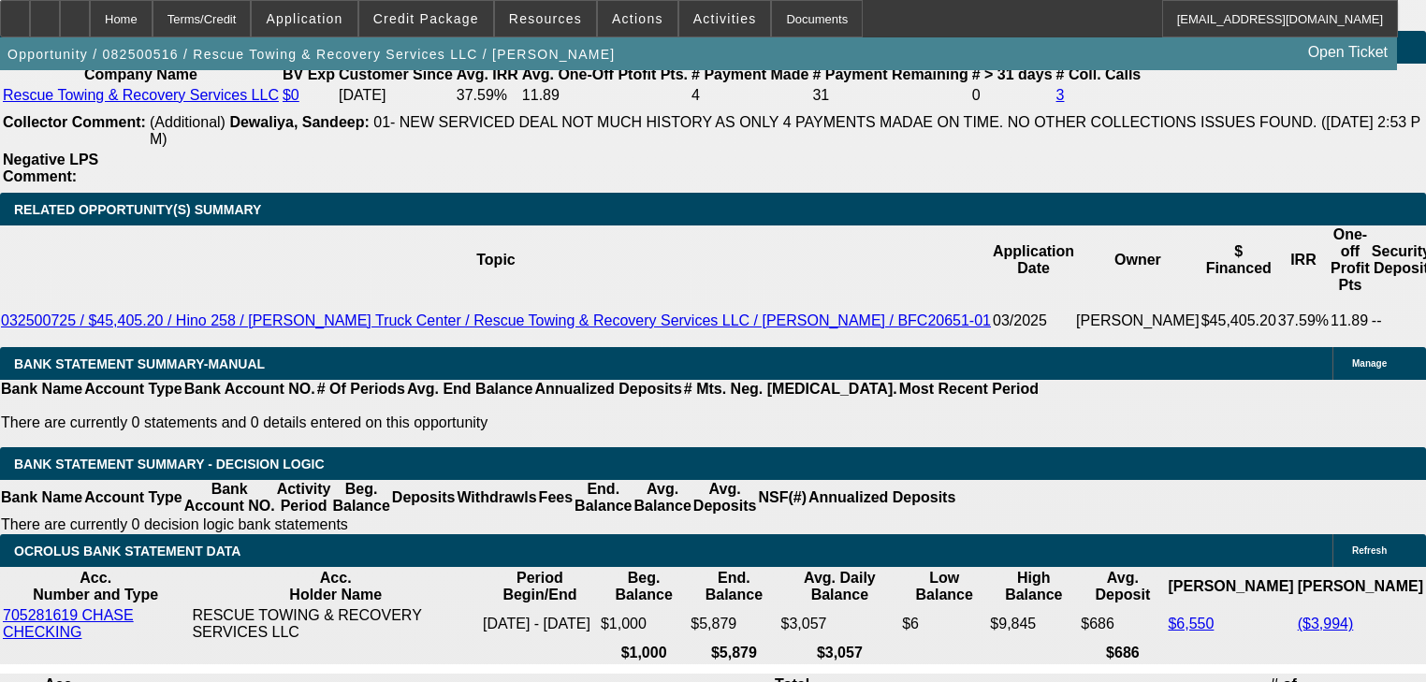
type input "25"
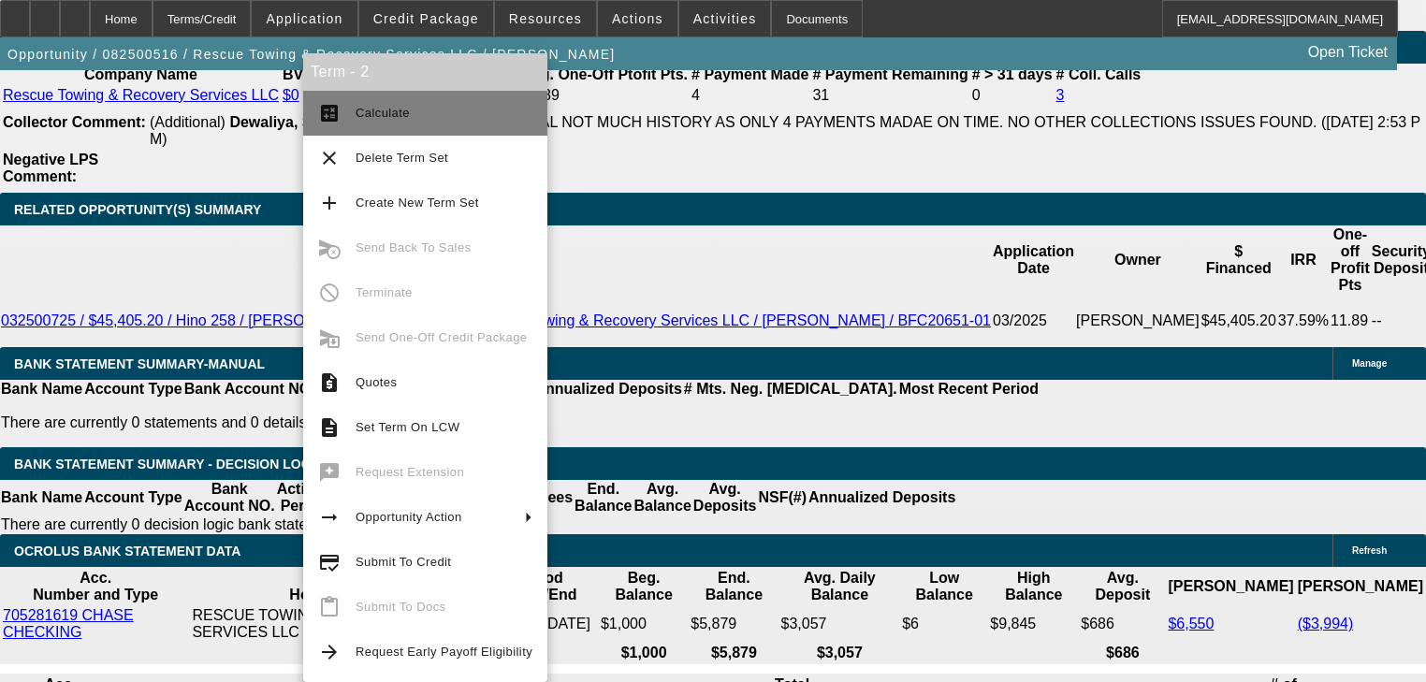
click at [370, 118] on span "Calculate" at bounding box center [383, 113] width 54 height 14
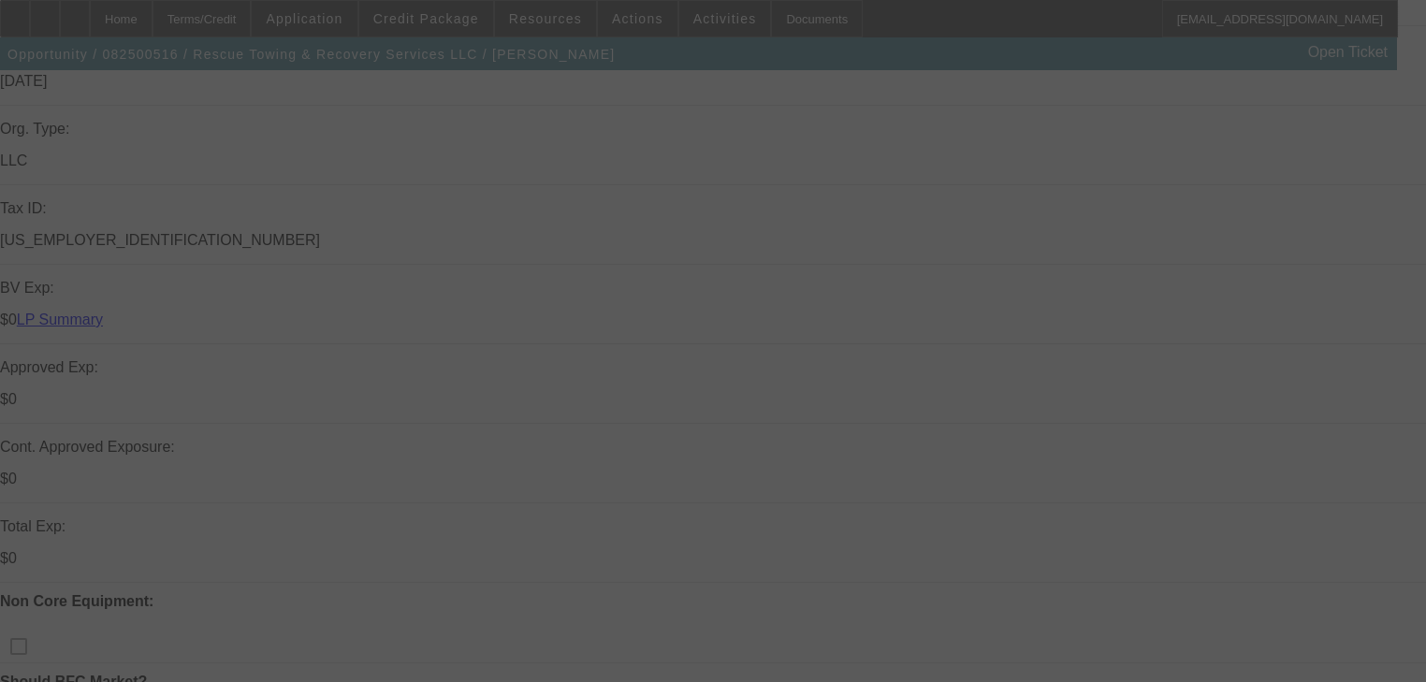
scroll to position [449, 0]
select select "2"
select select "0"
select select "6"
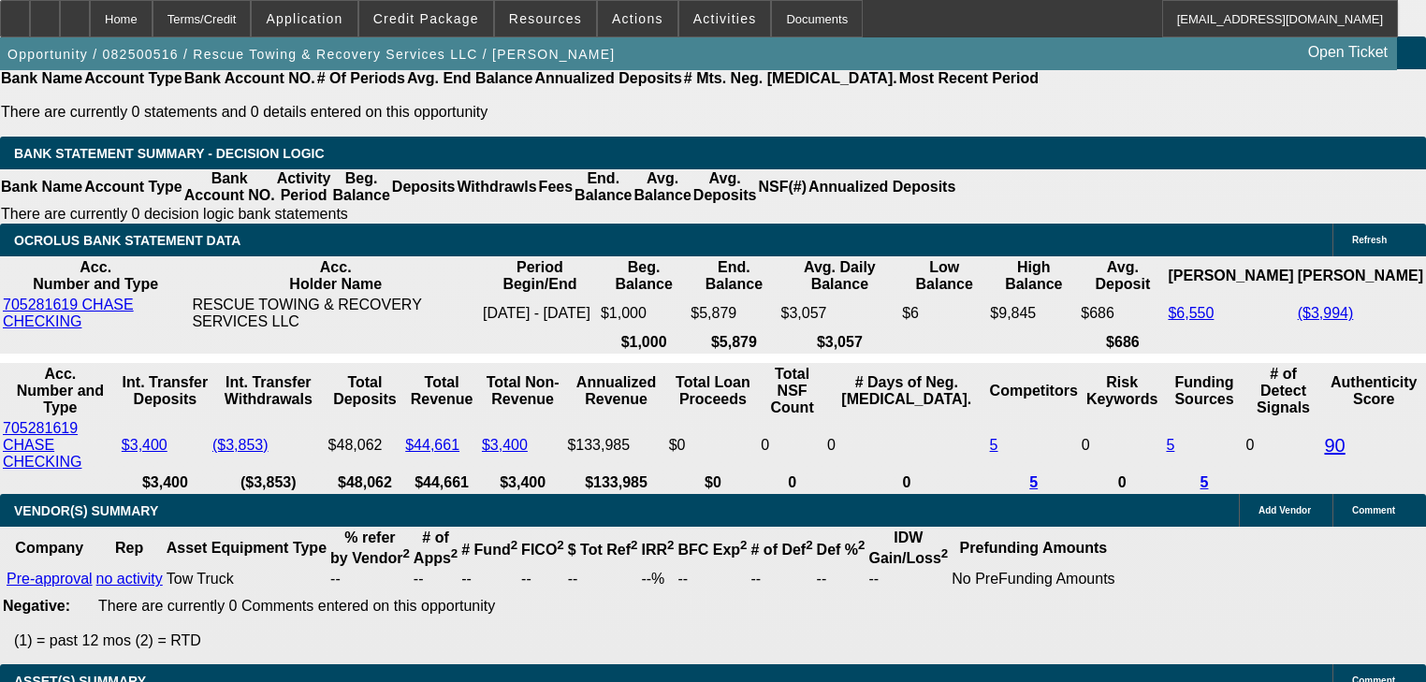
scroll to position [3368, 0]
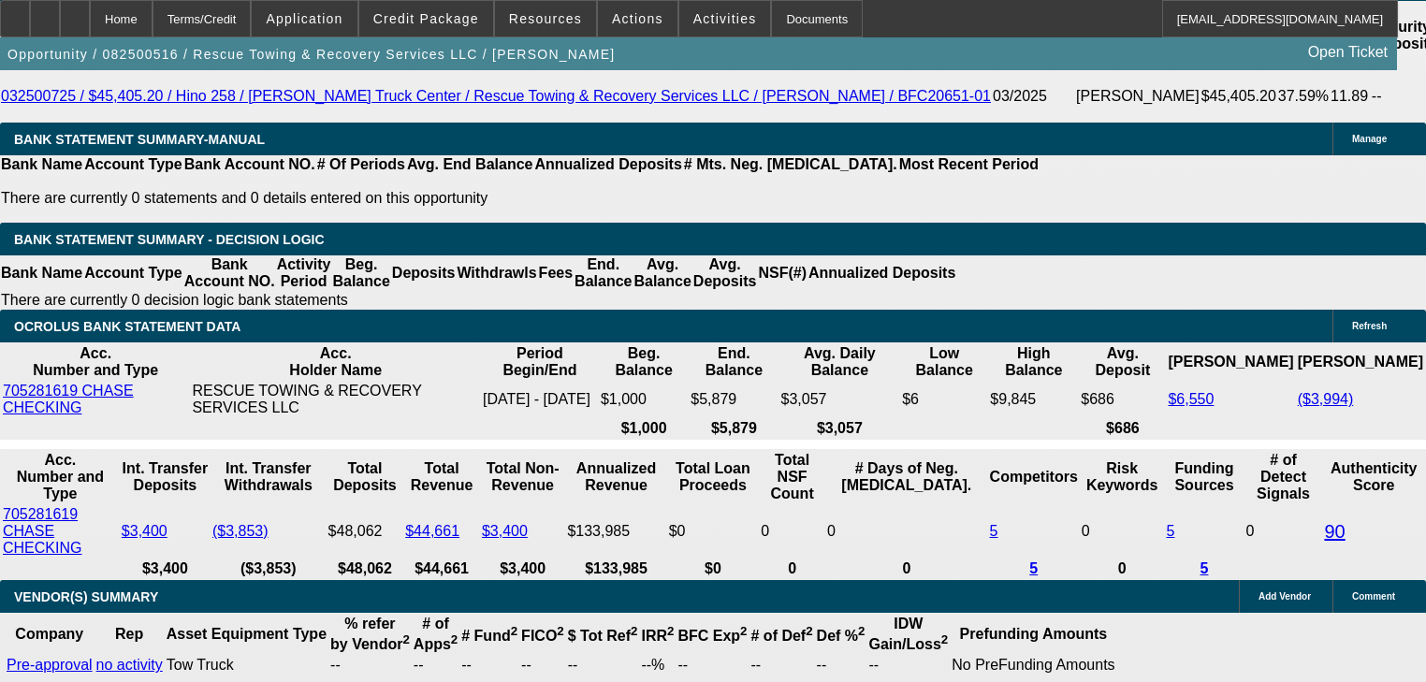
select select "0.1"
type input "$7,000.00"
type input "UNKNOWN"
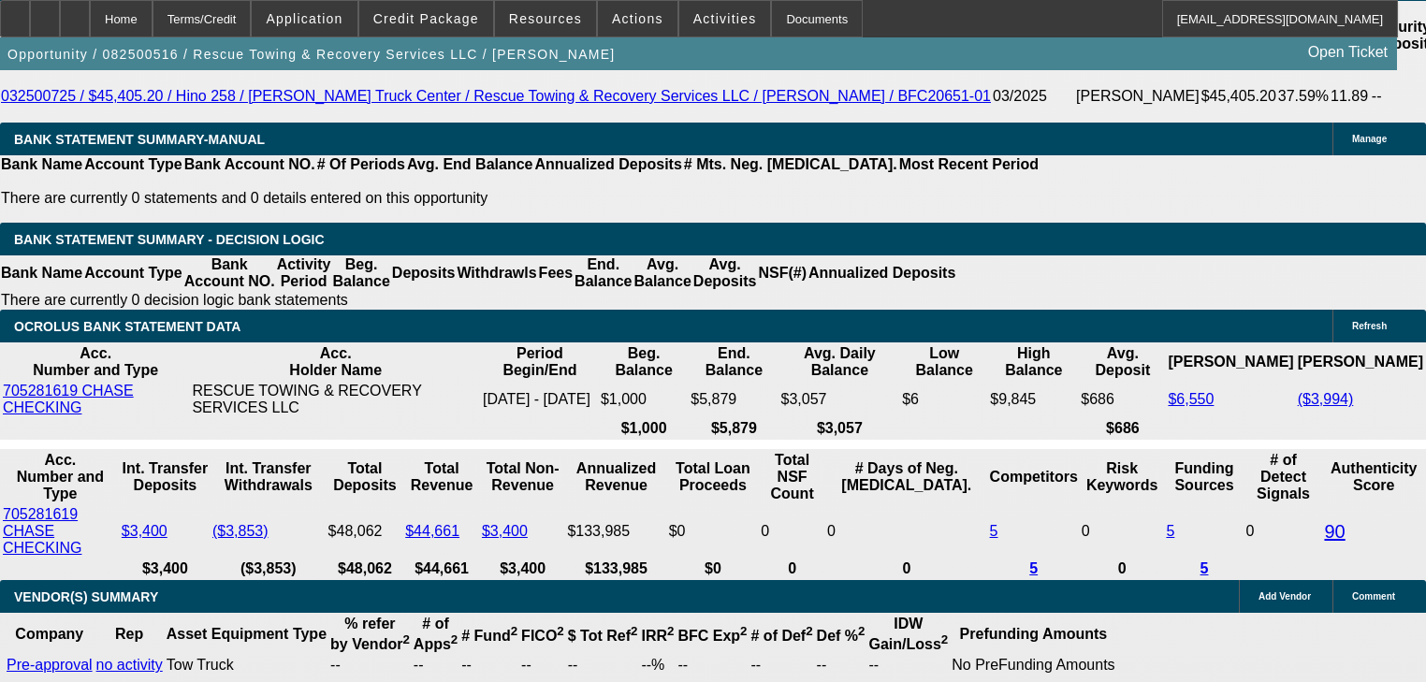
type input "$2,088.90"
type input "$4,177.80"
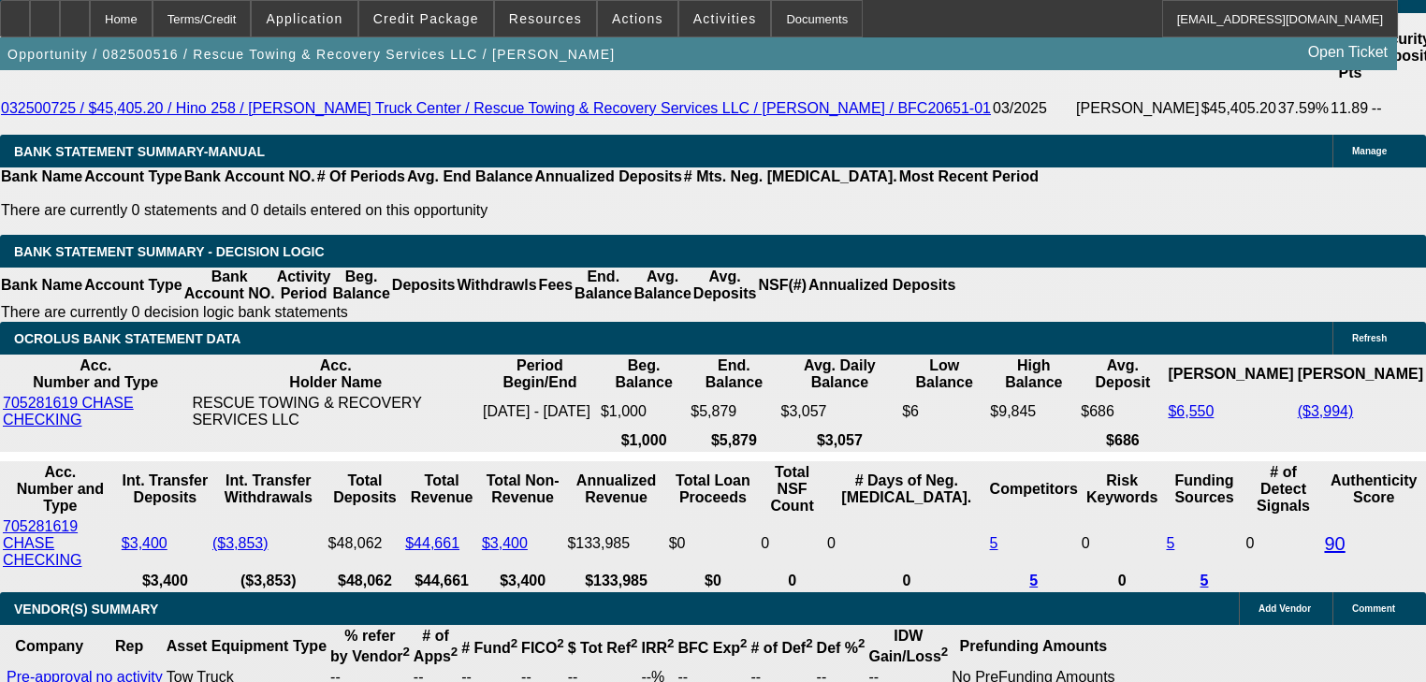
scroll to position [3443, 0]
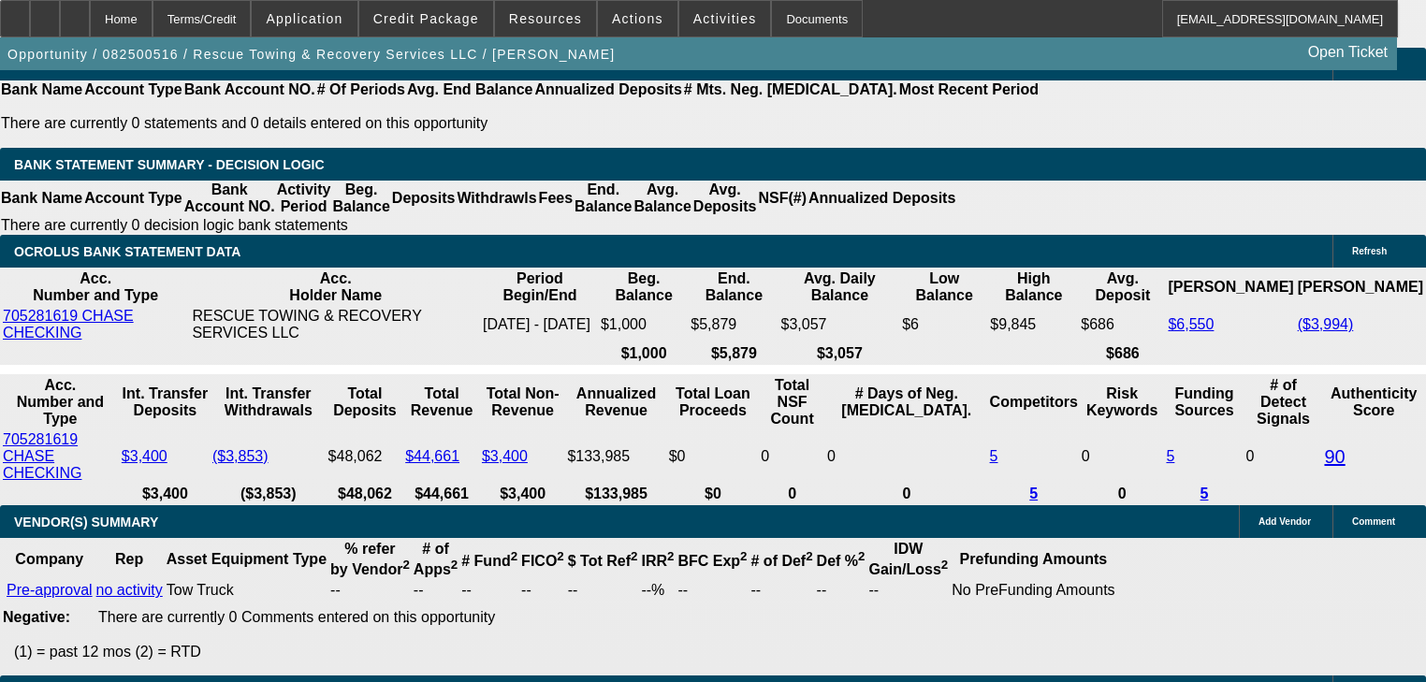
select select "0.15"
type input "$10,500.00"
type input "$1,972.85"
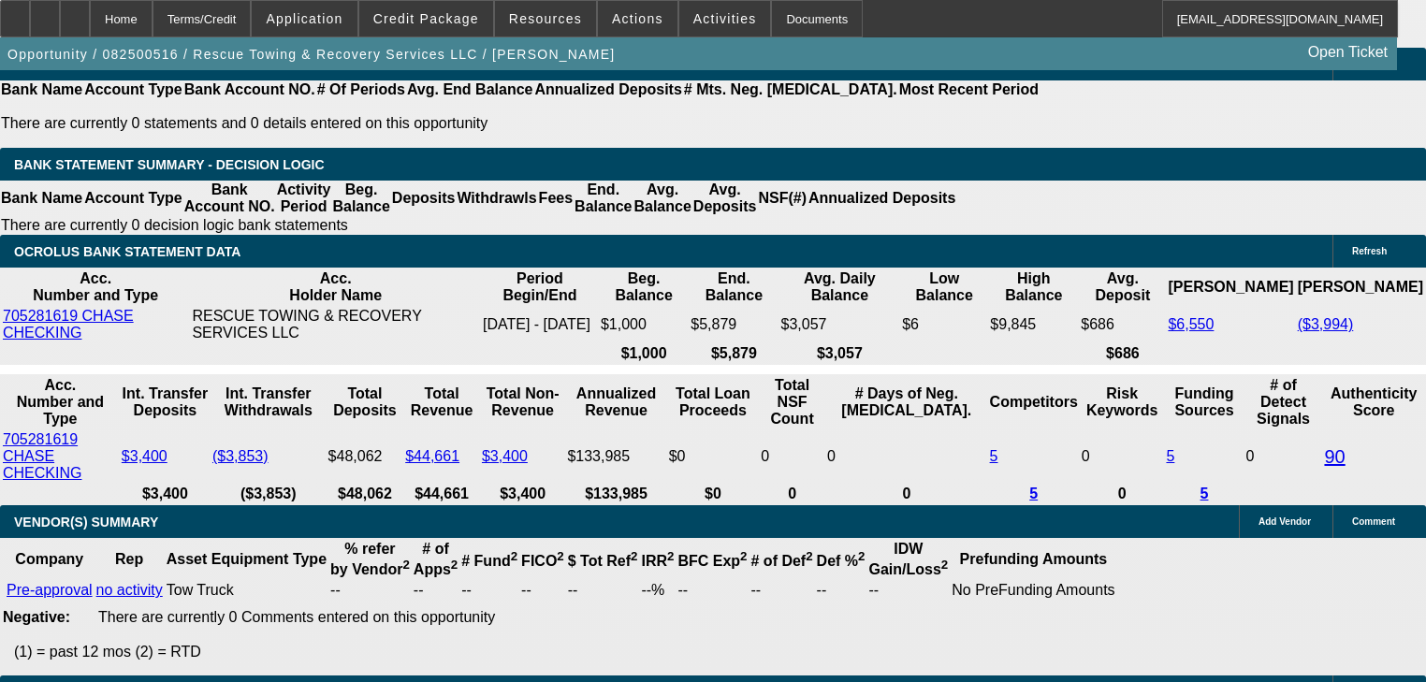
type input "$3,945.70"
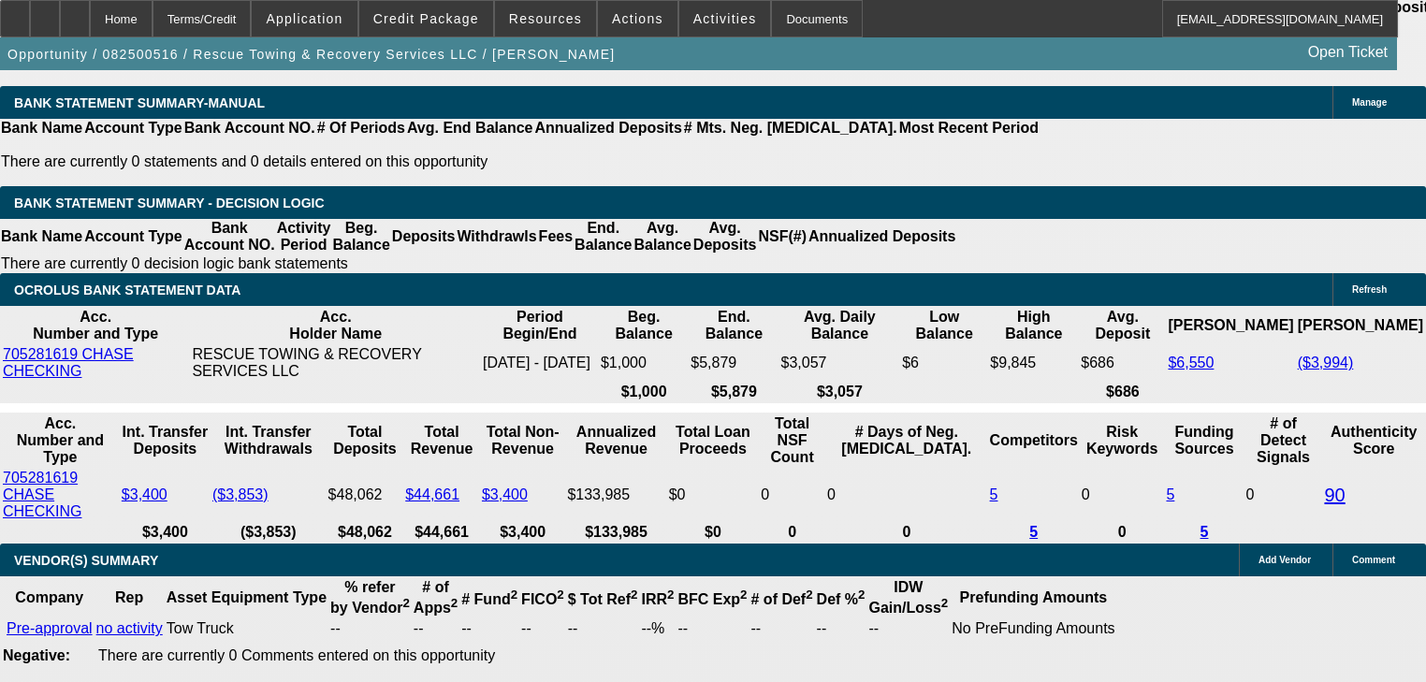
scroll to position [3368, 0]
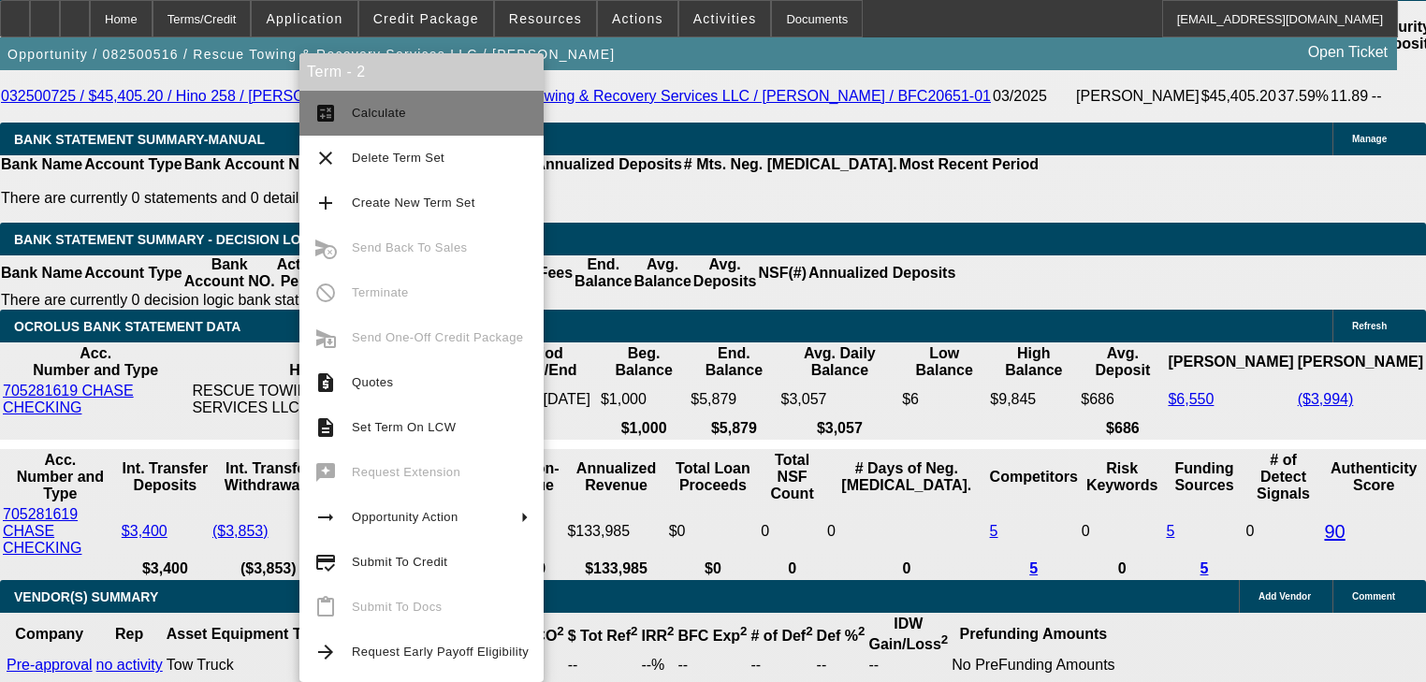
click at [346, 131] on button "calculate Calculate" at bounding box center [421, 113] width 244 height 45
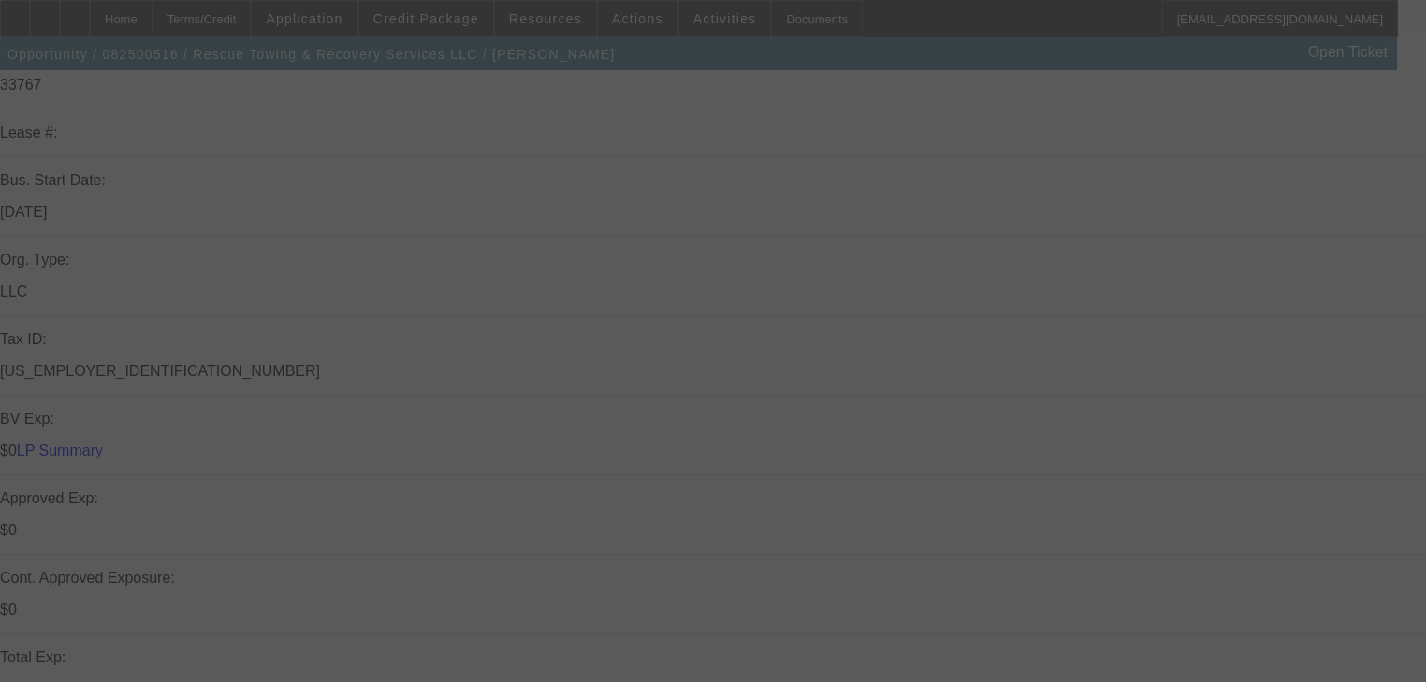
scroll to position [374, 0]
select select "0.15"
select select "2"
select select "0"
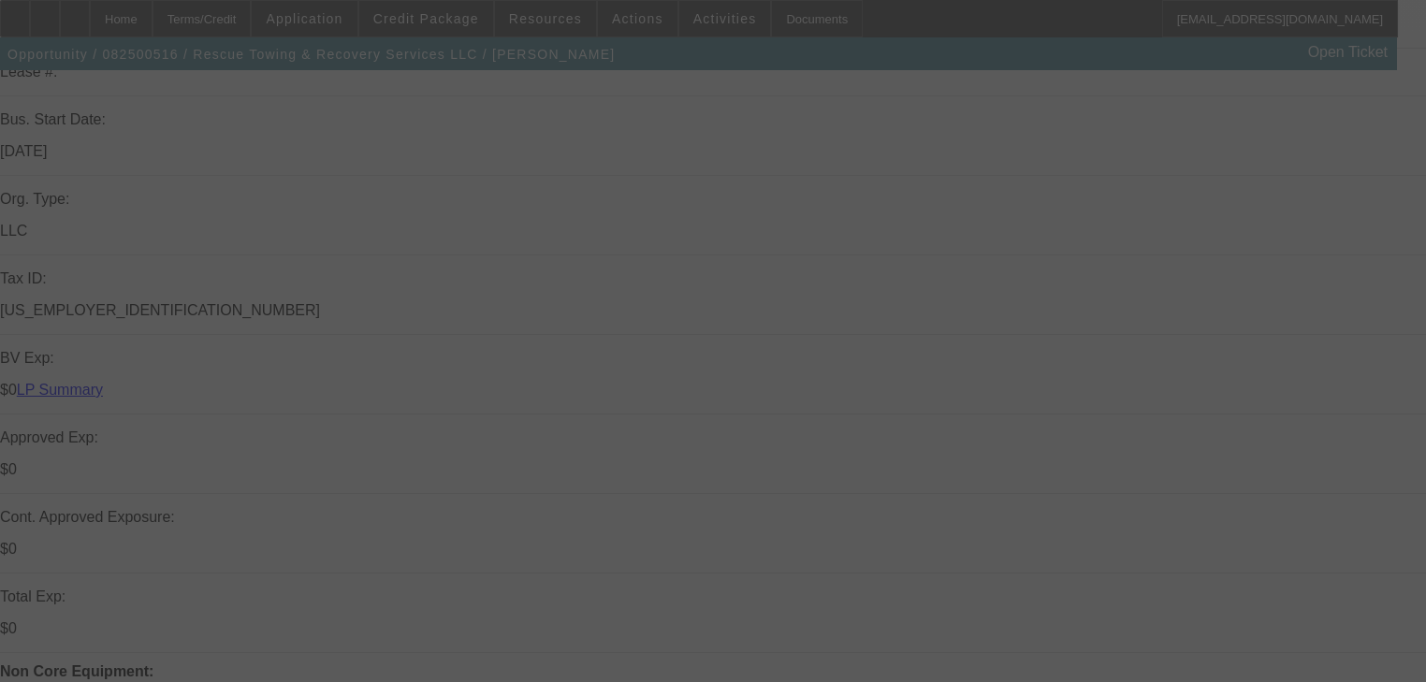
select select "6"
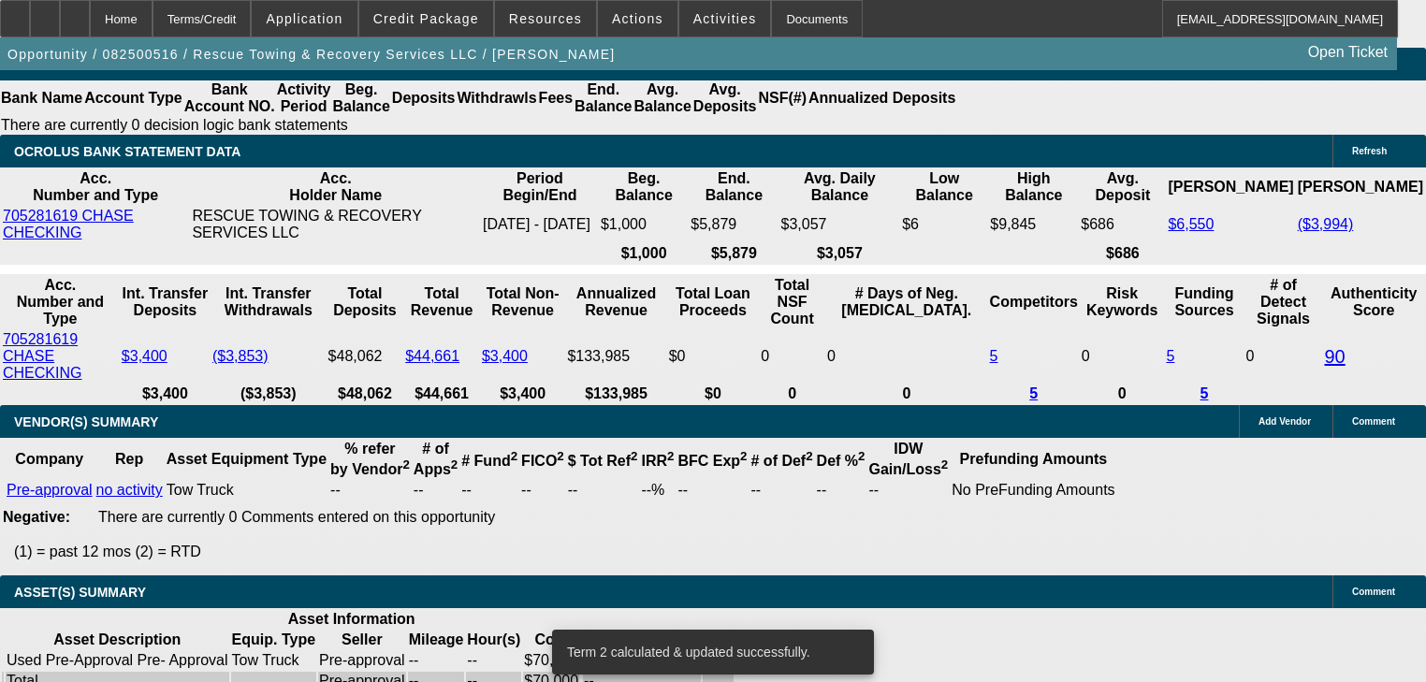
scroll to position [3514, 0]
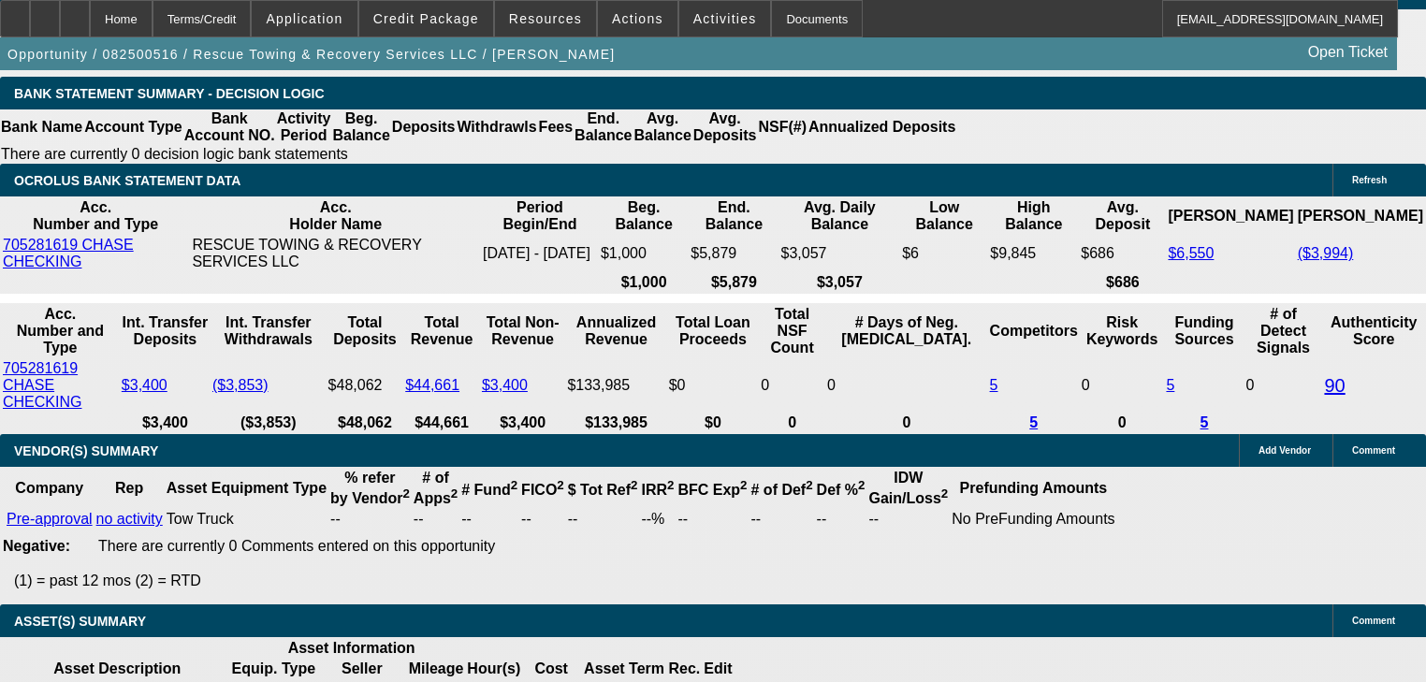
type input "UNKNOWN"
type input "2"
type input "$2,581.72"
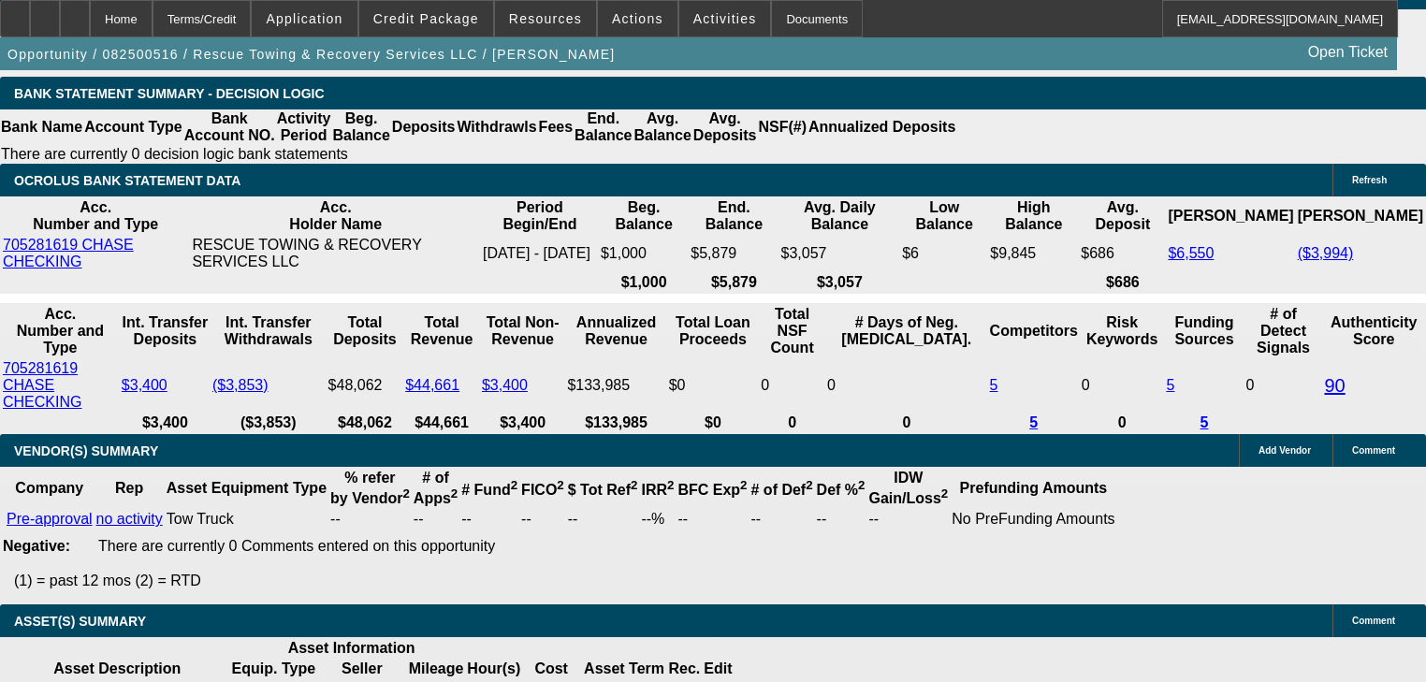
type input "$1,290.86"
type input "23"
type input "$3,814.12"
type input "$1,907.06"
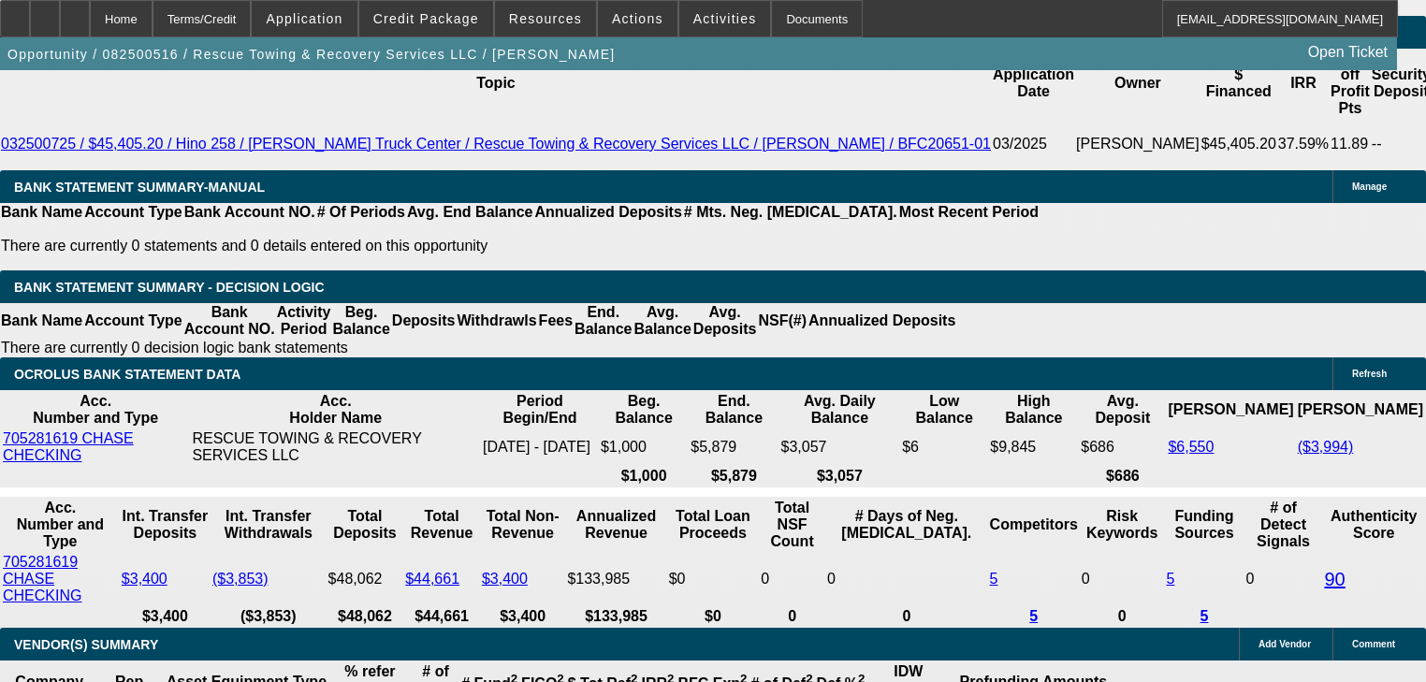
scroll to position [3290, 0]
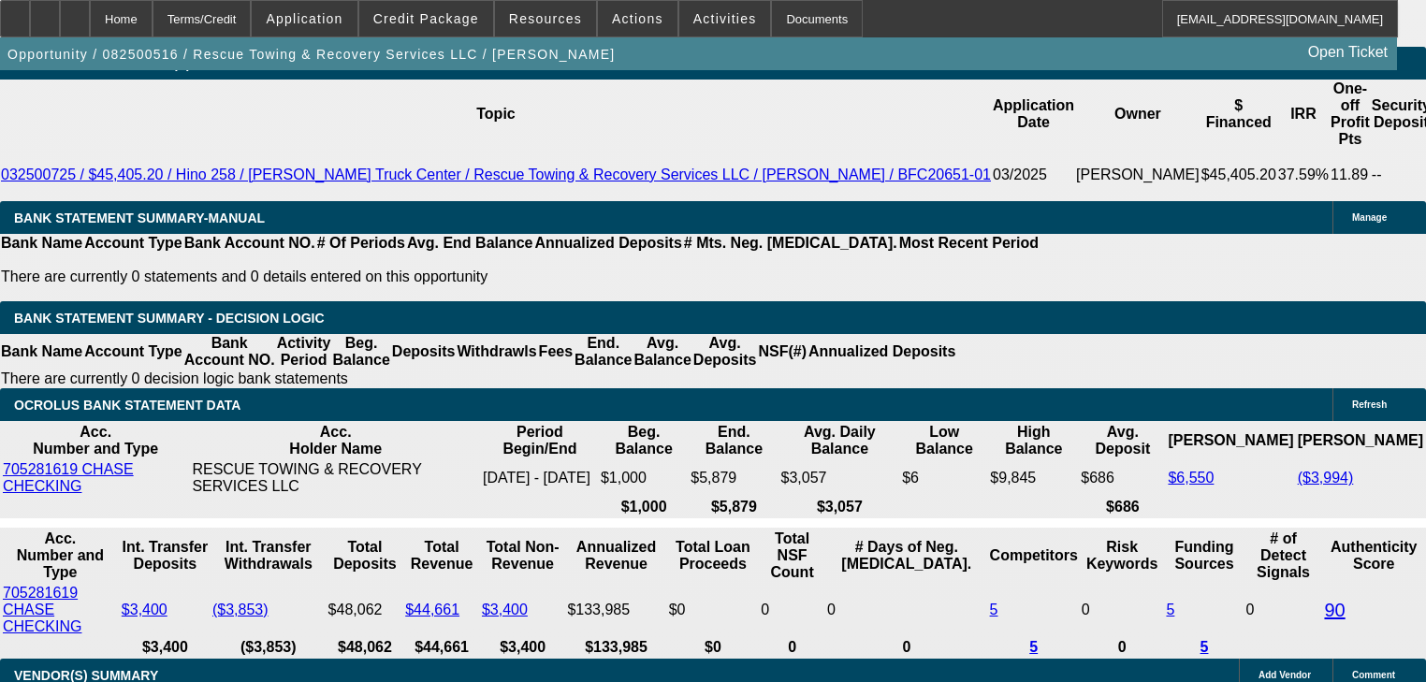
type input "23"
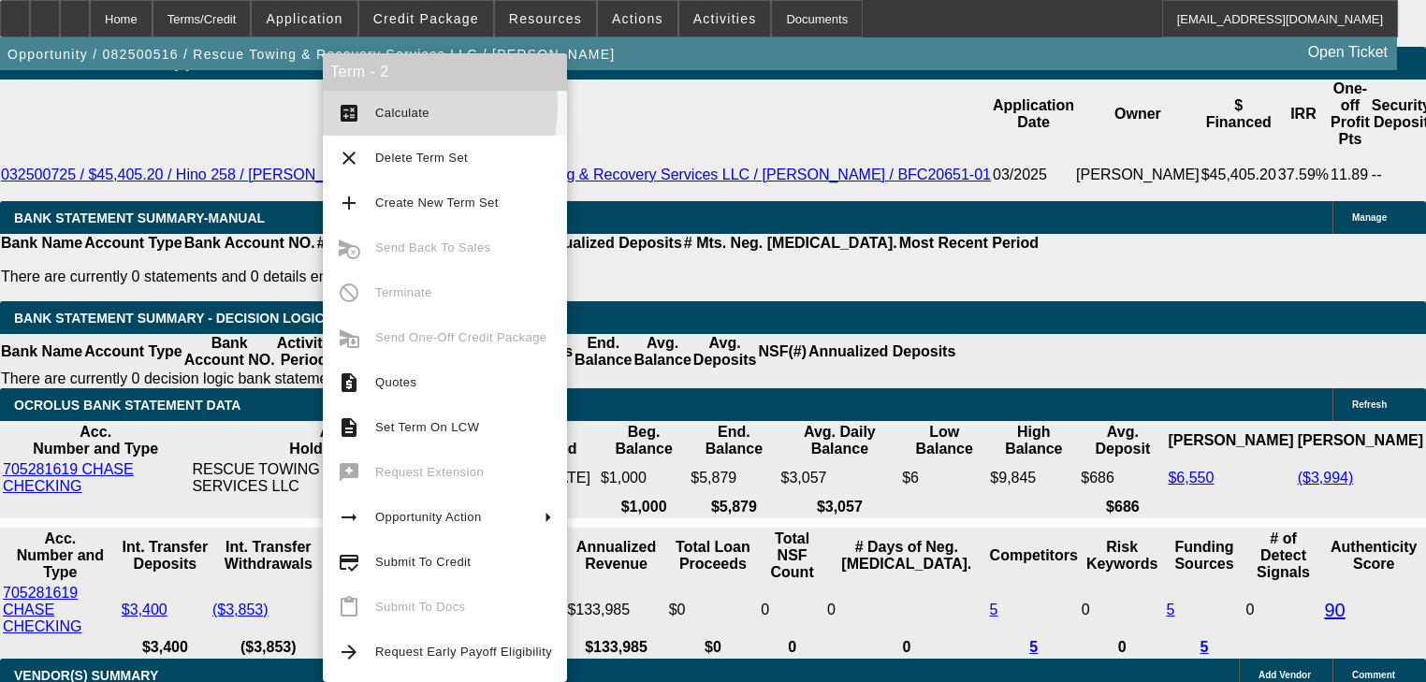
click at [384, 107] on span "Calculate" at bounding box center [402, 113] width 54 height 14
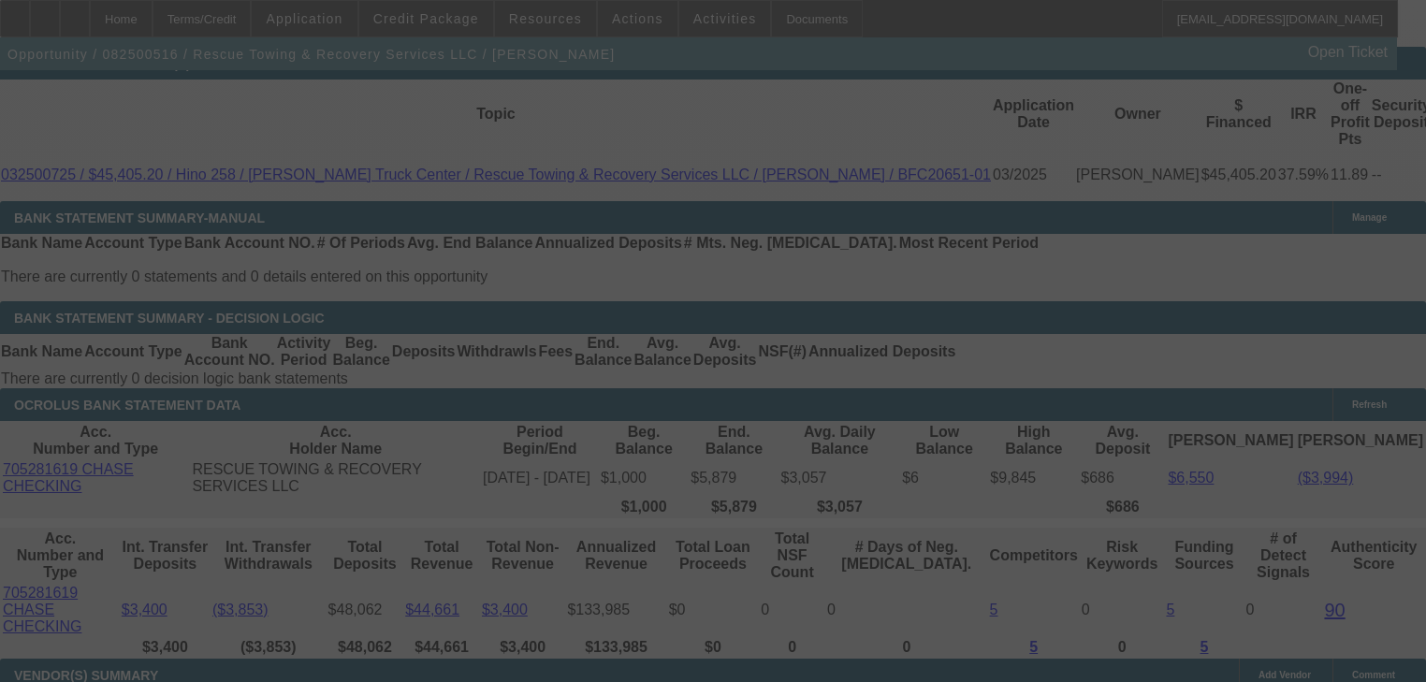
select select "0.15"
select select "2"
select select "0"
select select "6"
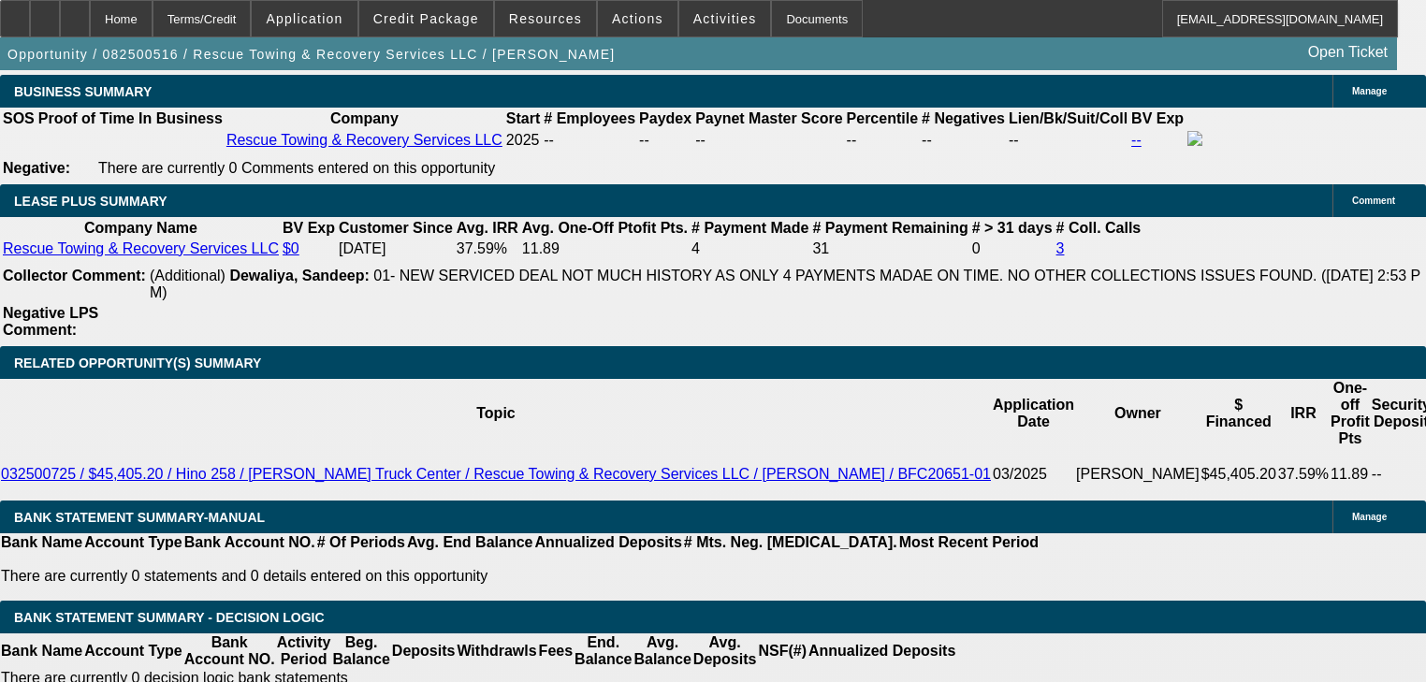
scroll to position [247, 0]
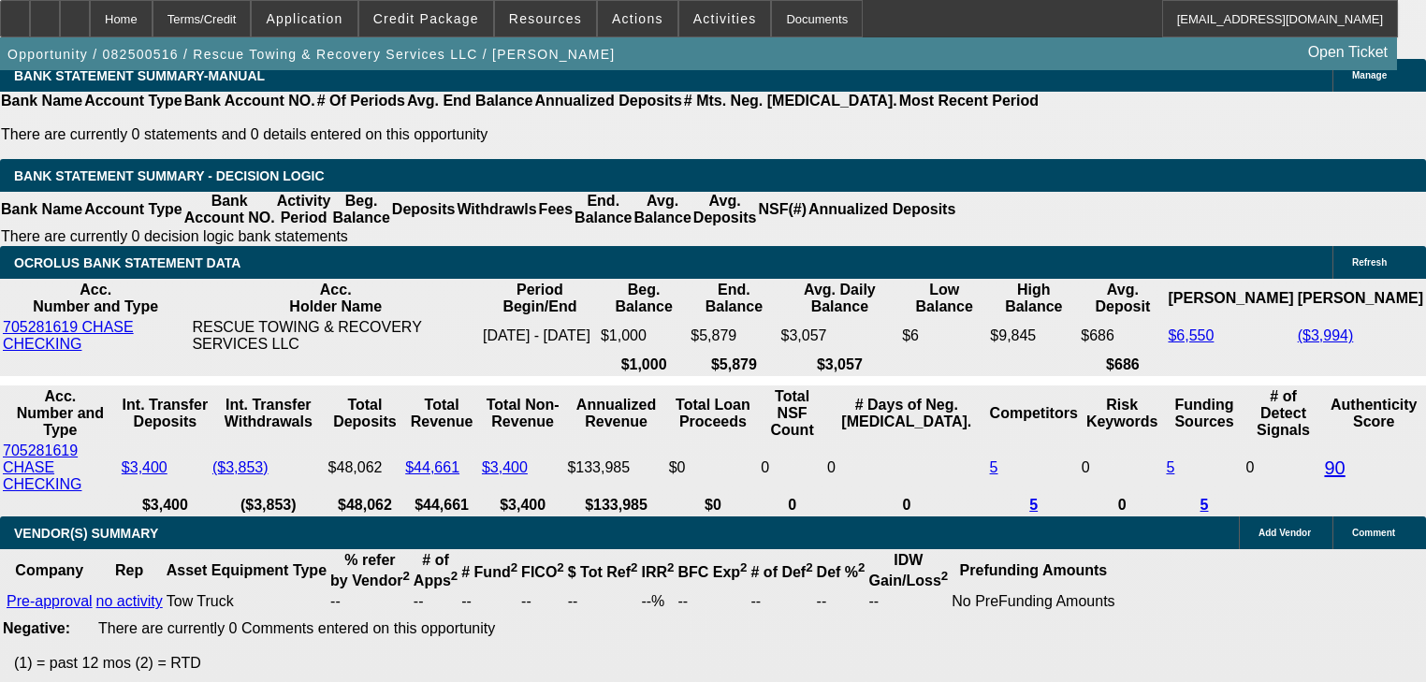
scroll to position [3290, 0]
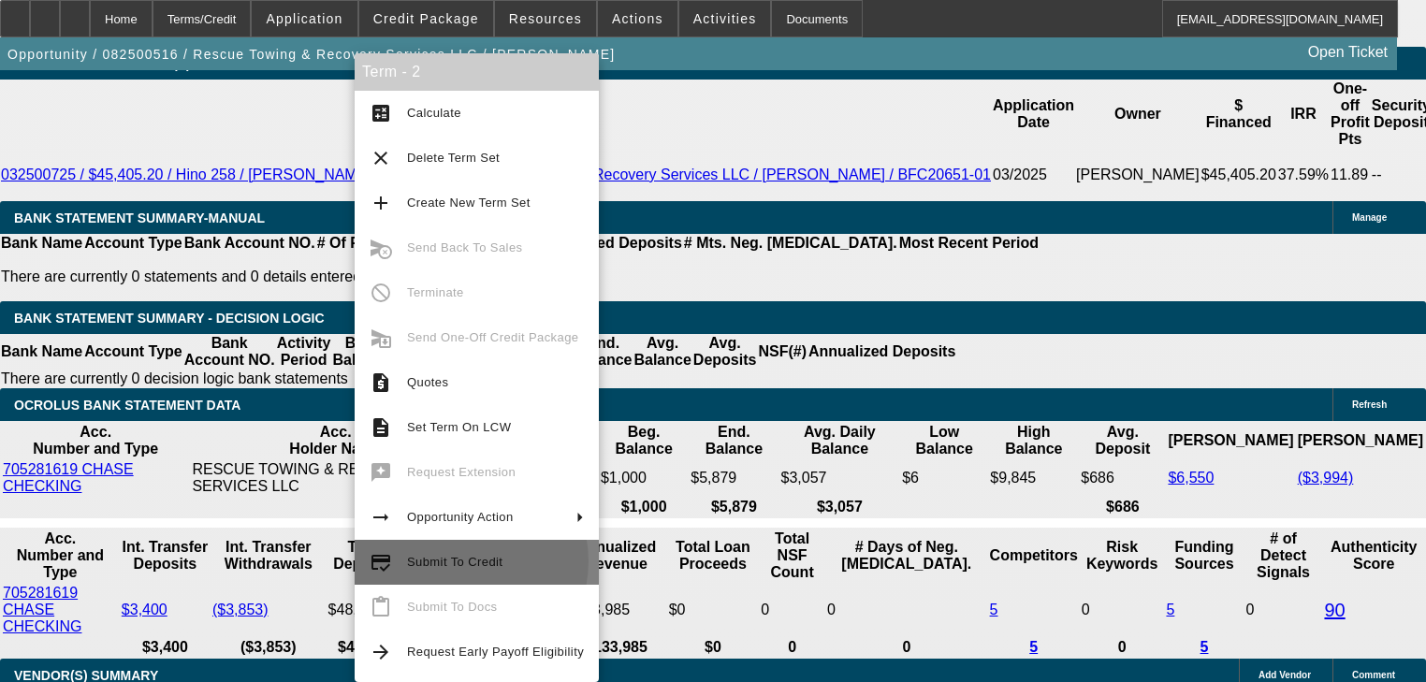
click at [460, 561] on span "Submit To Credit" at bounding box center [454, 562] width 95 height 14
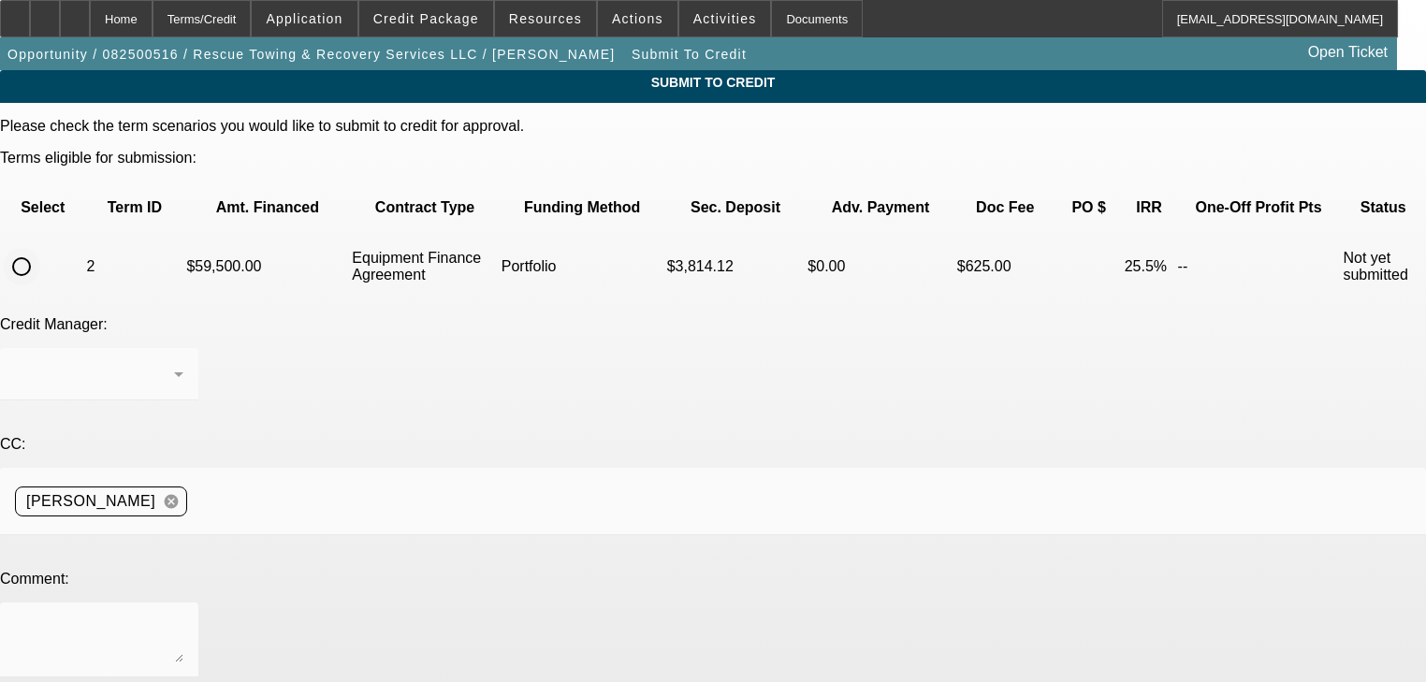
click at [40, 248] on input "radio" at bounding box center [21, 266] width 37 height 37
radio input "true"
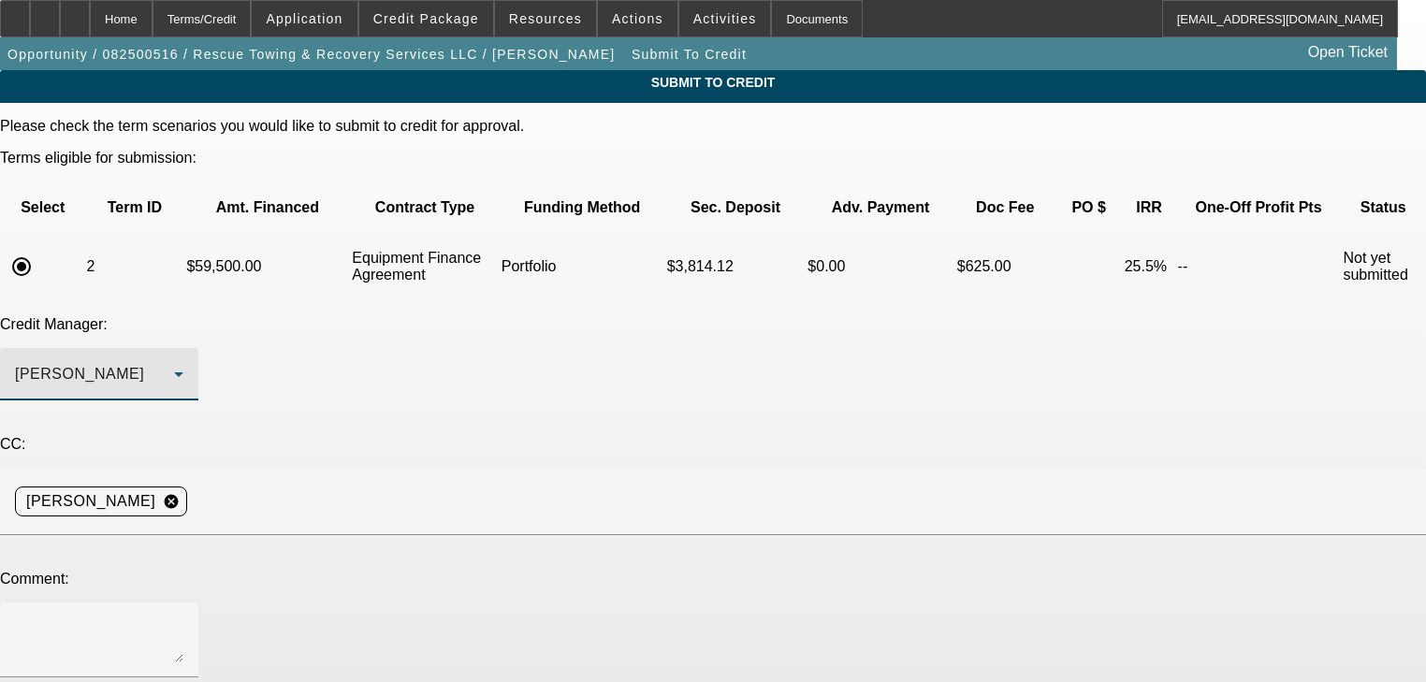
click at [174, 363] on div "[PERSON_NAME]" at bounding box center [94, 374] width 159 height 22
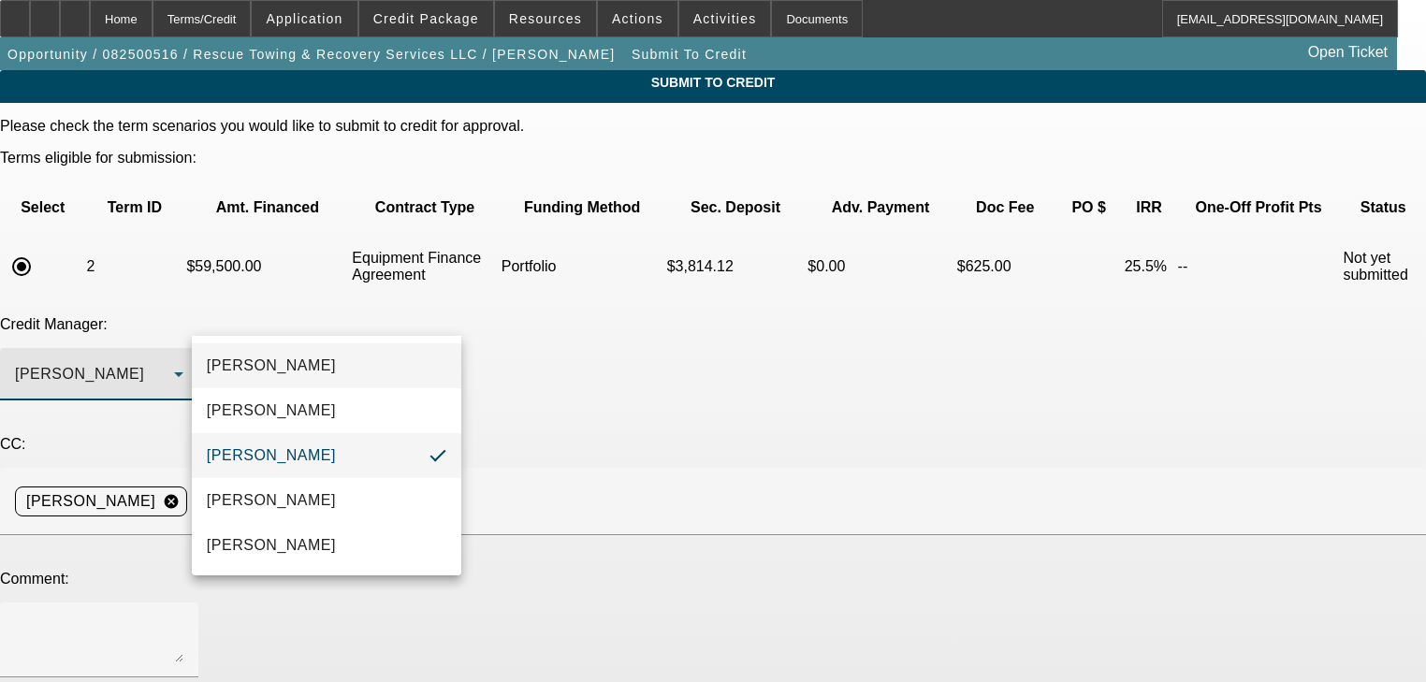
click at [348, 378] on mat-option "[PERSON_NAME]" at bounding box center [326, 365] width 269 height 45
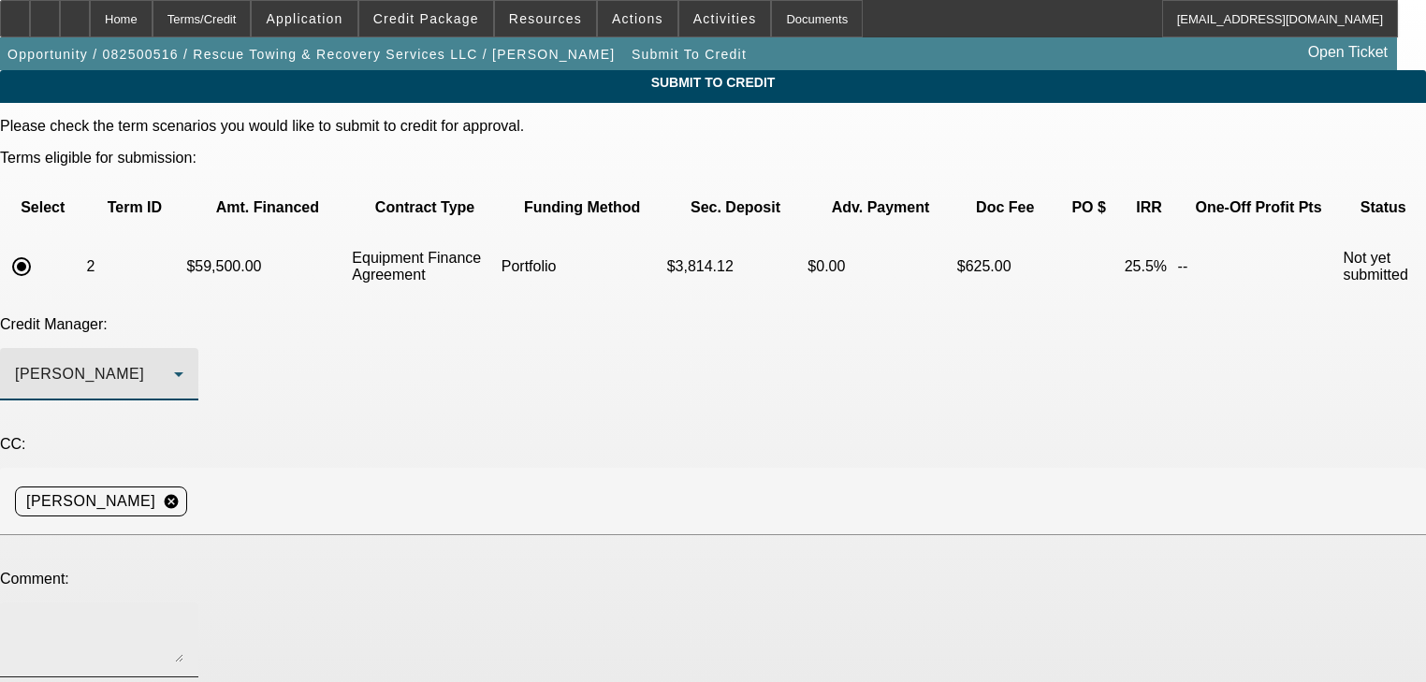
click at [183, 603] on div at bounding box center [99, 640] width 168 height 75
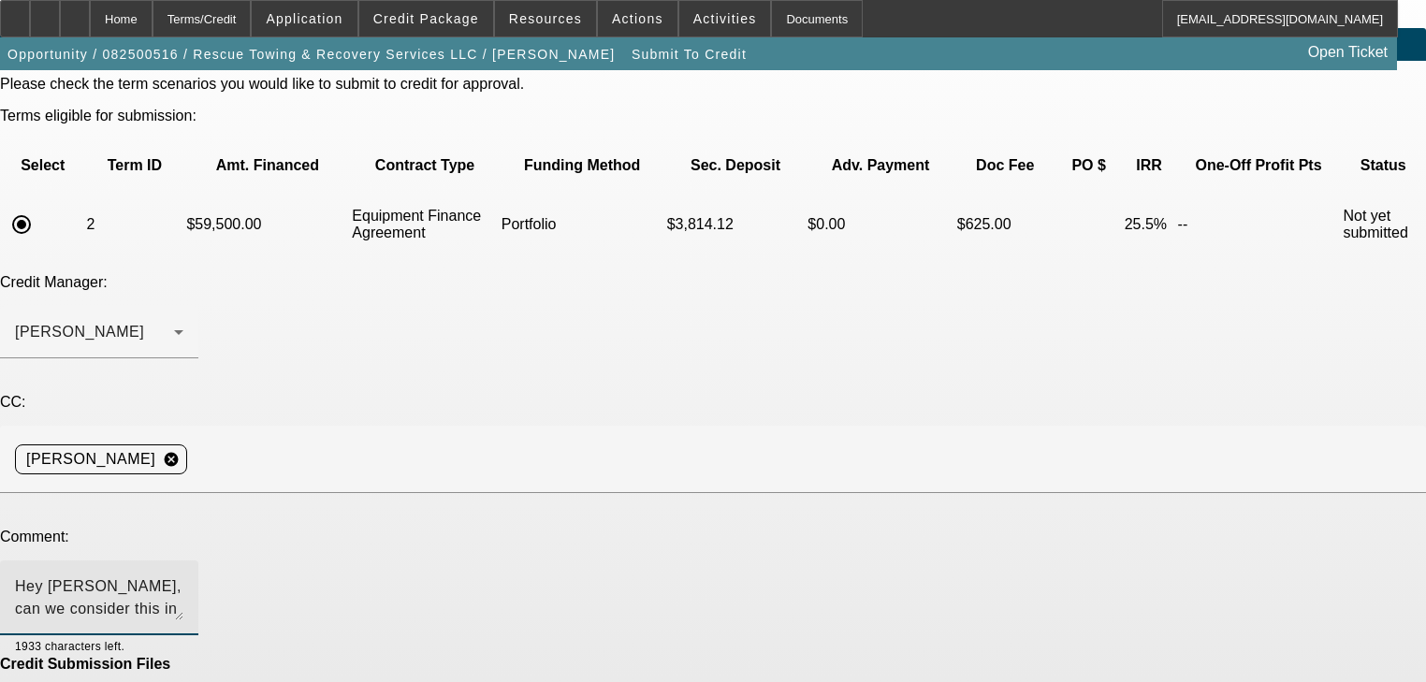
scroll to position [112, 0]
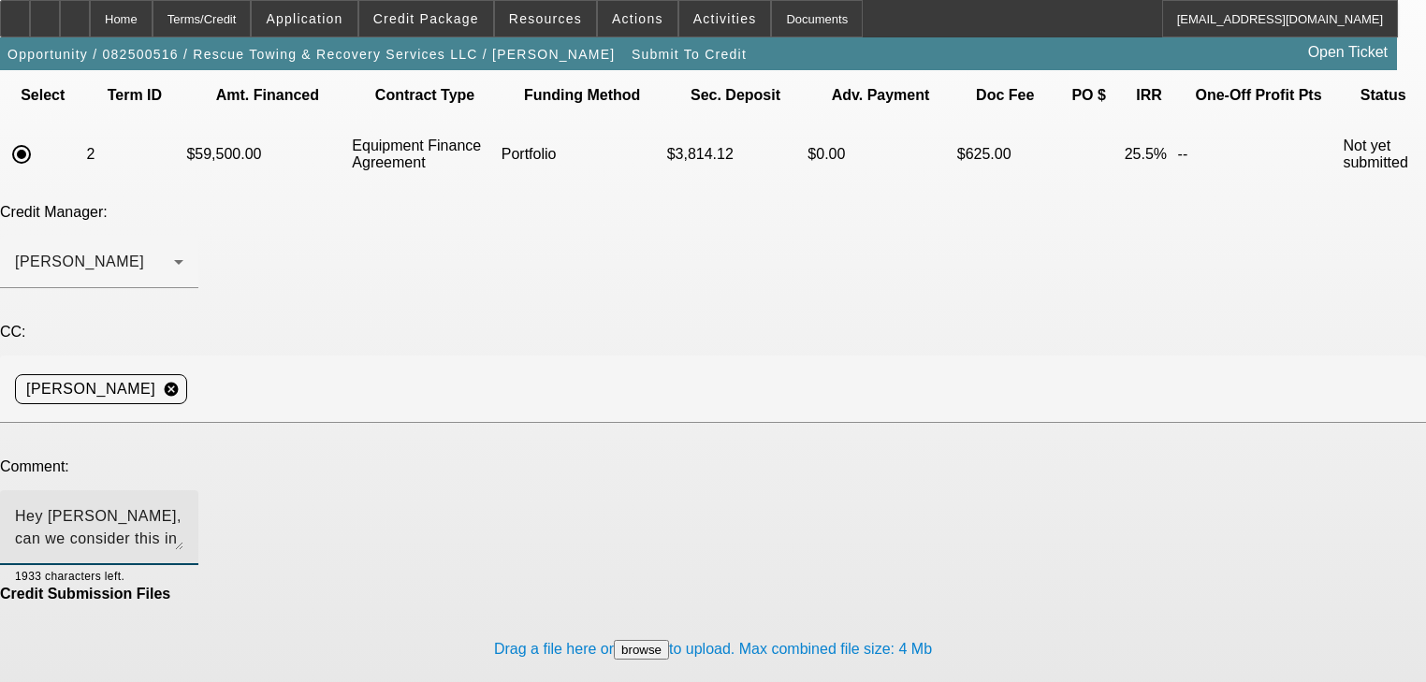
type textarea "Hey George, can we consider this in the portfolio please? Thank you"
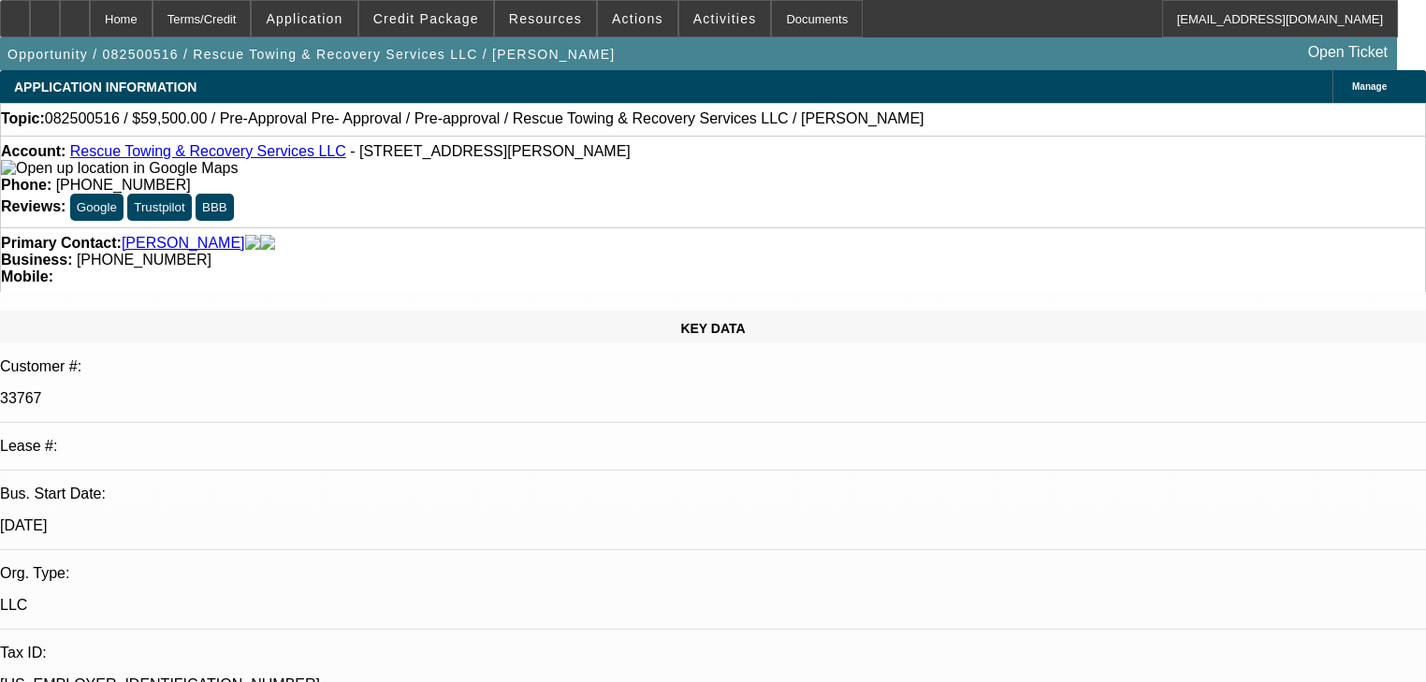
select select "0.15"
select select "2"
select select "0"
select select "6"
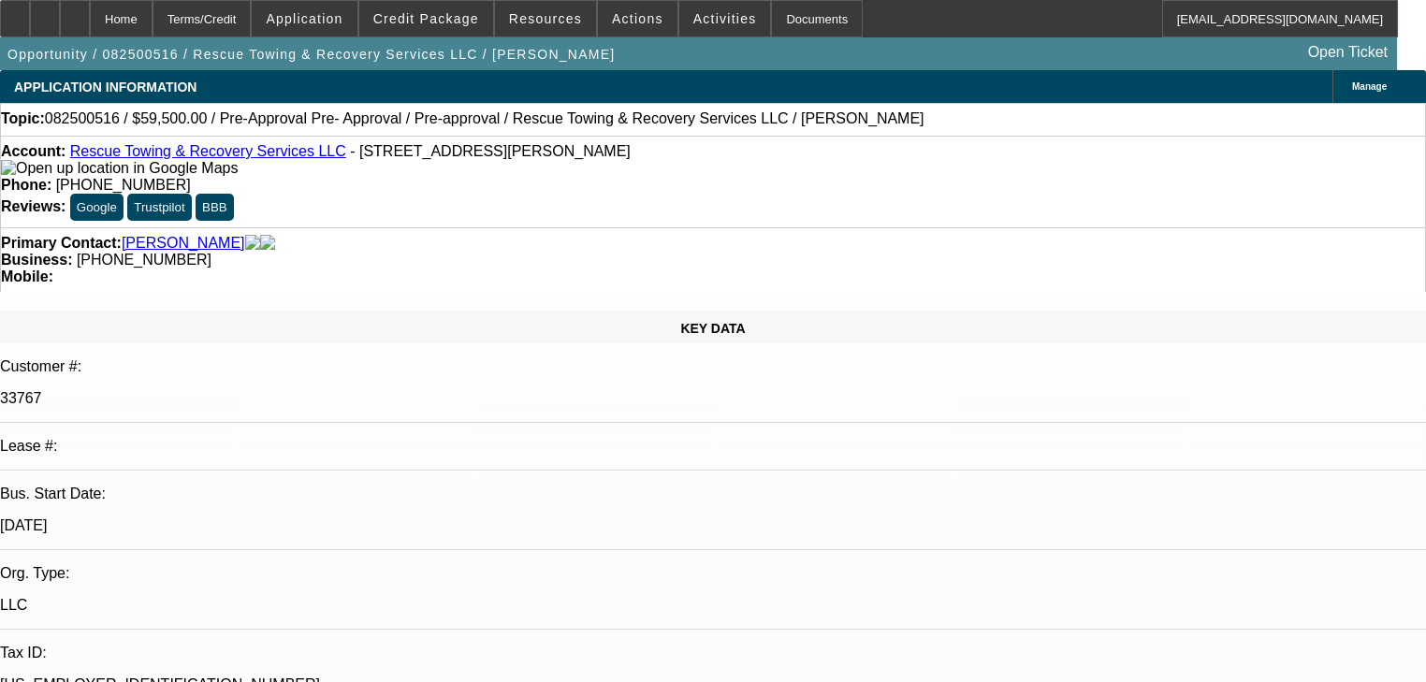
select select "0"
select select "2"
select select "0"
select select "6"
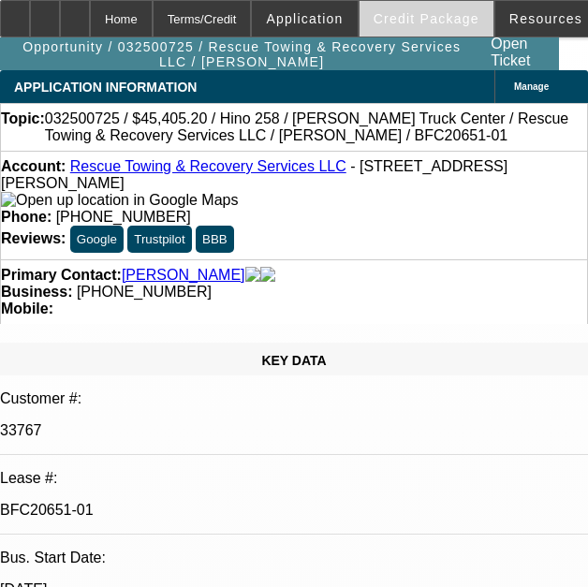
select select "0"
select select "6"
select select "0"
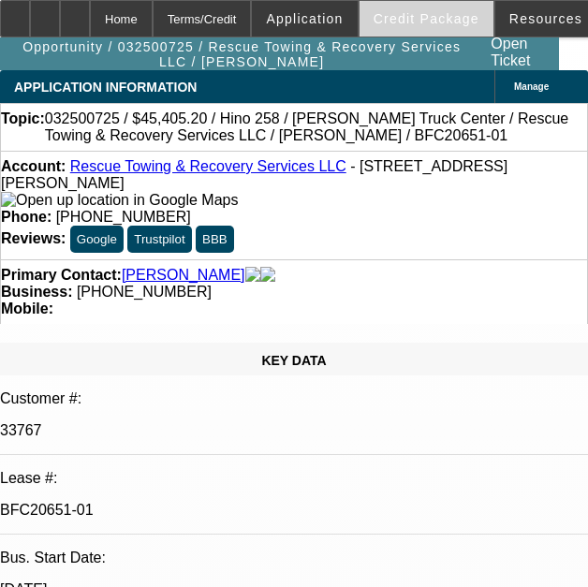
select select "0"
select select "6"
select select "0"
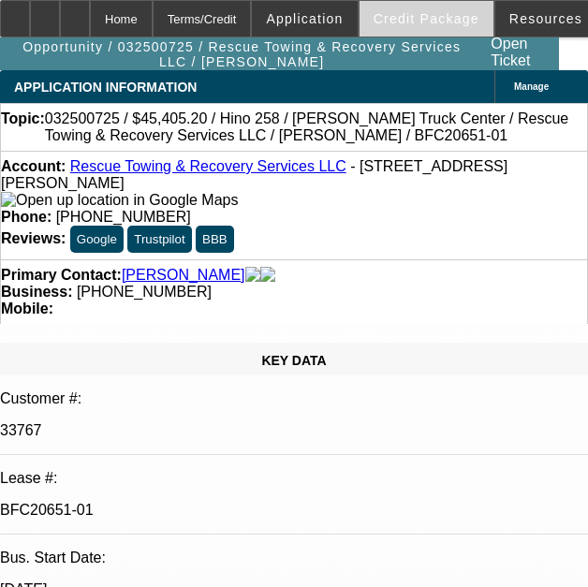
select select "0"
select select "6"
select select "0"
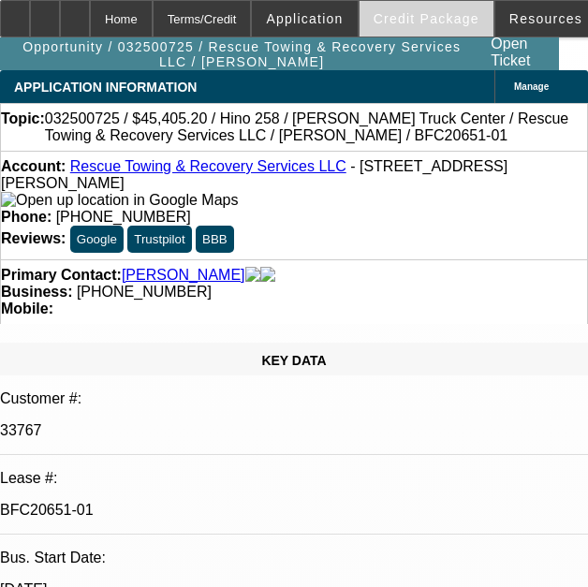
select select "6"
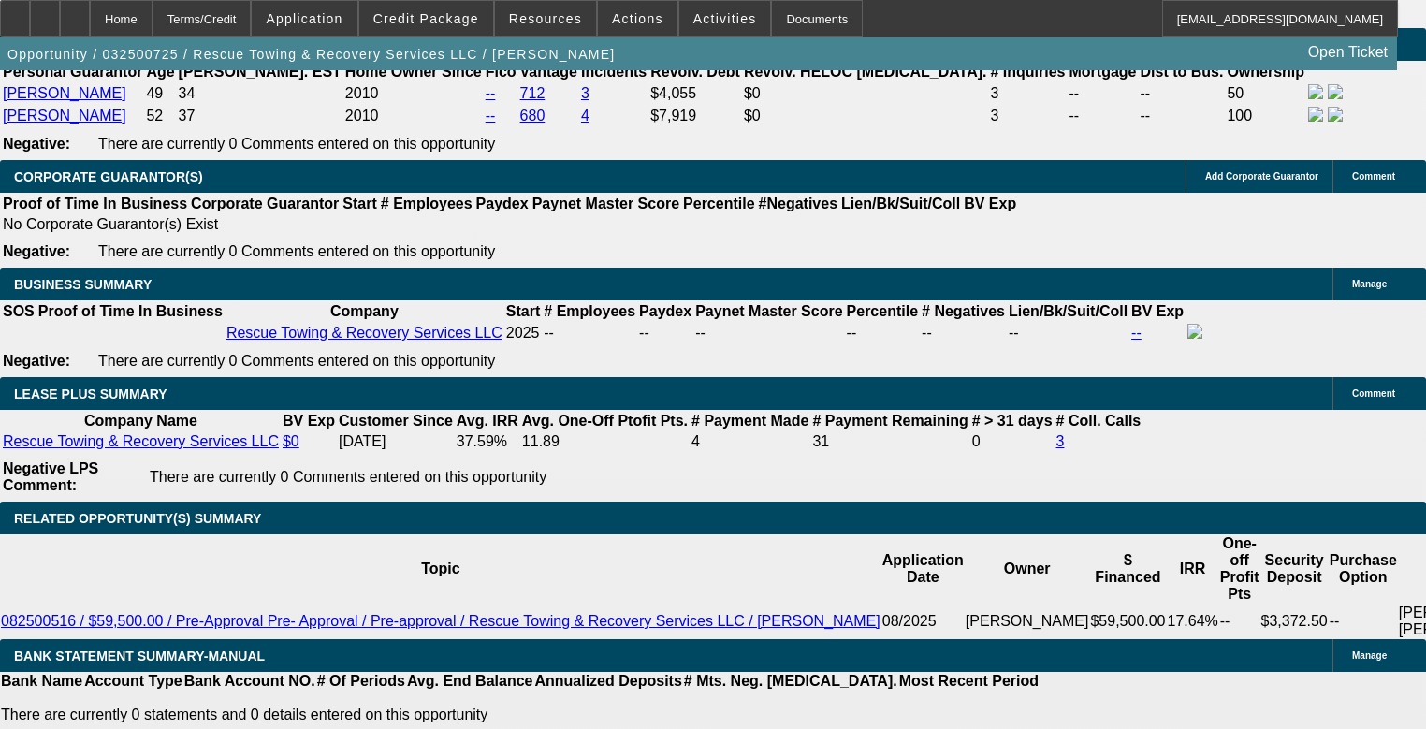
scroll to position [2919, 0]
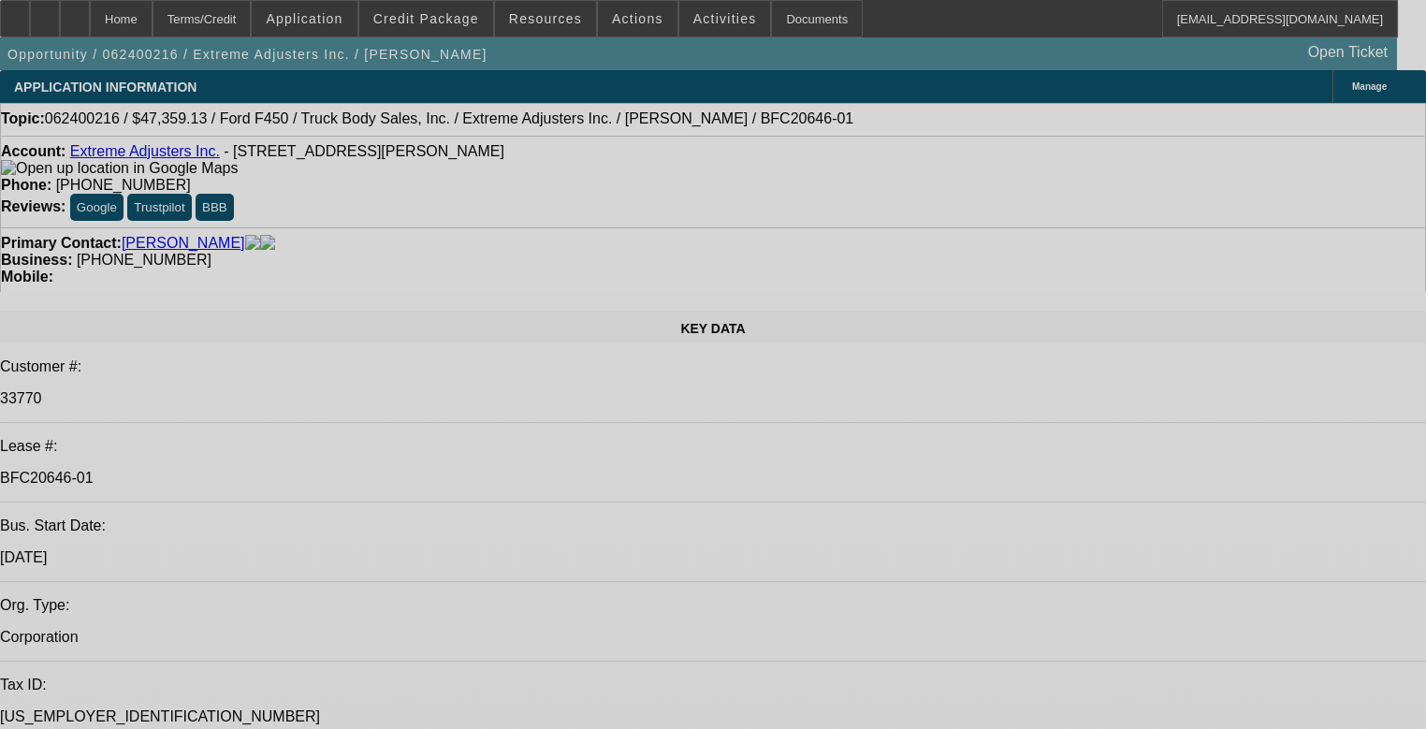
select select "0"
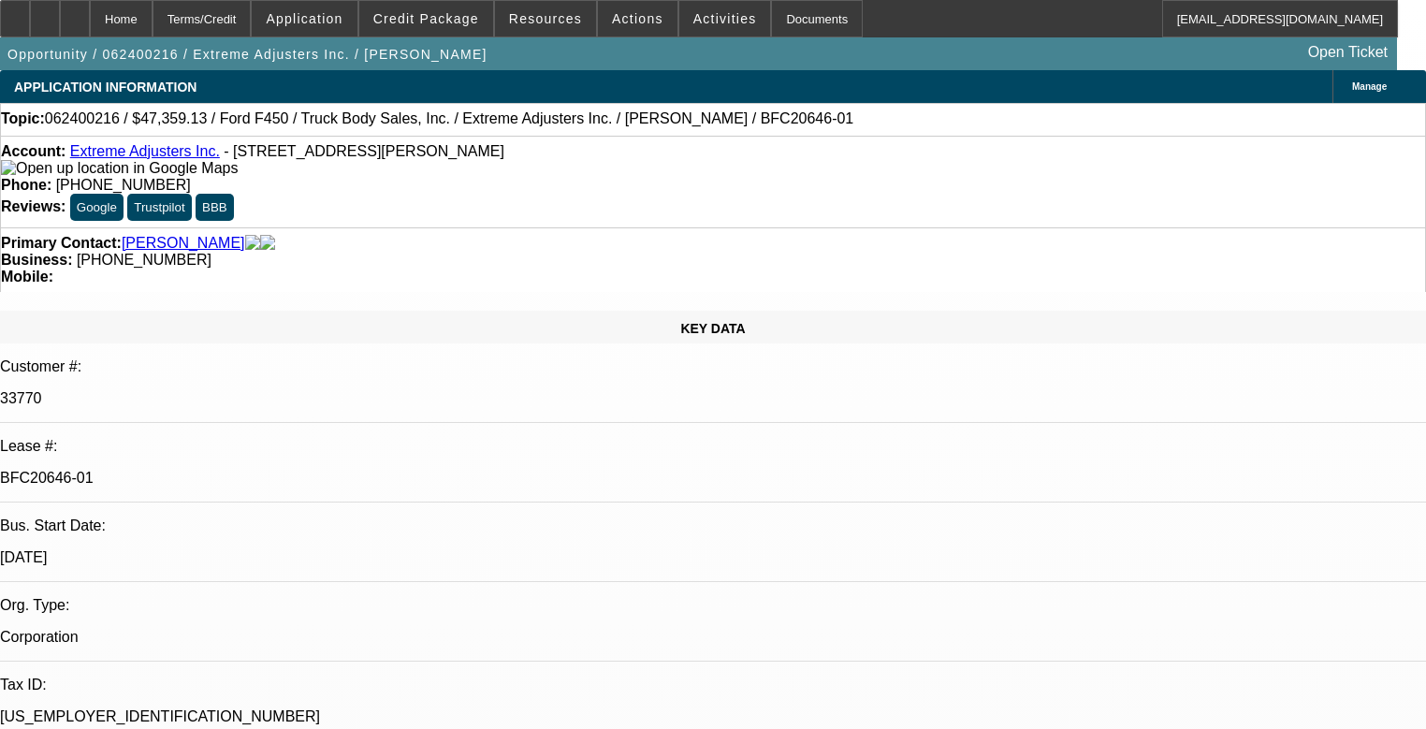
select select "0"
select select "2"
select select "0.1"
select select "4"
select select "0"
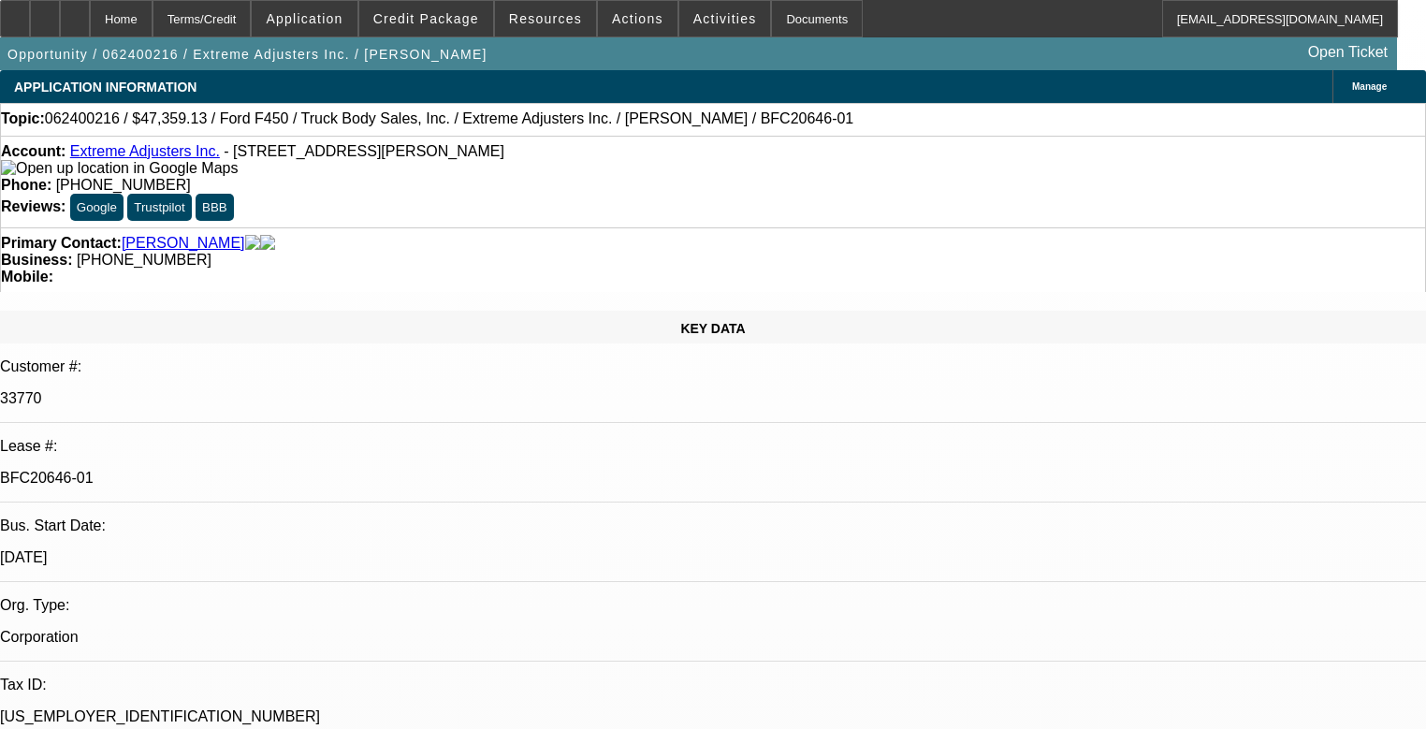
select select "0"
select select "2"
select select "0.1"
select select "4"
select select "0"
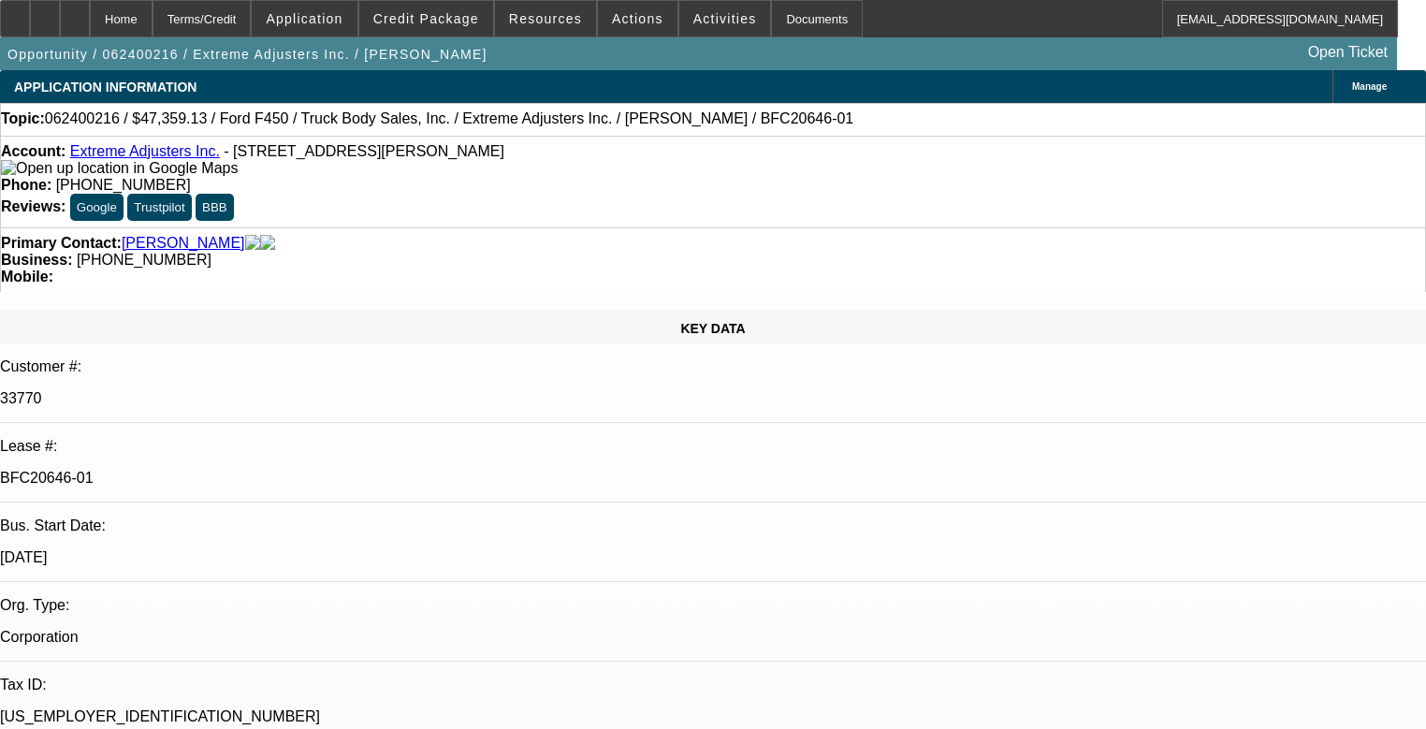
select select "0"
select select "3"
select select "0.1"
select select "4"
select select "0"
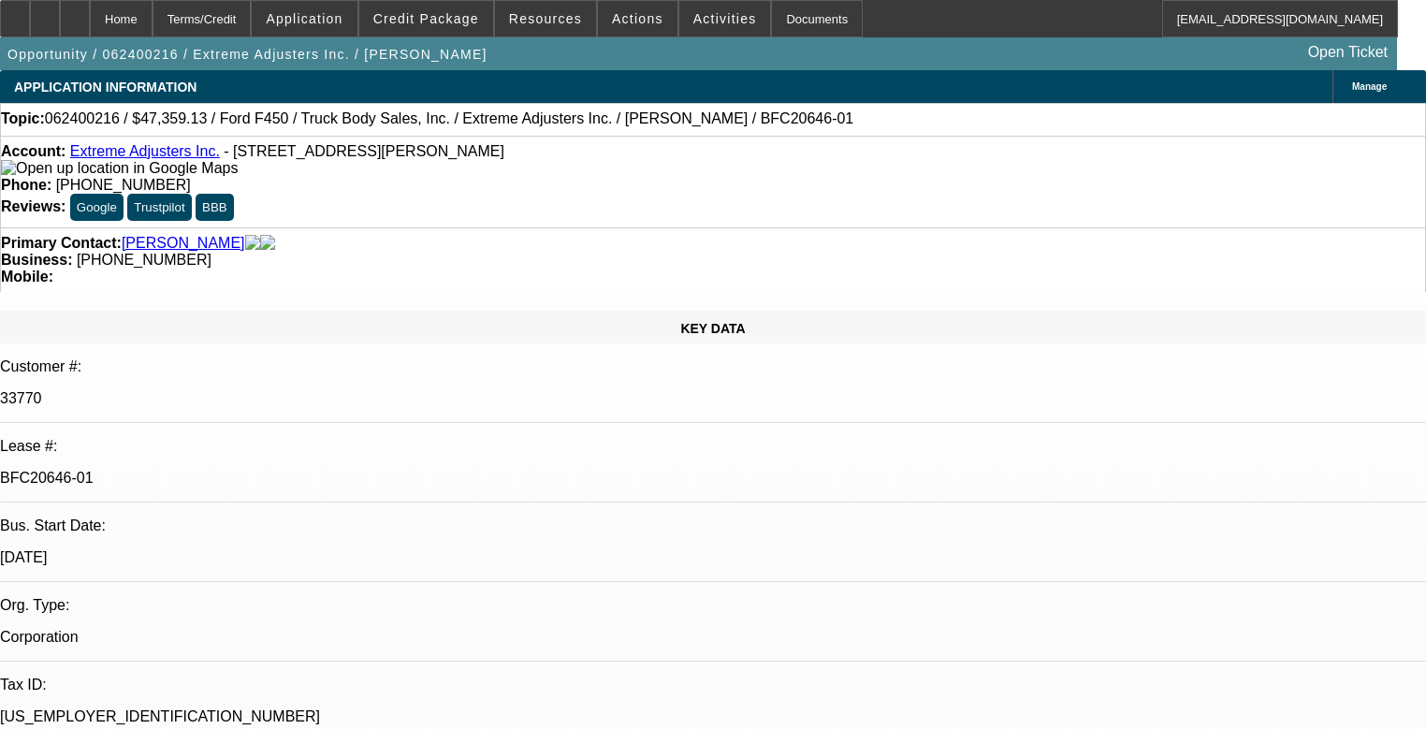
select select "0"
select select "2"
select select "0.1"
select select "4"
click at [460, 34] on span at bounding box center [426, 18] width 134 height 45
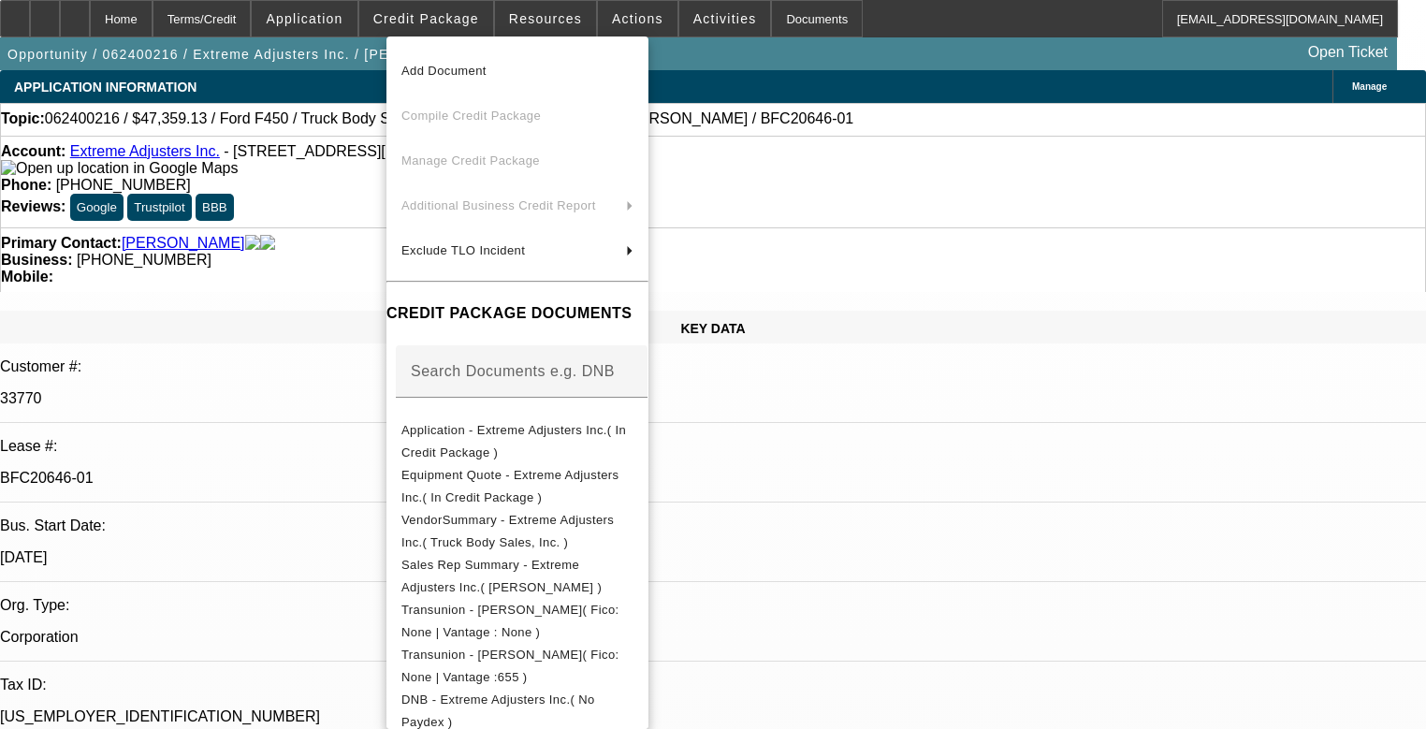
scroll to position [75, 0]
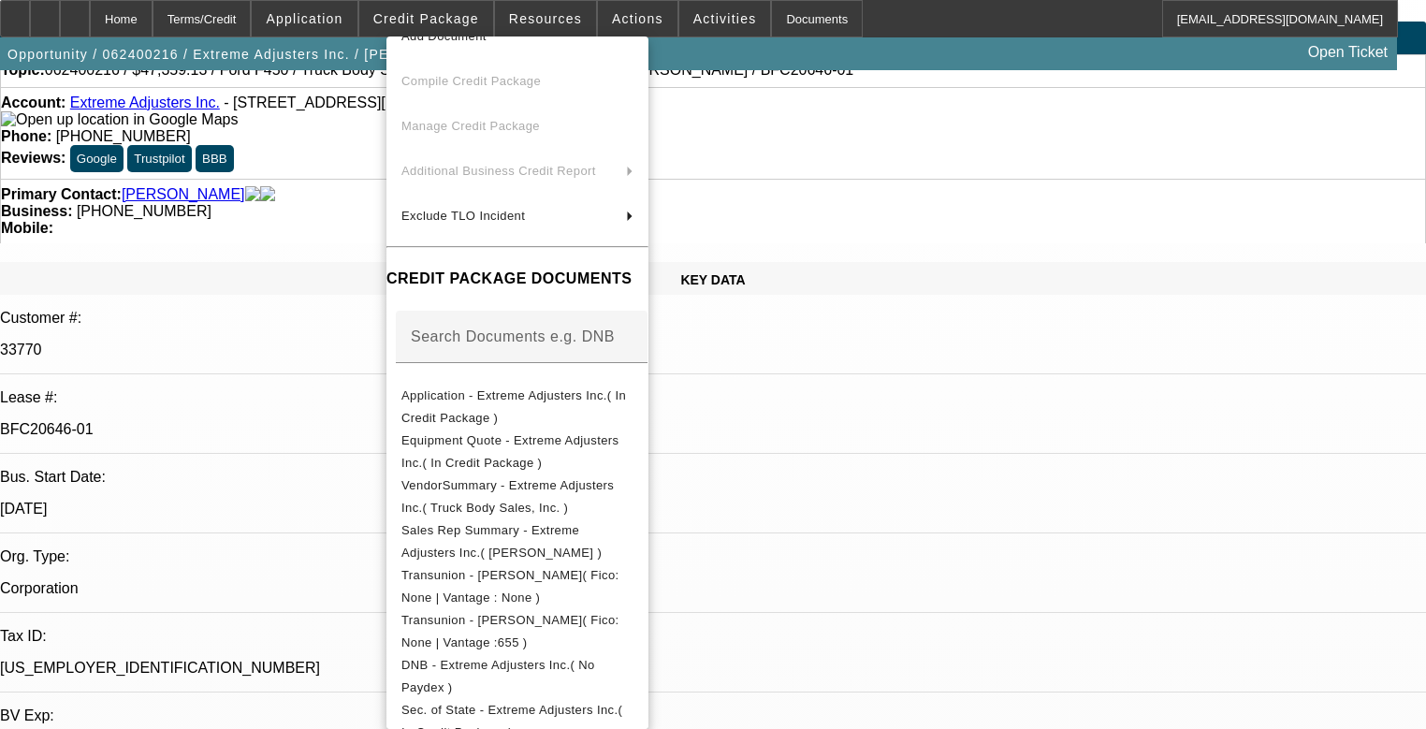
click at [343, 498] on div at bounding box center [713, 364] width 1426 height 729
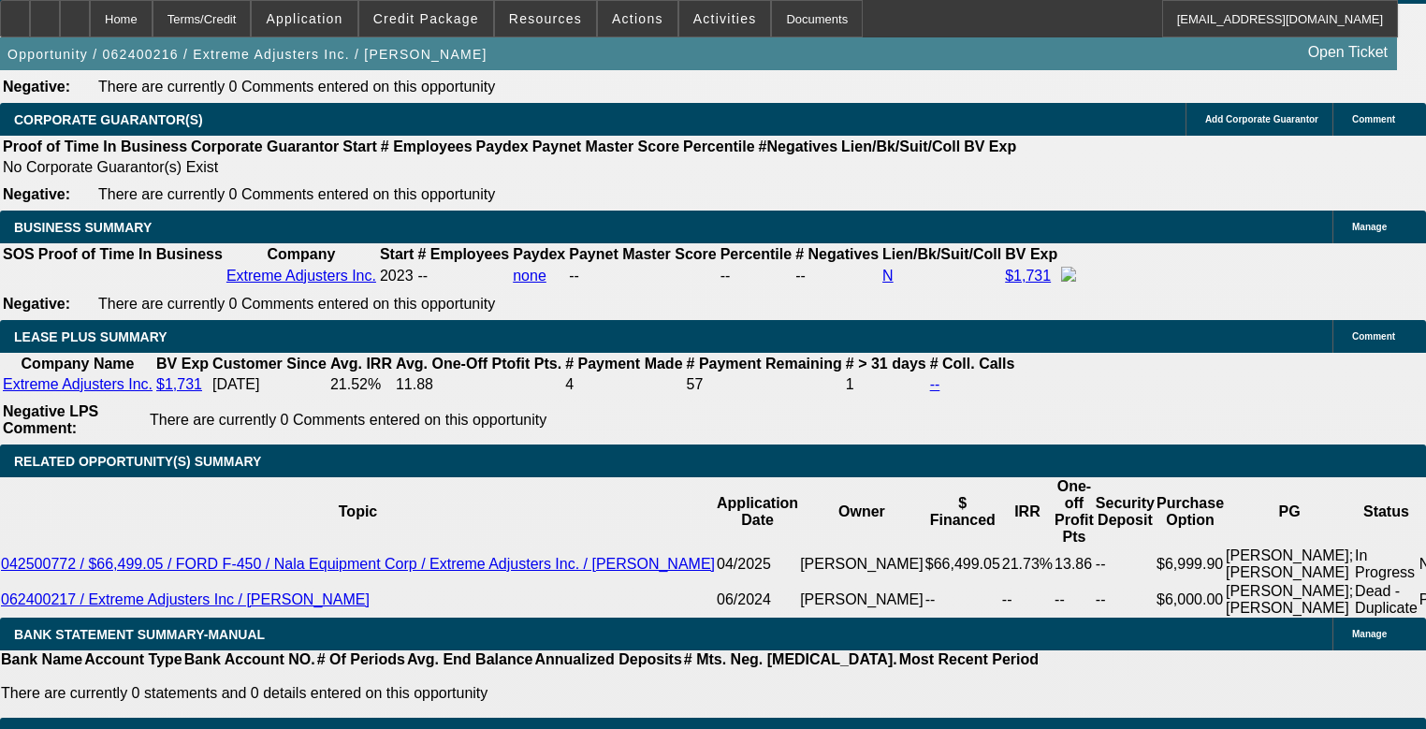
scroll to position [3293, 0]
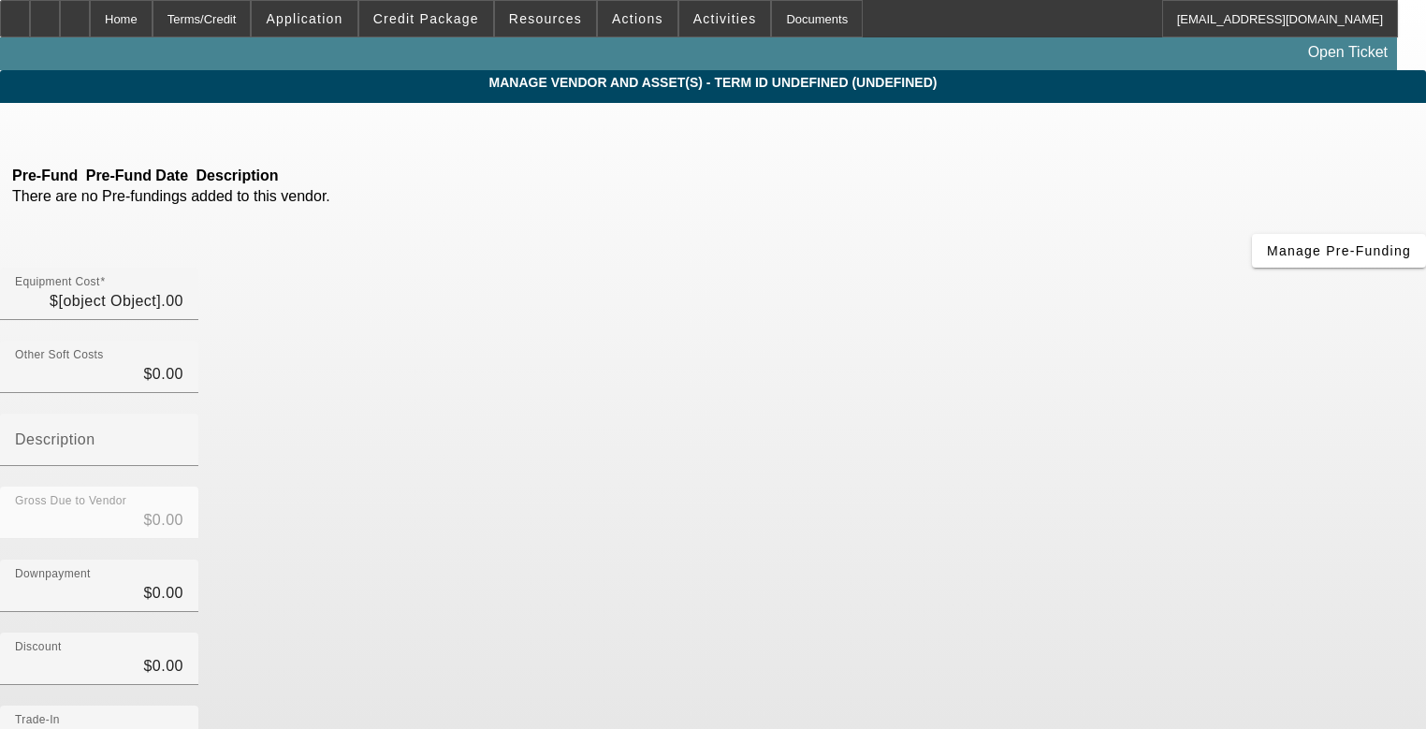
type input "$51,214.13"
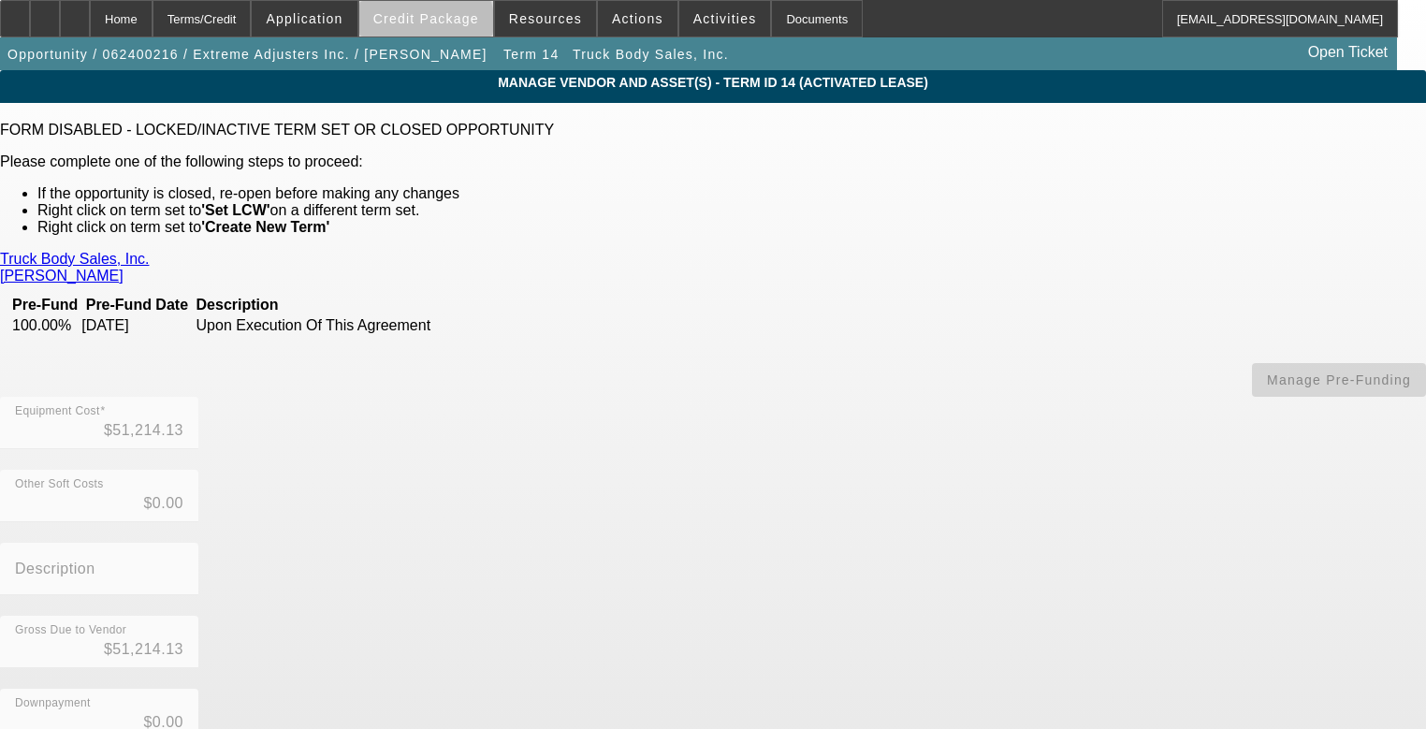
click at [452, 26] on span at bounding box center [426, 18] width 134 height 45
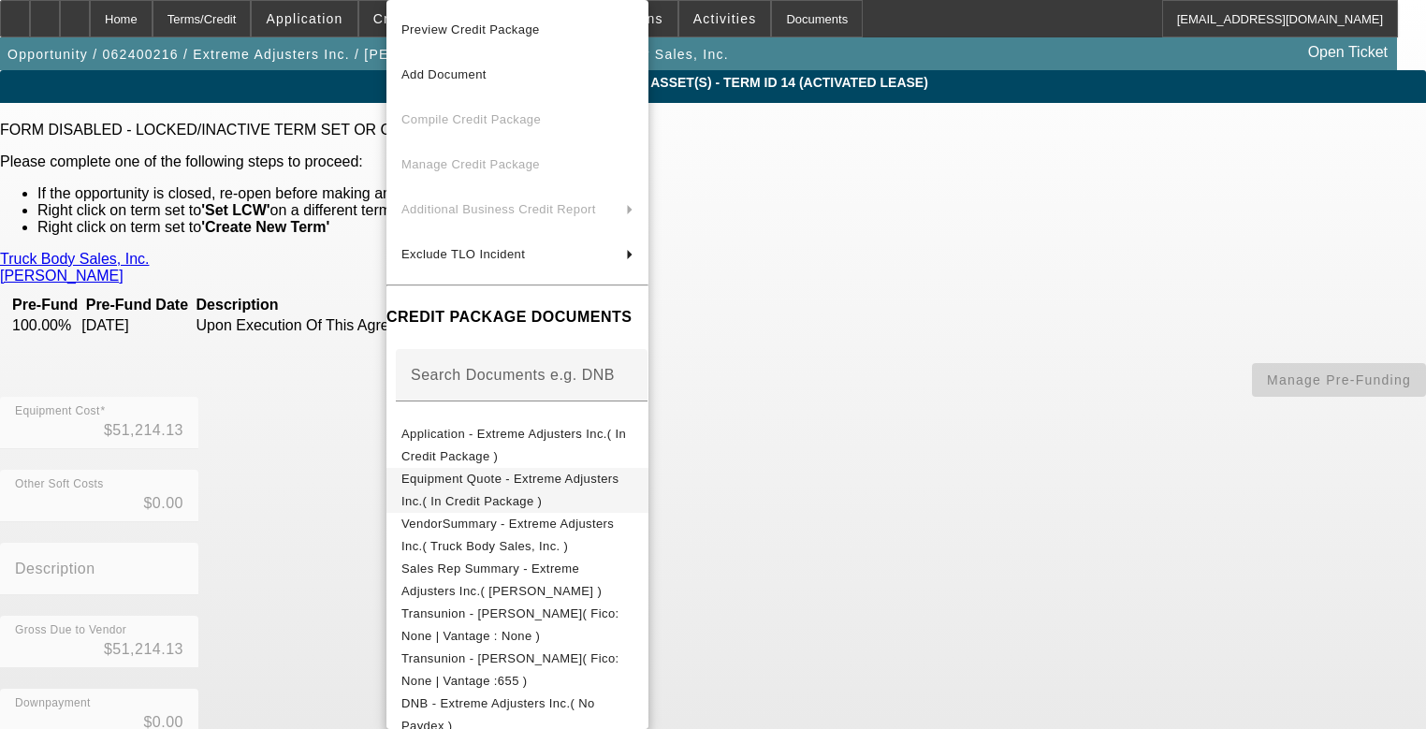
click at [550, 479] on span "Equipment Quote - Extreme Adjusters Inc.( In Credit Package )" at bounding box center [509, 490] width 217 height 36
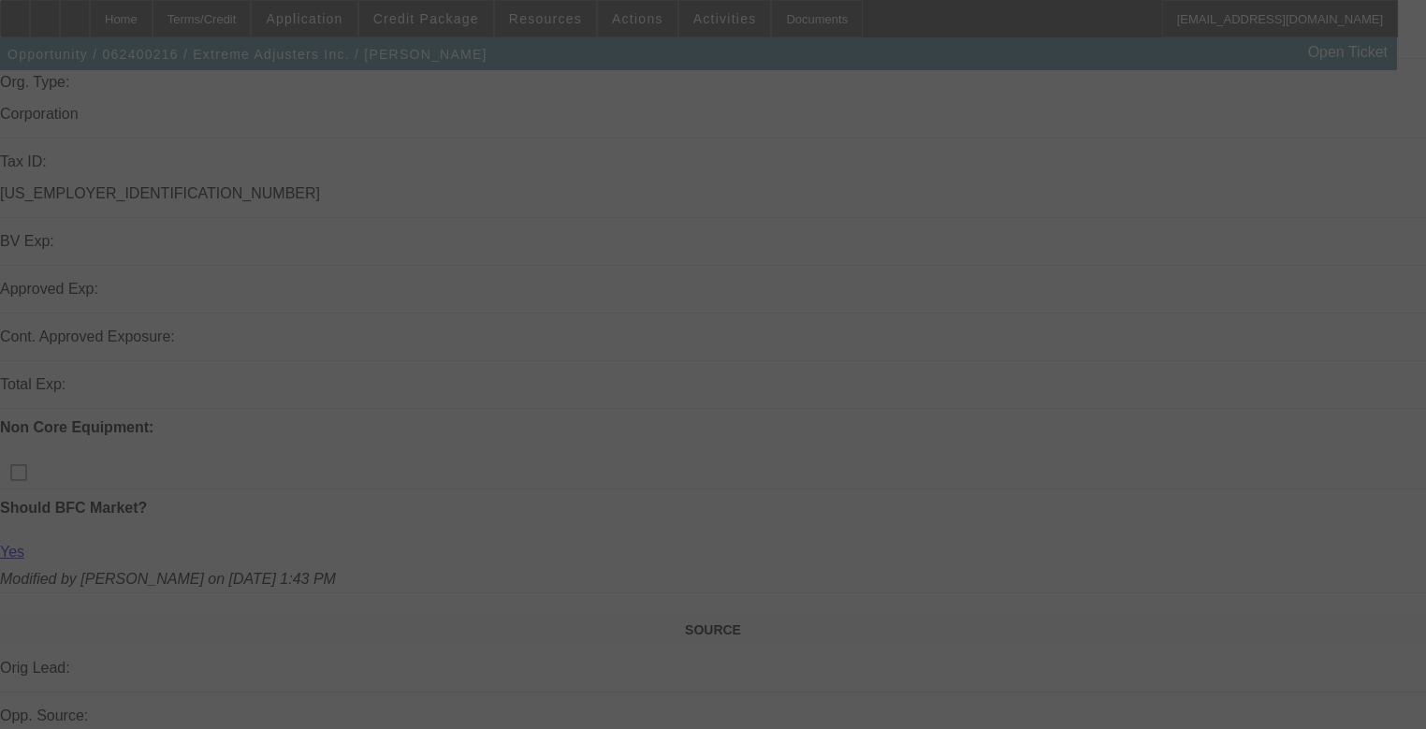
scroll to position [524, 0]
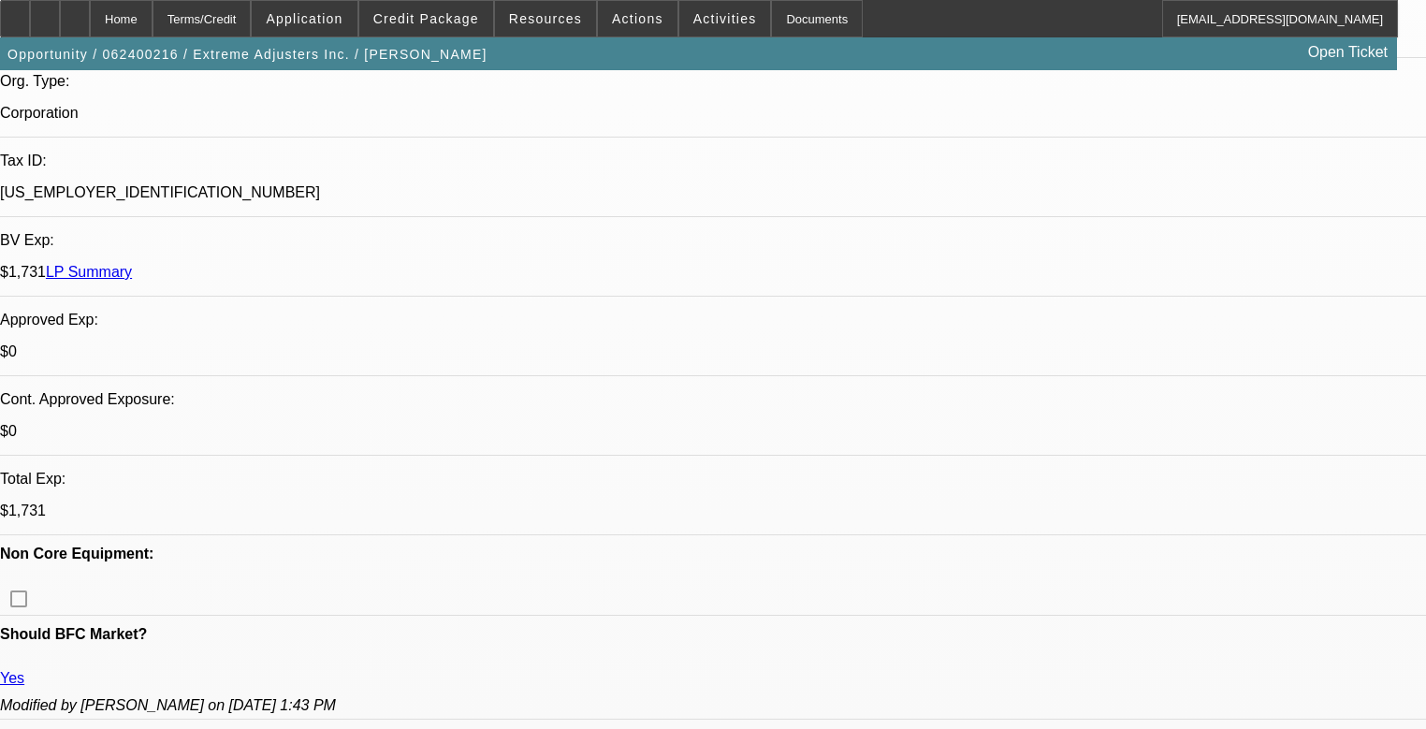
select select "0"
select select "2"
select select "0.1"
select select "4"
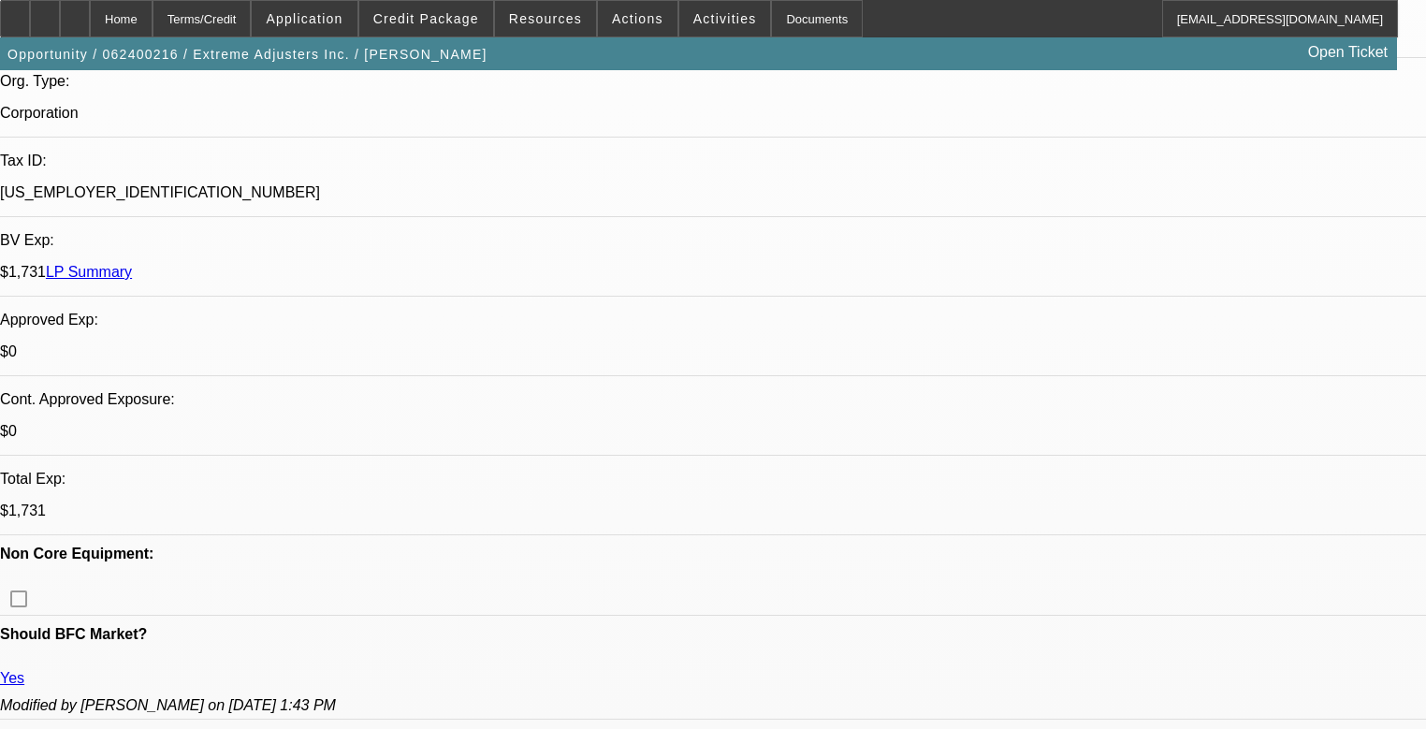
select select "0"
select select "2"
select select "0.1"
select select "4"
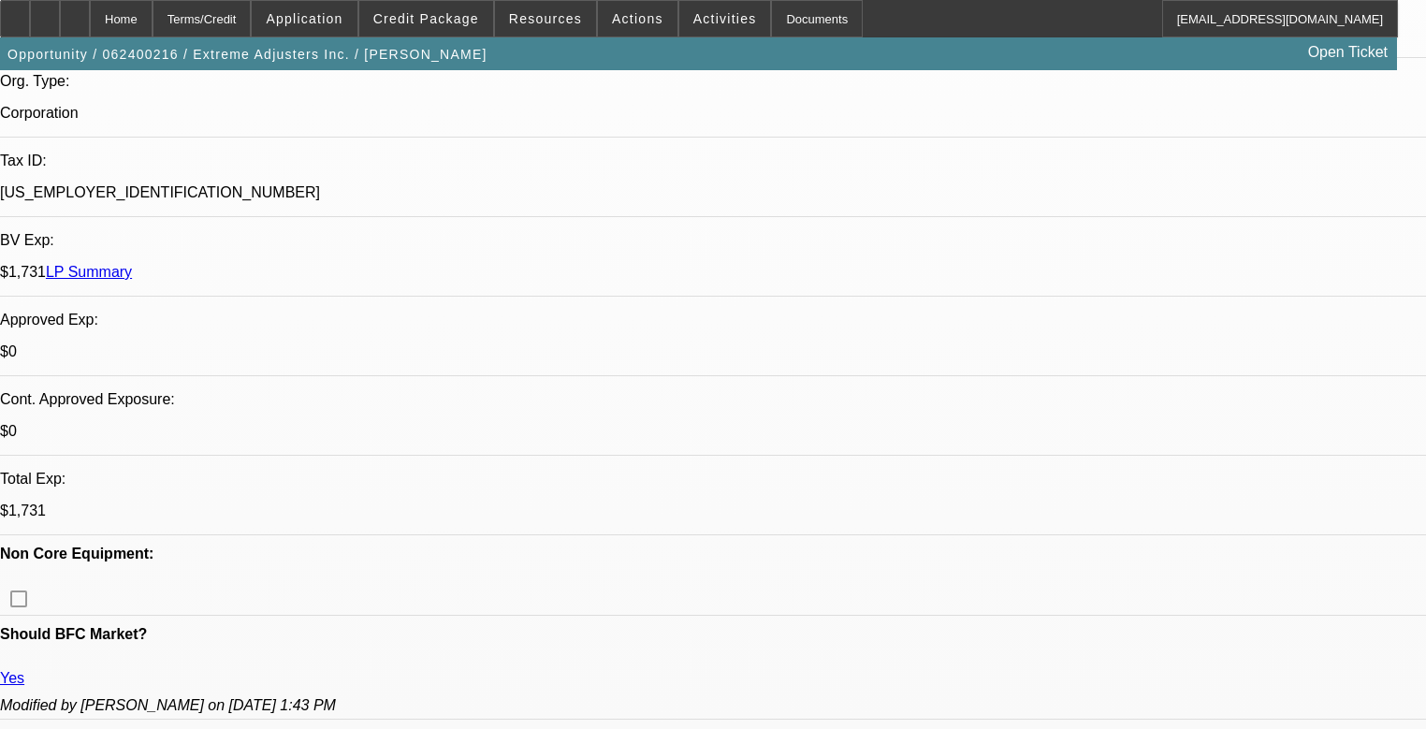
select select "0"
select select "3"
select select "0.1"
select select "4"
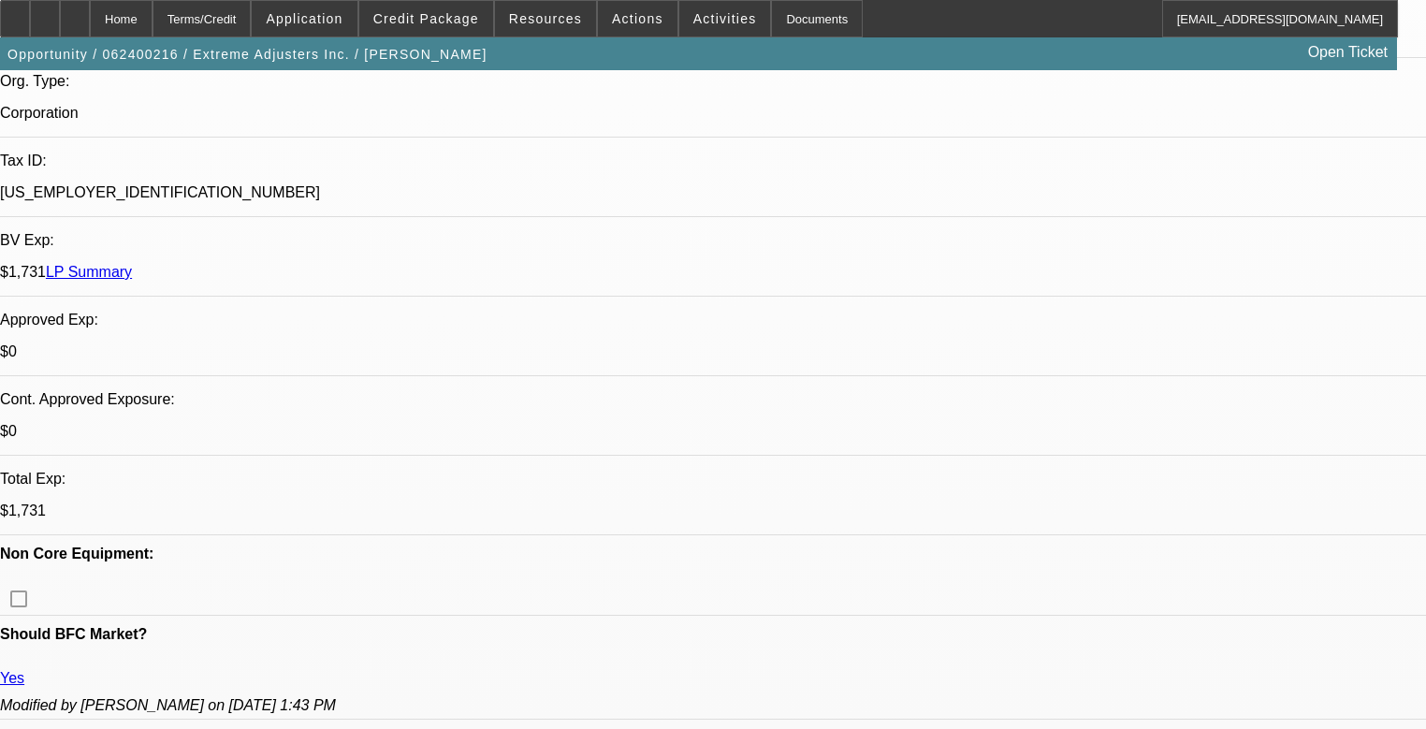
select select "0"
select select "2"
select select "0.1"
select select "4"
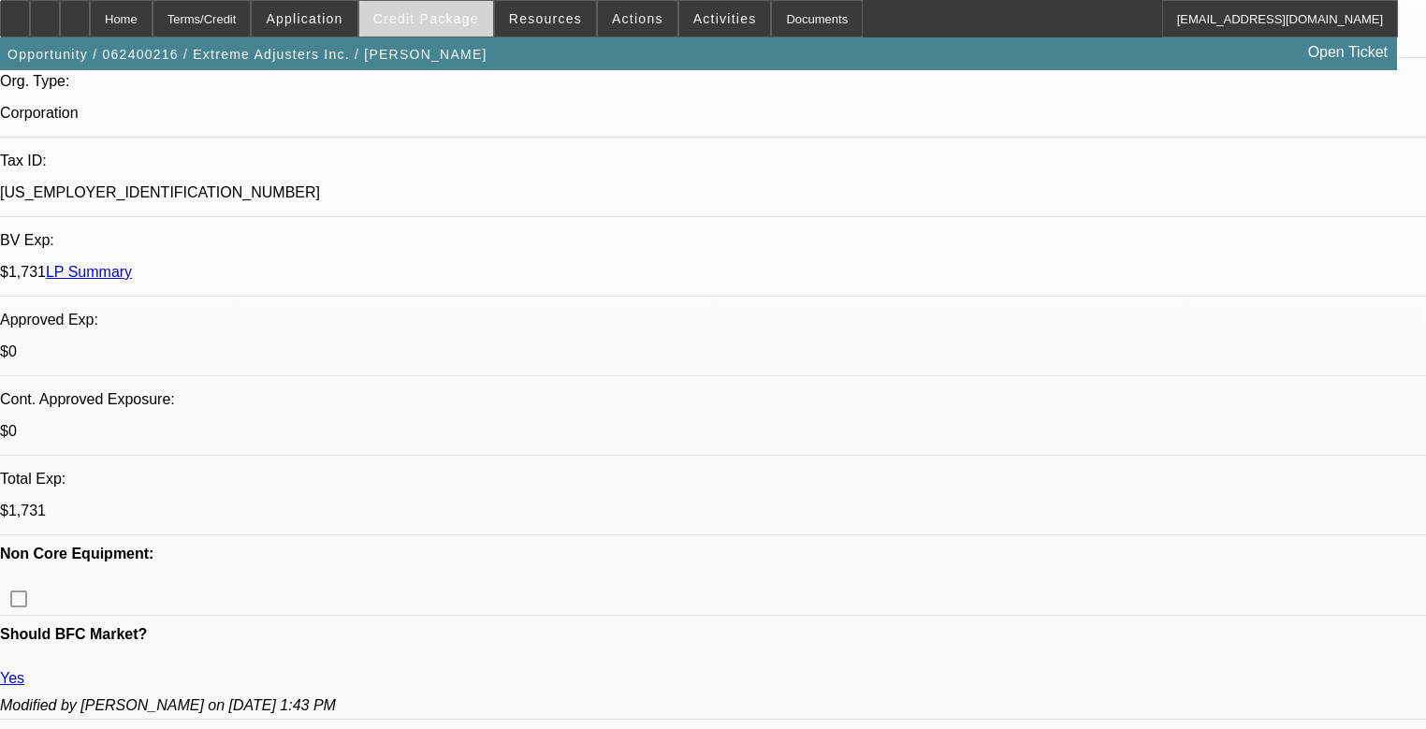
click at [464, 21] on span "Credit Package" at bounding box center [426, 18] width 106 height 15
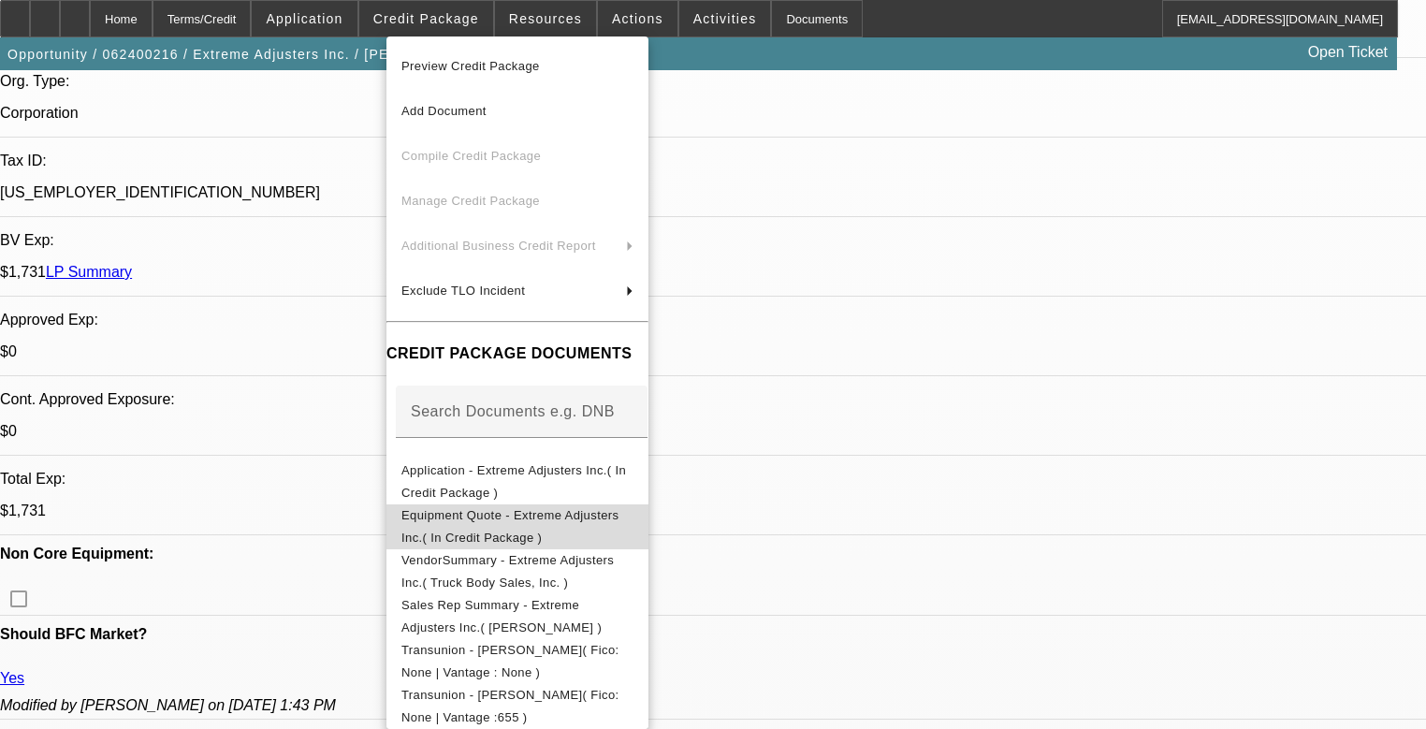
click at [545, 526] on span "Equipment Quote - Extreme Adjusters Inc.( In Credit Package )" at bounding box center [517, 526] width 232 height 45
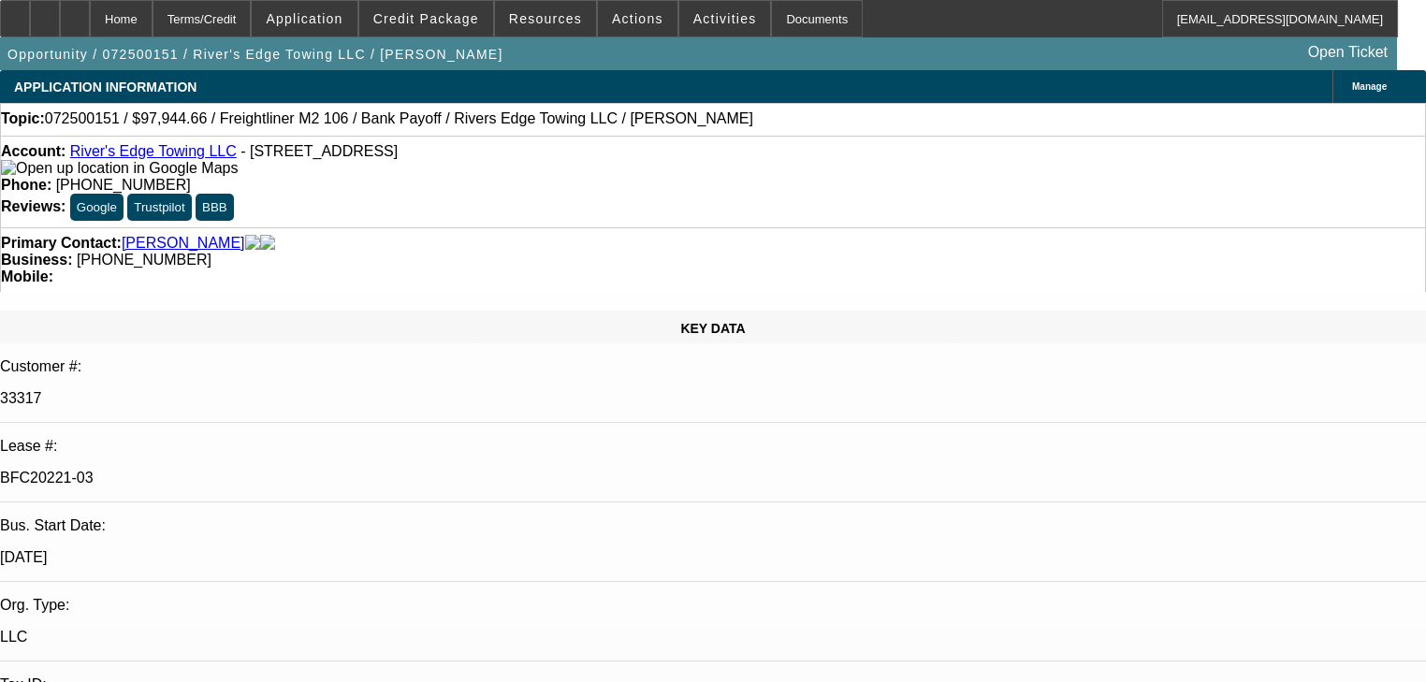
select select "0"
select select "2"
select select "0"
select select "6"
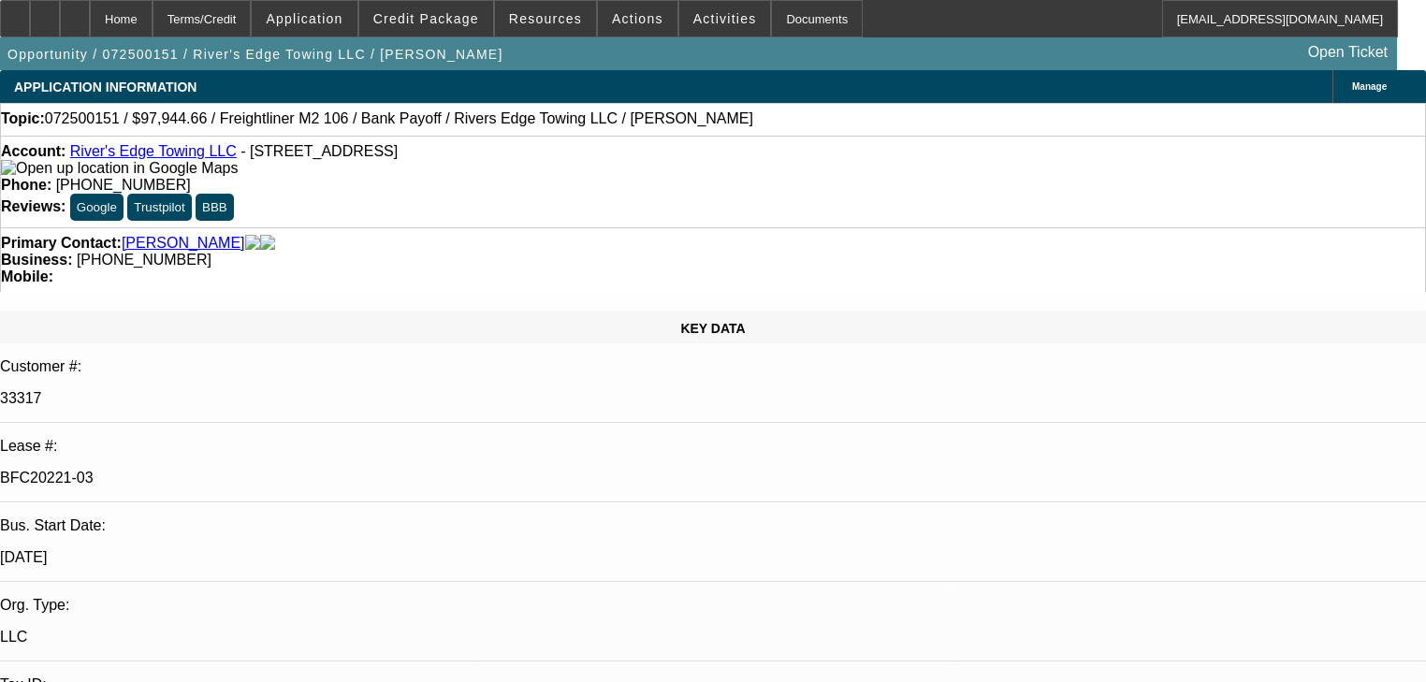
select select "0"
select select "2"
select select "0"
select select "6"
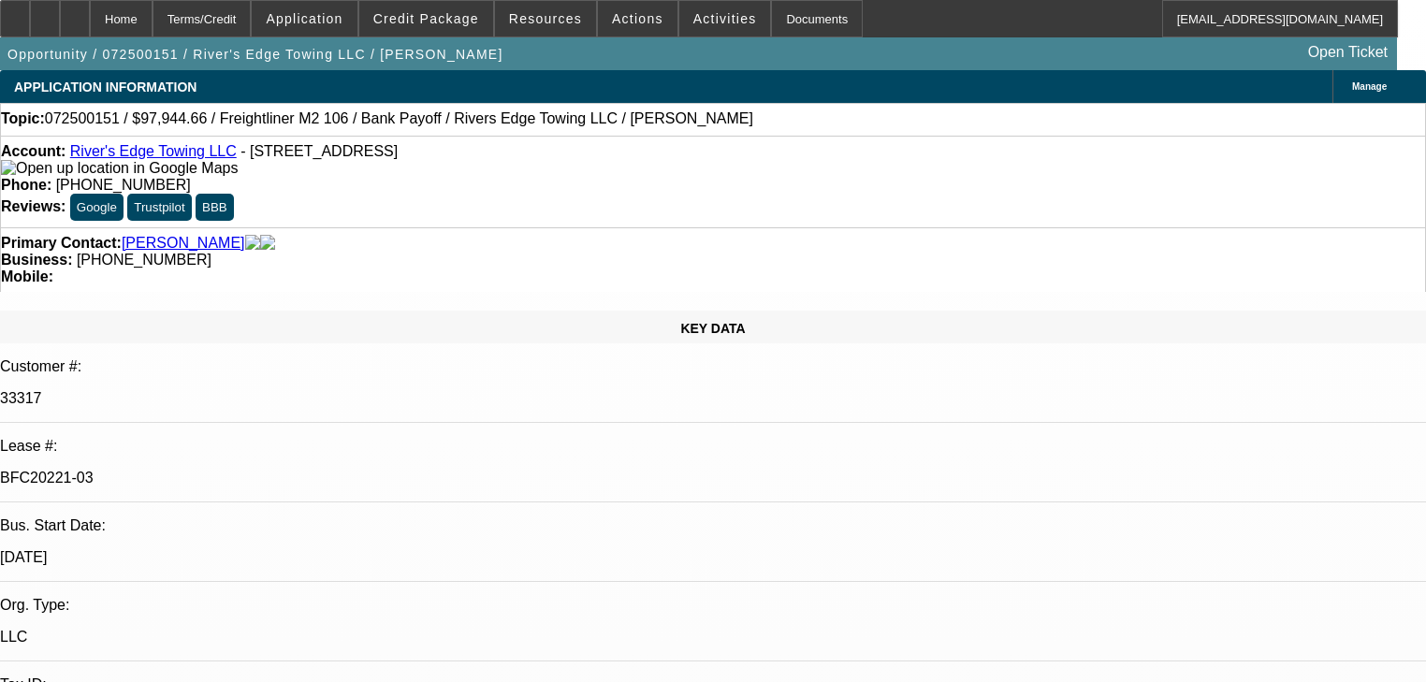
select select "0"
select select "2"
select select "0"
select select "6"
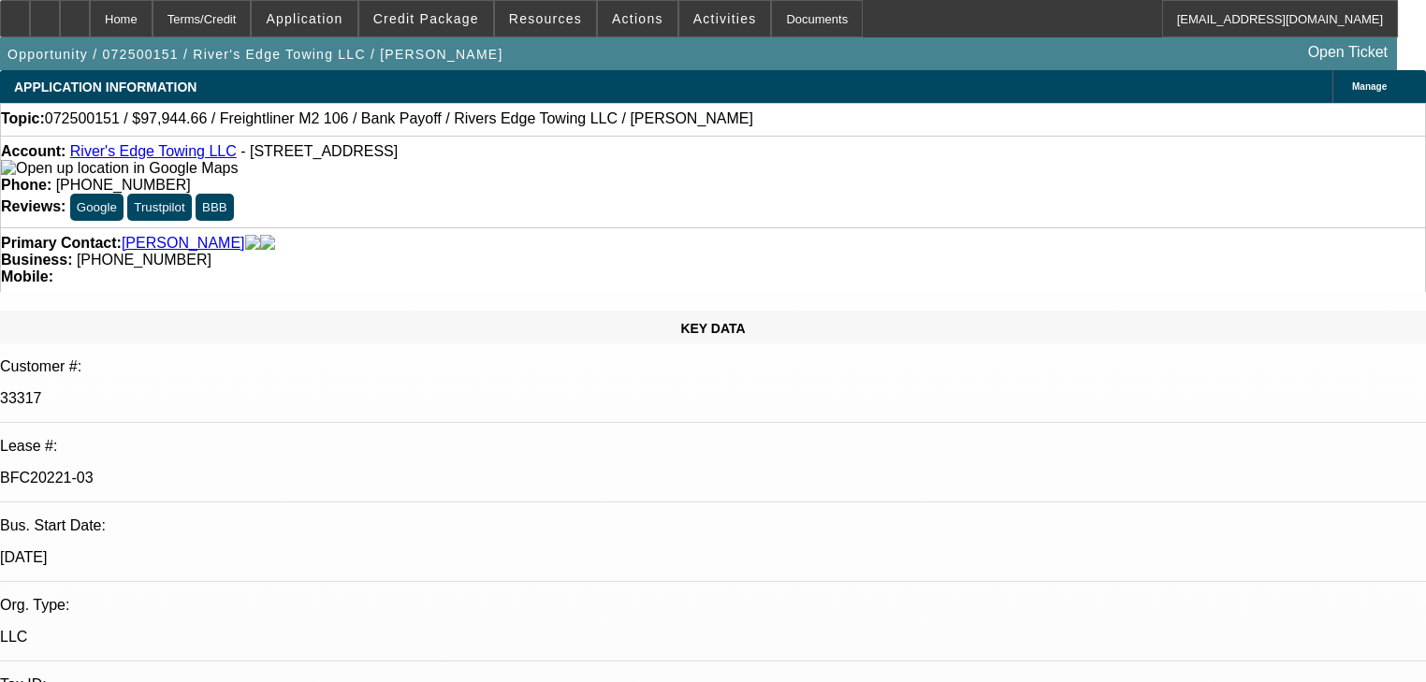
select select "0"
select select "6"
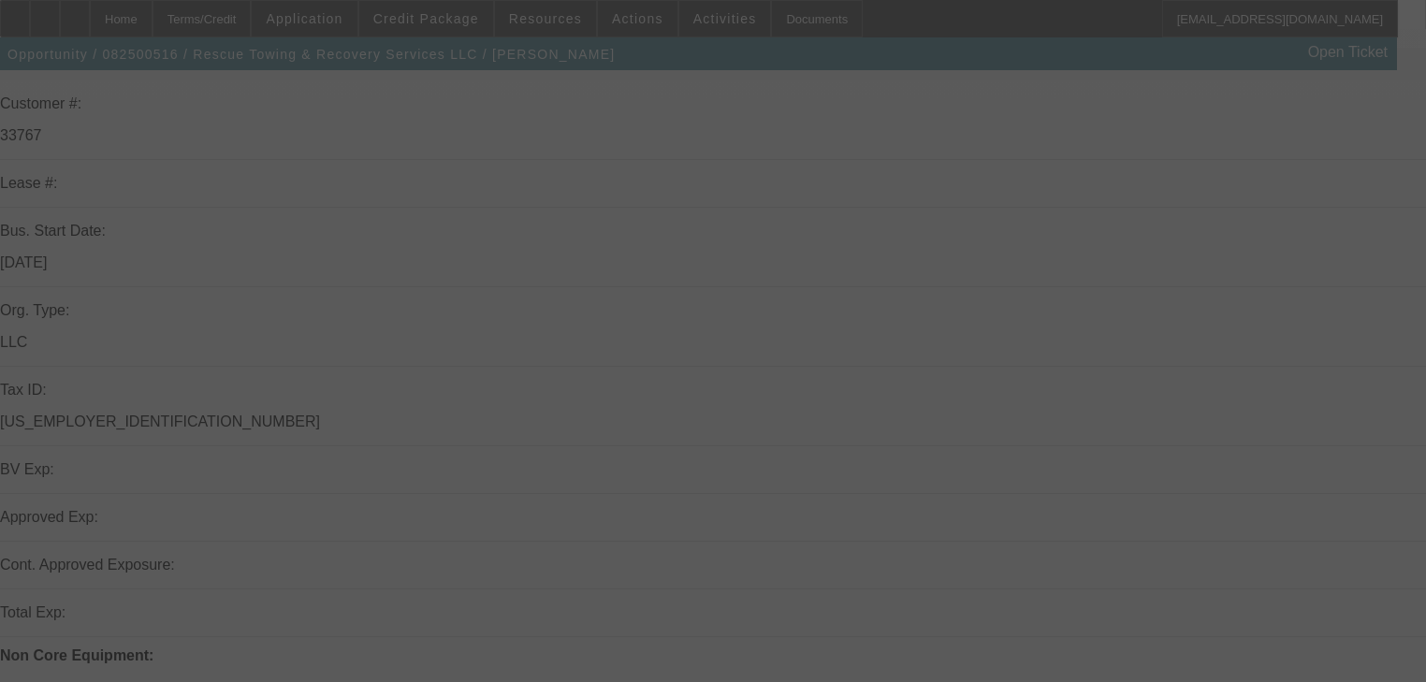
scroll to position [599, 0]
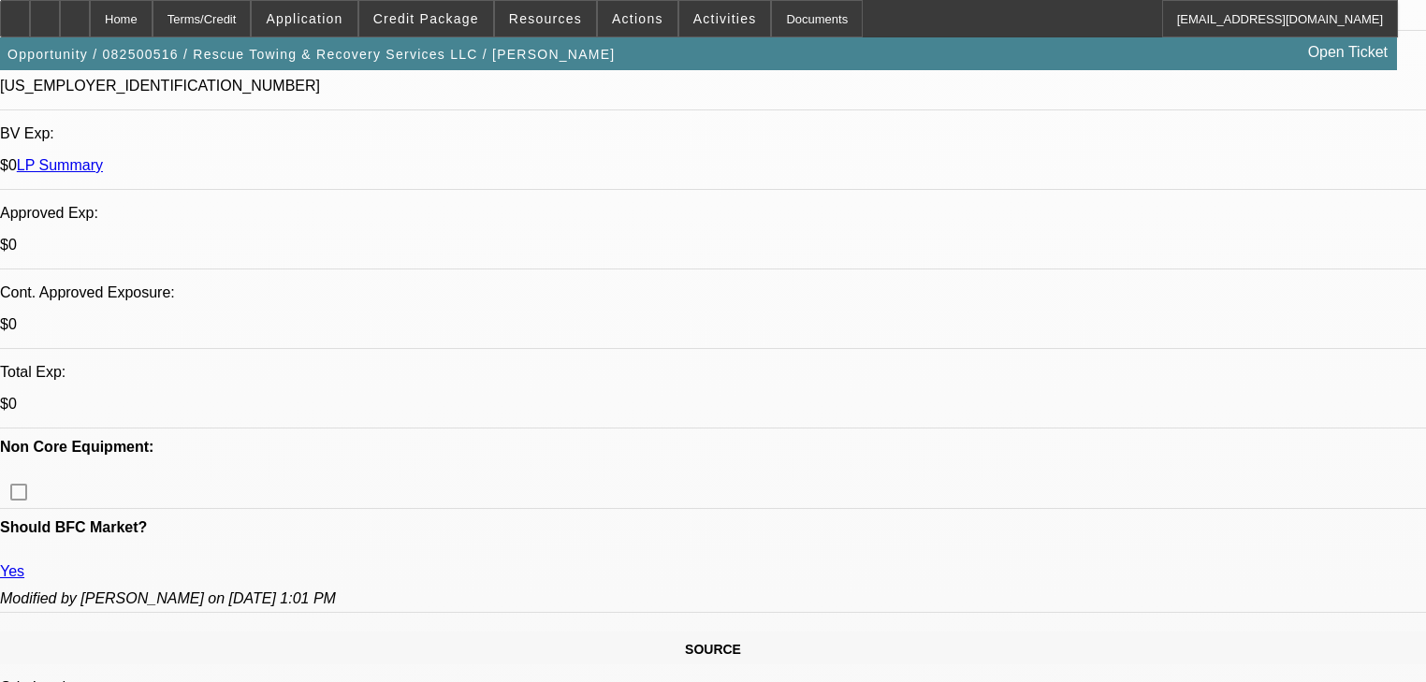
select select "0.15"
select select "2"
select select "0"
select select "6"
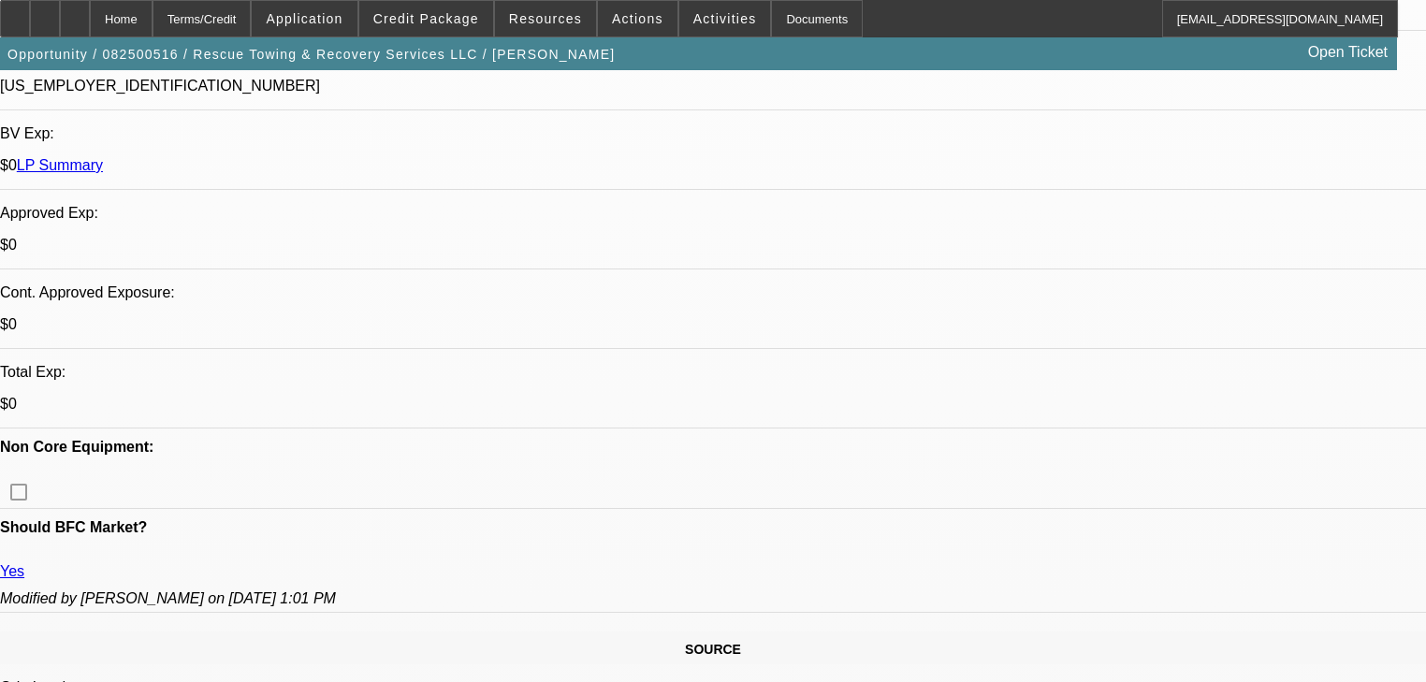
select select "0"
select select "2"
select select "0"
select select "6"
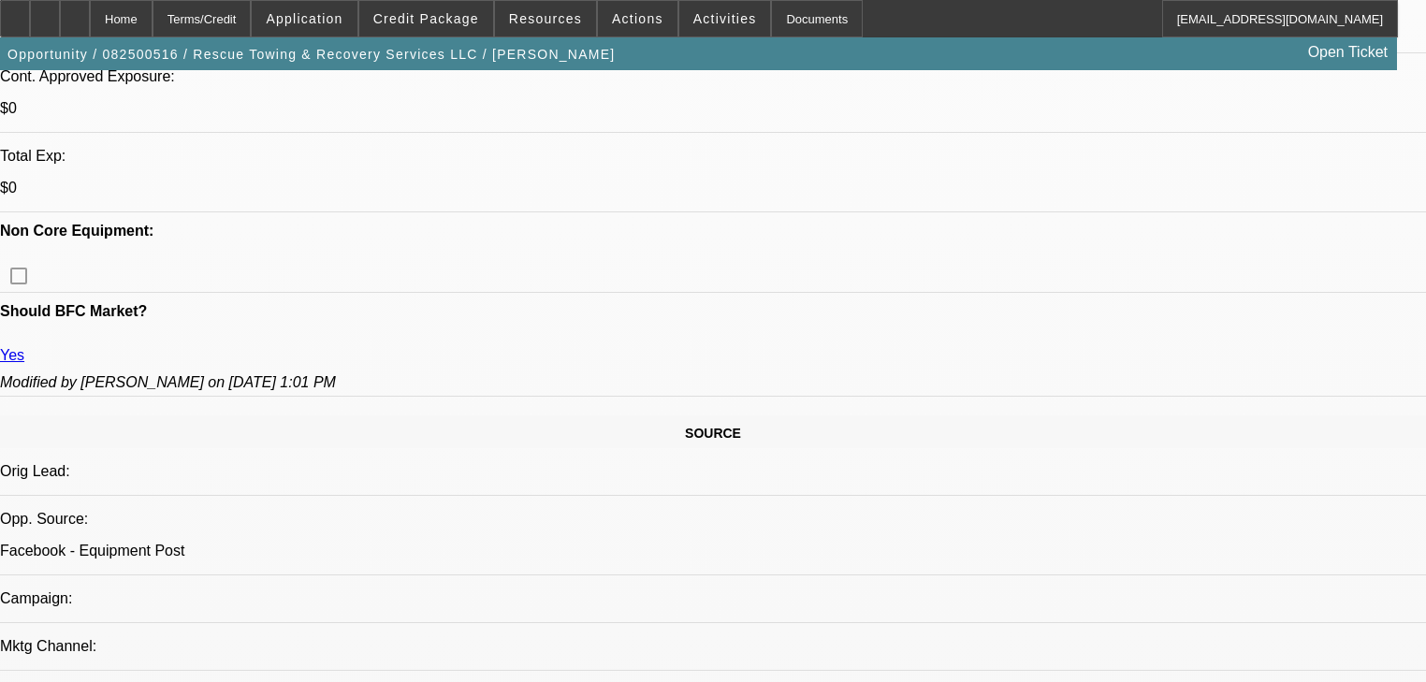
scroll to position [823, 0]
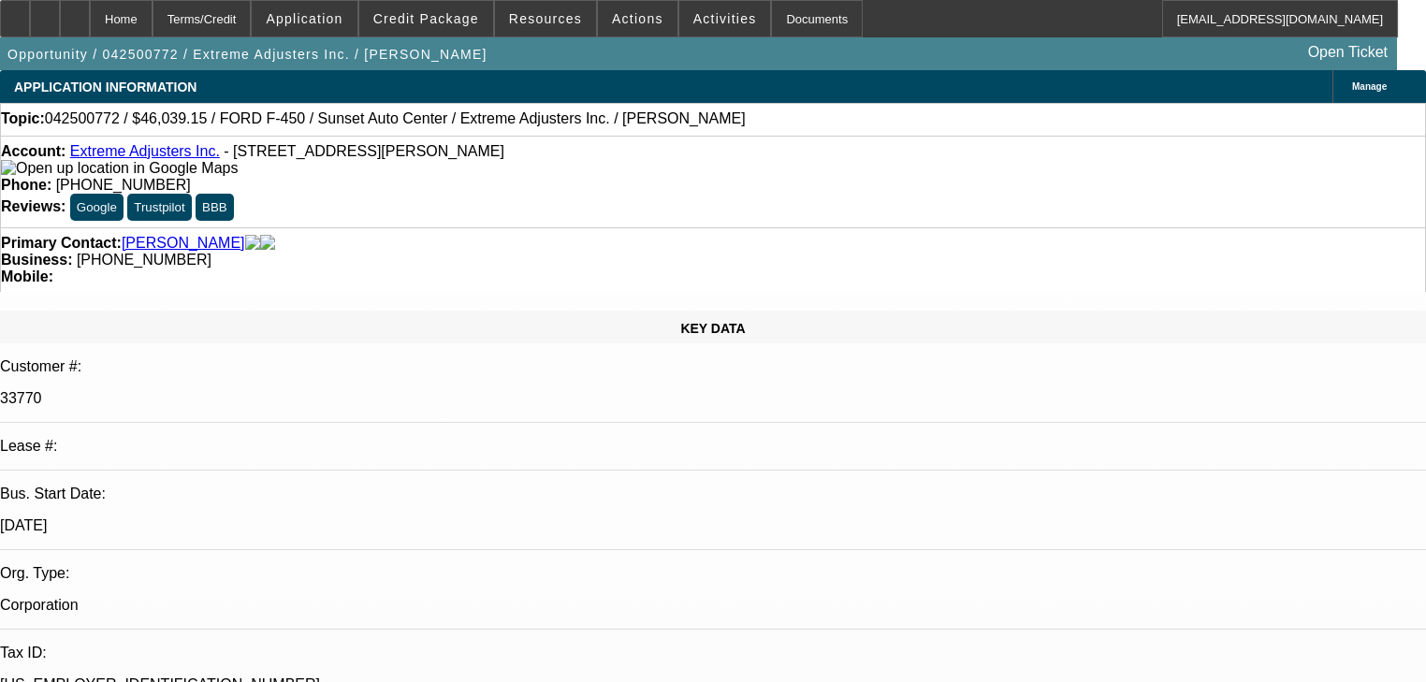
select select "0"
select select "2"
select select "0.1"
select select "4"
select select "0"
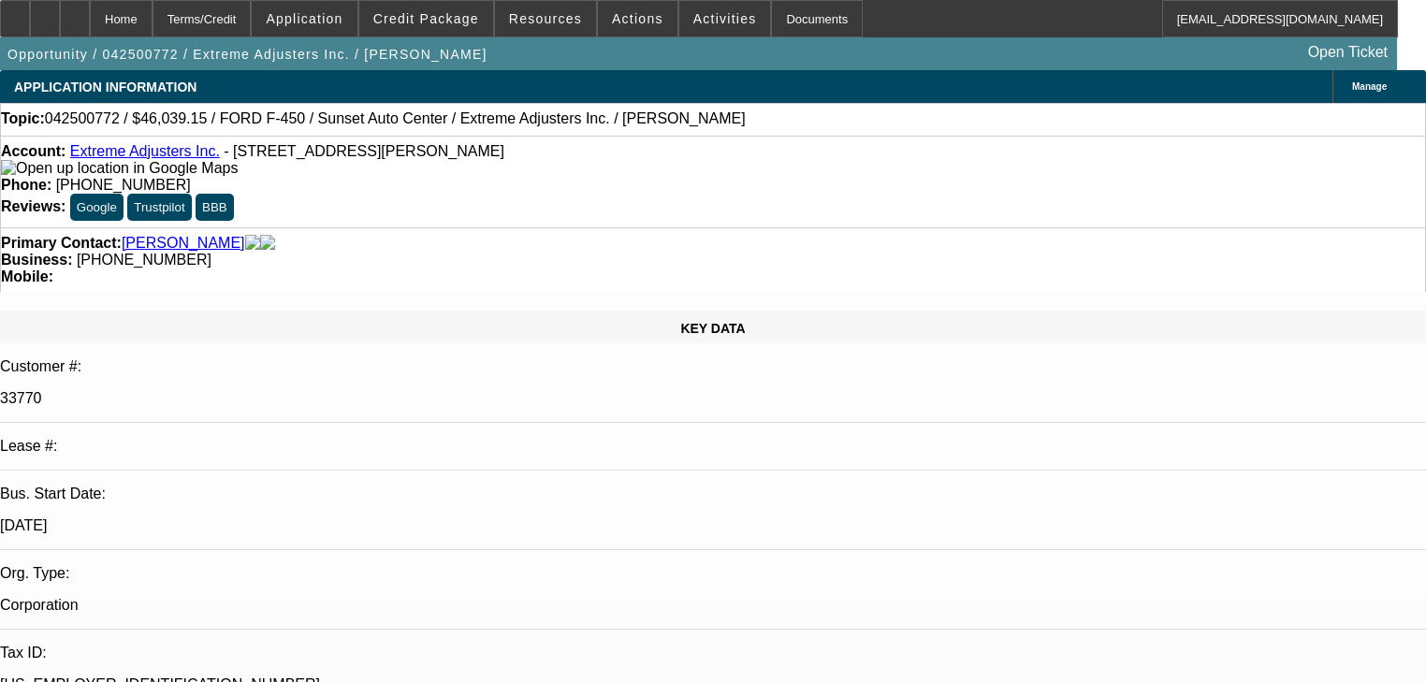
select select "2"
select select "0.1"
select select "4"
select select "0"
select select "0.1"
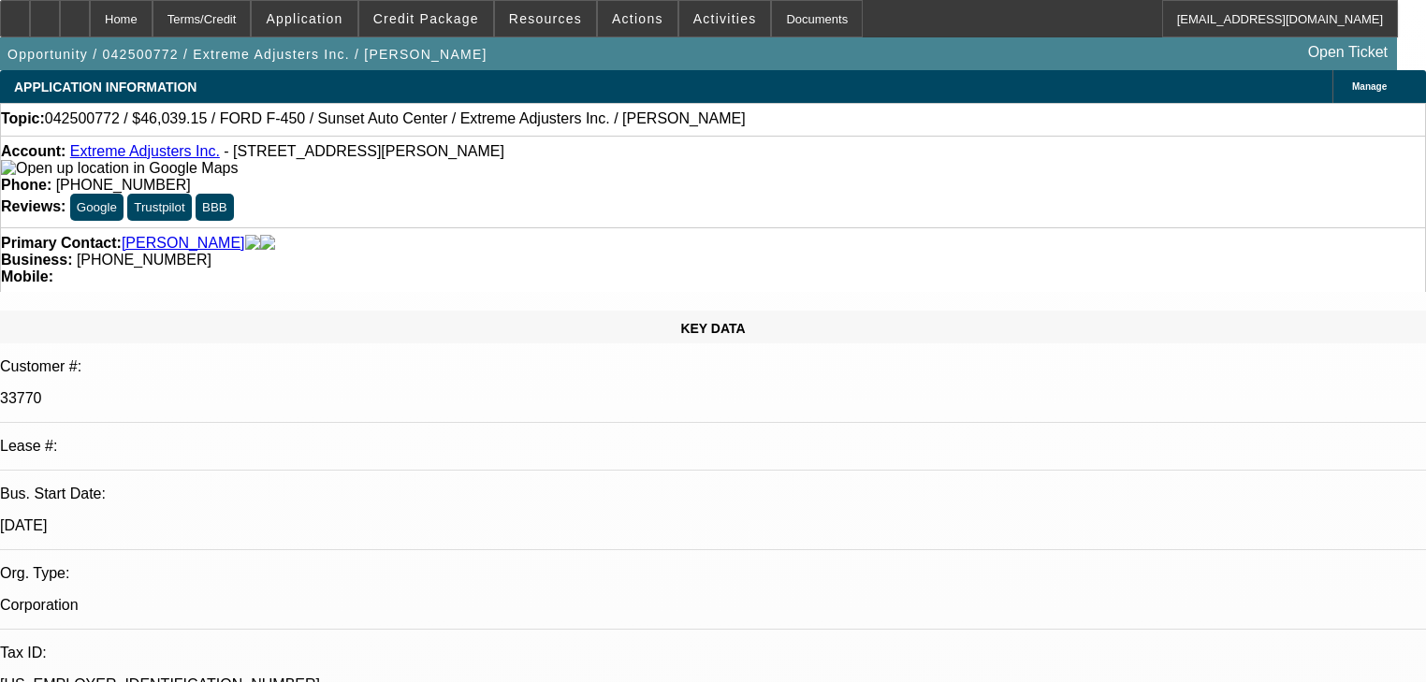
select select "4"
select select "0"
select select "3"
select select "0.1"
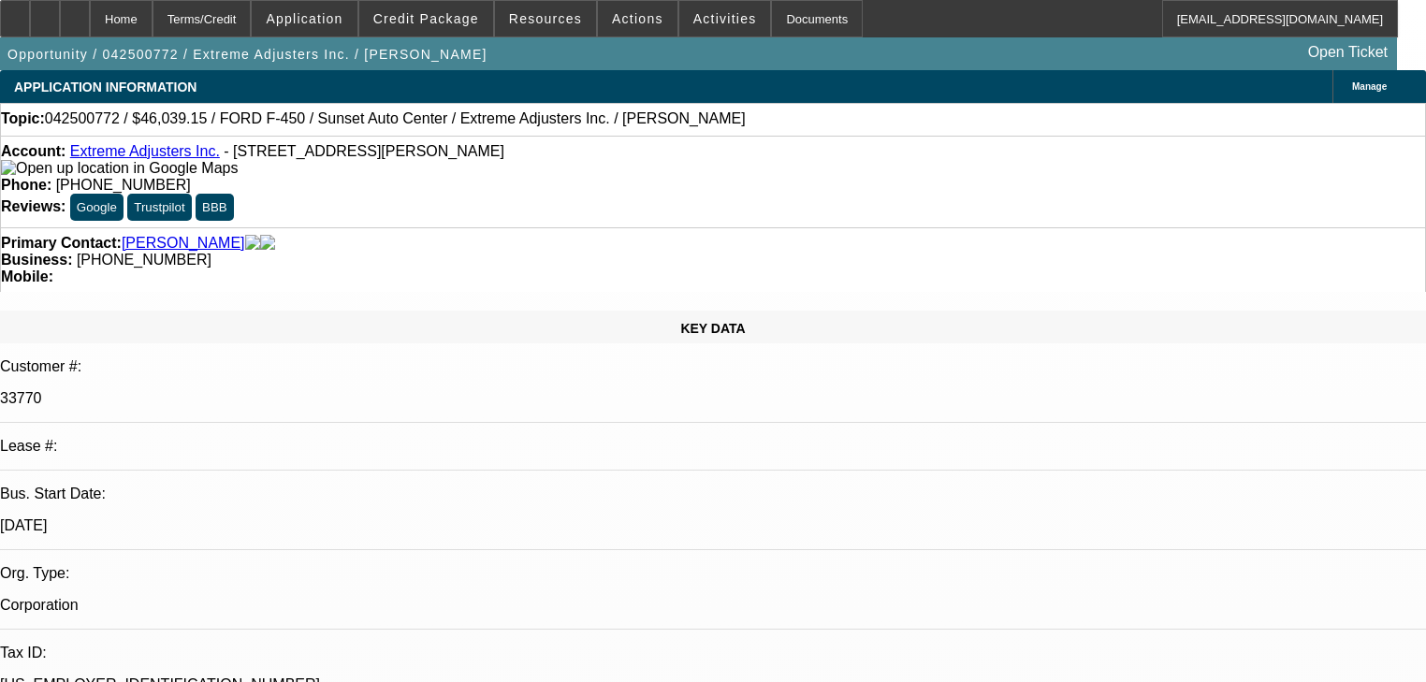
select select "4"
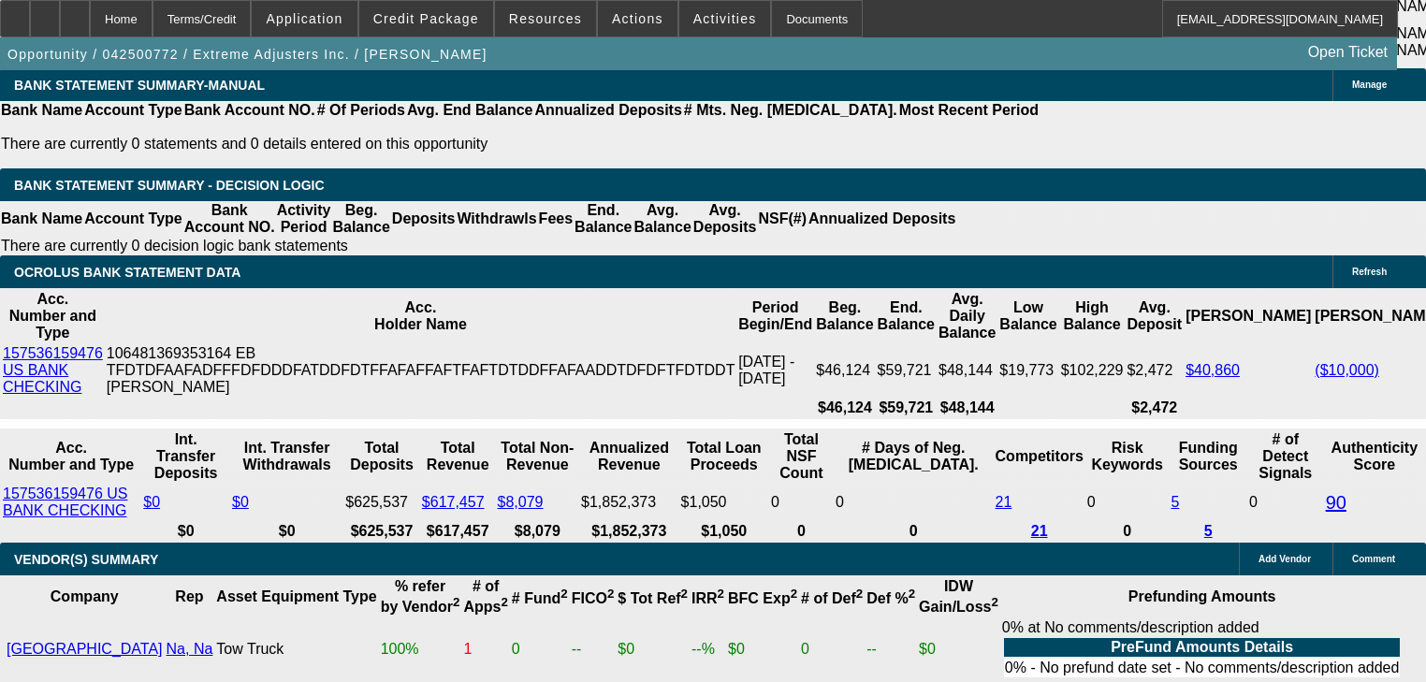
scroll to position [3443, 0]
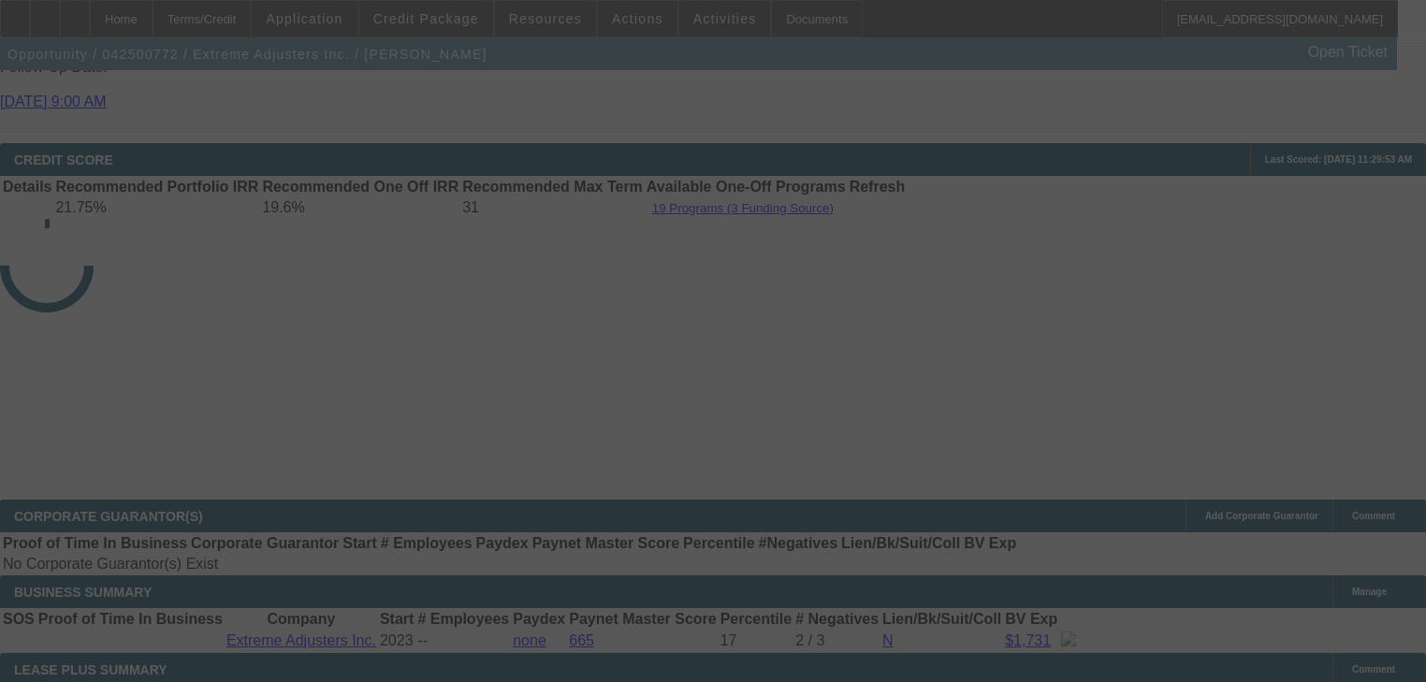
scroll to position [2807, 0]
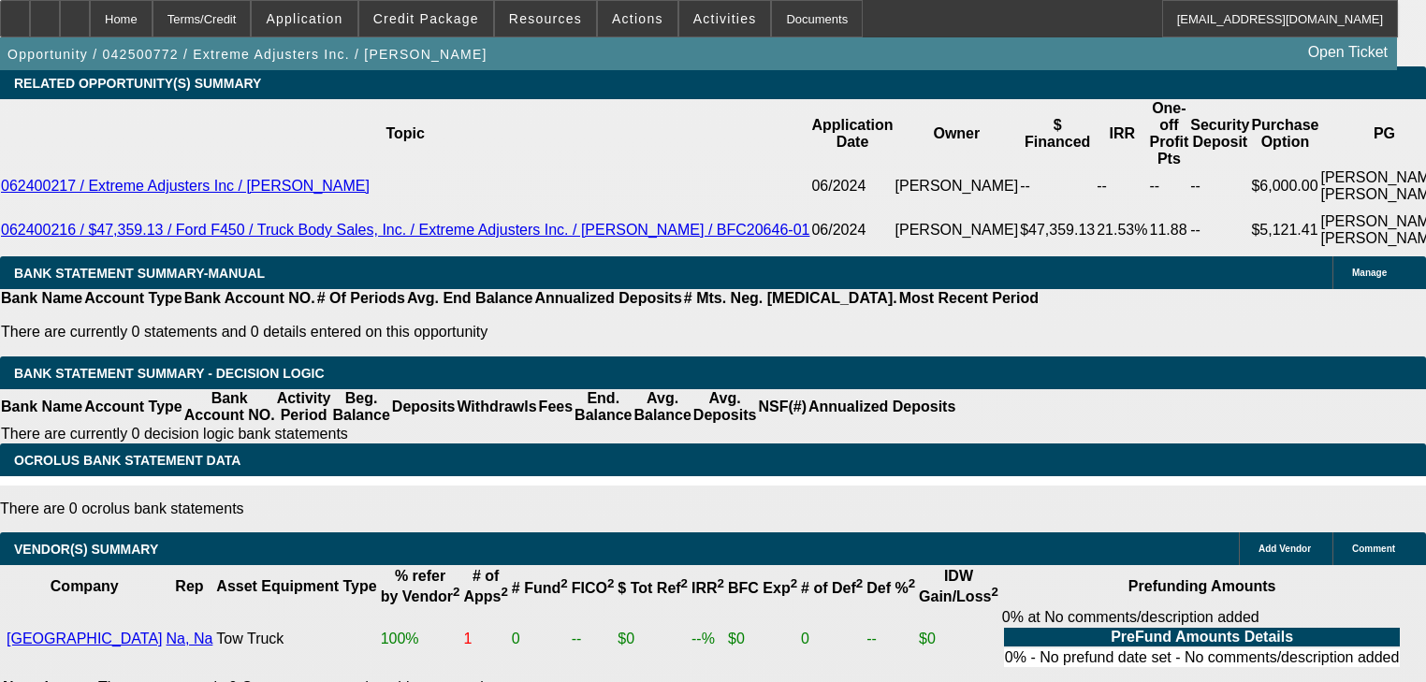
select select "0"
select select "2"
select select "0.1"
select select "4"
select select "0"
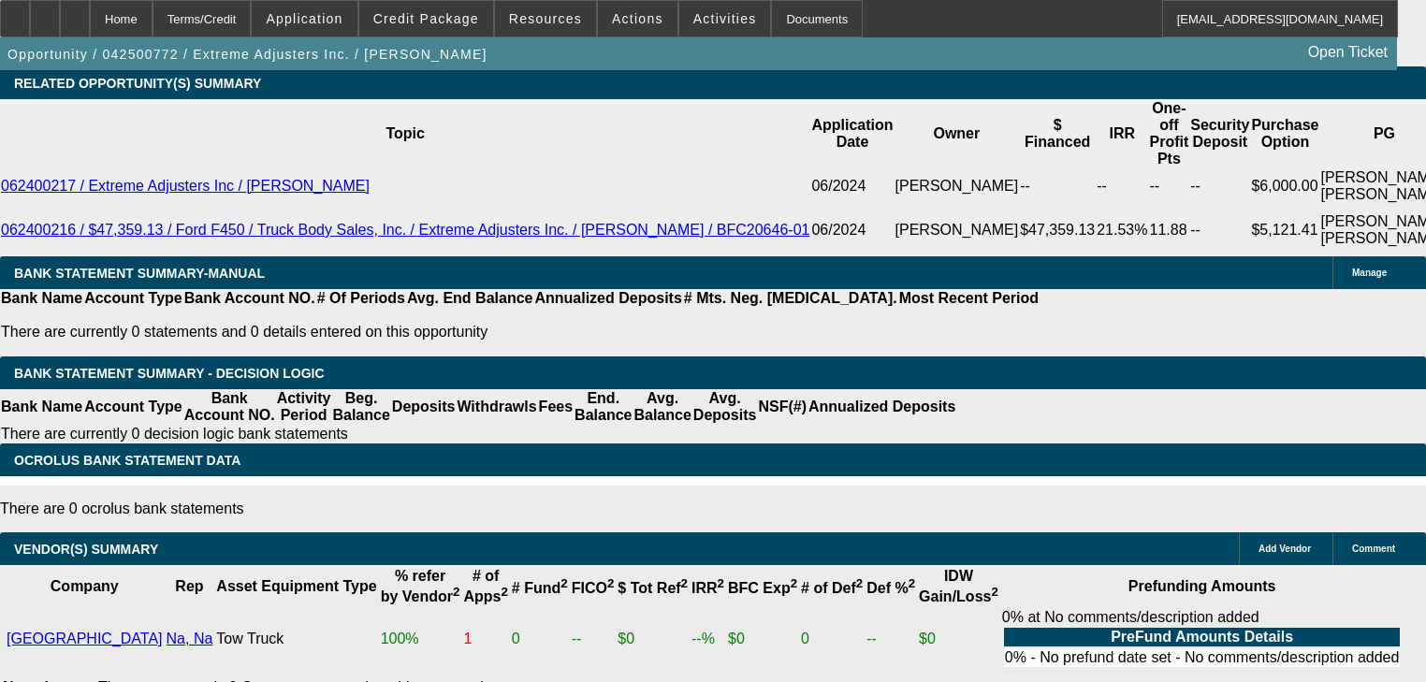
select select "2"
select select "0.1"
select select "4"
select select "0"
select select "2"
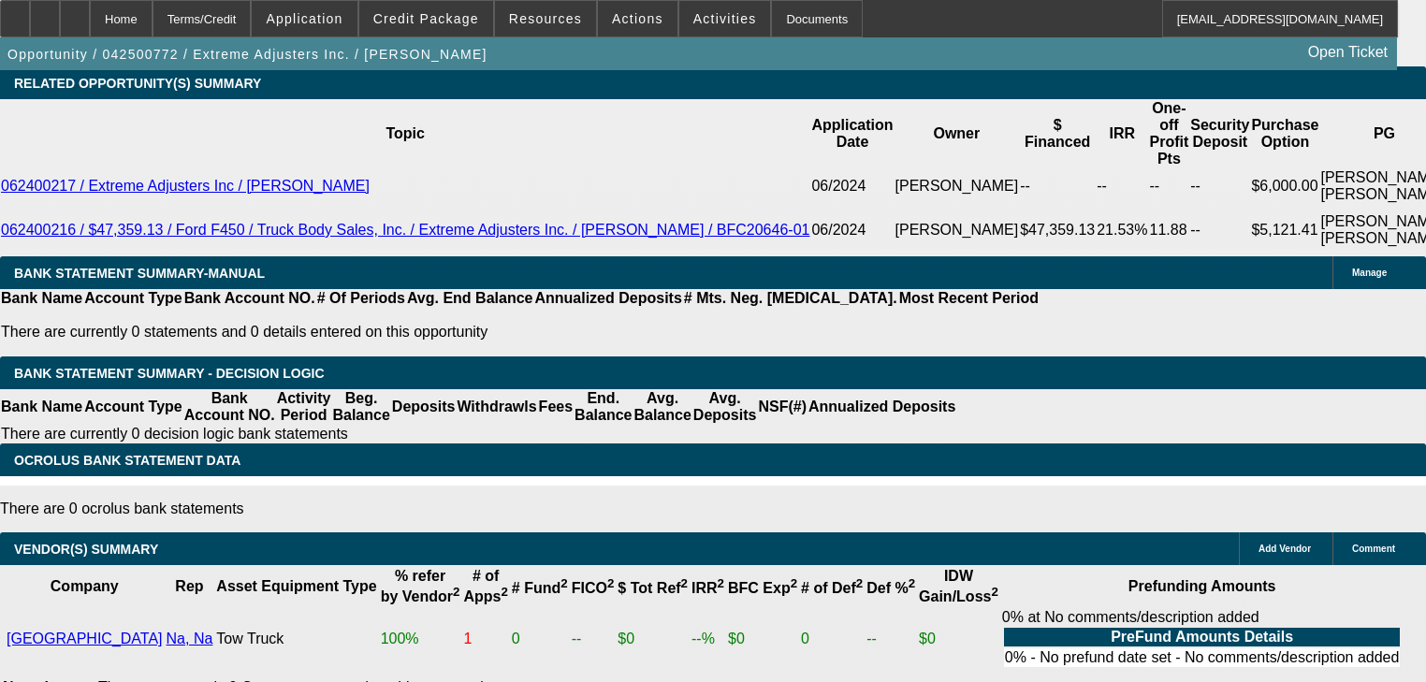
select select "0.1"
select select "4"
select select "0"
select select "0.1"
select select "4"
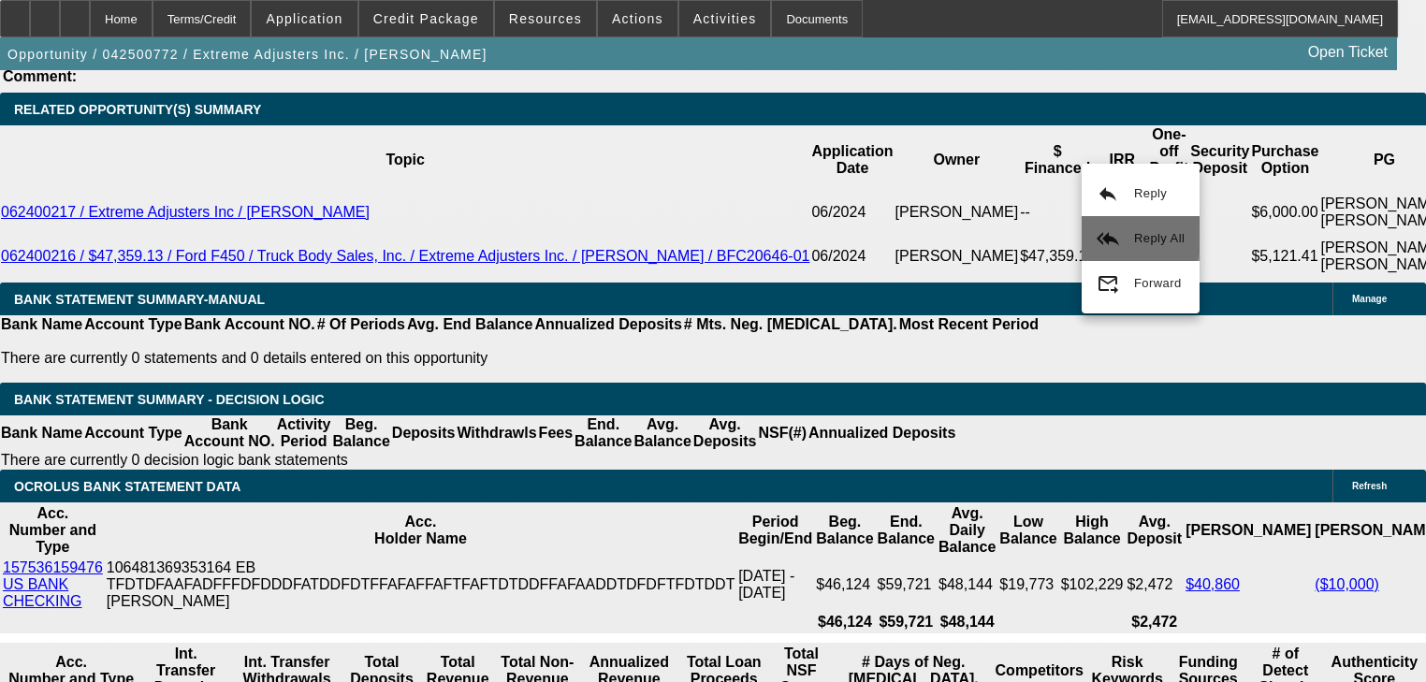
scroll to position [3587, 0]
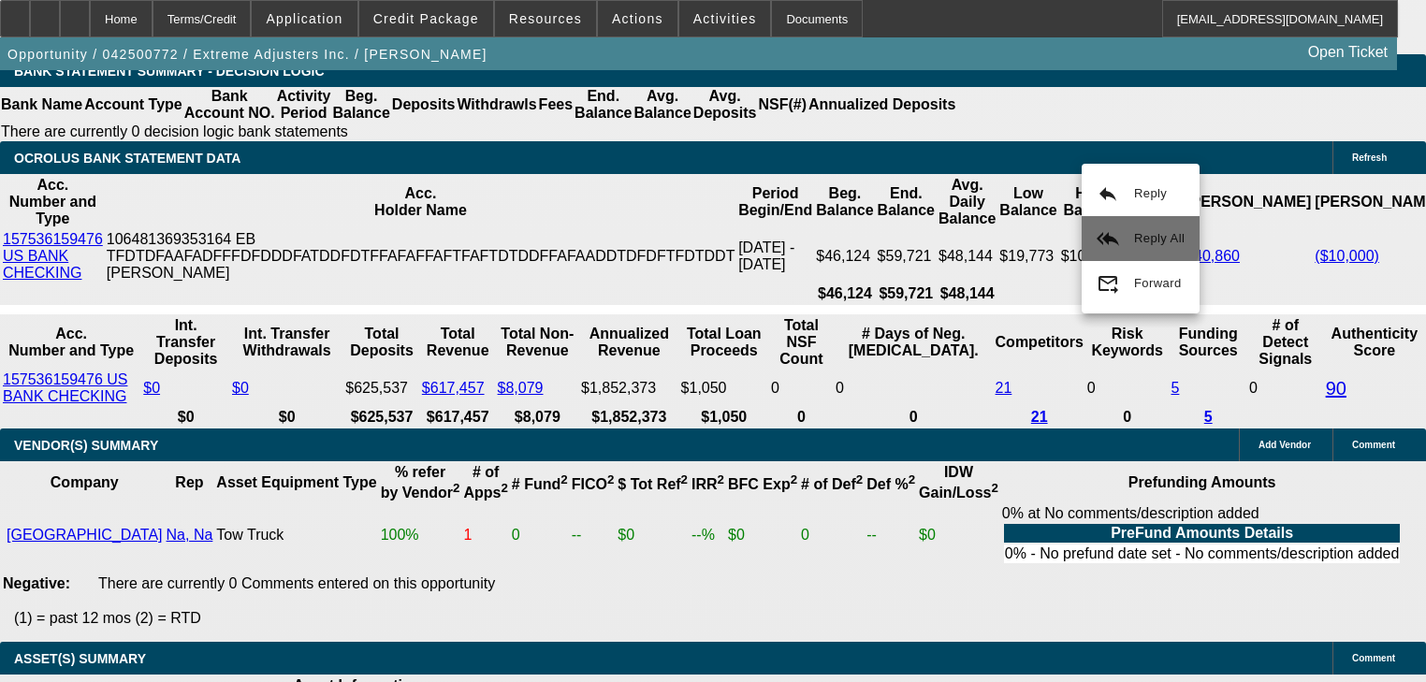
click at [1100, 225] on button "reply_all Reply All" at bounding box center [1141, 238] width 118 height 45
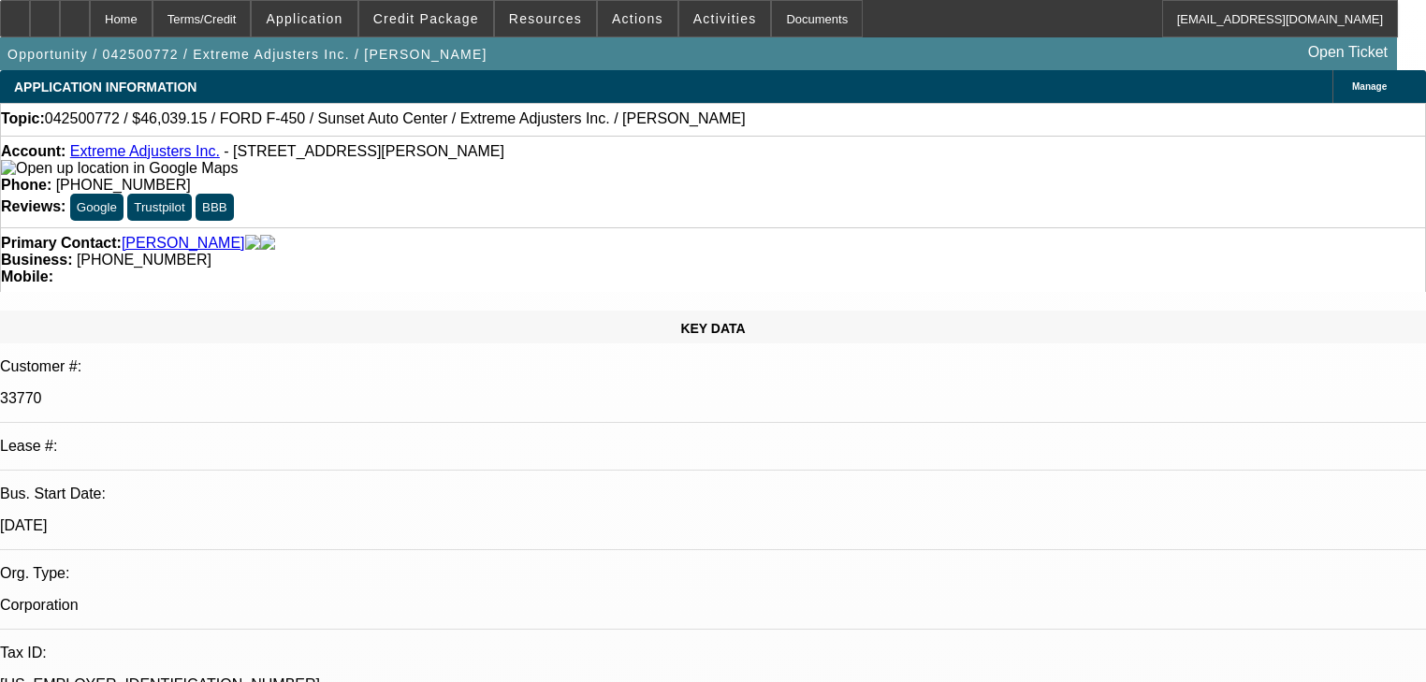
select select "0"
select select "2"
select select "0.1"
select select "4"
select select "0"
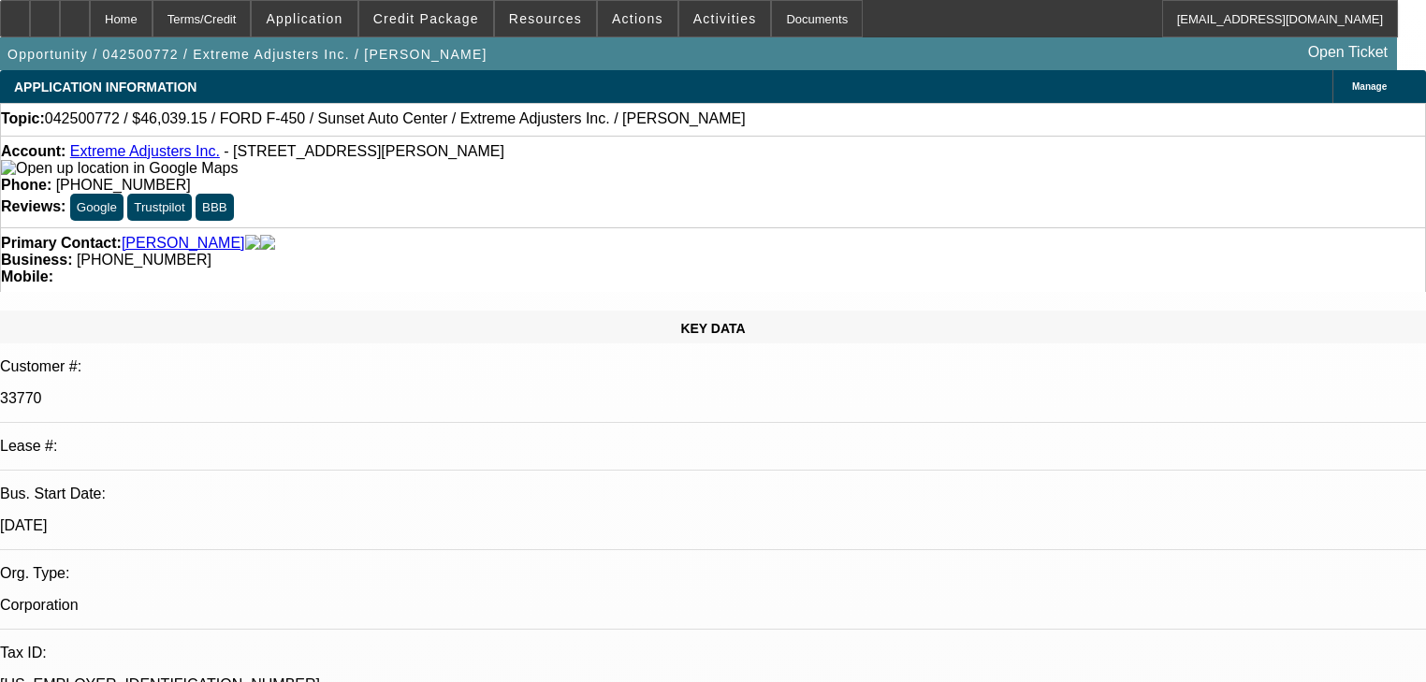
select select "2"
select select "0.1"
select select "4"
select select "0"
select select "2"
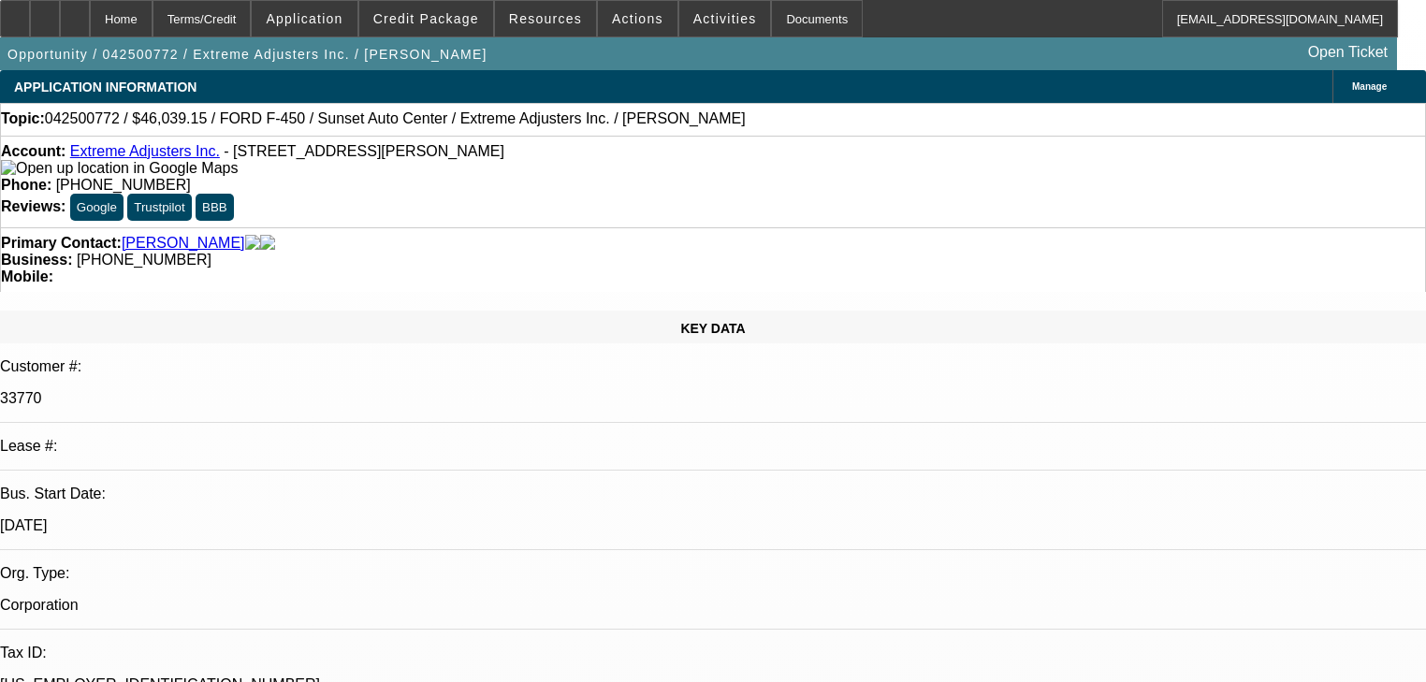
select select "0.1"
select select "4"
select select "0"
select select "0.1"
select select "4"
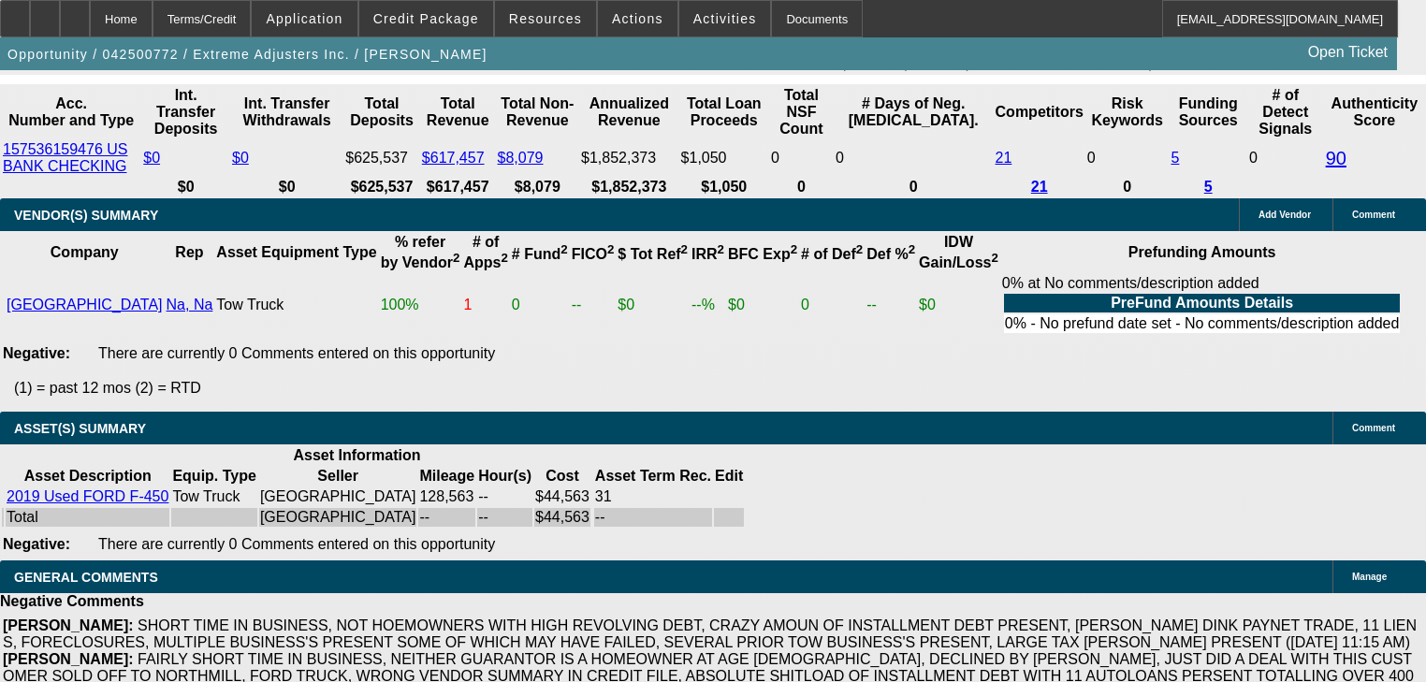
scroll to position [3742, 0]
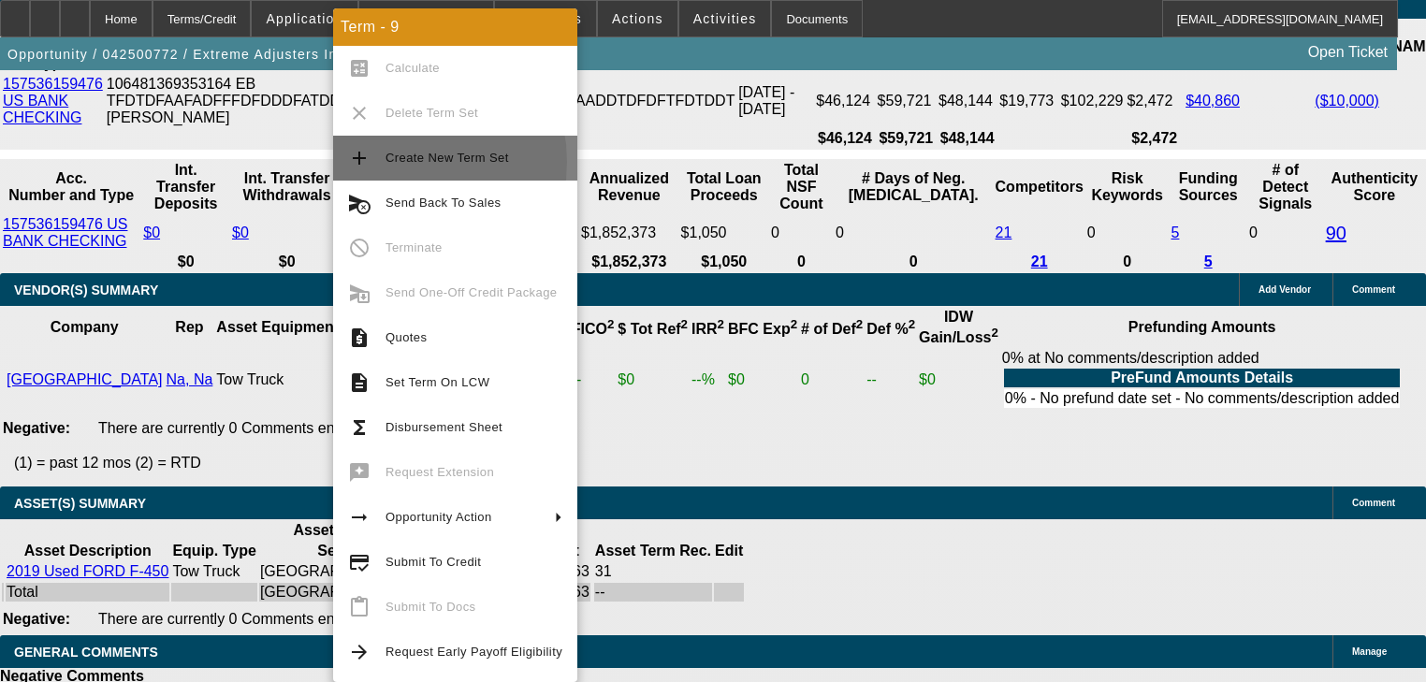
click at [393, 162] on span "Create New Term Set" at bounding box center [447, 158] width 124 height 14
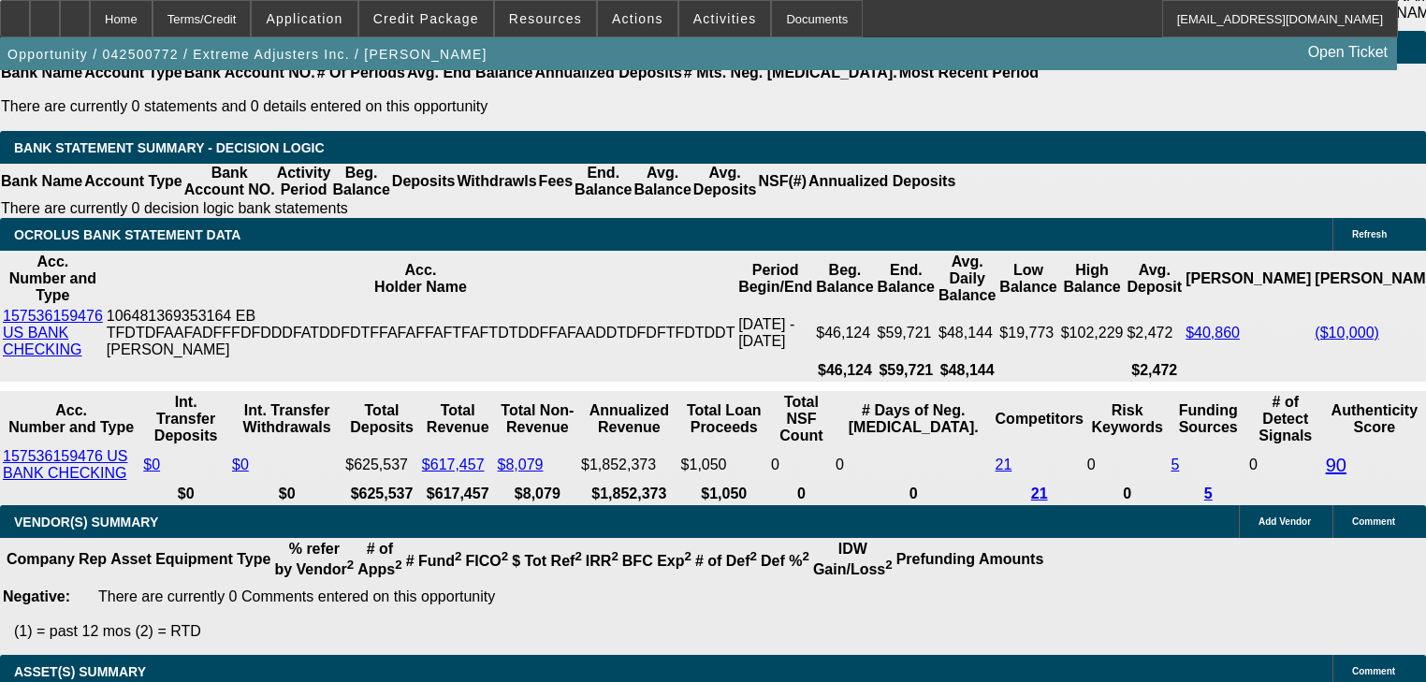
select select "0"
select select "2"
select select "0.1"
select select "4"
select select "0"
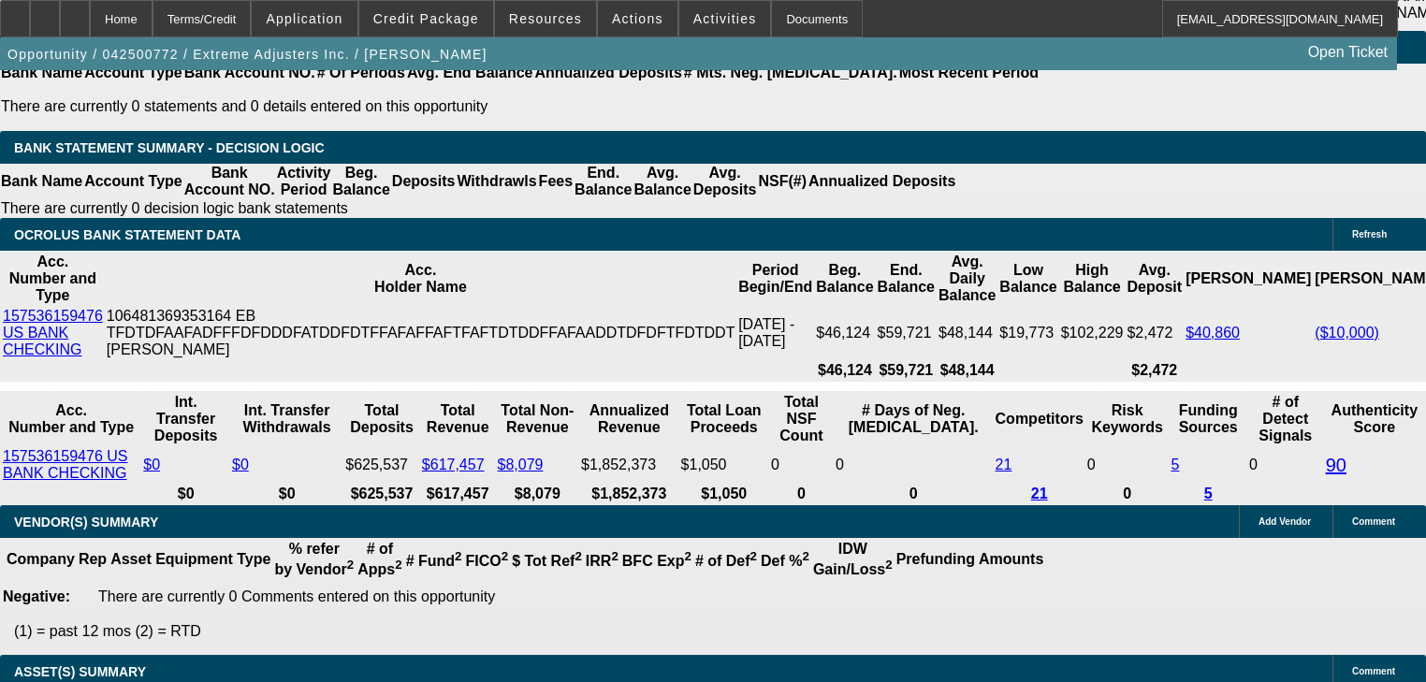
select select "2"
select select "0.1"
select select "4"
select select "0"
select select "2"
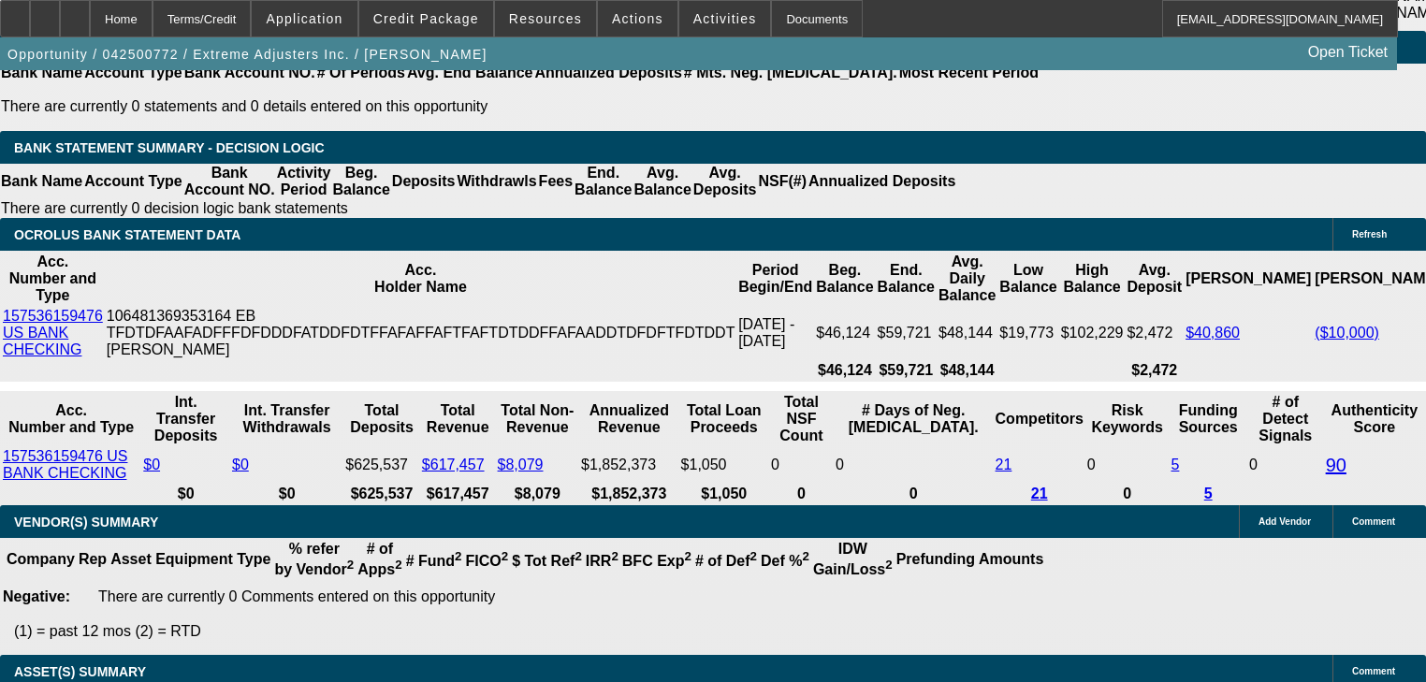
select select "0.1"
select select "4"
select select "0"
select select "2"
select select "0.1"
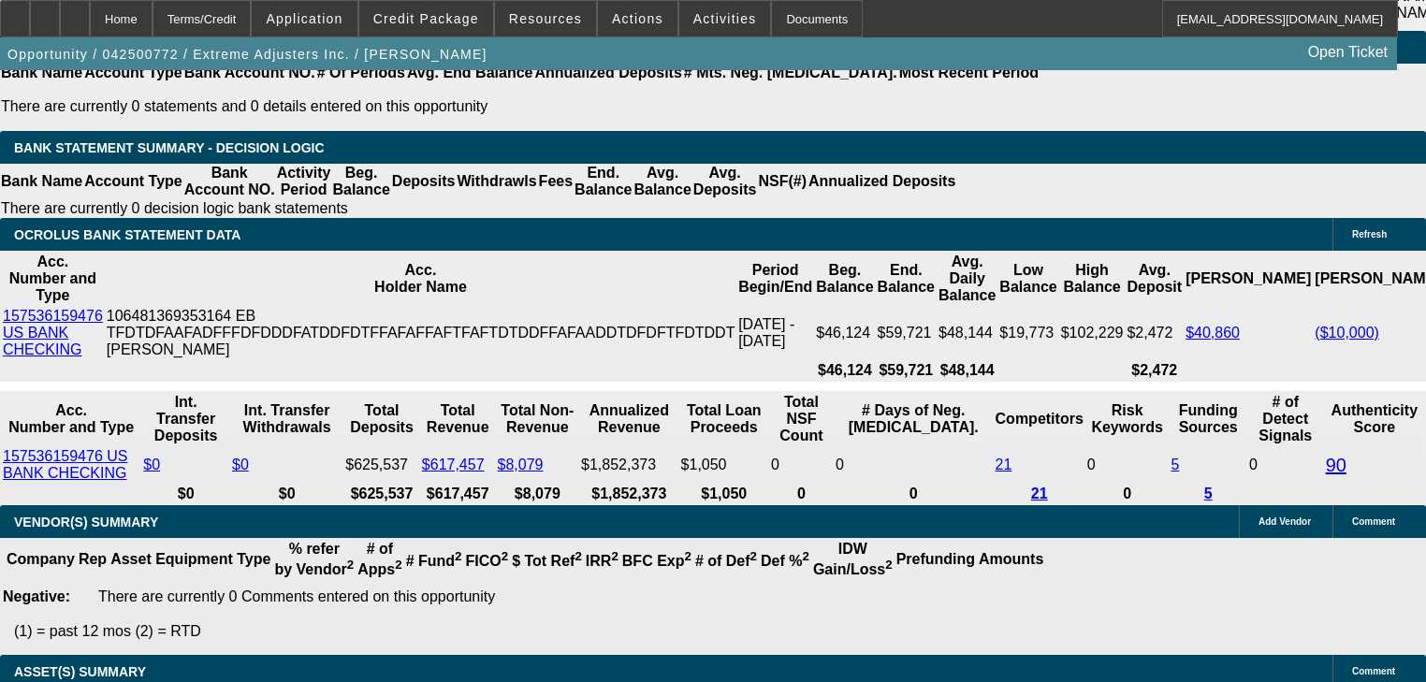
select select "4"
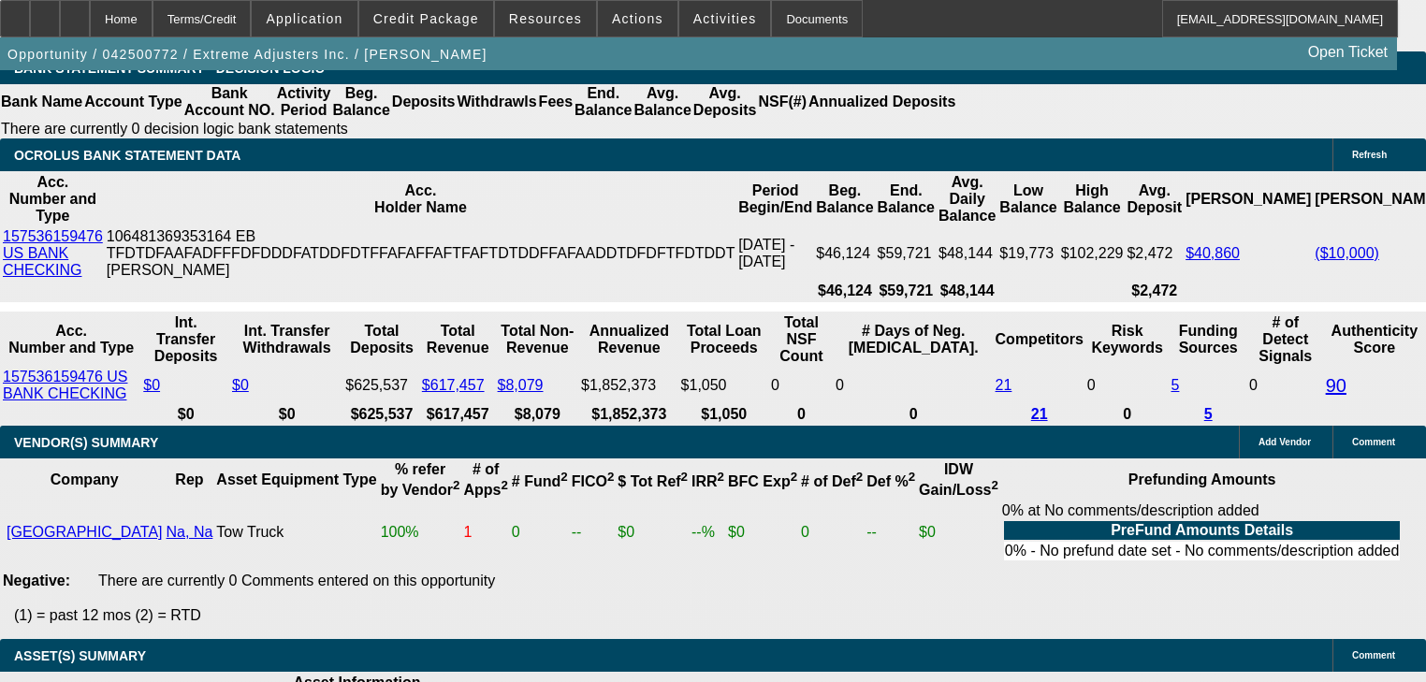
scroll to position [3565, 0]
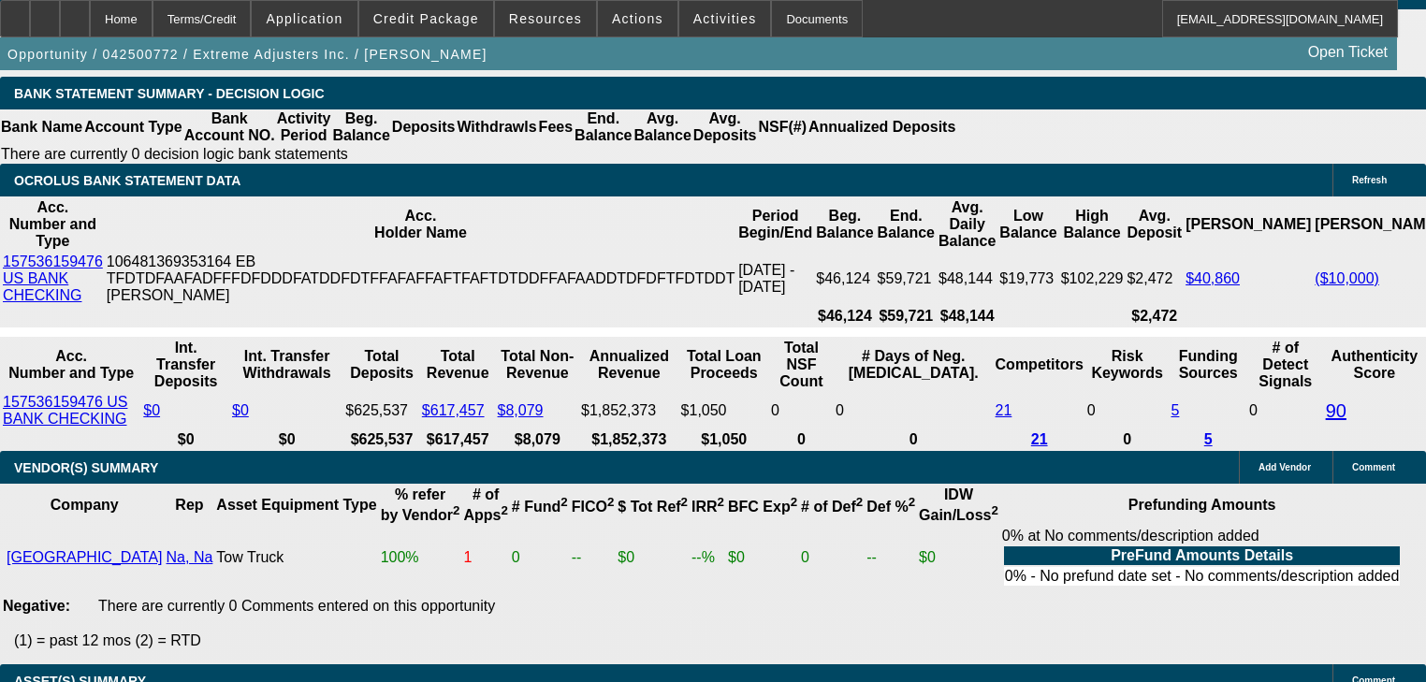
type input "2"
type input "UNKNOWN"
type input "$1,318.68"
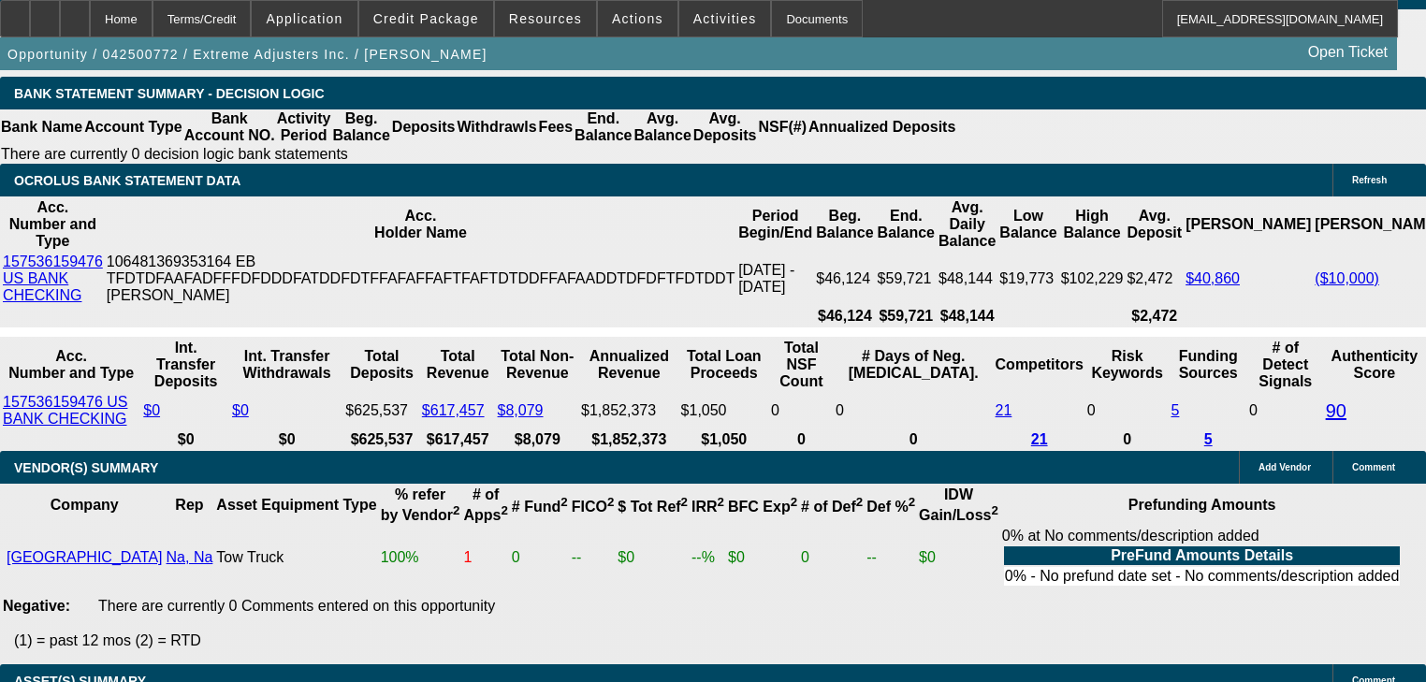
type input "20"
type input "$1,710.98"
type input "20"
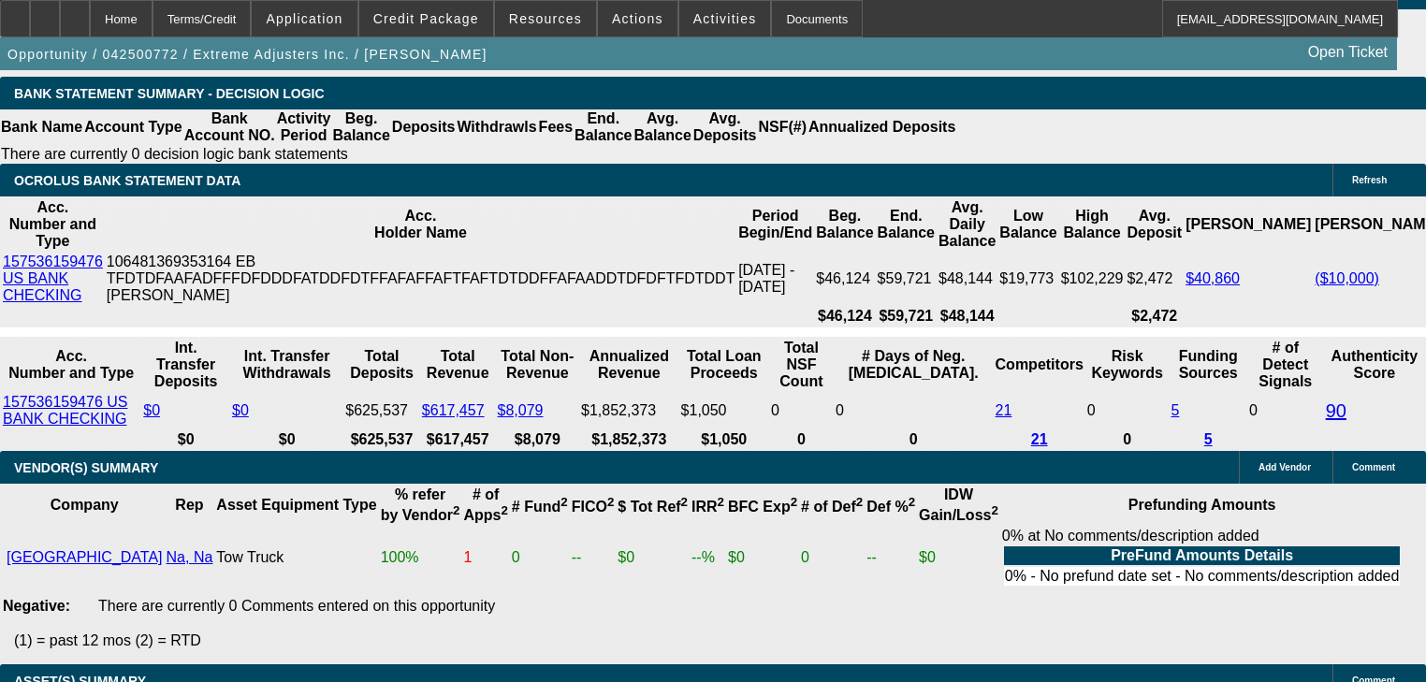
type input "1"
type input "1698"
type input "19.4"
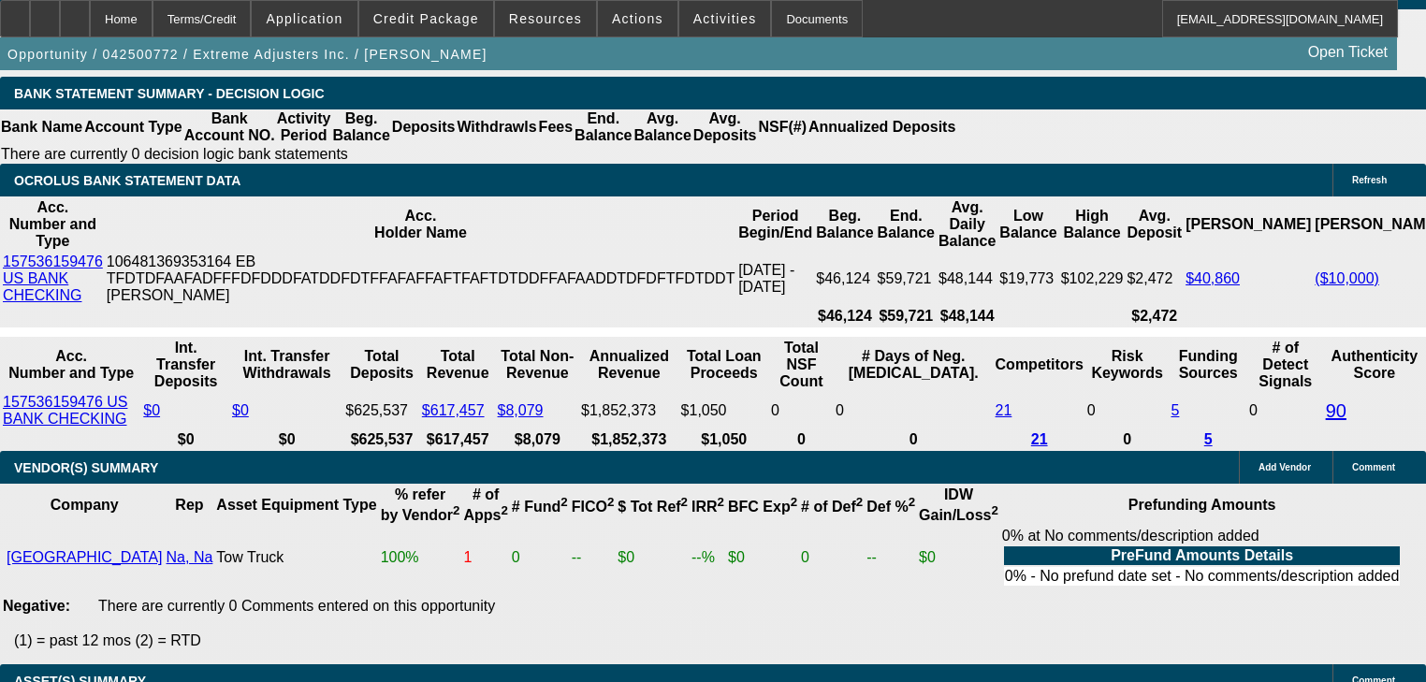
type input "$1,698.00"
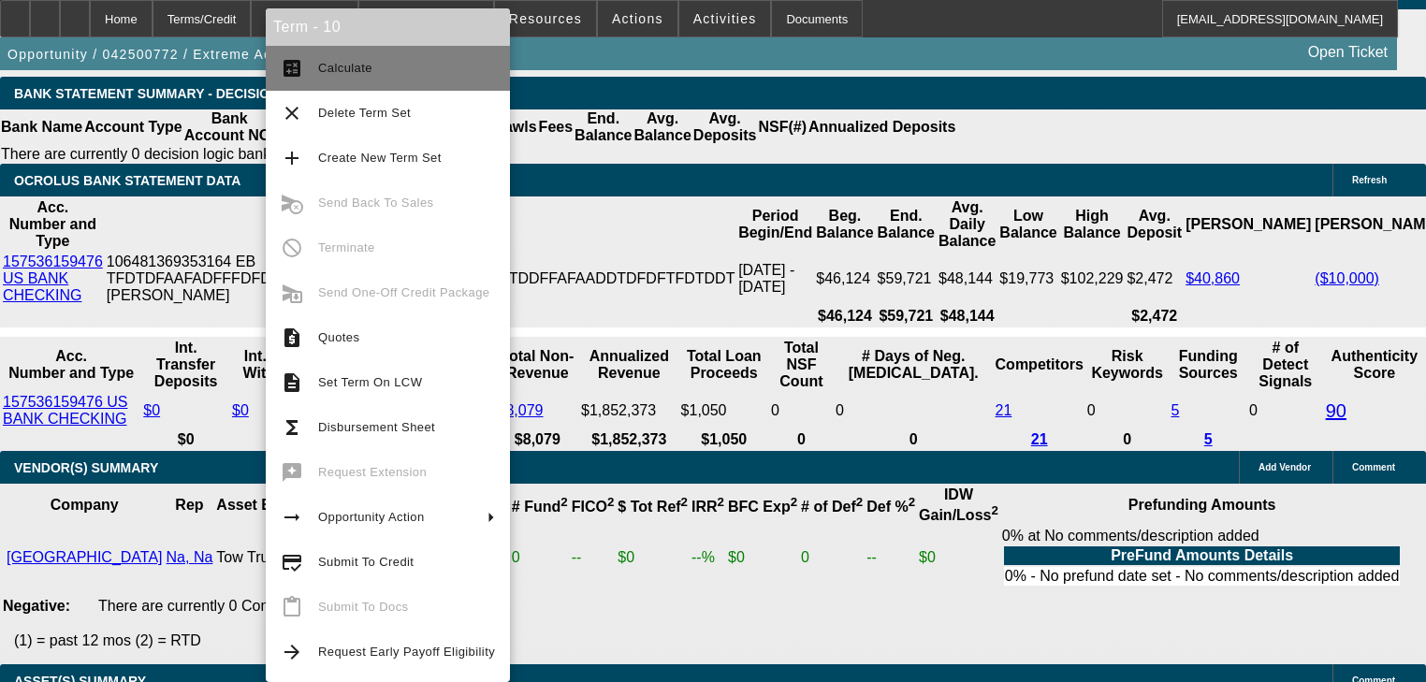
click at [311, 77] on button "calculate Calculate" at bounding box center [388, 68] width 244 height 45
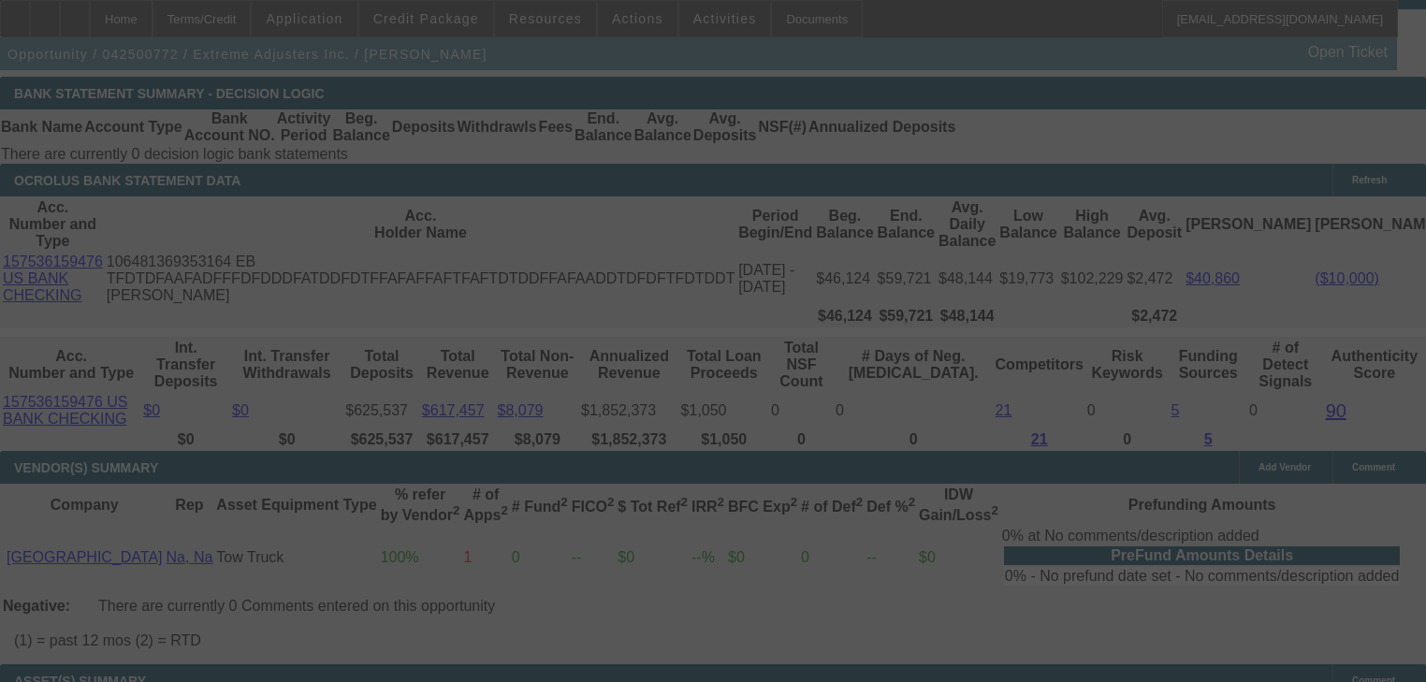
select select "0"
select select "2"
select select "0.1"
select select "4"
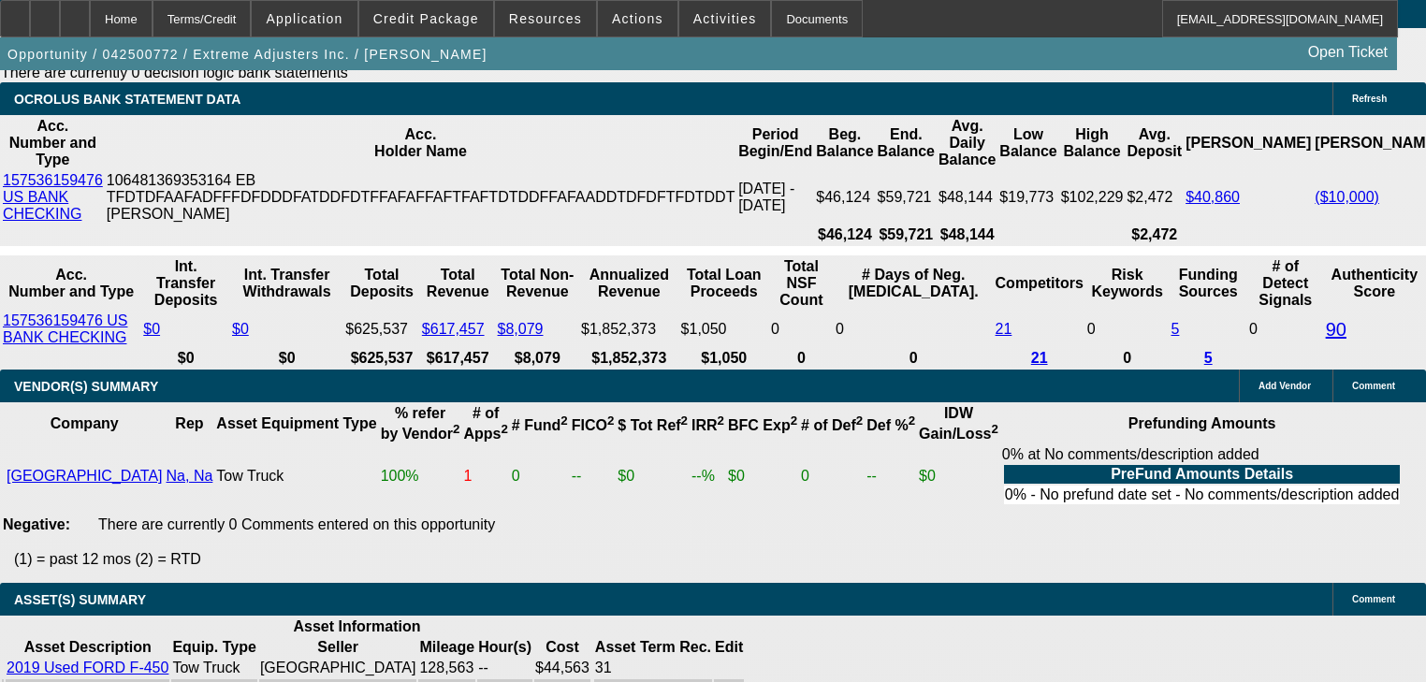
scroll to position [3611, 0]
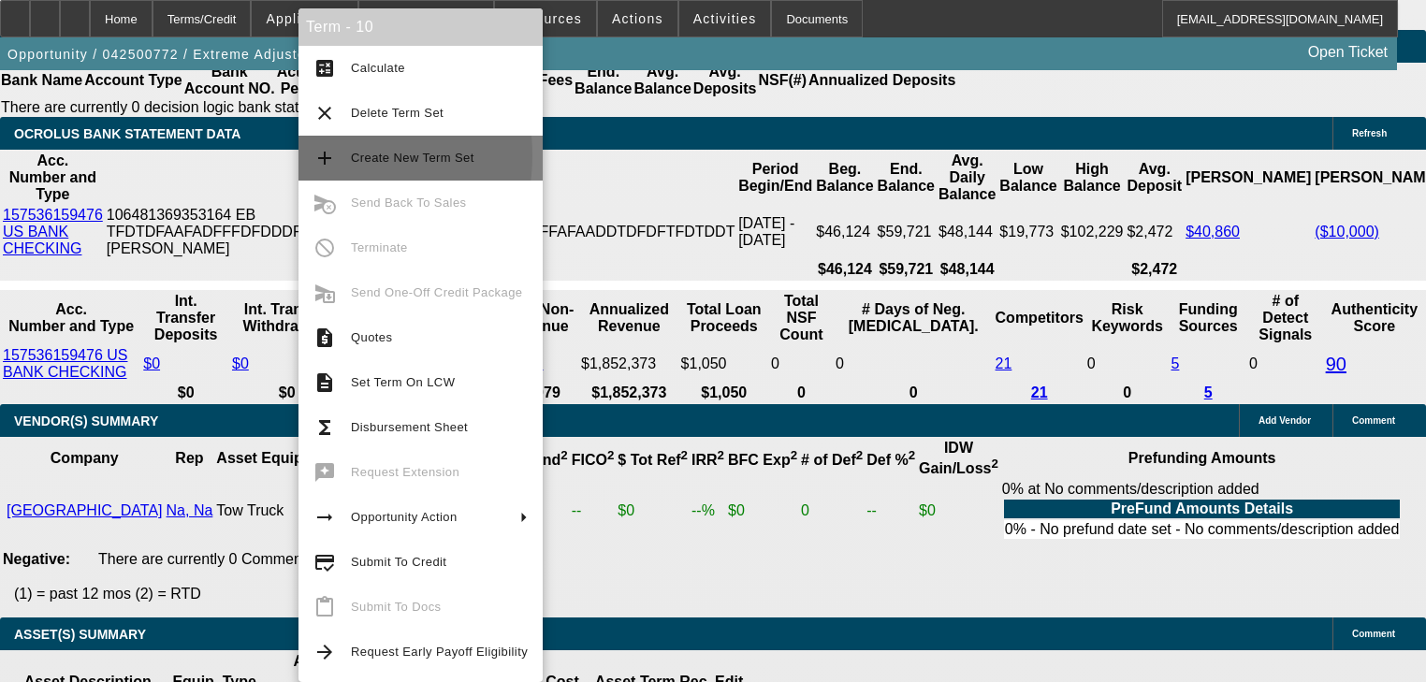
click at [321, 155] on mat-icon "add" at bounding box center [324, 158] width 22 height 22
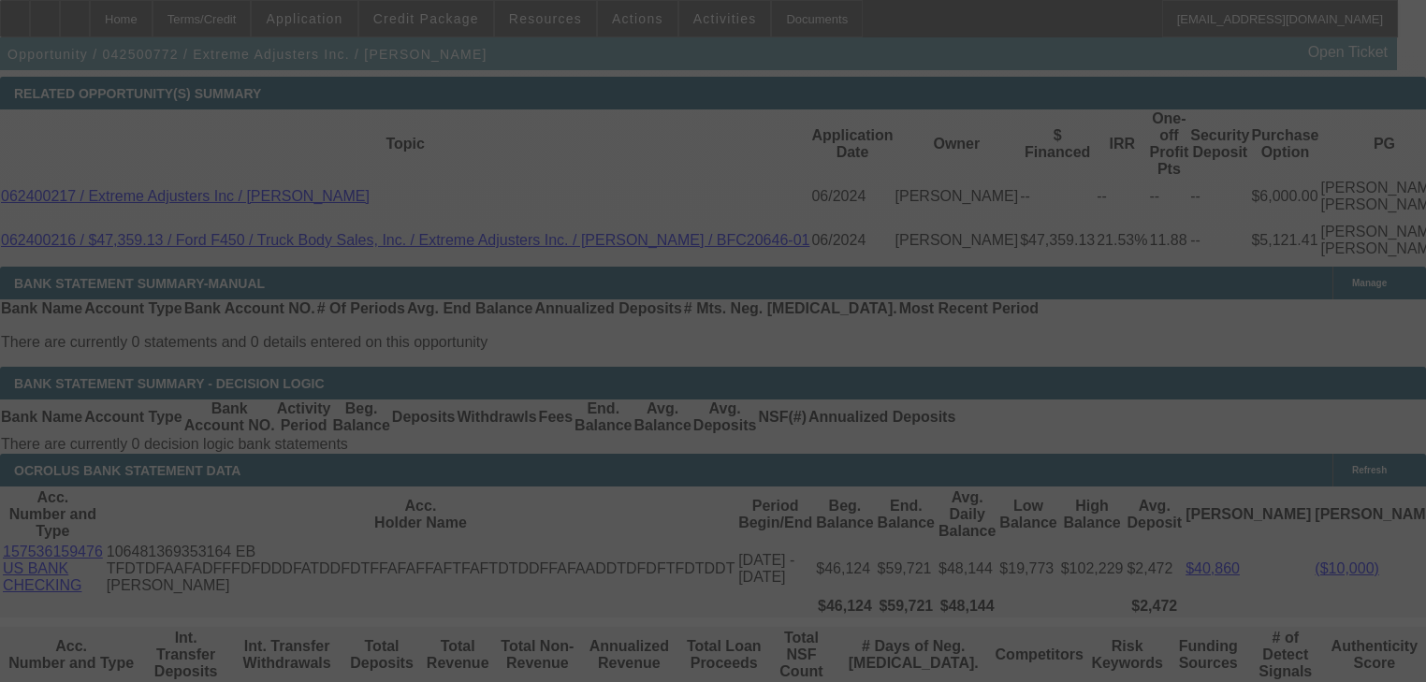
scroll to position [3286, 0]
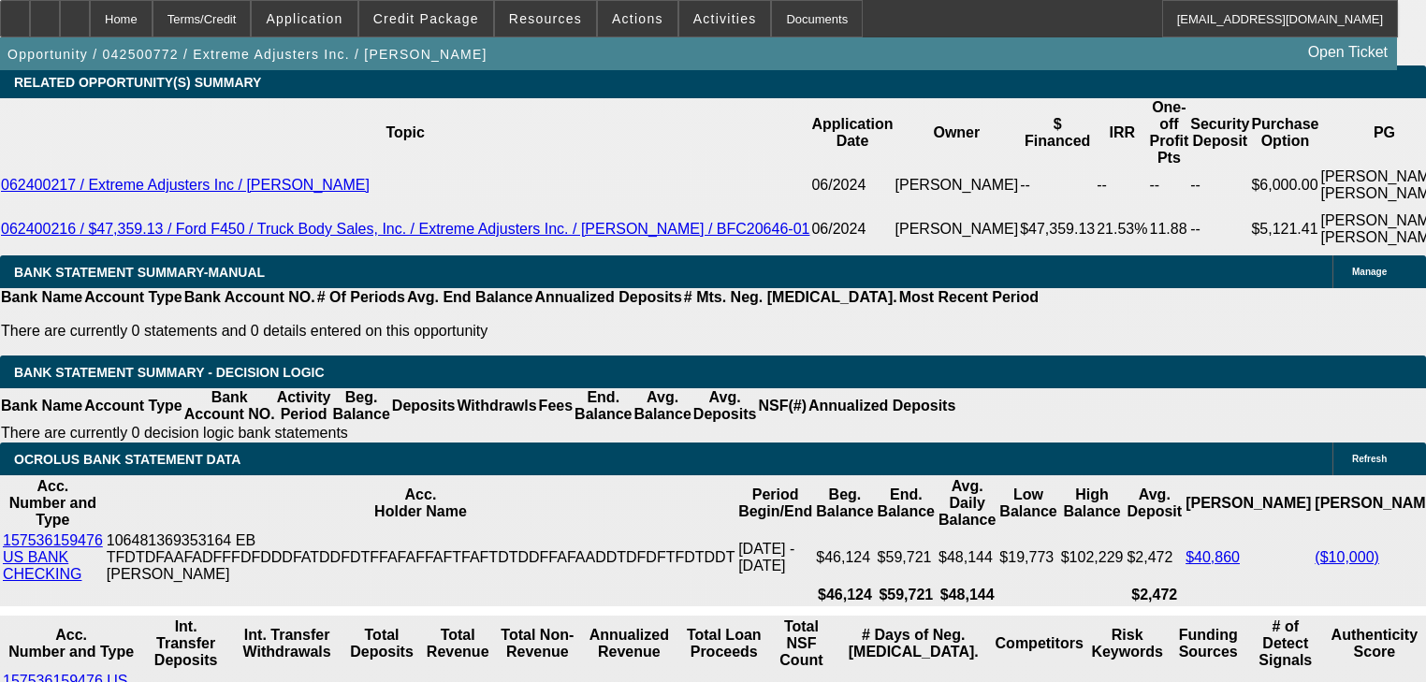
select select "0"
select select "2"
select select "0.1"
select select "4"
select select "0"
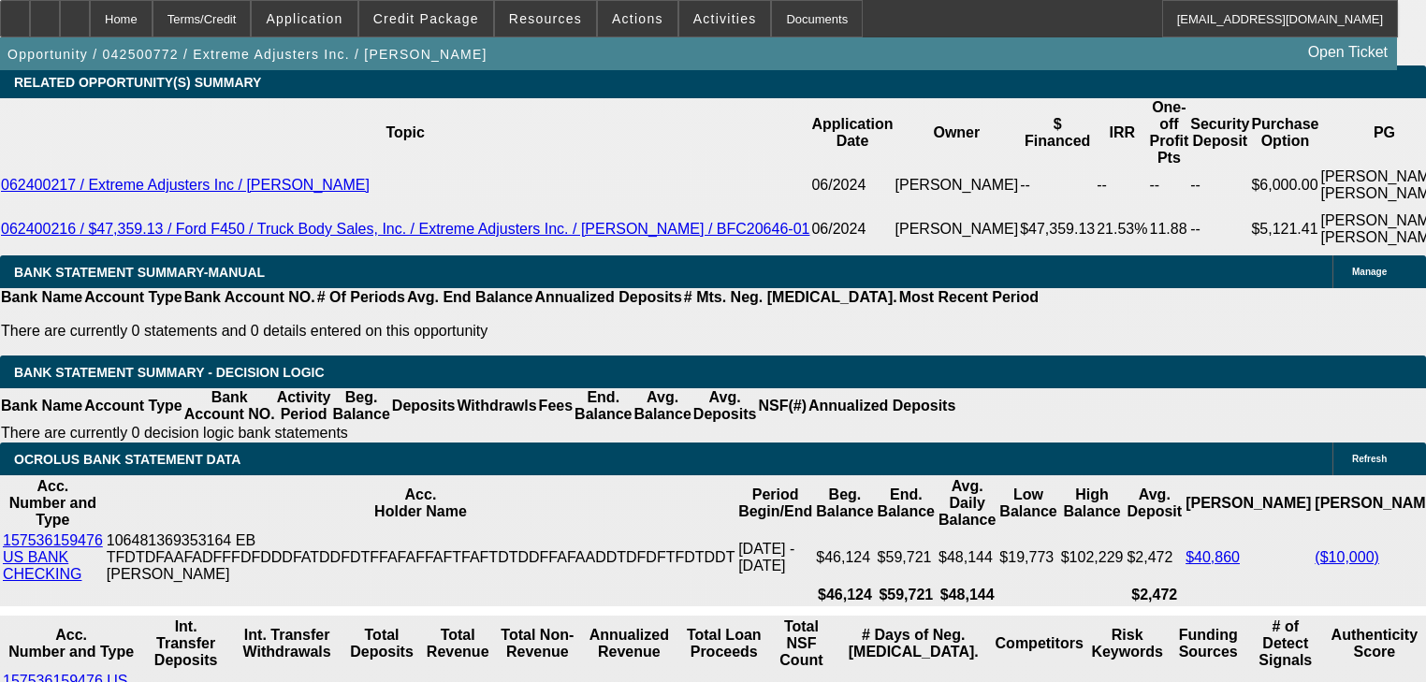
select select "2"
select select "0.1"
select select "4"
select select "0"
select select "2"
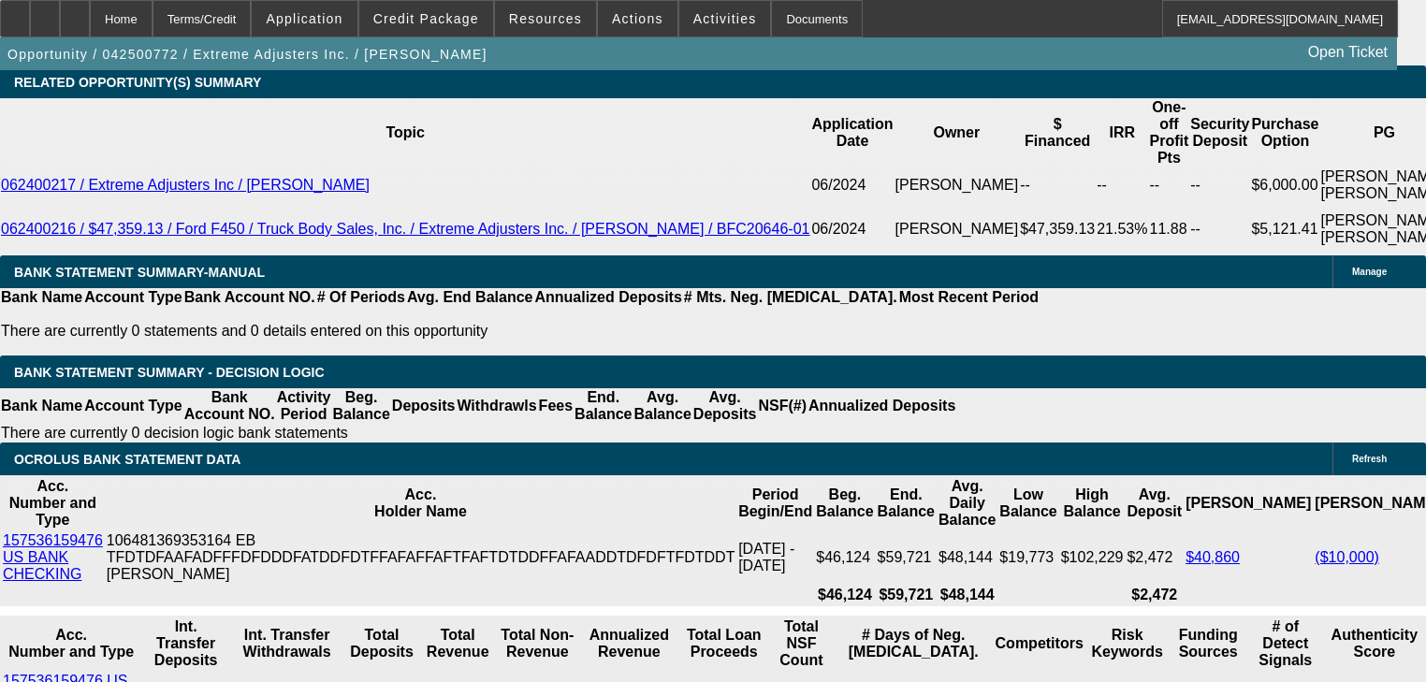
select select "0.1"
select select "4"
select select "0"
select select "2"
select select "0.1"
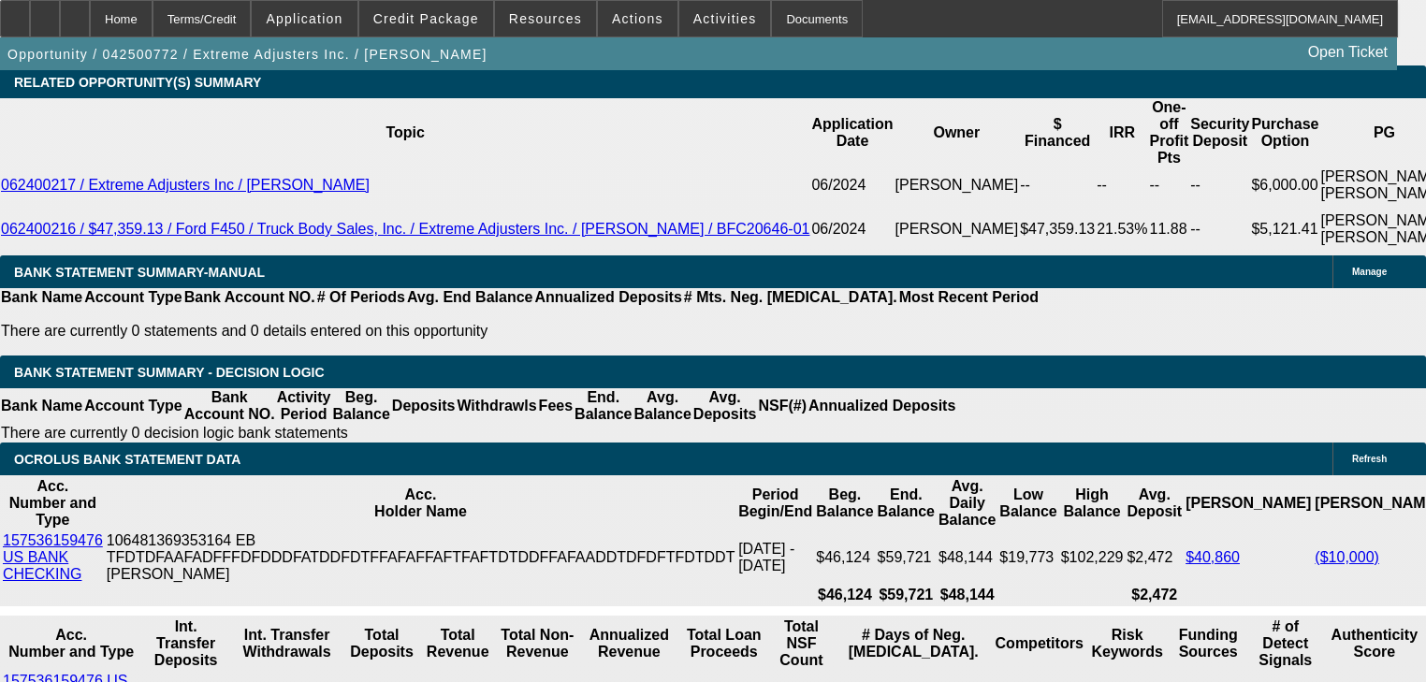
select select "4"
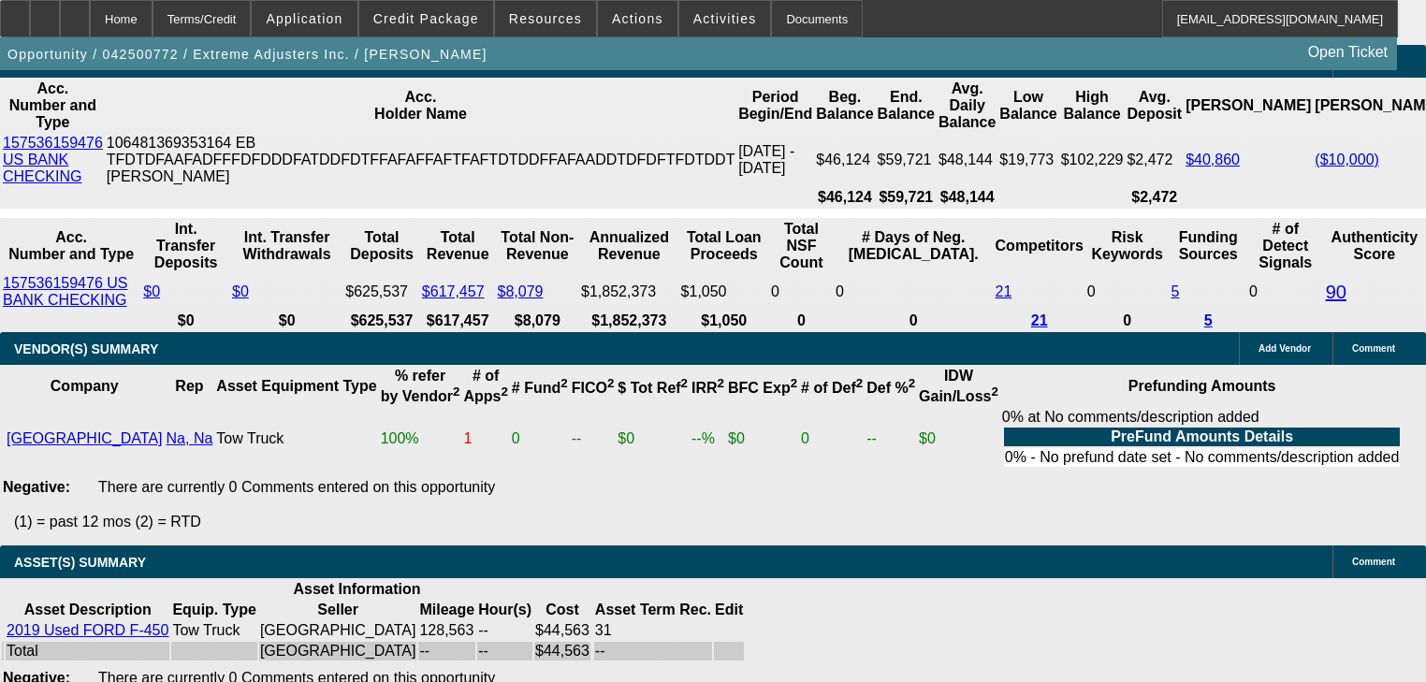
scroll to position [3735, 0]
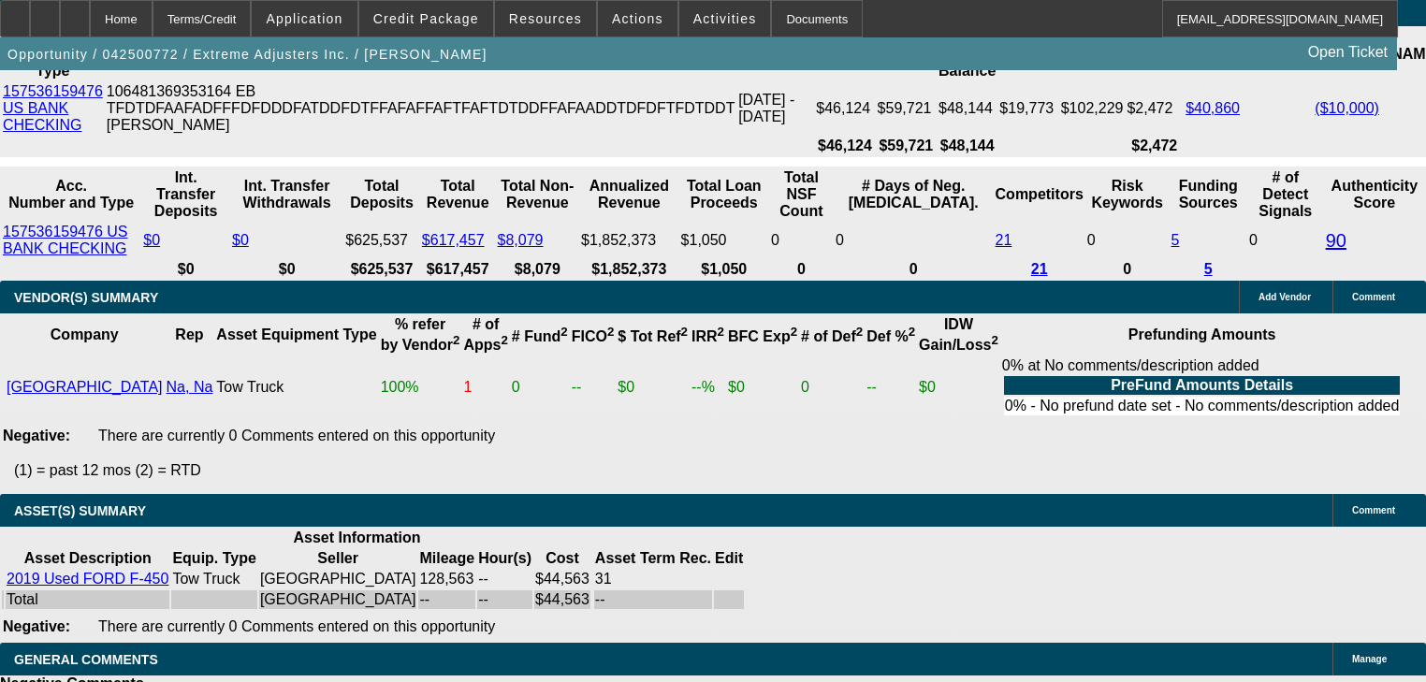
select select "1"
type input "UNKNOWN"
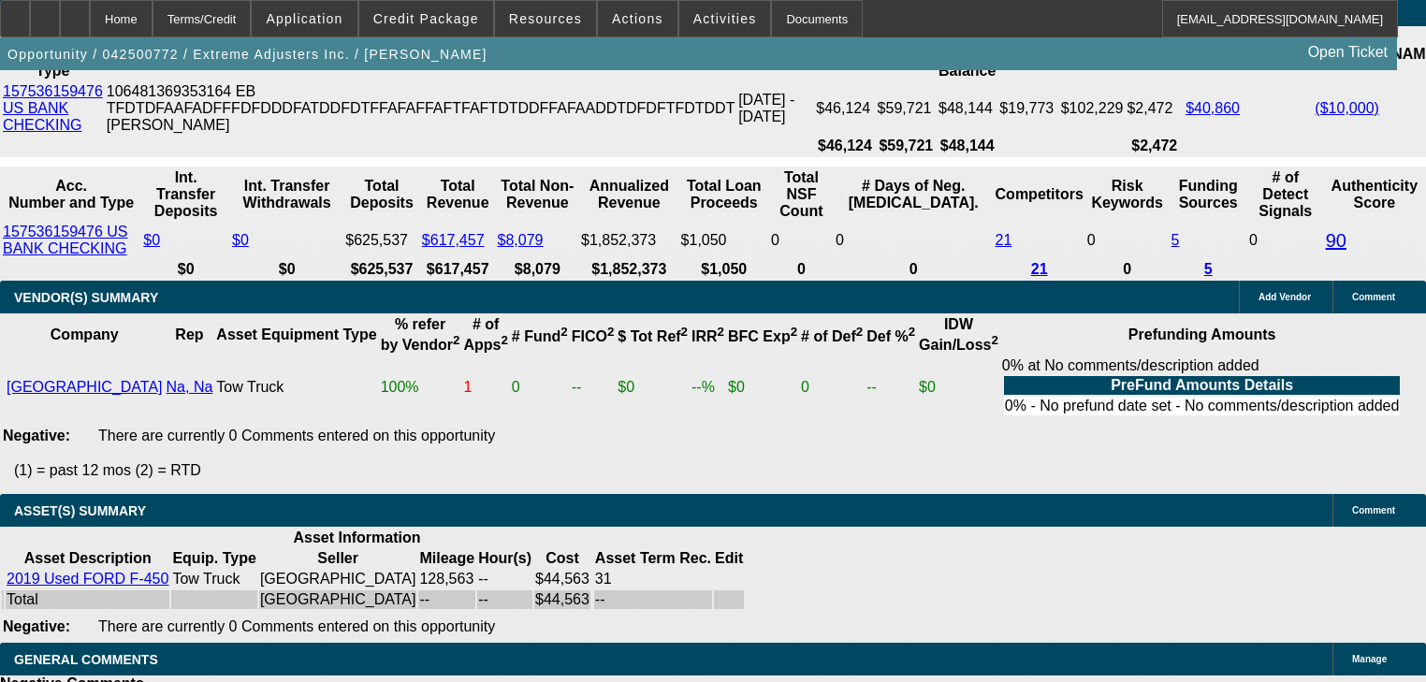
type input "$1,698.00"
type input "17"
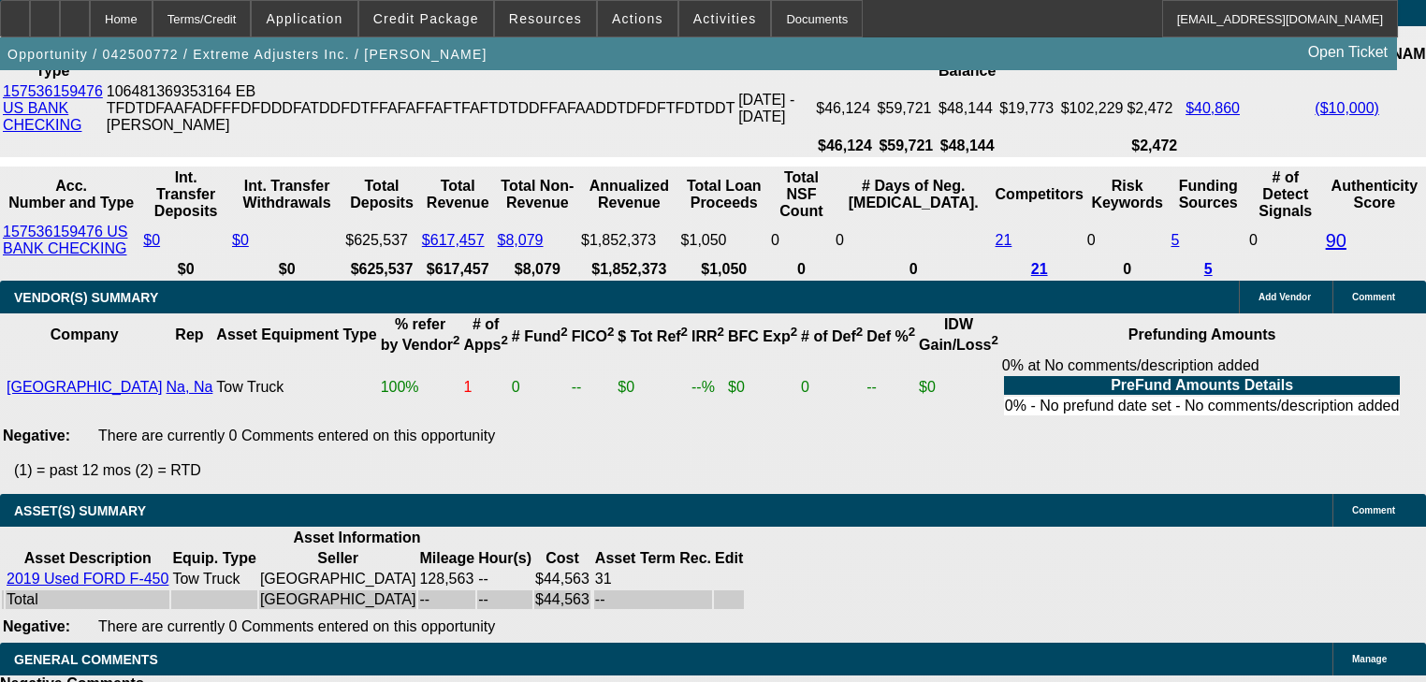
type input "$1,641.42"
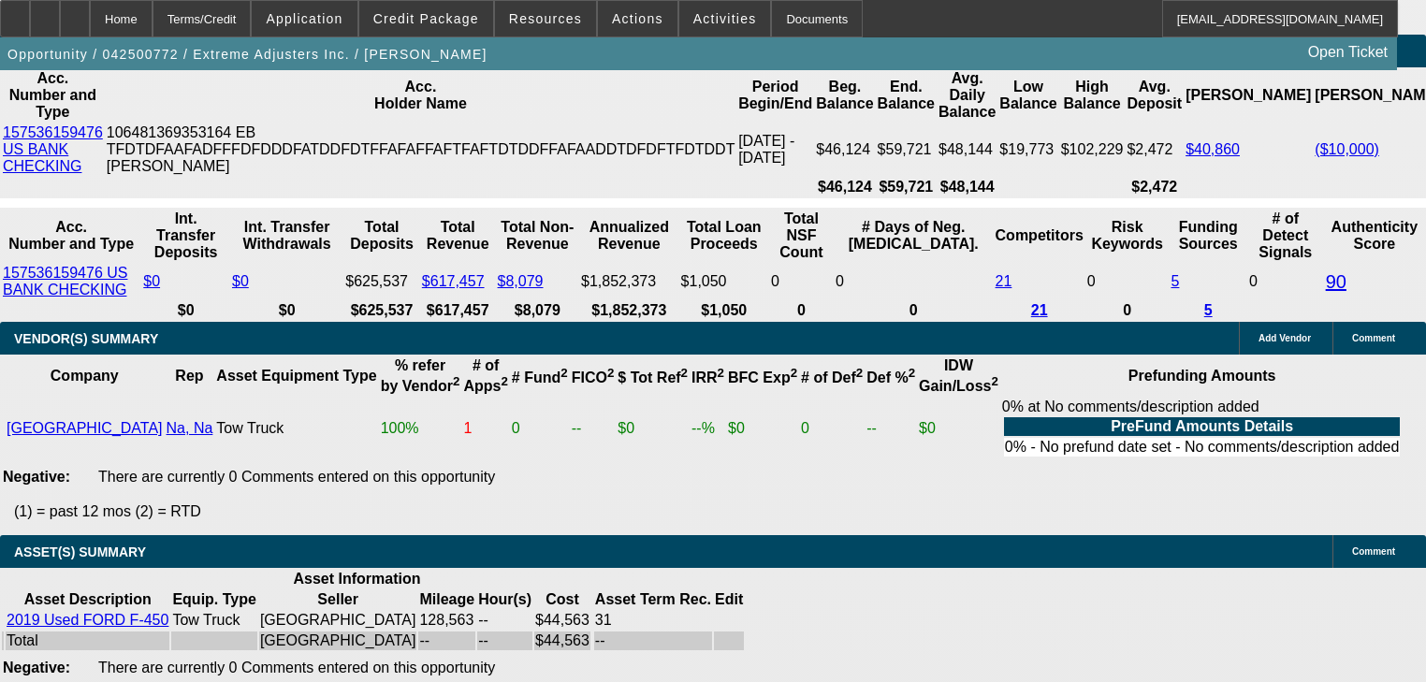
scroll to position [3660, 0]
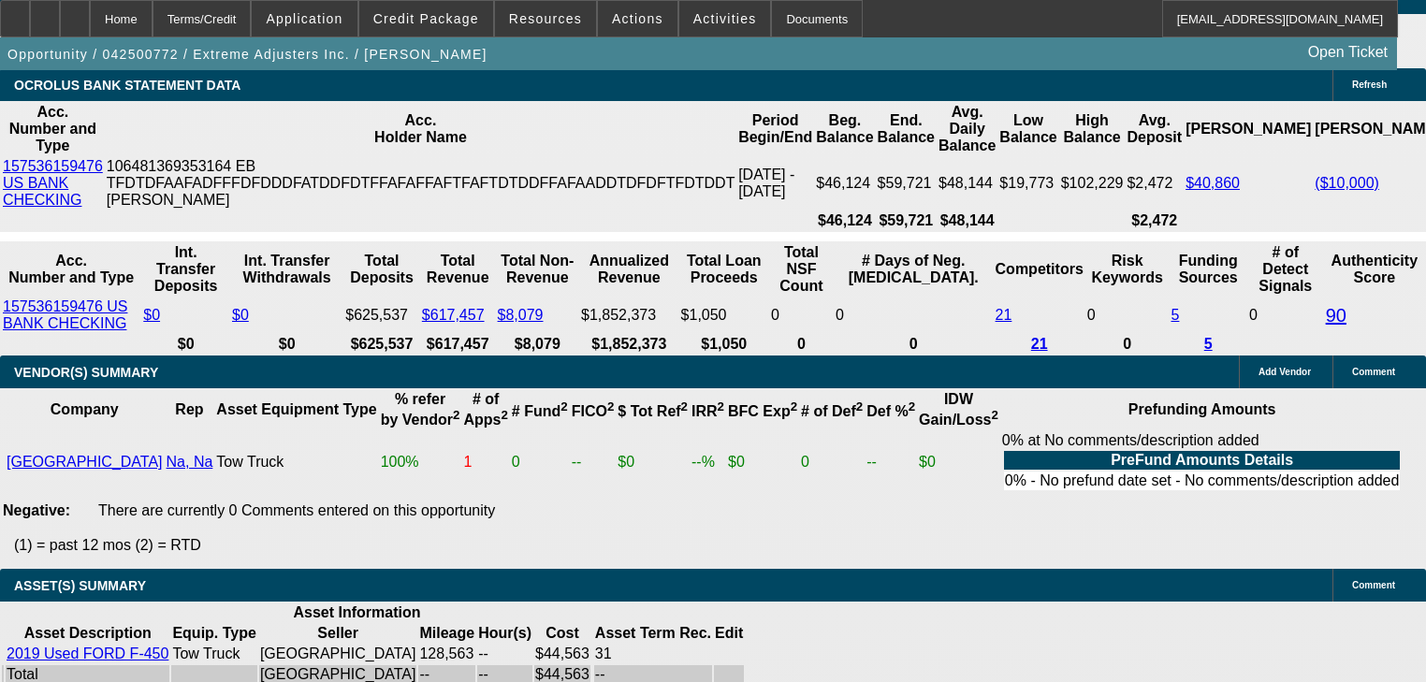
type input "17"
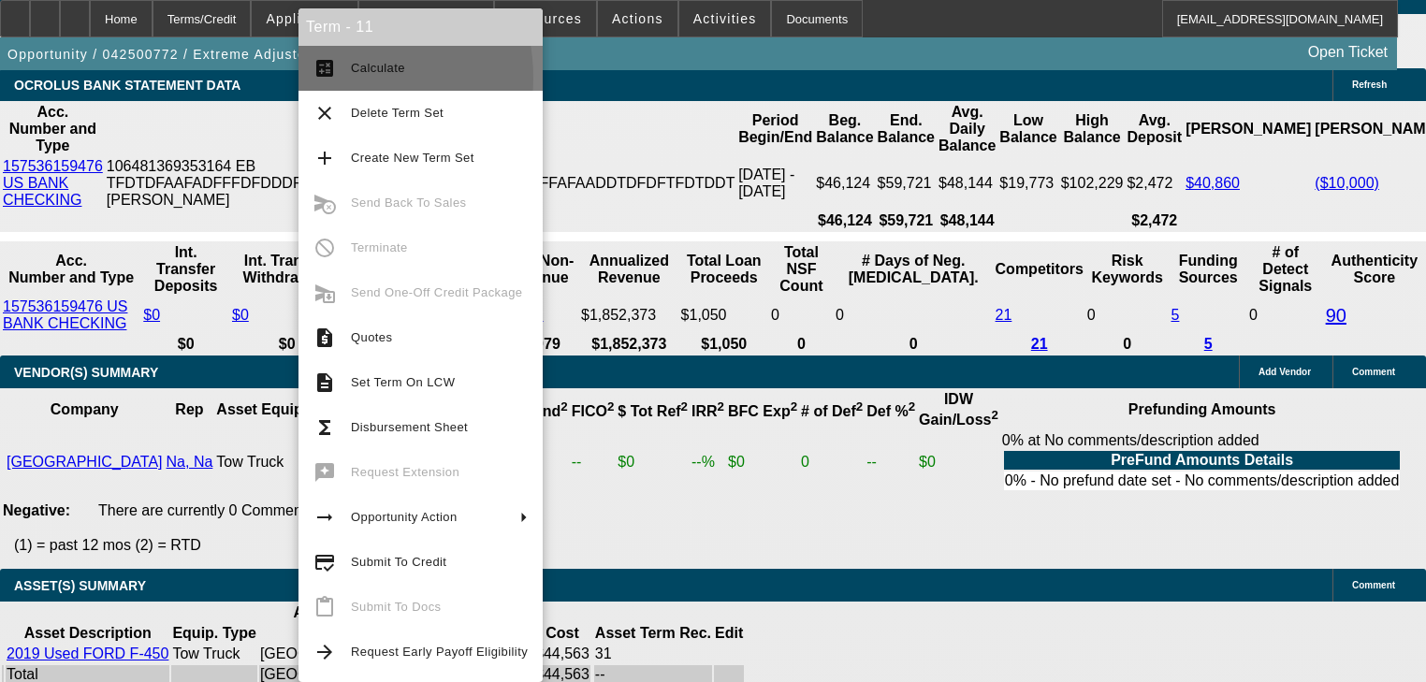
click at [331, 78] on mat-icon "calculate" at bounding box center [324, 68] width 22 height 22
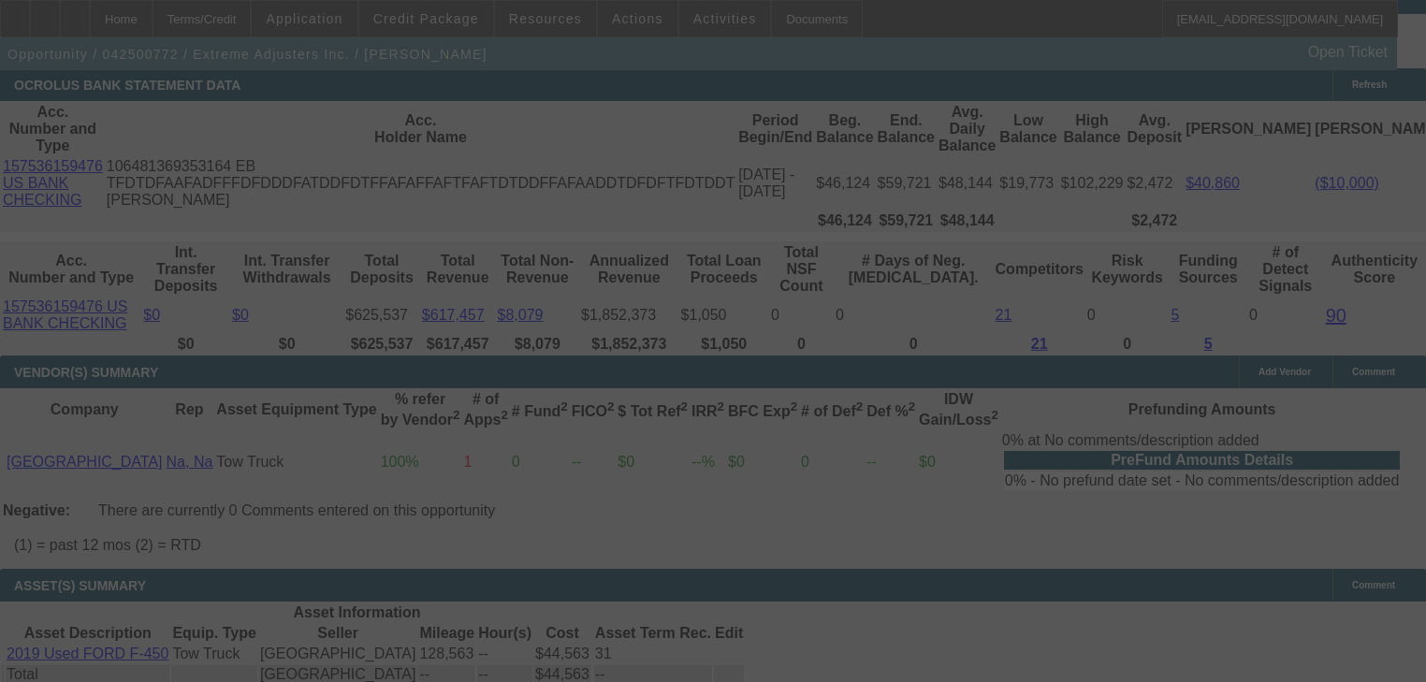
select select "0"
select select "0.1"
select select "4"
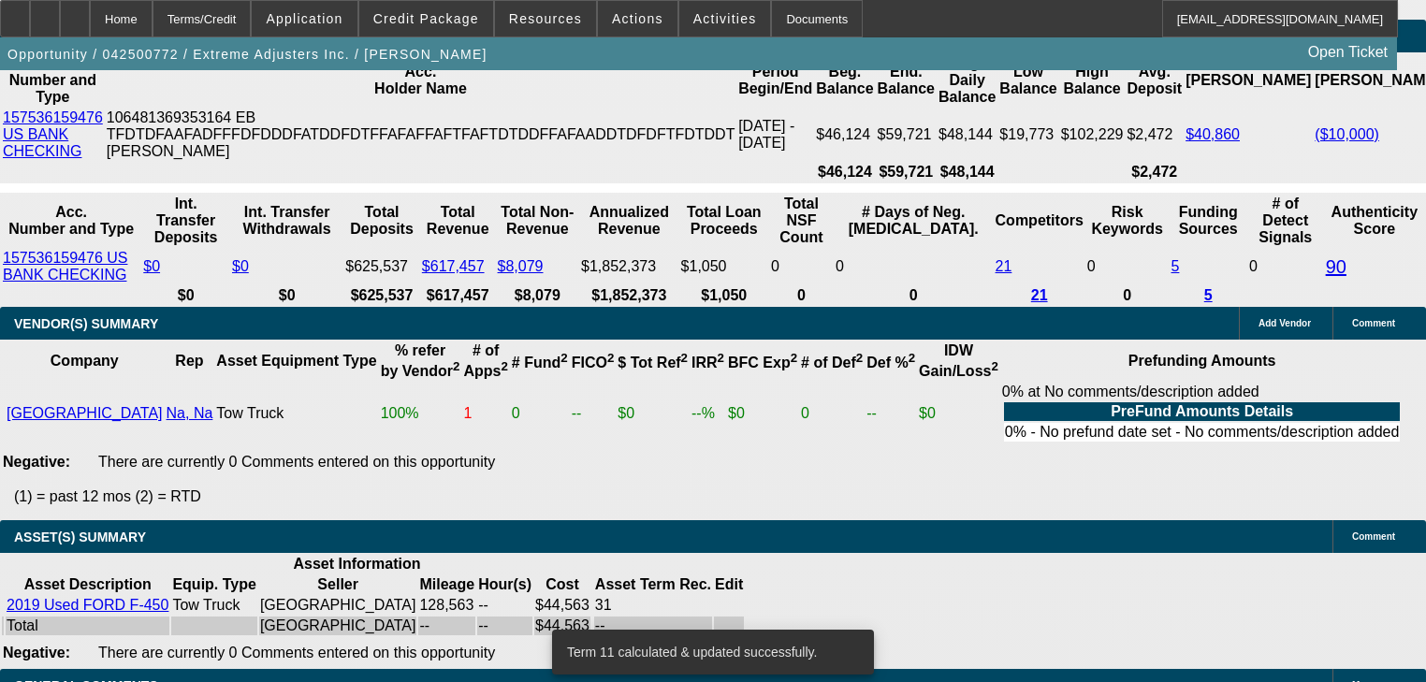
scroll to position [3735, 0]
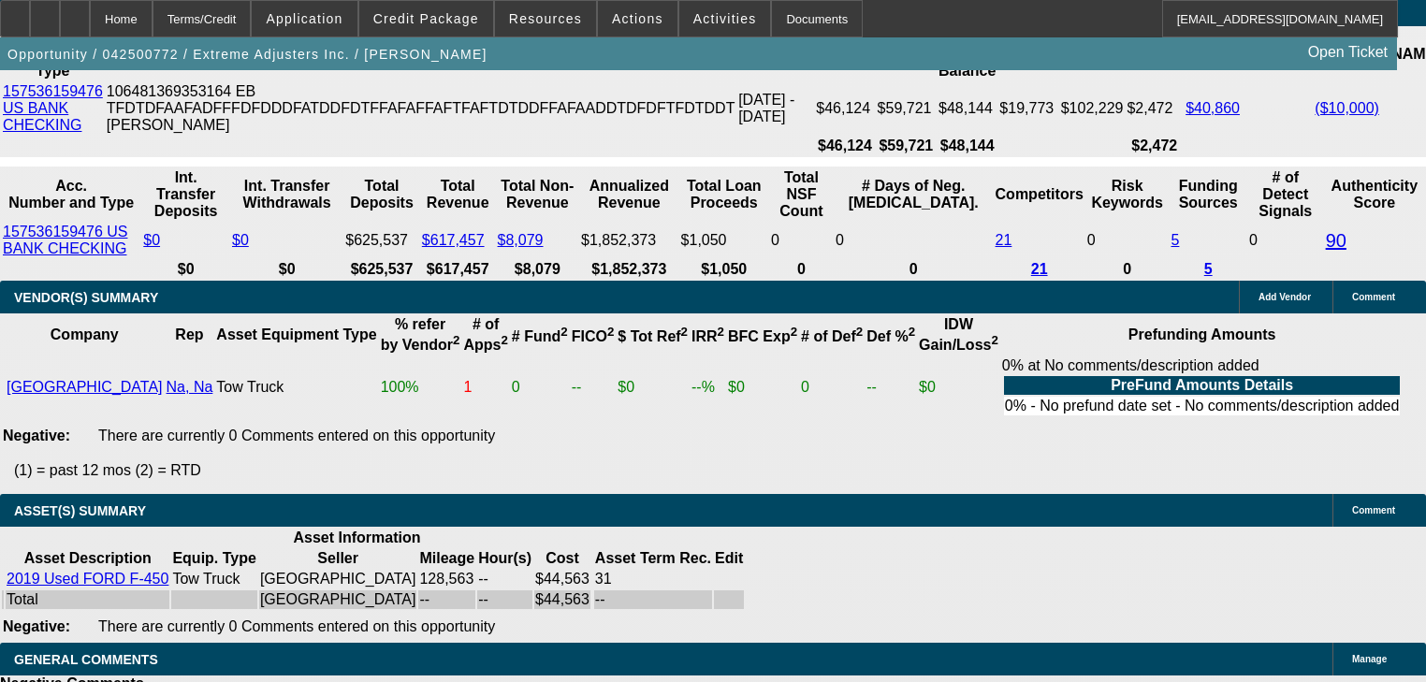
type input "1"
type input "UNKNOWN"
type input "$1,625.00"
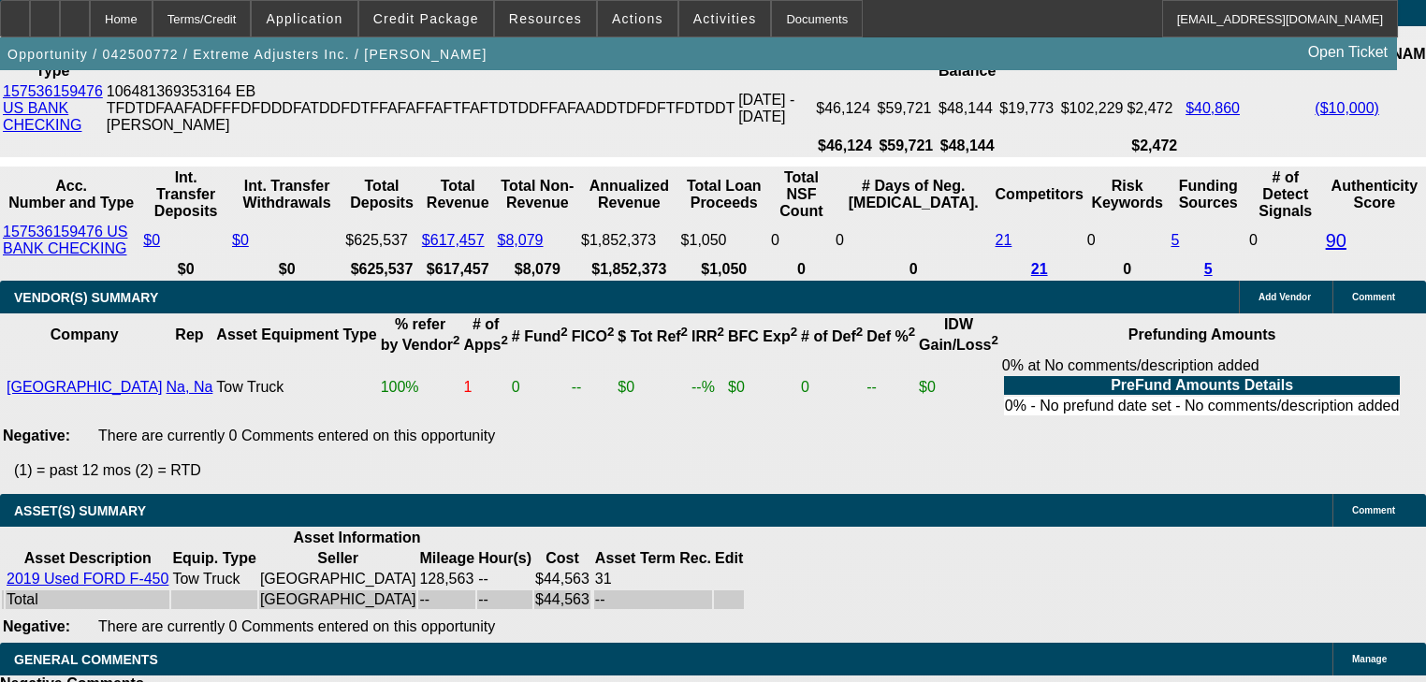
type input "16.3"
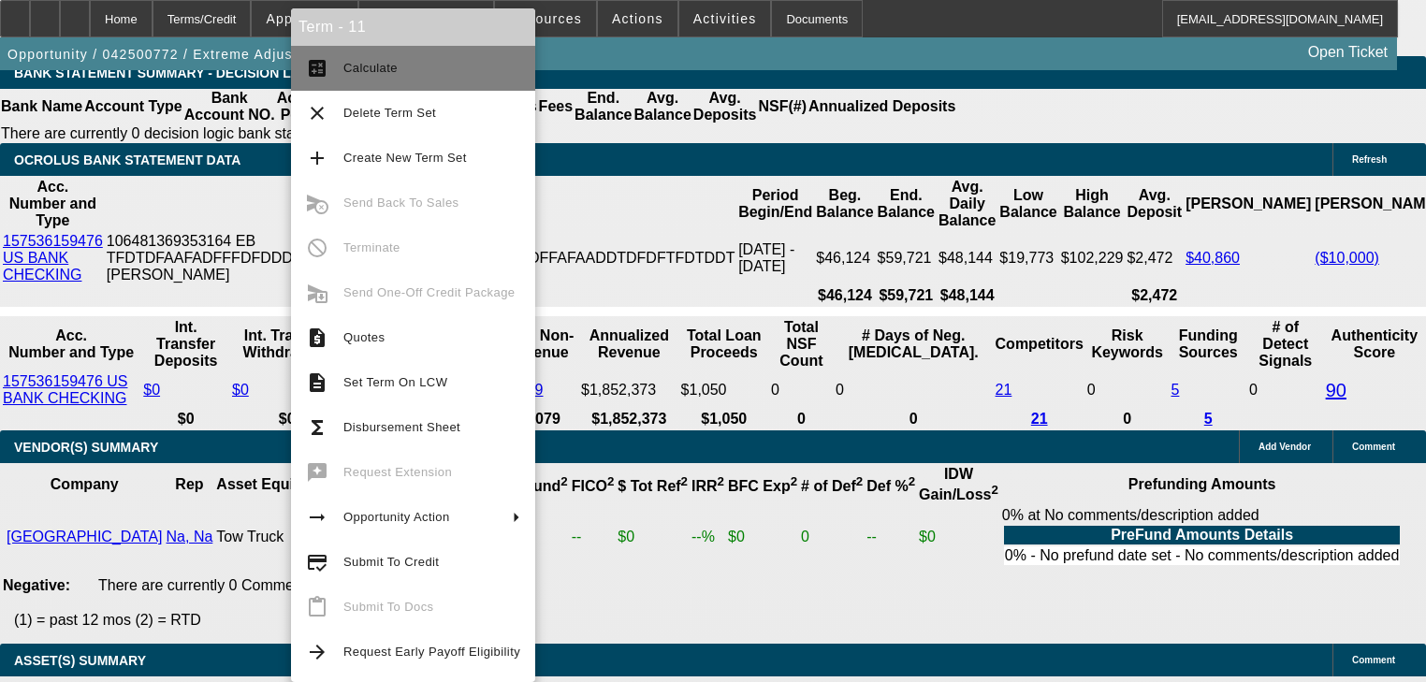
click at [327, 82] on button "calculate Calculate" at bounding box center [413, 68] width 244 height 45
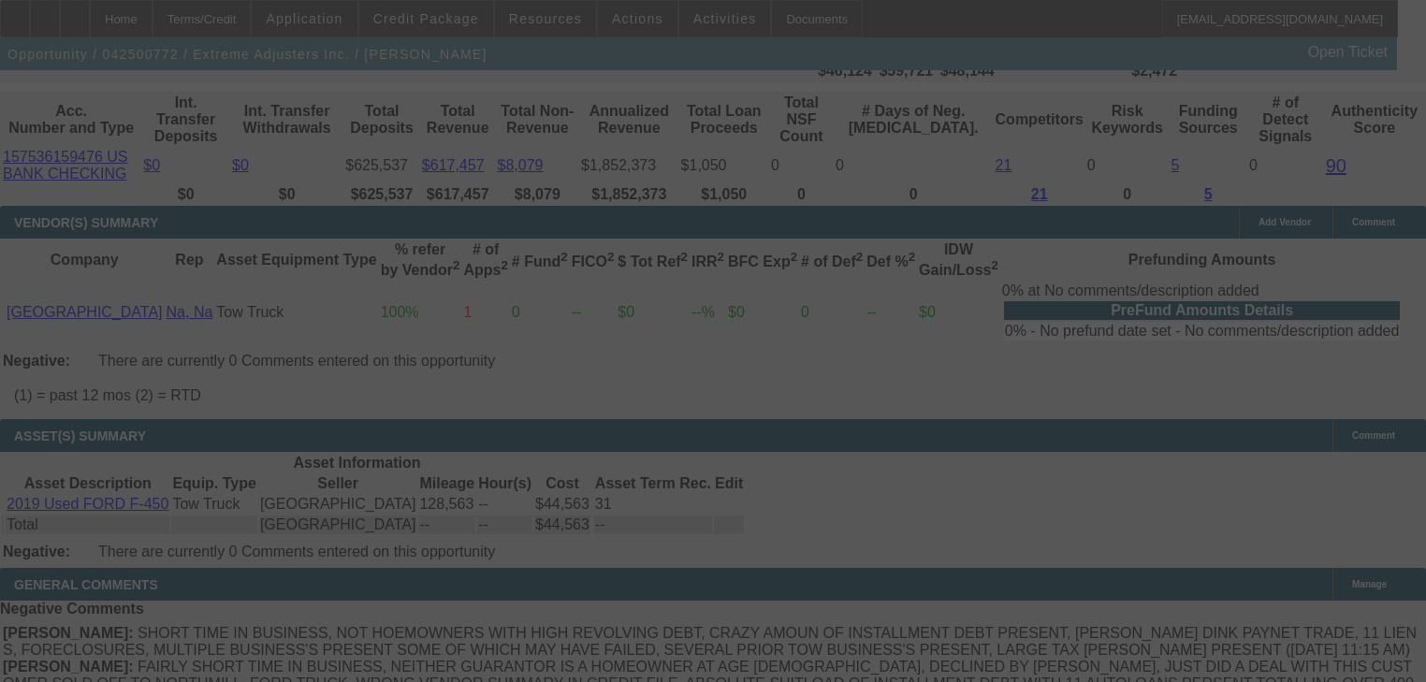
scroll to position [3885, 0]
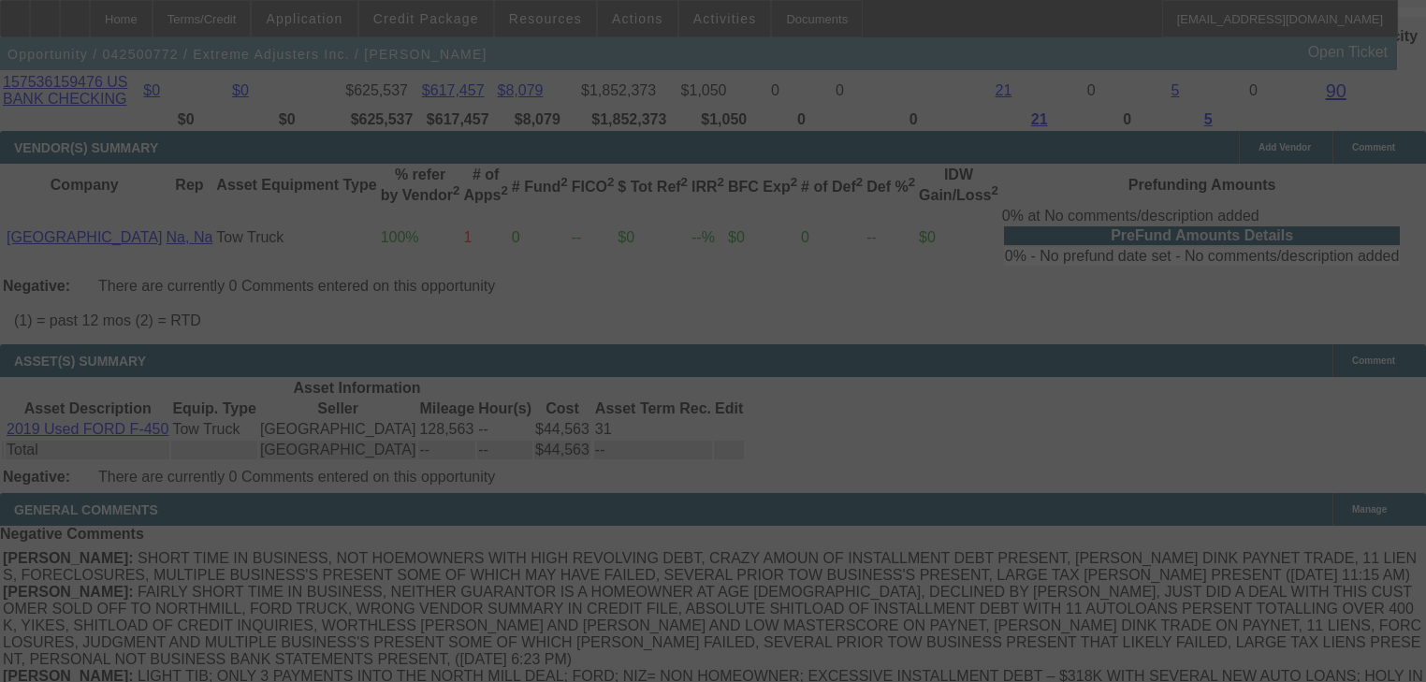
select select "0"
select select "0.1"
select select "4"
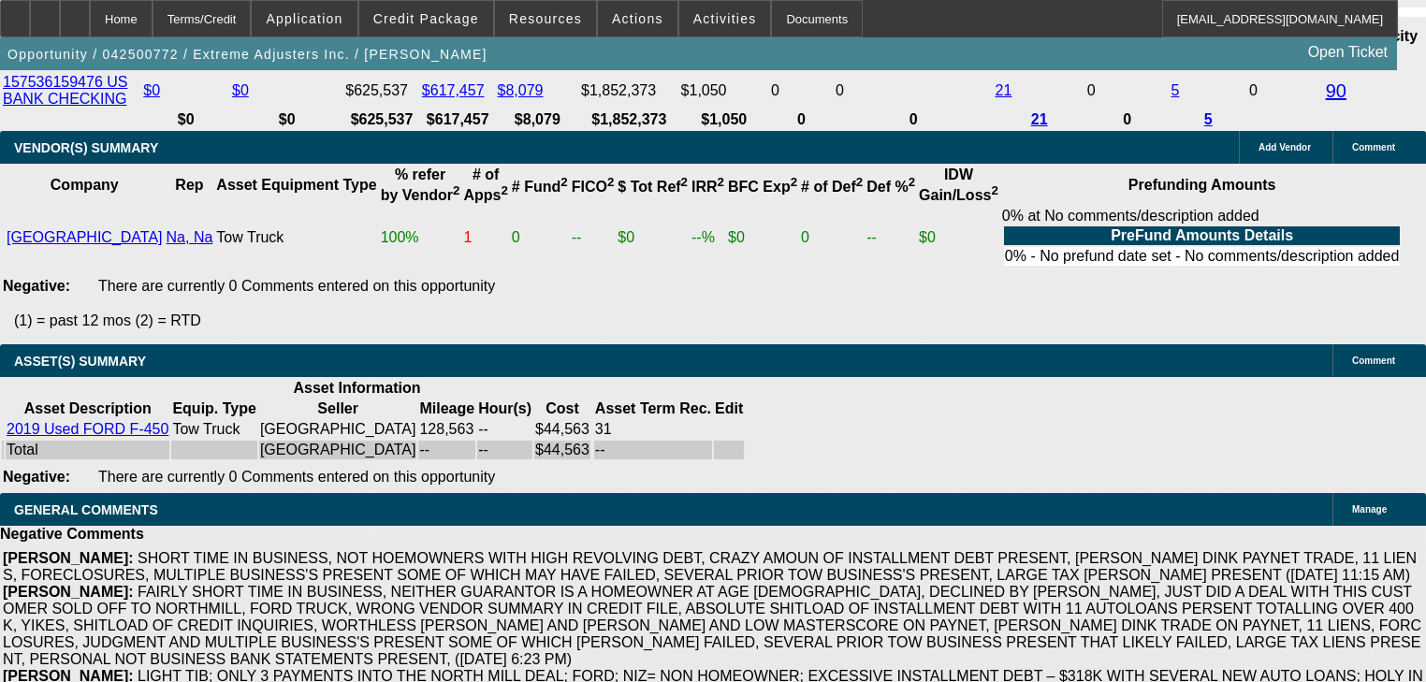
scroll to position [3810, 0]
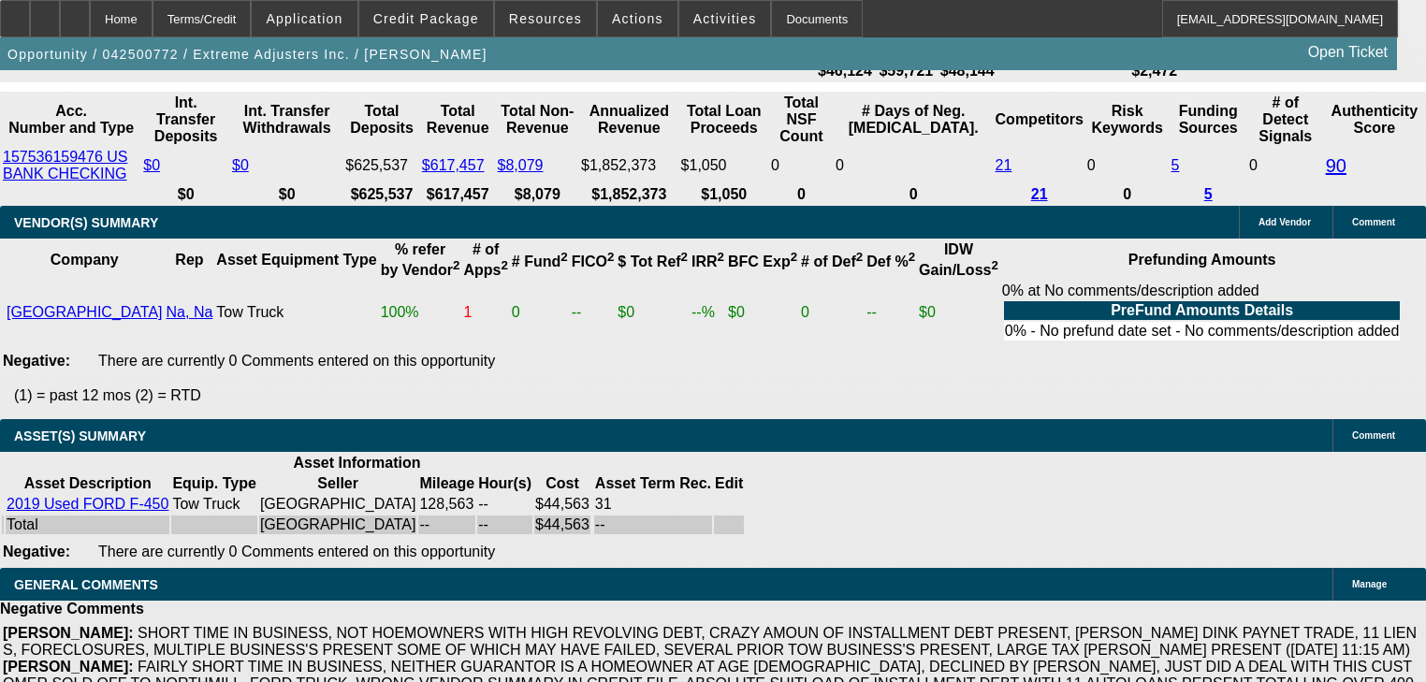
type input "1"
type input "UNKNOWN"
type input "1675"
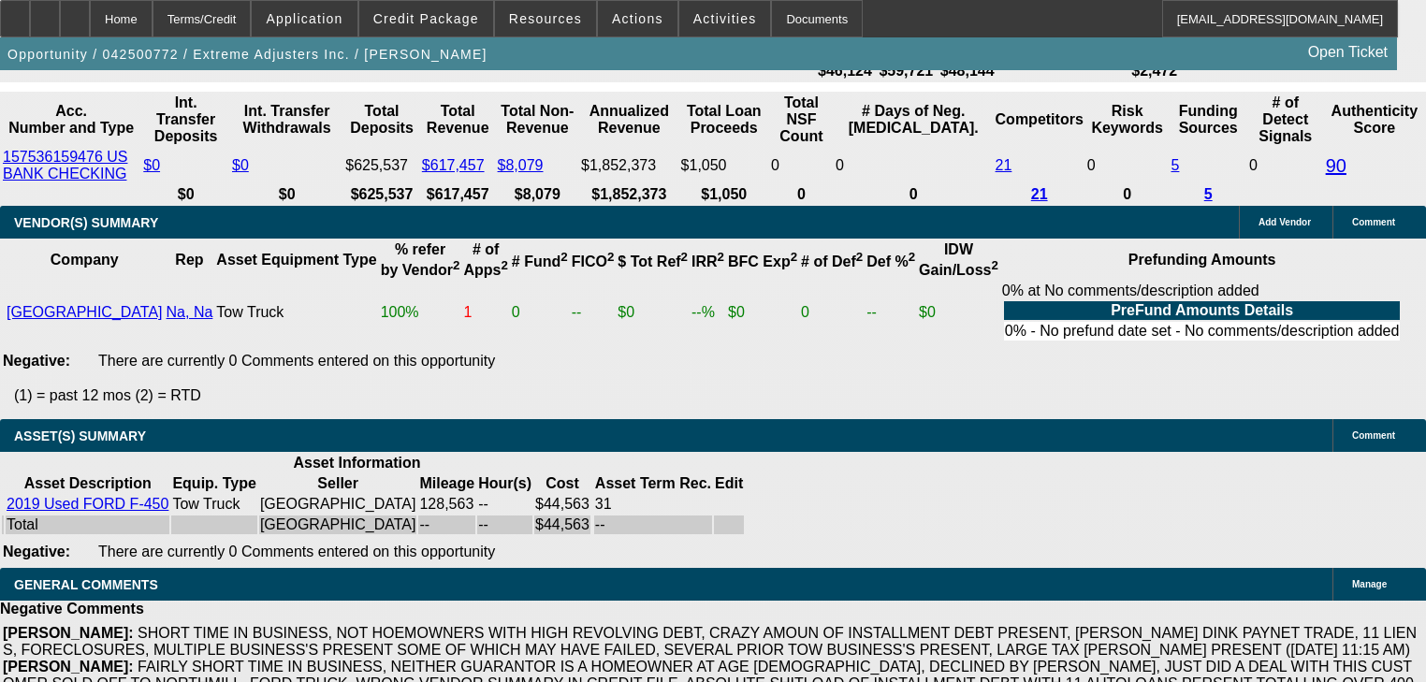
type input "18.5"
type input "$1,675.00"
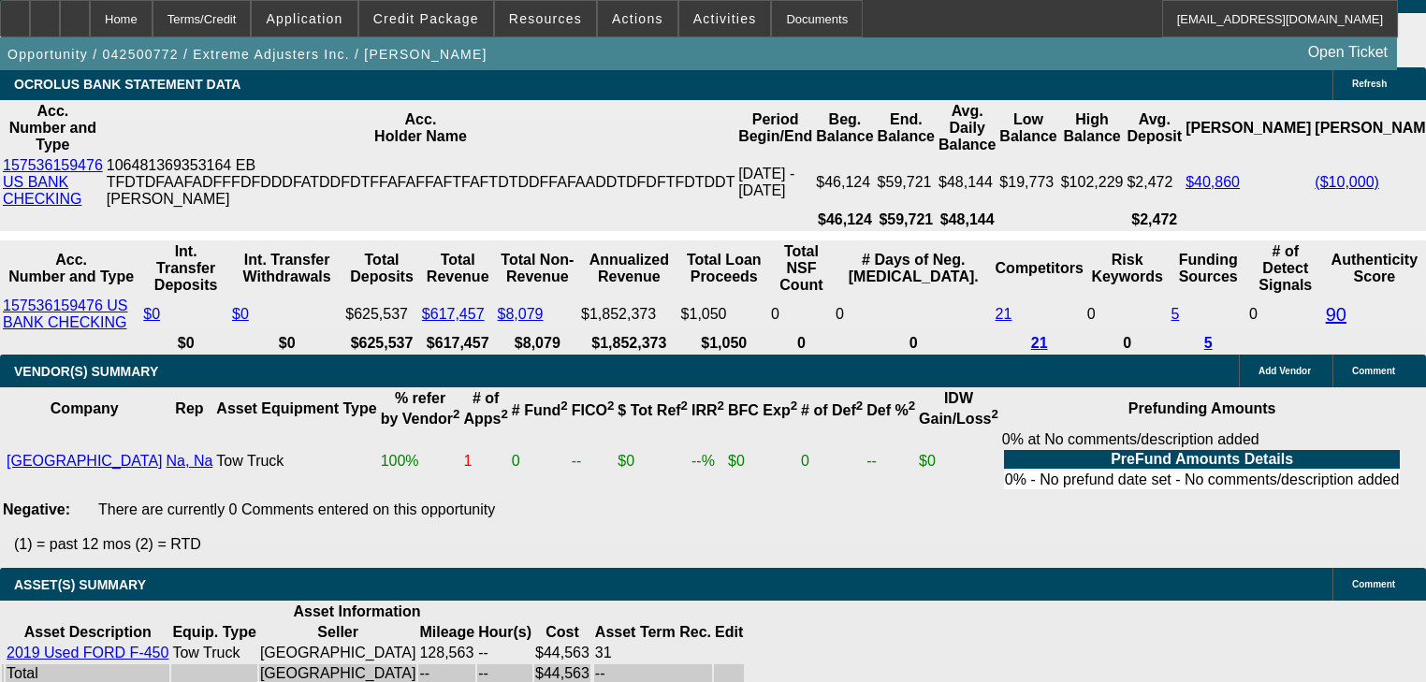
scroll to position [3660, 0]
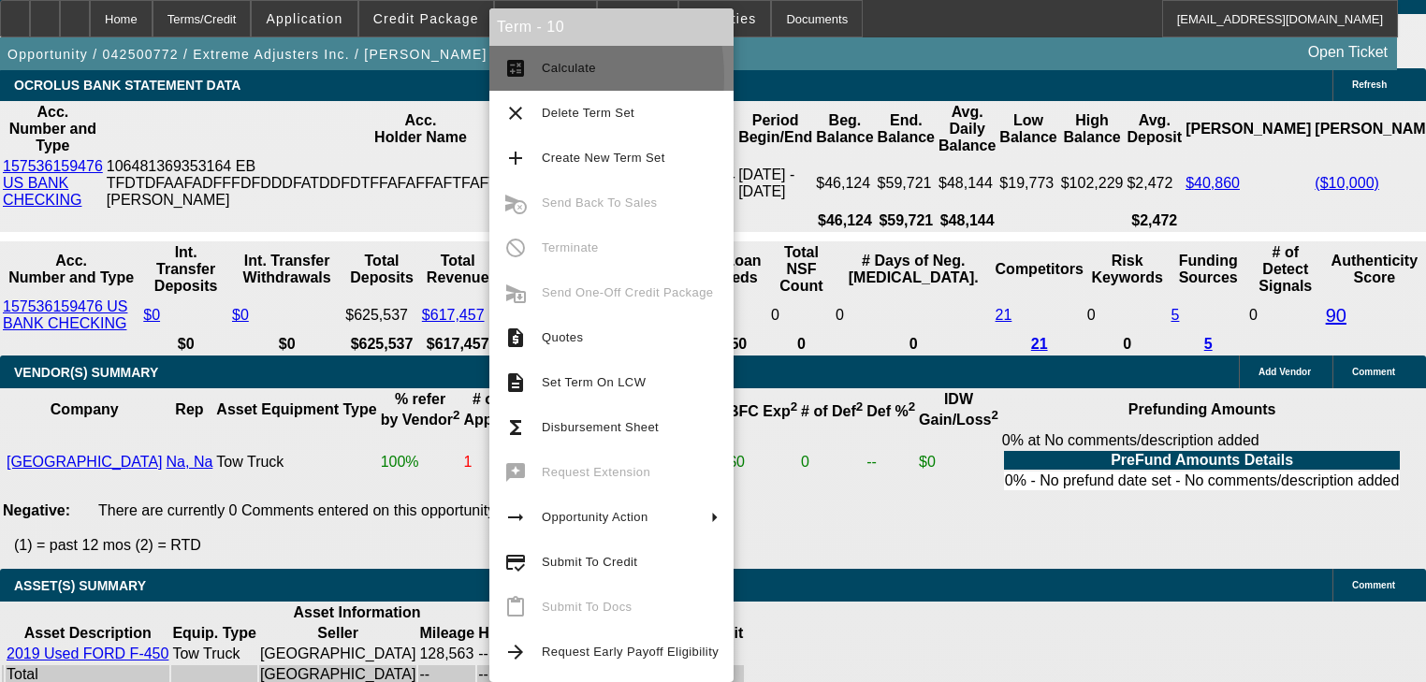
click at [520, 77] on mat-icon "calculate" at bounding box center [515, 68] width 22 height 22
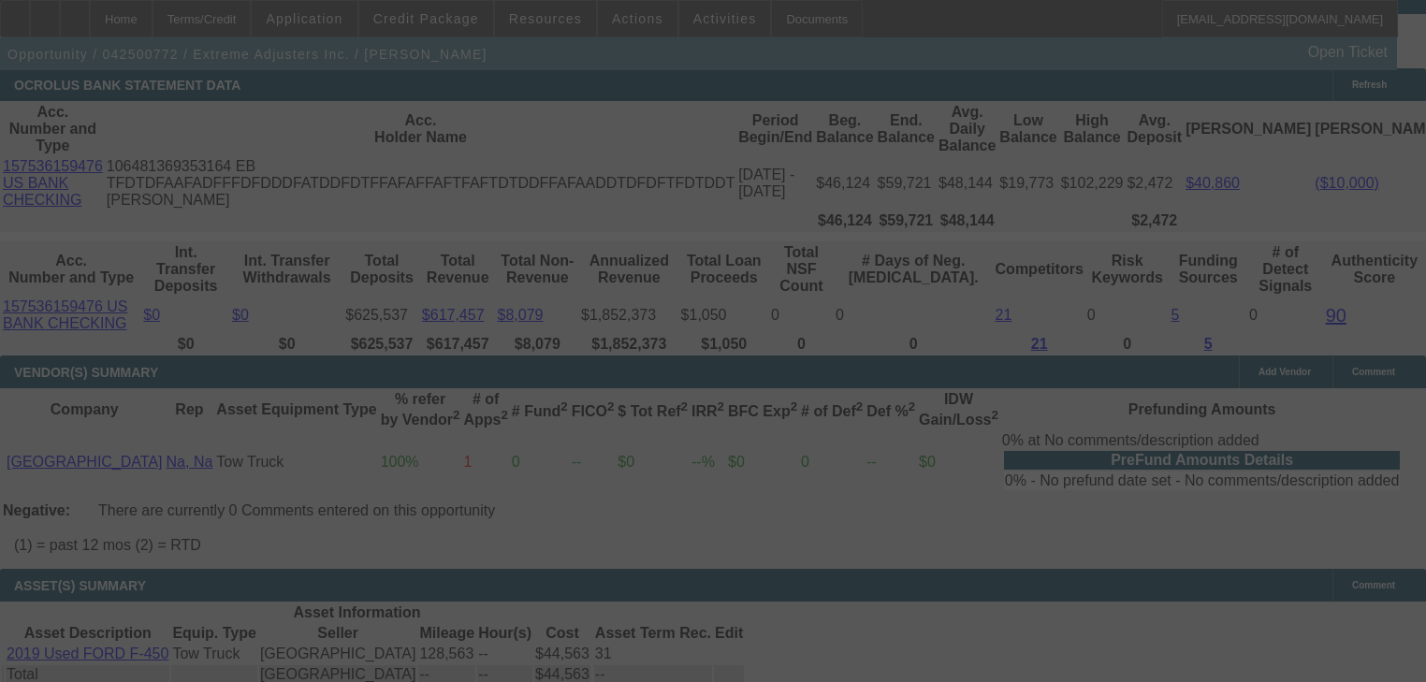
select select "0"
select select "2"
select select "0.1"
select select "4"
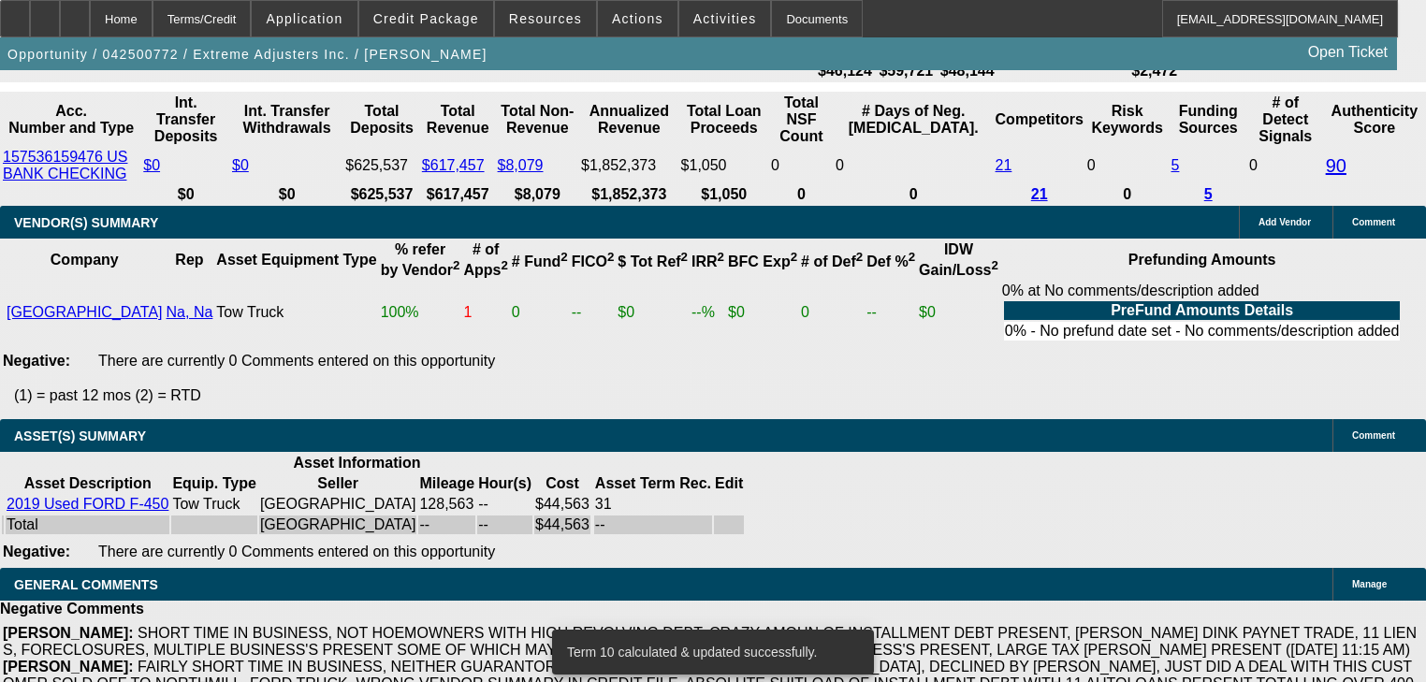
scroll to position [3735, 0]
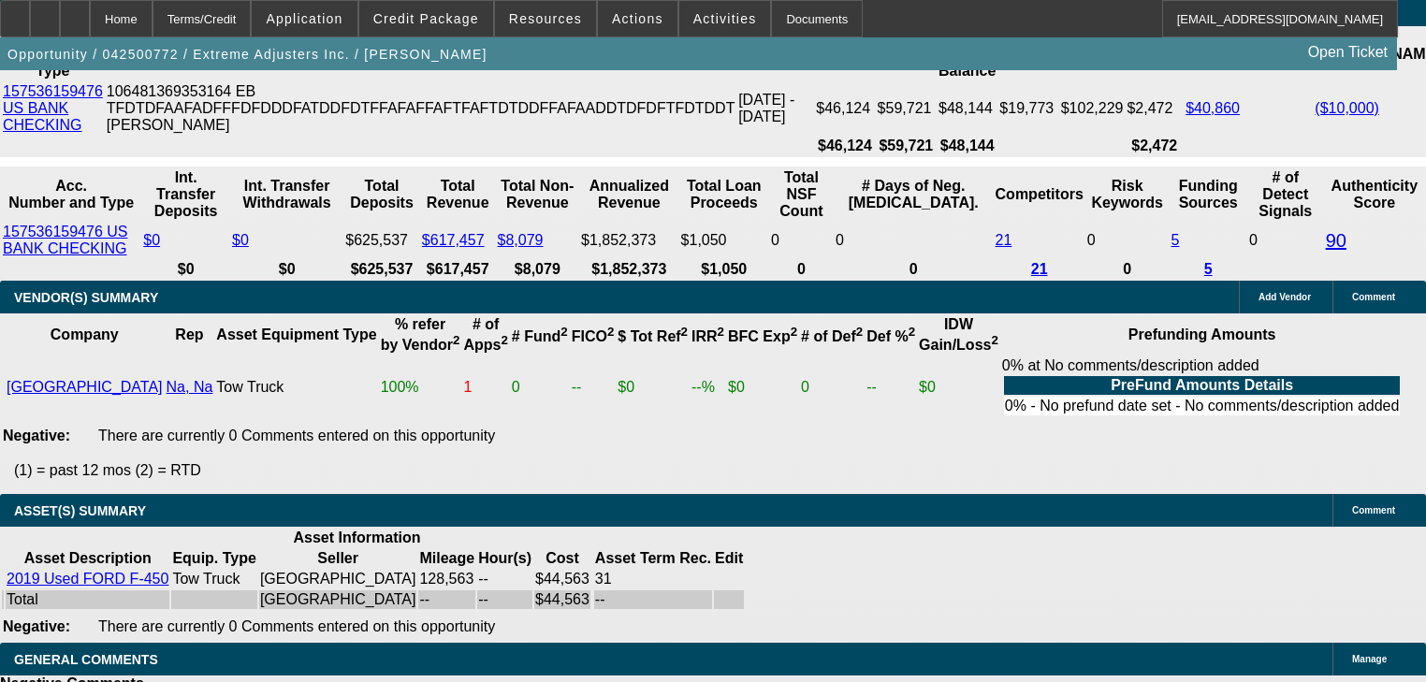
type input "$1,675.00"
type input "UNKNOWN"
type input "2"
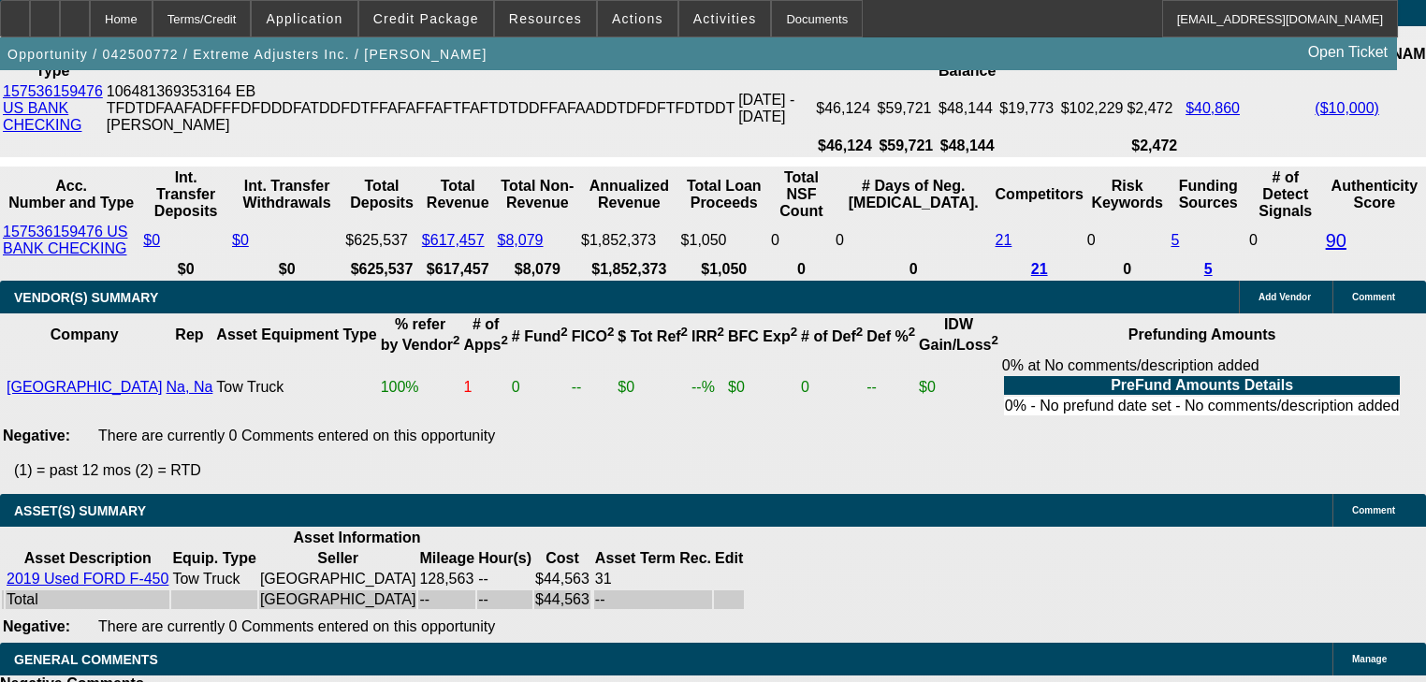
type input "$1,318.68"
type input "22"
type input "$1,758.26"
type input "22"
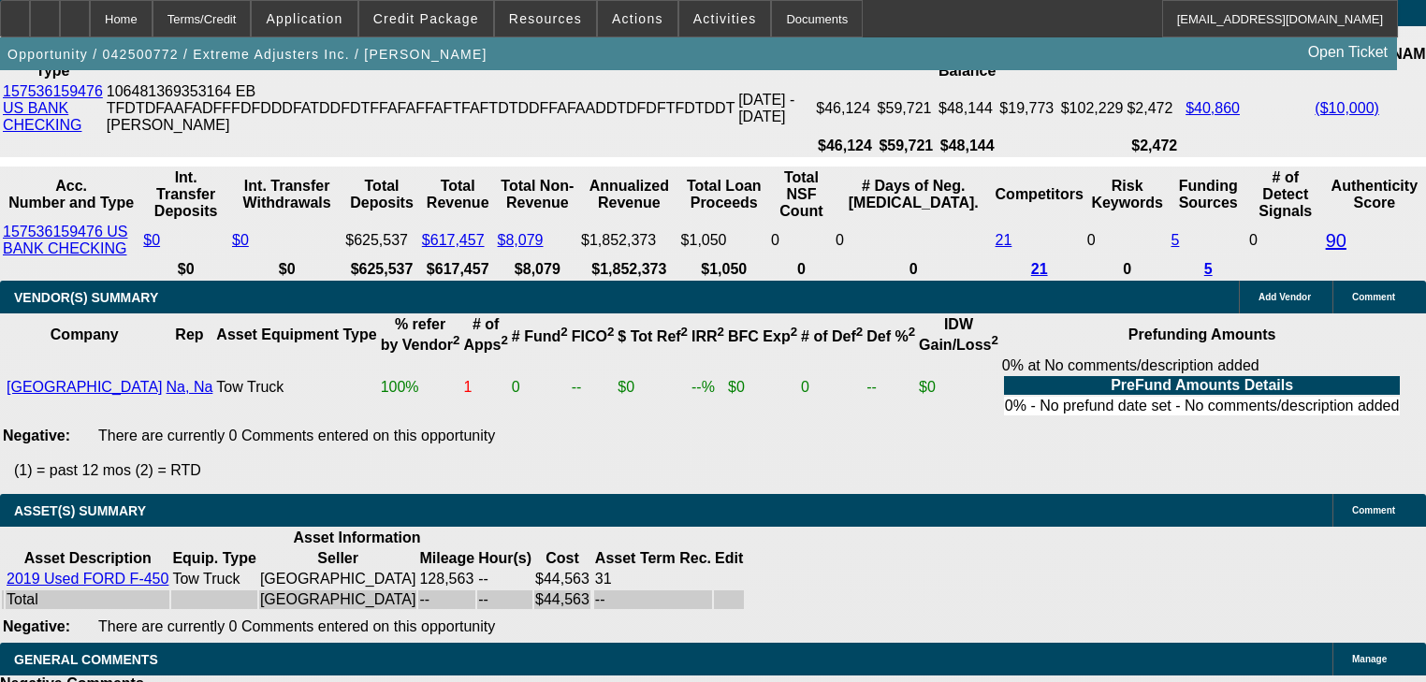
type input "1"
type input "1776"
type input "22.7"
type input "$1,776.00"
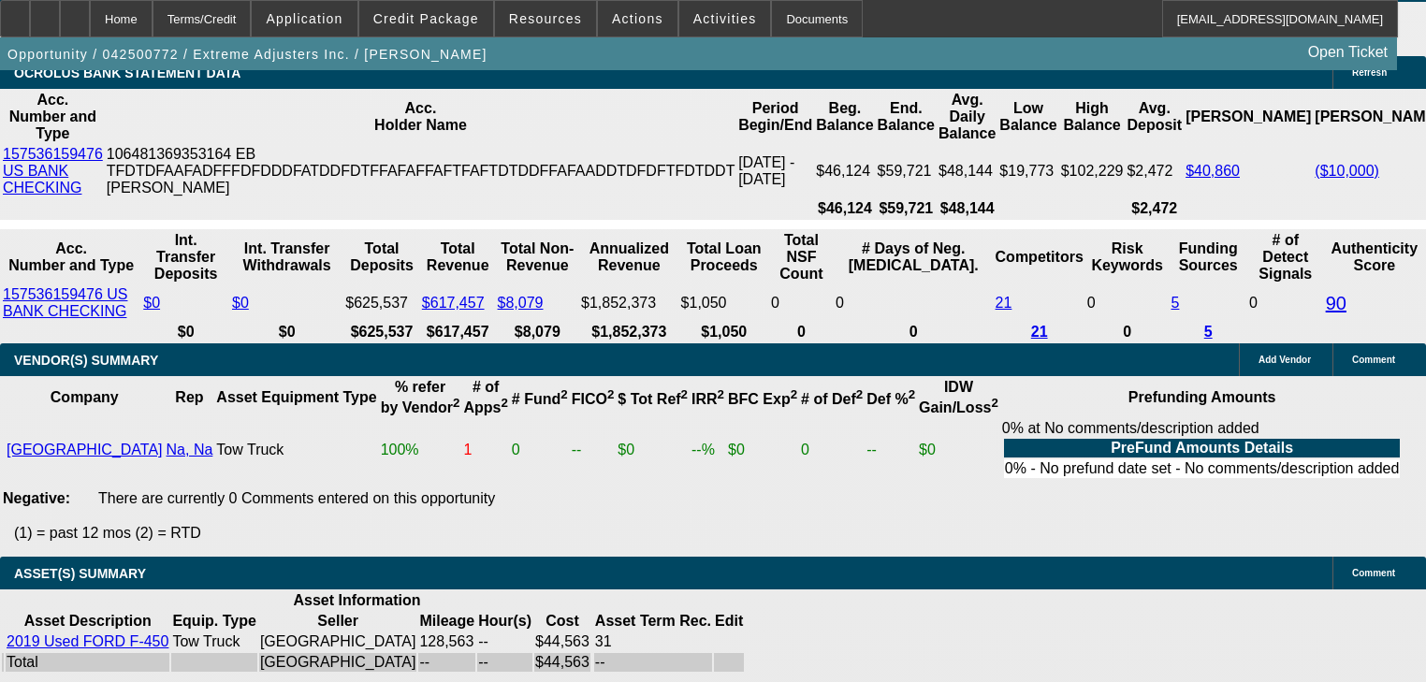
scroll to position [3585, 0]
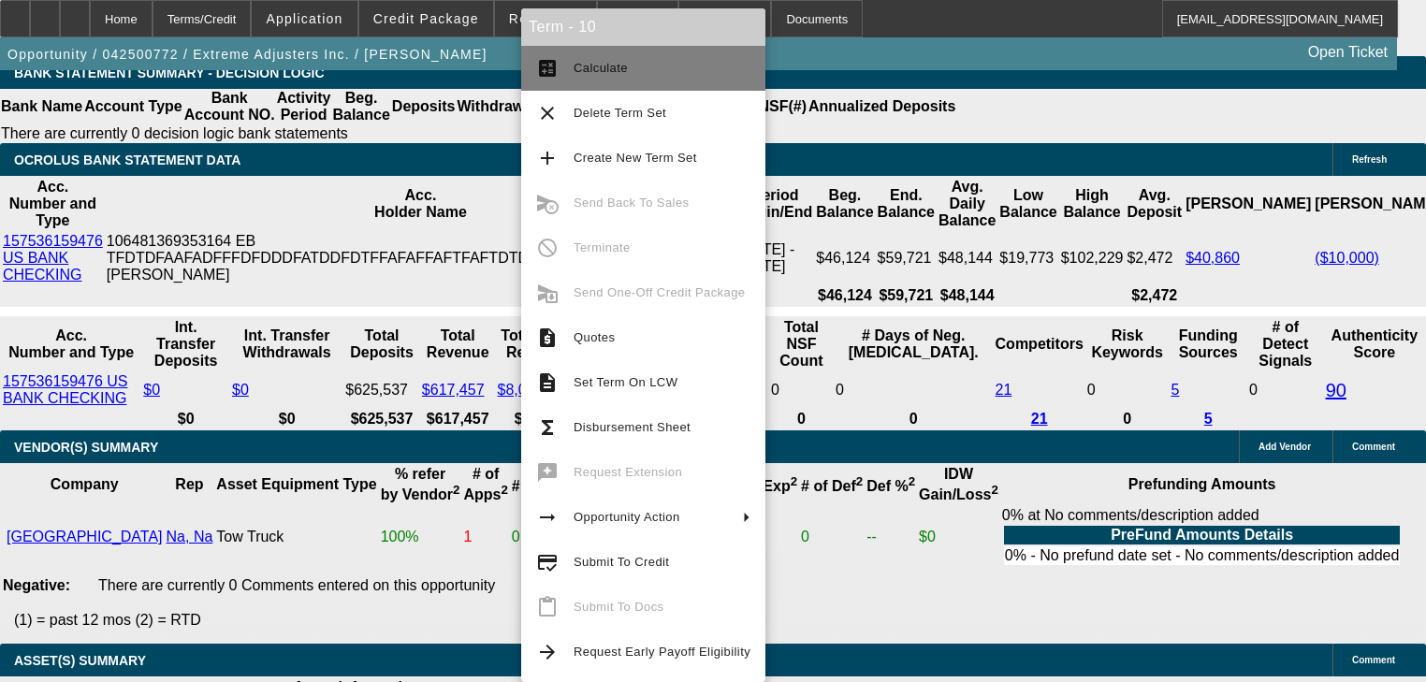
click at [565, 83] on button "calculate Calculate" at bounding box center [643, 68] width 244 height 45
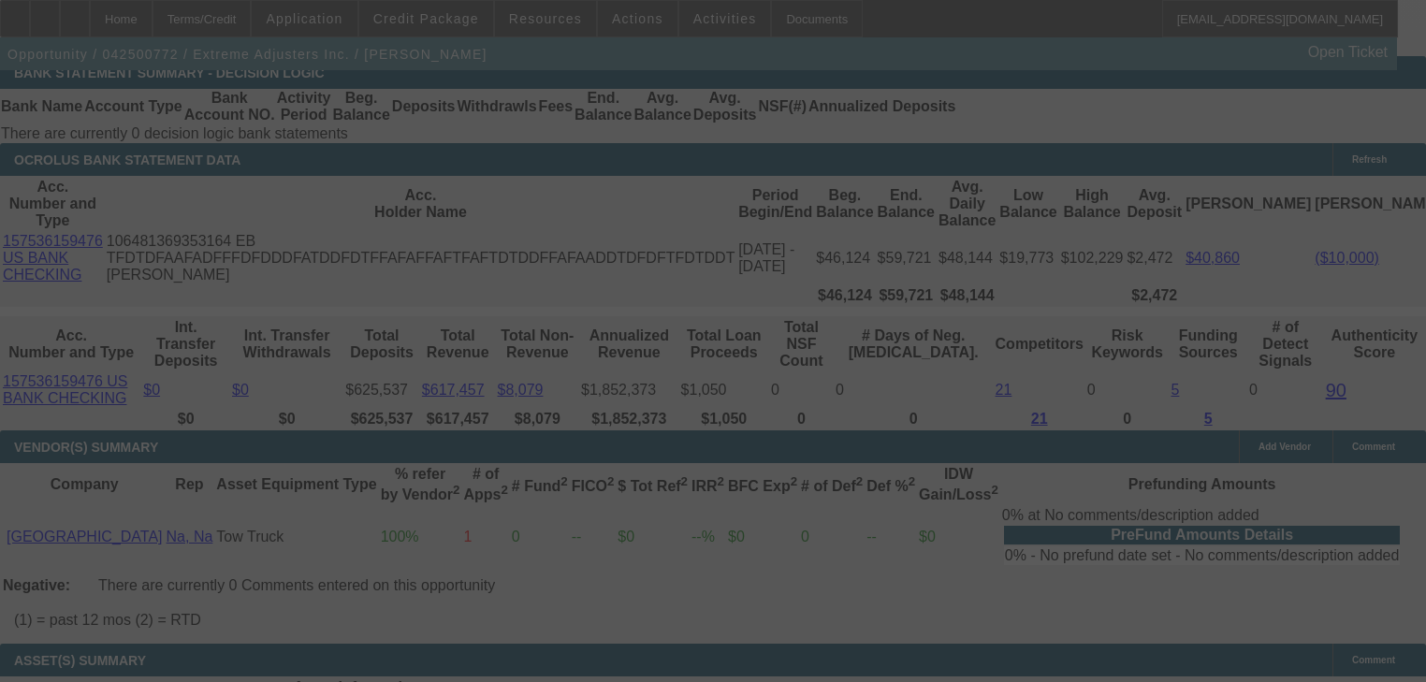
select select "0"
select select "2"
select select "0.1"
select select "4"
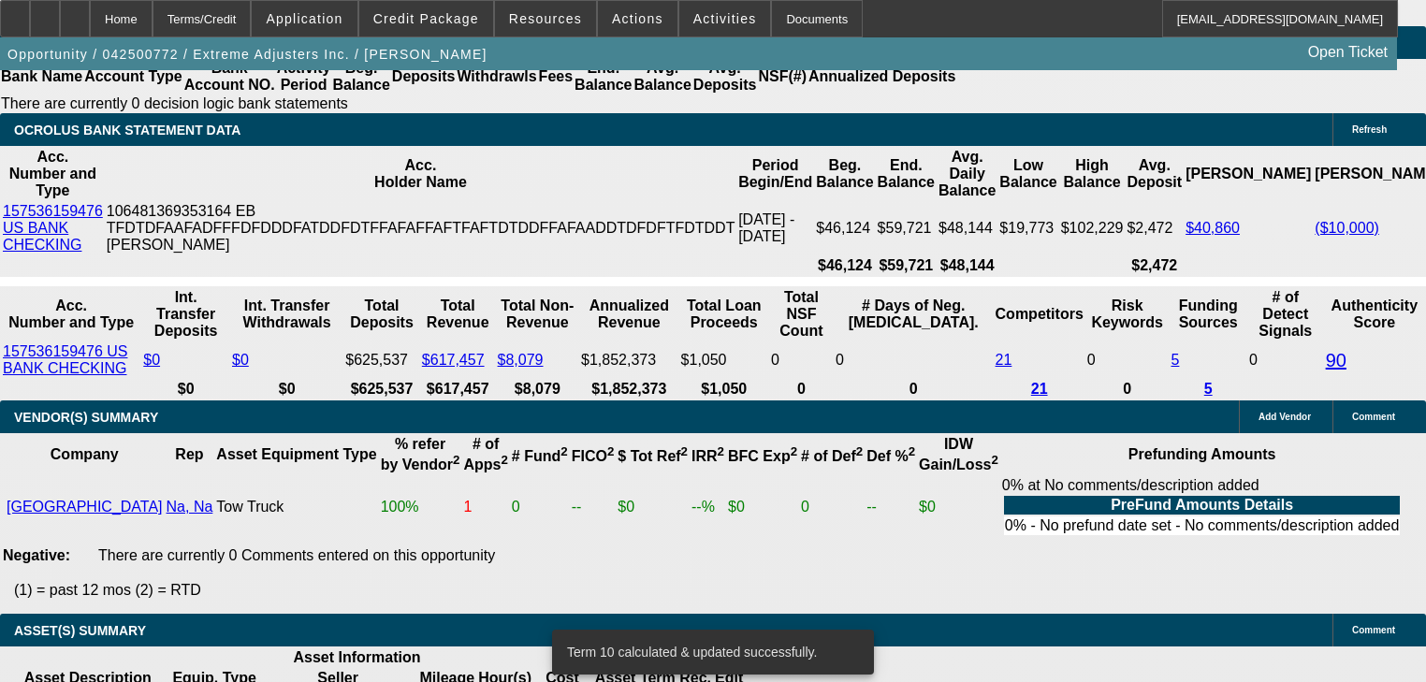
scroll to position [3706, 0]
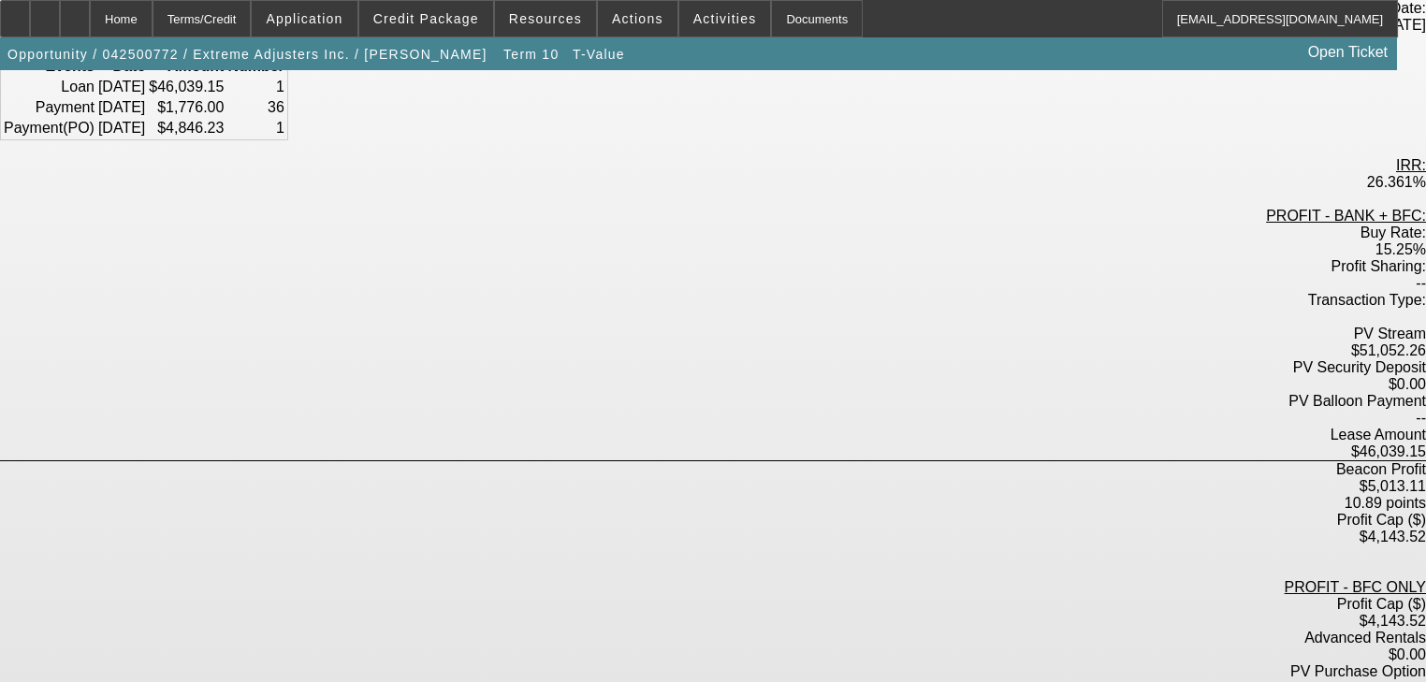
scroll to position [374, 0]
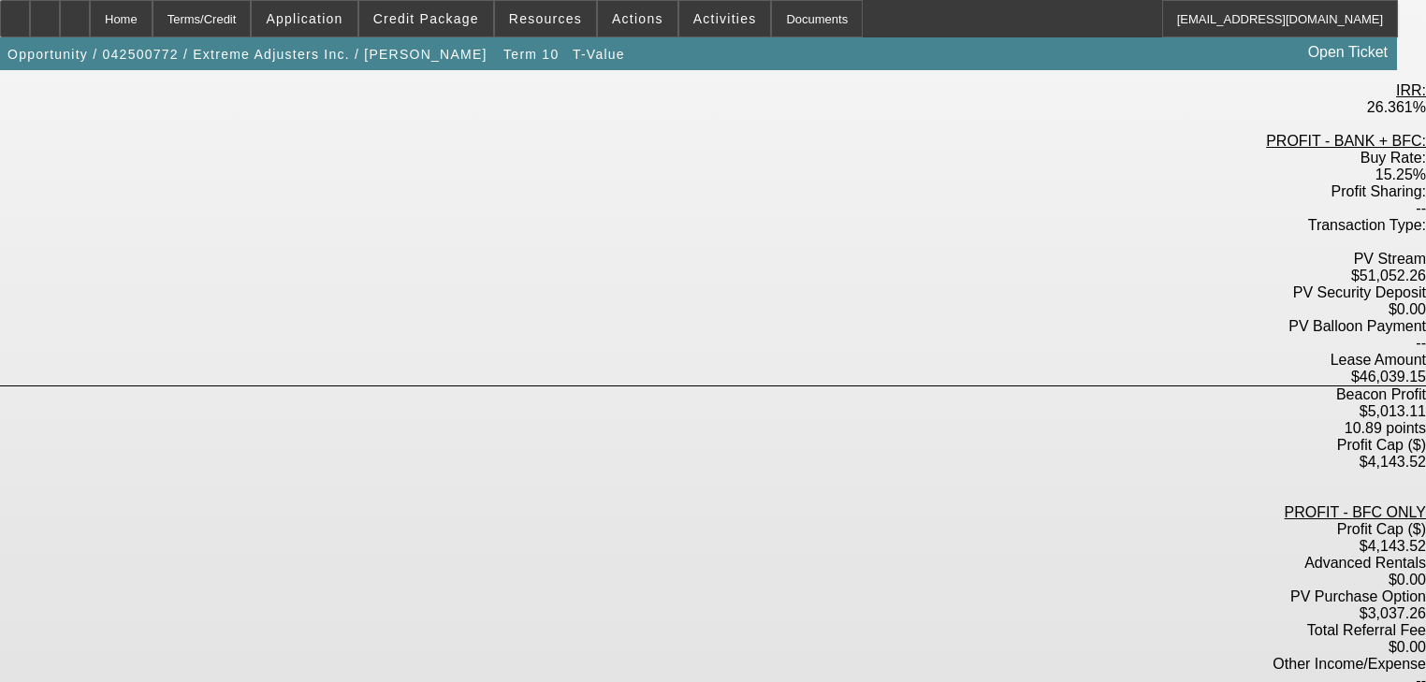
click at [983, 396] on div "Term ID: 10 Funding Method: One-Off - North Mill Equipment Finance LLC Compound…" at bounding box center [713, 370] width 1426 height 1193
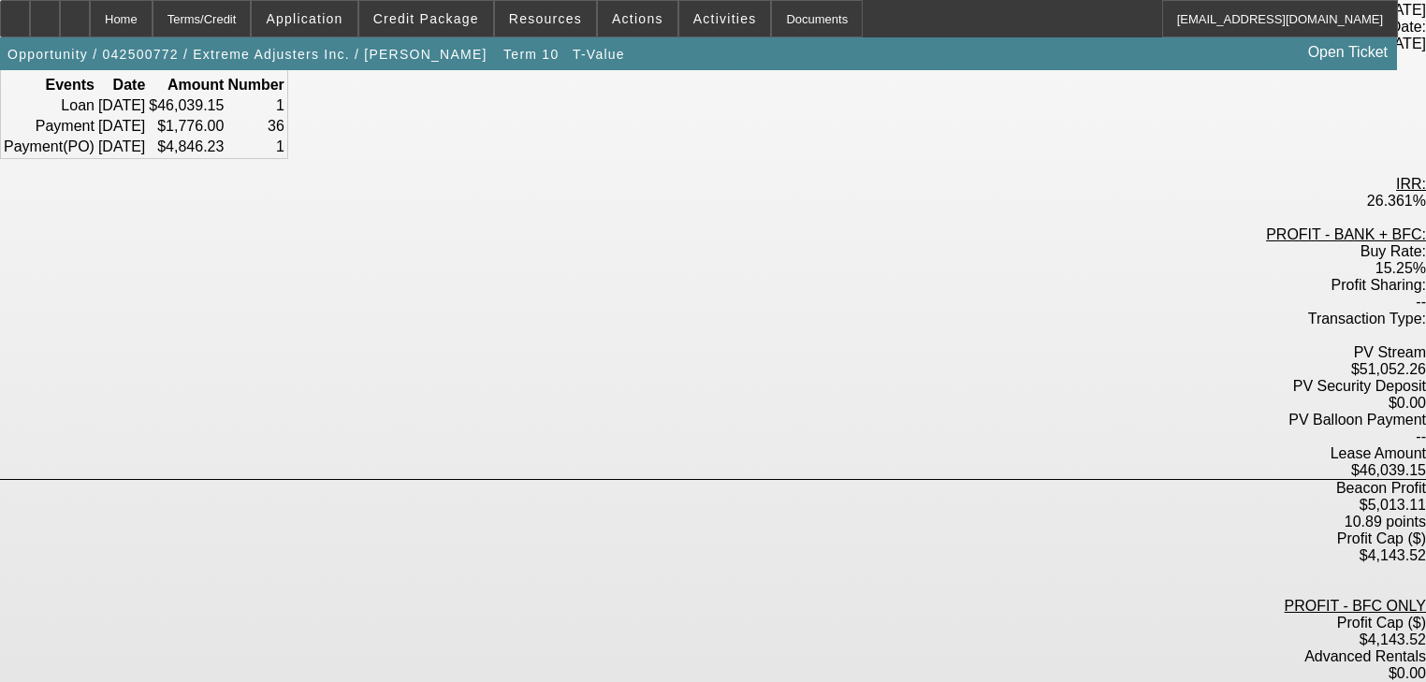
scroll to position [0, 0]
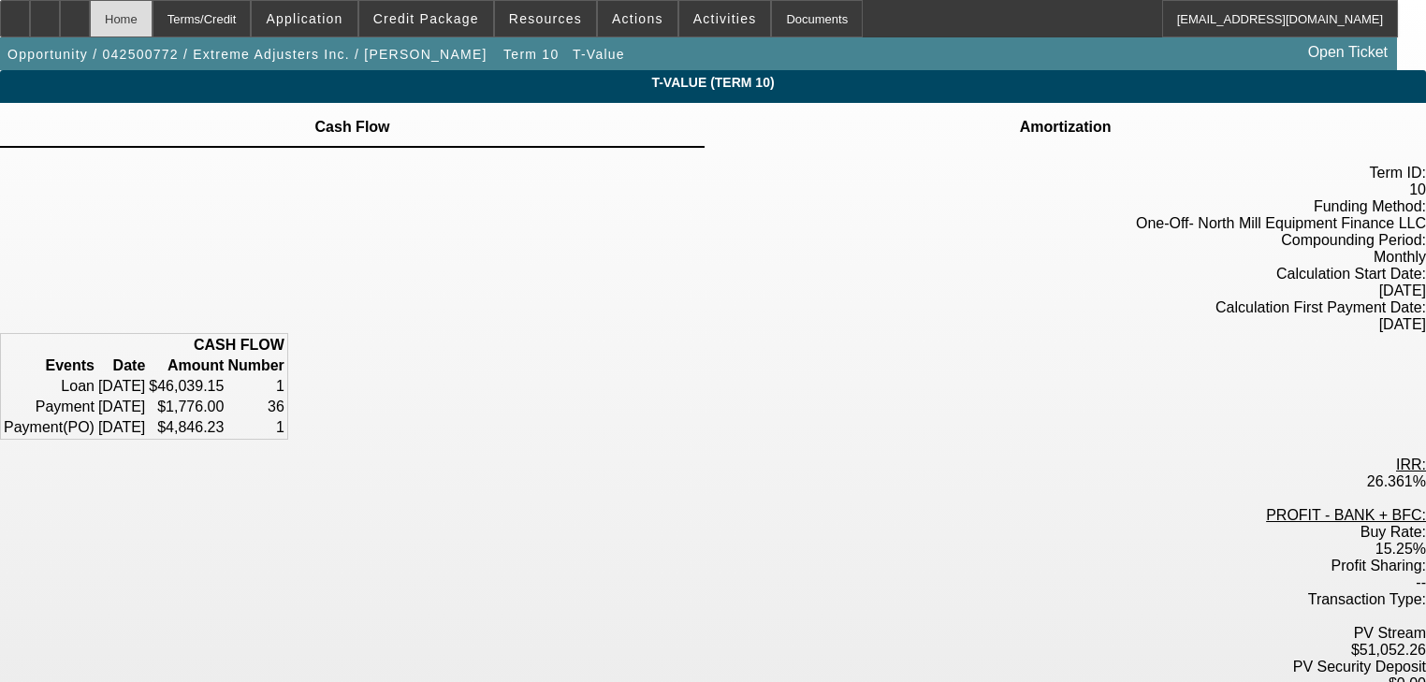
click at [153, 23] on div "Home" at bounding box center [121, 18] width 63 height 37
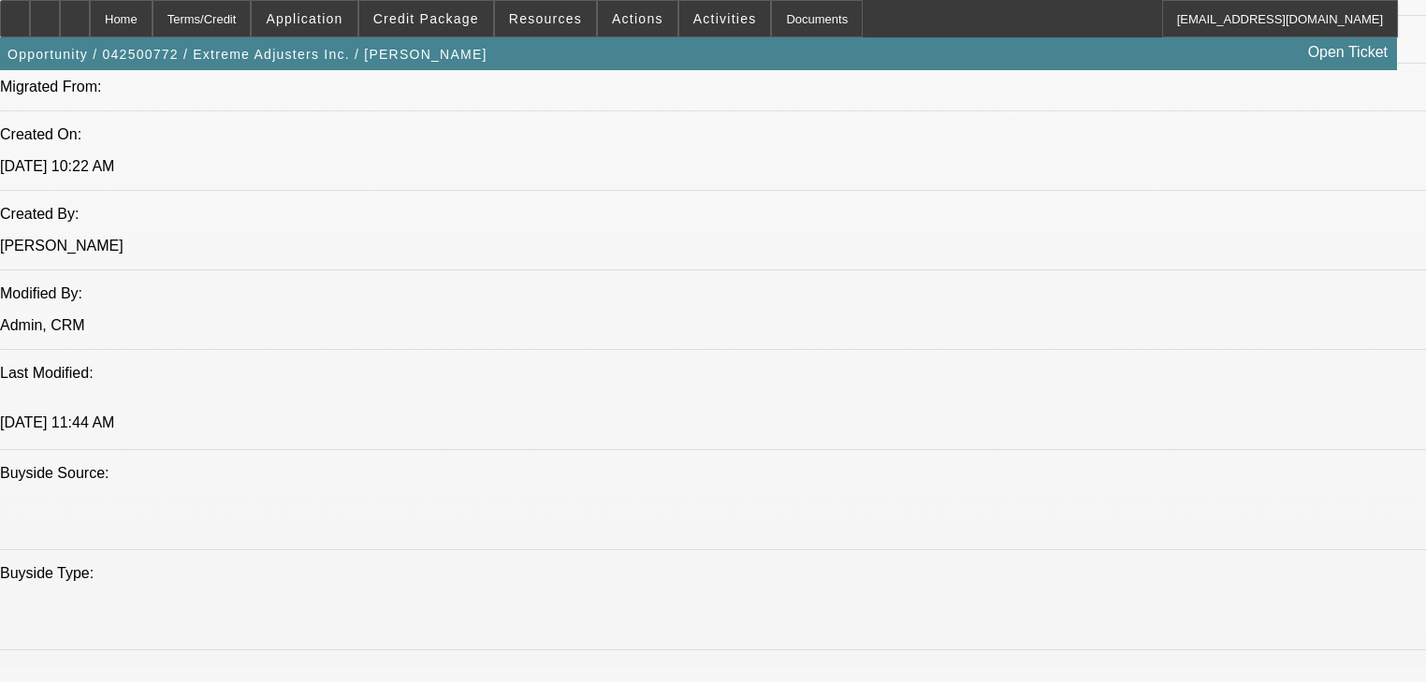
select select "0"
select select "0.1"
select select "4"
select select "0"
select select "2"
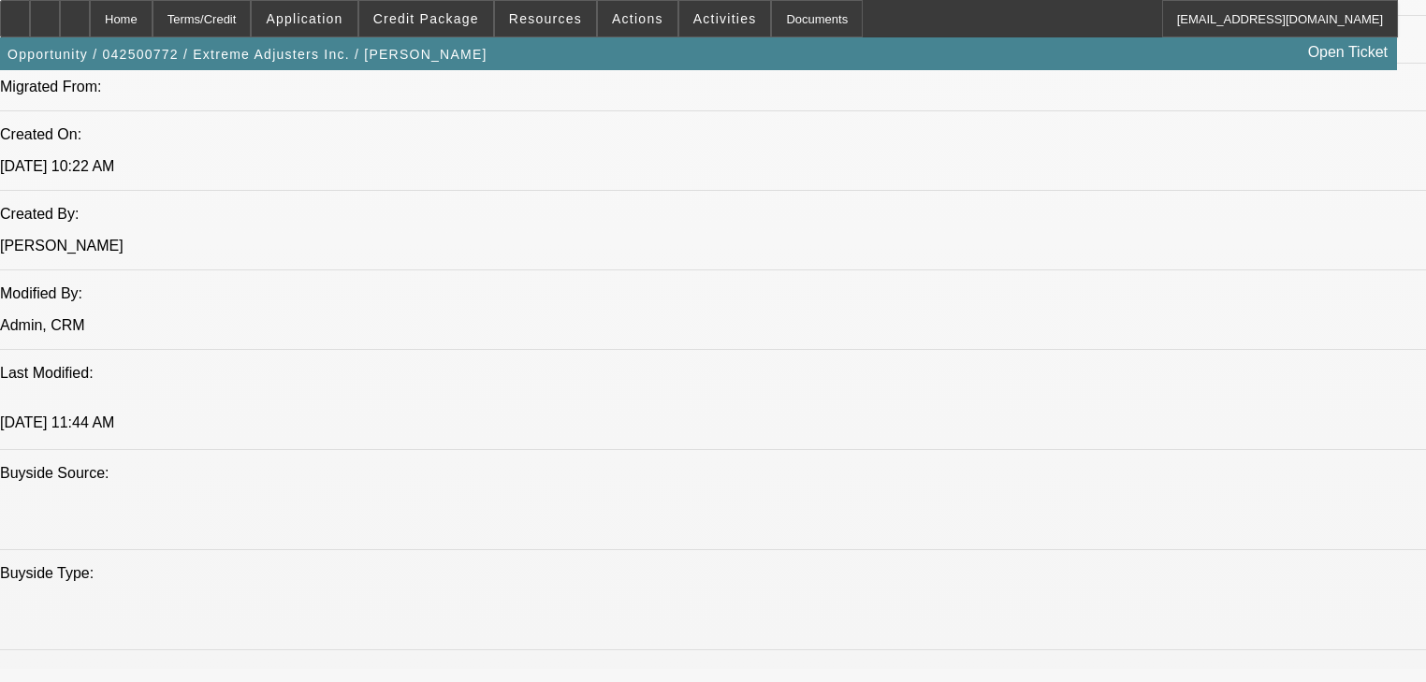
select select "0.1"
select select "4"
select select "0"
select select "2"
select select "0.1"
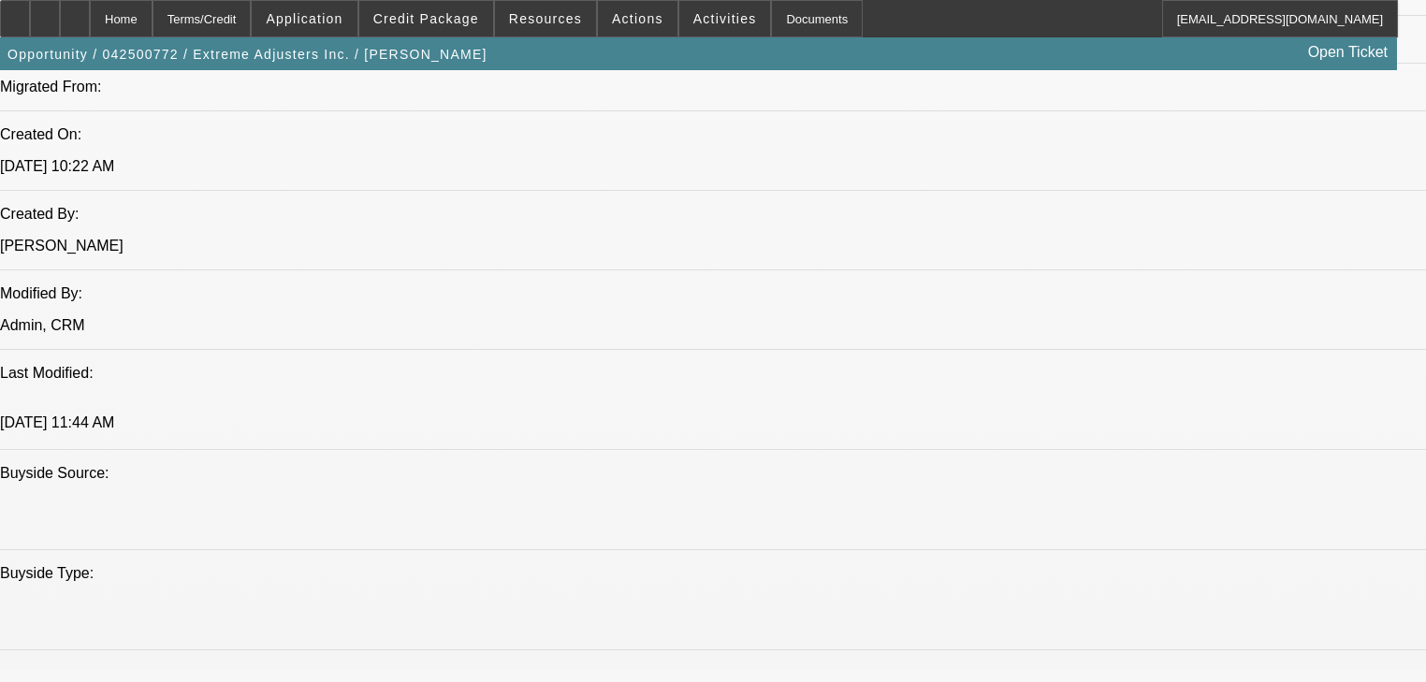
select select "4"
select select "0"
select select "2"
select select "0.1"
select select "4"
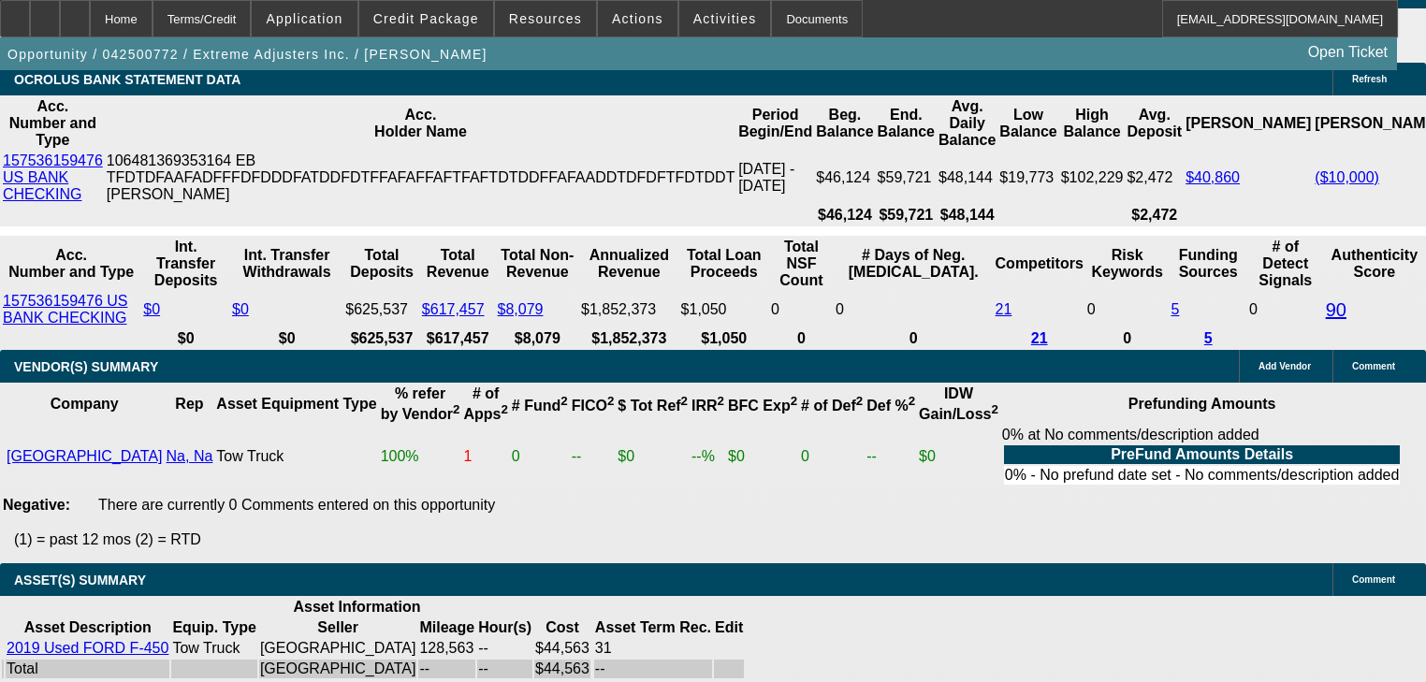
scroll to position [3668, 0]
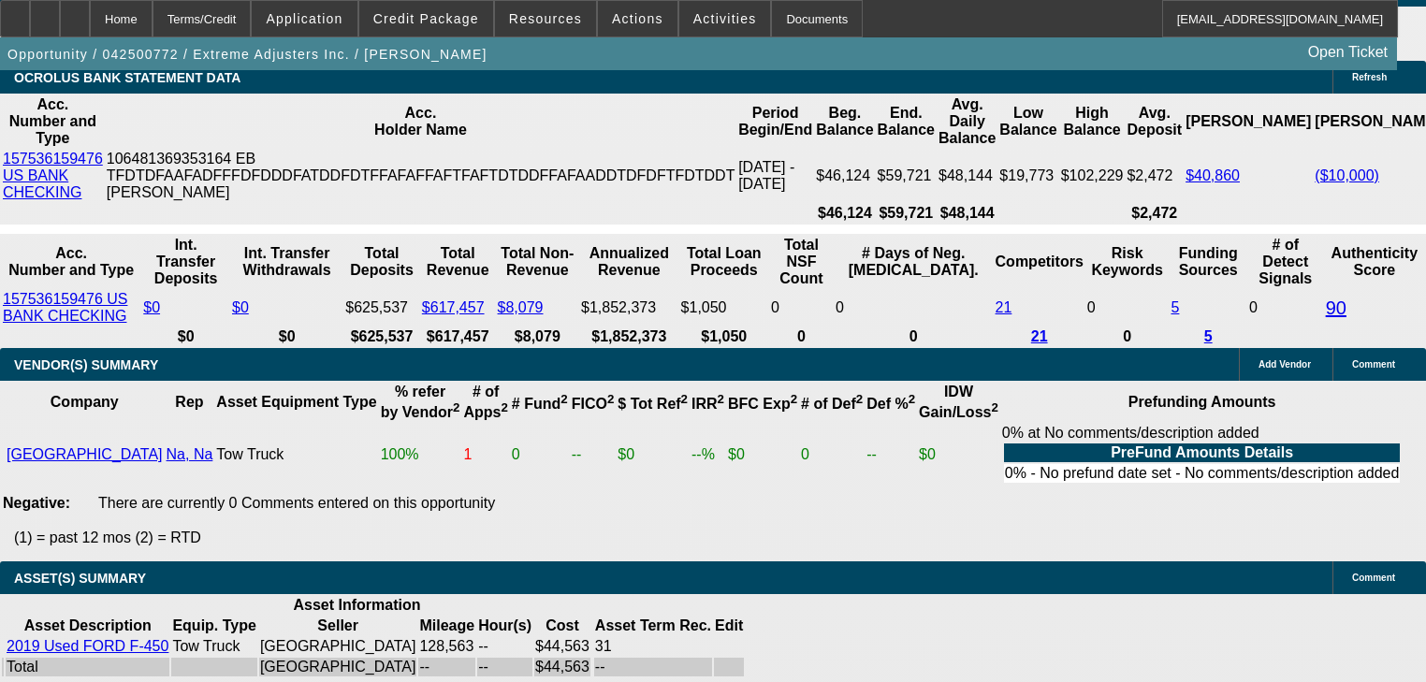
type input "1"
type input "UNKNOWN"
type input "1698"
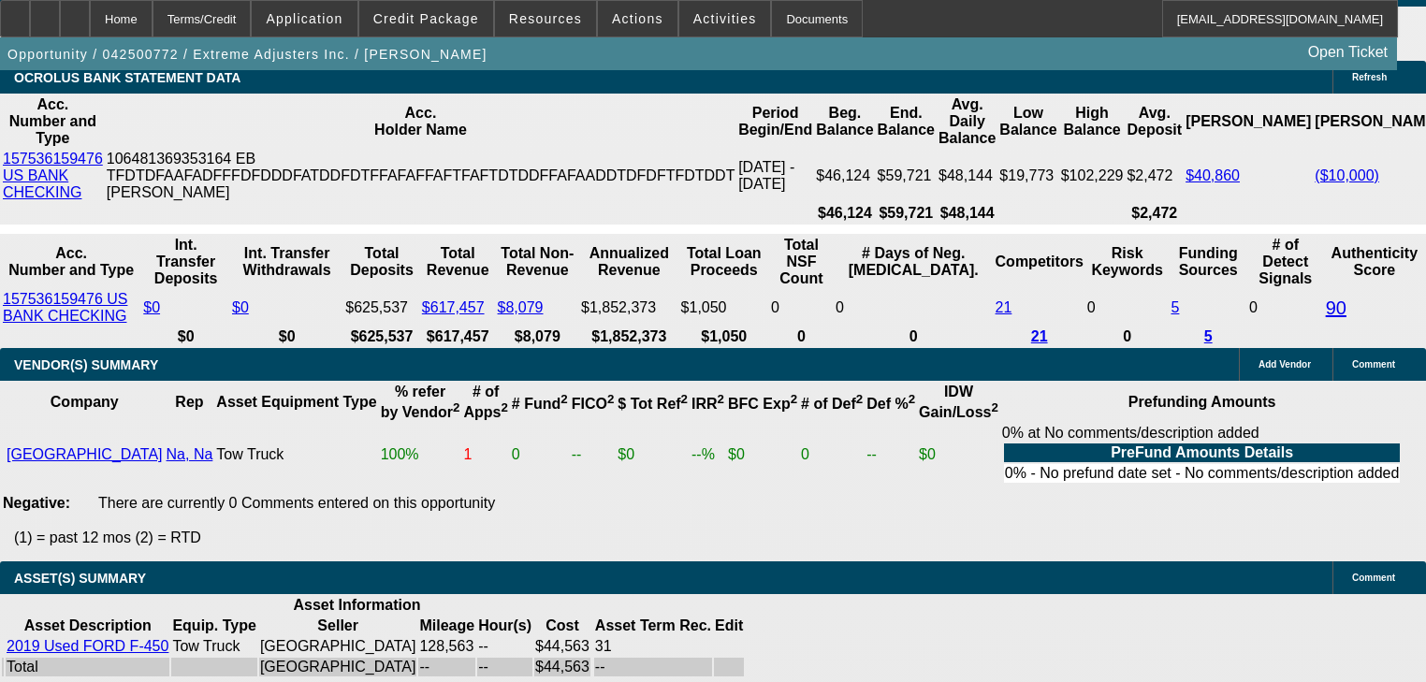
type input "19.4"
type input "$1,698.00"
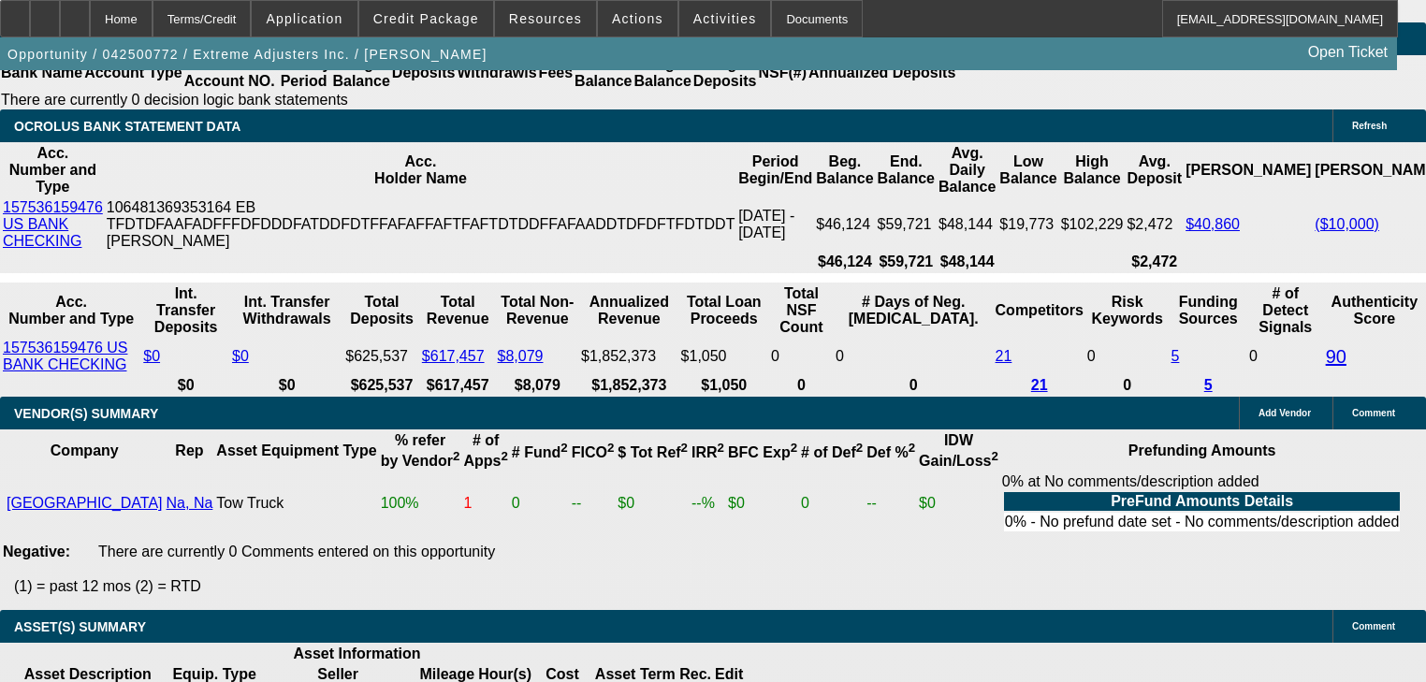
scroll to position [3593, 0]
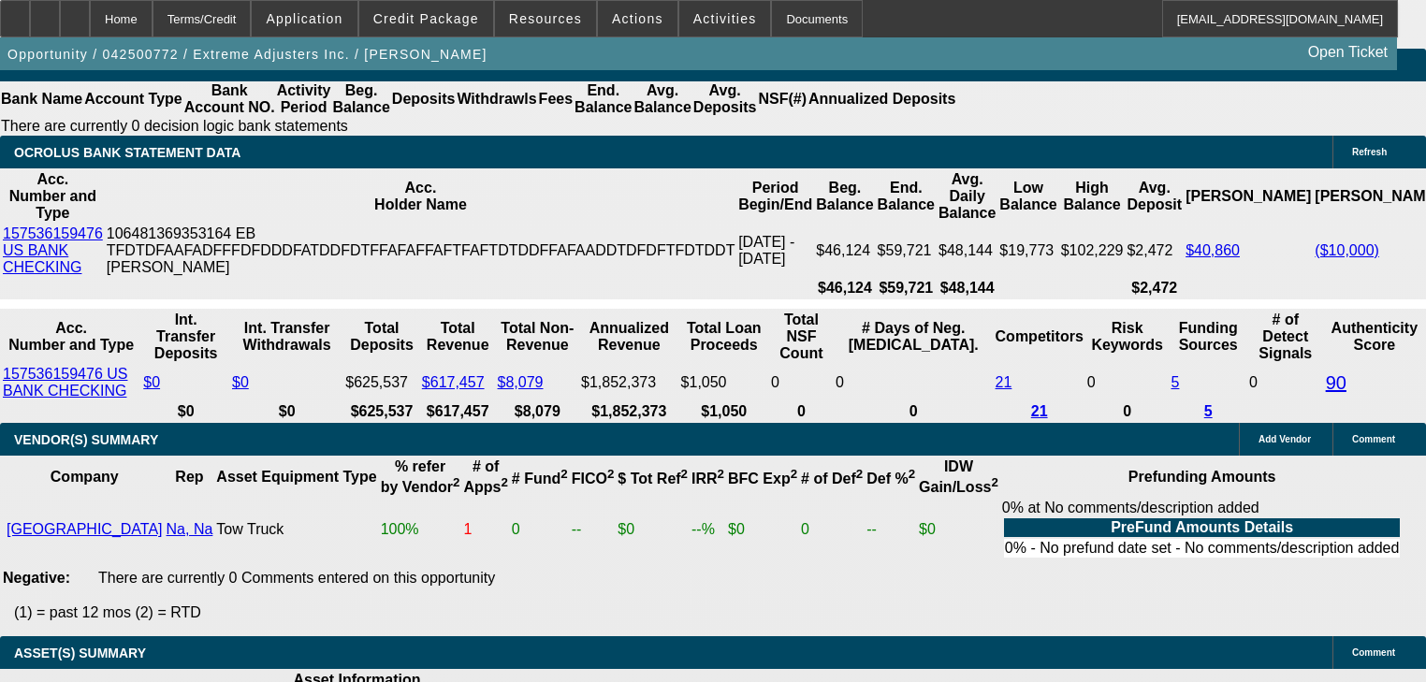
type input "$1,698.00"
type input "19.4"
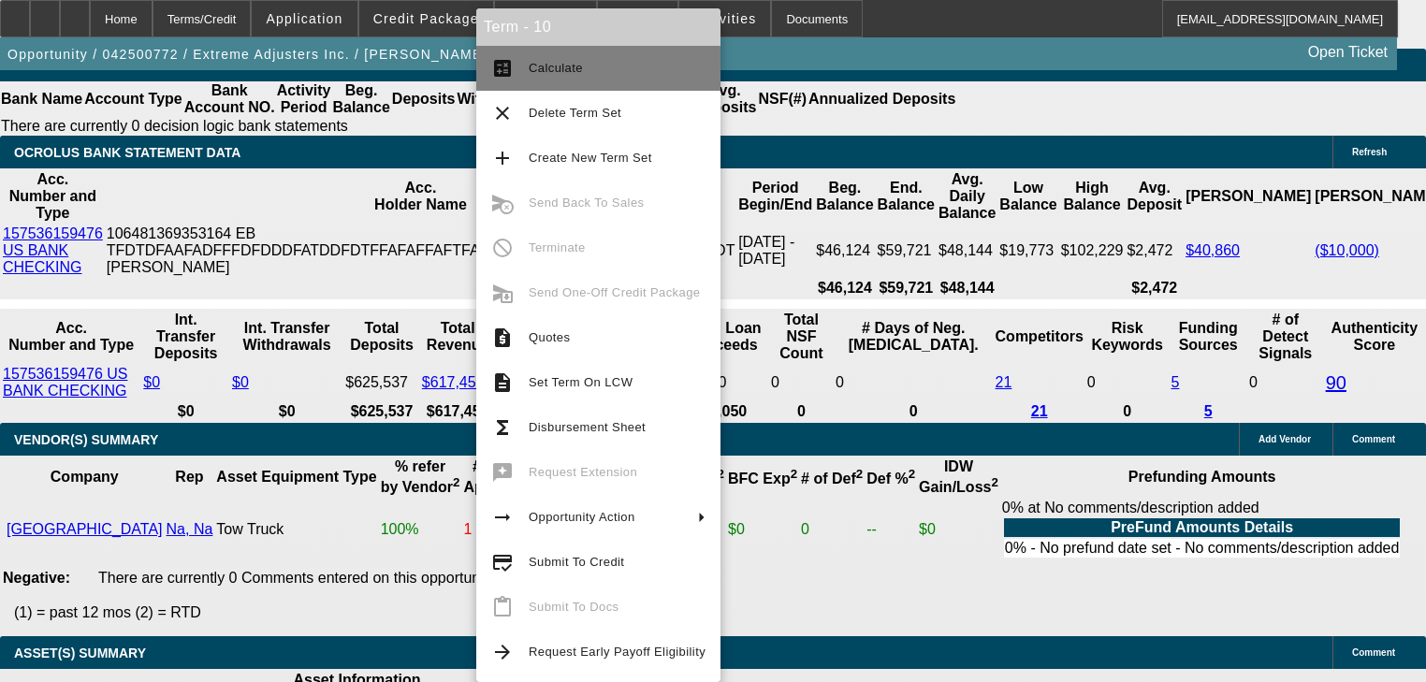
click at [537, 81] on button "calculate Calculate" at bounding box center [598, 68] width 244 height 45
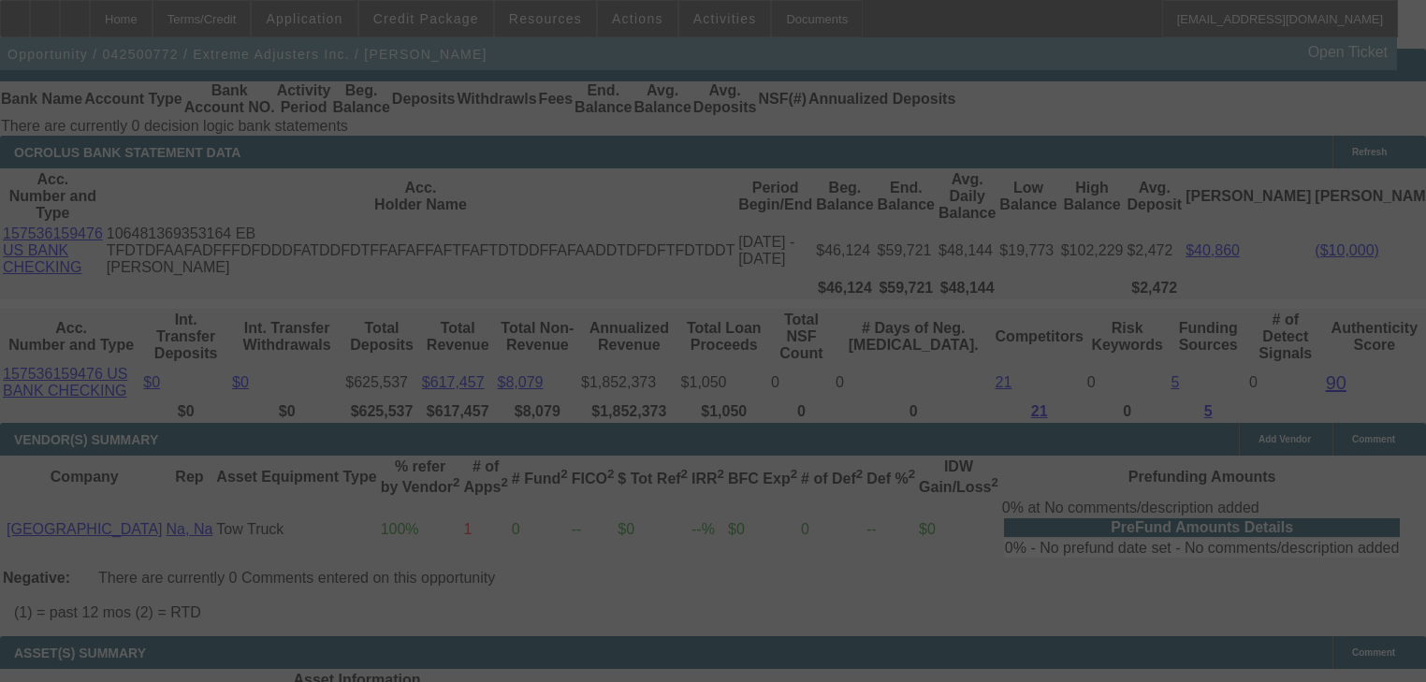
select select "0"
select select "2"
select select "0.1"
select select "4"
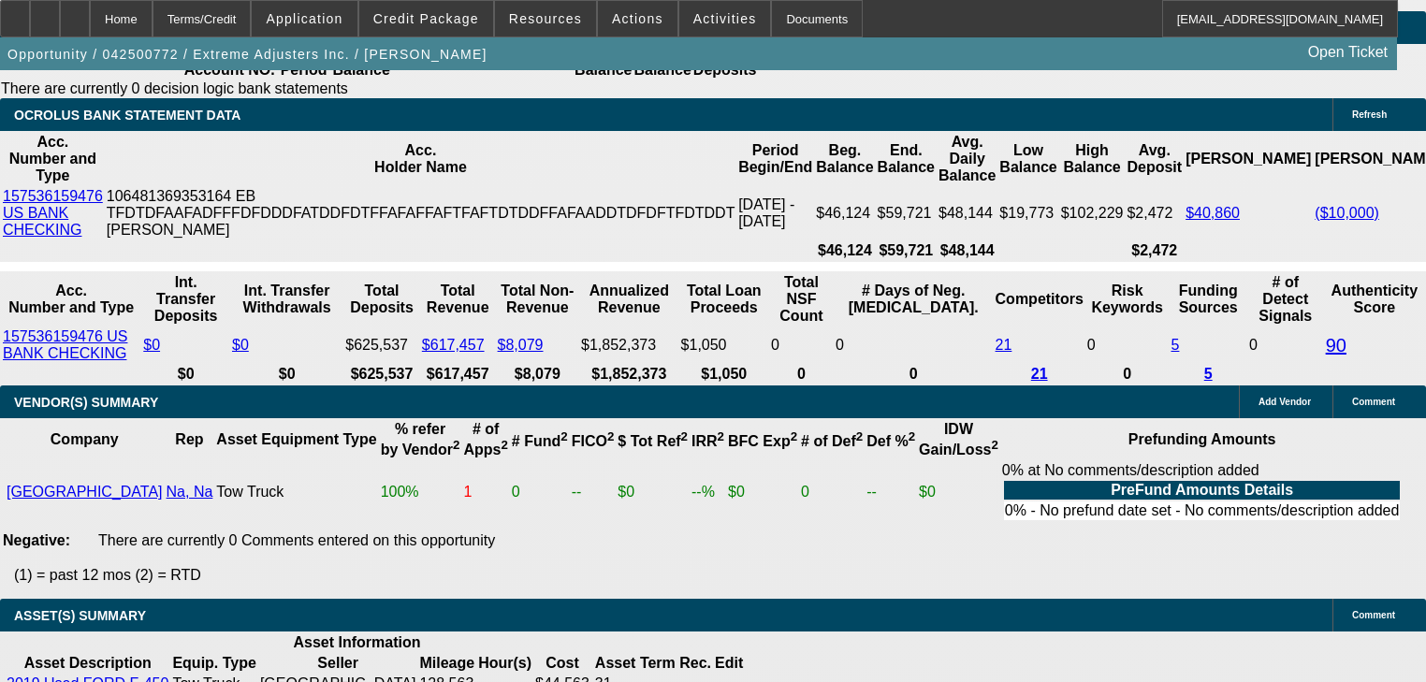
scroll to position [3705, 0]
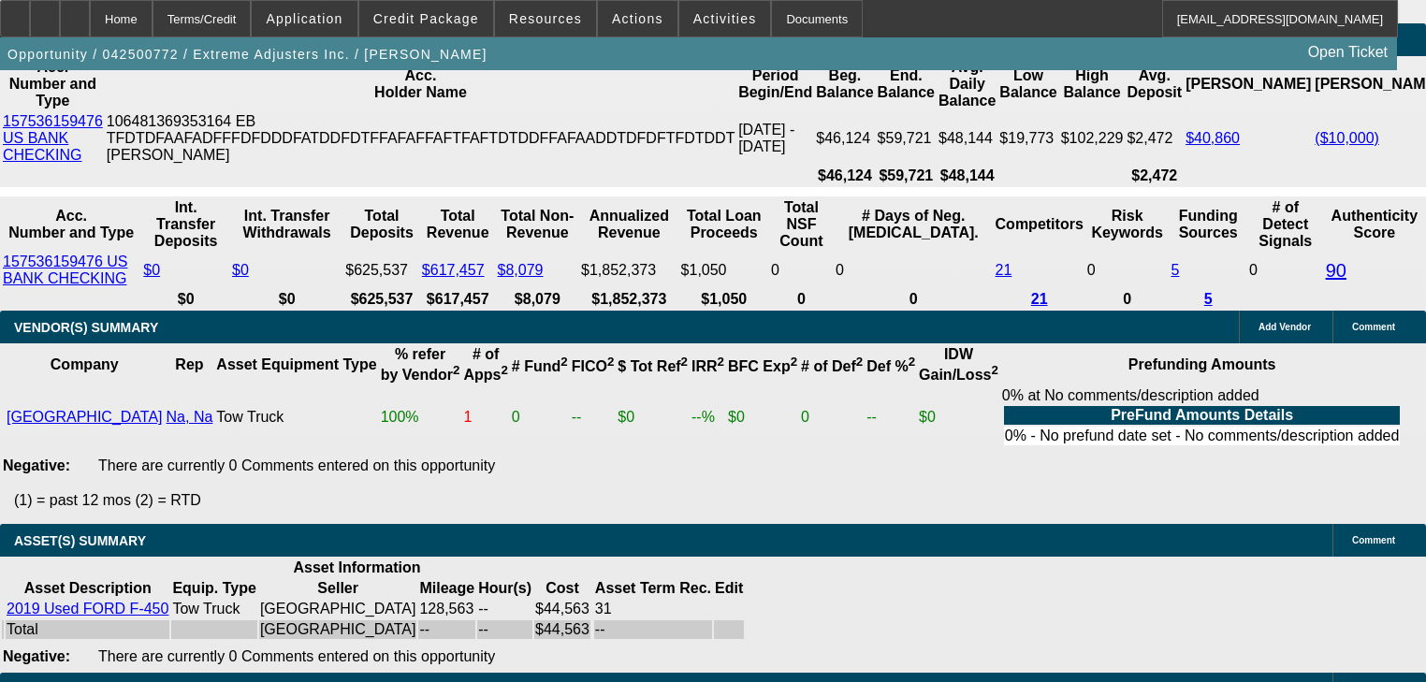
type input "1"
type input "UNKNOWN"
type input "1725"
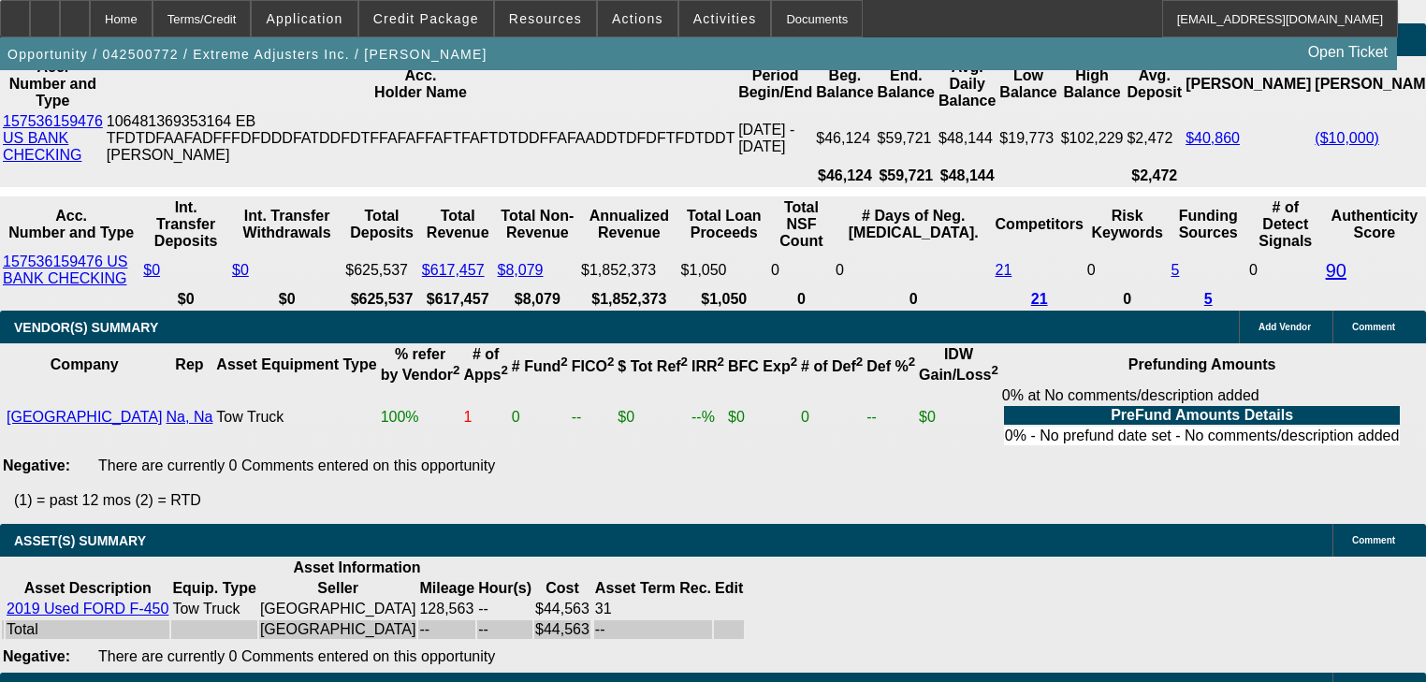
type input "20.6"
type input "$1,725.00"
type input "1"
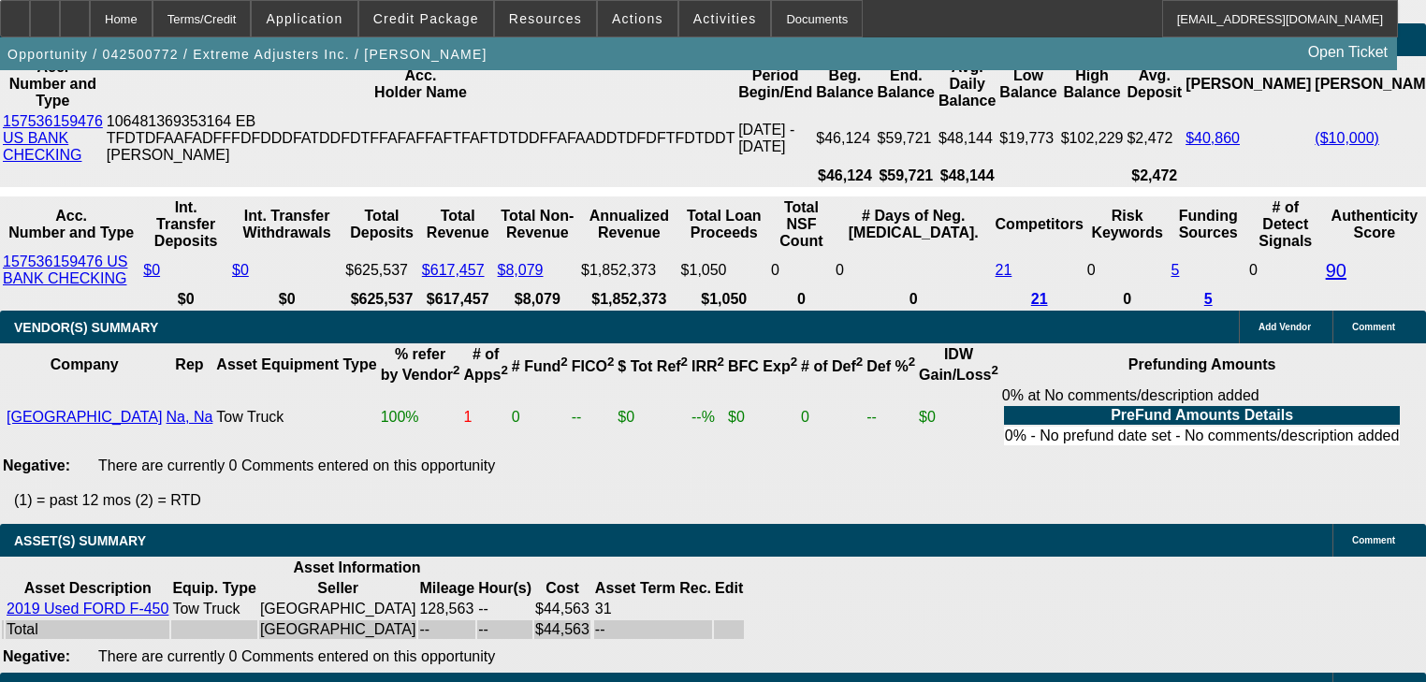
type input "UNKNOWN"
type input "1645"
type input "17.2"
type input "$1,645.00"
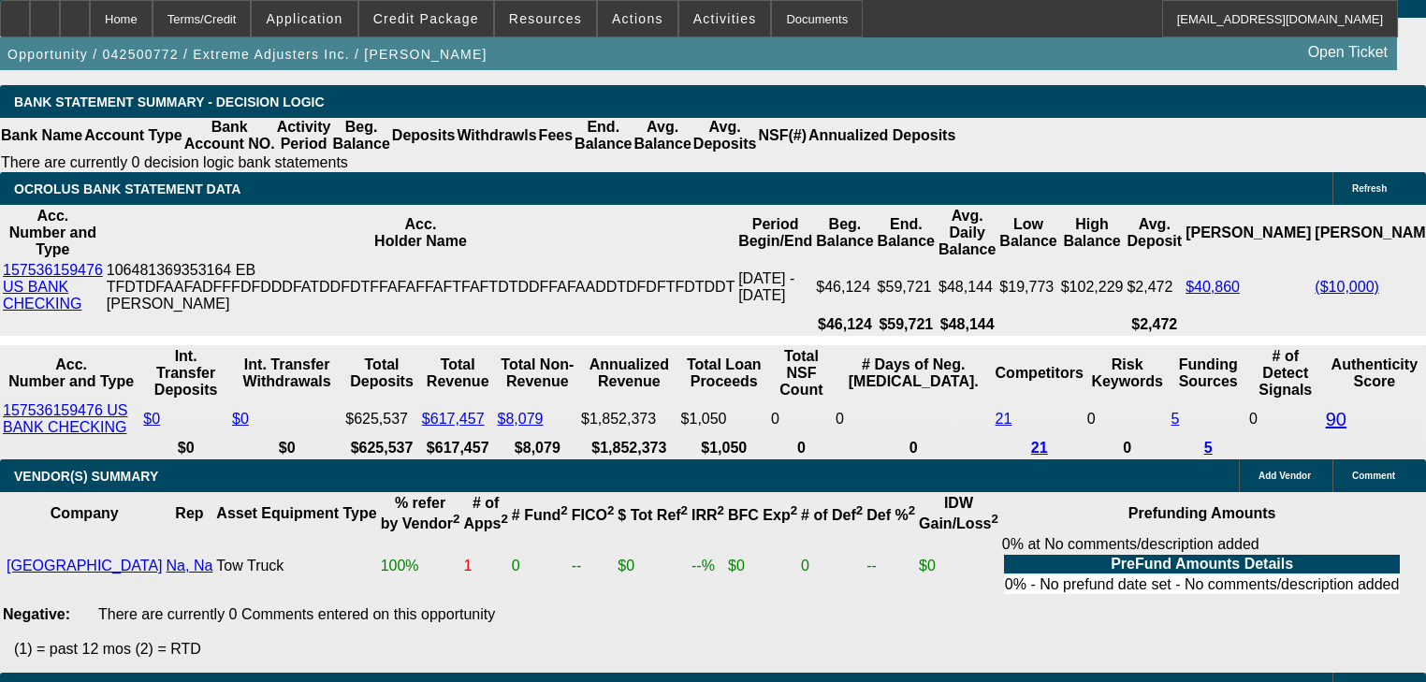
scroll to position [3555, 0]
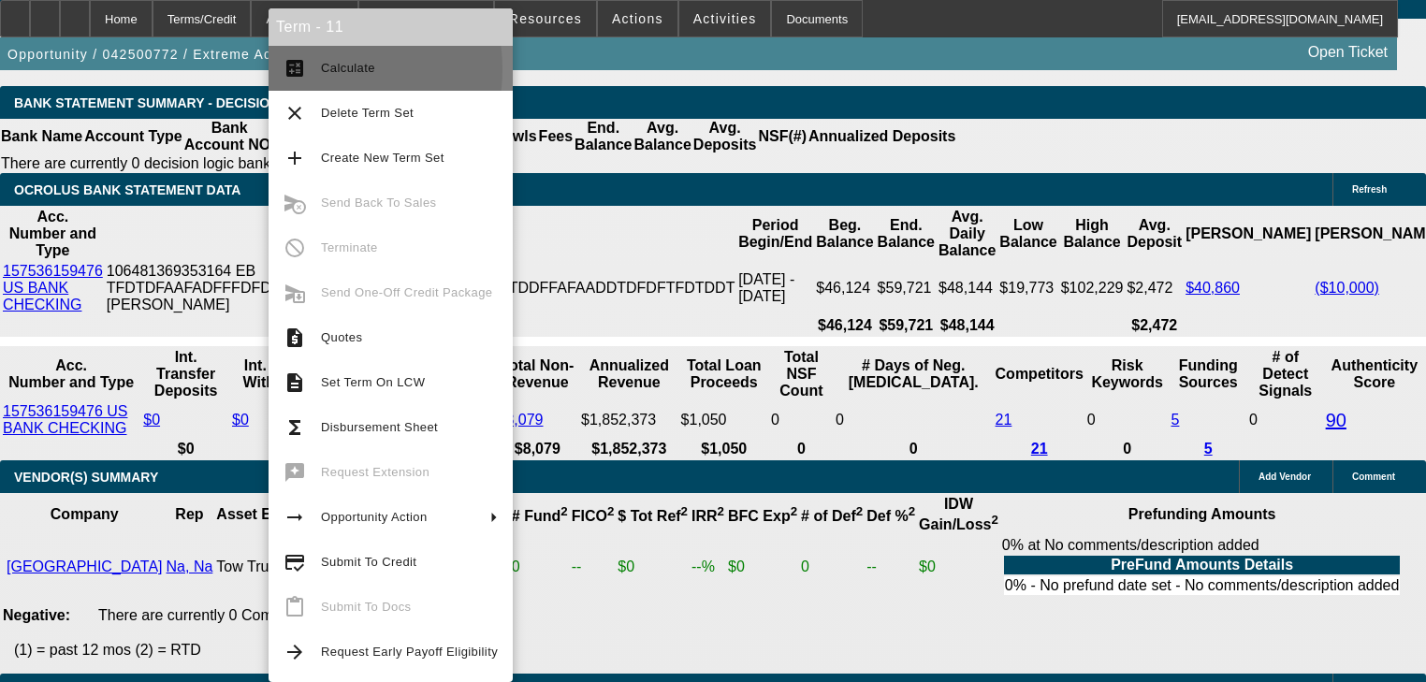
click at [320, 69] on button "calculate Calculate" at bounding box center [391, 68] width 244 height 45
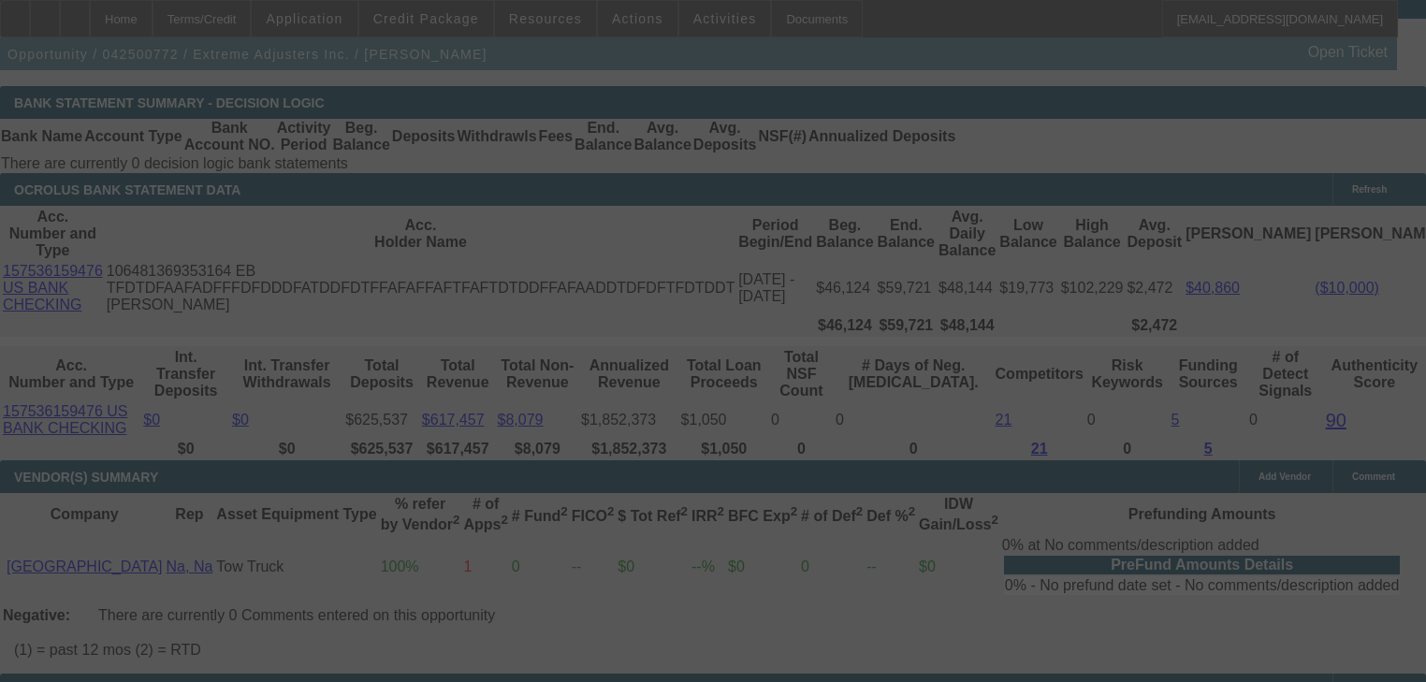
select select "0"
select select "0.1"
select select "4"
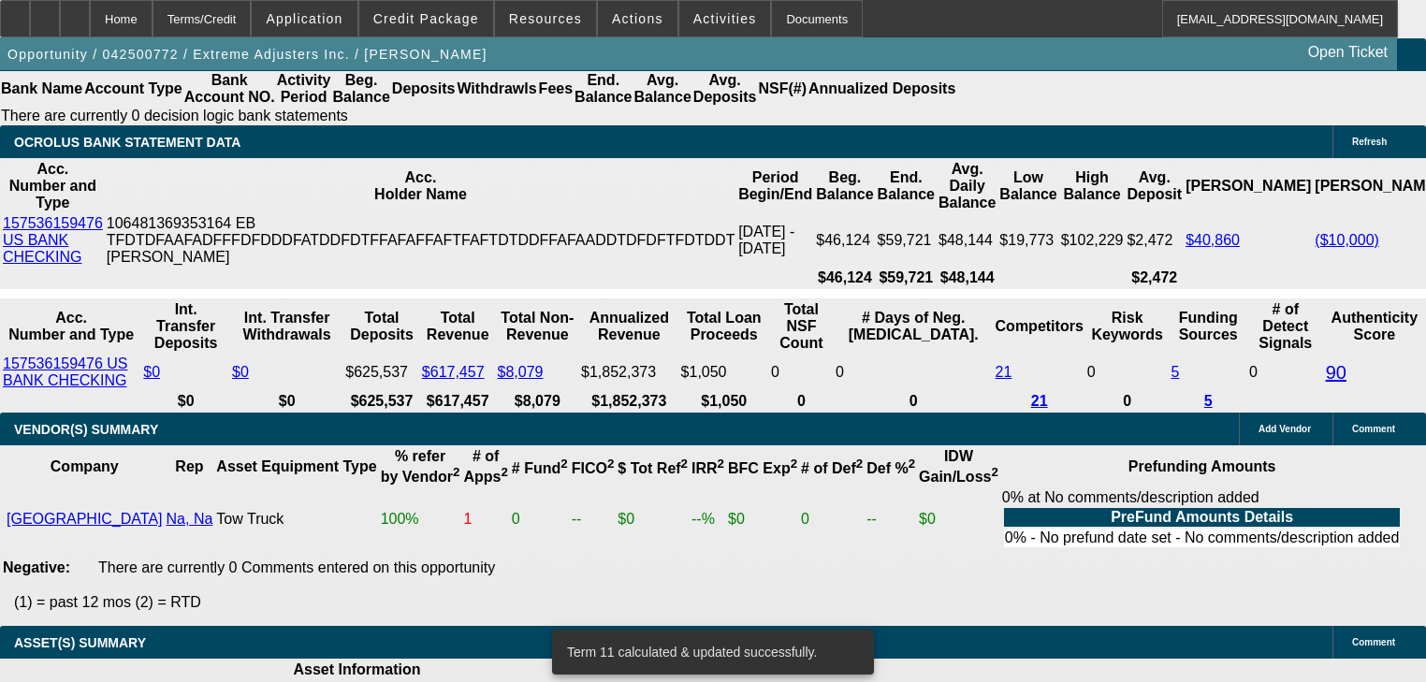
scroll to position [3602, 0]
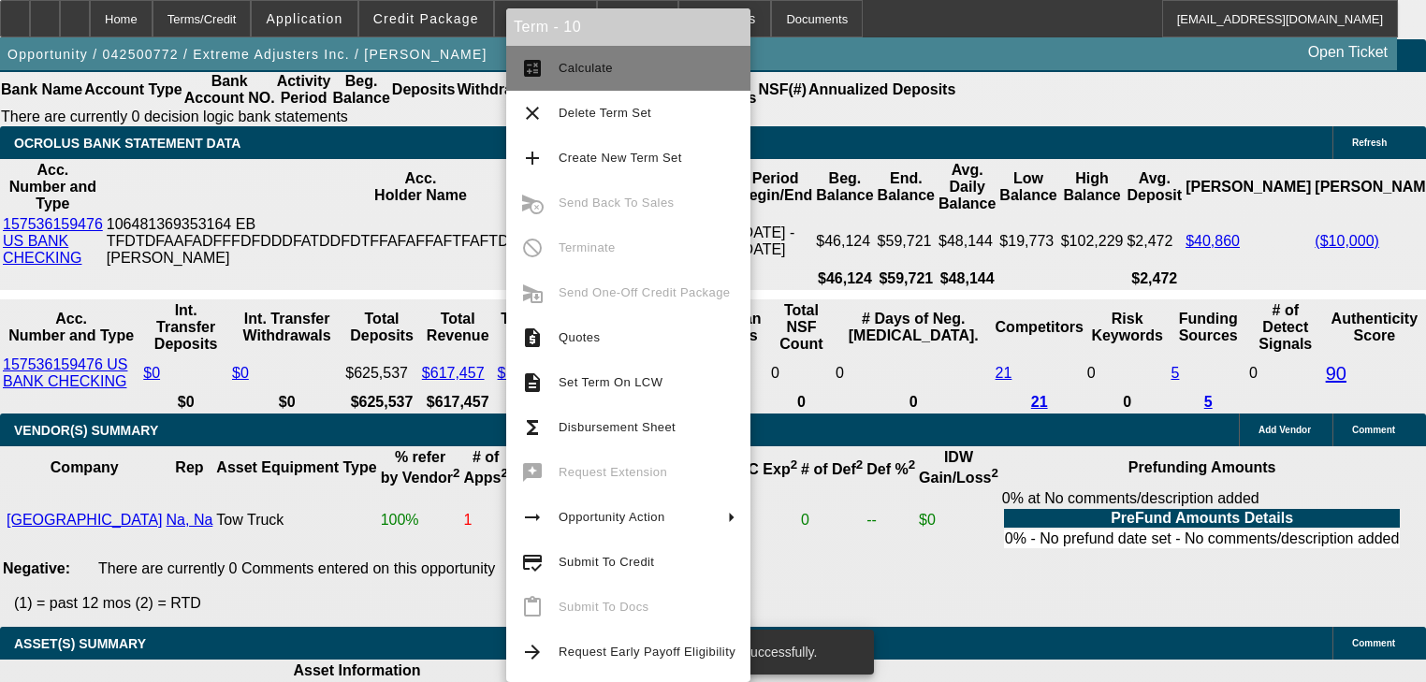
click at [577, 85] on button "calculate Calculate" at bounding box center [628, 68] width 244 height 45
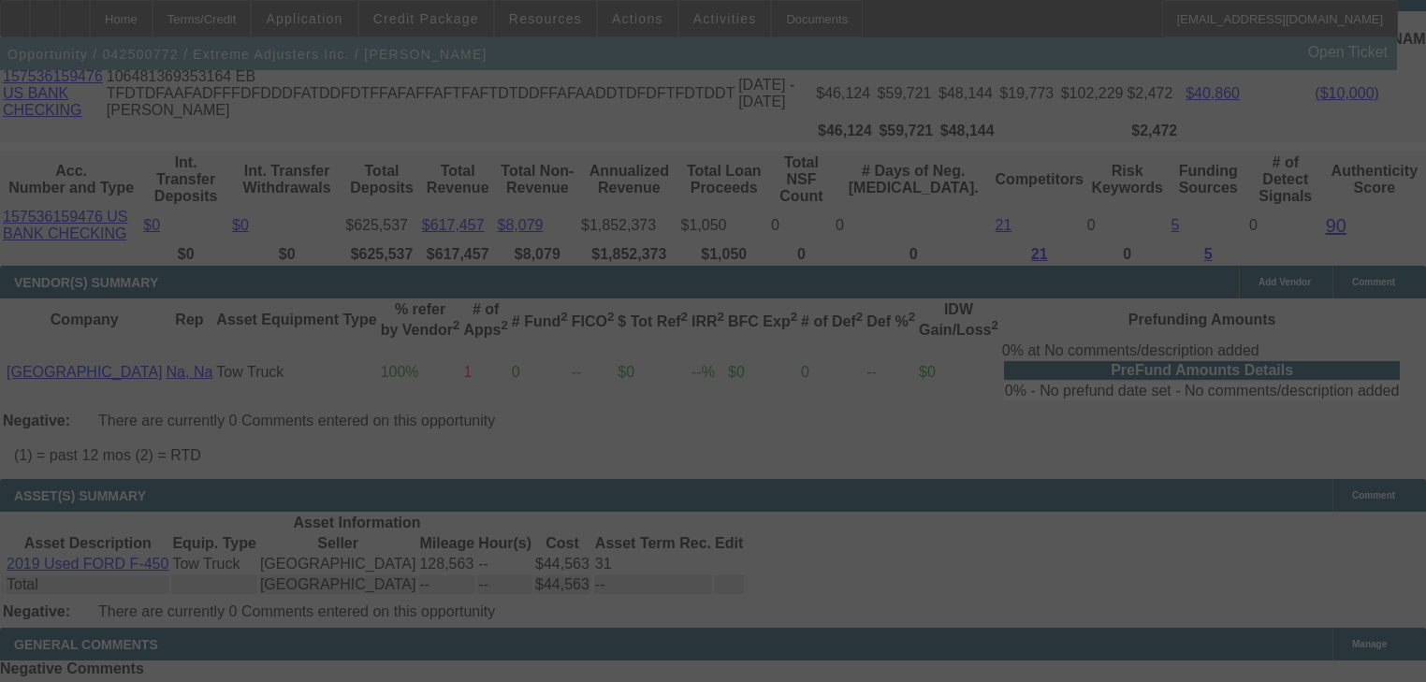
scroll to position [3752, 0]
select select "0"
select select "2"
select select "0.1"
select select "4"
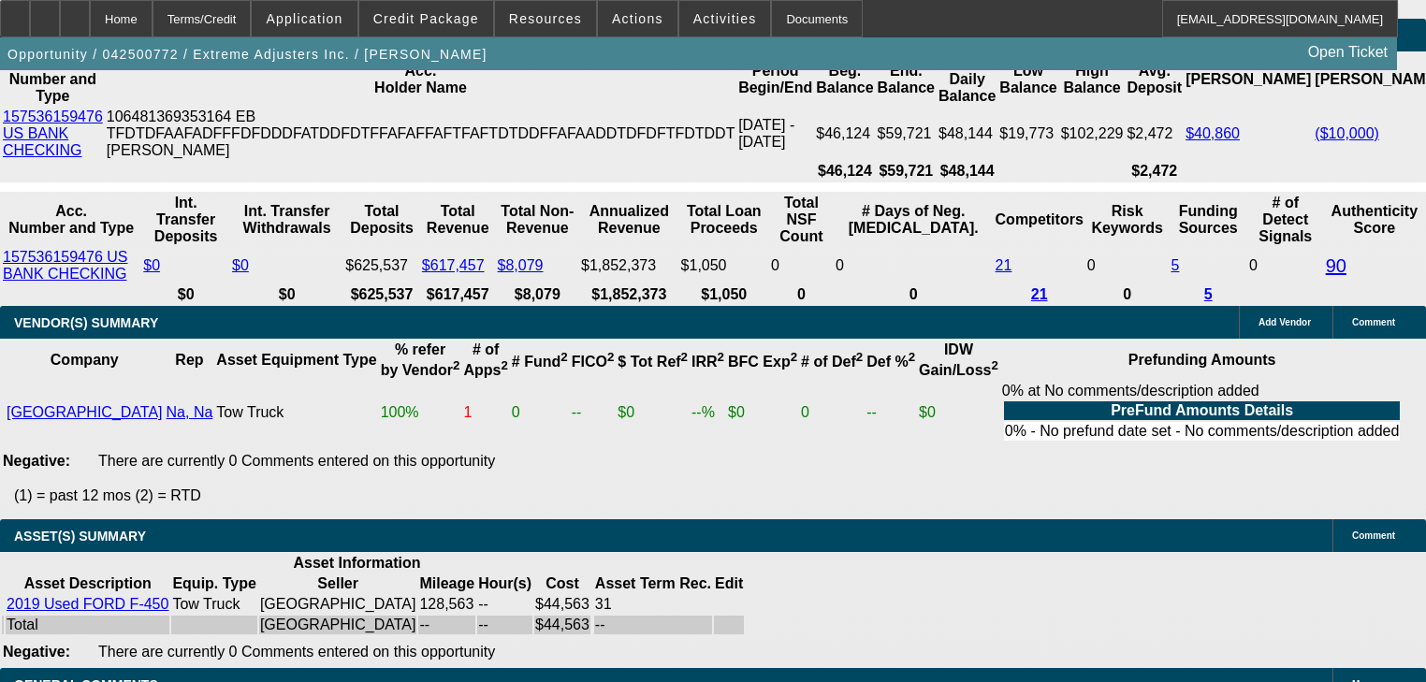
scroll to position [3677, 0]
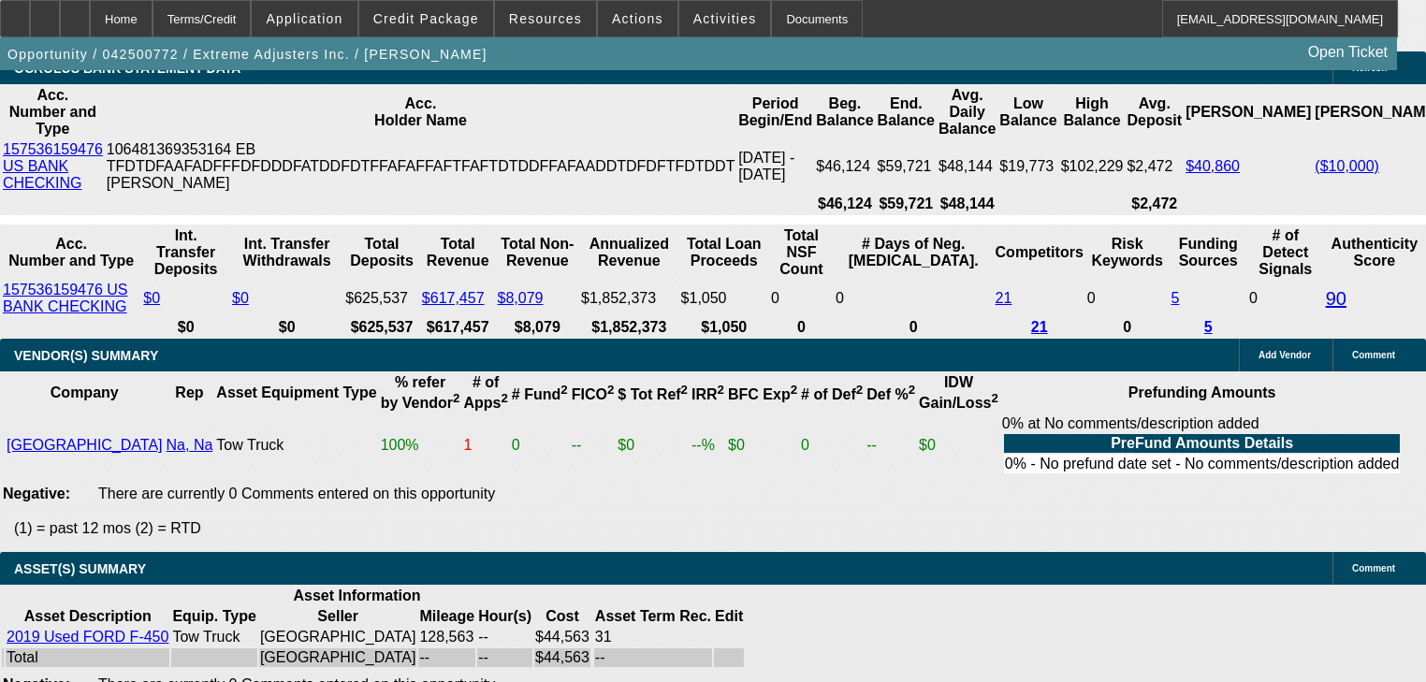
type input "1"
type input "UNKNOWN"
type input "1696"
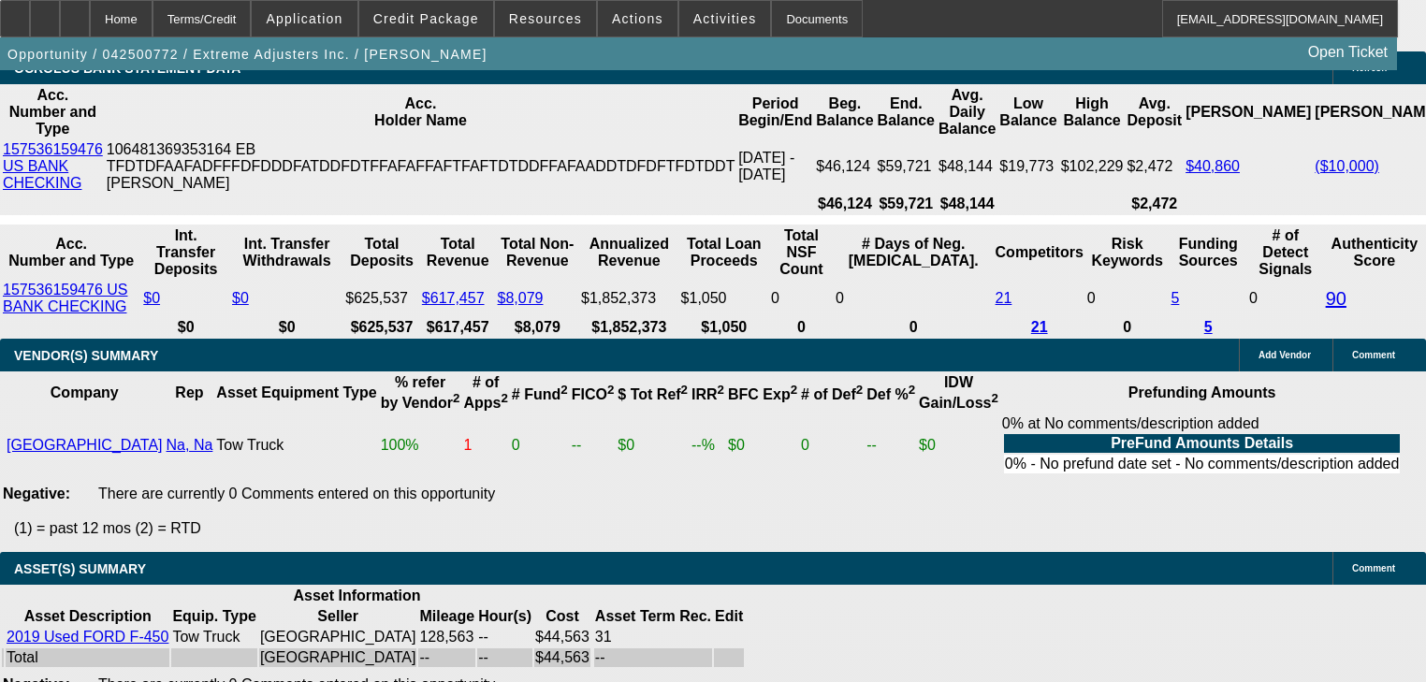
type input "19.4"
type input "169"
type input "1695"
type input "19.3"
type input "1695"
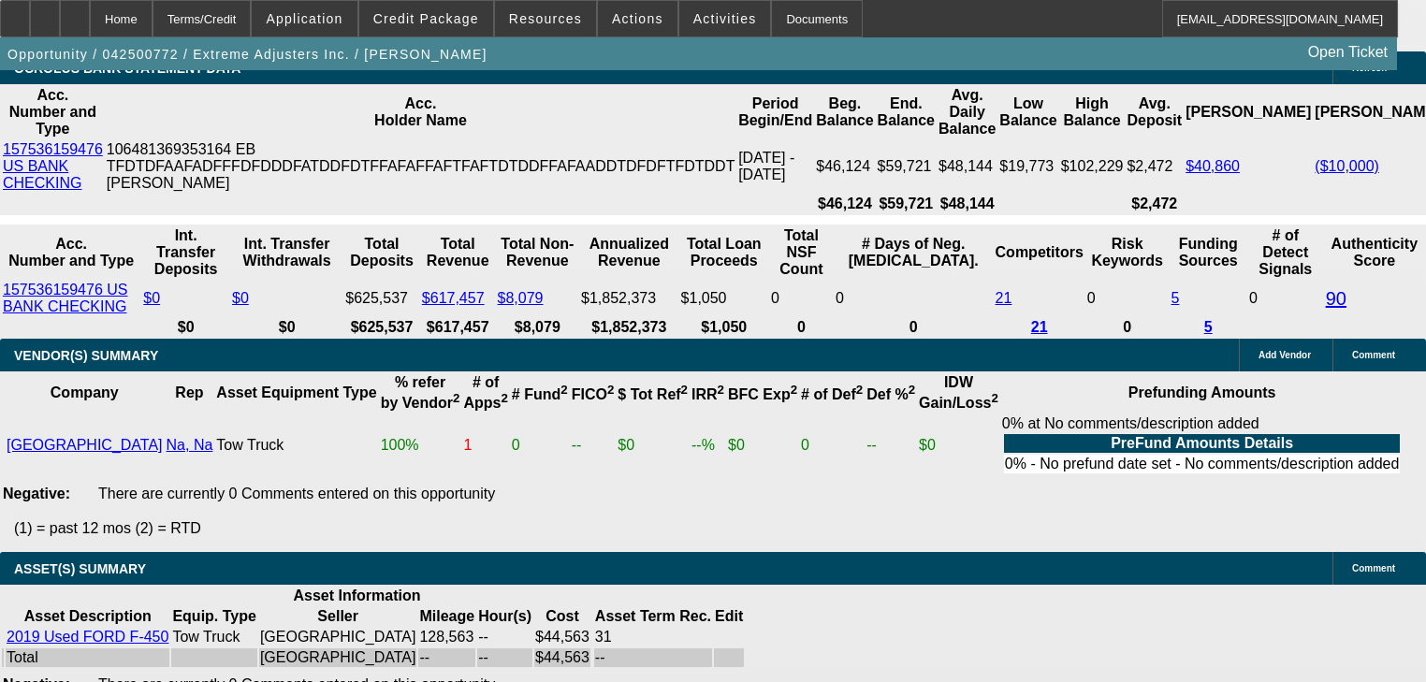
type input "1645"
type input "$1,695.00"
type input "1"
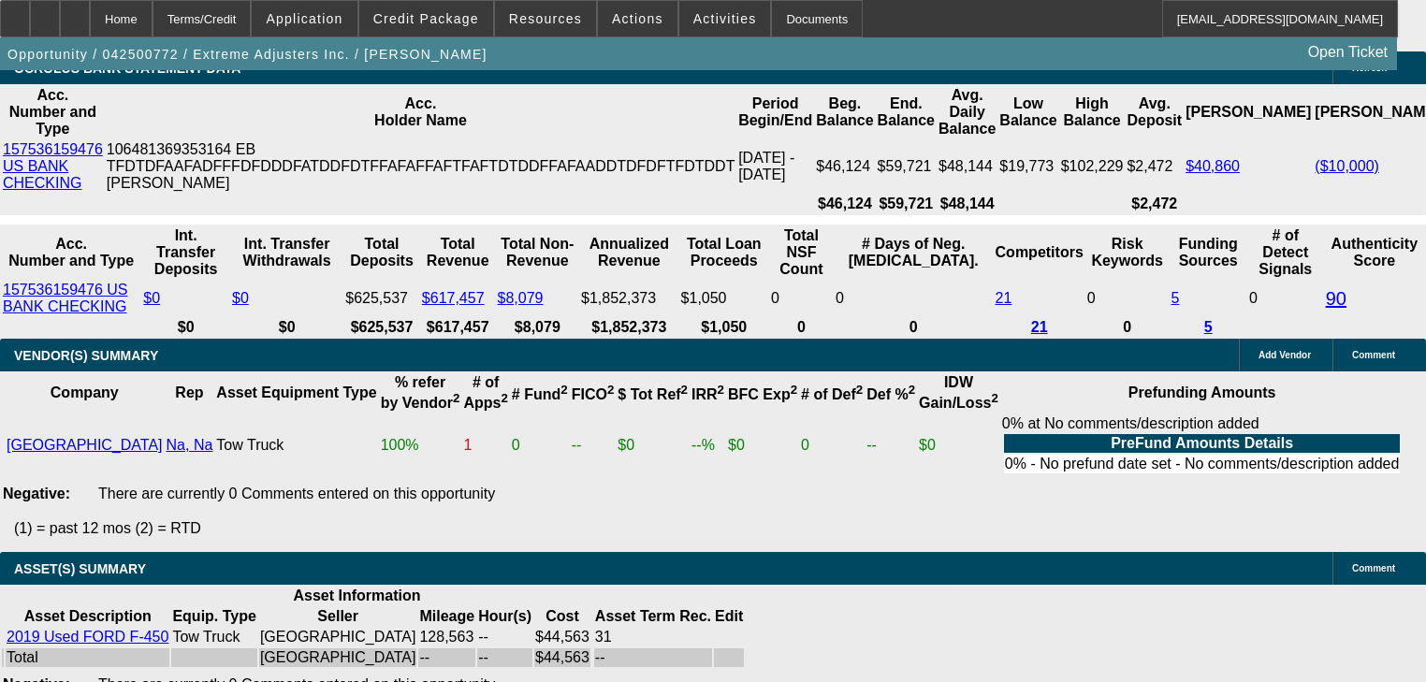
type input "UNKNOWN"
type input "1625"
type input "16.3"
type input "$1,625.00"
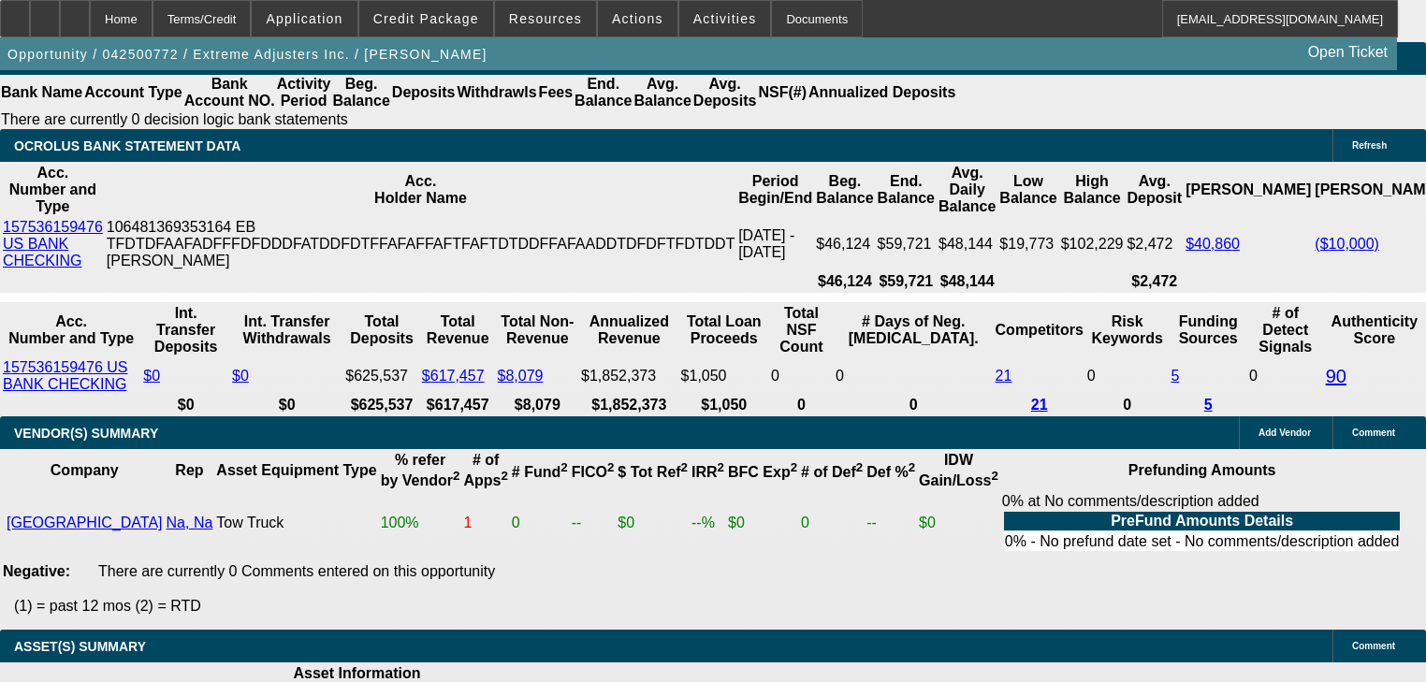
scroll to position [3527, 0]
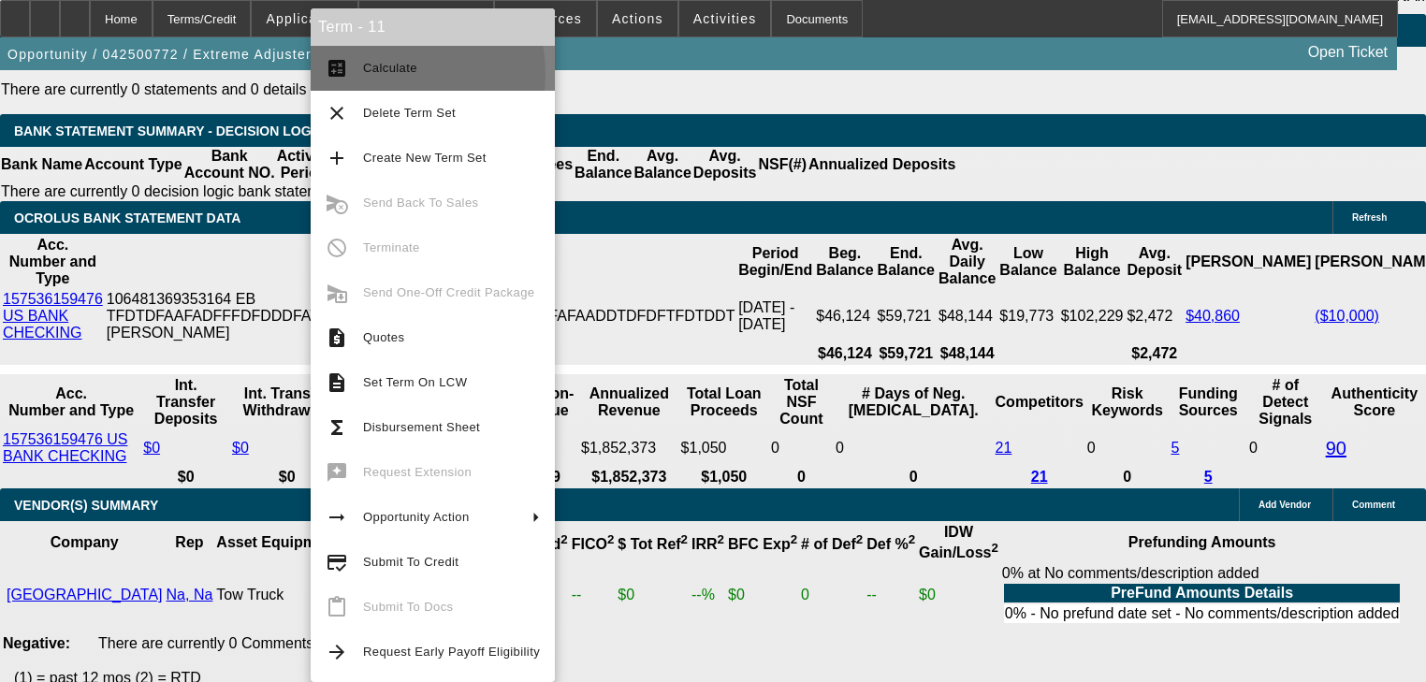
click at [374, 75] on span "Calculate" at bounding box center [451, 68] width 177 height 22
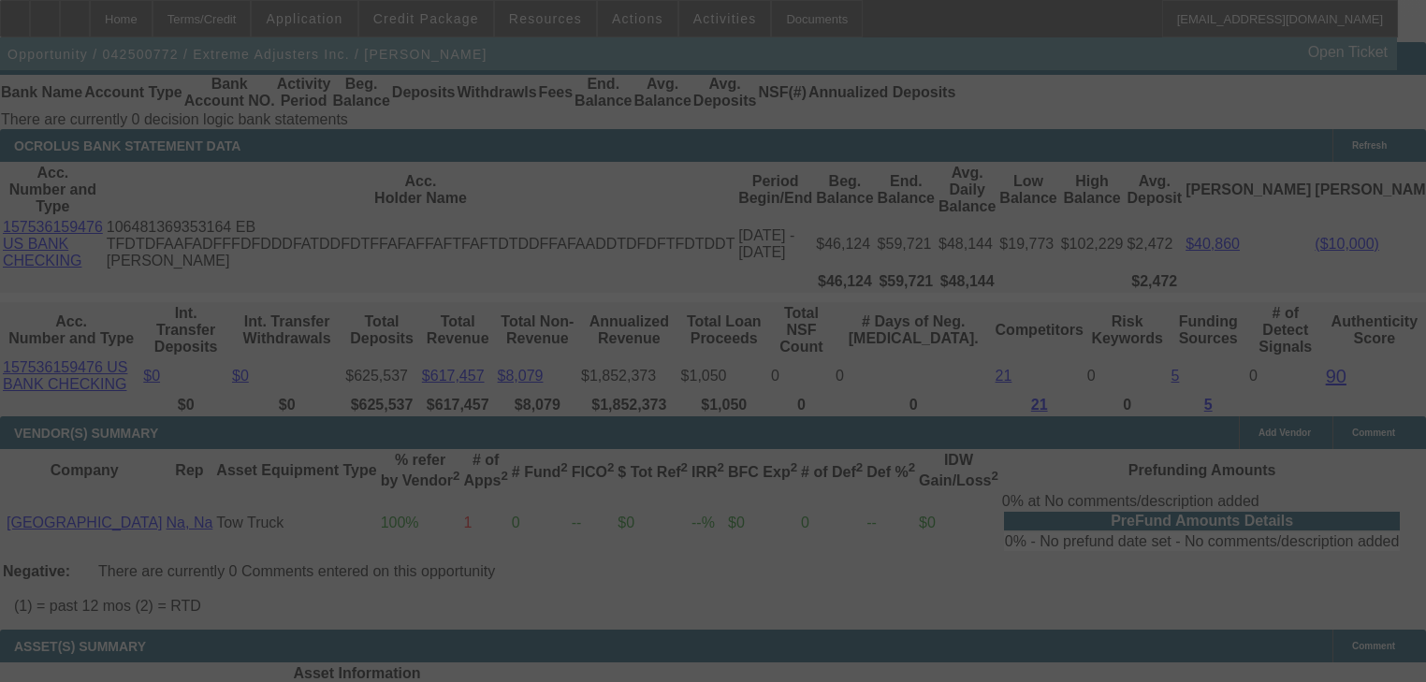
scroll to position [3677, 0]
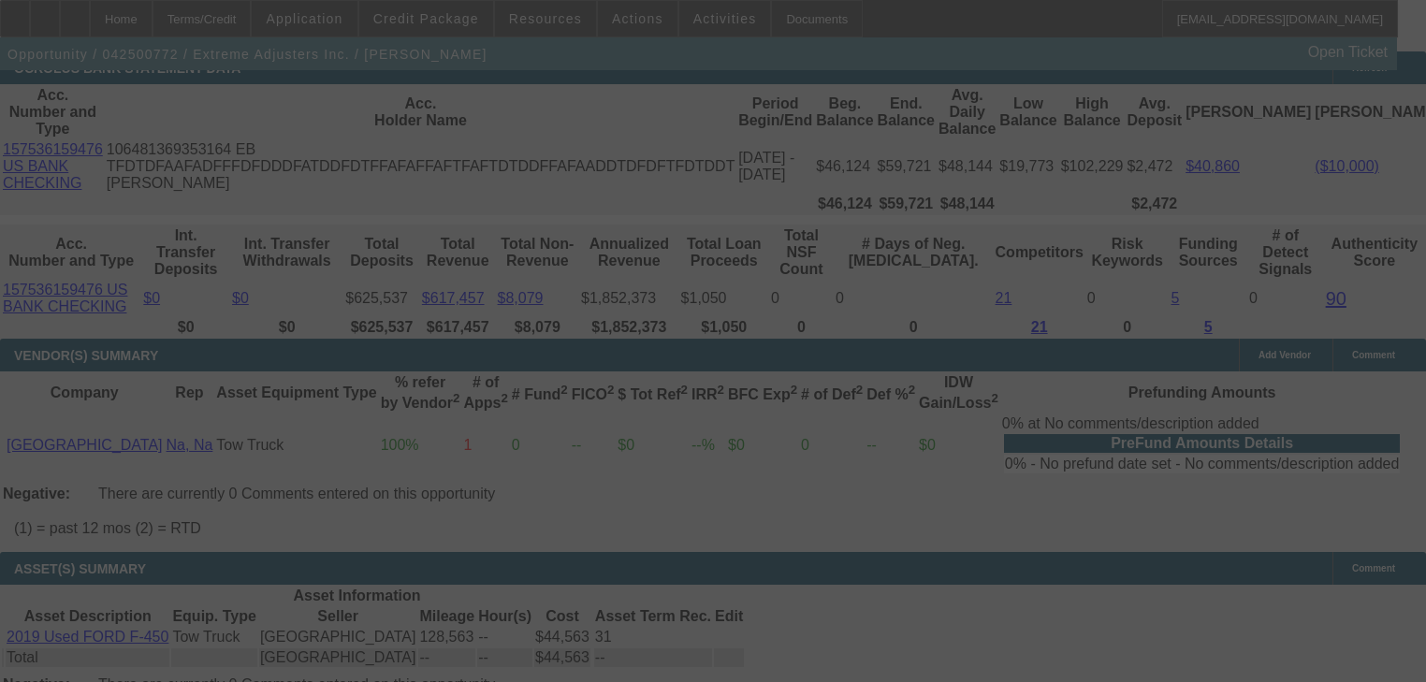
select select "0"
select select "0.1"
select select "4"
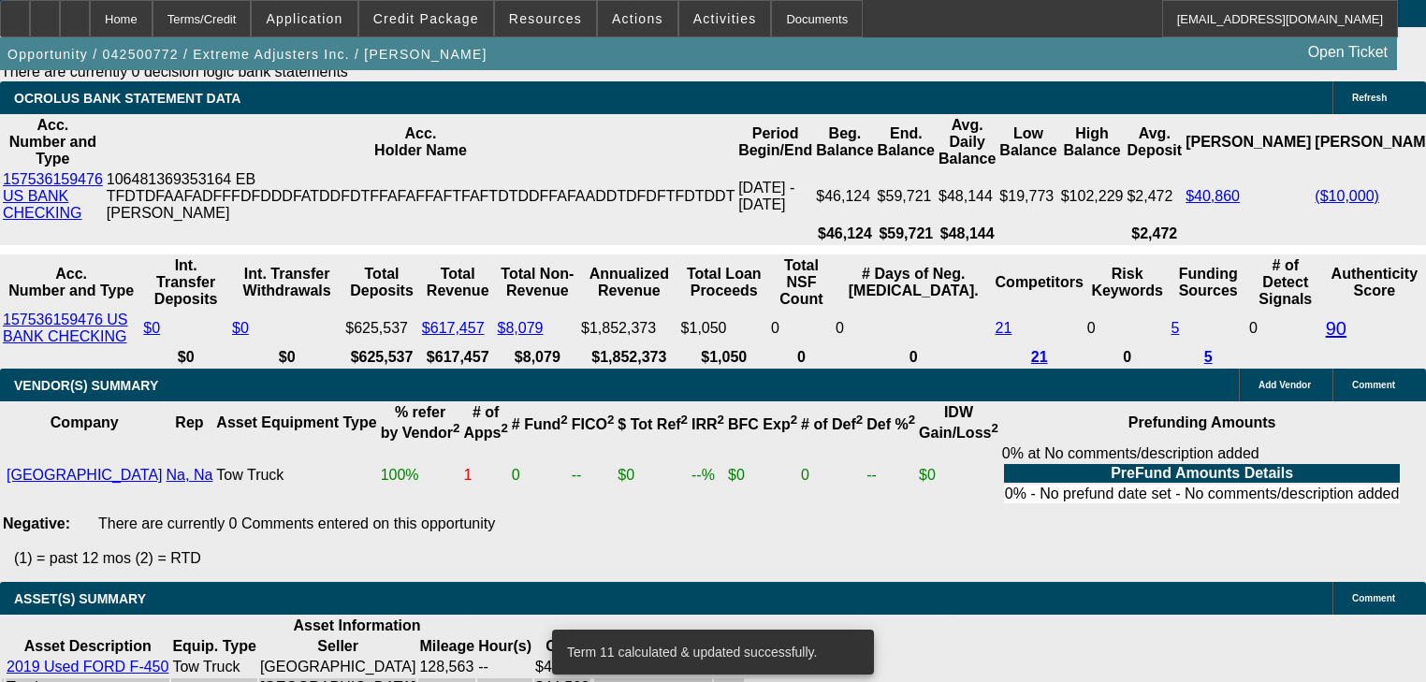
scroll to position [3602, 0]
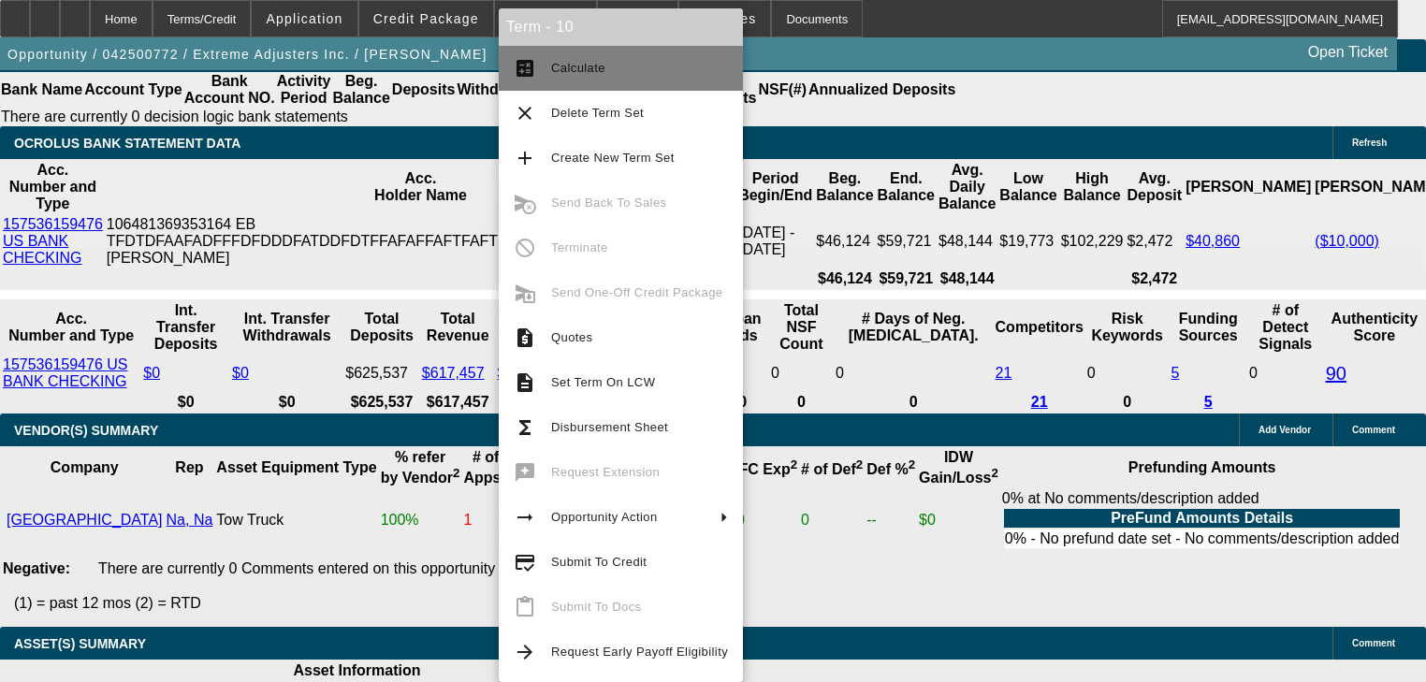
click at [559, 83] on button "calculate Calculate" at bounding box center [621, 68] width 244 height 45
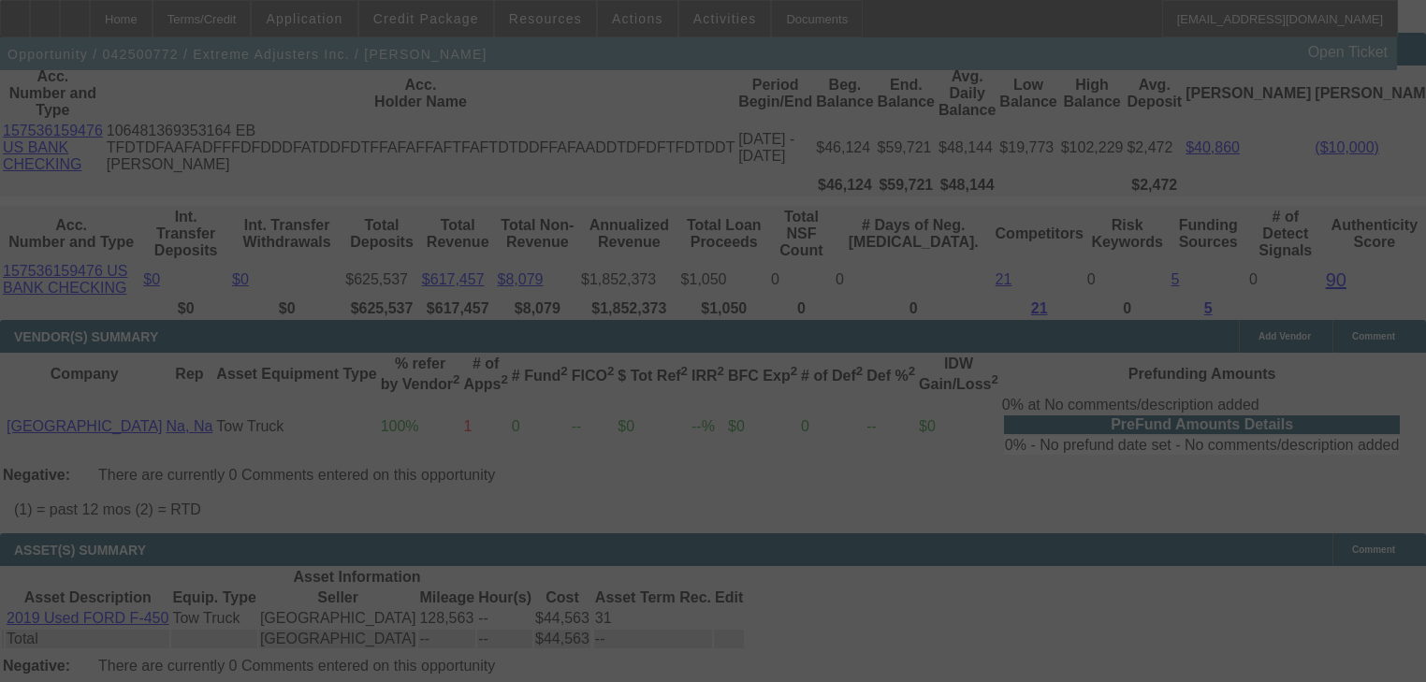
scroll to position [3752, 0]
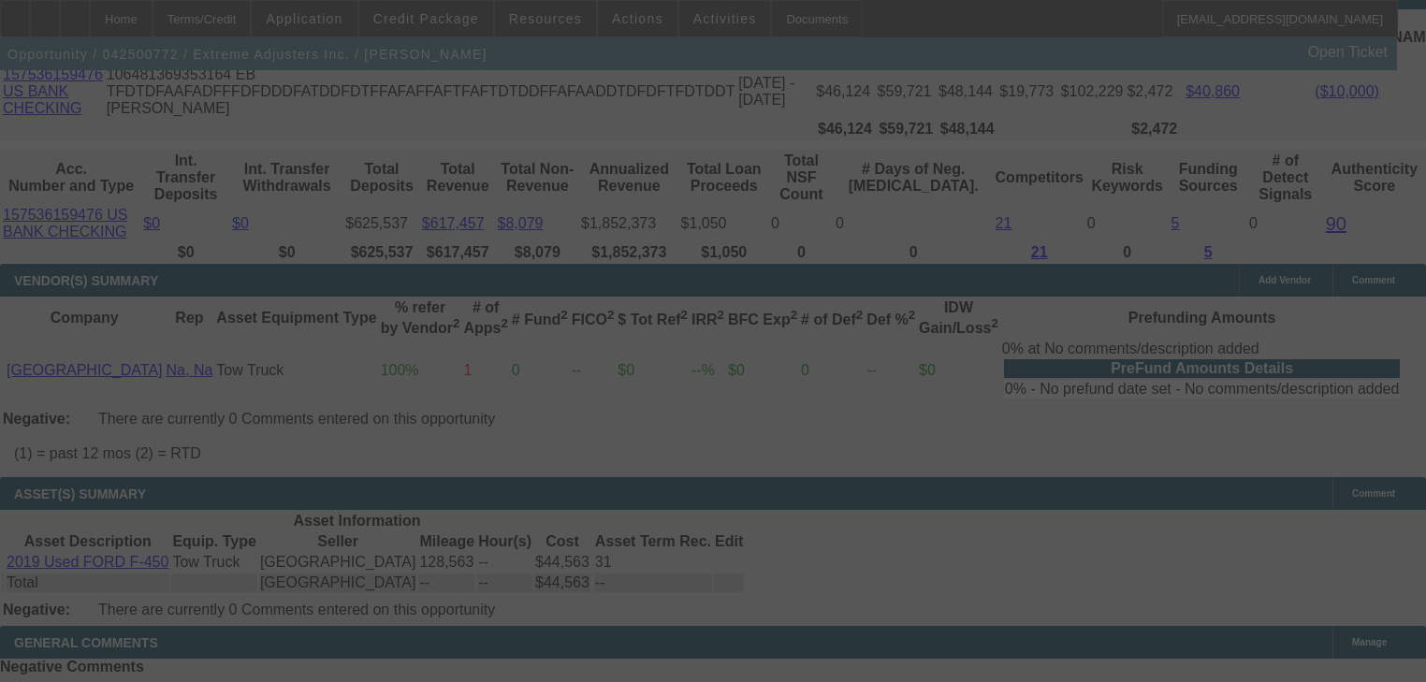
select select "0"
select select "2"
select select "0.1"
select select "4"
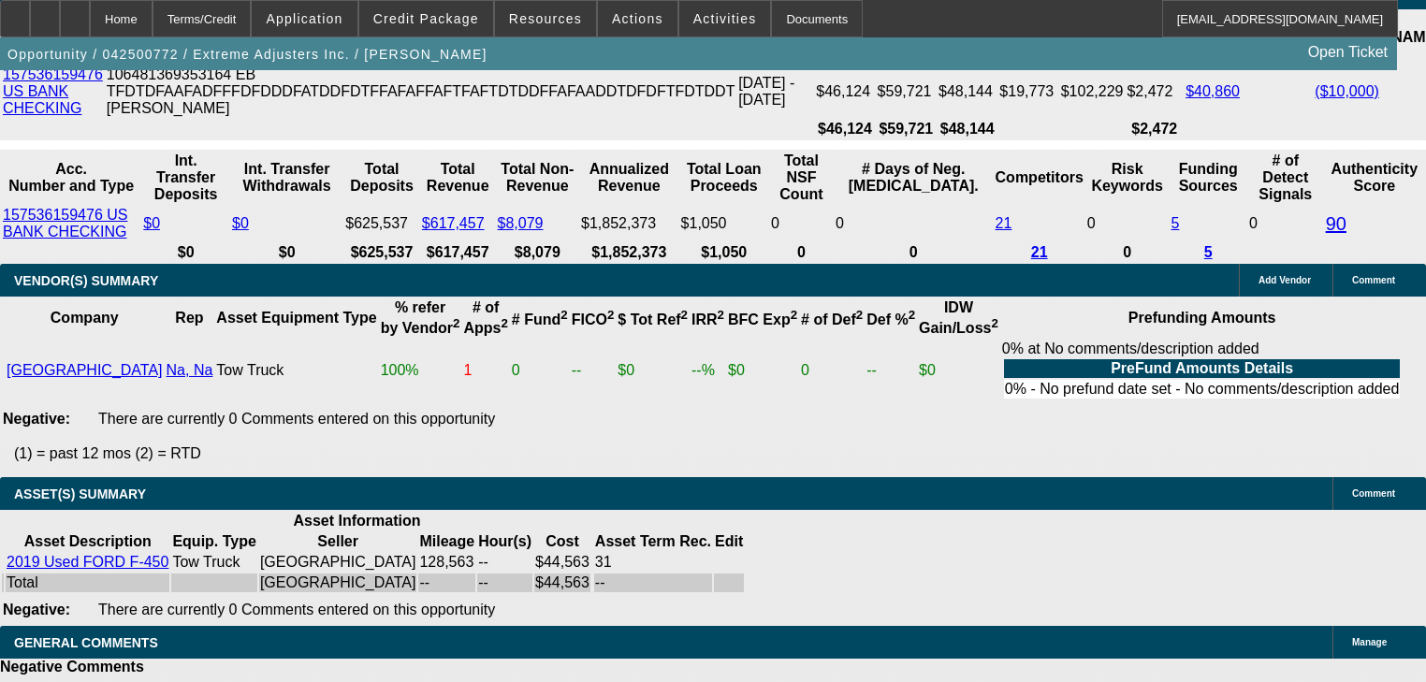
type input "1"
type input "UNKNOWN"
type input "1717"
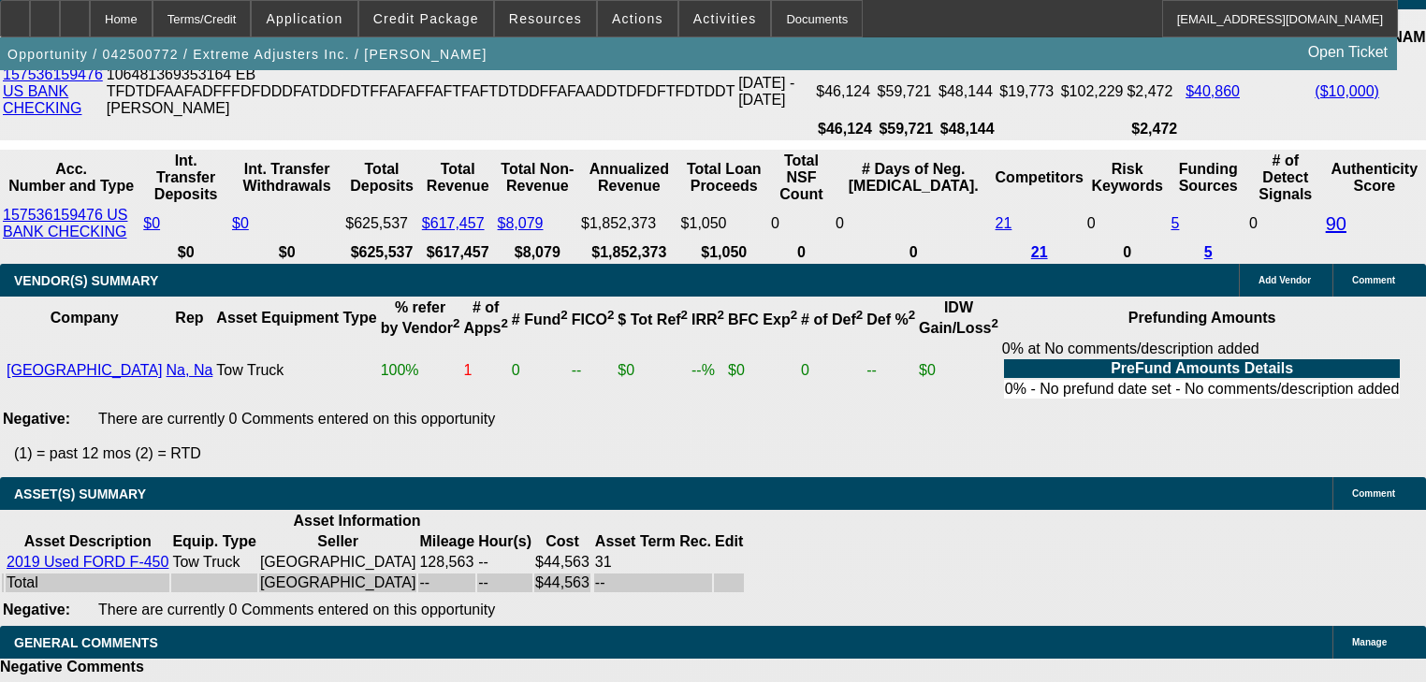
type input "20.3"
type input "$1,717.00"
type input "1"
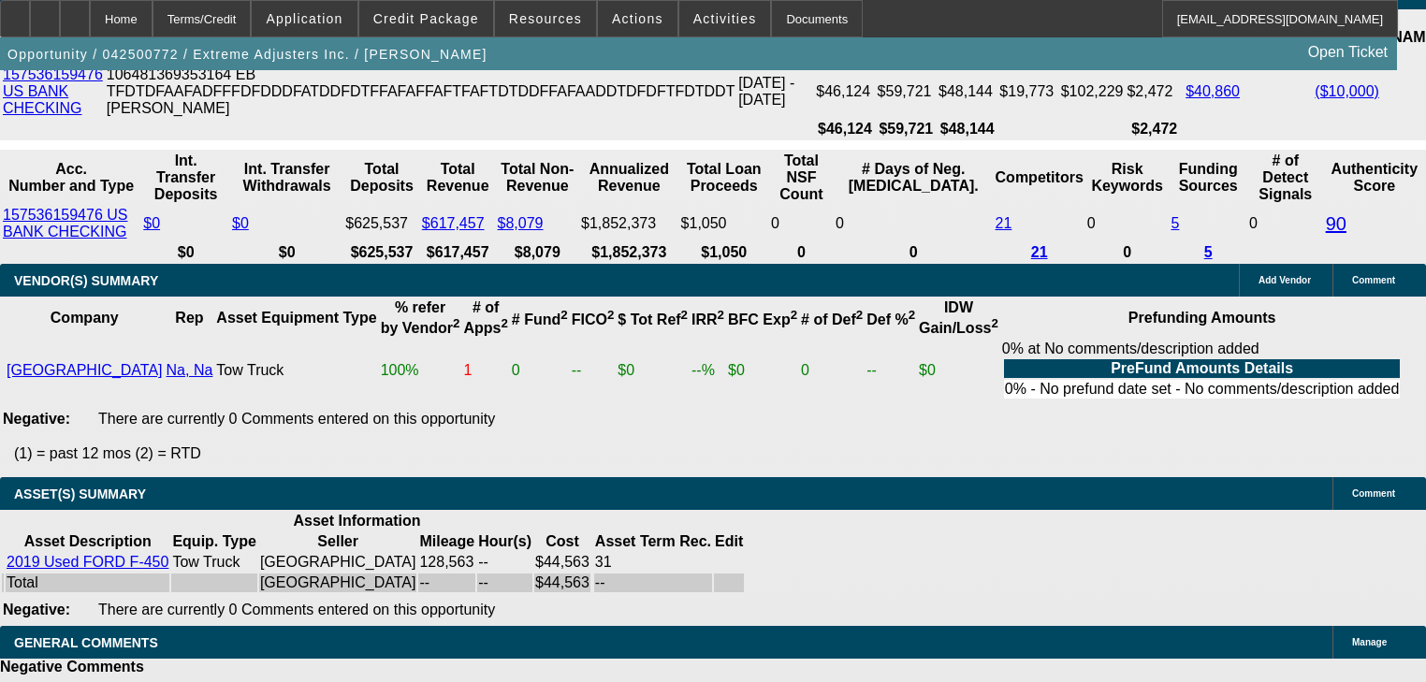
type input "UNKNOWN"
type input "1633"
type input "16.6"
type input "$1,633.00"
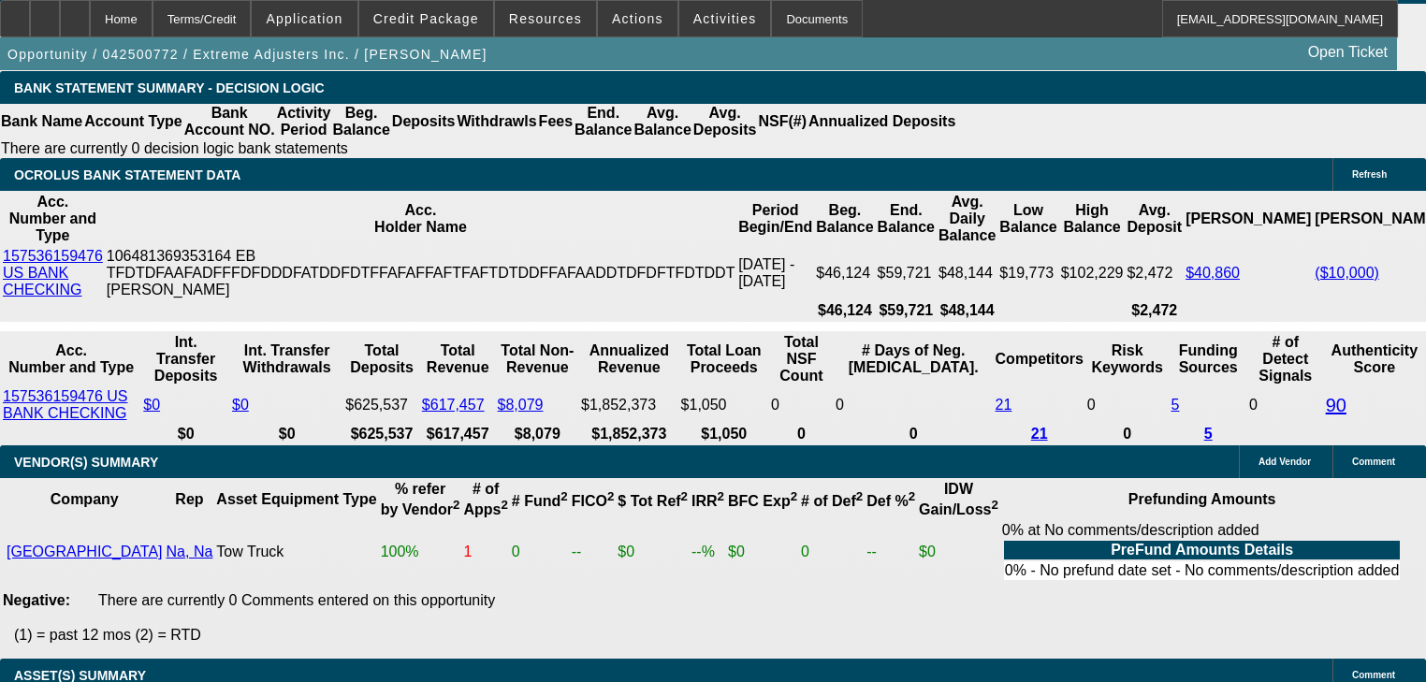
scroll to position [3527, 0]
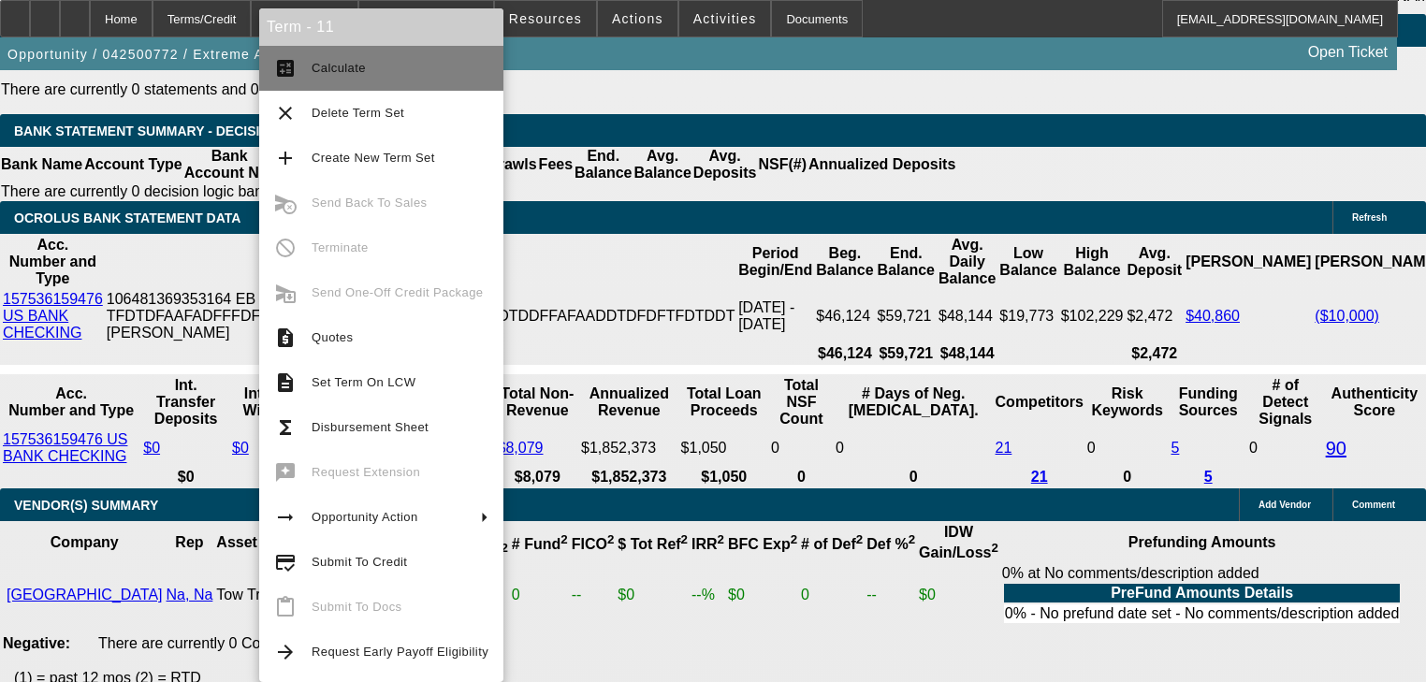
click at [345, 72] on span "Calculate" at bounding box center [339, 68] width 54 height 14
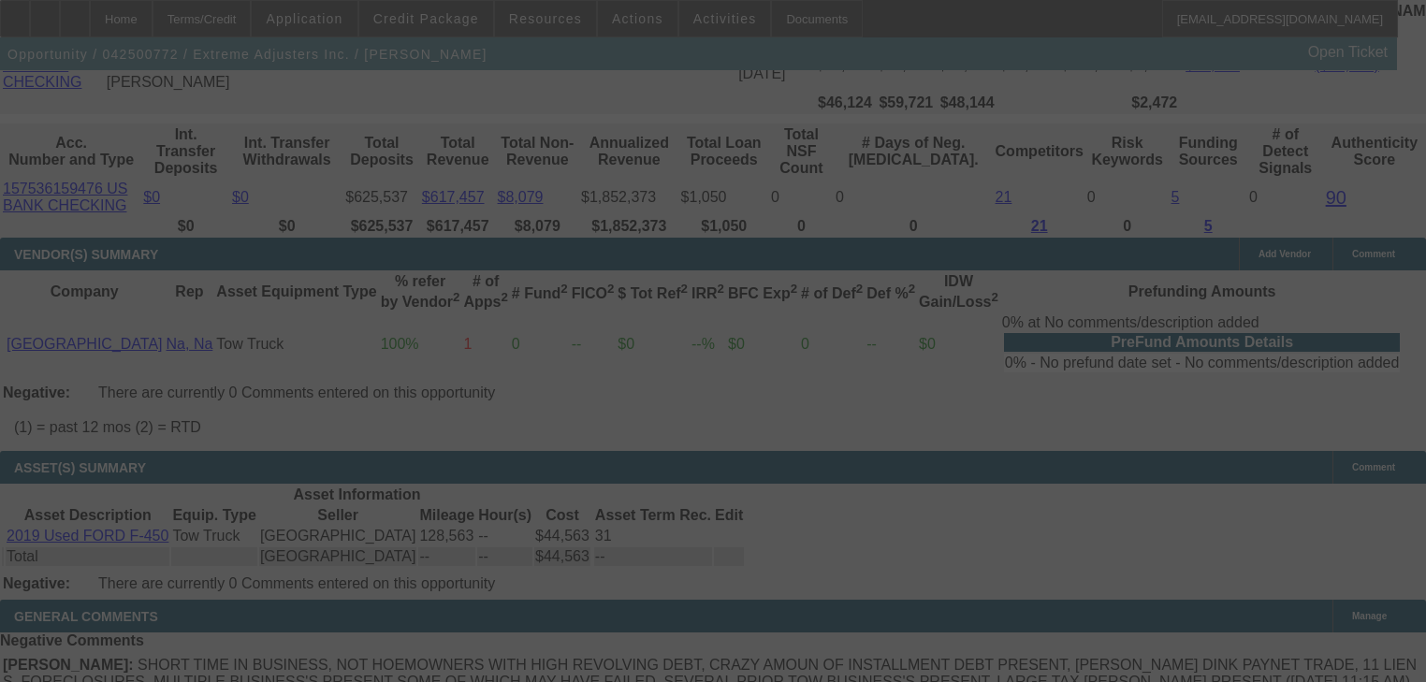
scroll to position [3752, 0]
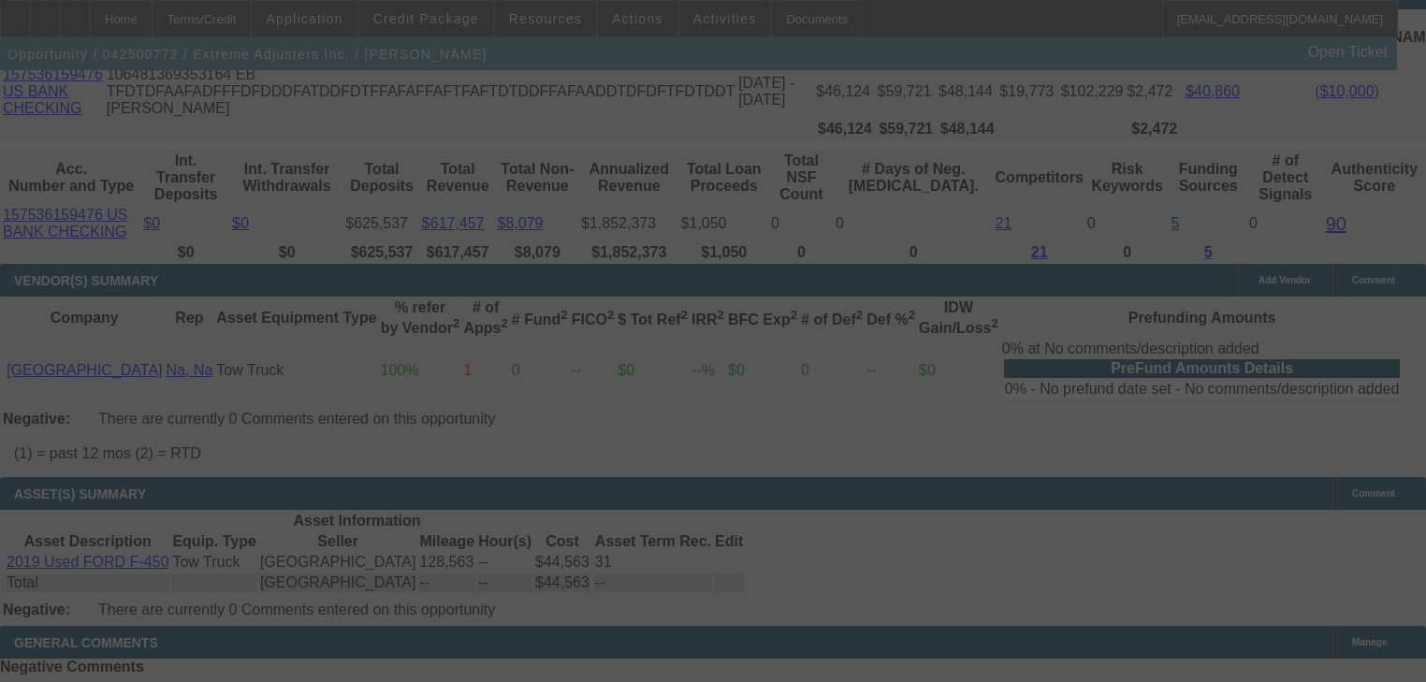
select select "0"
select select "0.1"
select select "4"
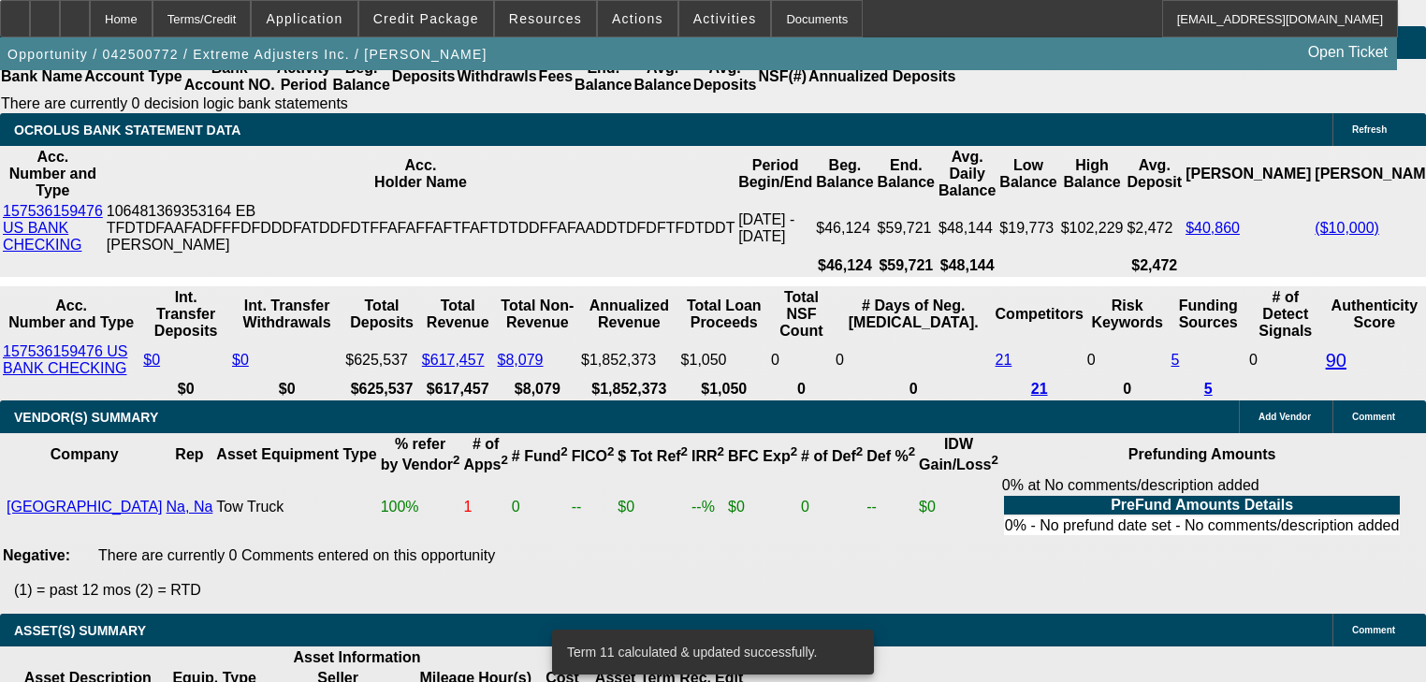
scroll to position [3602, 0]
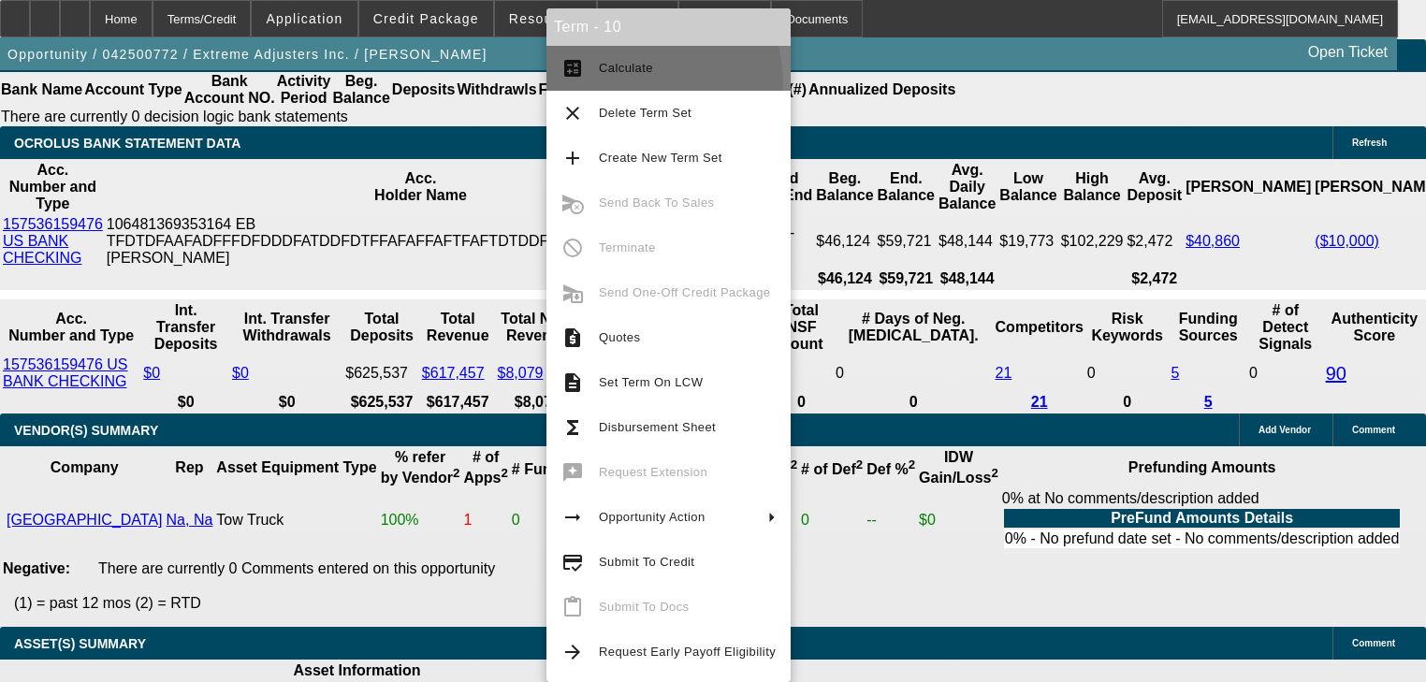
click at [598, 86] on button "calculate Calculate" at bounding box center [668, 68] width 244 height 45
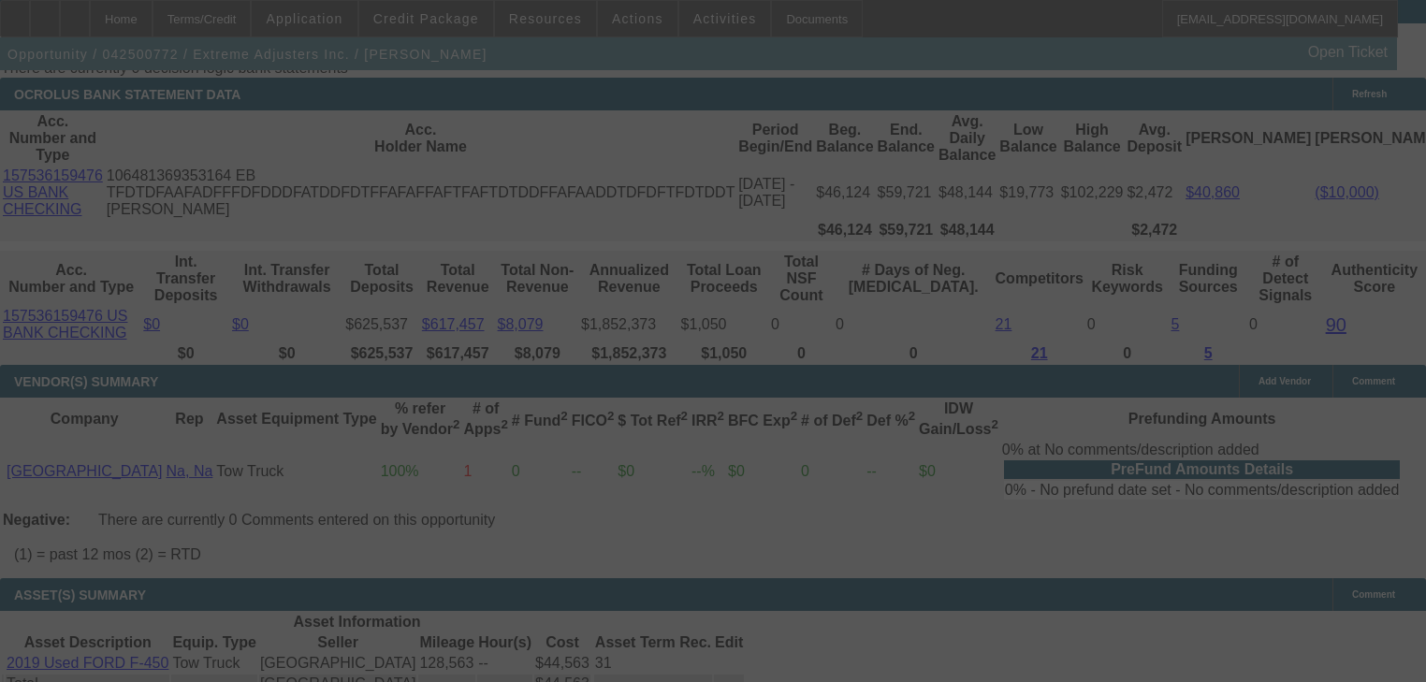
scroll to position [3677, 0]
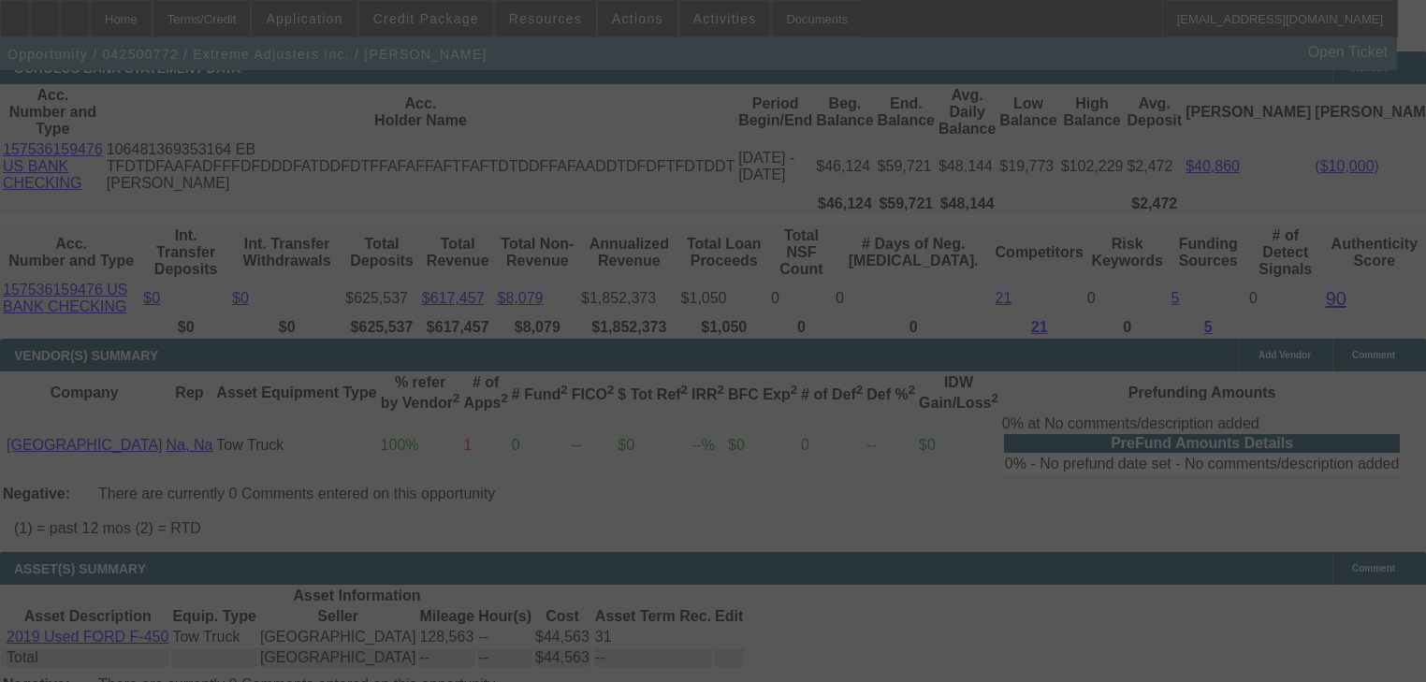
select select "0"
select select "2"
select select "0.1"
select select "4"
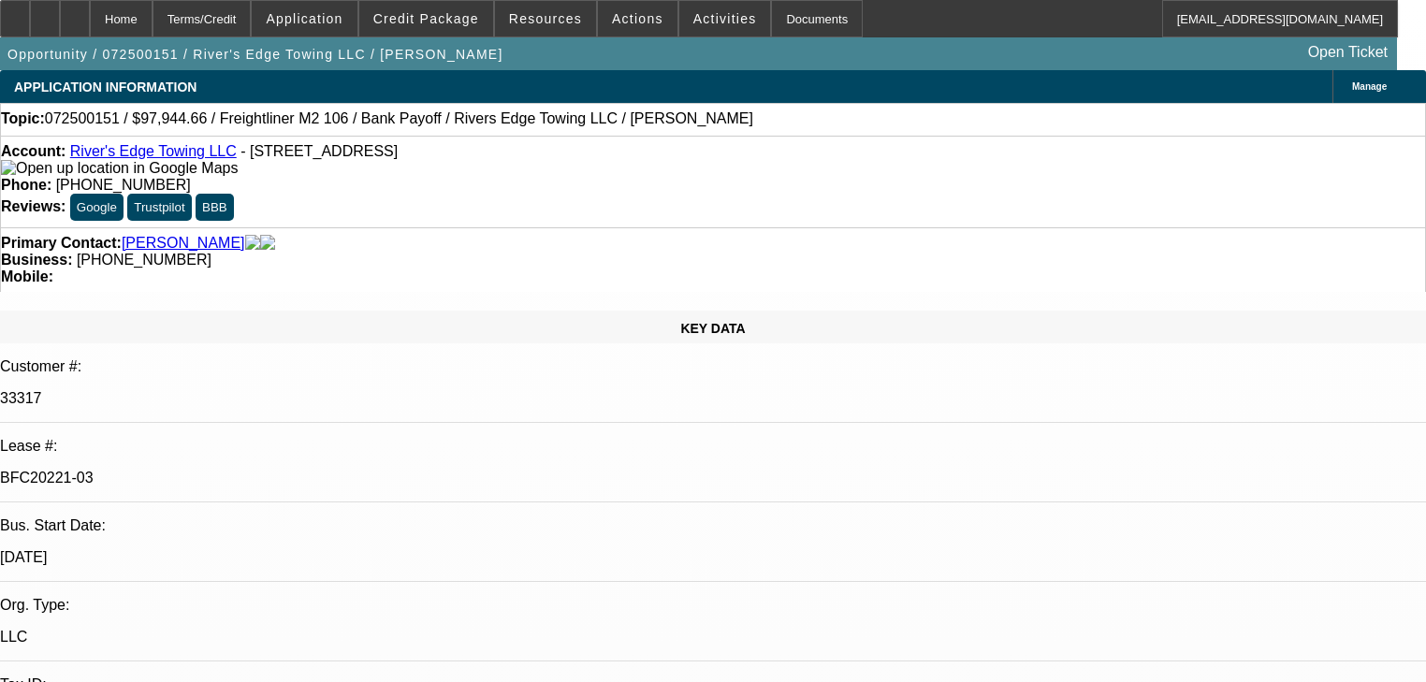
select select "0"
select select "2"
select select "0"
select select "6"
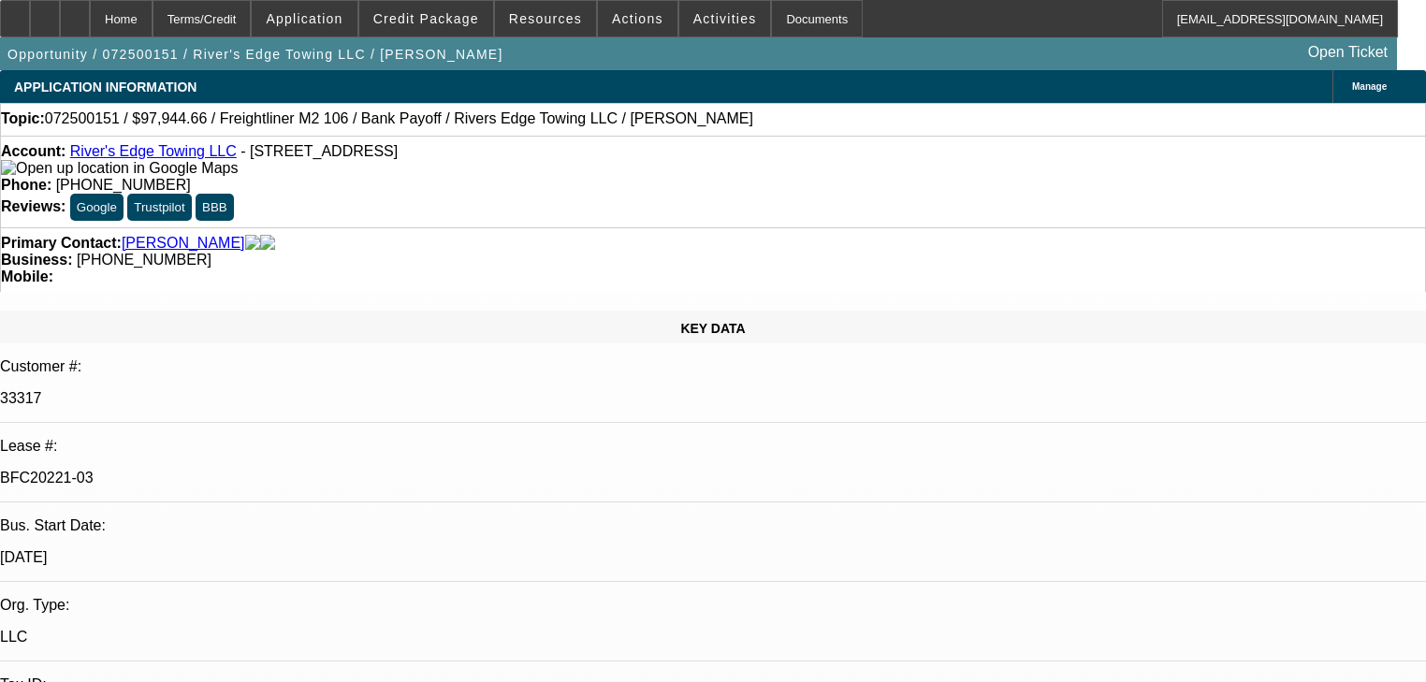
select select "0"
select select "2"
select select "0"
select select "6"
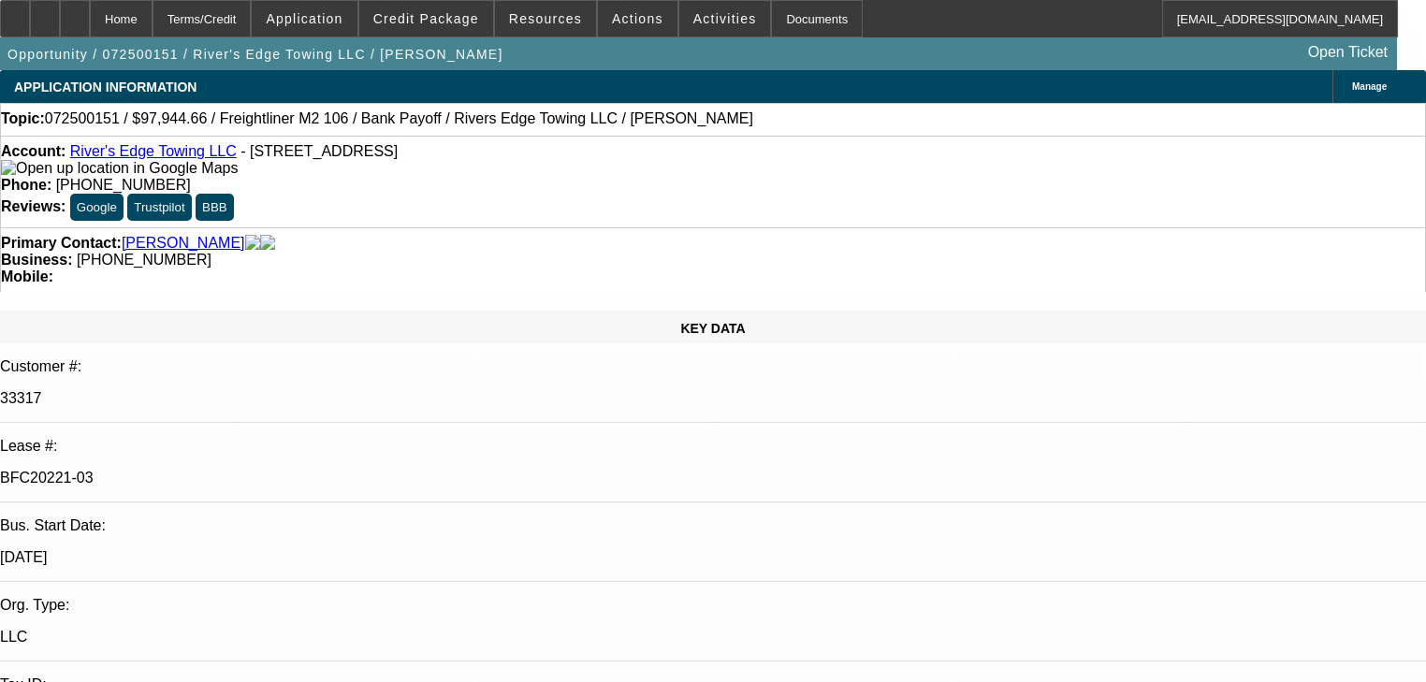
select select "0"
select select "2"
select select "0"
select select "6"
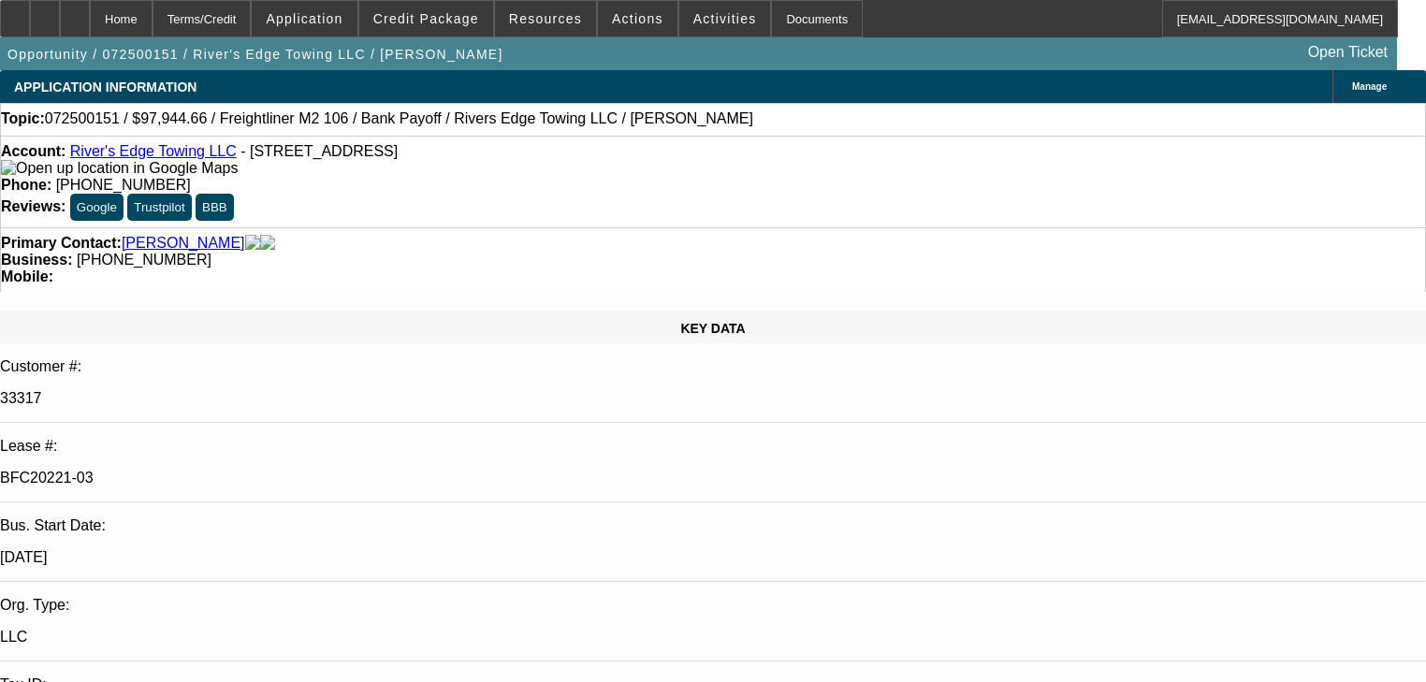
select select "0"
select select "6"
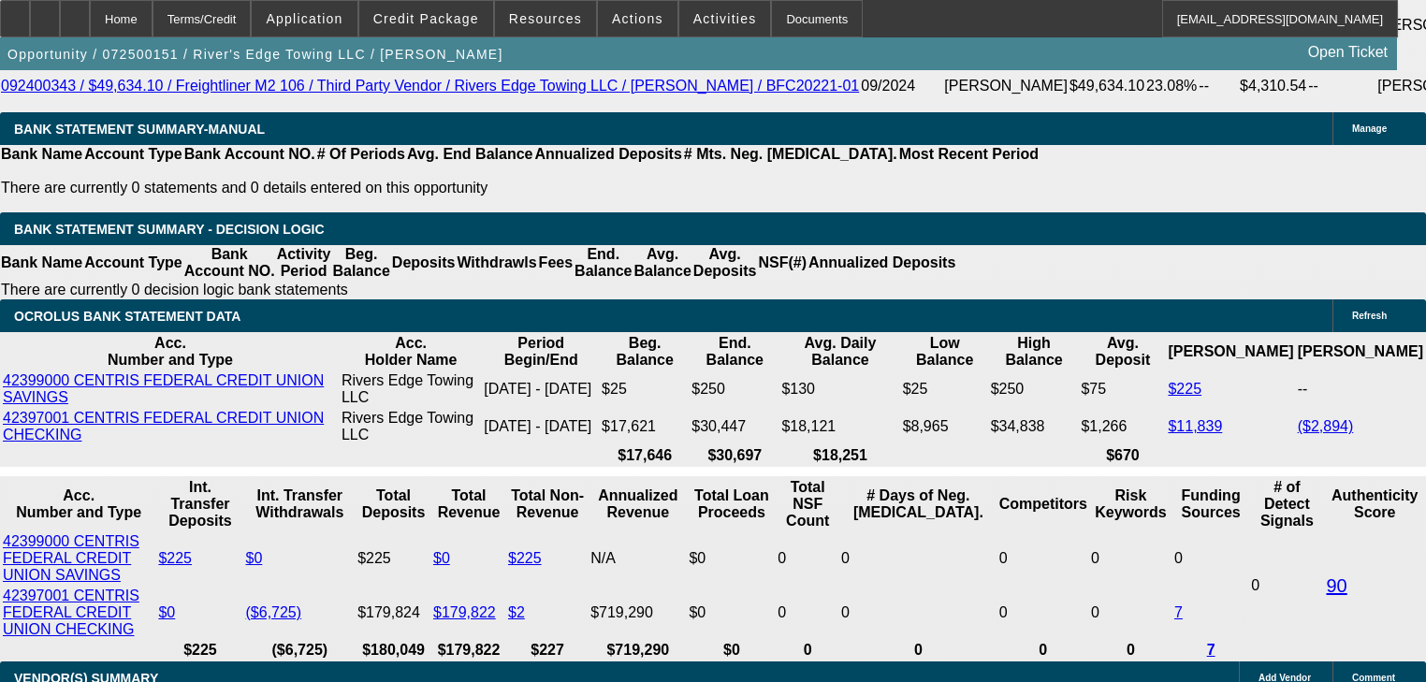
scroll to position [3593, 0]
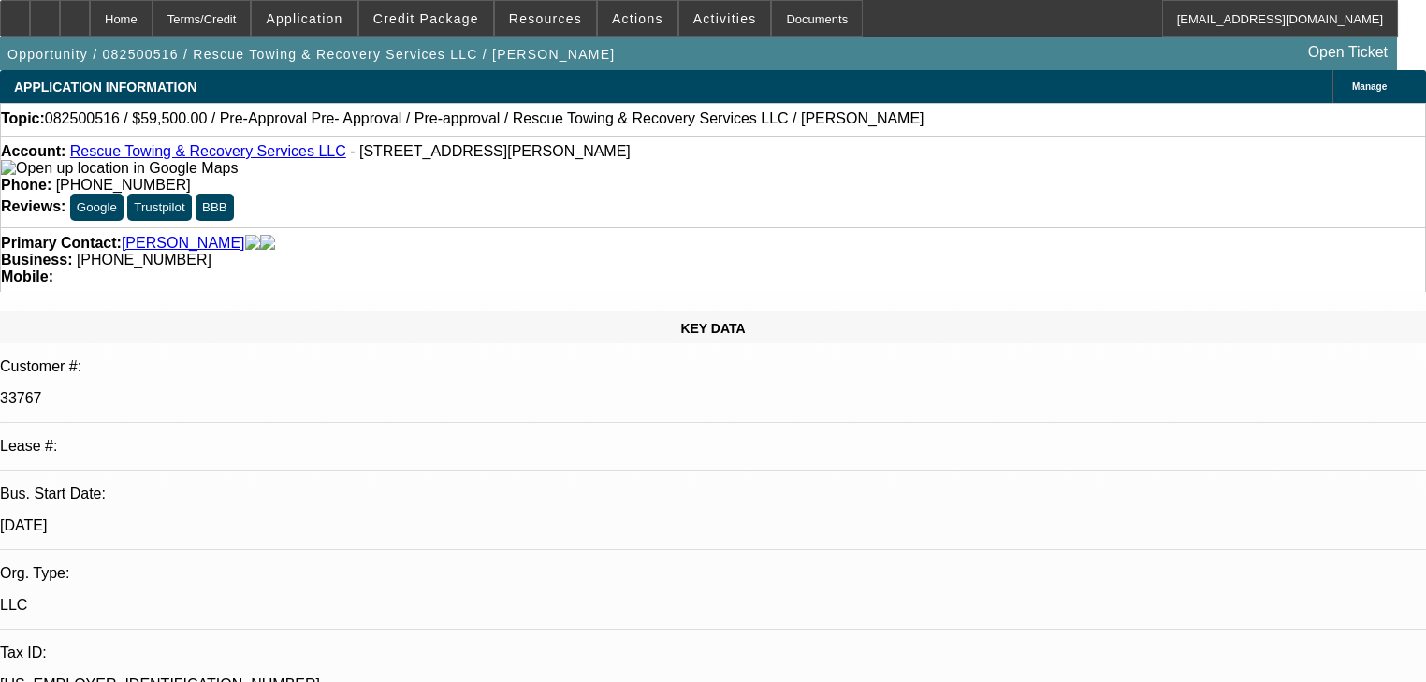
select select "0.15"
select select "2"
select select "0"
select select "6"
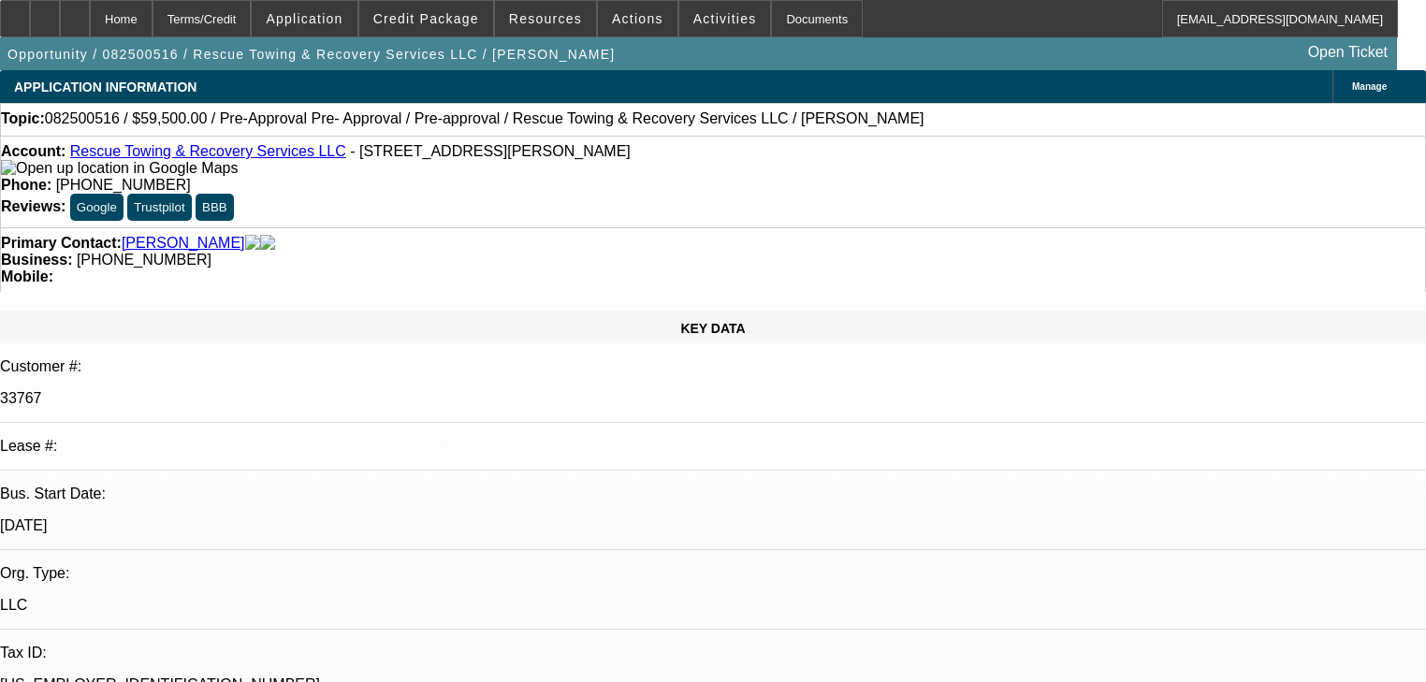
select select "0"
select select "2"
select select "0"
select select "6"
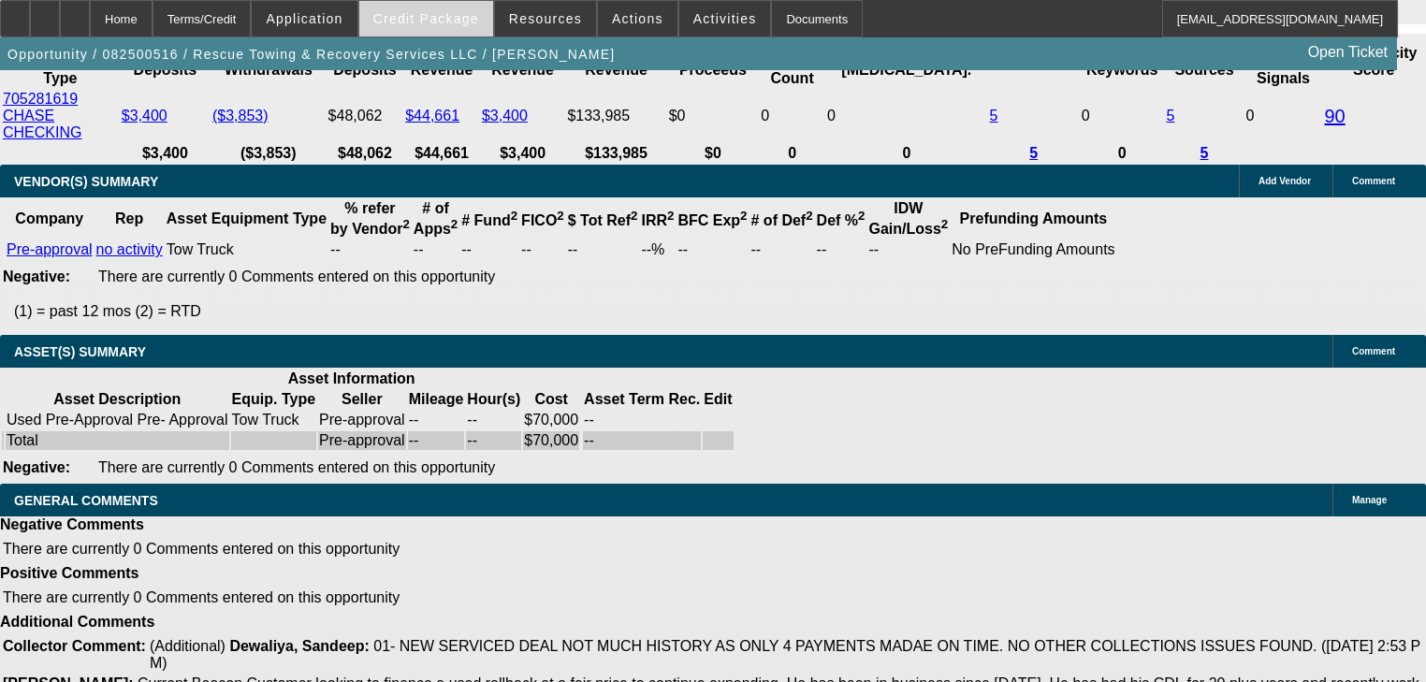
scroll to position [3742, 0]
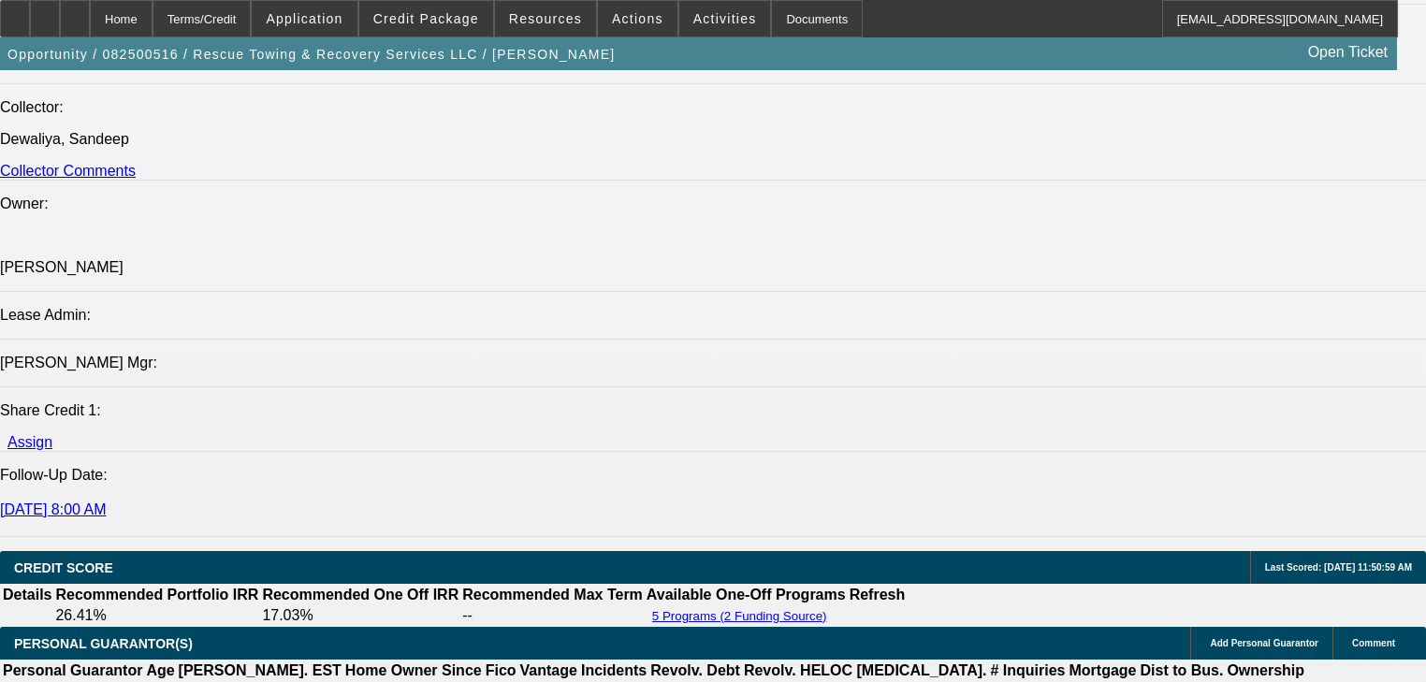
select select "0.15"
select select "2"
select select "0"
select select "6"
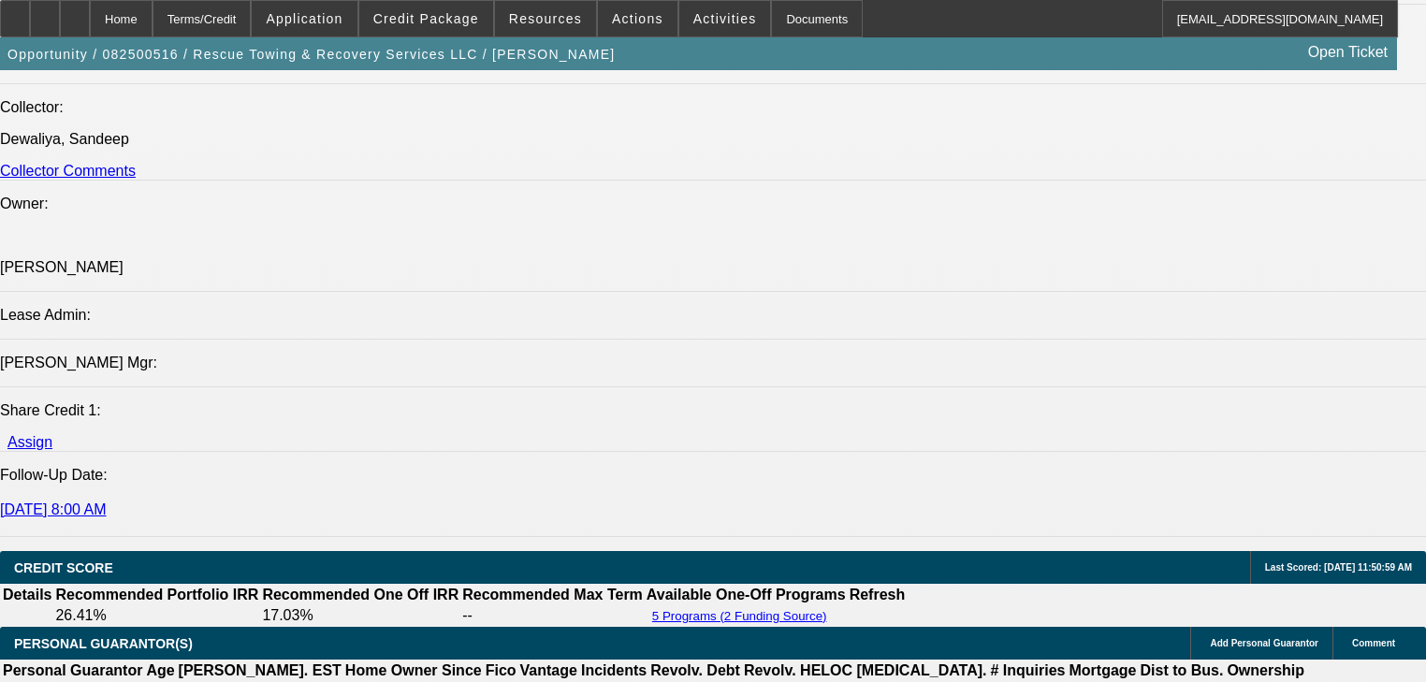
select select "0.15"
select select "2"
select select "0"
select select "6"
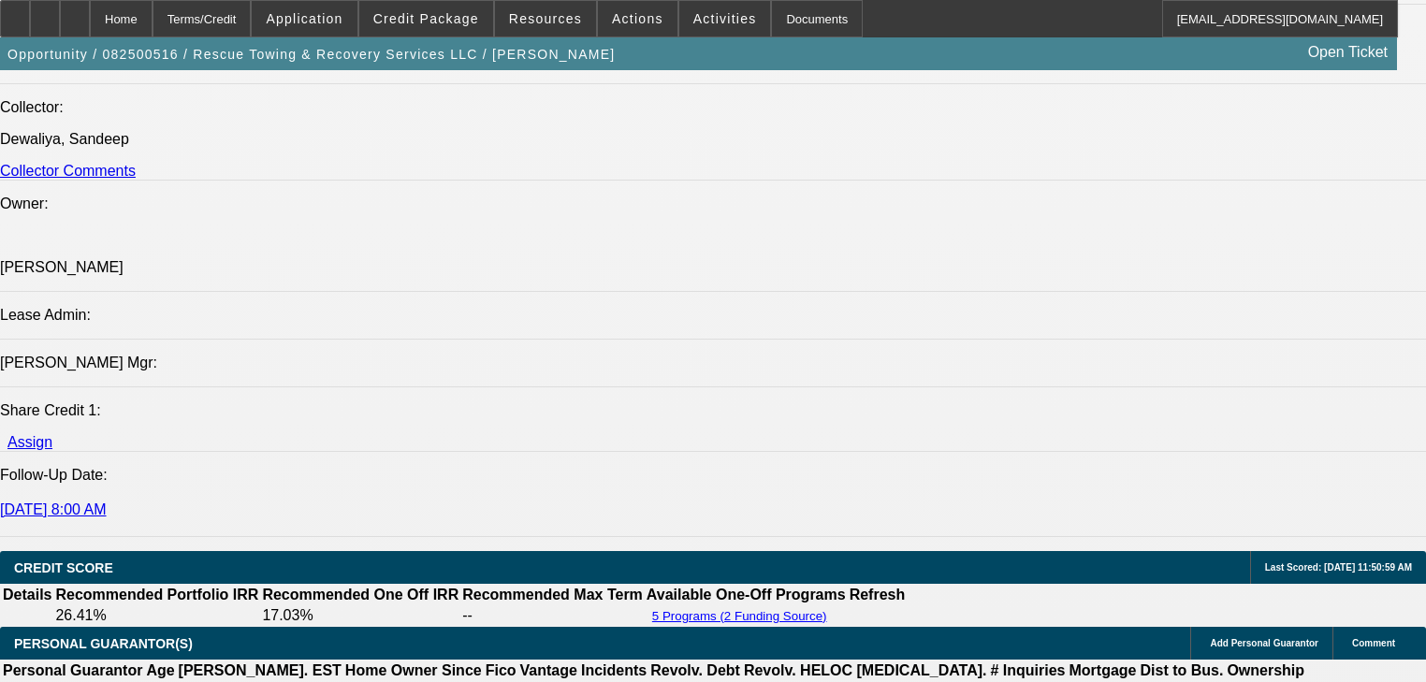
select select "0.15"
select select "2"
select select "0"
select select "6"
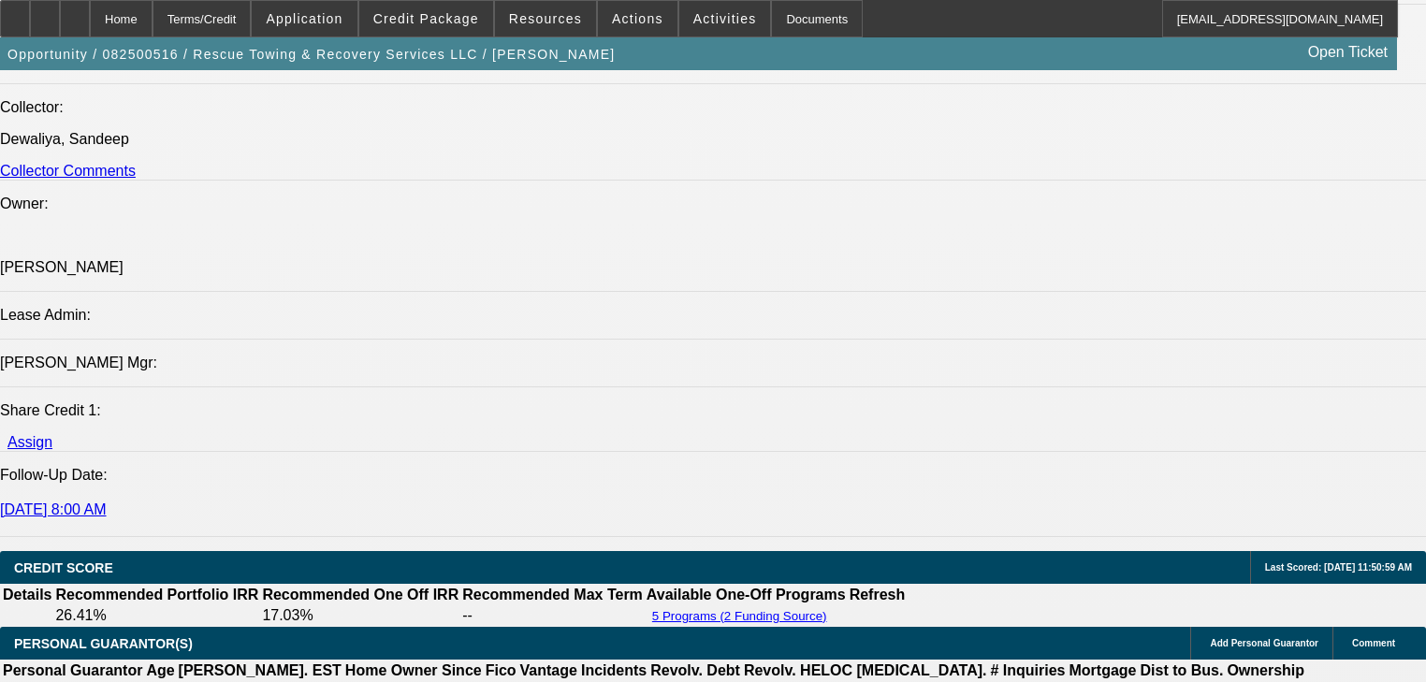
select select "0"
select select "2"
select select "0"
select select "6"
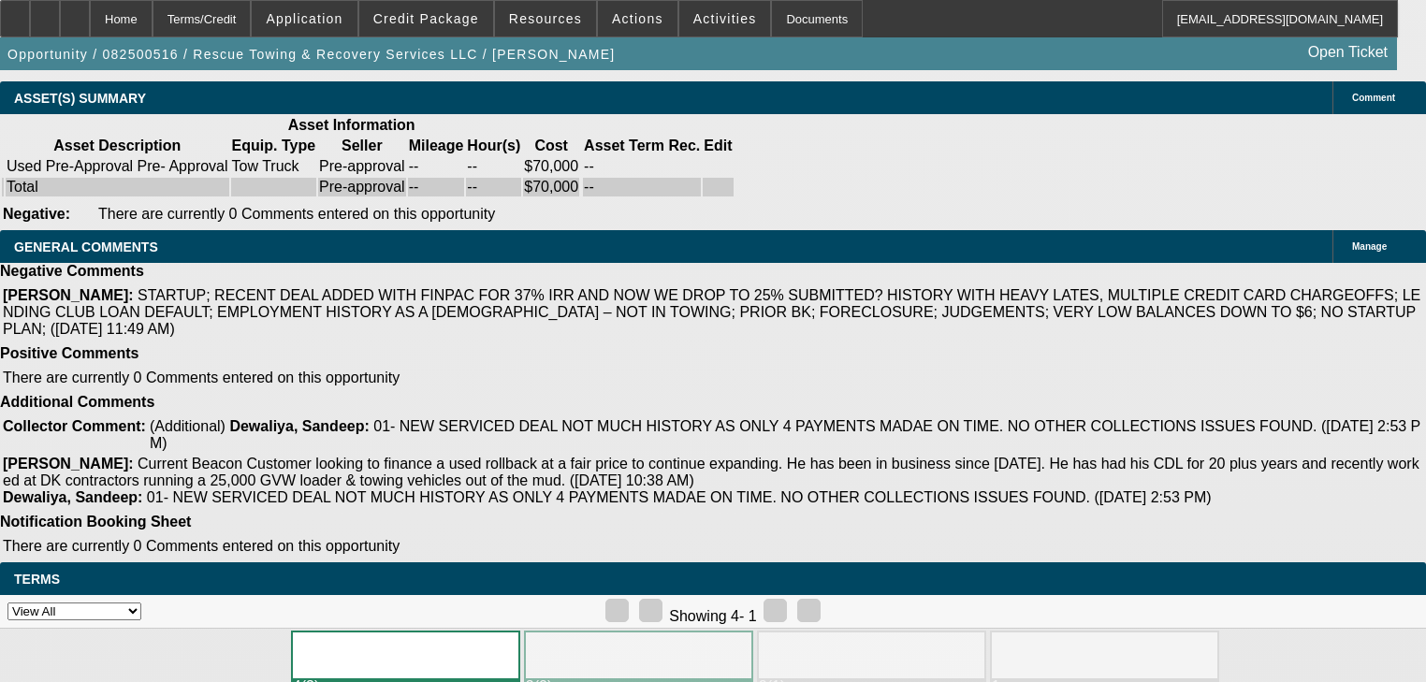
scroll to position [3900, 0]
